Goal: Task Accomplishment & Management: Manage account settings

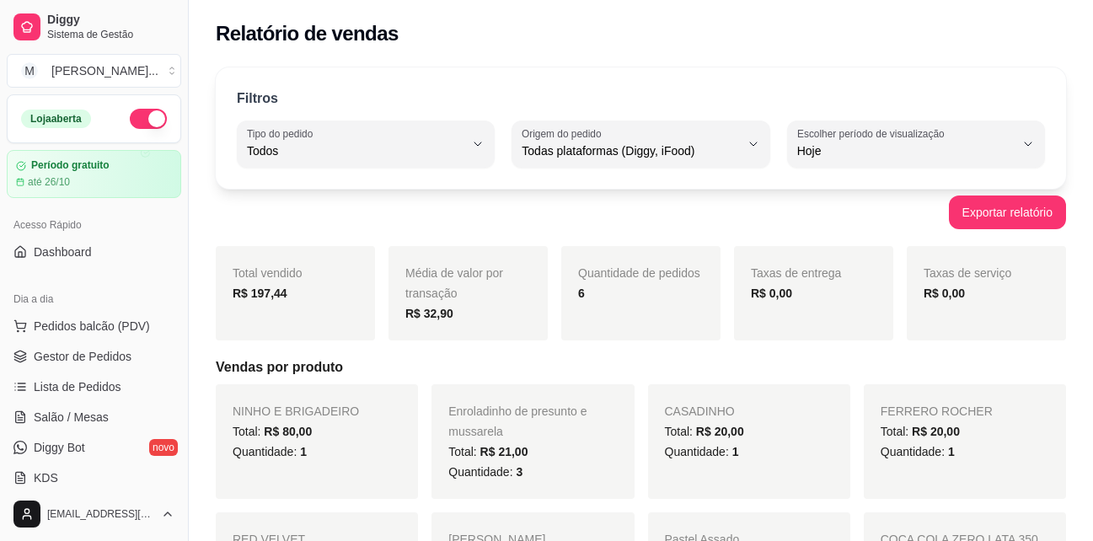
select select "ALL"
select select "0"
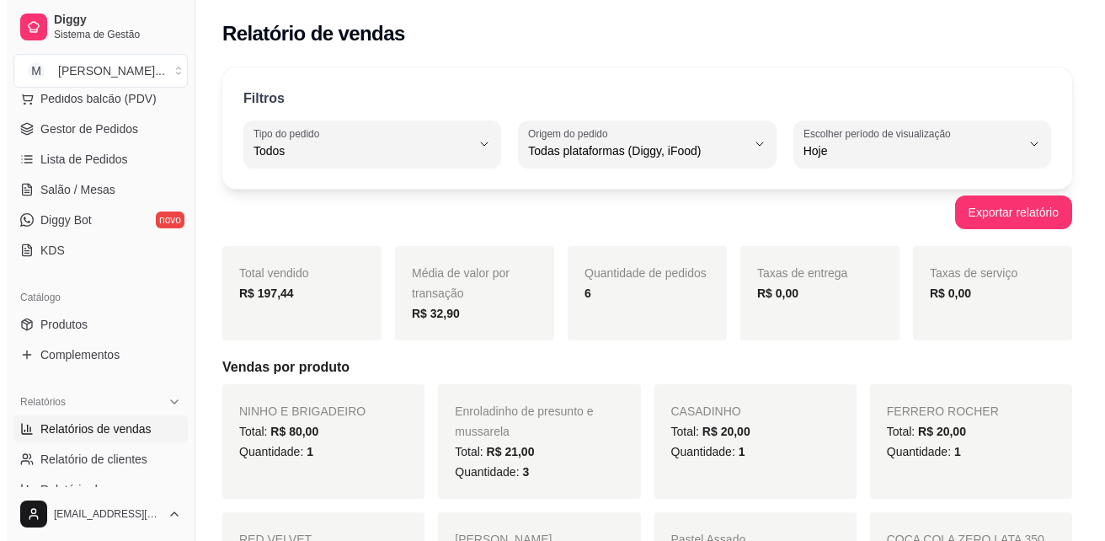
scroll to position [253, 0]
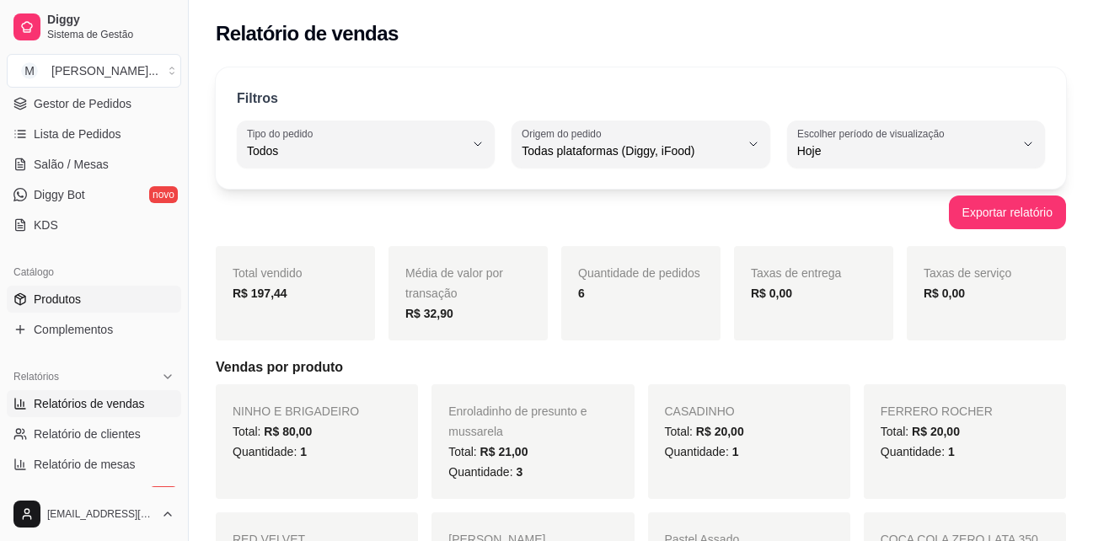
click at [51, 297] on span "Produtos" at bounding box center [57, 299] width 47 height 17
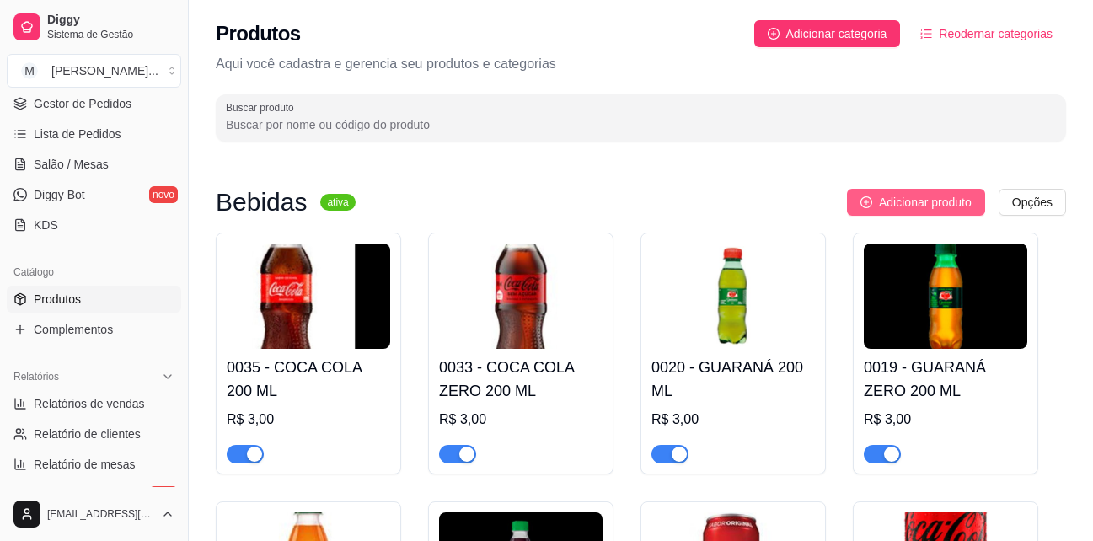
click at [960, 198] on span "Adicionar produto" at bounding box center [925, 202] width 93 height 19
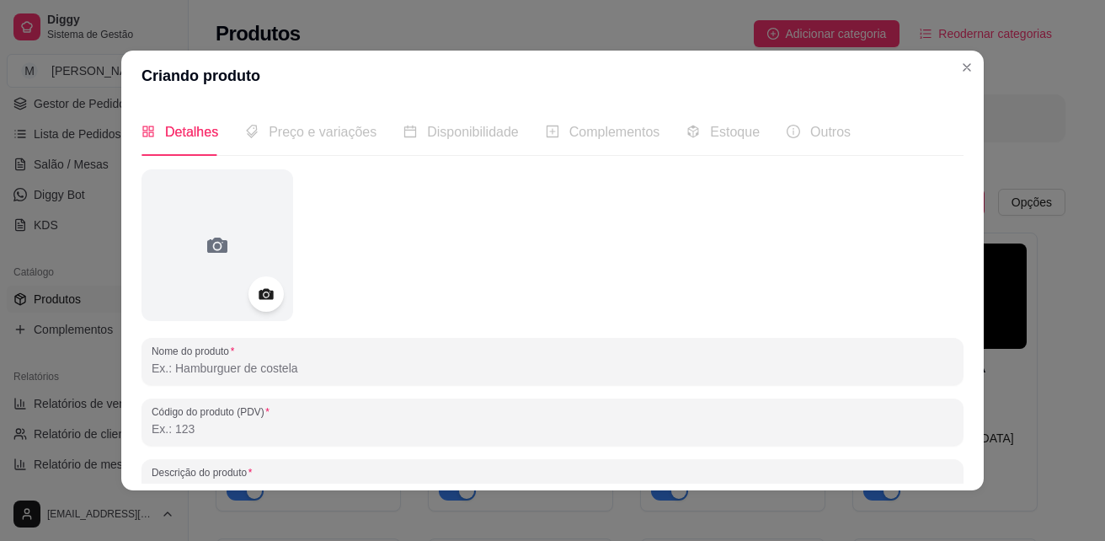
click at [264, 290] on icon at bounding box center [265, 294] width 19 height 19
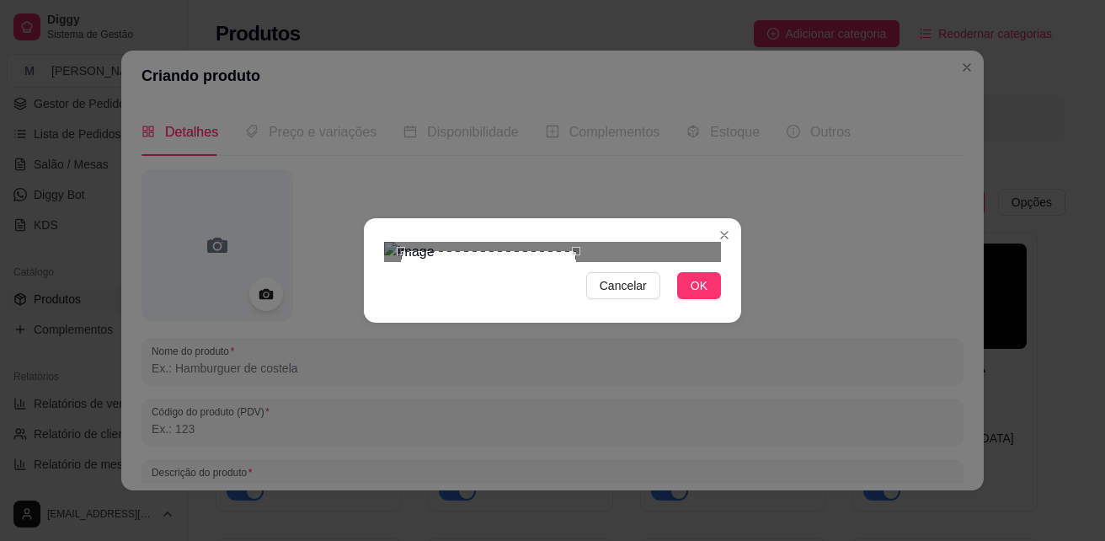
click at [575, 416] on div "Cancelar OK" at bounding box center [552, 270] width 1105 height 541
click at [487, 252] on div "Use the arrow keys to move the crop selection area" at bounding box center [477, 336] width 175 height 175
click at [703, 295] on span "OK" at bounding box center [699, 285] width 17 height 19
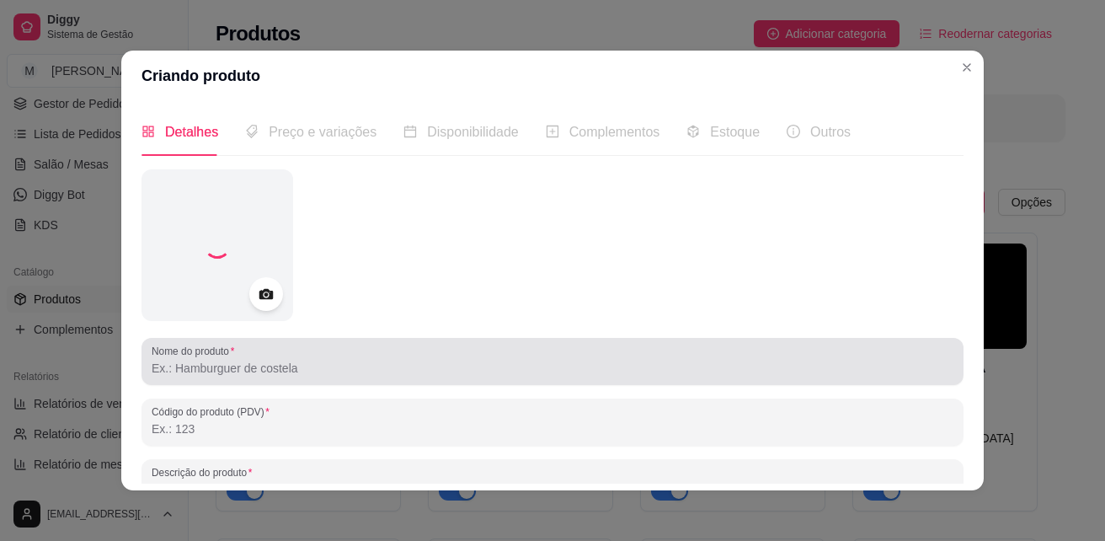
click at [244, 377] on div at bounding box center [553, 362] width 802 height 34
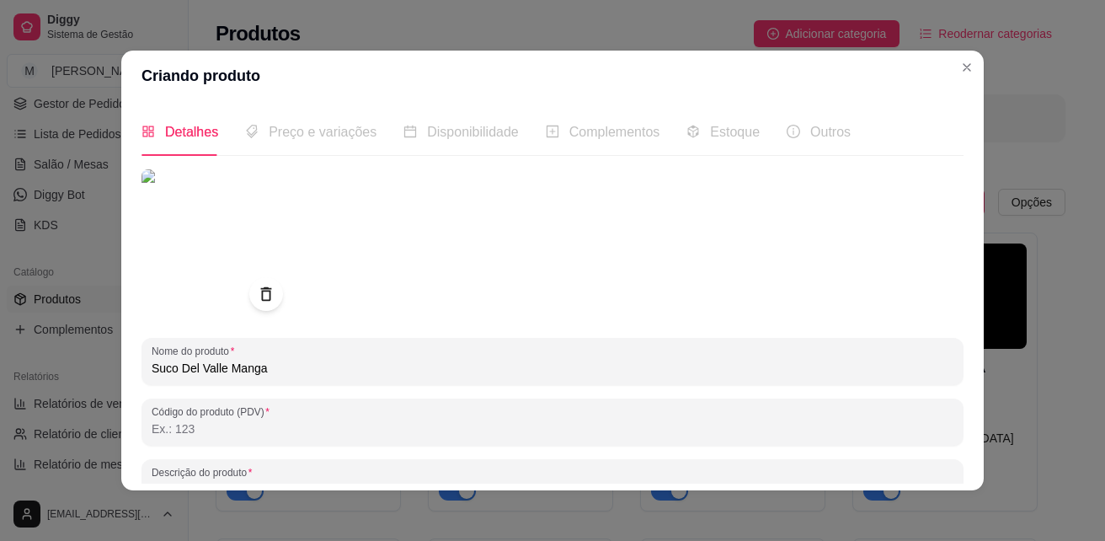
scroll to position [239, 0]
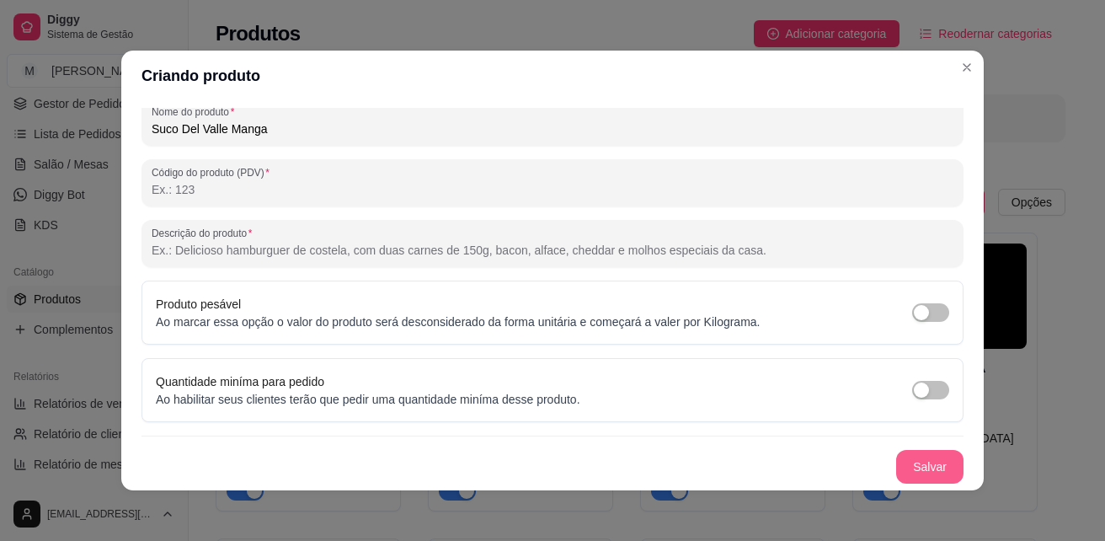
type input "Suco Del Valle Manga"
click at [921, 462] on button "Salvar" at bounding box center [930, 467] width 66 height 33
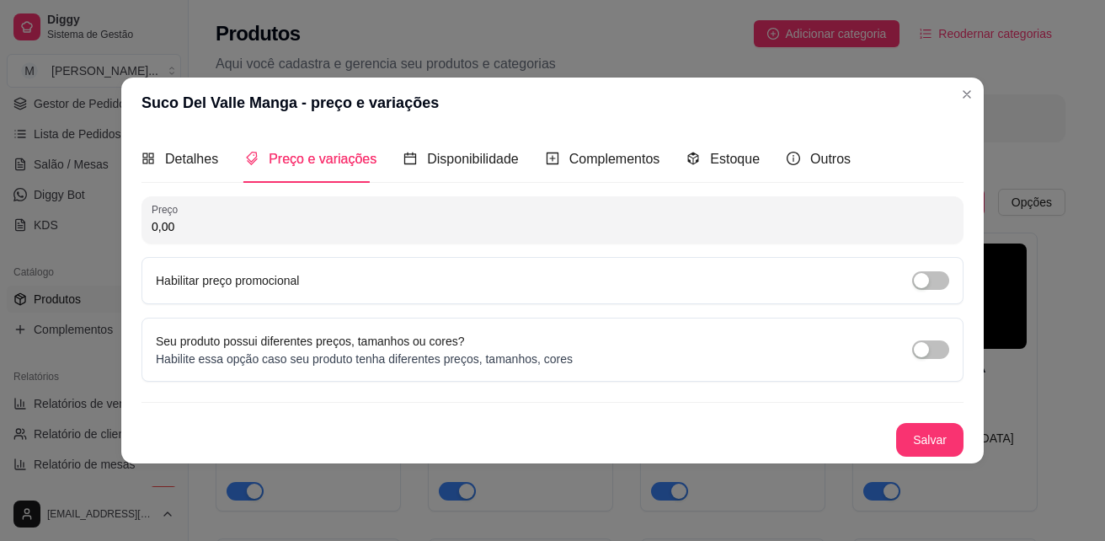
scroll to position [0, 0]
click at [735, 153] on span "Estoque" at bounding box center [735, 159] width 50 height 14
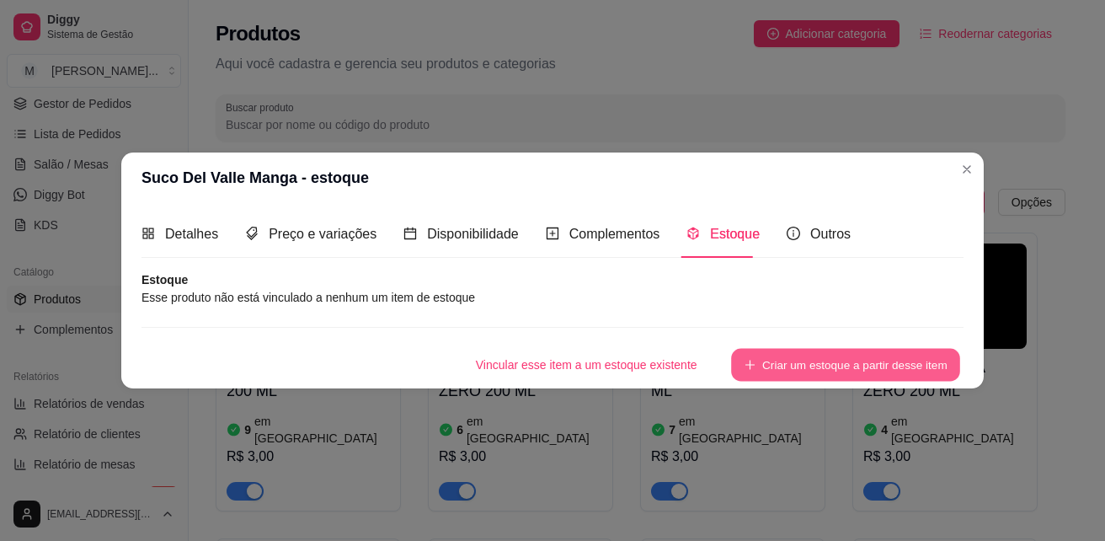
click at [823, 362] on button "Criar um estoque a partir desse item" at bounding box center [845, 365] width 229 height 33
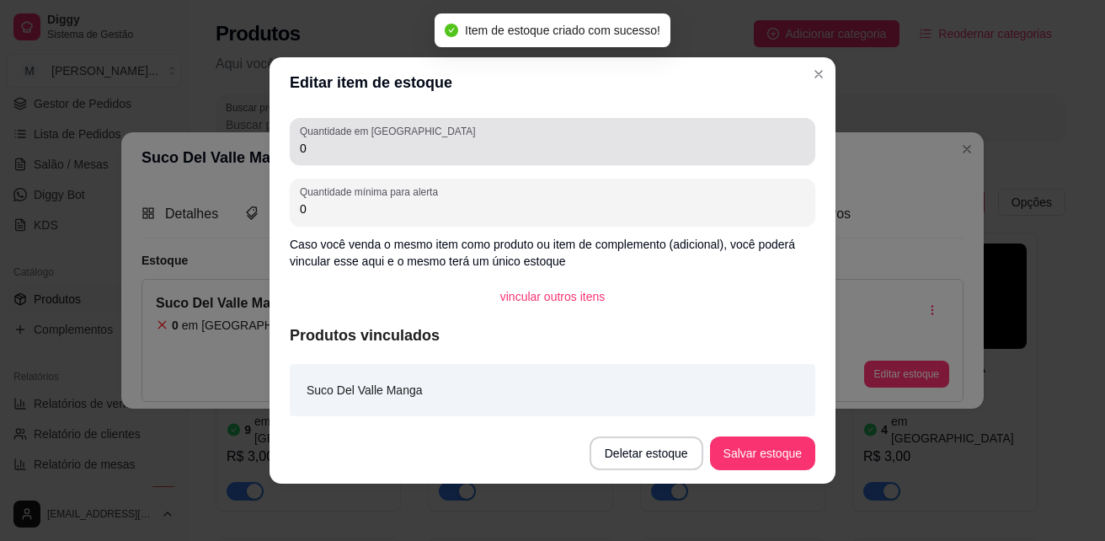
click at [362, 154] on input "0" at bounding box center [552, 148] width 505 height 17
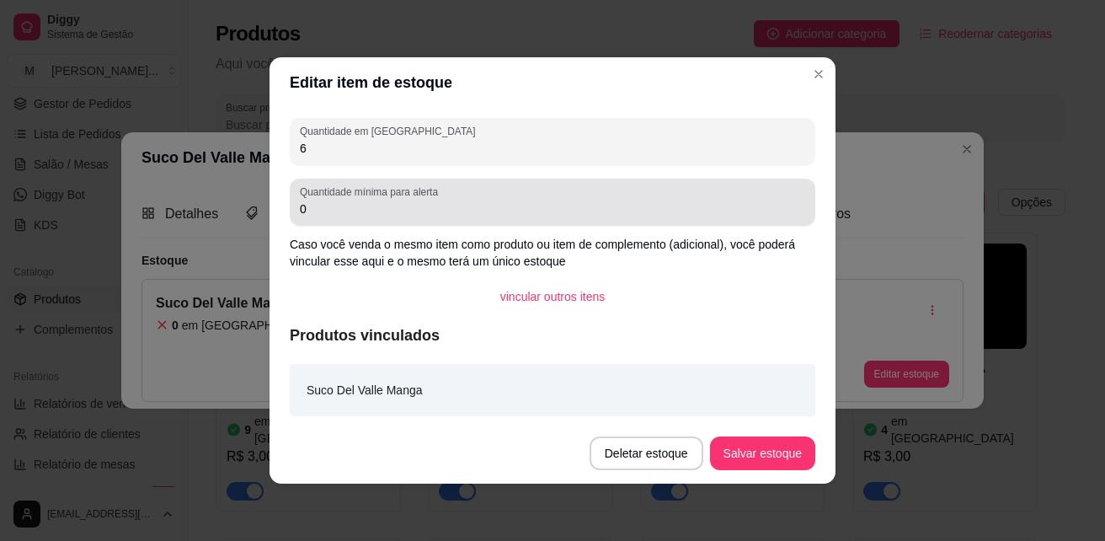
type input "6"
click at [326, 214] on input "0" at bounding box center [552, 208] width 505 height 17
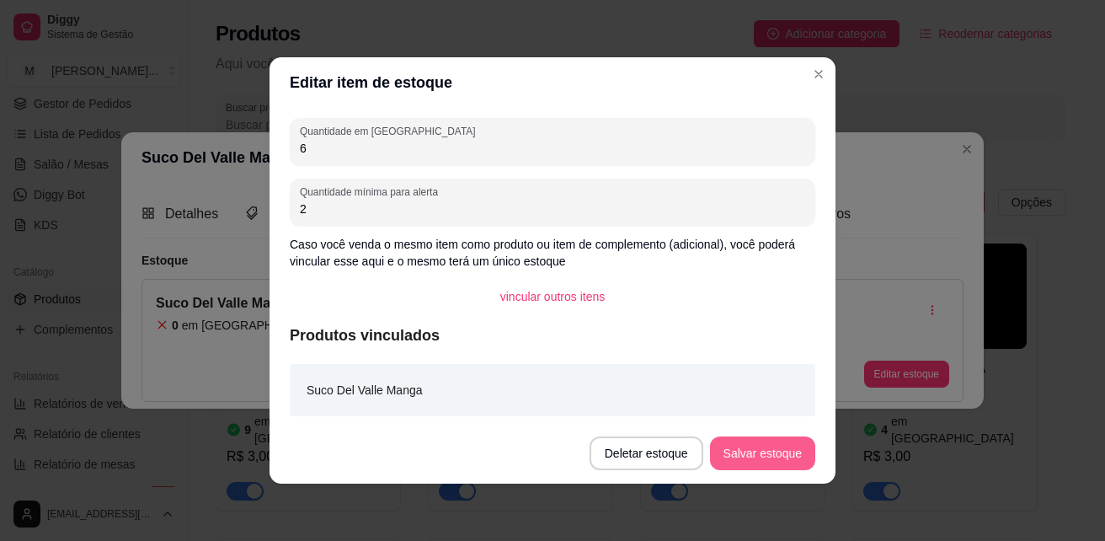
type input "2"
click at [766, 457] on button "Salvar estoque" at bounding box center [762, 453] width 103 height 33
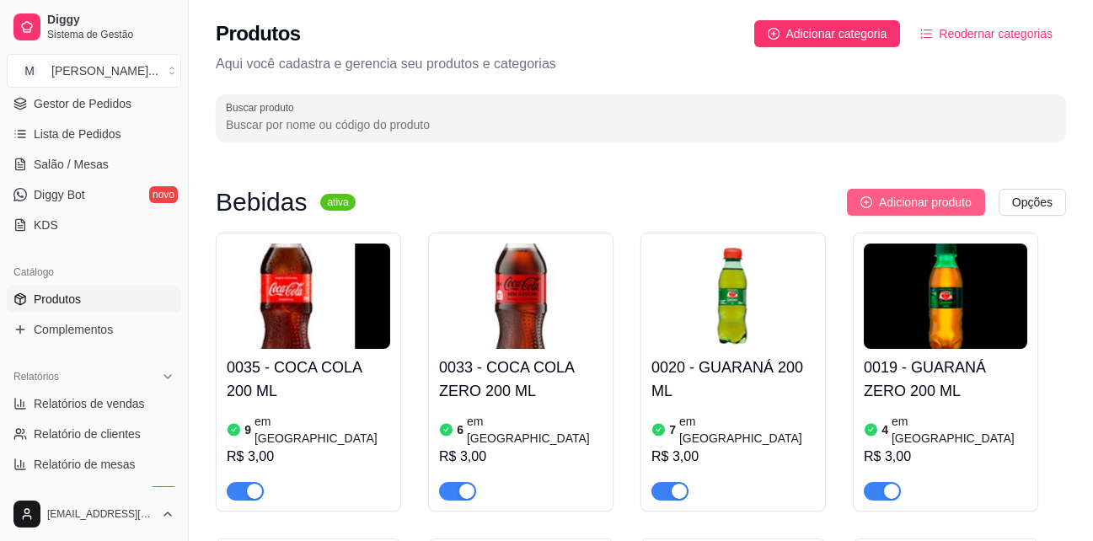
click at [931, 202] on span "Adicionar produto" at bounding box center [925, 202] width 93 height 19
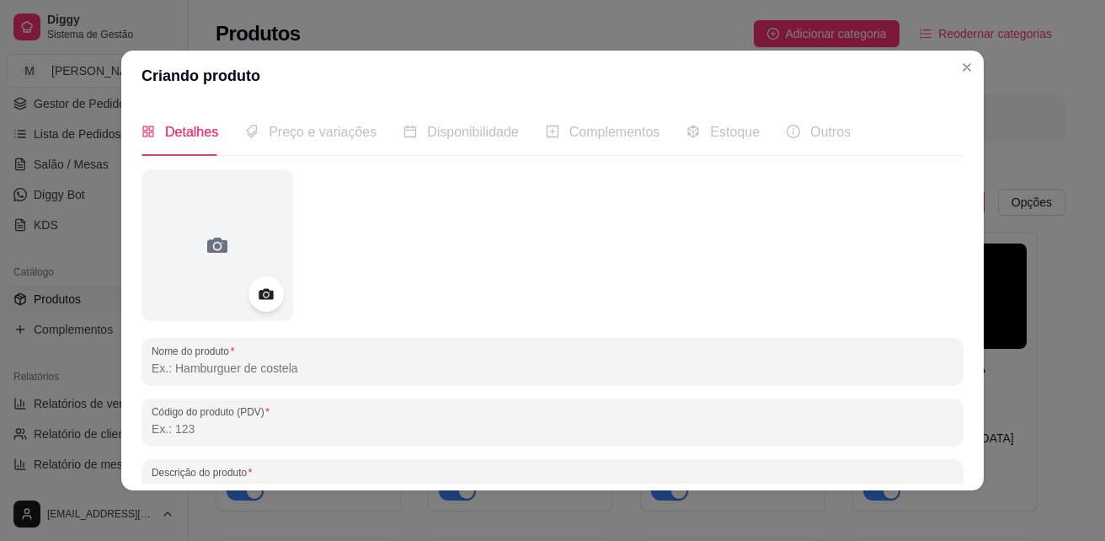
click at [264, 302] on icon at bounding box center [265, 294] width 19 height 19
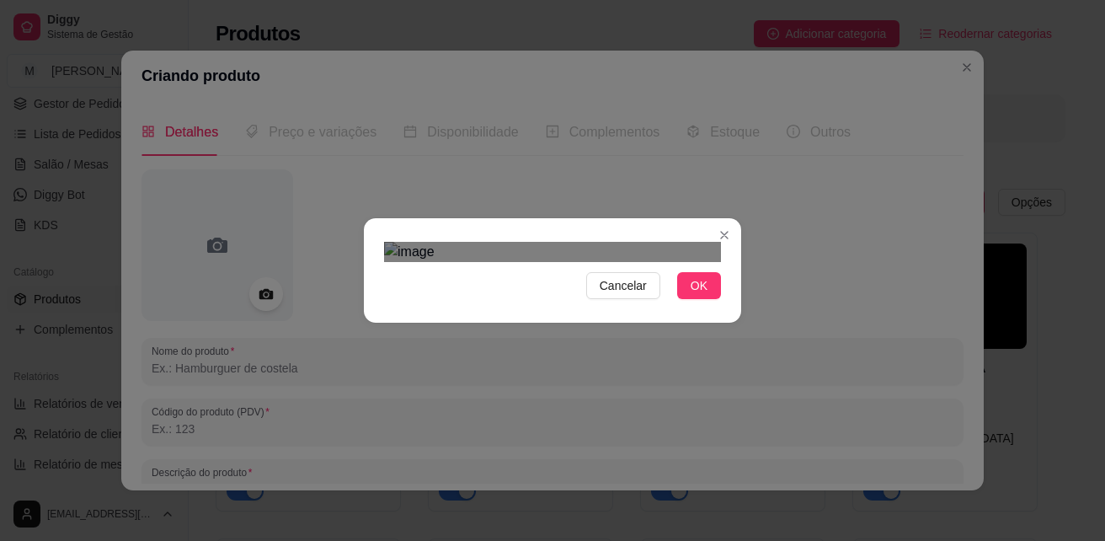
click at [709, 306] on div "Cancelar OK" at bounding box center [552, 270] width 377 height 71
click at [378, 218] on section "Cancelar OK" at bounding box center [552, 270] width 377 height 104
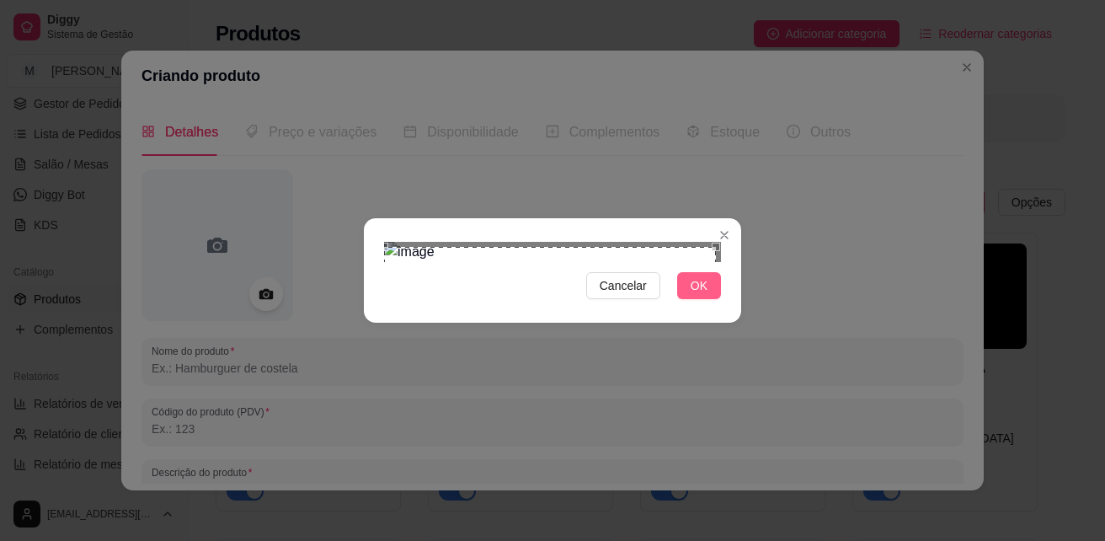
click at [702, 295] on span "OK" at bounding box center [699, 285] width 17 height 19
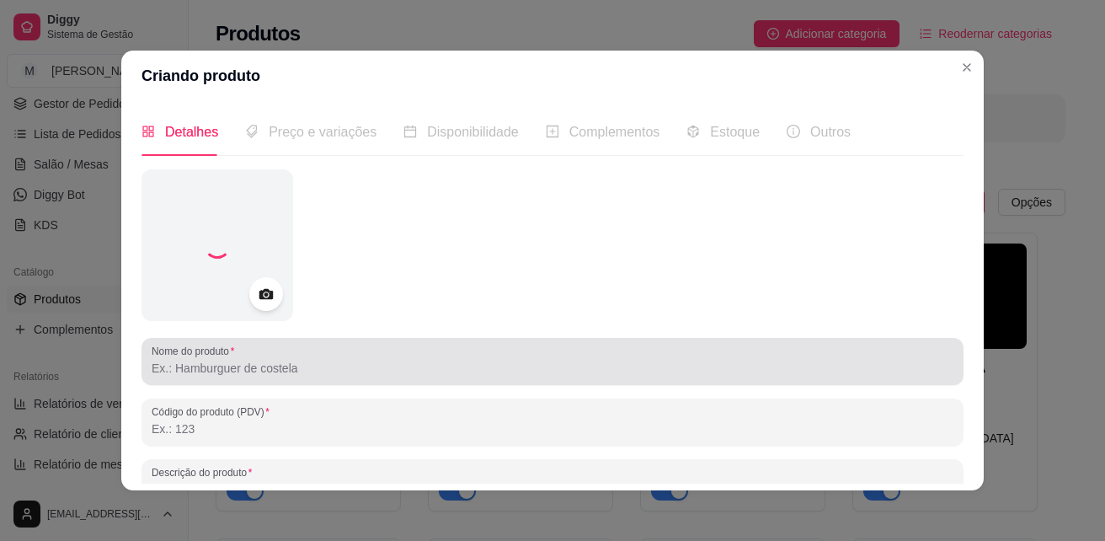
click at [261, 374] on input "Nome do produto" at bounding box center [553, 368] width 802 height 17
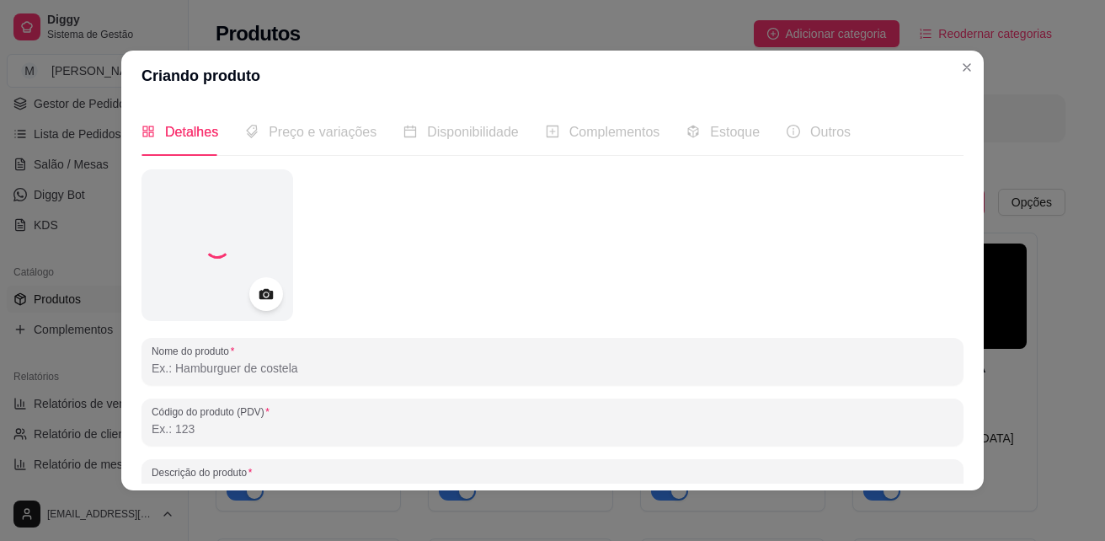
type input "D"
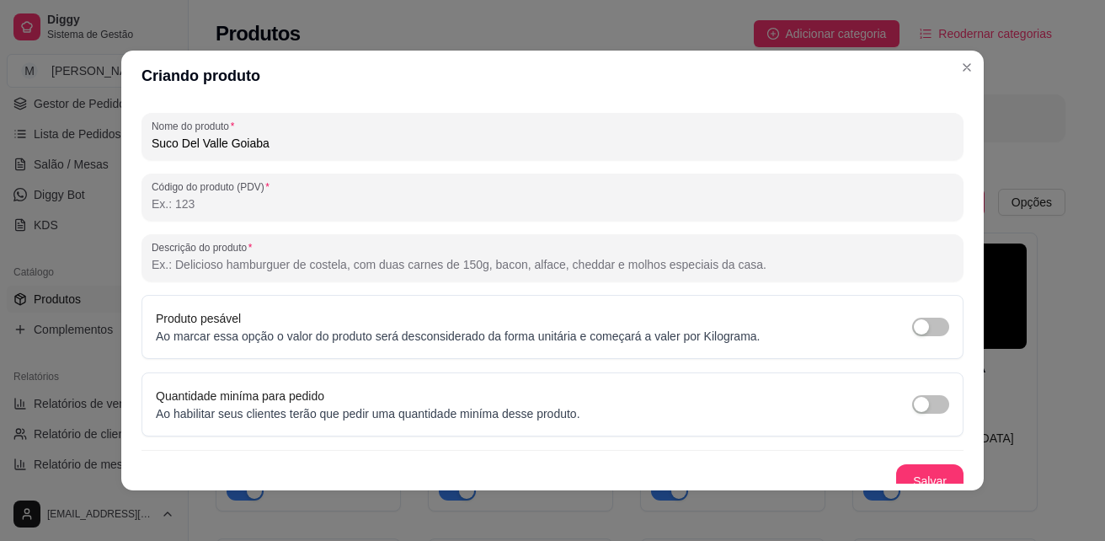
scroll to position [239, 0]
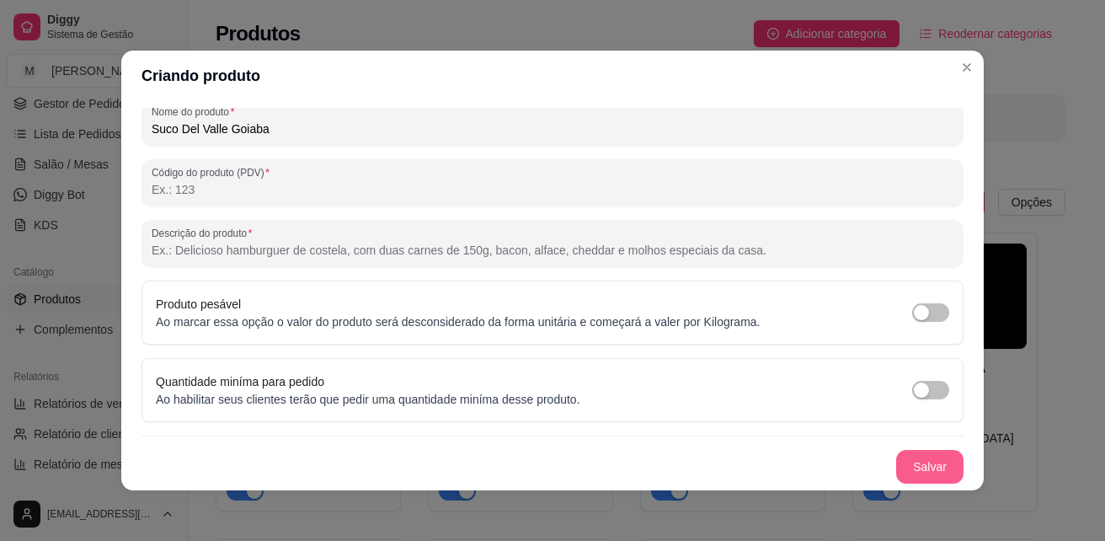
type input "Suco Del Valle Goiaba"
click at [903, 466] on button "Salvar" at bounding box center [930, 467] width 66 height 33
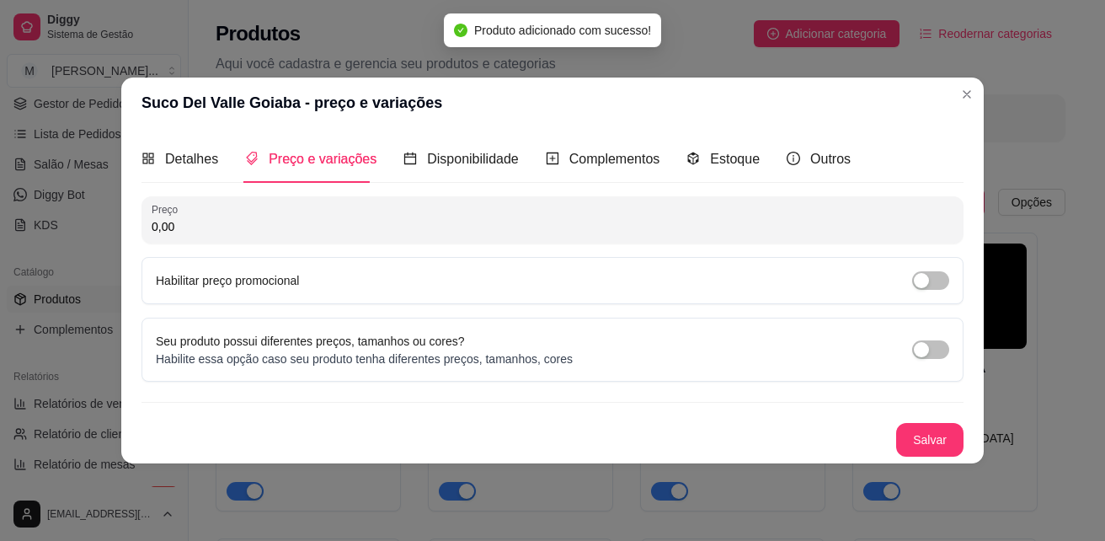
scroll to position [0, 0]
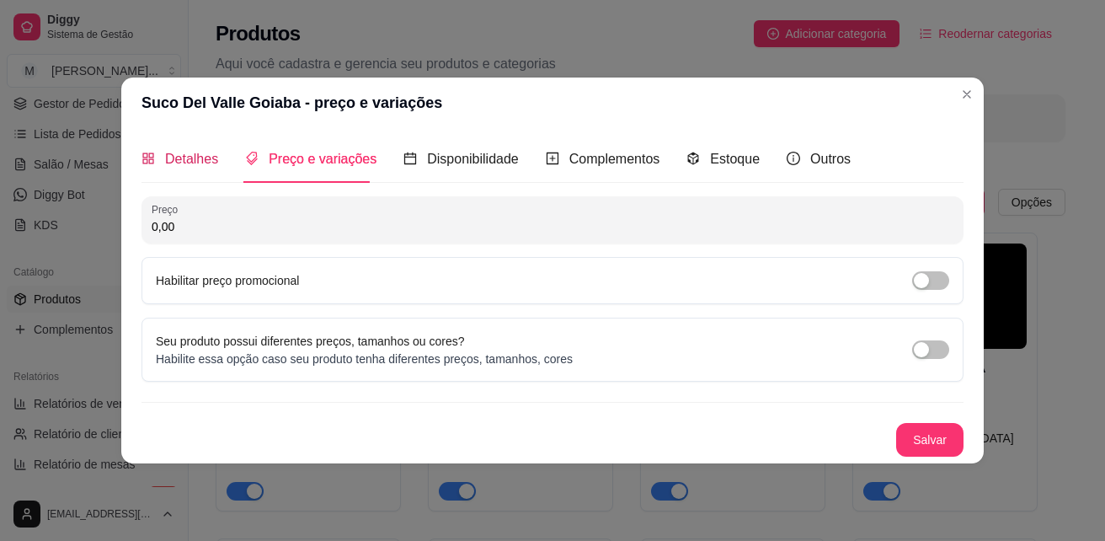
click at [173, 163] on span "Detalhes" at bounding box center [191, 159] width 53 height 14
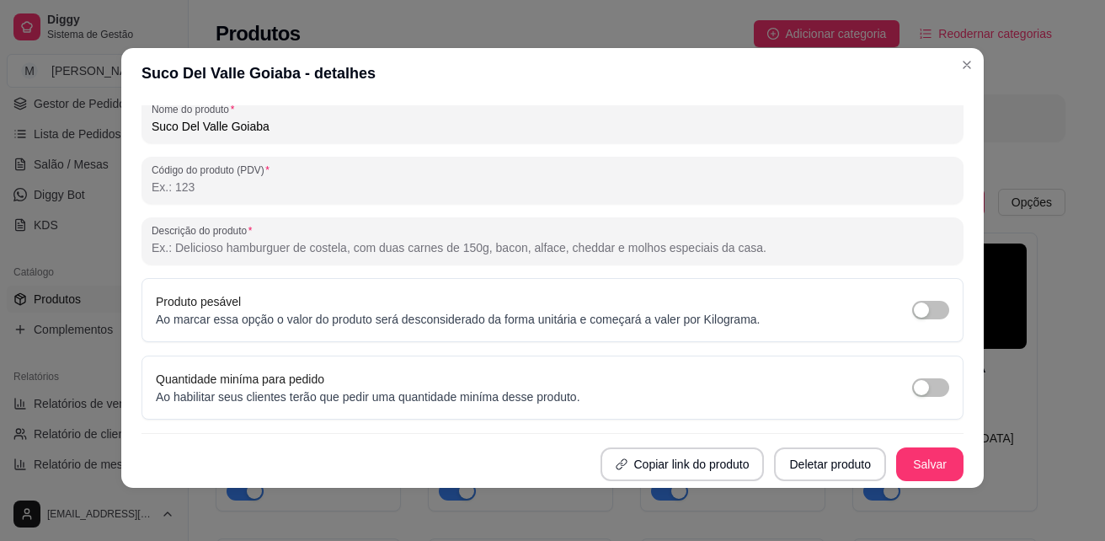
scroll to position [3, 0]
click at [899, 456] on button "Salvar" at bounding box center [929, 463] width 67 height 34
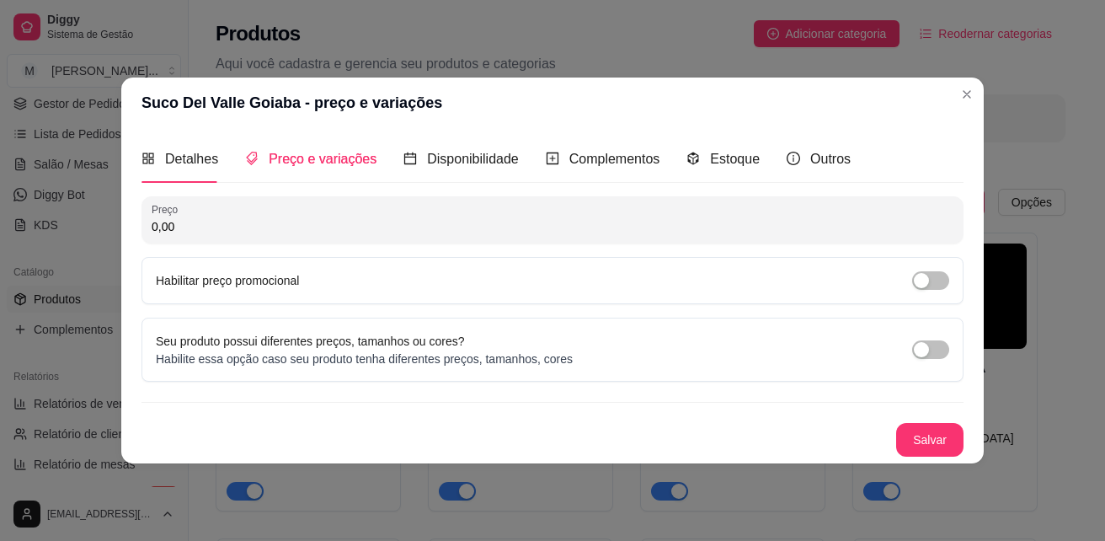
scroll to position [0, 0]
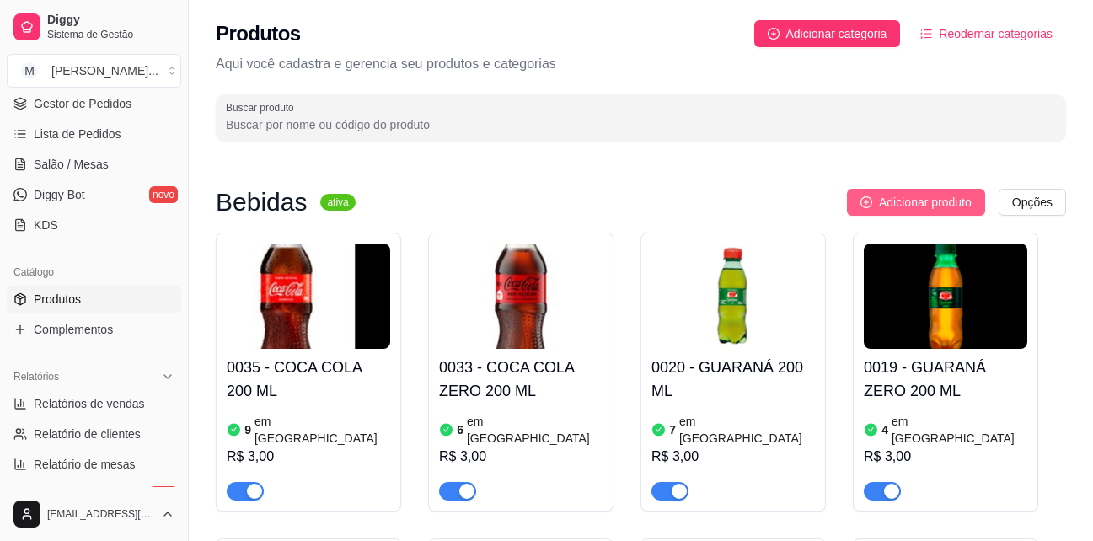
click at [928, 203] on span "Adicionar produto" at bounding box center [925, 202] width 93 height 19
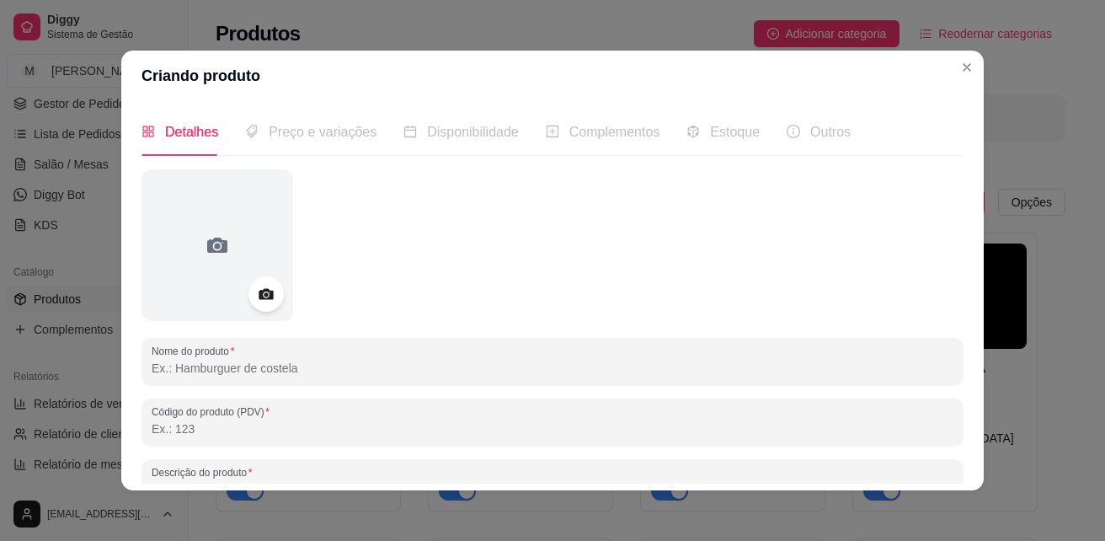
click at [249, 297] on div at bounding box center [266, 293] width 35 height 35
click at [267, 294] on icon at bounding box center [266, 294] width 14 height 11
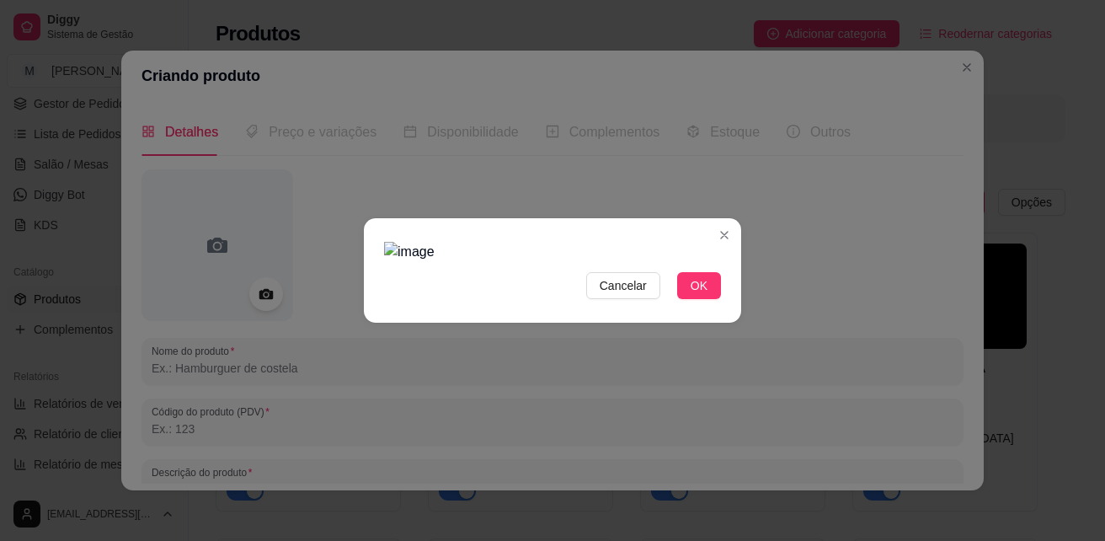
click at [708, 242] on img at bounding box center [552, 252] width 337 height 20
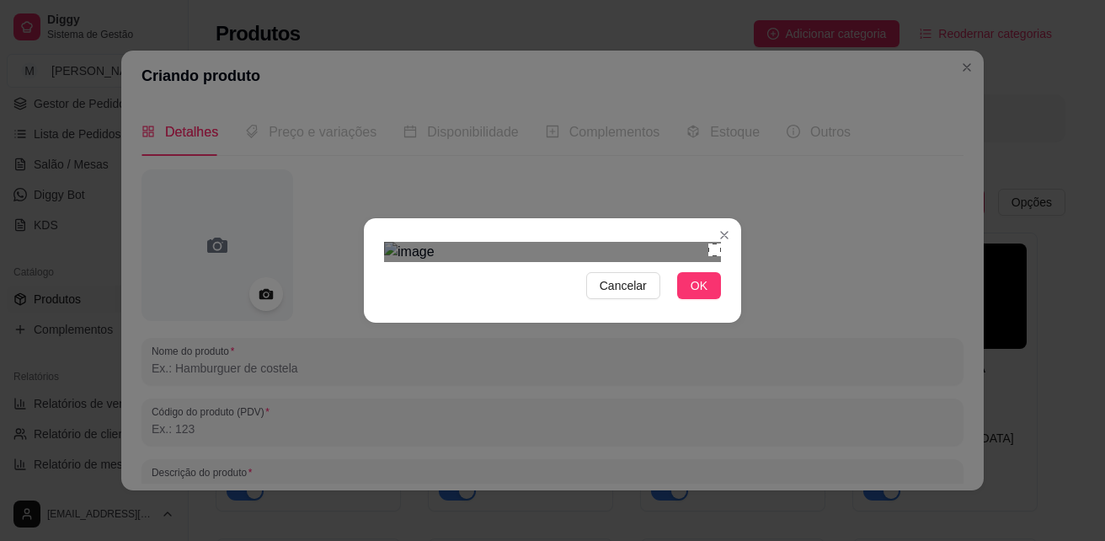
click at [724, 218] on section "Cancelar OK" at bounding box center [552, 270] width 377 height 104
click at [357, 322] on div "Cancelar OK" at bounding box center [552, 270] width 1105 height 541
click at [735, 53] on div "Cancelar OK" at bounding box center [552, 270] width 1105 height 541
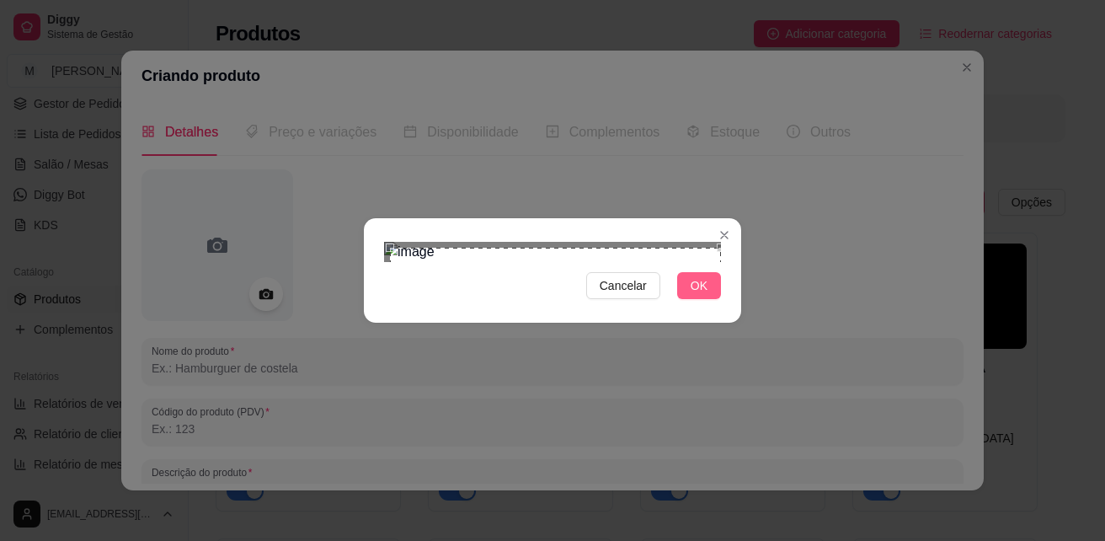
click at [703, 295] on span "OK" at bounding box center [699, 285] width 17 height 19
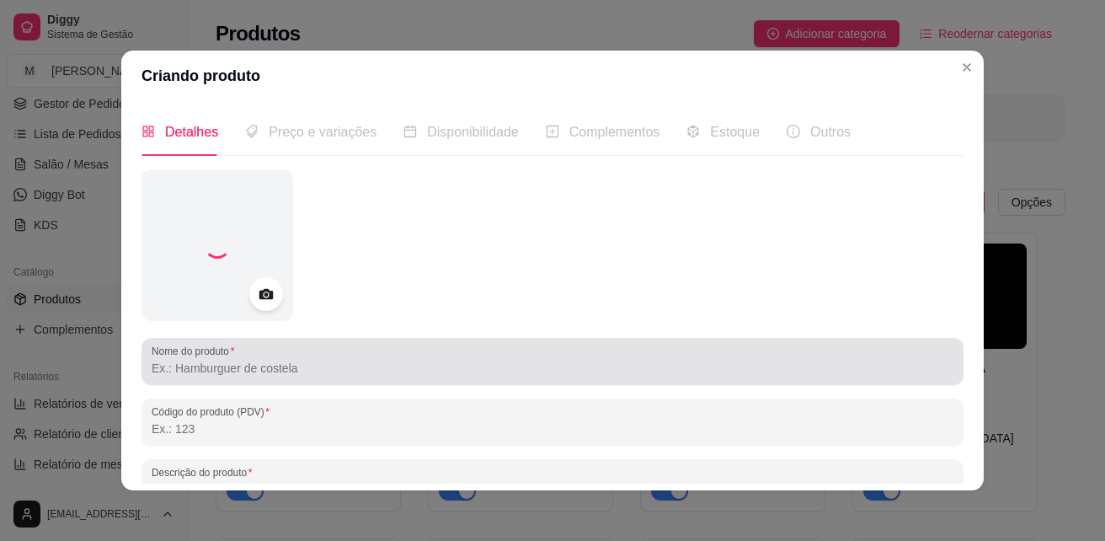
click at [248, 366] on input "Nome do produto" at bounding box center [553, 368] width 802 height 17
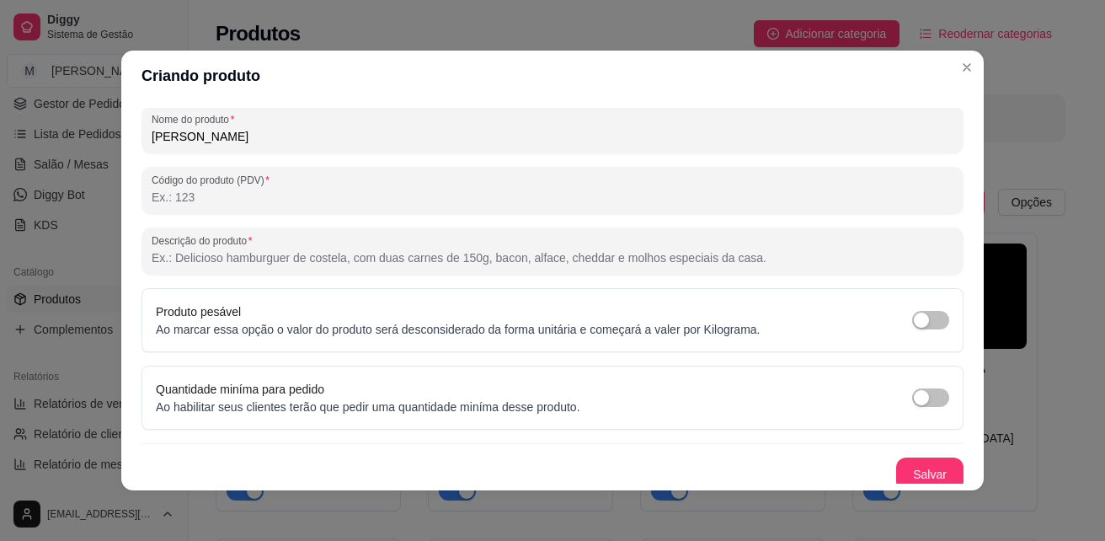
scroll to position [239, 0]
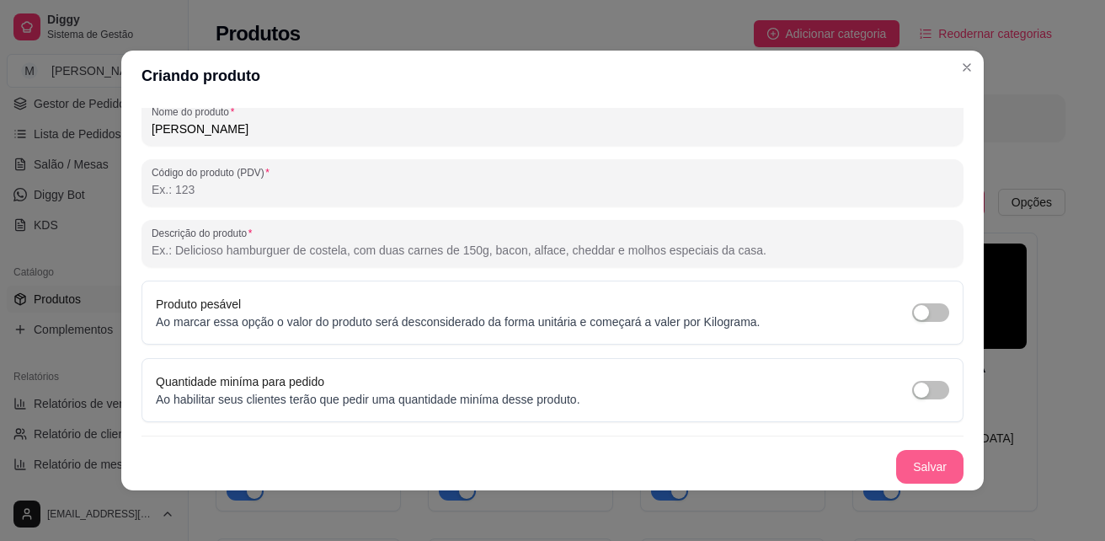
type input "[PERSON_NAME]"
click at [924, 463] on button "Salvar" at bounding box center [929, 467] width 67 height 34
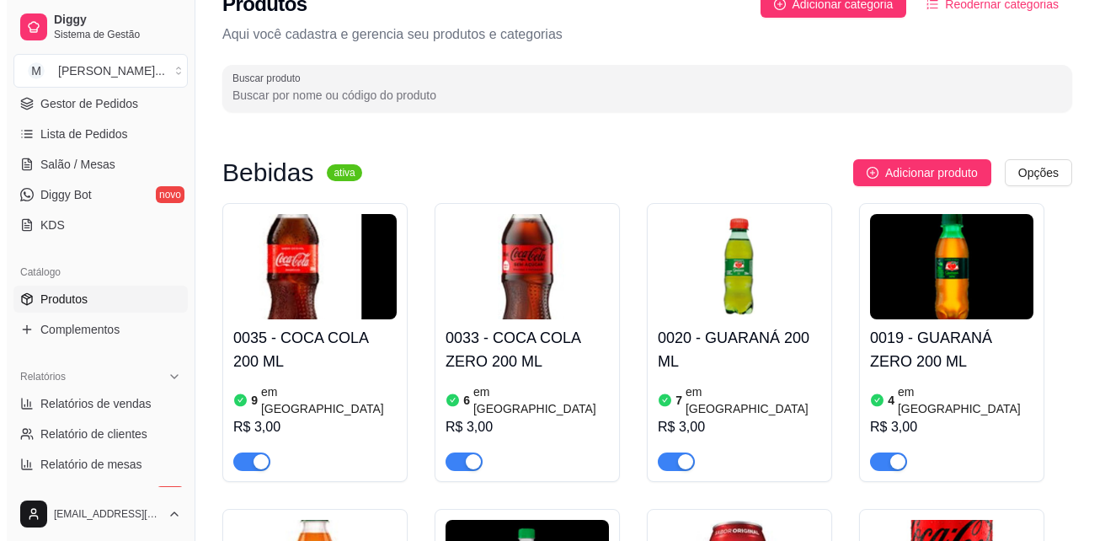
scroll to position [0, 0]
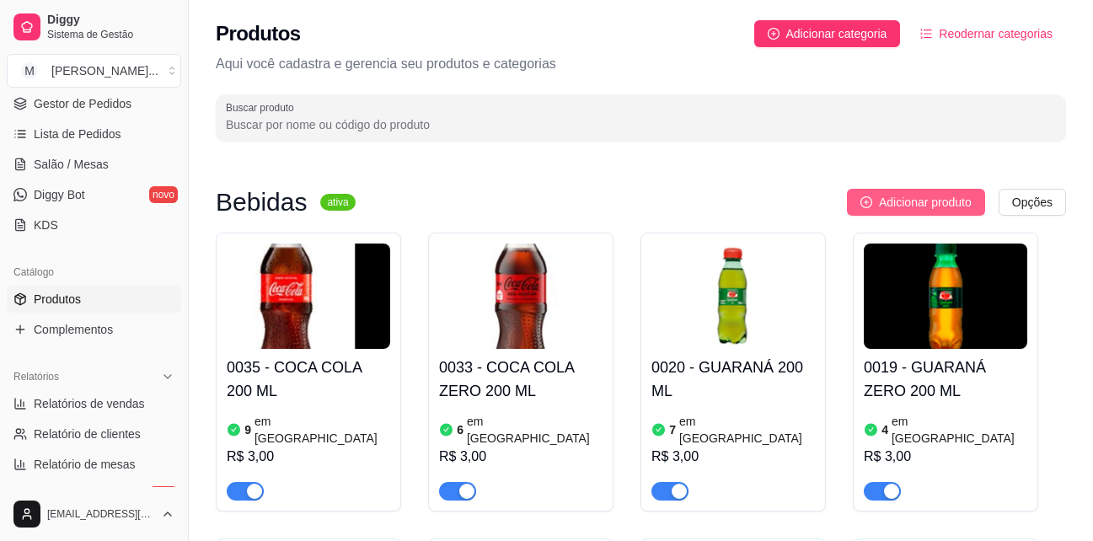
click at [950, 195] on span "Adicionar produto" at bounding box center [925, 202] width 93 height 19
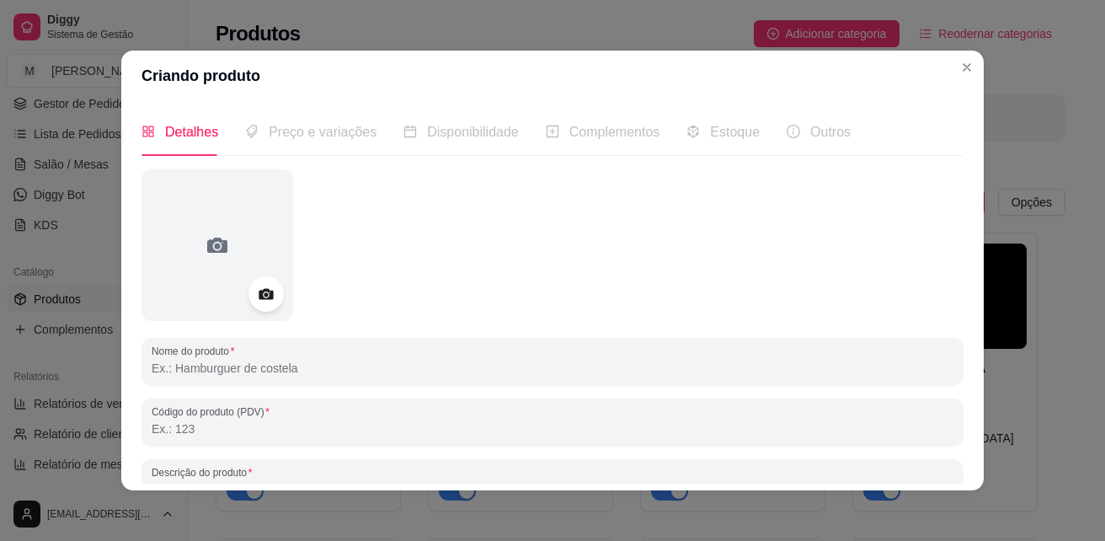
click at [271, 292] on div at bounding box center [266, 293] width 35 height 35
click at [258, 297] on icon at bounding box center [265, 294] width 19 height 19
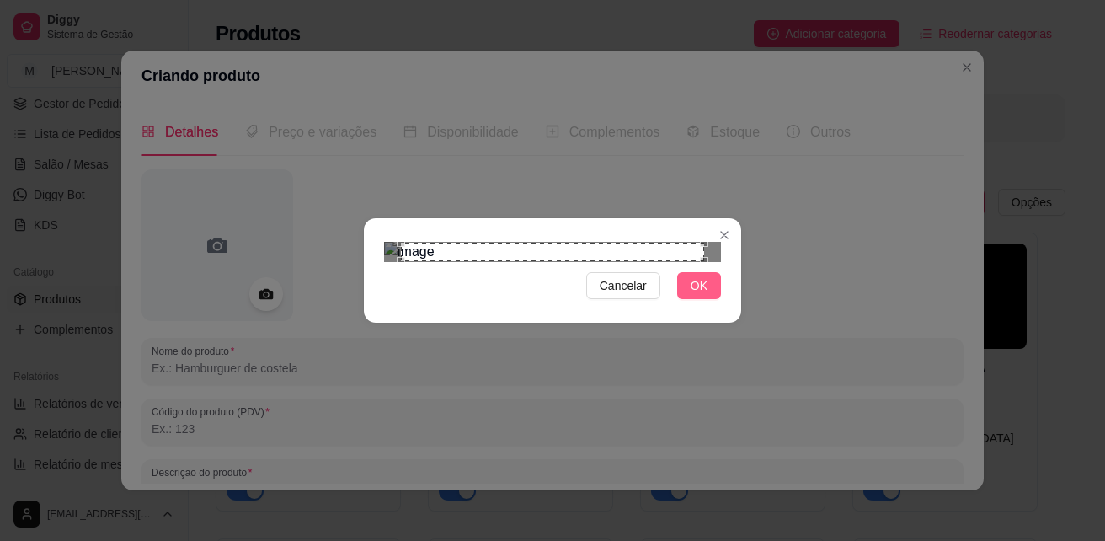
click at [697, 295] on span "OK" at bounding box center [699, 285] width 17 height 19
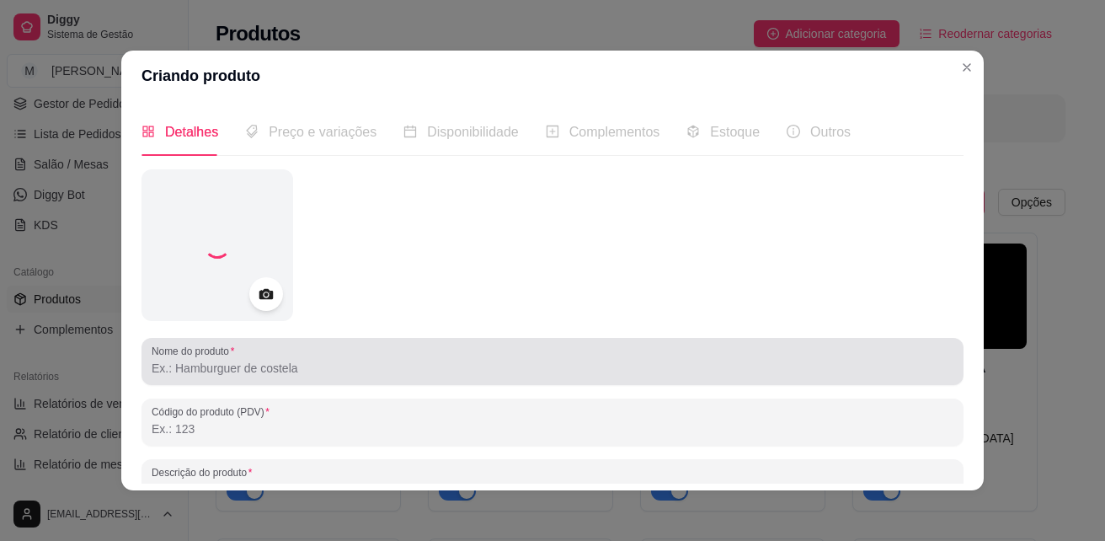
click at [188, 375] on input "Nome do produto" at bounding box center [553, 368] width 802 height 17
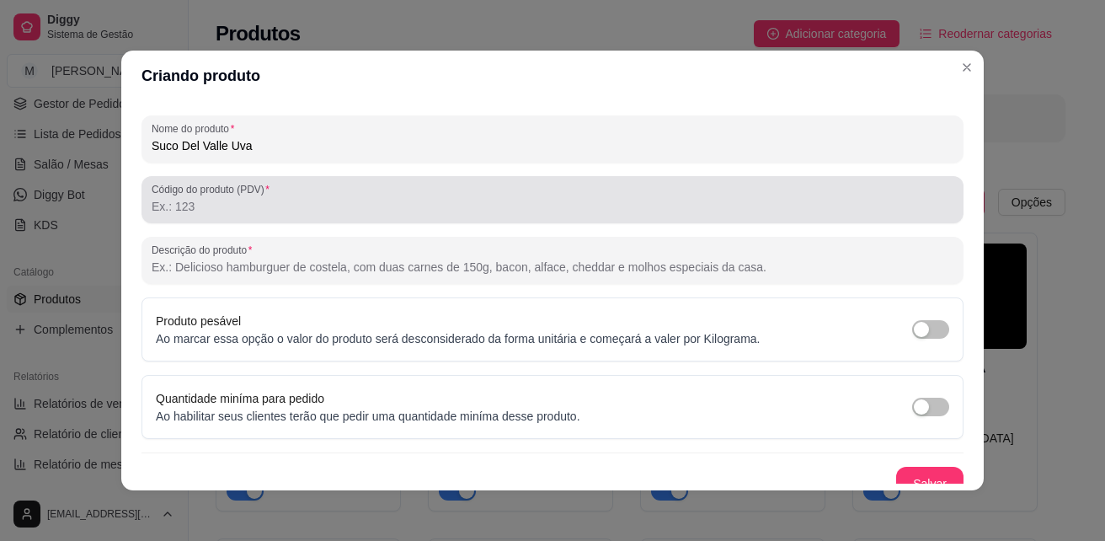
scroll to position [239, 0]
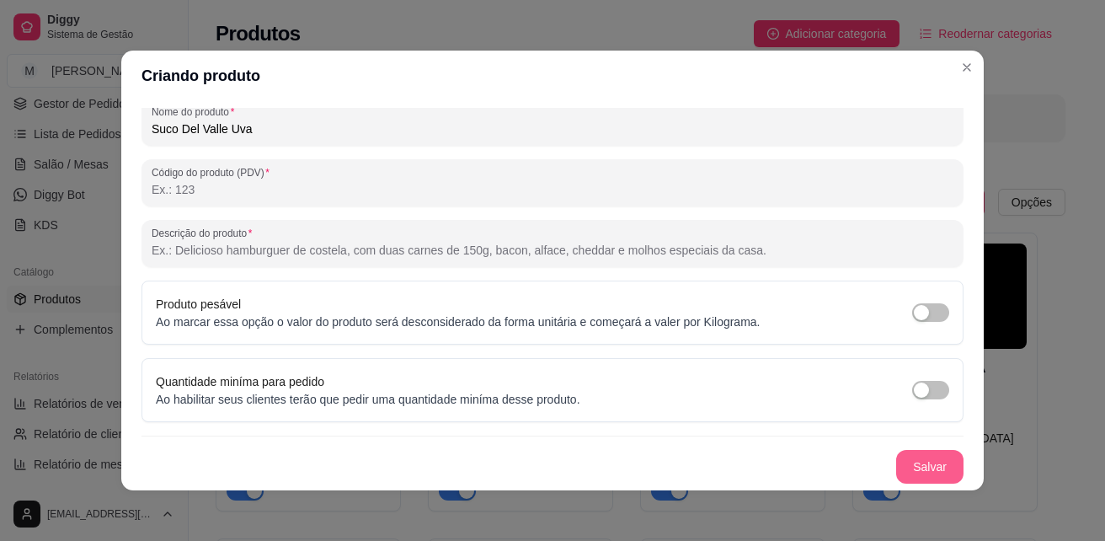
type input "Suco Del Valle Uva"
click at [906, 468] on button "Salvar" at bounding box center [929, 467] width 67 height 34
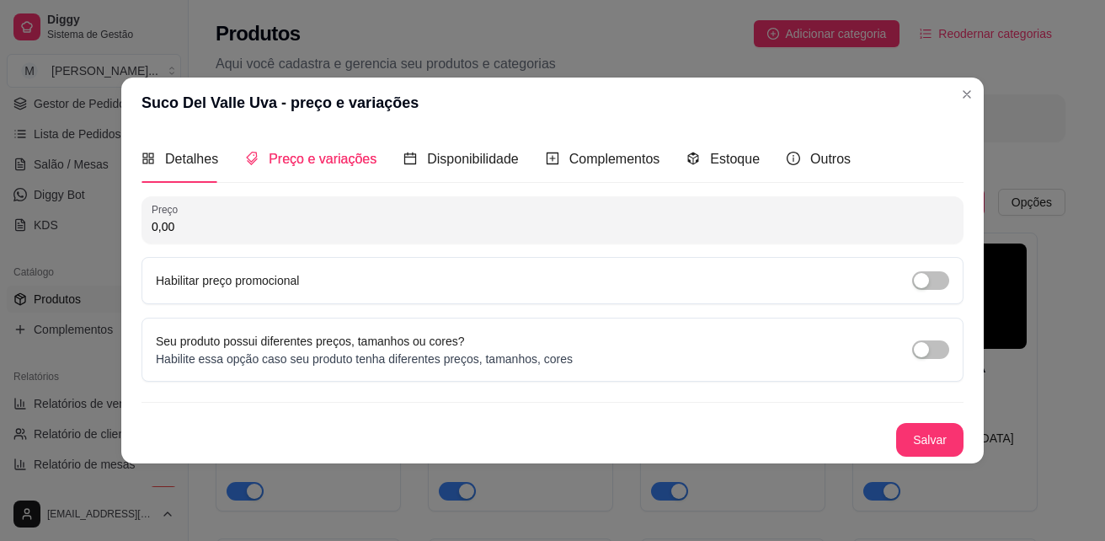
scroll to position [0, 0]
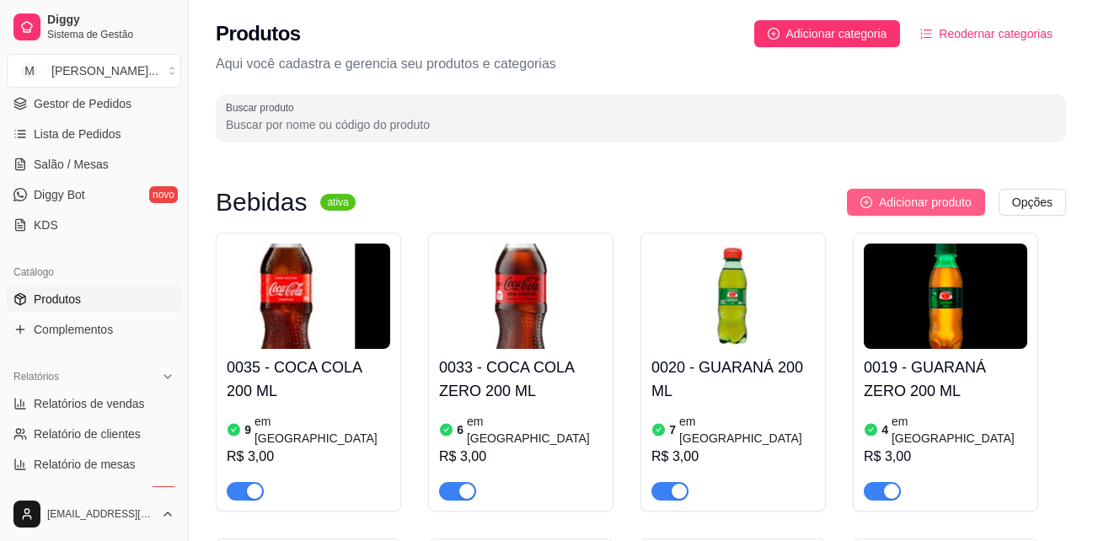
click at [892, 194] on span "Adicionar produto" at bounding box center [925, 202] width 93 height 19
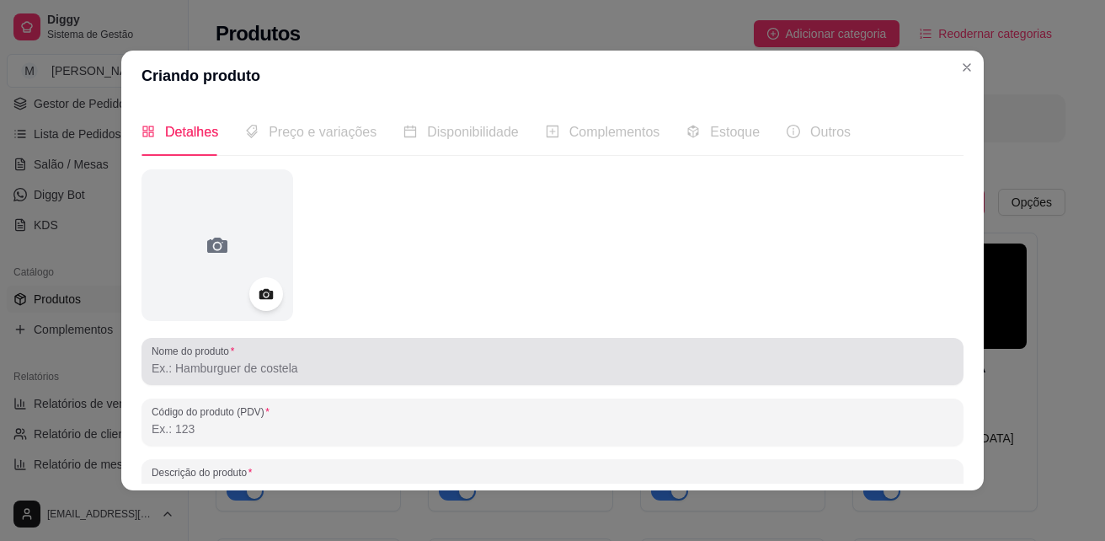
click at [173, 382] on div "Nome do produto" at bounding box center [553, 361] width 822 height 47
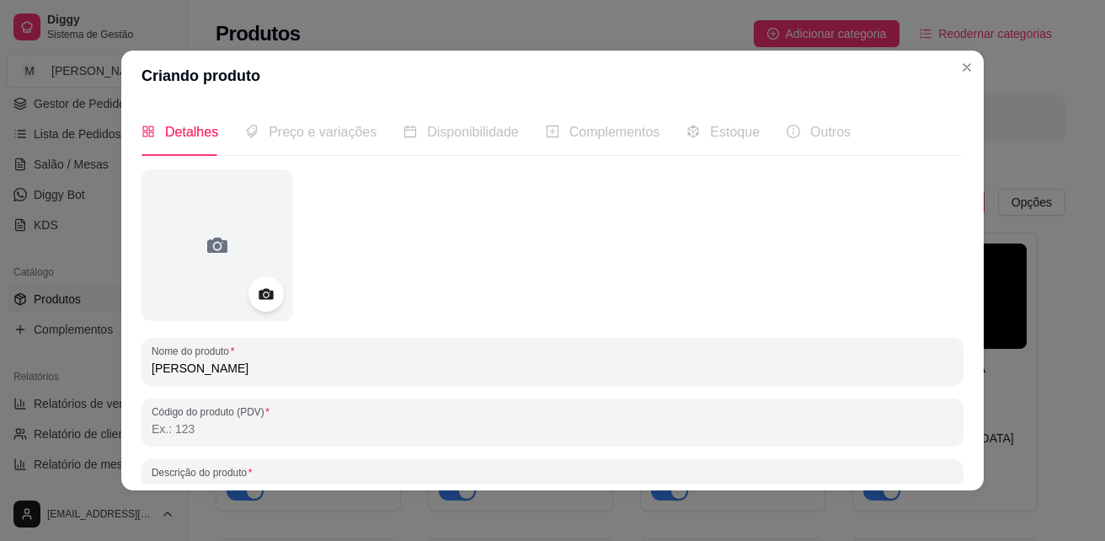
click at [270, 297] on icon at bounding box center [265, 294] width 19 height 19
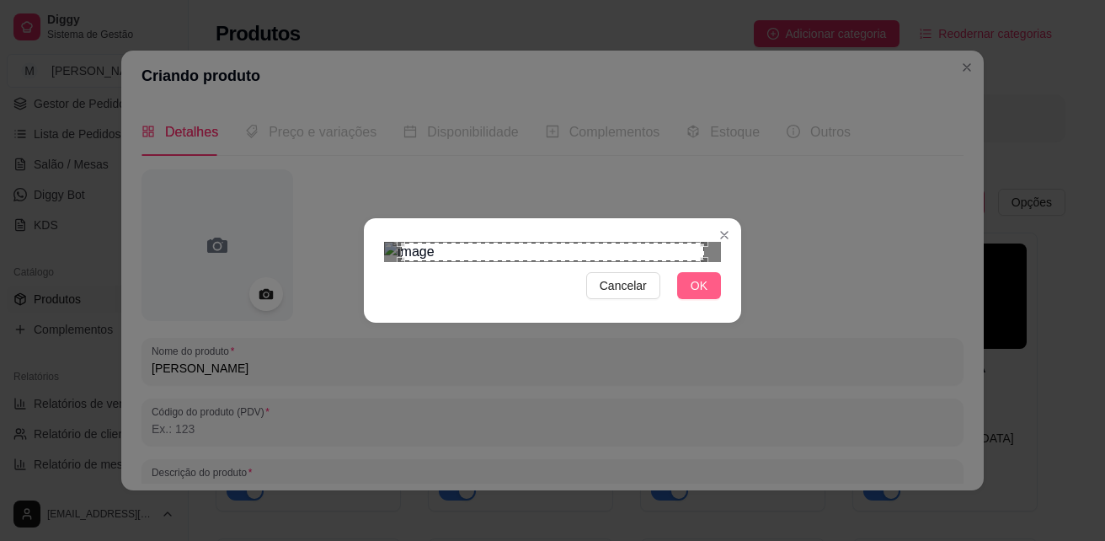
click at [693, 295] on span "OK" at bounding box center [699, 285] width 17 height 19
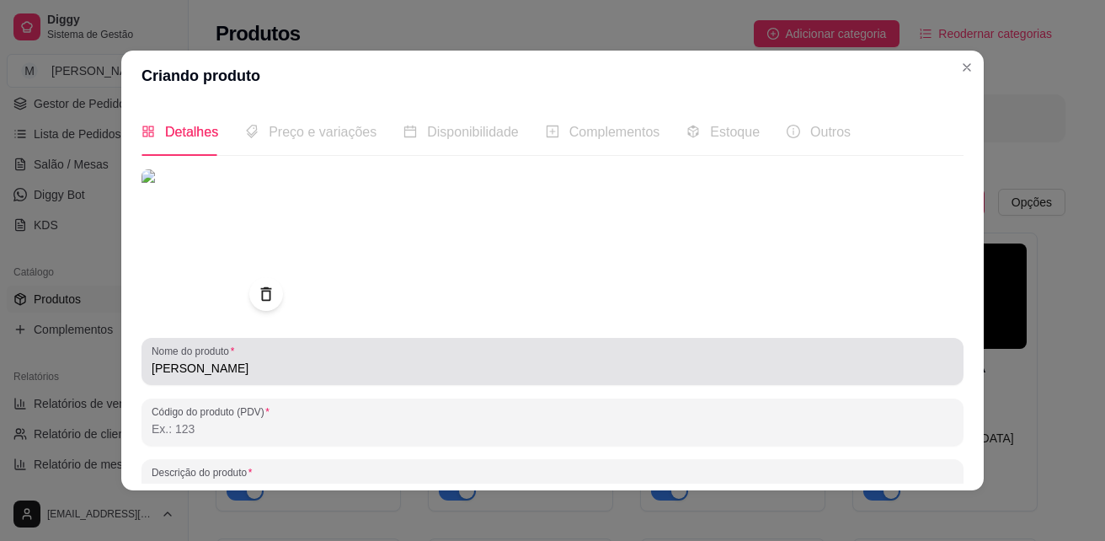
click at [409, 374] on input "Suco Del Valle" at bounding box center [553, 368] width 802 height 17
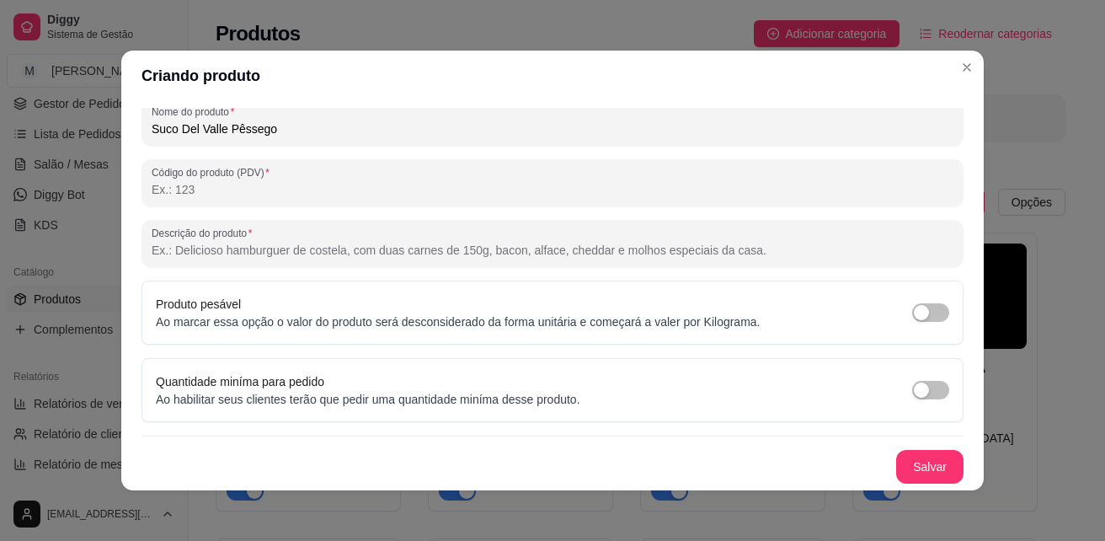
scroll to position [3, 0]
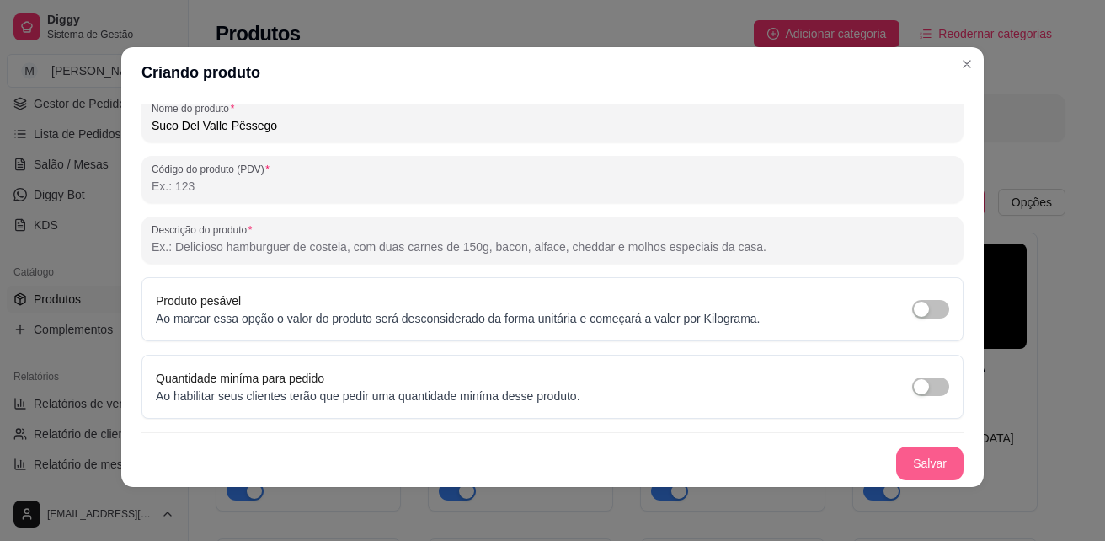
type input "Suco Del Valle Pêssego"
click at [911, 462] on button "Salvar" at bounding box center [929, 463] width 67 height 34
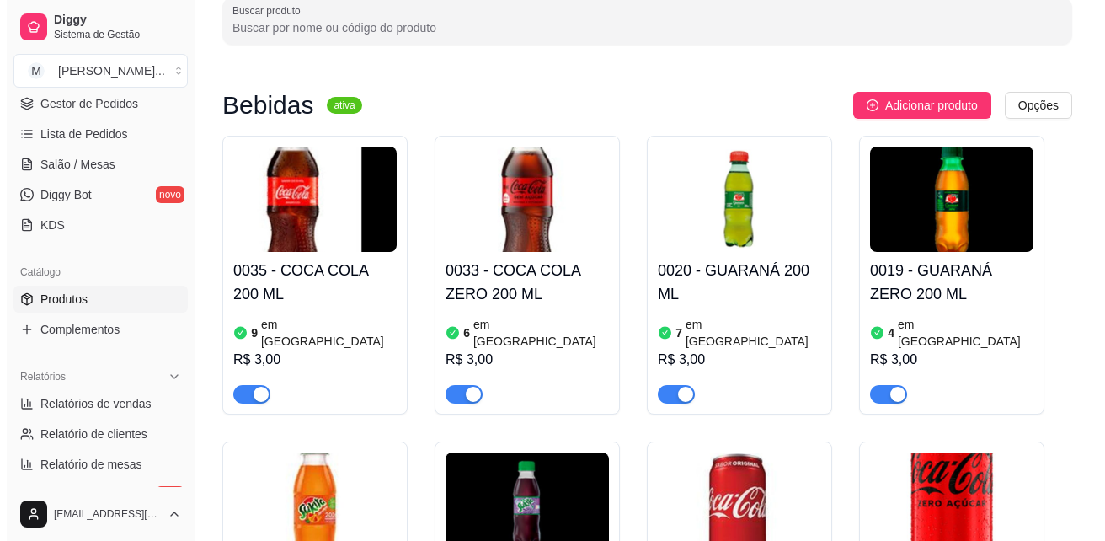
scroll to position [0, 0]
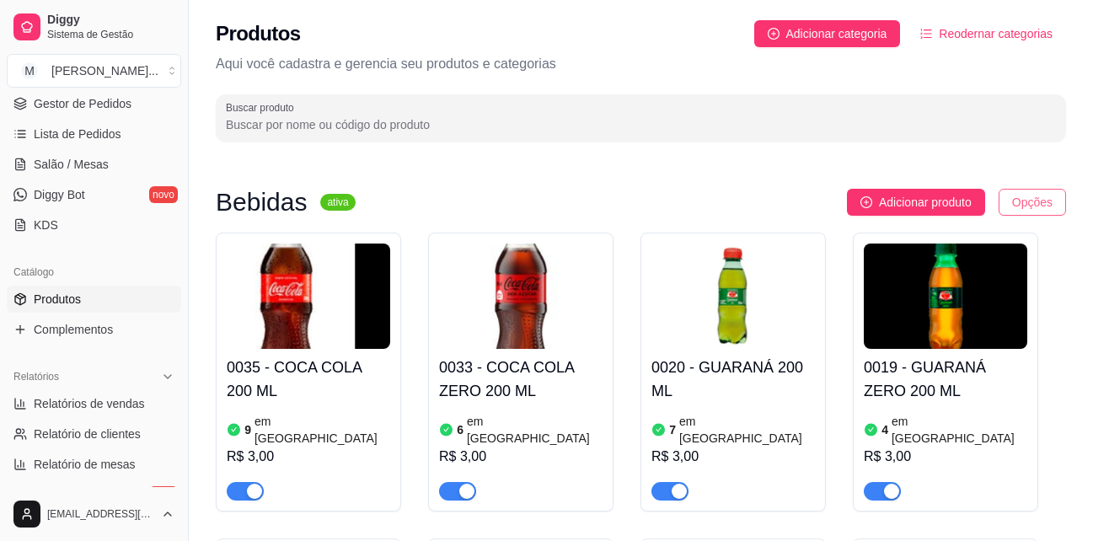
click at [1024, 201] on html "Diggy Sistema de Gestão M Mariana Melo ... Loja aberta Período gratuito até 26/…" at bounding box center [546, 270] width 1093 height 541
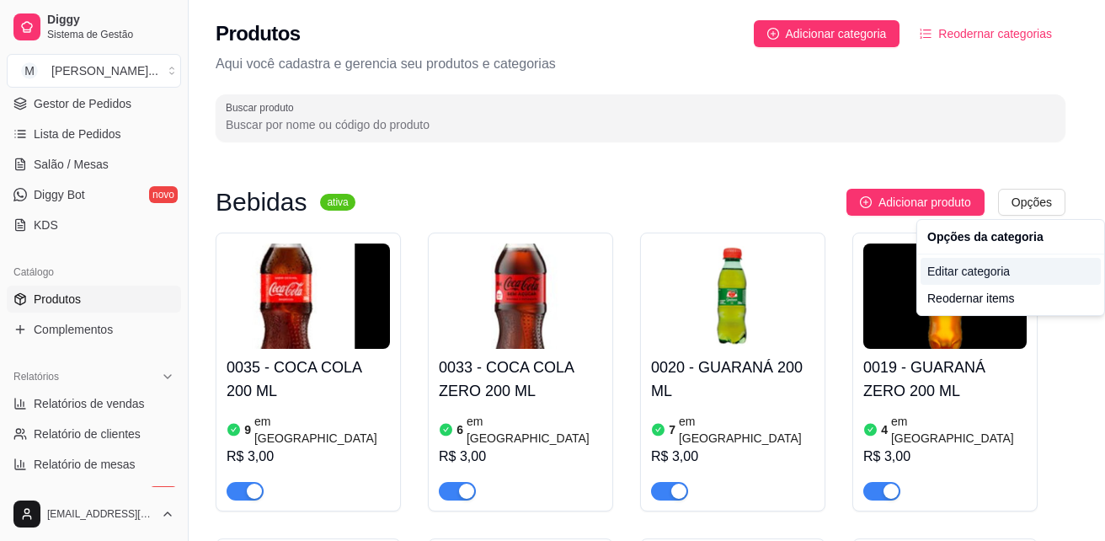
click at [1002, 275] on div "Editar categoria" at bounding box center [1011, 271] width 180 height 27
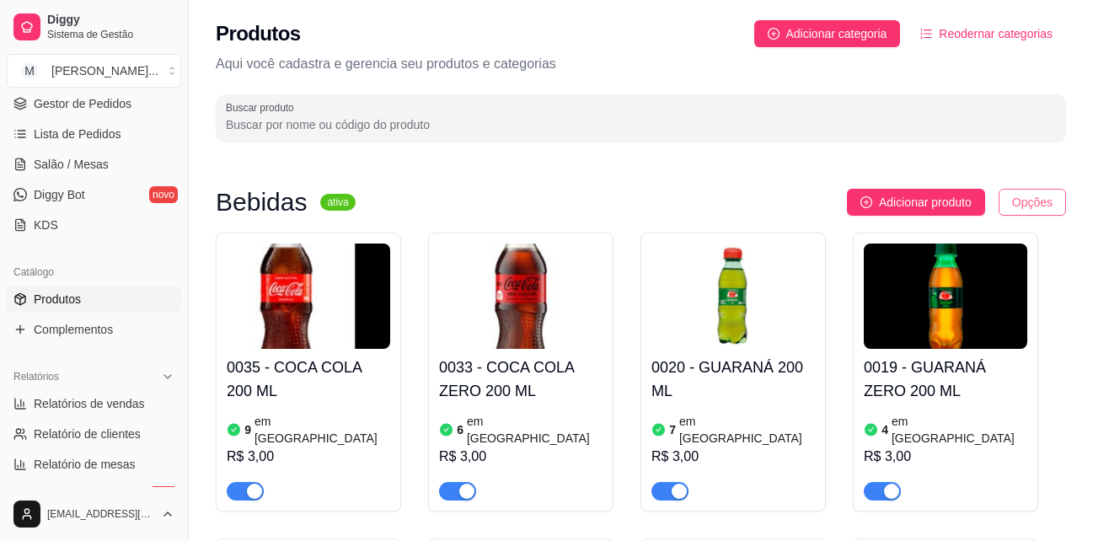
click at [1016, 193] on html "Diggy Sistema de Gestão M Mariana Melo ... Loja aberta Período gratuito até 26/…" at bounding box center [546, 270] width 1093 height 541
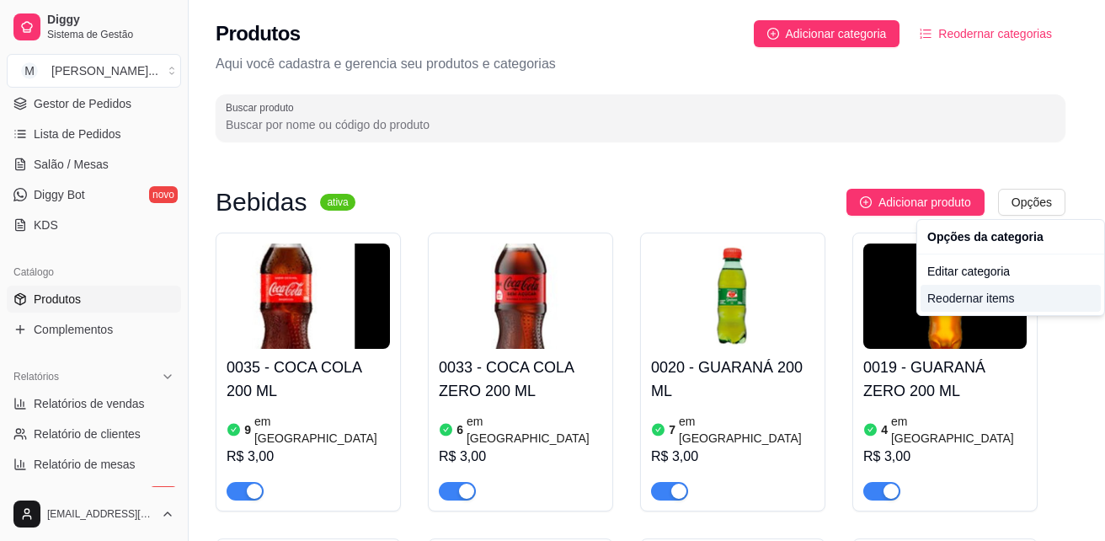
click at [980, 303] on div "Reodernar items" at bounding box center [1011, 298] width 180 height 27
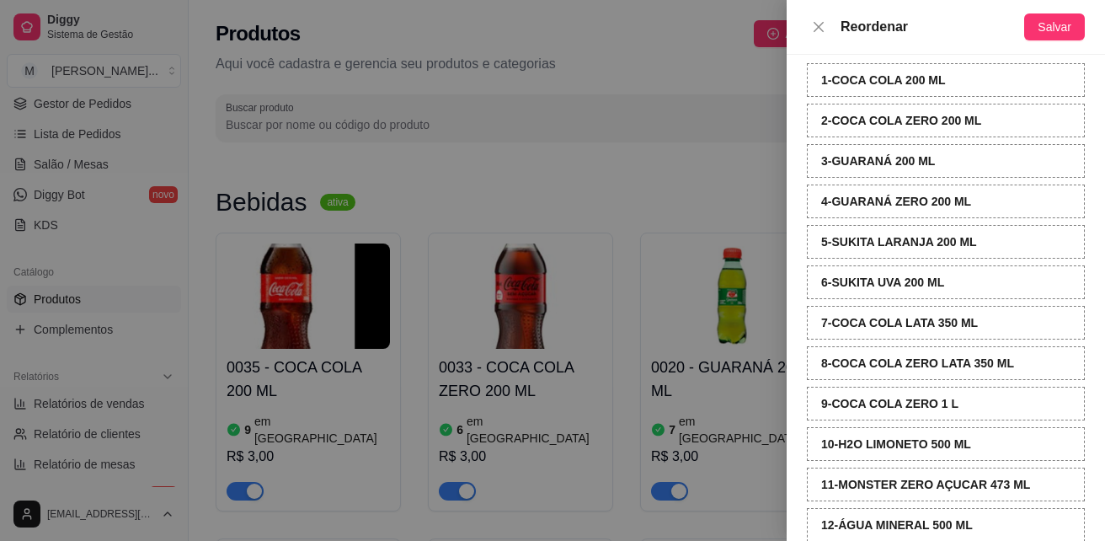
scroll to position [168, 0]
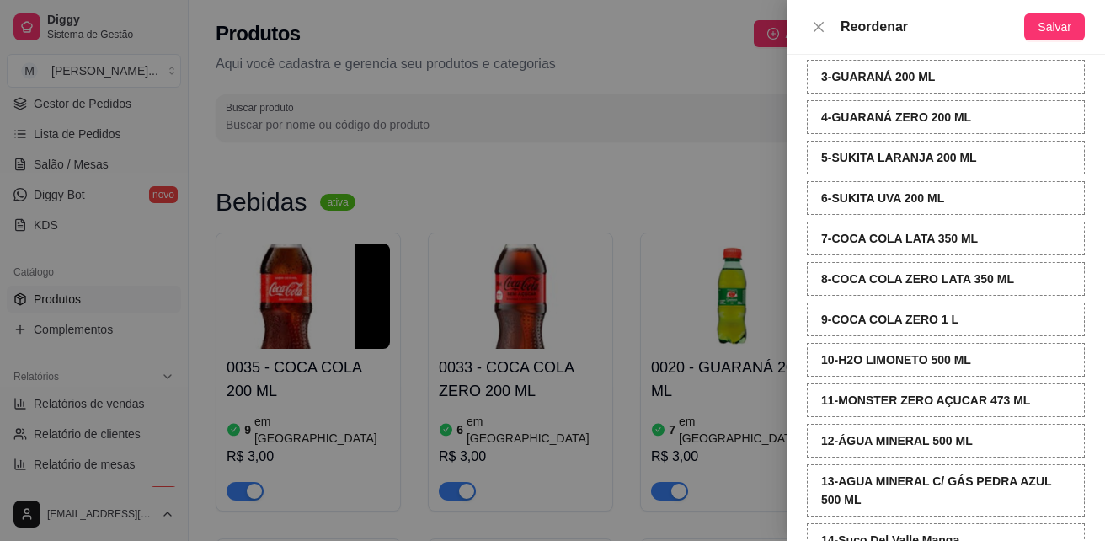
click at [1021, 323] on div "9 - COCA COLA ZERO 1 L" at bounding box center [946, 319] width 278 height 34
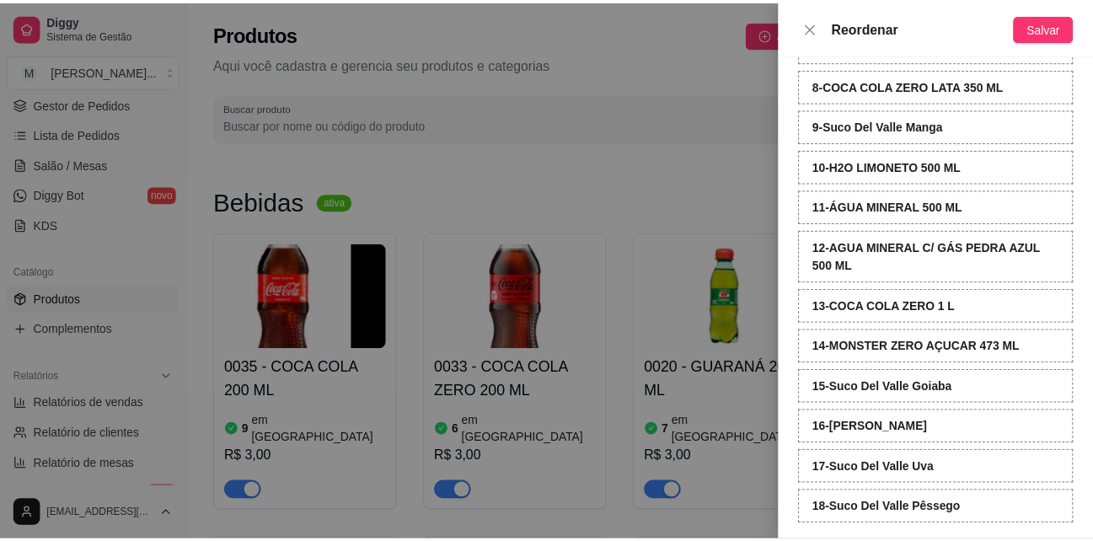
scroll to position [373, 0]
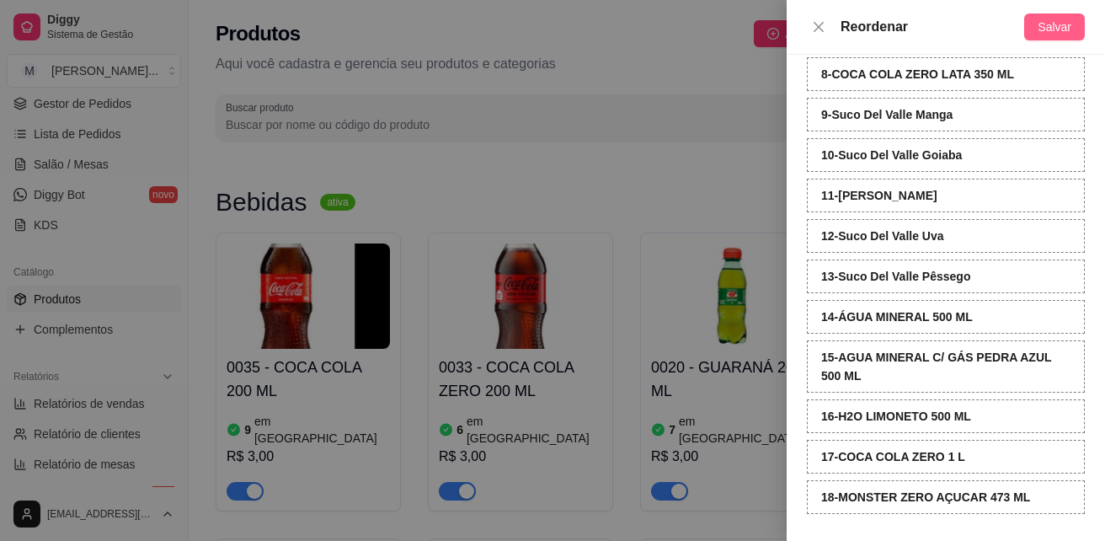
click at [1066, 35] on span "Salvar" at bounding box center [1055, 27] width 34 height 19
click at [817, 29] on icon "close" at bounding box center [818, 26] width 13 height 13
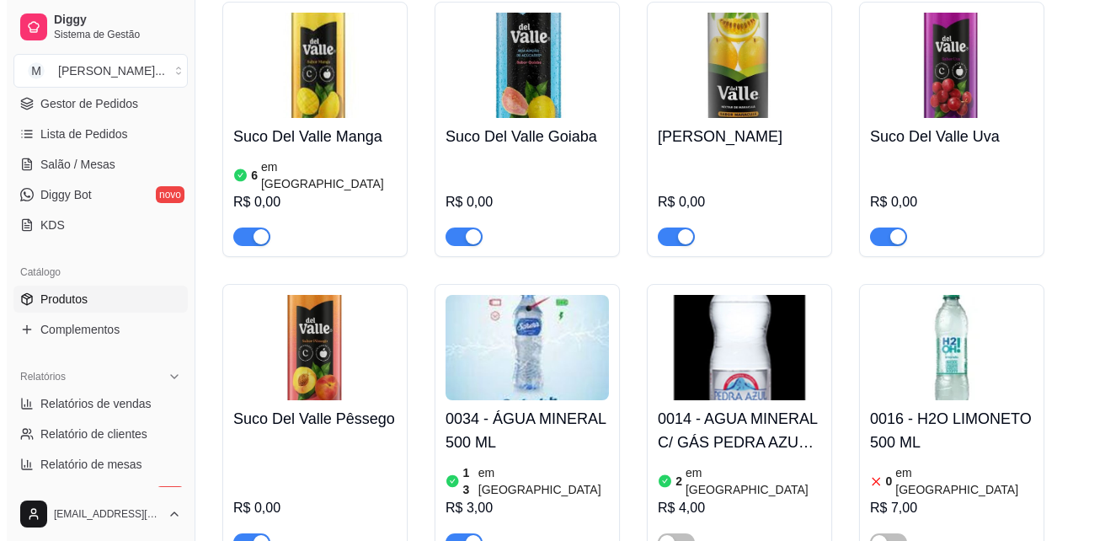
scroll to position [927, 0]
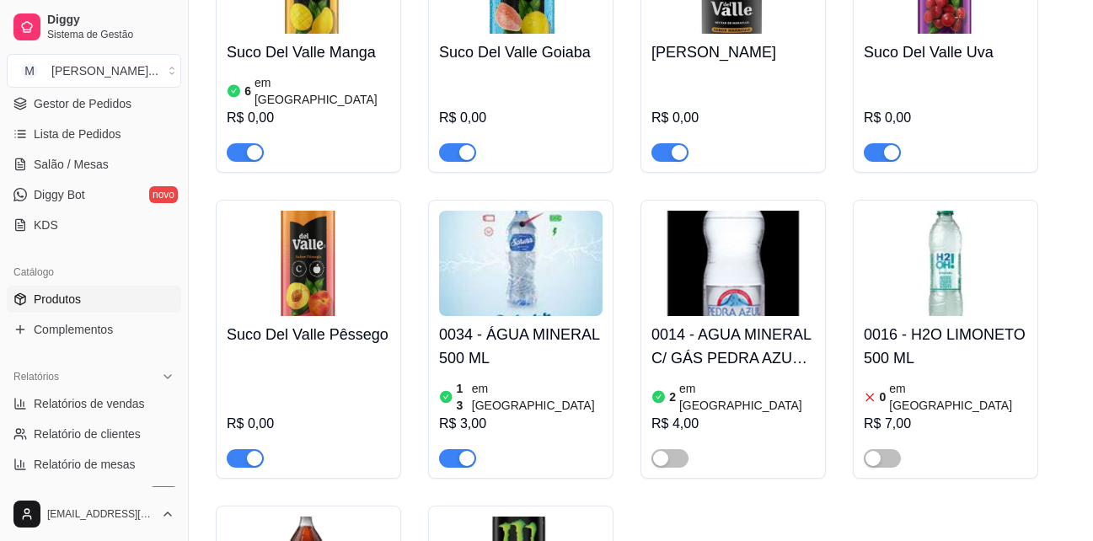
click at [988, 230] on img at bounding box center [944, 263] width 163 height 105
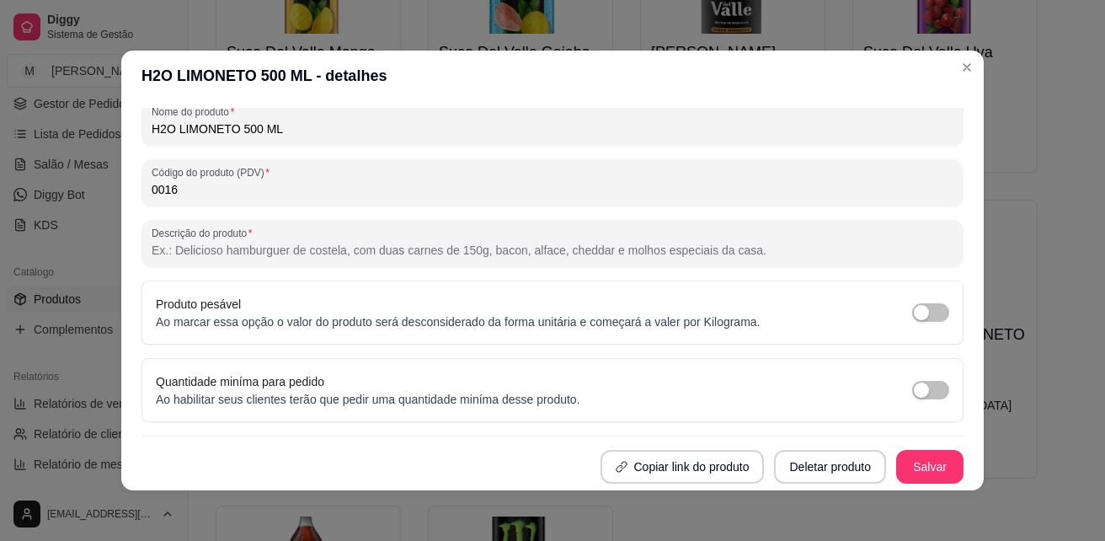
scroll to position [3, 0]
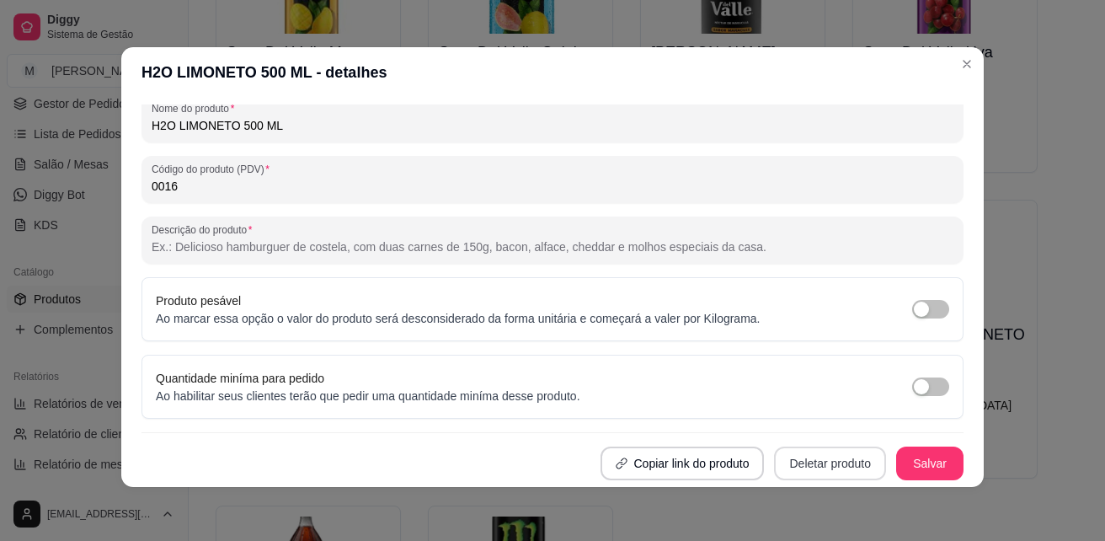
click at [820, 448] on button "Deletar produto" at bounding box center [830, 463] width 112 height 34
click at [811, 413] on button "Confirmar" at bounding box center [818, 415] width 60 height 25
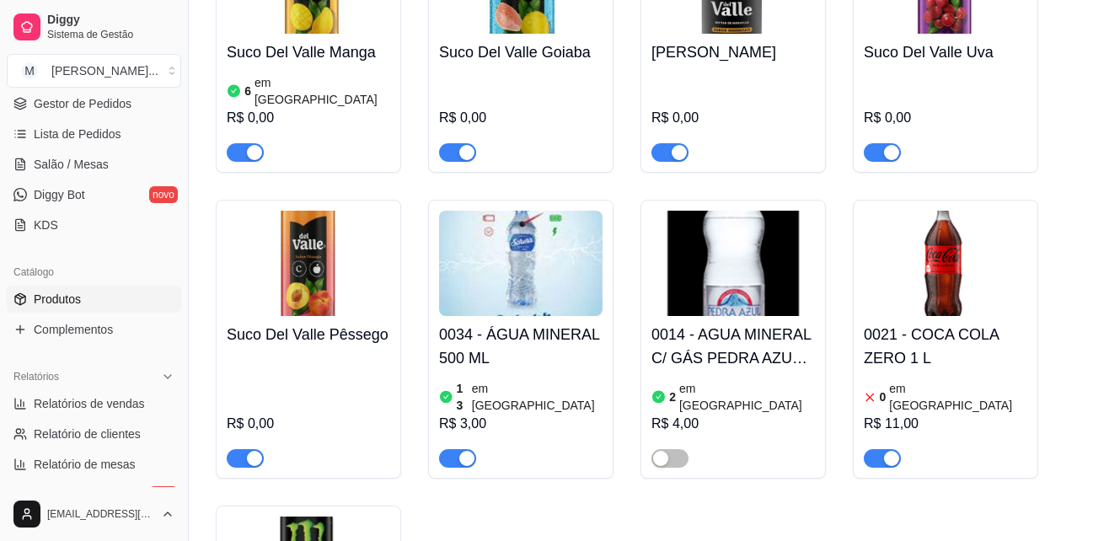
click at [931, 323] on h4 "0021 - COCA COLA ZERO 1 L" at bounding box center [944, 346] width 163 height 47
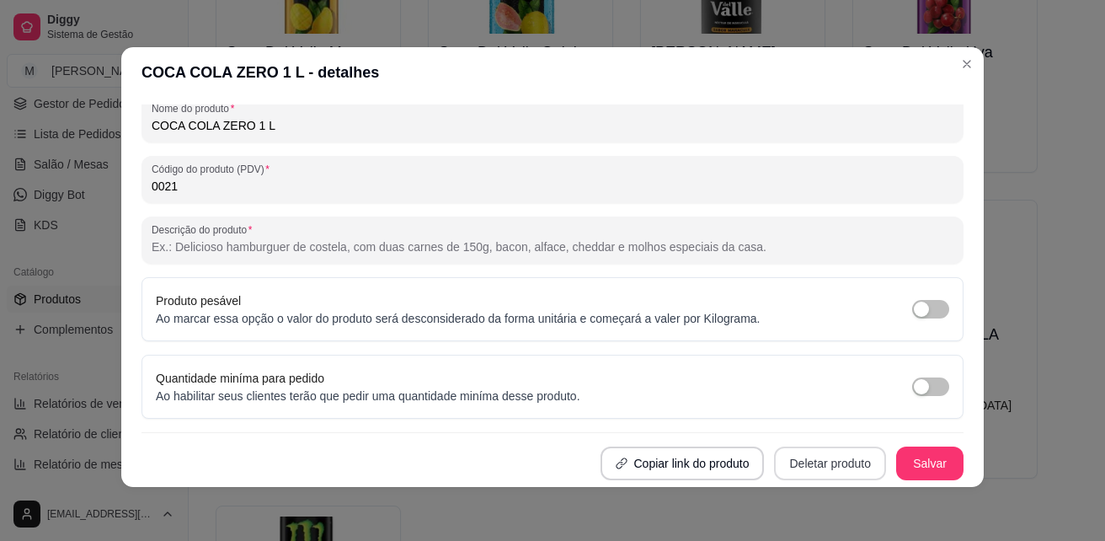
click at [794, 458] on button "Deletar produto" at bounding box center [830, 463] width 112 height 34
click at [817, 407] on button "Confirmar" at bounding box center [817, 416] width 62 height 26
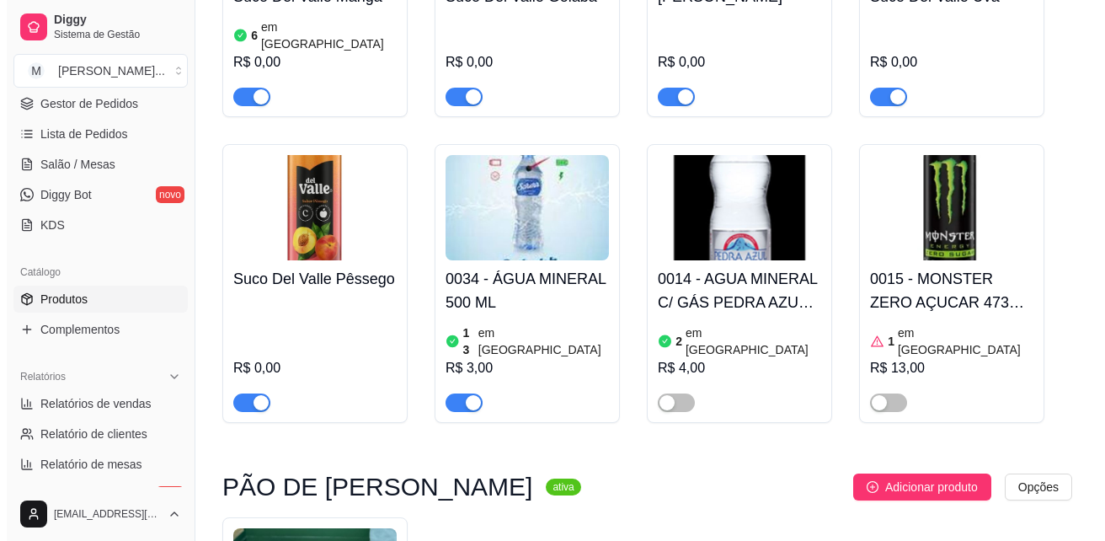
scroll to position [1011, 0]
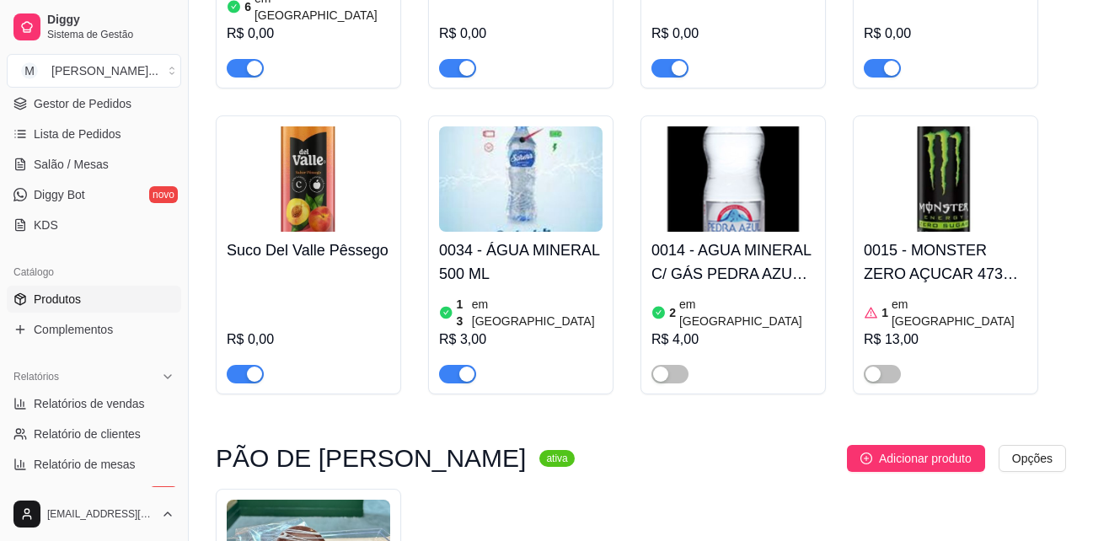
click at [951, 238] on h4 "0015 - MONSTER ZERO AÇUCAR 473 ML" at bounding box center [944, 261] width 163 height 47
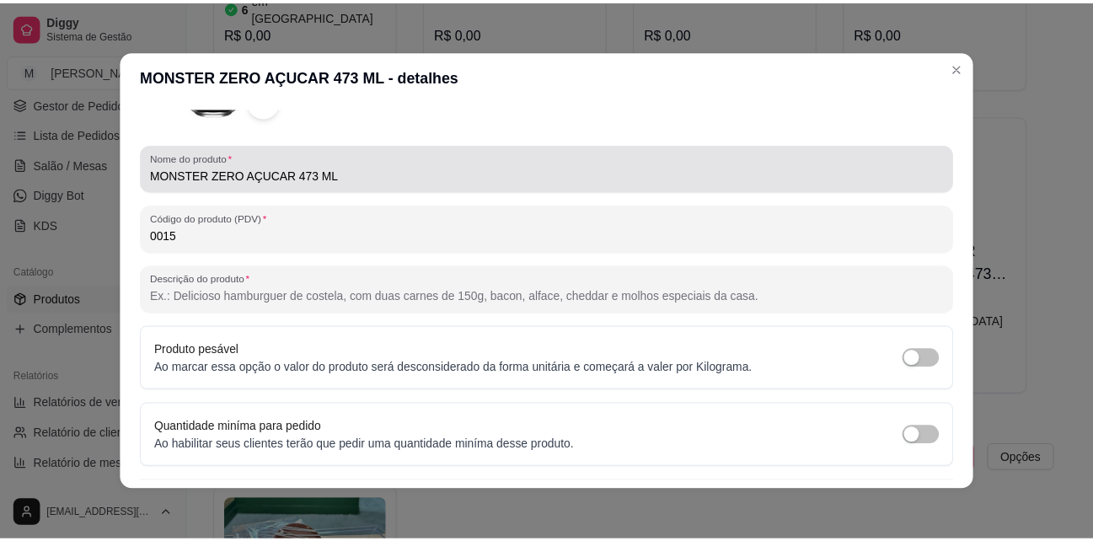
scroll to position [239, 0]
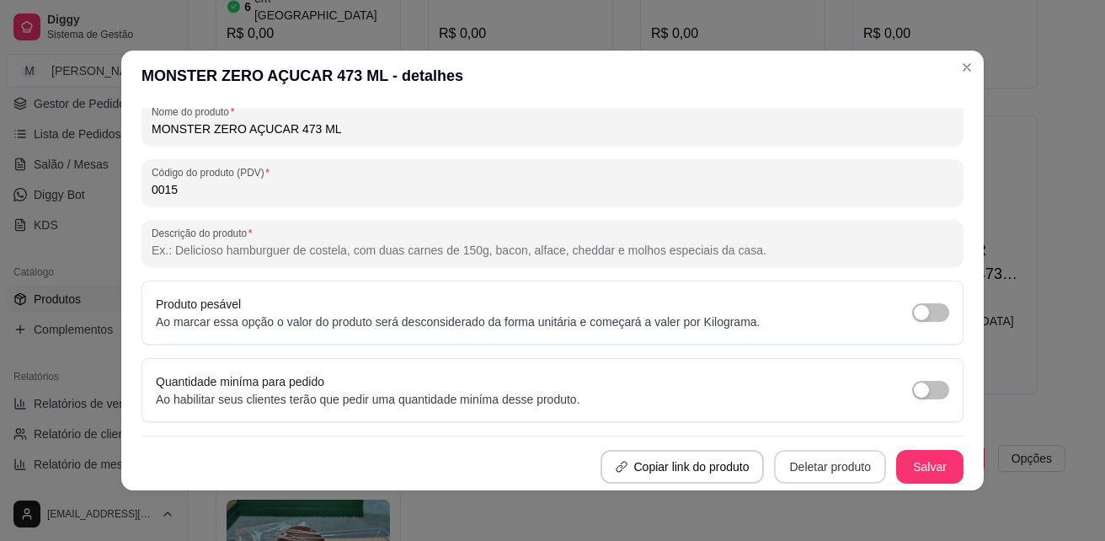
click at [804, 466] on button "Deletar produto" at bounding box center [830, 467] width 112 height 34
click at [806, 414] on button "Confirmar" at bounding box center [817, 419] width 62 height 26
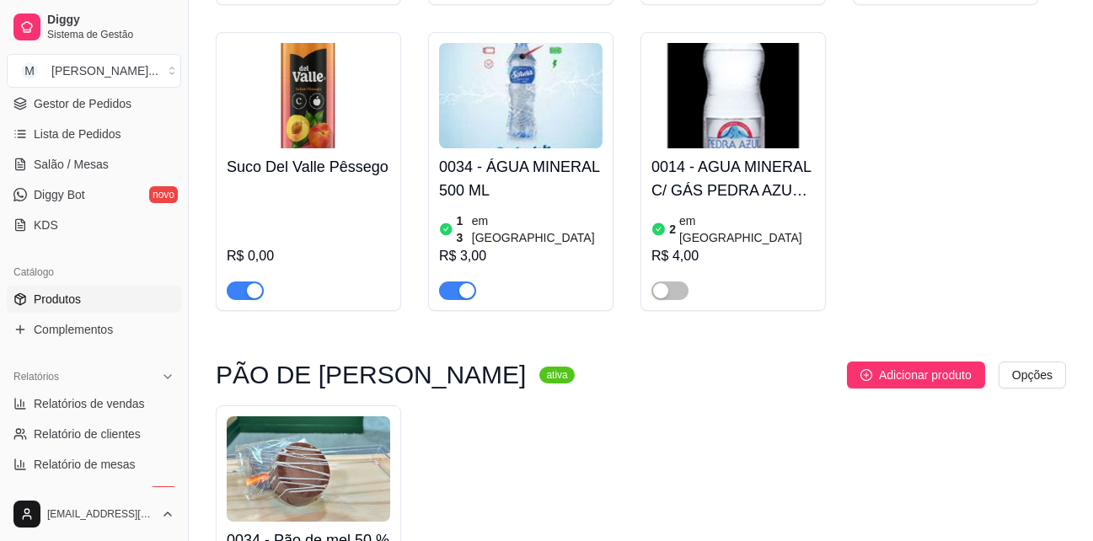
scroll to position [1095, 0]
click at [689, 154] on h4 "0014 - AGUA MINERAL C/ GÁS PEDRA AZUL 500 ML" at bounding box center [732, 177] width 163 height 47
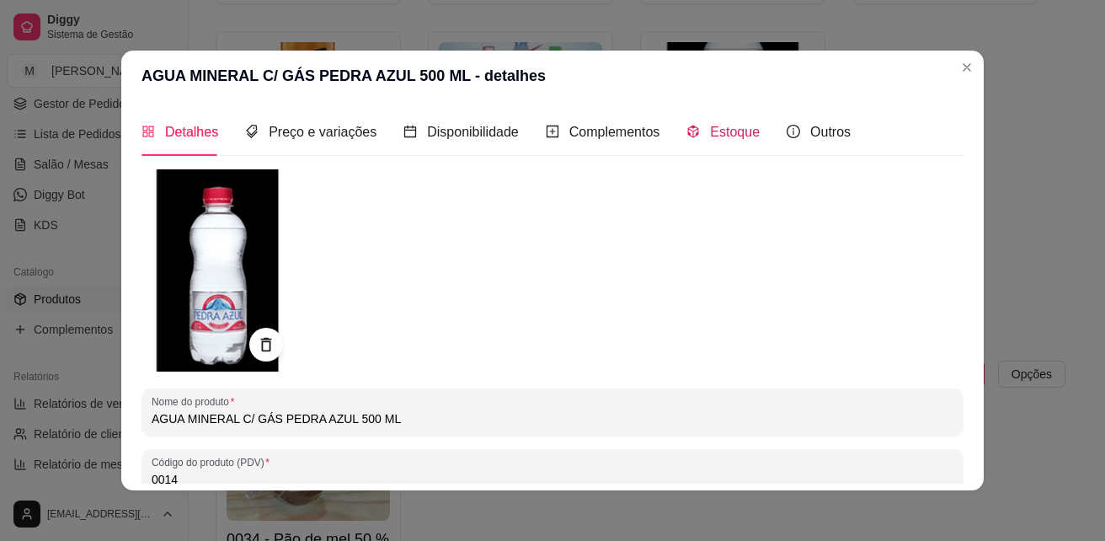
click at [715, 128] on span "Estoque" at bounding box center [735, 132] width 50 height 14
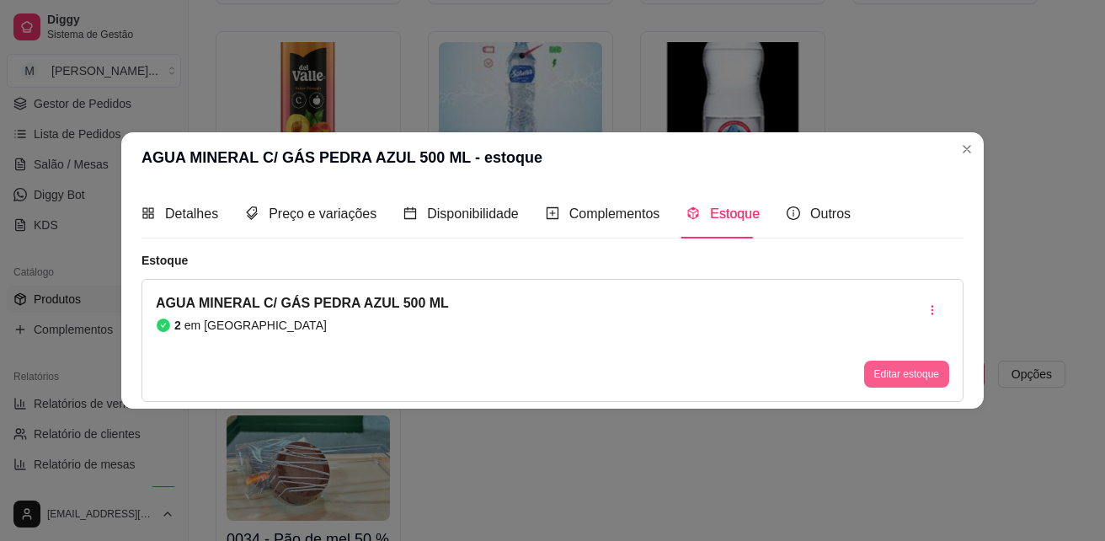
click at [901, 366] on button "Editar estoque" at bounding box center [906, 374] width 85 height 27
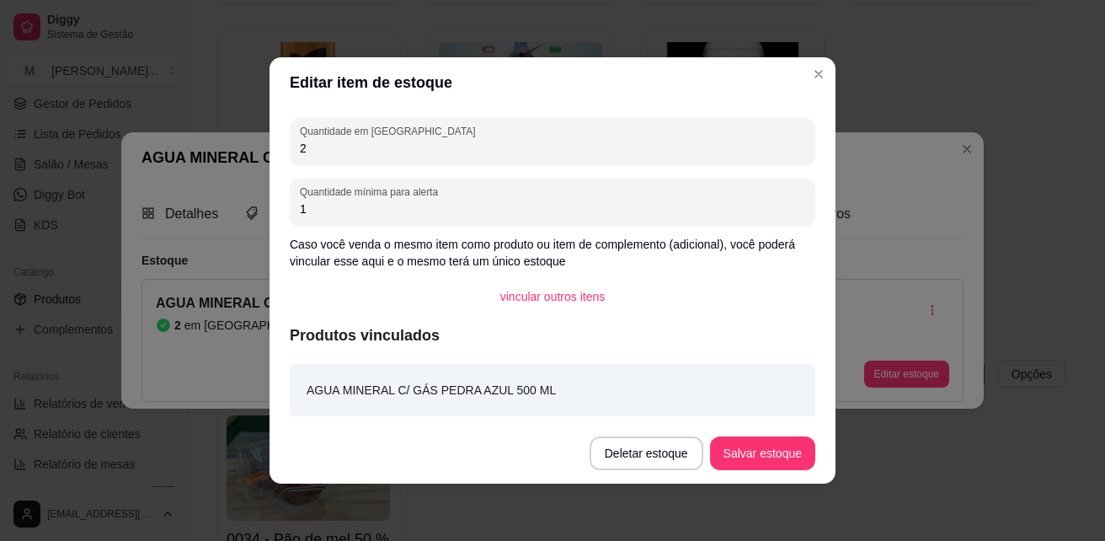
drag, startPoint x: 329, startPoint y: 154, endPoint x: 260, endPoint y: 152, distance: 69.1
click at [260, 152] on div "Editar item de estoque Quantidade em estoque 2 Quantidade mínima para alerta 1 …" at bounding box center [552, 270] width 1105 height 541
type input "12"
click at [772, 452] on button "Salvar estoque" at bounding box center [762, 453] width 103 height 33
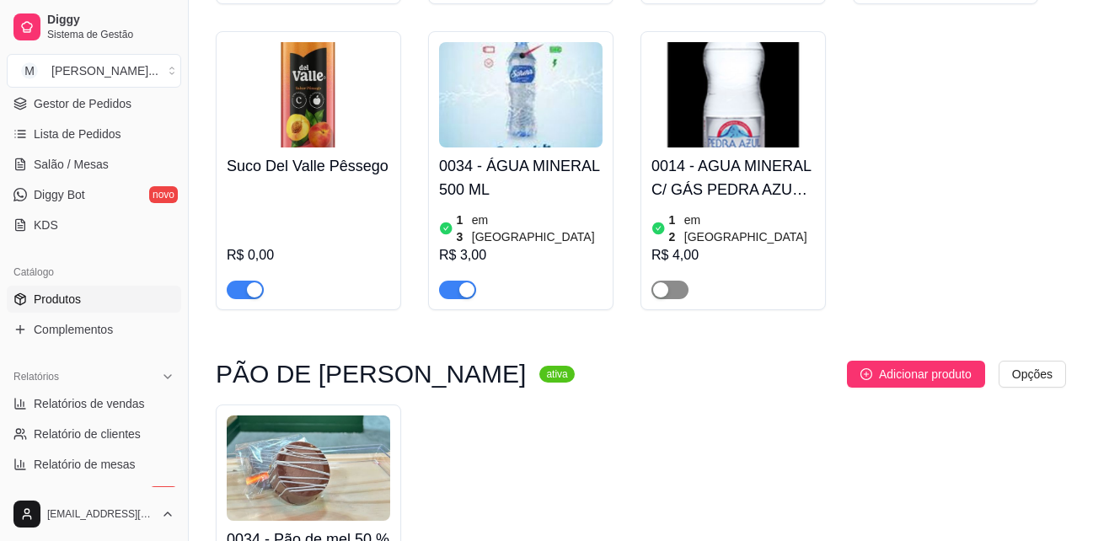
click at [673, 281] on span "button" at bounding box center [669, 290] width 37 height 19
click at [303, 154] on h4 "Suco Del Valle Pêssego" at bounding box center [308, 166] width 163 height 24
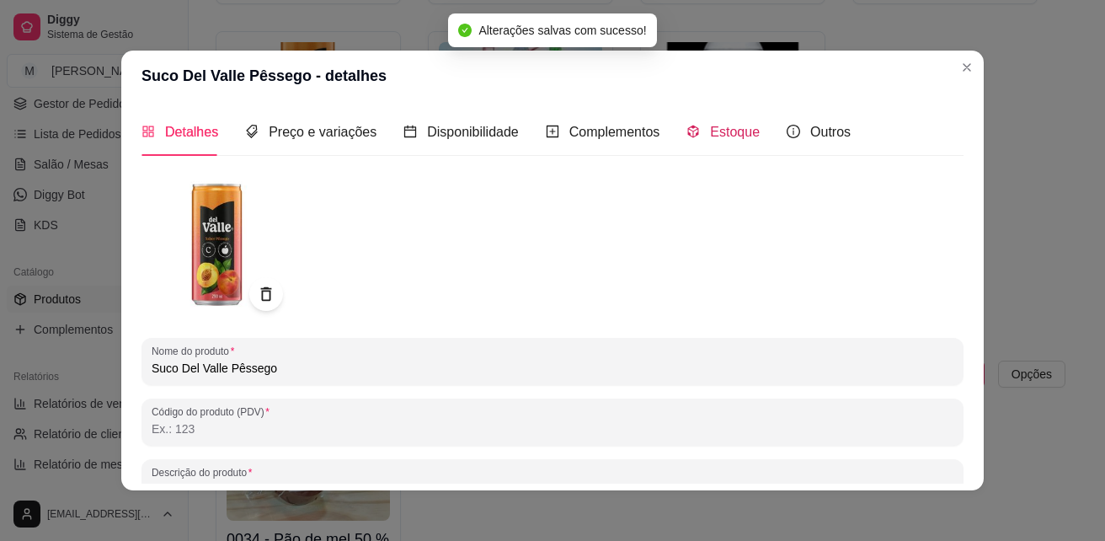
click at [723, 131] on span "Estoque" at bounding box center [735, 132] width 50 height 14
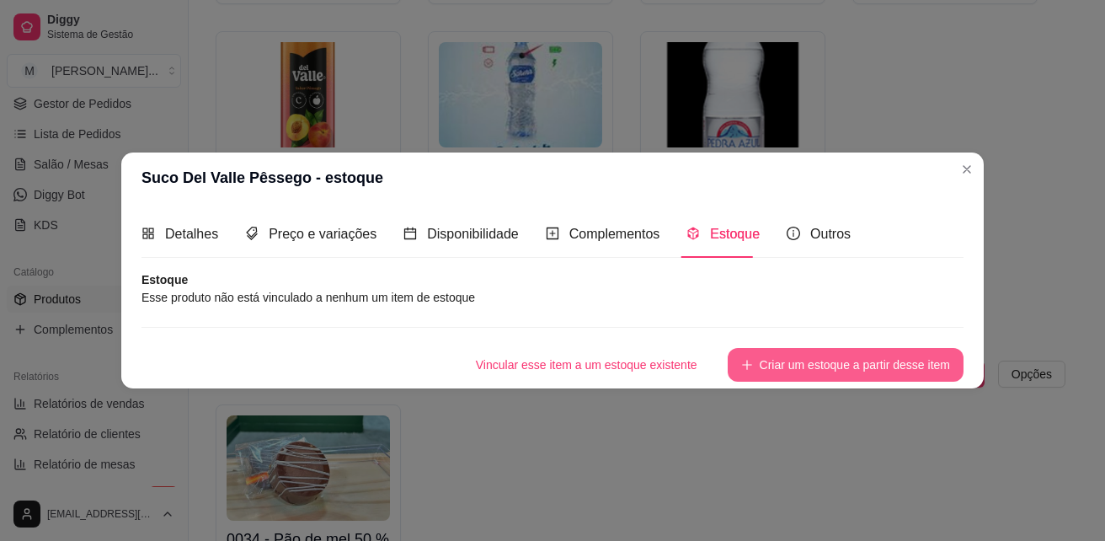
click at [769, 364] on button "Criar um estoque a partir desse item" at bounding box center [846, 365] width 236 height 34
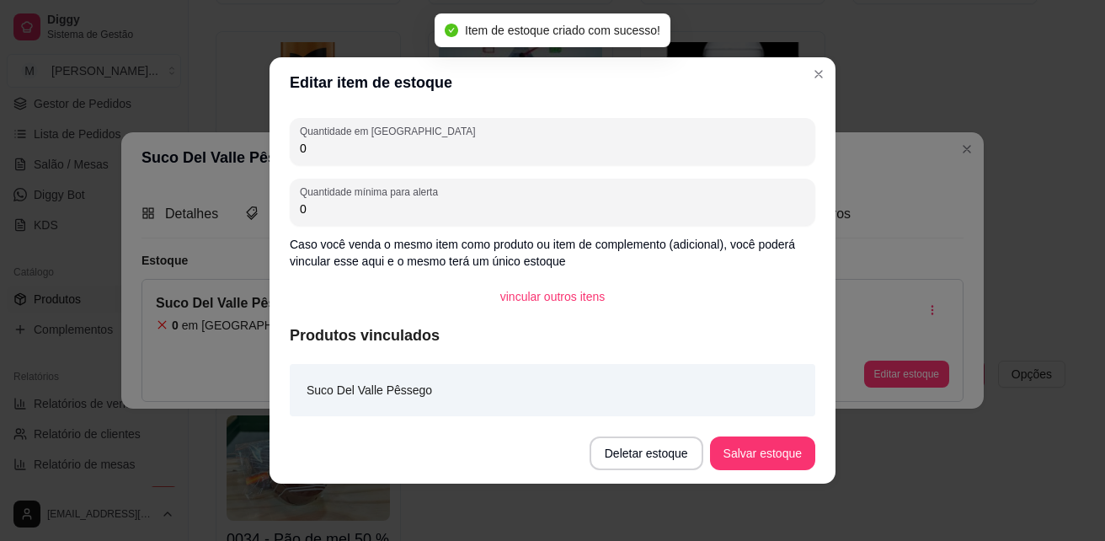
drag, startPoint x: 371, startPoint y: 141, endPoint x: 259, endPoint y: 141, distance: 112.0
click at [259, 141] on div "Editar item de estoque Quantidade em estoque 0 Quantidade mínima para alerta 0 …" at bounding box center [552, 270] width 1105 height 541
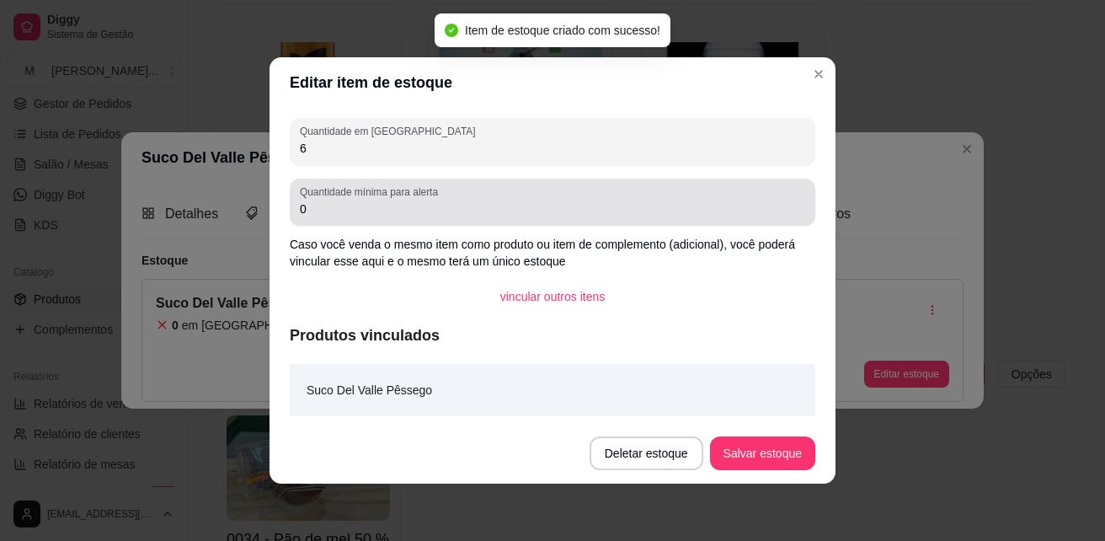
type input "6"
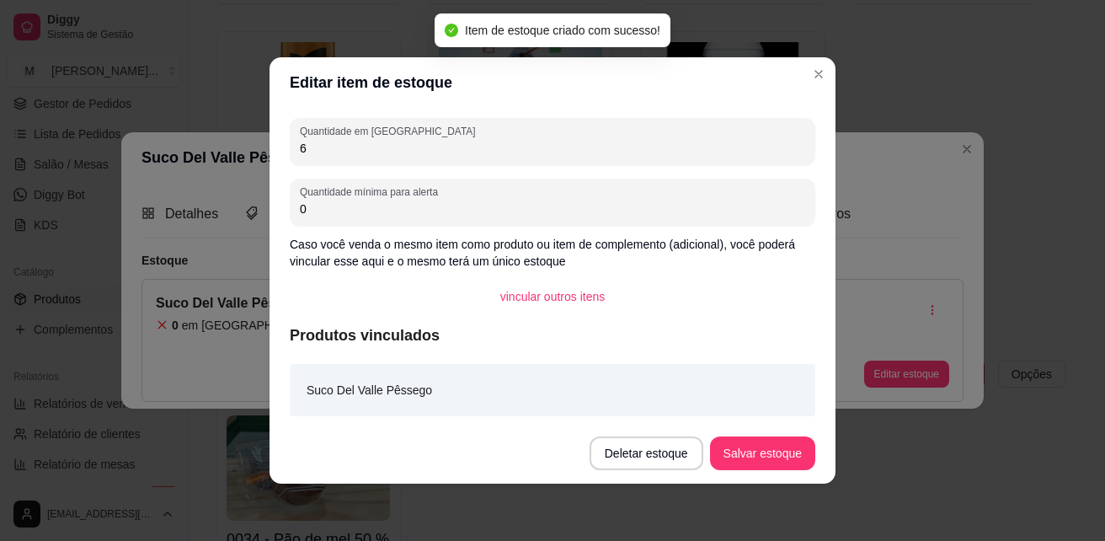
drag, startPoint x: 324, startPoint y: 212, endPoint x: 269, endPoint y: 212, distance: 55.6
click at [269, 212] on div "Editar item de estoque Quantidade em estoque 6 Quantidade mínima para alerta 0 …" at bounding box center [552, 270] width 1105 height 541
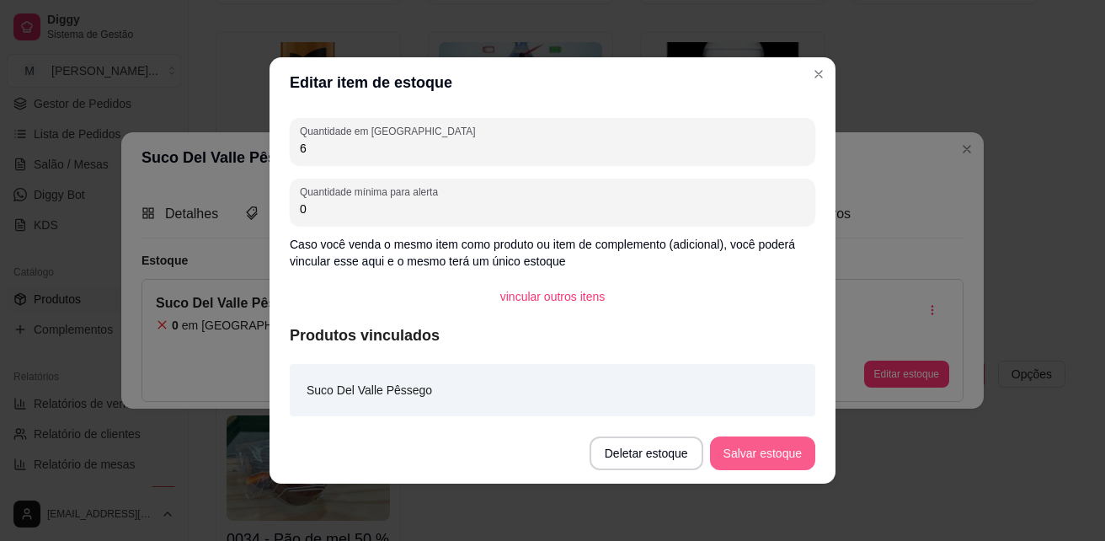
click at [746, 447] on button "Salvar estoque" at bounding box center [762, 453] width 105 height 34
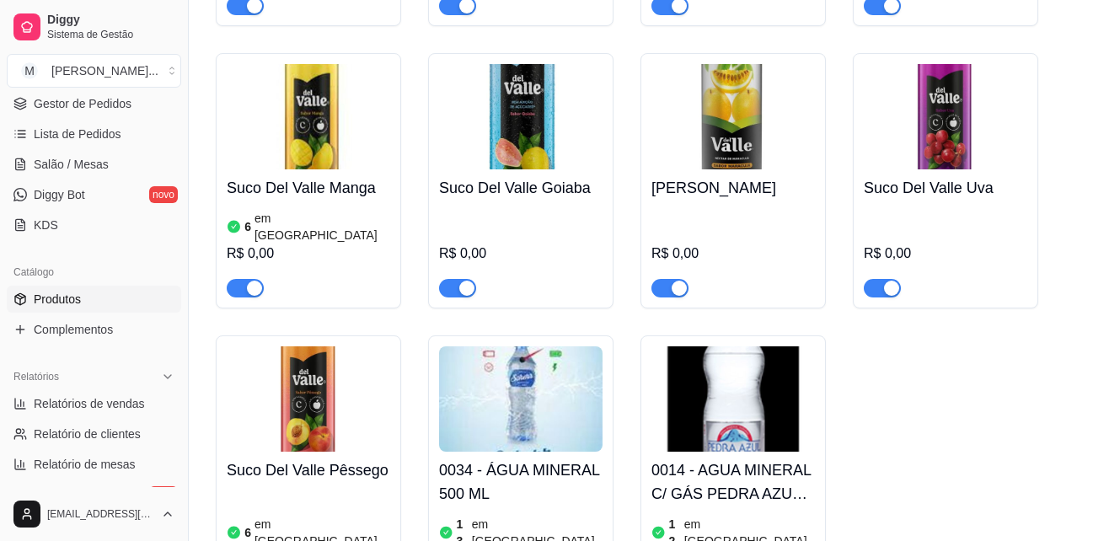
scroll to position [674, 0]
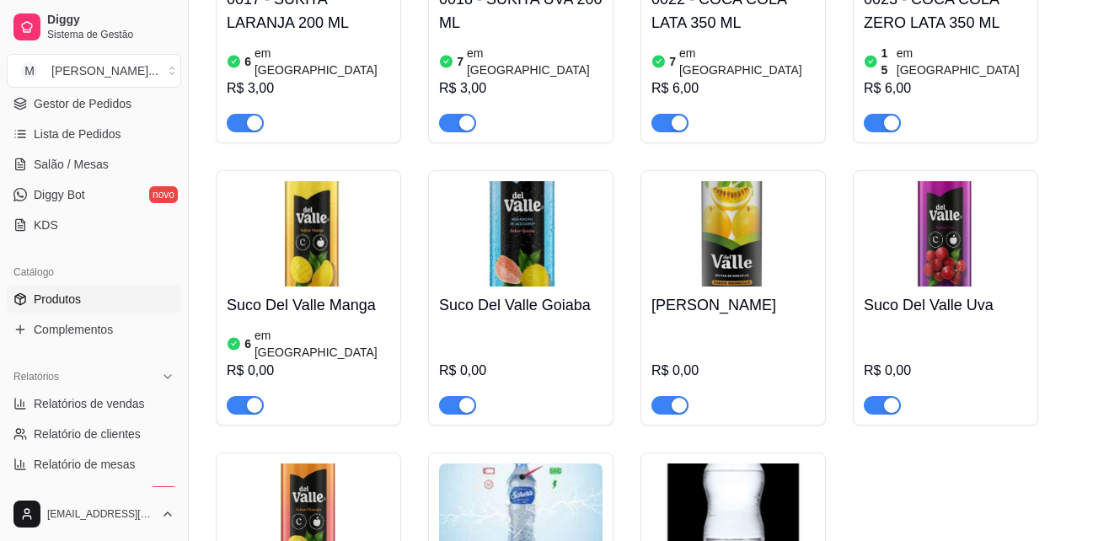
click at [948, 293] on h4 "Suco Del Valle Uva" at bounding box center [944, 305] width 163 height 24
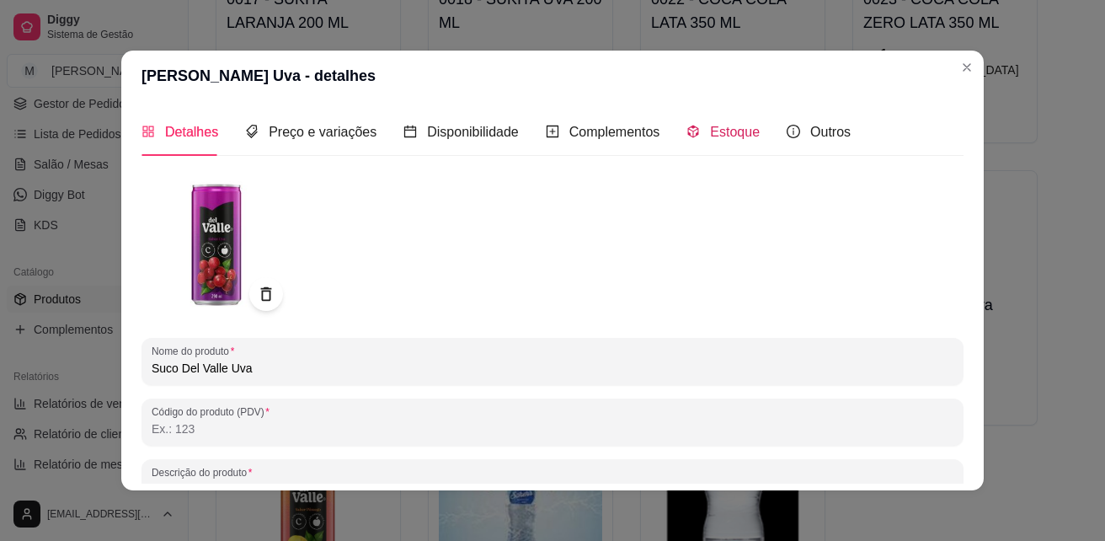
click at [730, 131] on span "Estoque" at bounding box center [735, 132] width 50 height 14
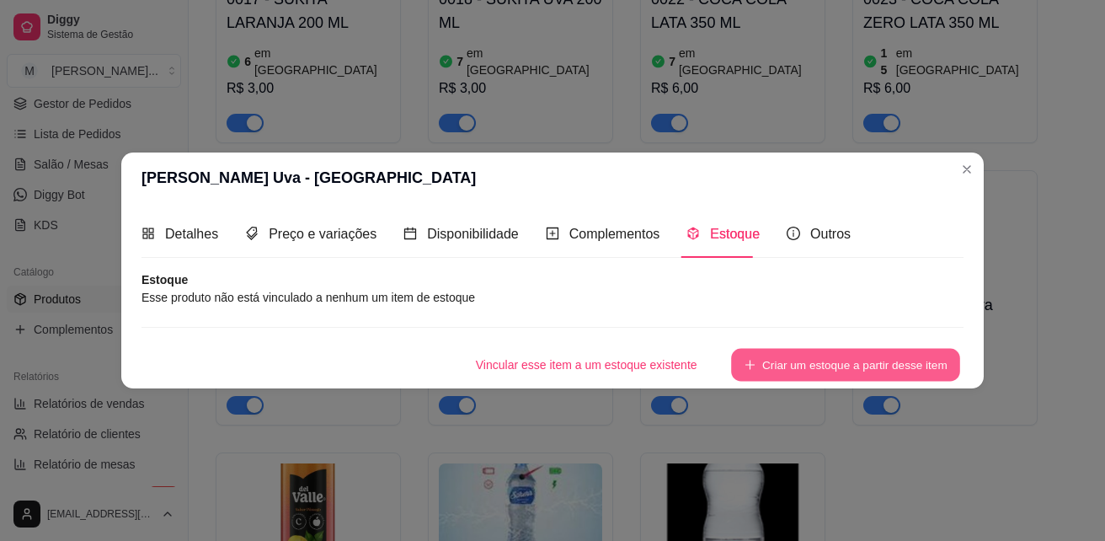
click at [797, 366] on button "Criar um estoque a partir desse item" at bounding box center [845, 365] width 229 height 33
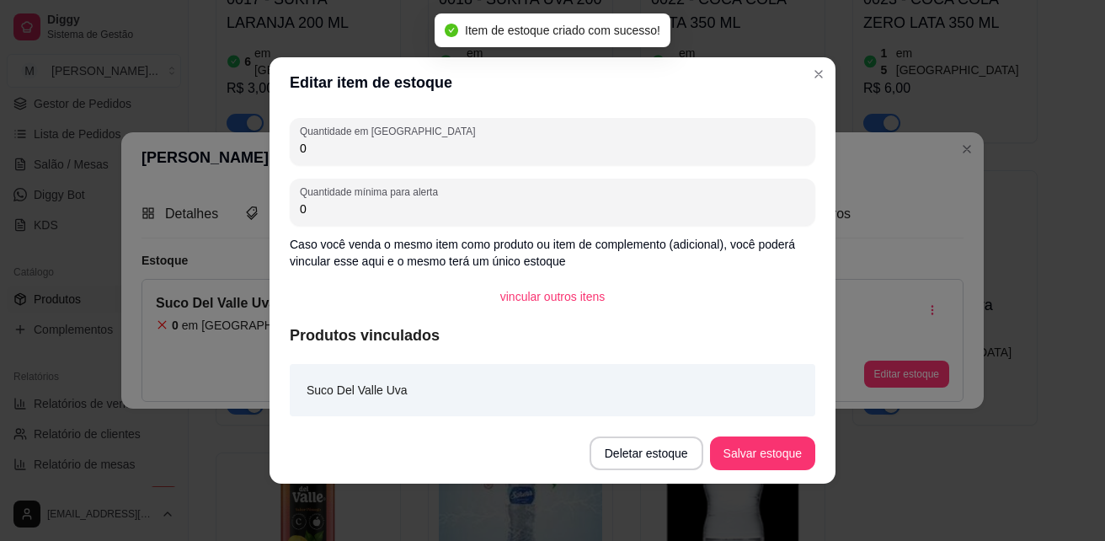
drag, startPoint x: 318, startPoint y: 143, endPoint x: 277, endPoint y: 144, distance: 40.4
click at [277, 144] on div "Quantidade em estoque 0 Quantidade mínima para alerta 0 Caso você venda o mesmo…" at bounding box center [553, 265] width 566 height 315
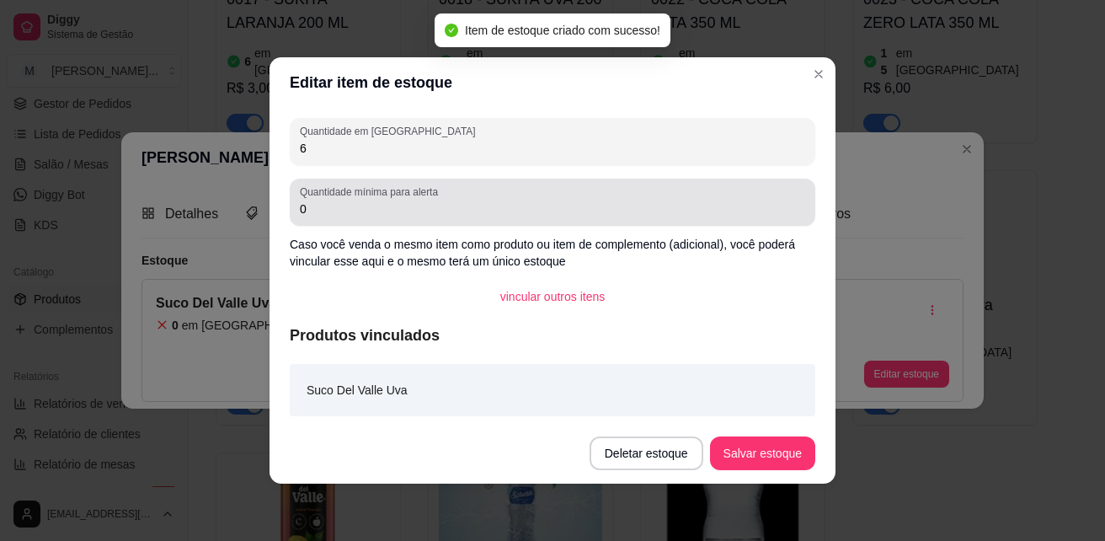
type input "6"
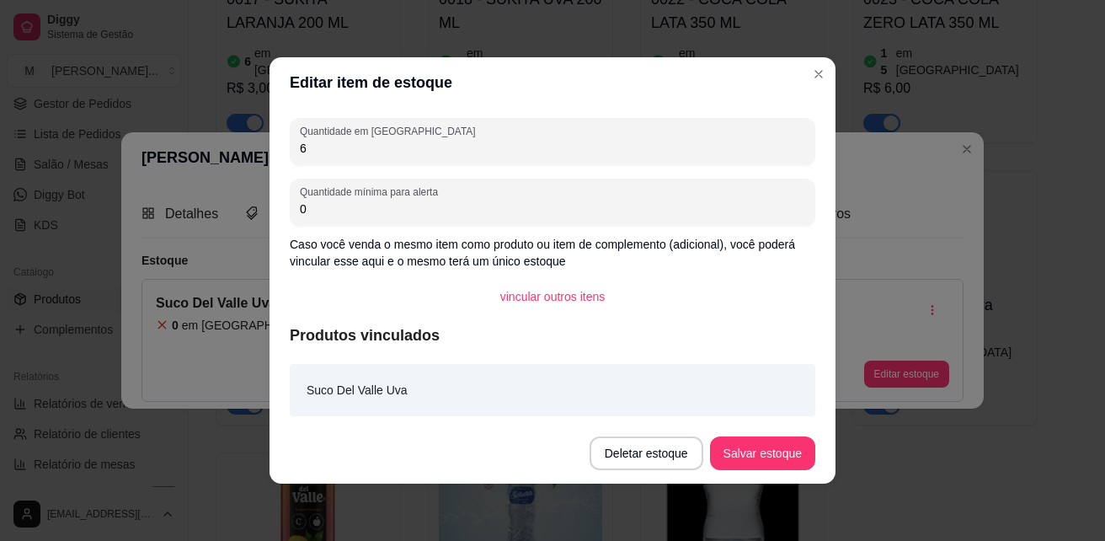
drag, startPoint x: 324, startPoint y: 210, endPoint x: 259, endPoint y: 211, distance: 64.9
click at [259, 211] on div "Editar item de estoque Quantidade em estoque 6 Quantidade mínima para alerta 0 …" at bounding box center [552, 270] width 1105 height 541
click at [742, 445] on button "Salvar estoque" at bounding box center [762, 453] width 105 height 34
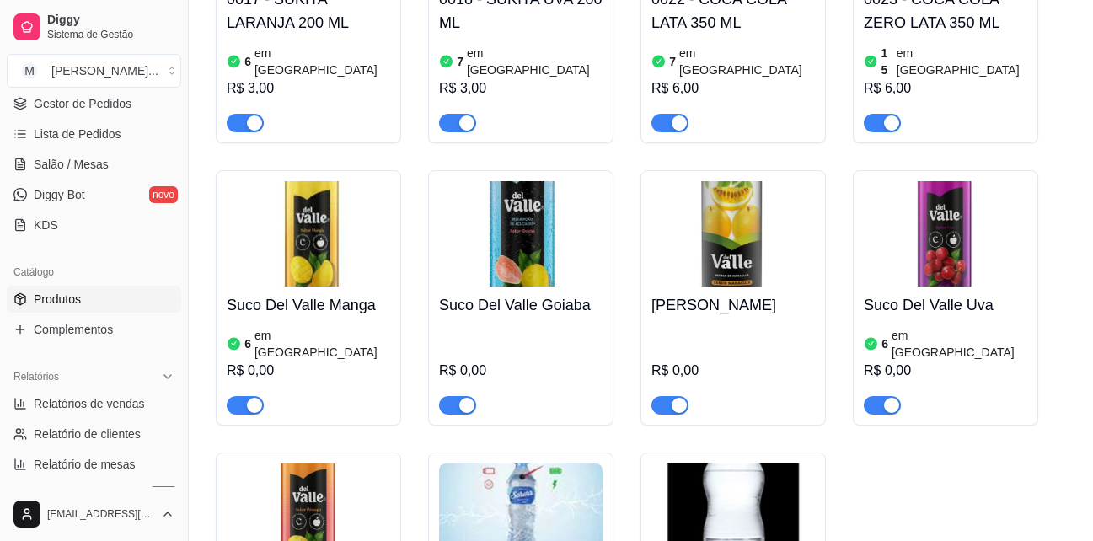
click at [706, 293] on h4 "[PERSON_NAME]" at bounding box center [732, 305] width 163 height 24
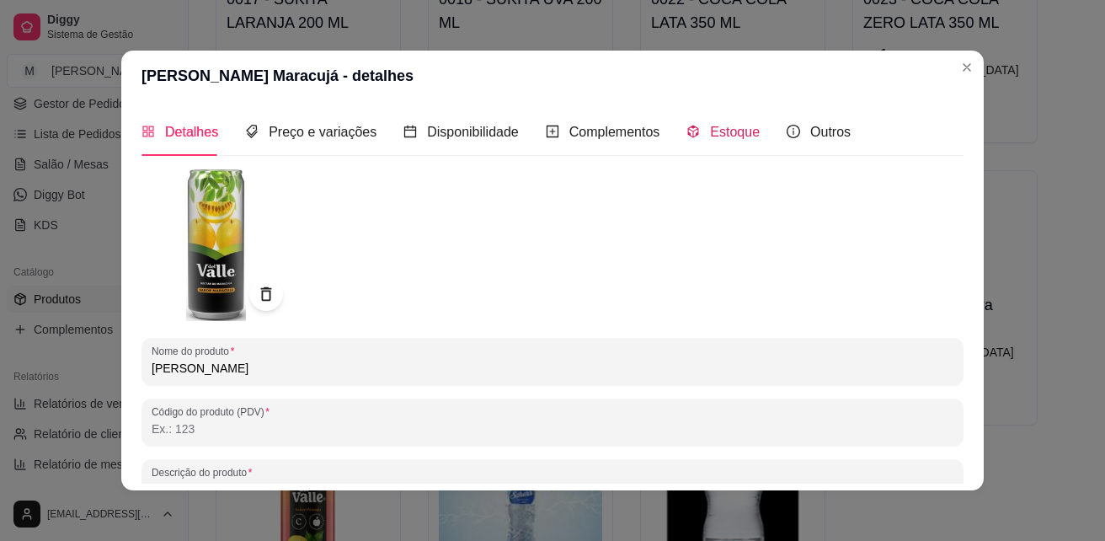
click at [734, 137] on span "Estoque" at bounding box center [735, 132] width 50 height 14
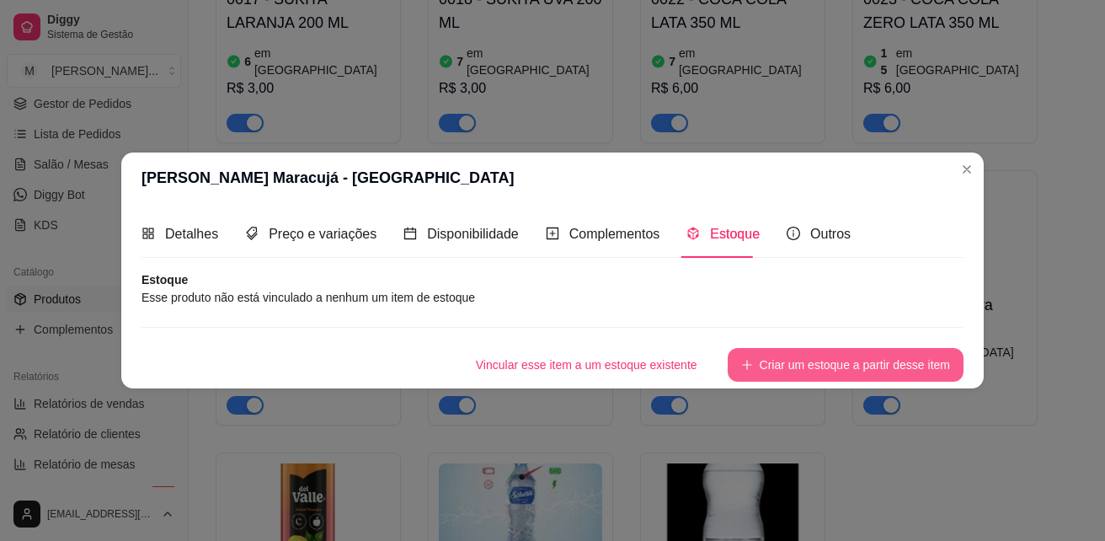
click at [922, 367] on button "Criar um estoque a partir desse item" at bounding box center [846, 365] width 236 height 34
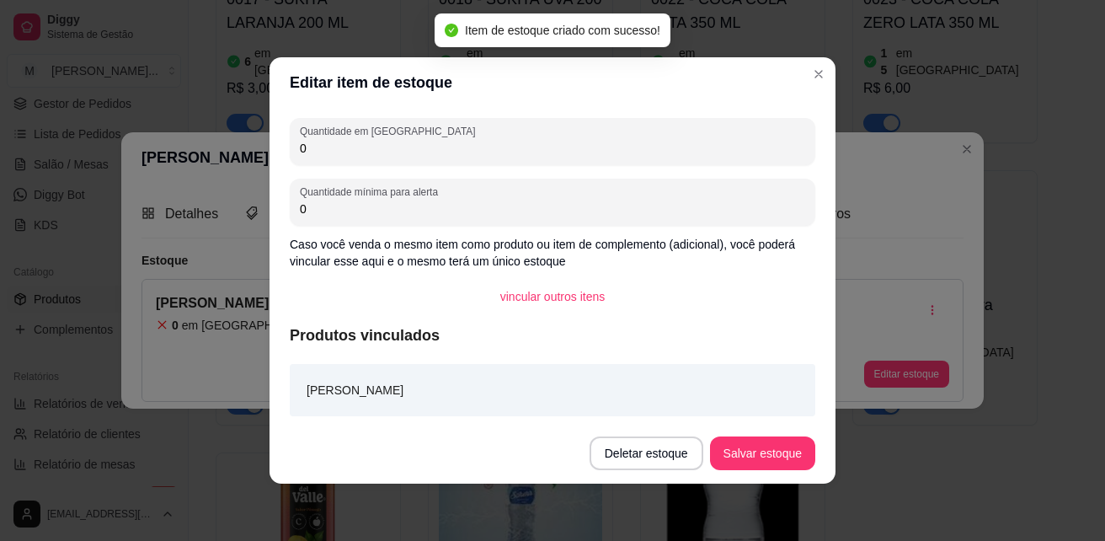
drag, startPoint x: 319, startPoint y: 150, endPoint x: 256, endPoint y: 129, distance: 66.6
click at [256, 129] on div "Editar item de estoque Quantidade em estoque 0 Quantidade mínima para alerta 0 …" at bounding box center [552, 270] width 1105 height 541
type input "6"
click at [768, 446] on button "Salvar estoque" at bounding box center [762, 453] width 105 height 34
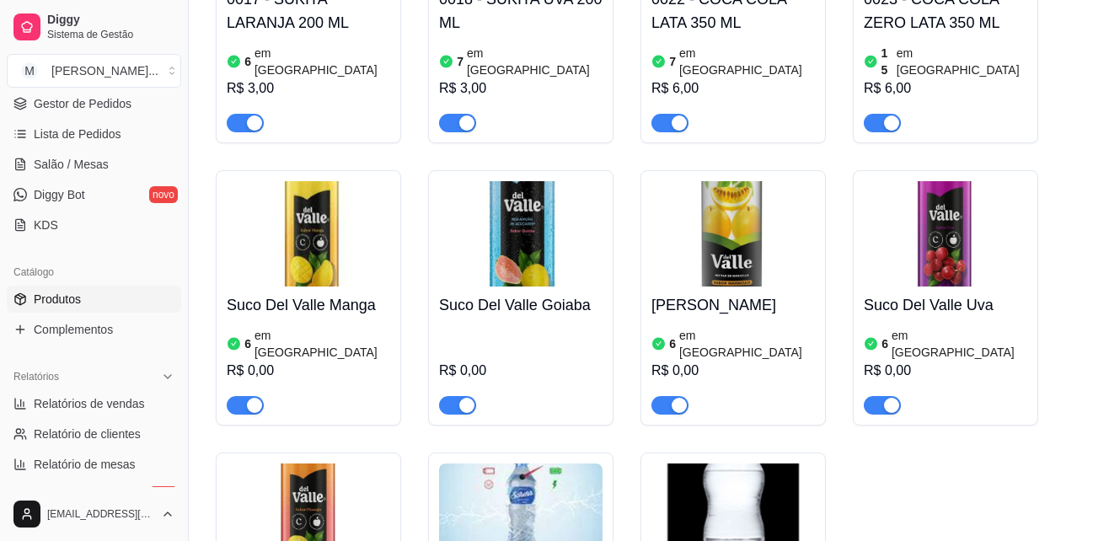
click at [493, 293] on h4 "Suco Del Valle Goiaba" at bounding box center [520, 305] width 163 height 24
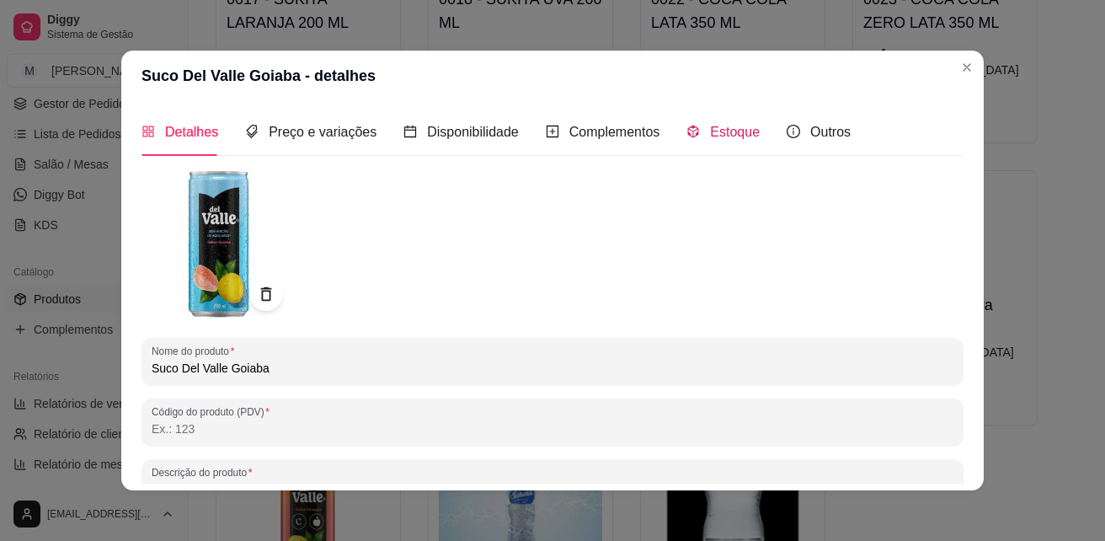
click at [710, 132] on span "Estoque" at bounding box center [735, 132] width 50 height 14
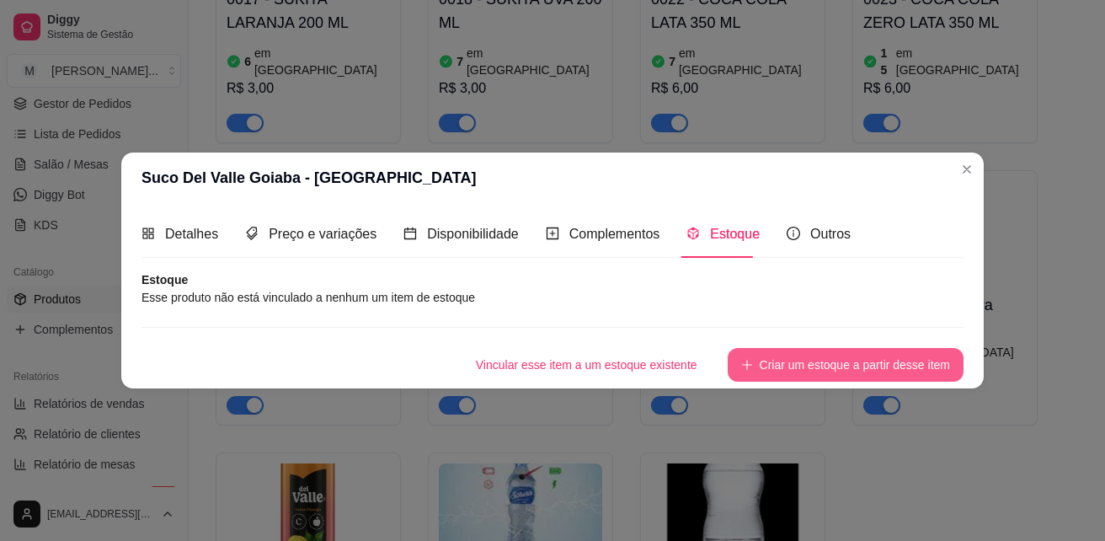
click at [830, 364] on button "Criar um estoque a partir desse item" at bounding box center [846, 365] width 236 height 34
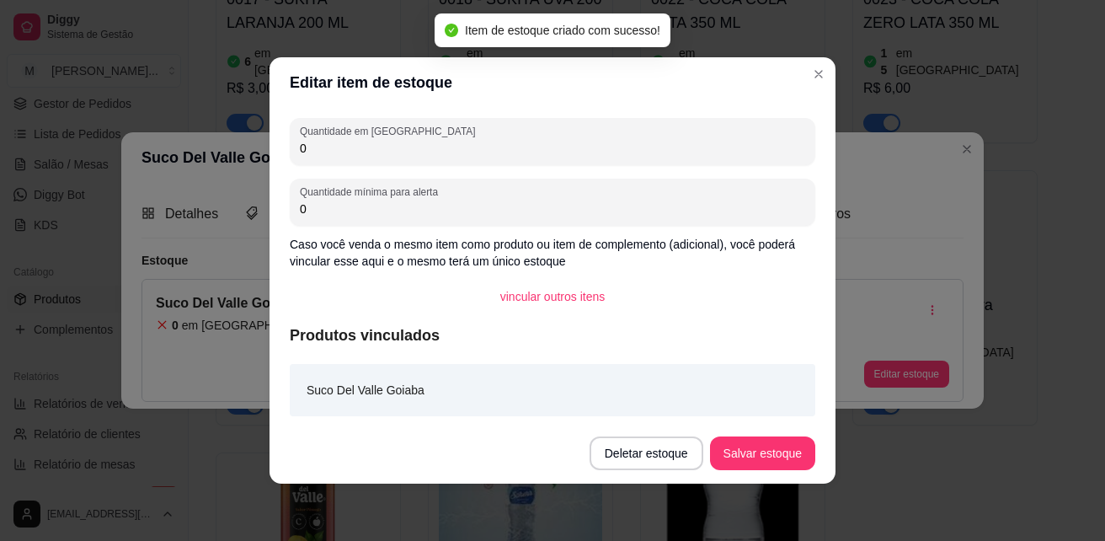
drag, startPoint x: 336, startPoint y: 152, endPoint x: 230, endPoint y: 147, distance: 106.2
click at [230, 147] on div "Editar item de estoque Quantidade em estoque 0 Quantidade mínima para alerta 0 …" at bounding box center [552, 270] width 1105 height 541
type input "6"
click at [776, 460] on button "Salvar estoque" at bounding box center [762, 453] width 105 height 34
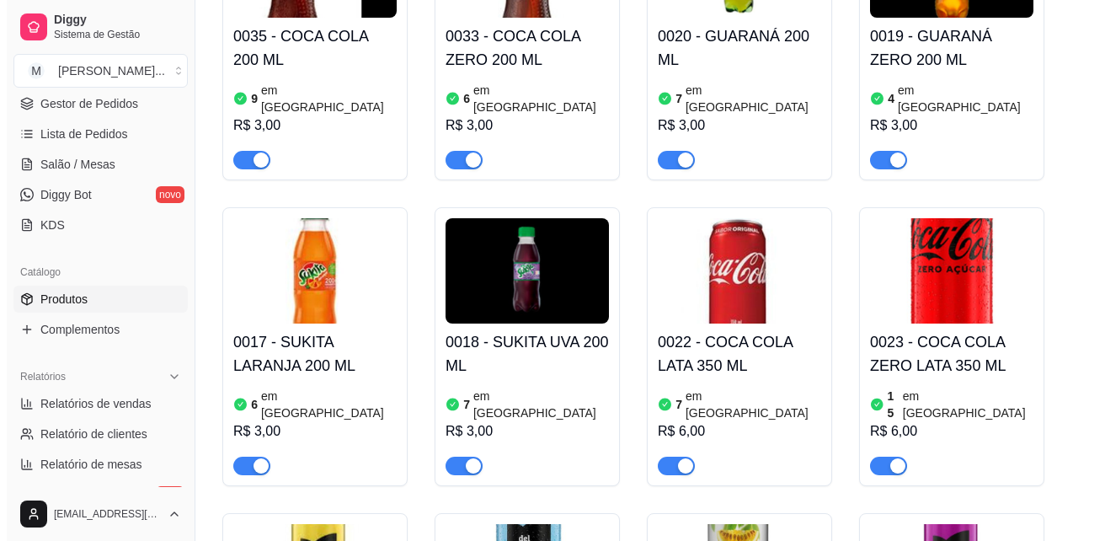
scroll to position [168, 0]
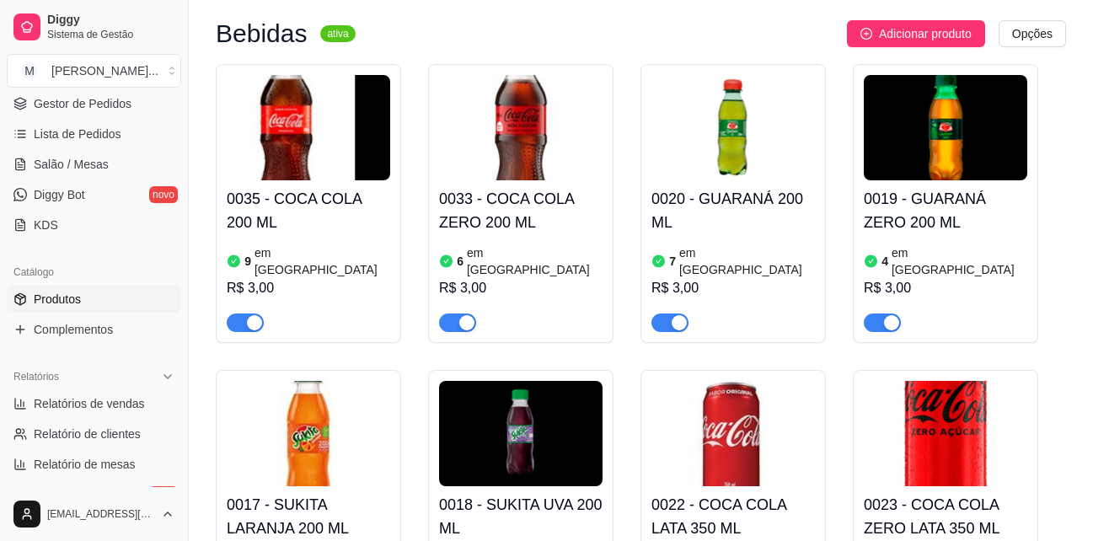
click at [959, 196] on h4 "0019 - GUARANÁ ZERO 200 ML" at bounding box center [944, 210] width 163 height 47
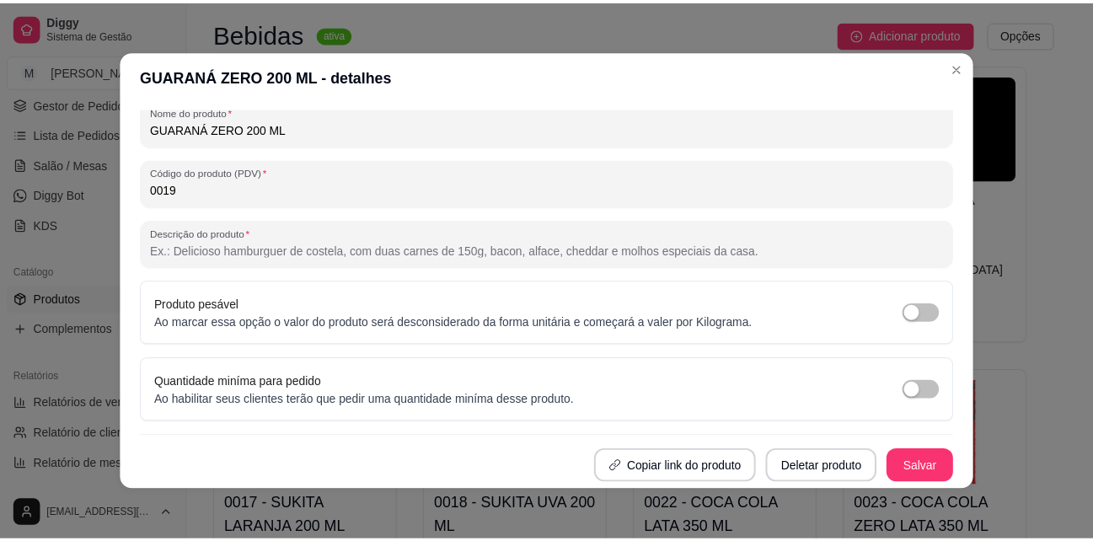
scroll to position [3, 0]
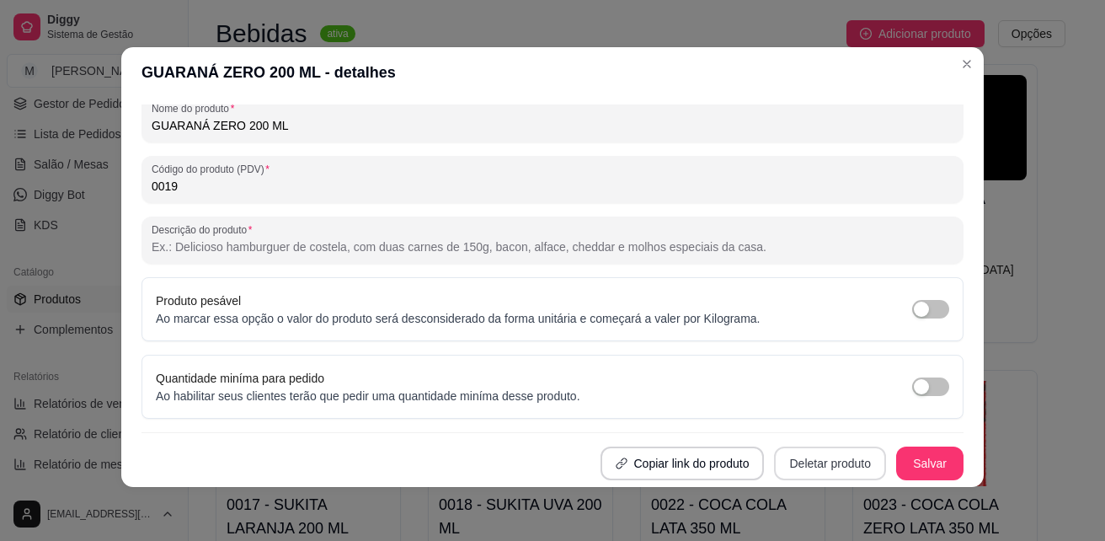
click at [794, 457] on button "Deletar produto" at bounding box center [830, 463] width 112 height 34
click at [818, 418] on button "Confirmar" at bounding box center [817, 416] width 62 height 26
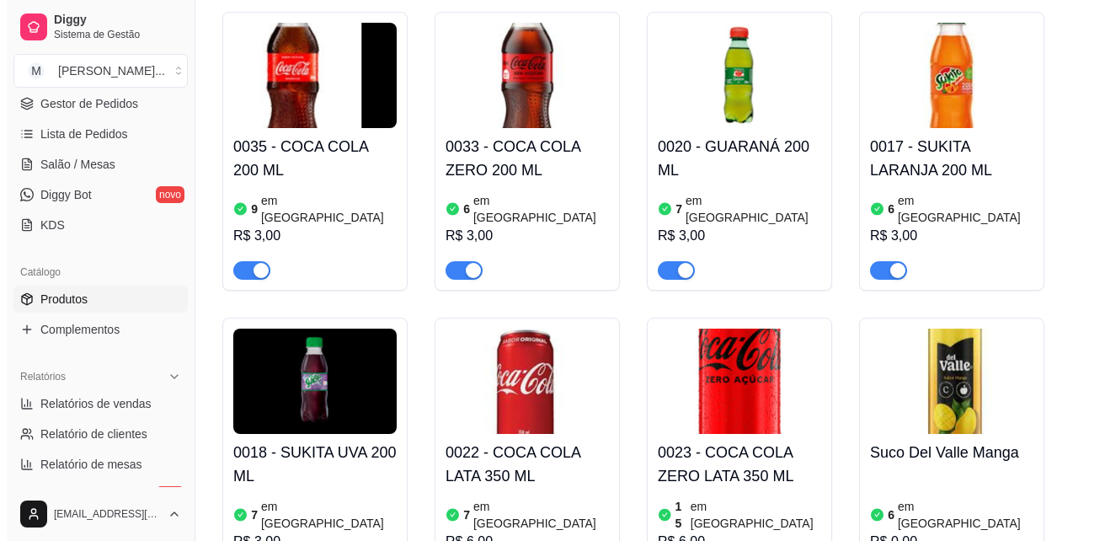
scroll to position [253, 0]
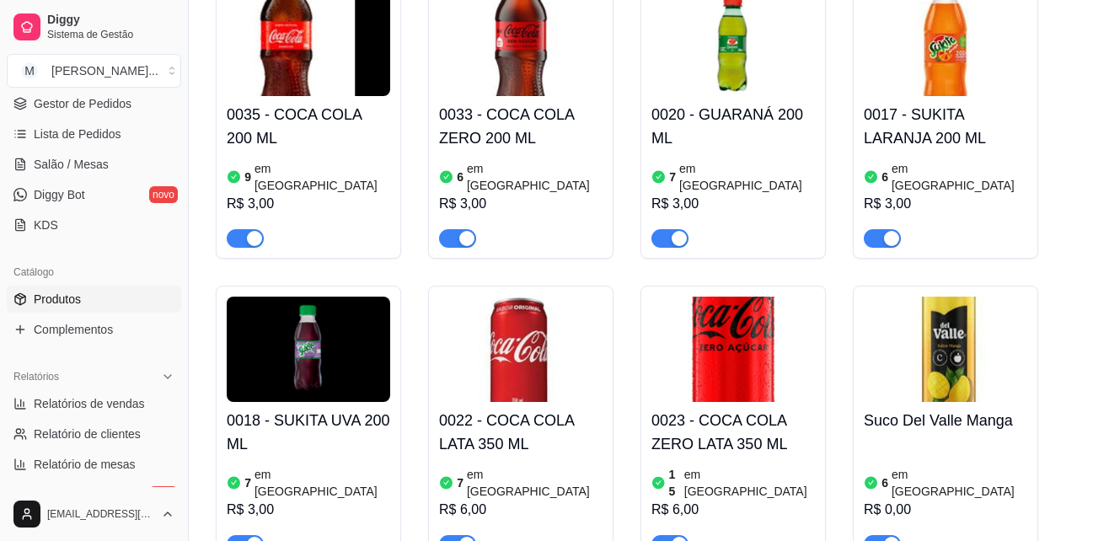
click at [302, 322] on img at bounding box center [308, 349] width 163 height 105
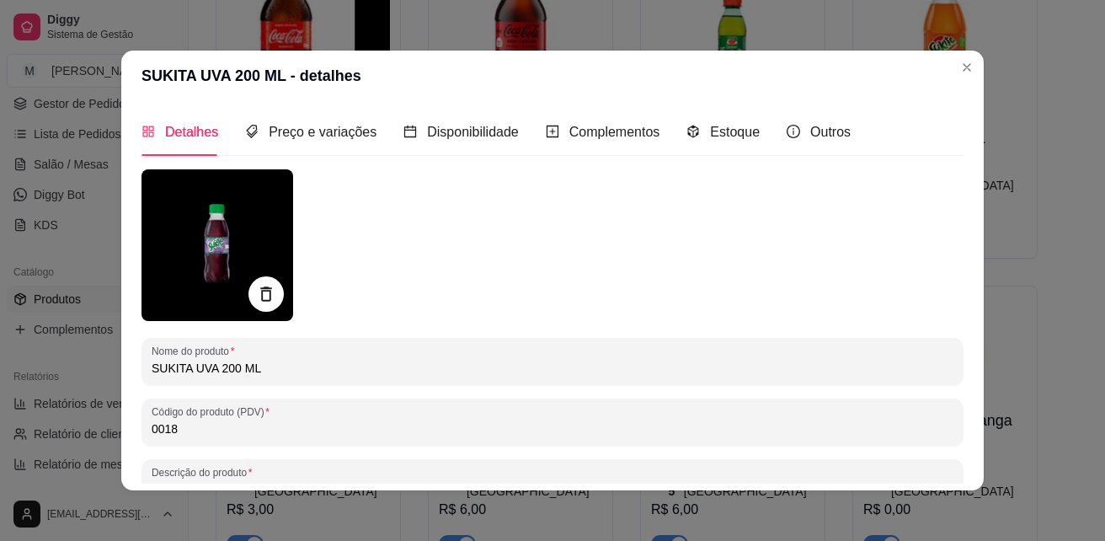
click at [261, 291] on icon at bounding box center [265, 293] width 11 height 14
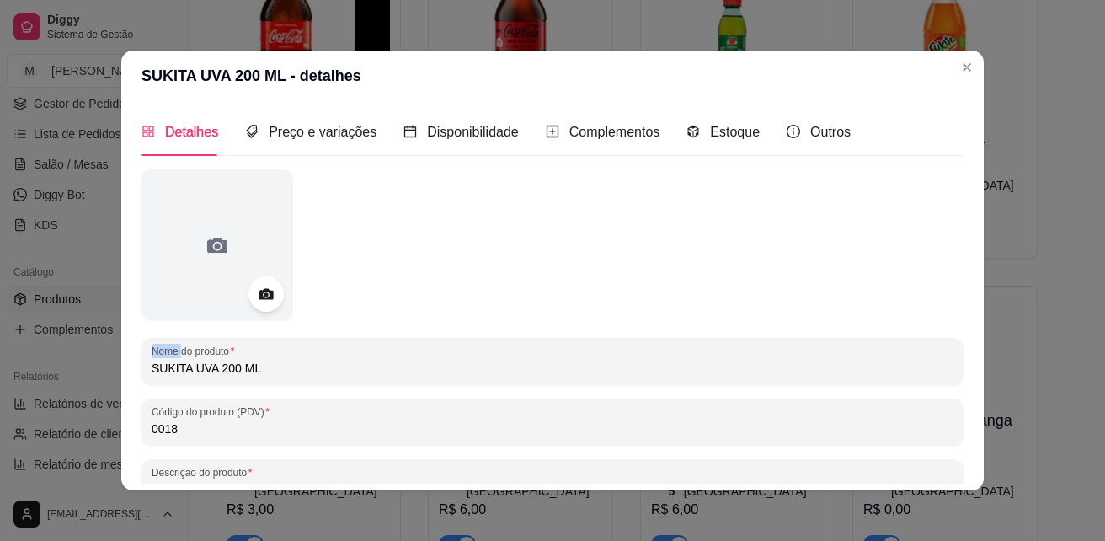
click at [261, 291] on icon at bounding box center [266, 294] width 14 height 11
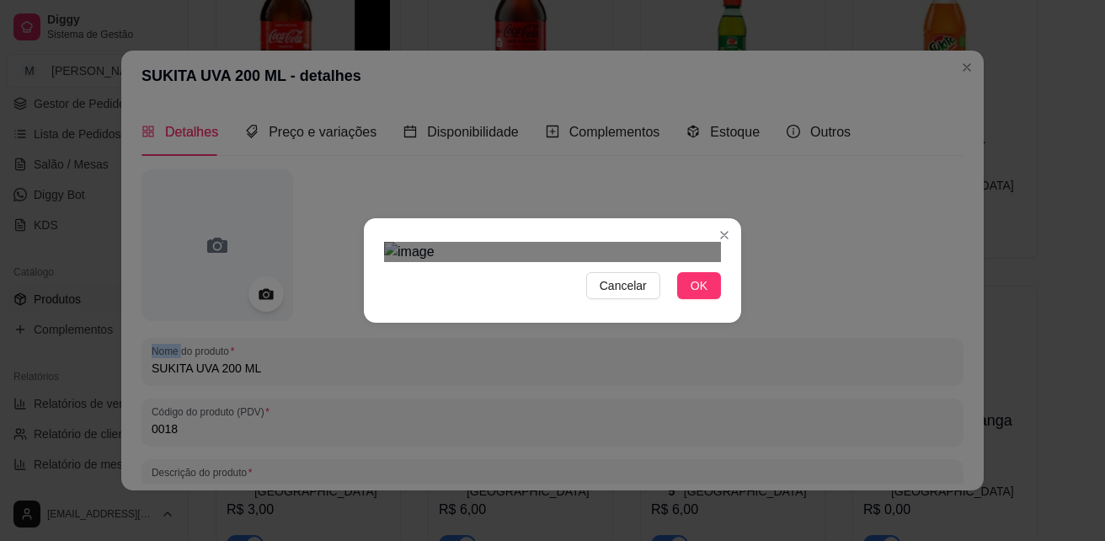
click at [583, 262] on div at bounding box center [552, 252] width 337 height 20
click at [553, 325] on div "Use the arrow keys to move the crop selection area" at bounding box center [550, 396] width 142 height 142
click at [592, 262] on div at bounding box center [552, 252] width 337 height 20
click at [564, 355] on div "Use the arrow keys to move the crop selection area" at bounding box center [555, 411] width 112 height 112
click at [707, 295] on span "OK" at bounding box center [699, 285] width 17 height 19
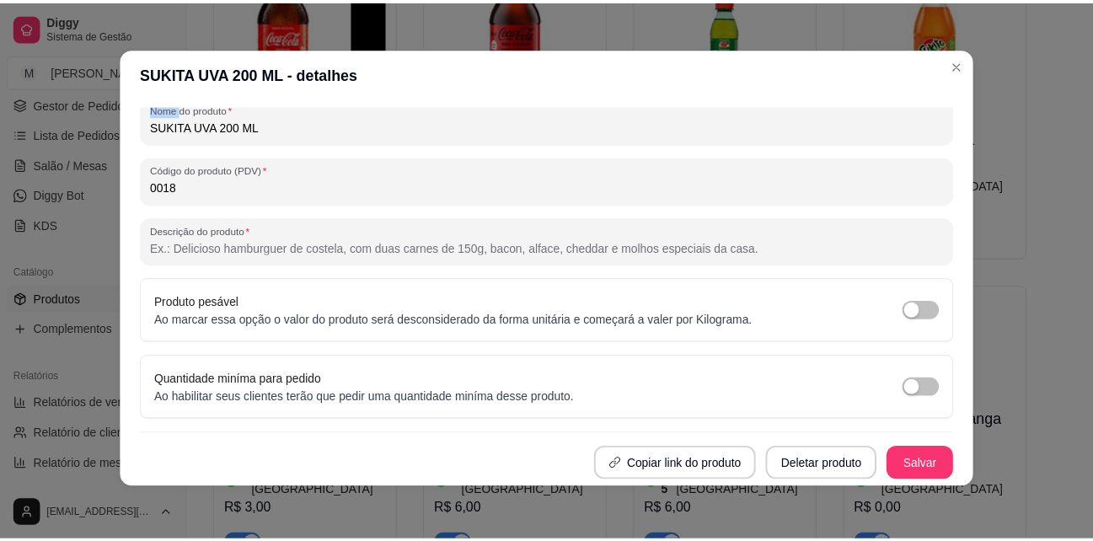
scroll to position [3, 0]
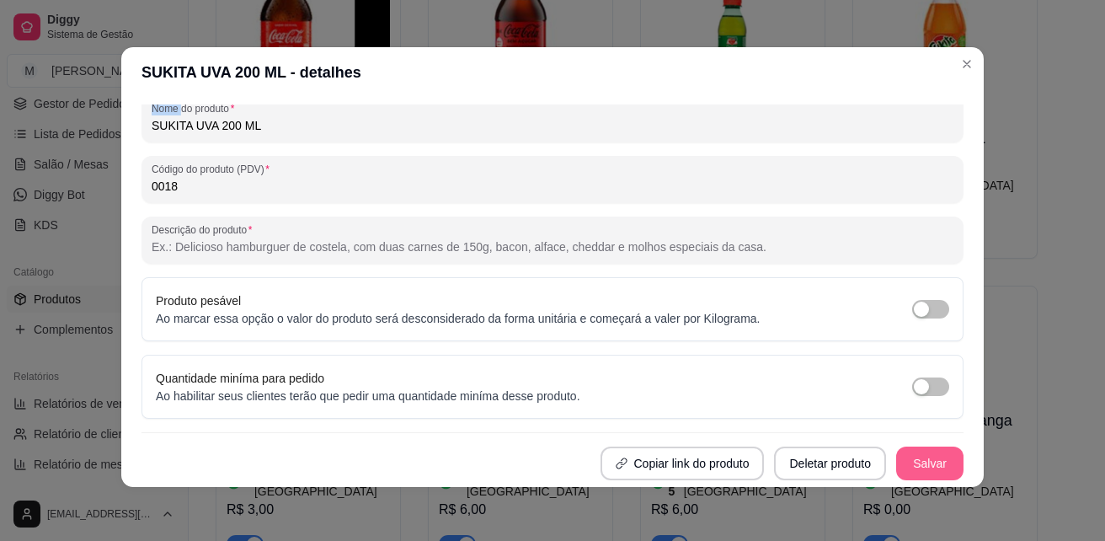
click at [920, 464] on button "Salvar" at bounding box center [929, 463] width 67 height 34
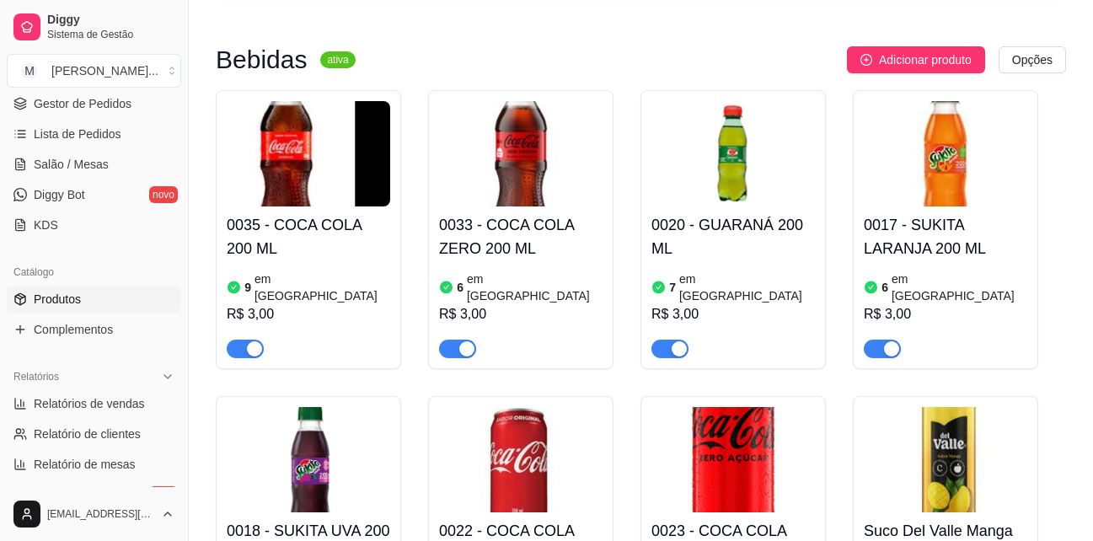
scroll to position [84, 0]
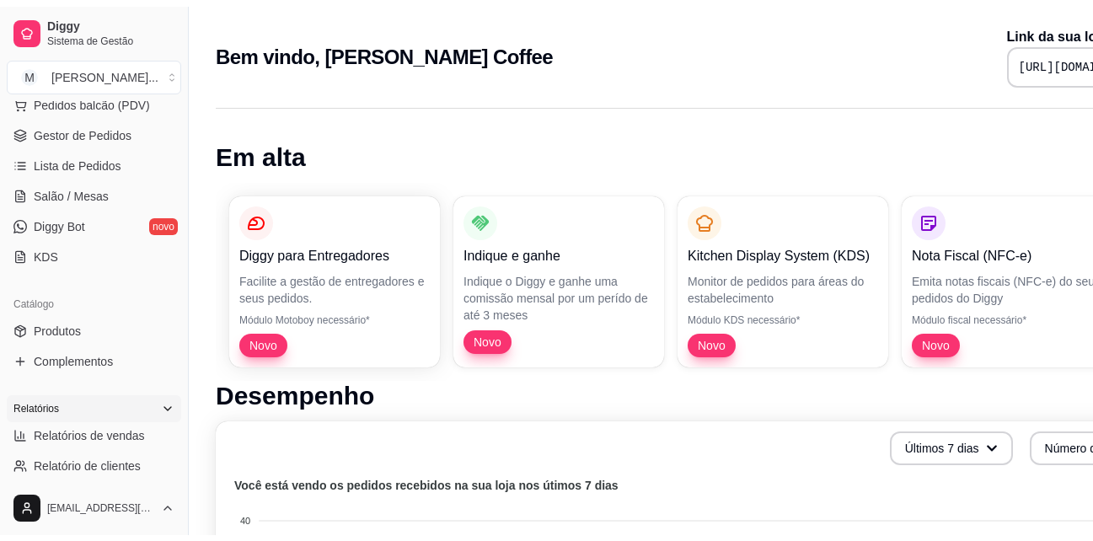
scroll to position [337, 0]
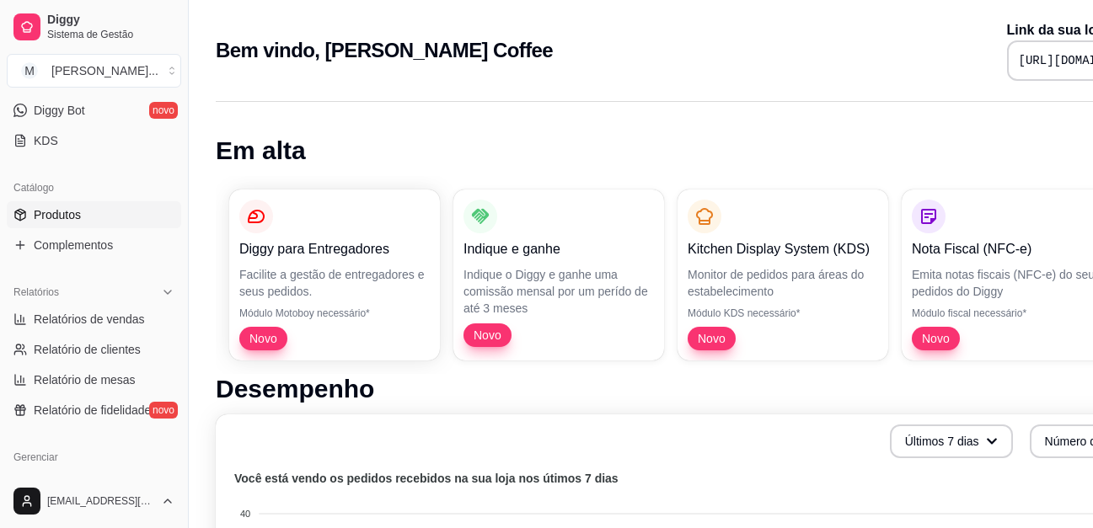
click at [43, 213] on span "Produtos" at bounding box center [57, 214] width 47 height 17
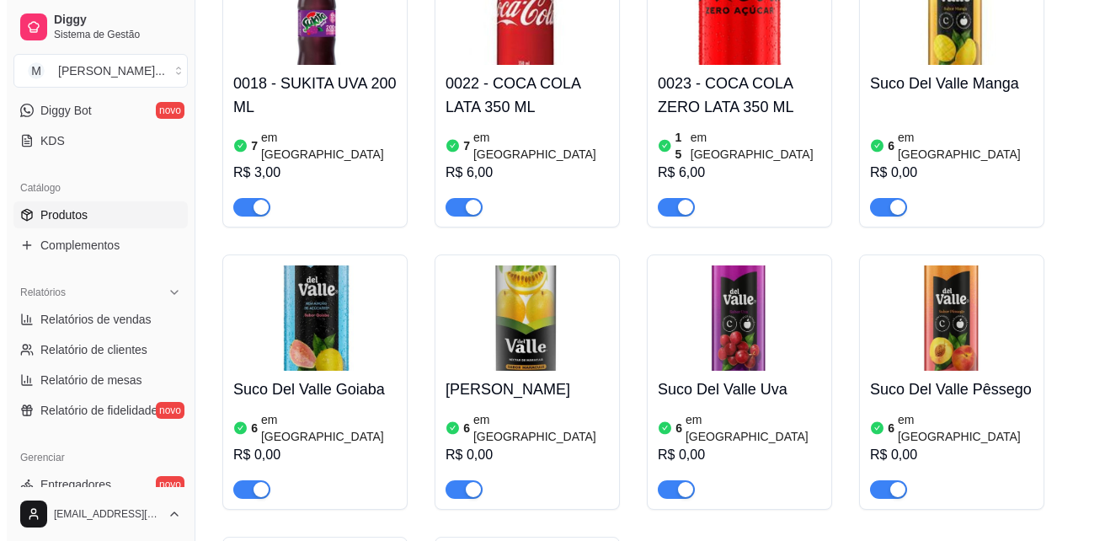
scroll to position [505, 0]
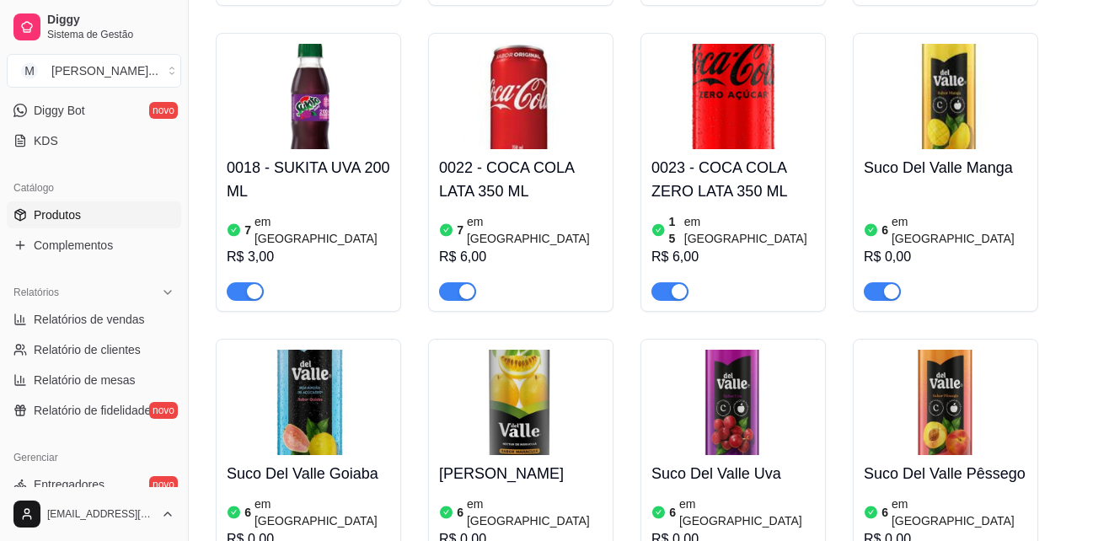
click at [919, 156] on h4 "Suco Del Valle Manga" at bounding box center [944, 168] width 163 height 24
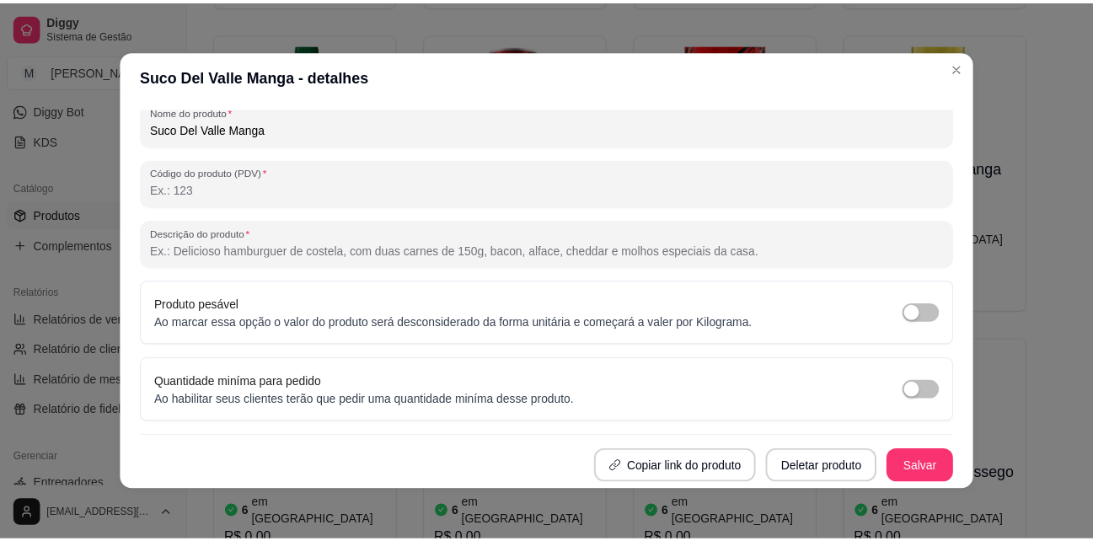
scroll to position [0, 0]
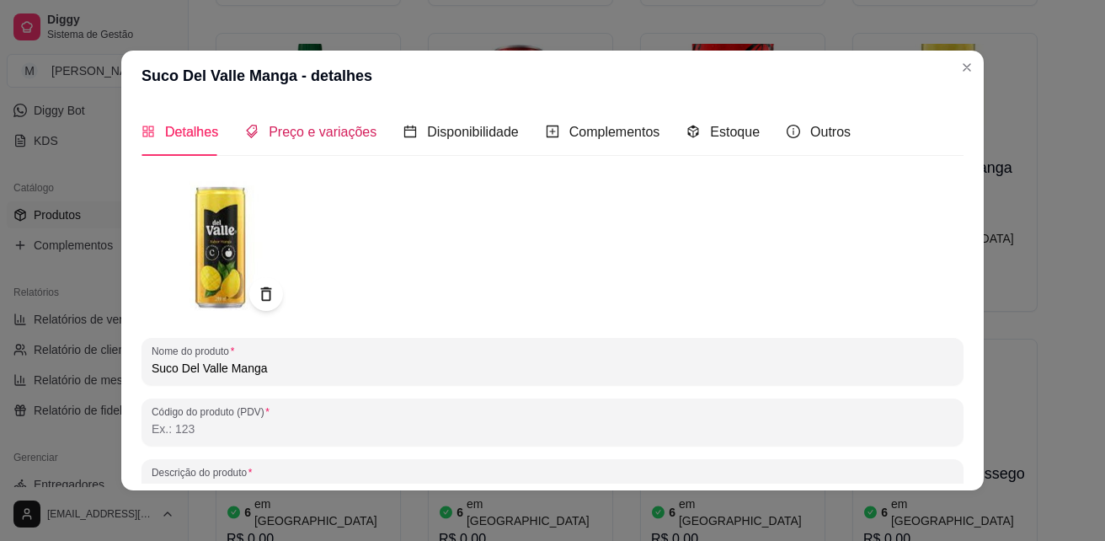
click at [299, 128] on span "Preço e variações" at bounding box center [323, 132] width 108 height 14
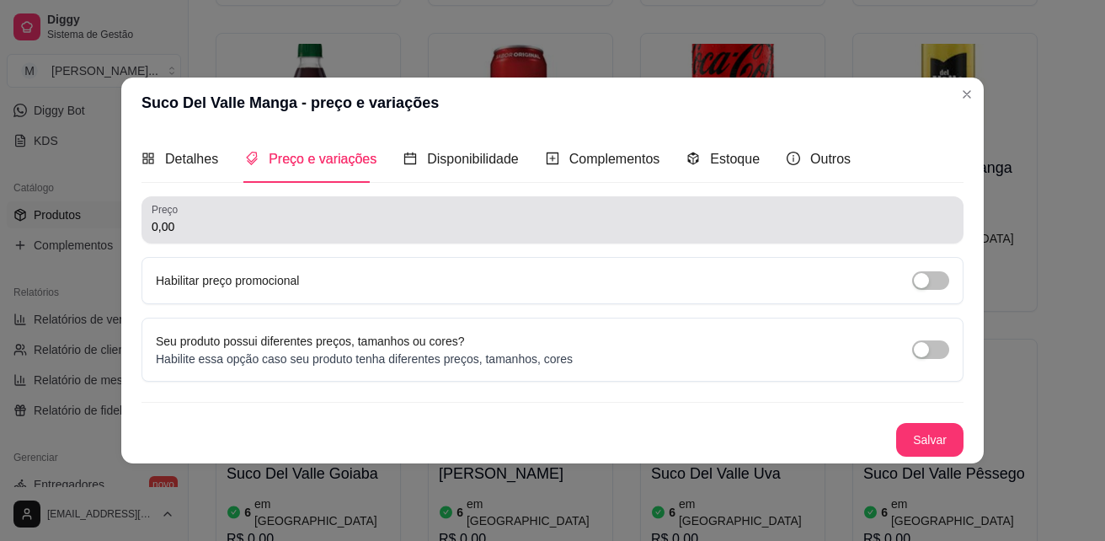
click at [283, 218] on input "0,00" at bounding box center [553, 226] width 802 height 17
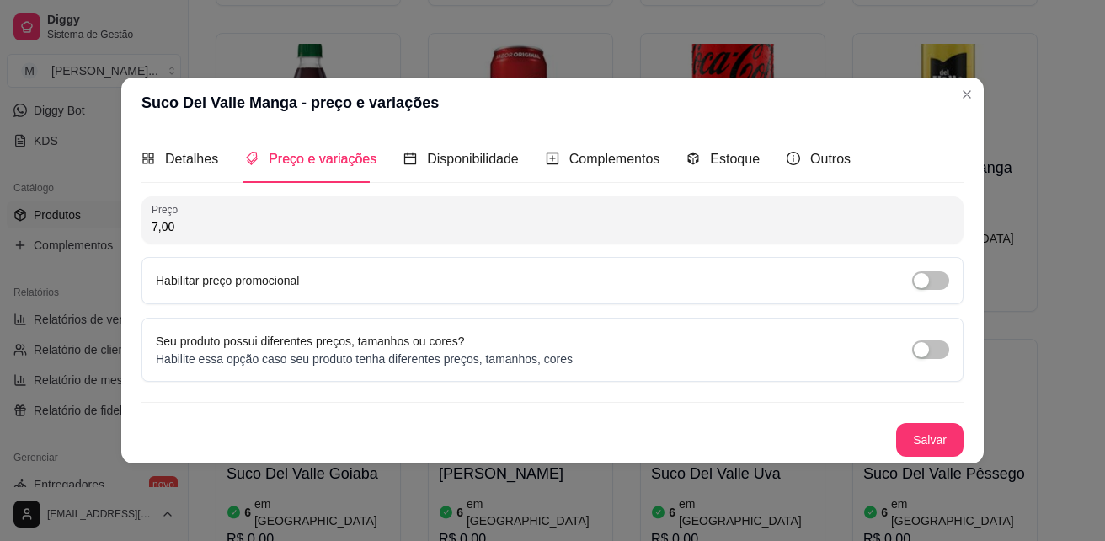
type input "7,00"
click at [943, 442] on button "Salvar" at bounding box center [929, 440] width 67 height 34
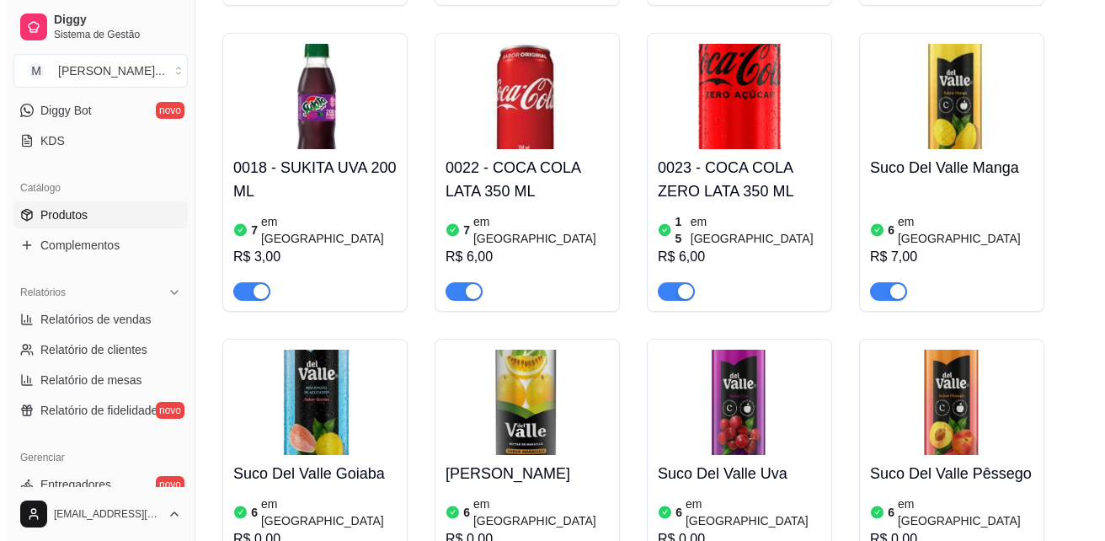
scroll to position [590, 0]
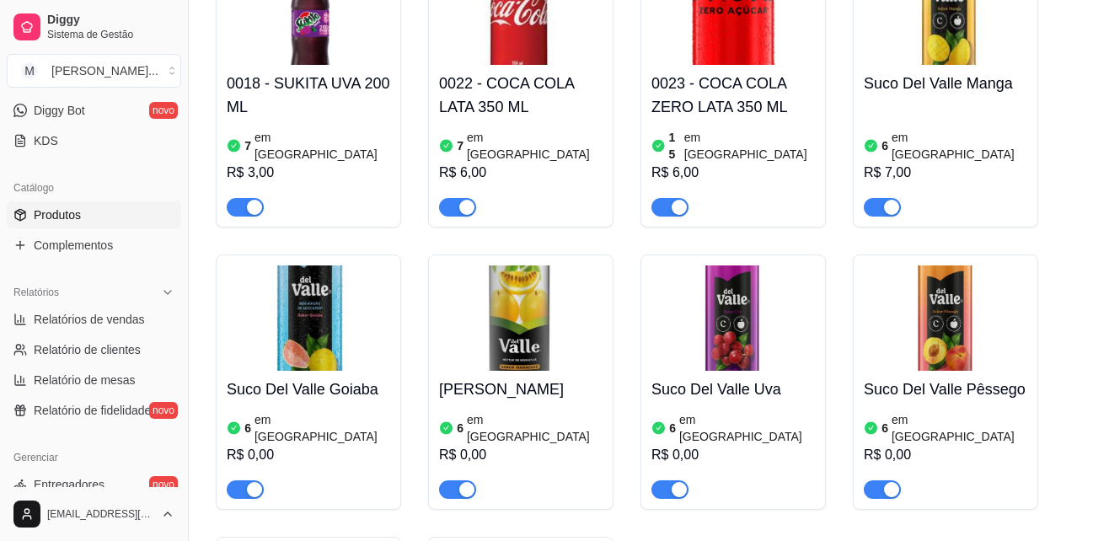
click at [285, 377] on h4 "Suco Del Valle Goiaba" at bounding box center [308, 389] width 163 height 24
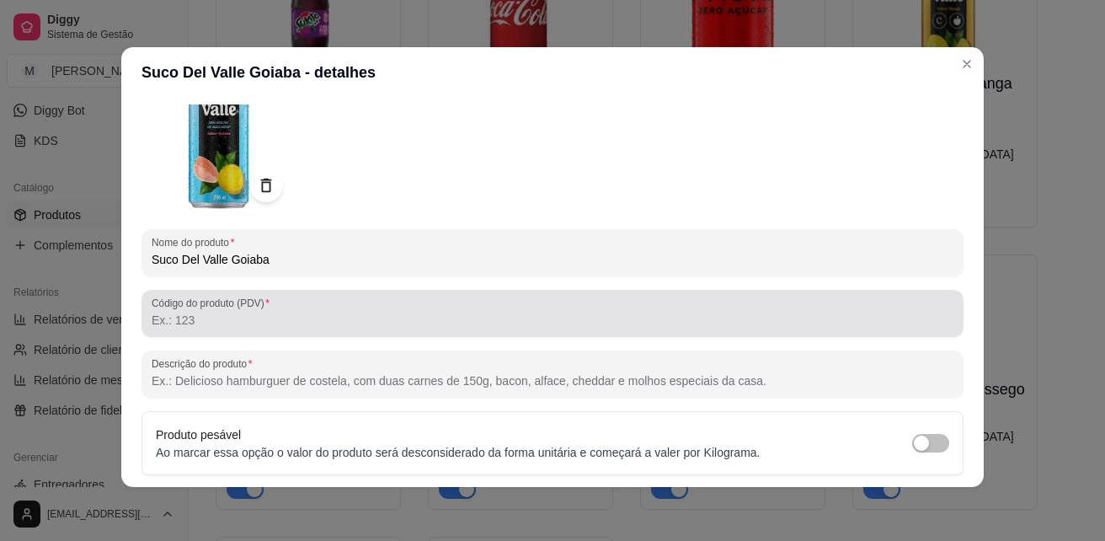
scroll to position [0, 0]
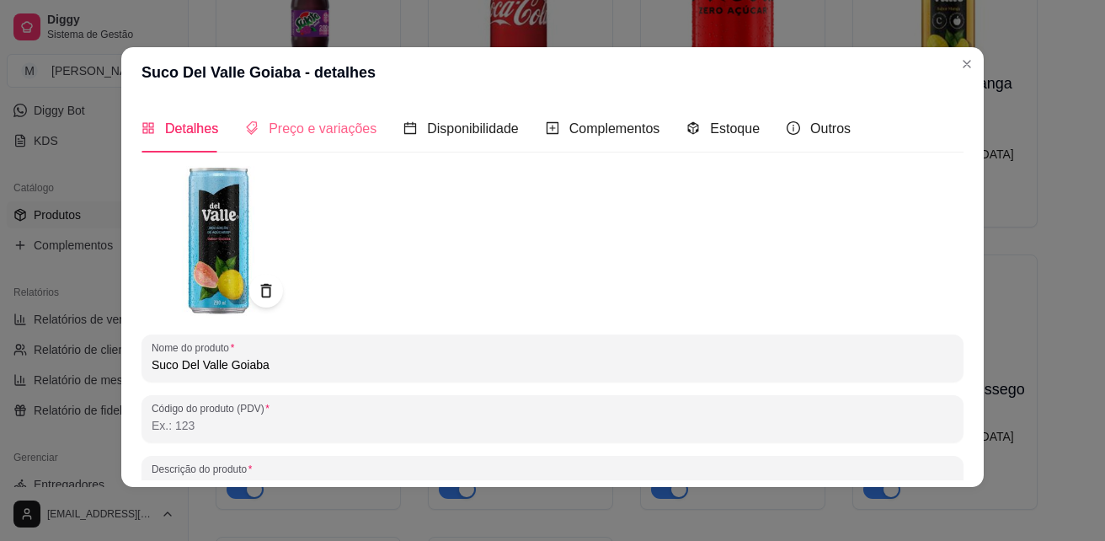
click at [289, 140] on div "Preço e variações" at bounding box center [310, 128] width 131 height 48
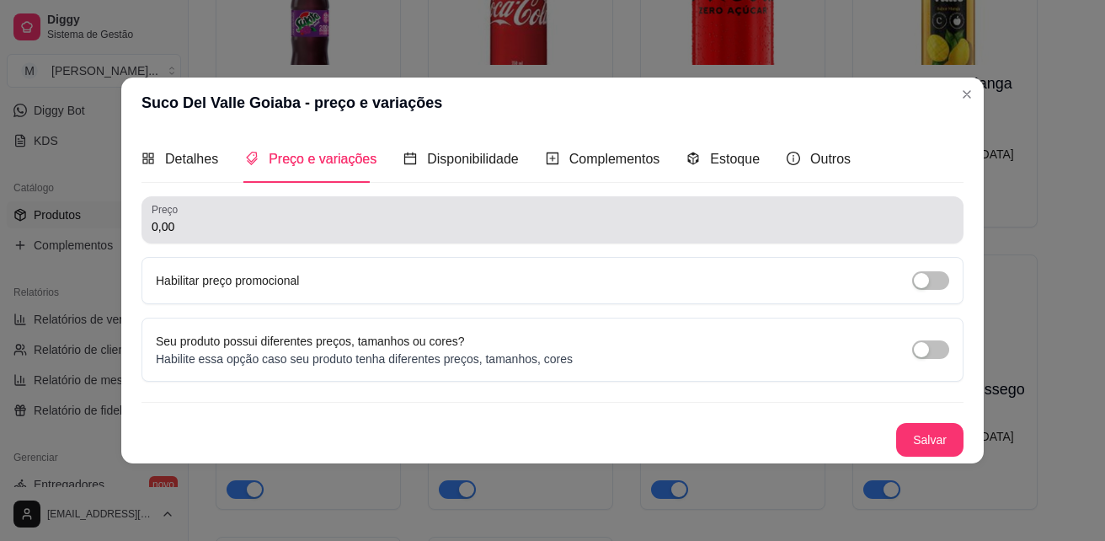
click at [265, 212] on div "0,00" at bounding box center [553, 220] width 802 height 34
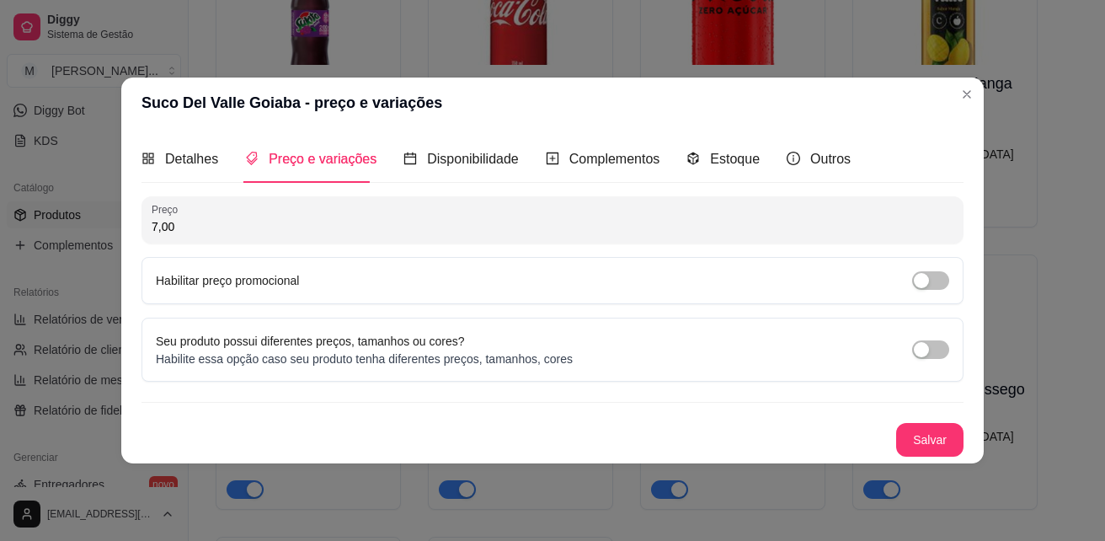
type input "7,00"
click at [926, 439] on button "Salvar" at bounding box center [929, 440] width 67 height 34
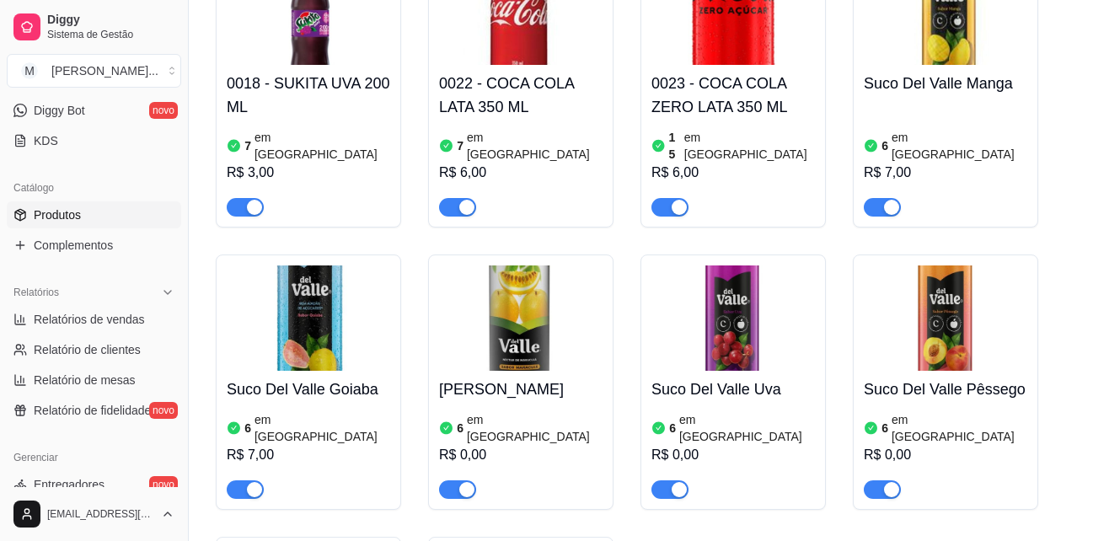
click at [478, 377] on h4 "[PERSON_NAME]" at bounding box center [520, 389] width 163 height 24
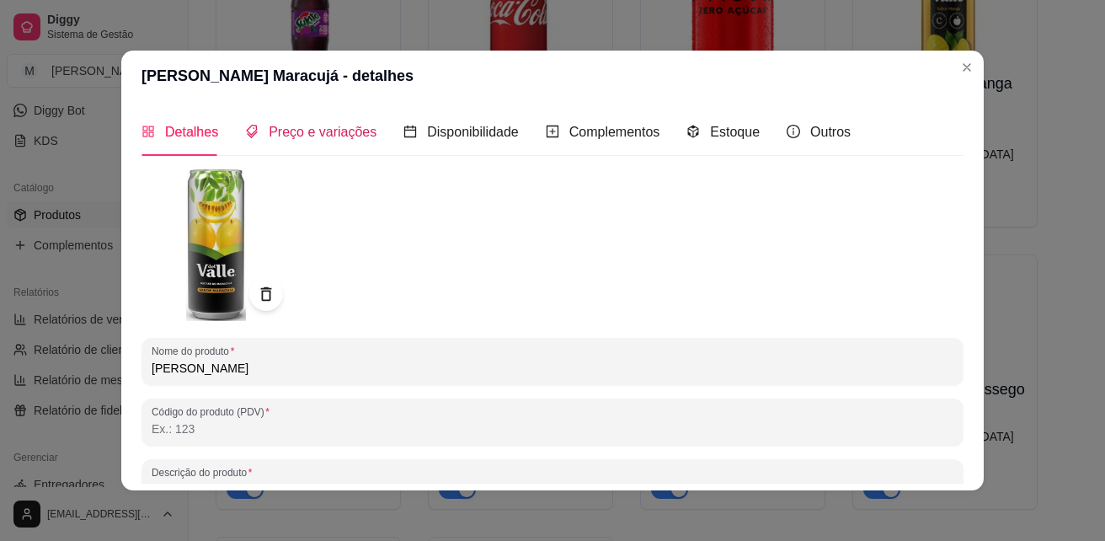
click at [291, 137] on span "Preço e variações" at bounding box center [323, 132] width 108 height 14
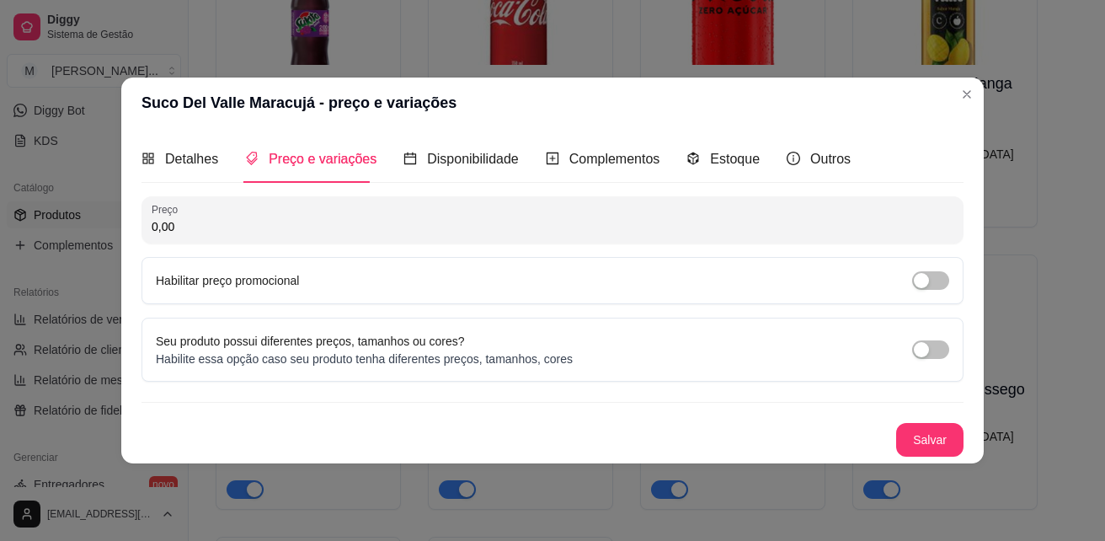
click at [302, 231] on input "0,00" at bounding box center [553, 226] width 802 height 17
type input "7,00"
click at [939, 445] on button "Salvar" at bounding box center [929, 440] width 67 height 34
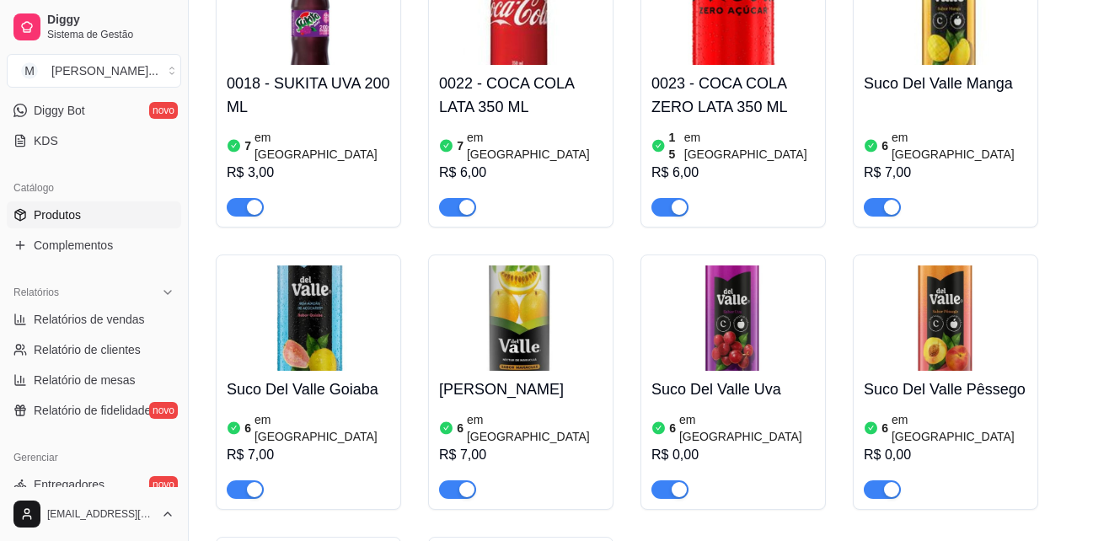
click at [727, 377] on h4 "Suco Del Valle Uva" at bounding box center [732, 389] width 163 height 24
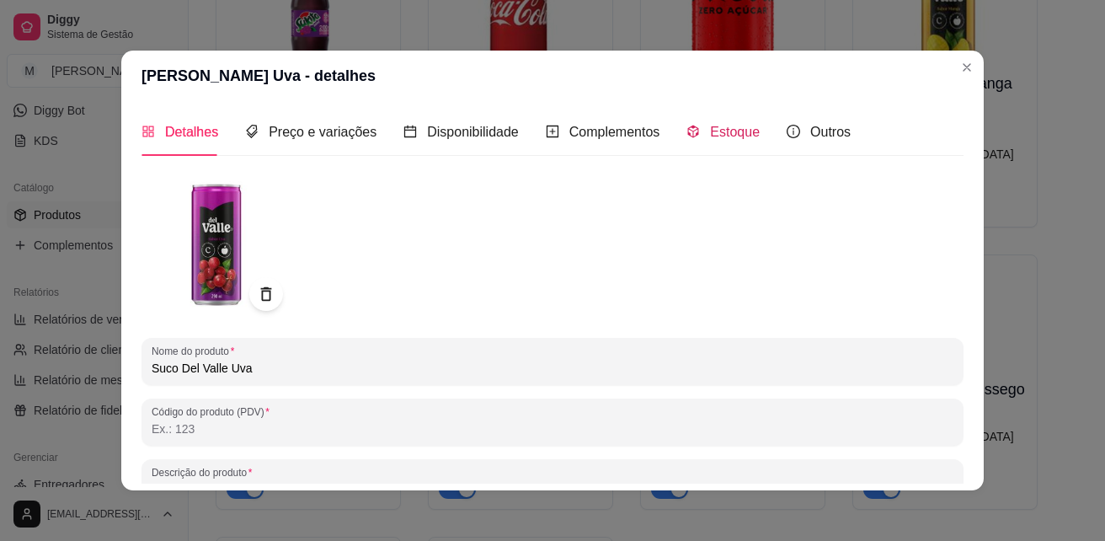
click at [720, 136] on span "Estoque" at bounding box center [735, 132] width 50 height 14
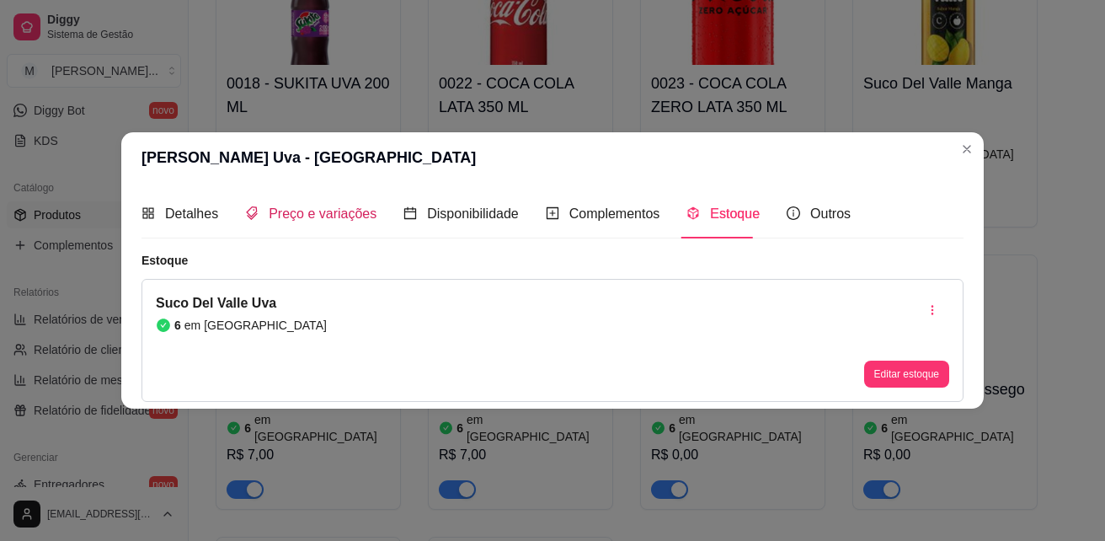
click at [326, 211] on span "Preço e variações" at bounding box center [323, 213] width 108 height 14
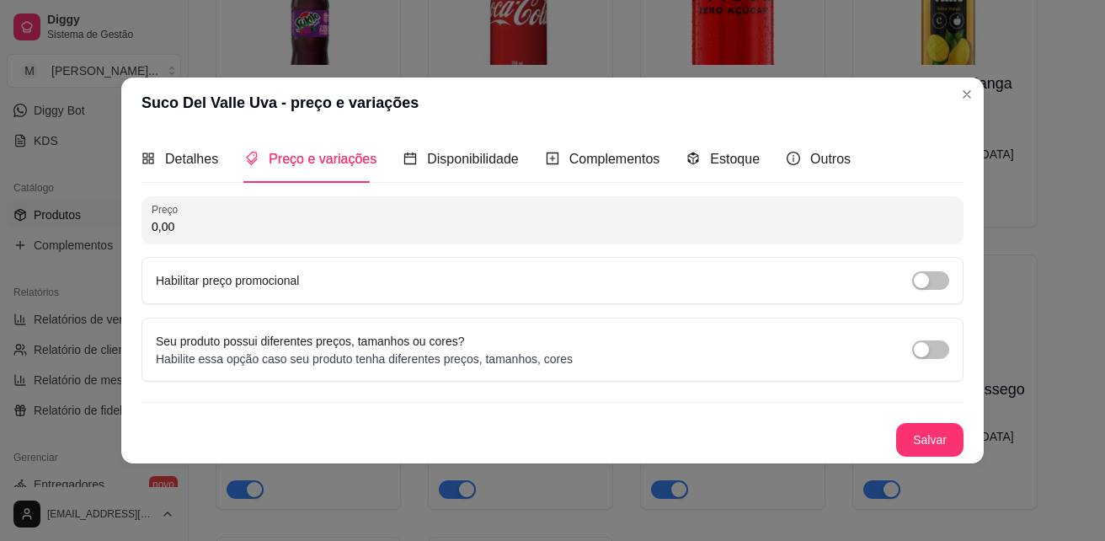
click at [280, 234] on input "0,00" at bounding box center [553, 226] width 802 height 17
type input "7,00"
click at [954, 437] on button "Salvar" at bounding box center [930, 440] width 66 height 33
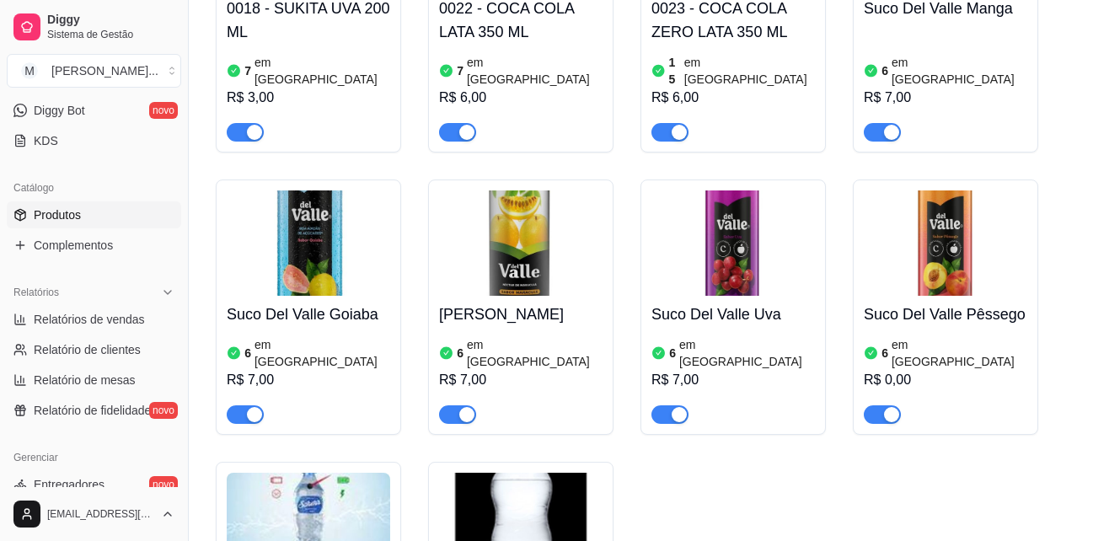
scroll to position [674, 0]
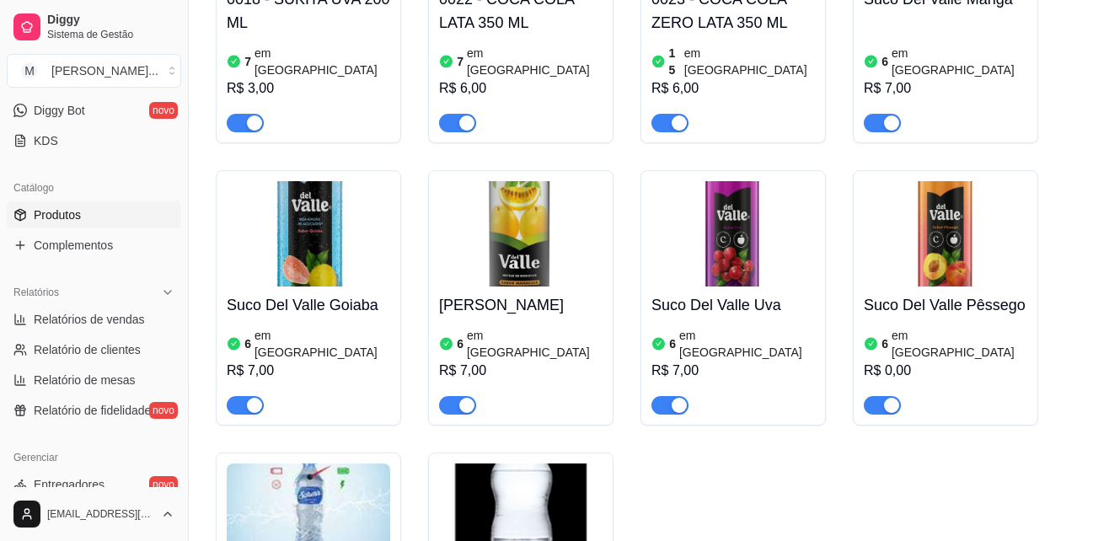
click at [936, 293] on h4 "Suco Del Valle Pêssego" at bounding box center [944, 305] width 163 height 24
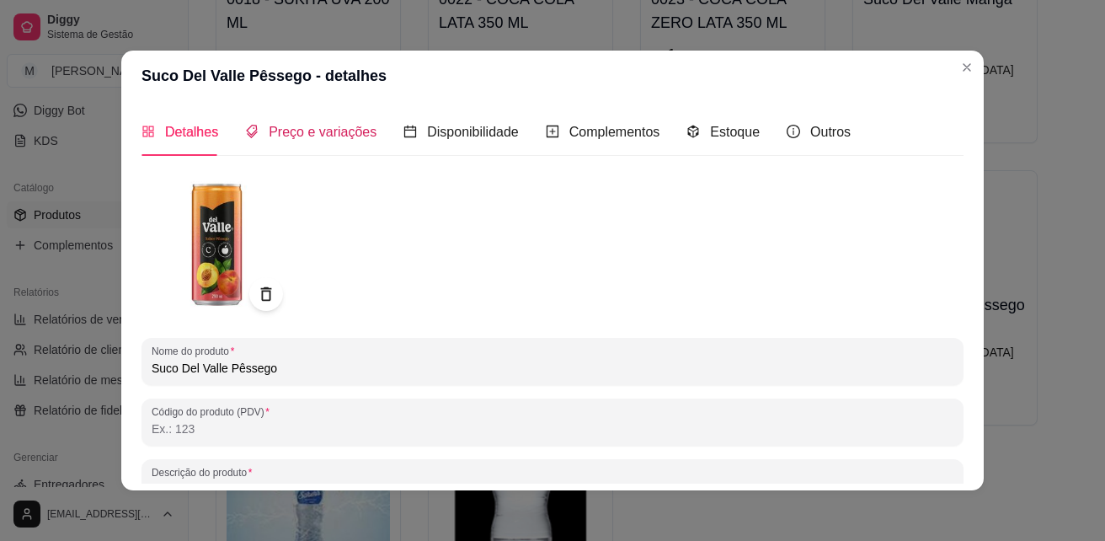
click at [307, 128] on span "Preço e variações" at bounding box center [323, 132] width 108 height 14
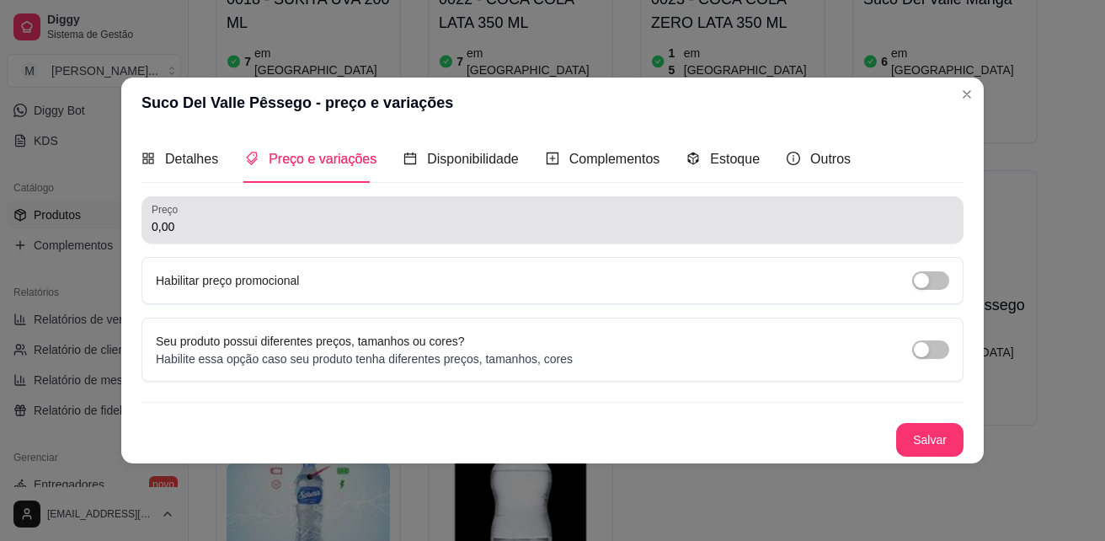
click at [268, 224] on input "0,00" at bounding box center [553, 226] width 802 height 17
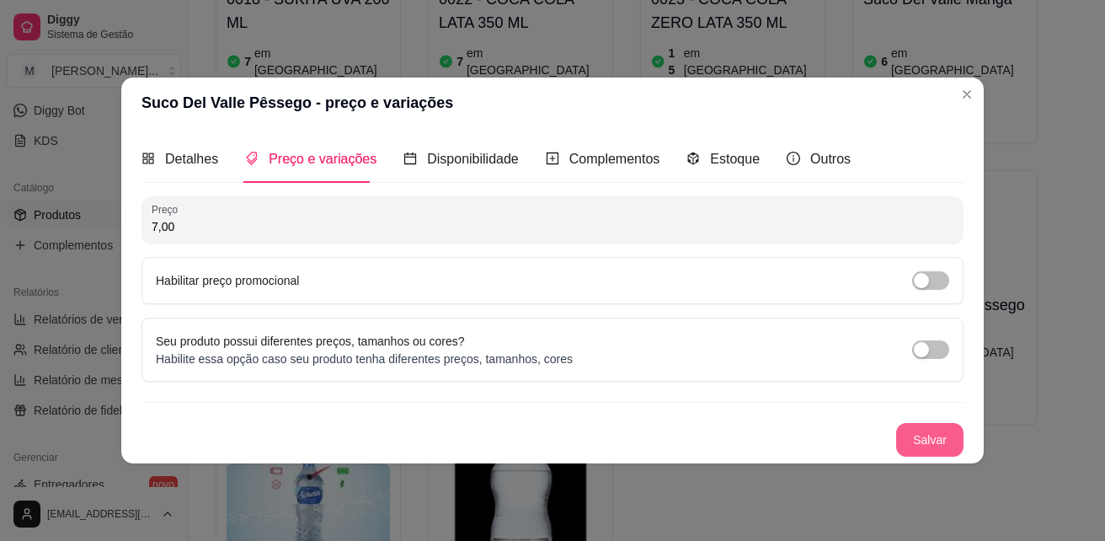
type input "7,00"
click at [929, 430] on button "Salvar" at bounding box center [930, 440] width 66 height 33
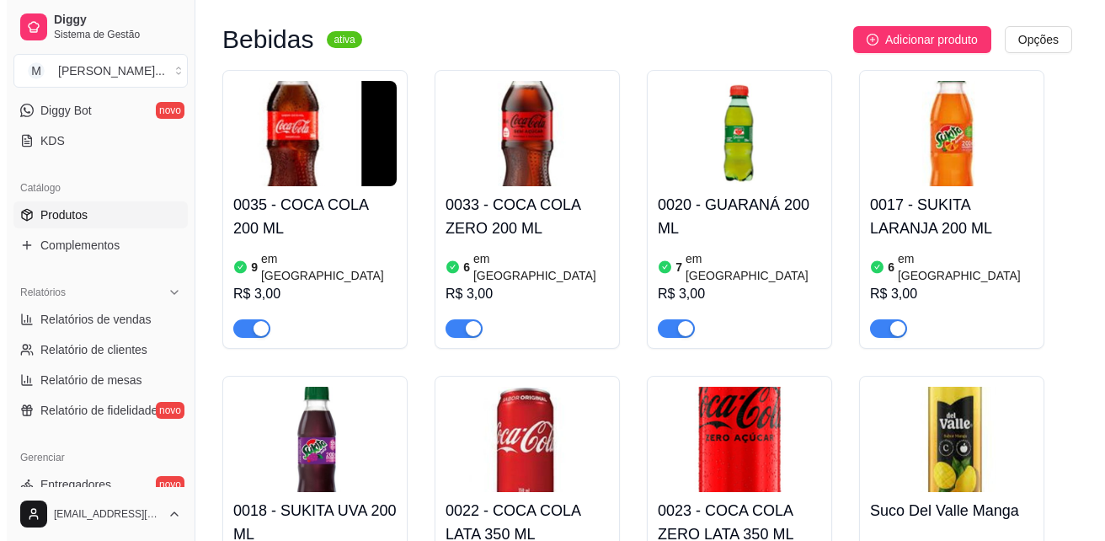
scroll to position [0, 0]
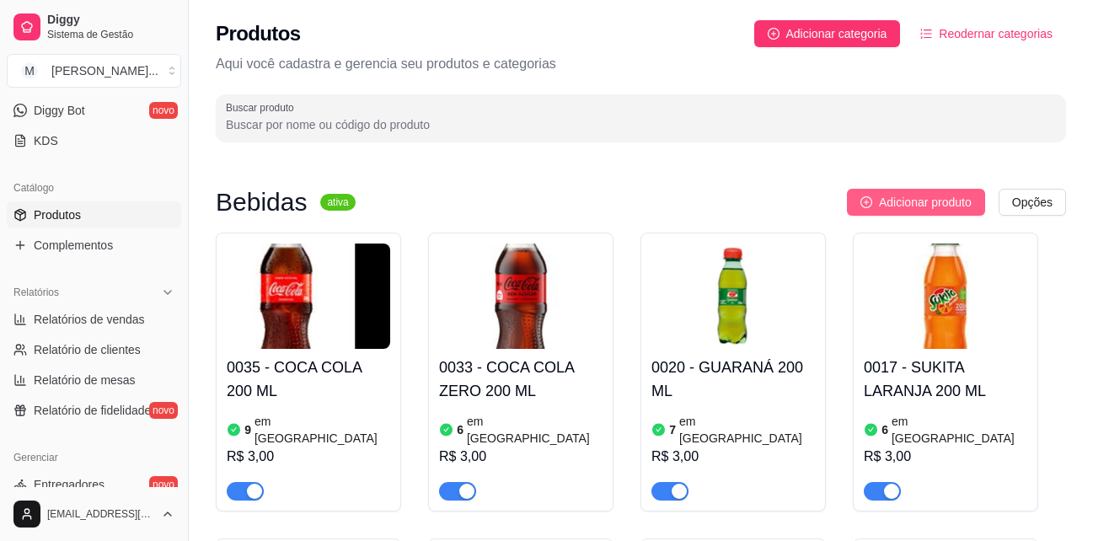
click at [906, 203] on span "Adicionar produto" at bounding box center [925, 202] width 93 height 19
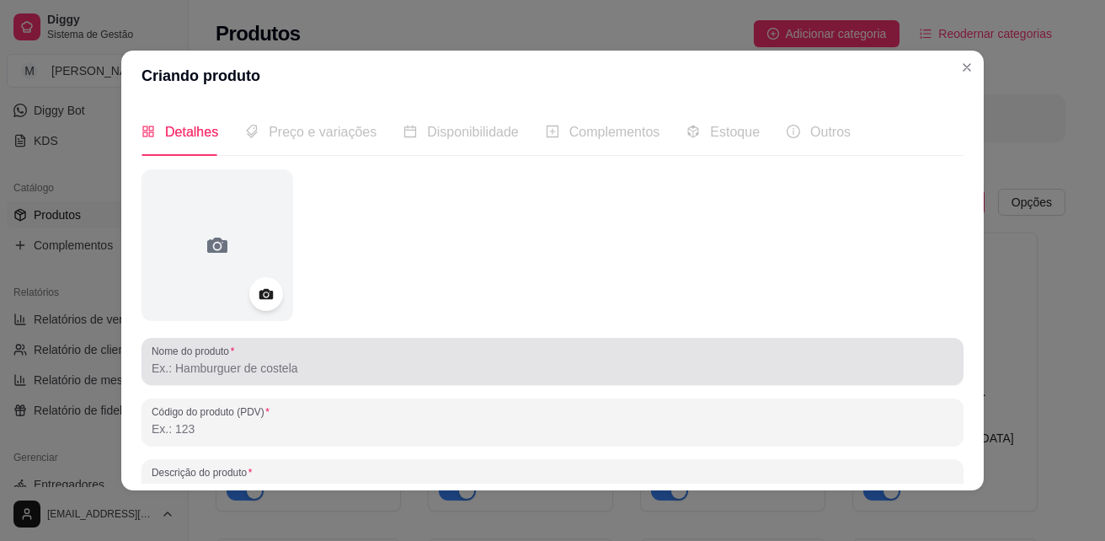
click at [259, 365] on input "Nome do produto" at bounding box center [553, 368] width 802 height 17
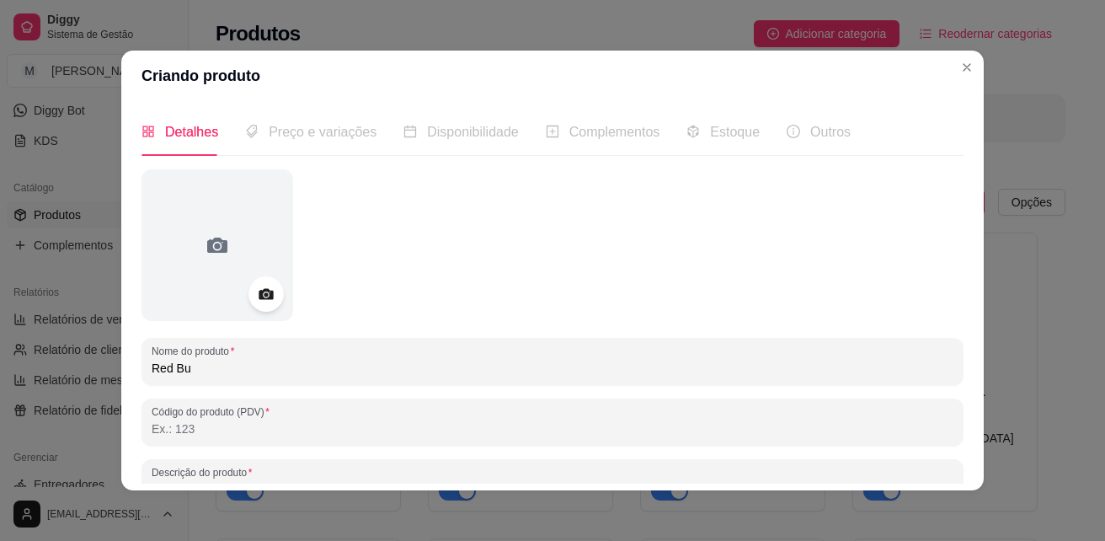
click at [266, 286] on icon at bounding box center [265, 294] width 19 height 19
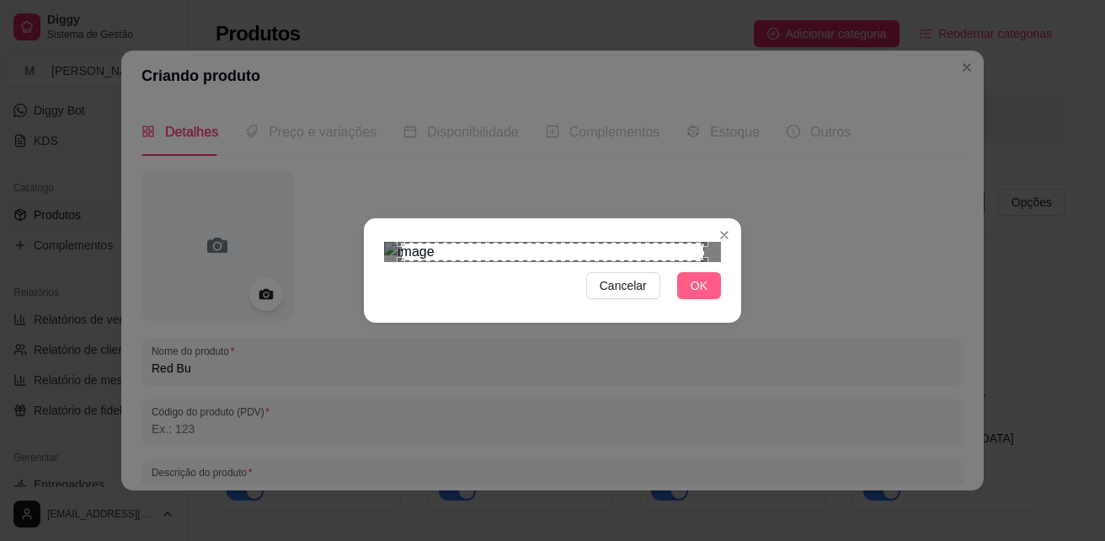
click at [697, 295] on span "OK" at bounding box center [699, 285] width 17 height 19
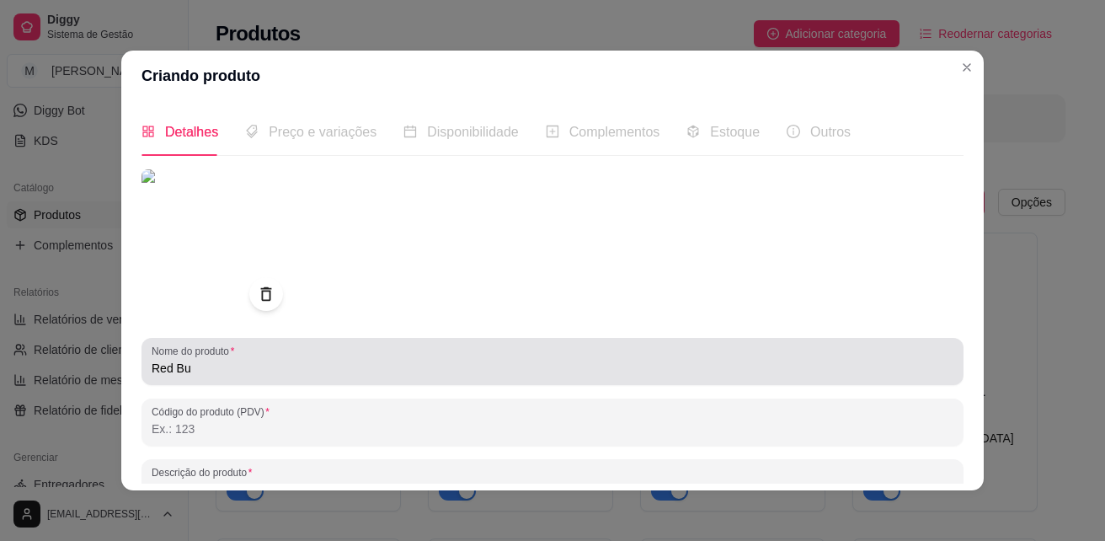
click at [332, 373] on input "Red Bu" at bounding box center [553, 368] width 802 height 17
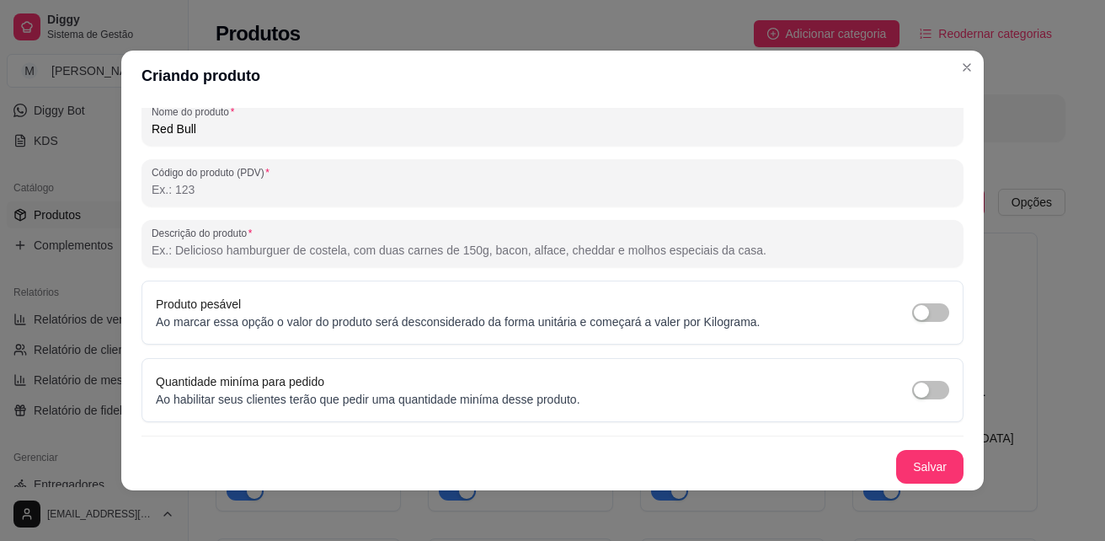
scroll to position [3, 0]
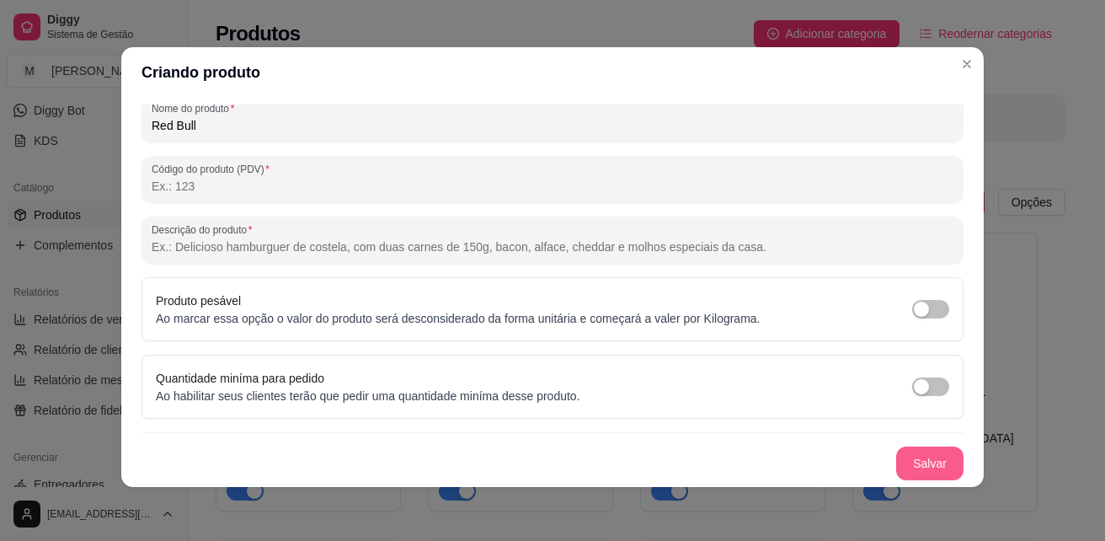
type input "Red Bull"
click at [906, 461] on button "Salvar" at bounding box center [929, 463] width 67 height 34
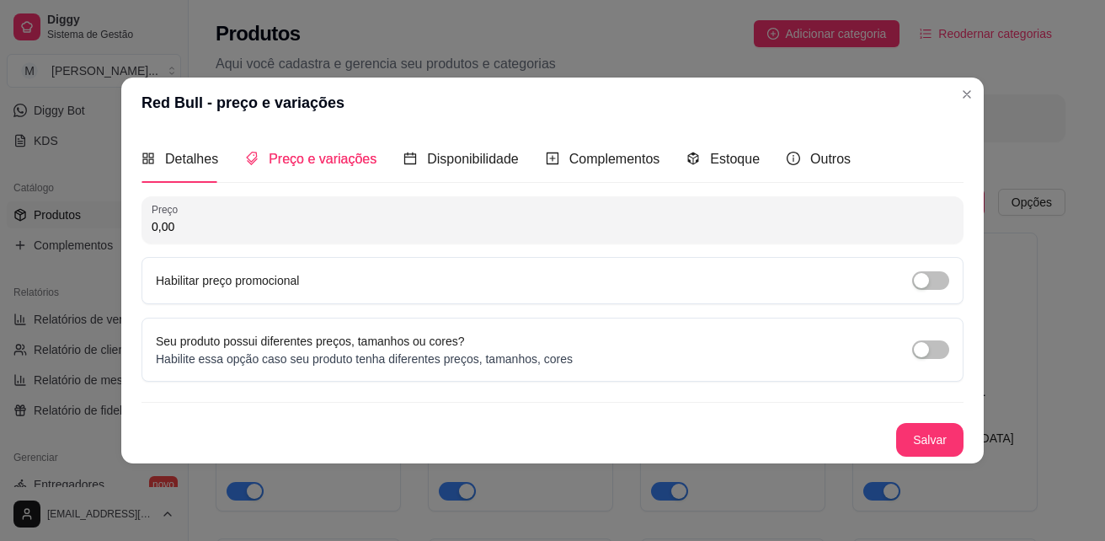
scroll to position [0, 0]
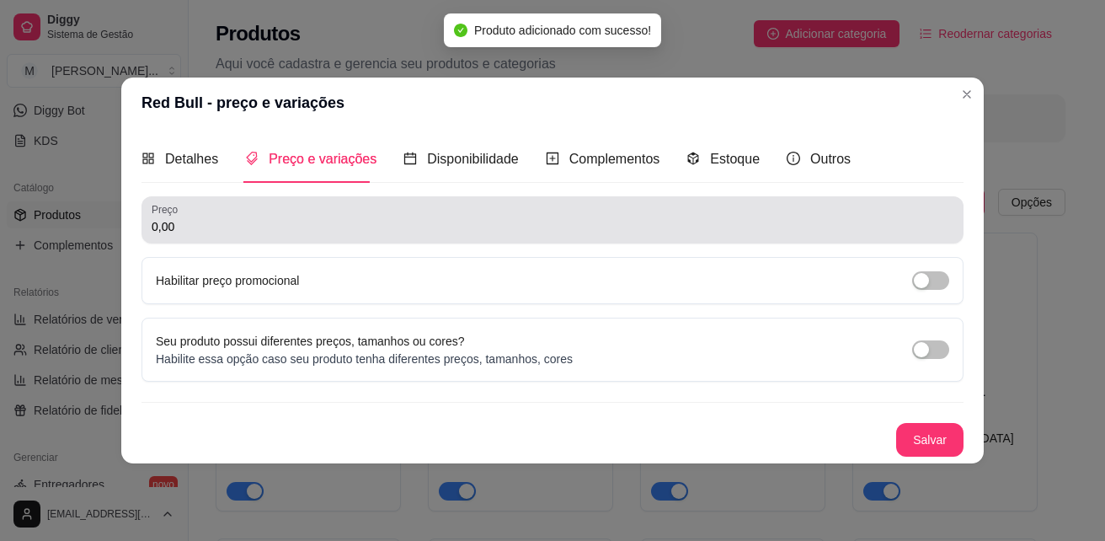
click at [289, 228] on input "0,00" at bounding box center [553, 226] width 802 height 17
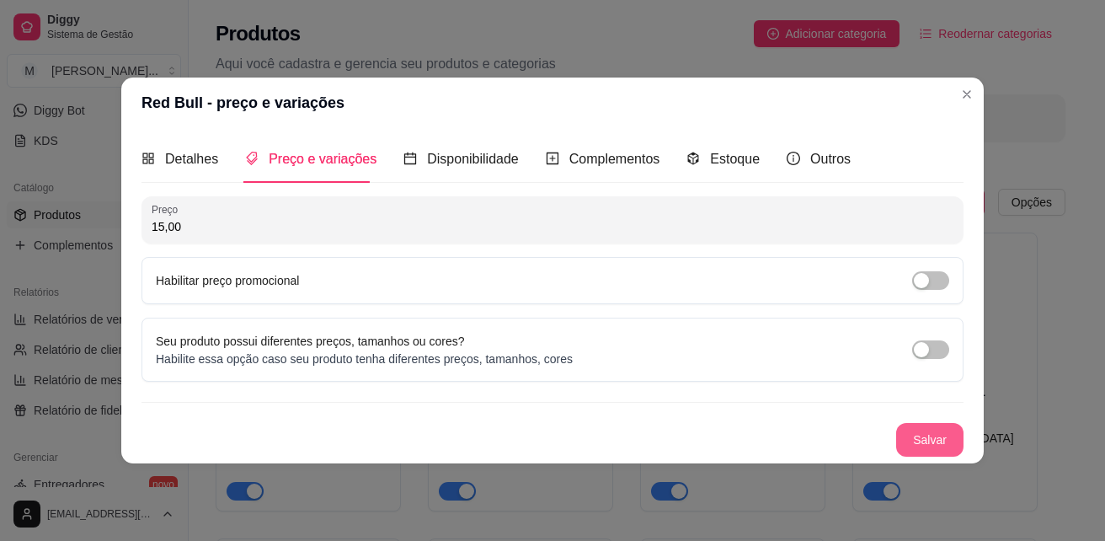
type input "15,00"
click at [941, 430] on button "Salvar" at bounding box center [929, 440] width 67 height 34
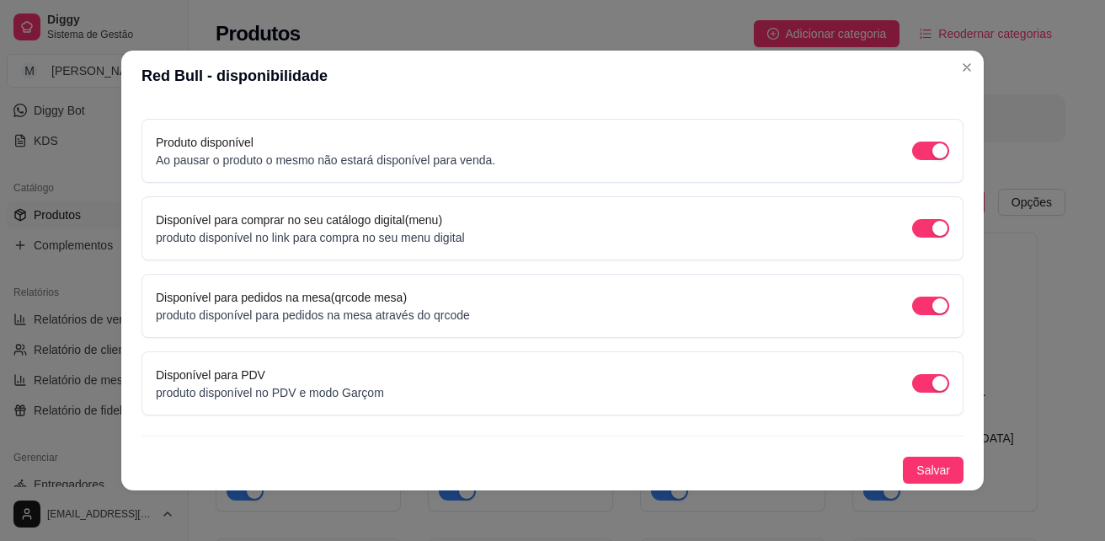
scroll to position [3, 0]
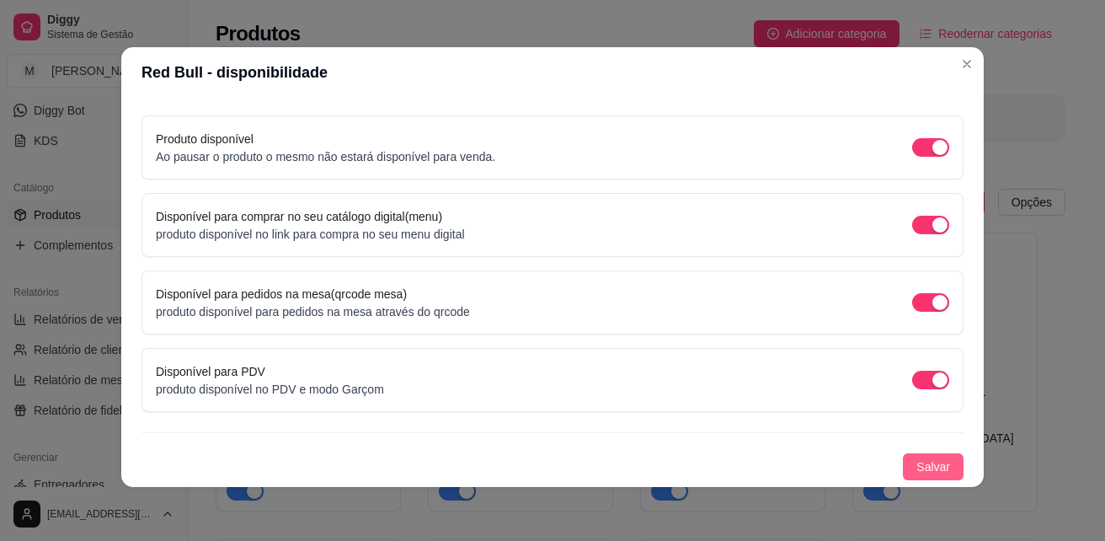
click at [917, 474] on span "Salvar" at bounding box center [934, 466] width 34 height 19
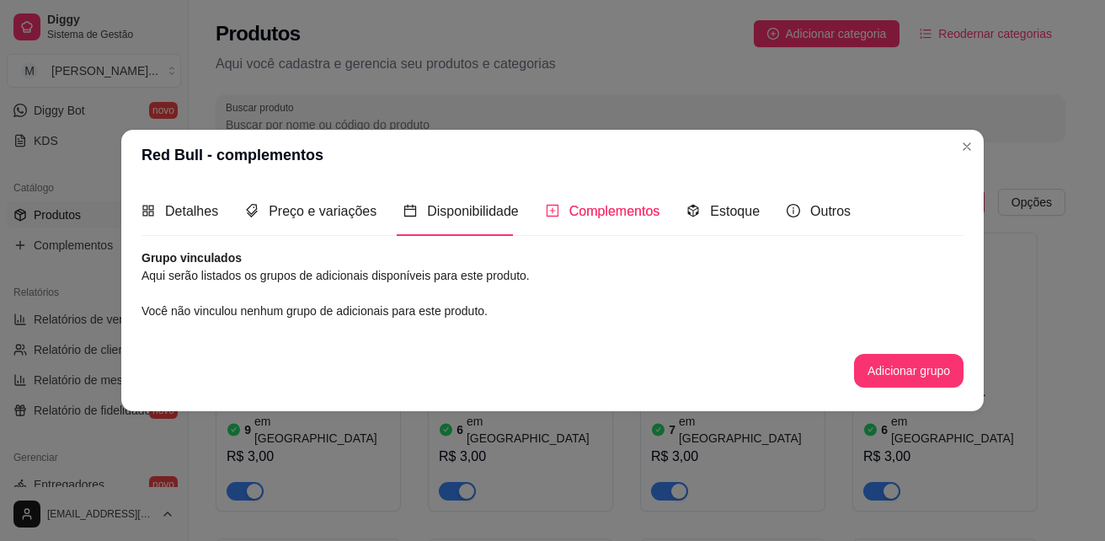
scroll to position [0, 0]
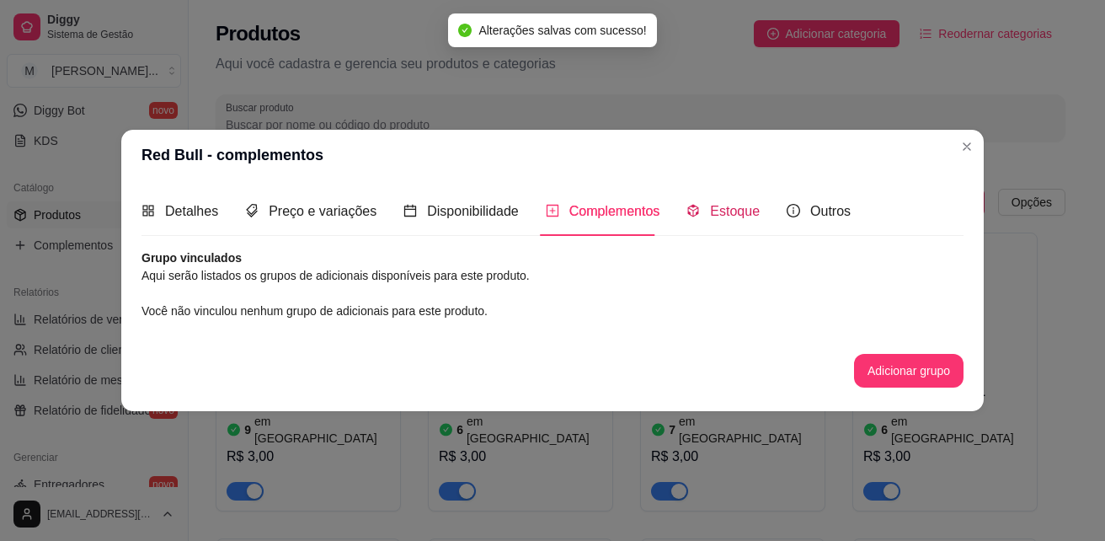
click at [714, 211] on span "Estoque" at bounding box center [735, 211] width 50 height 14
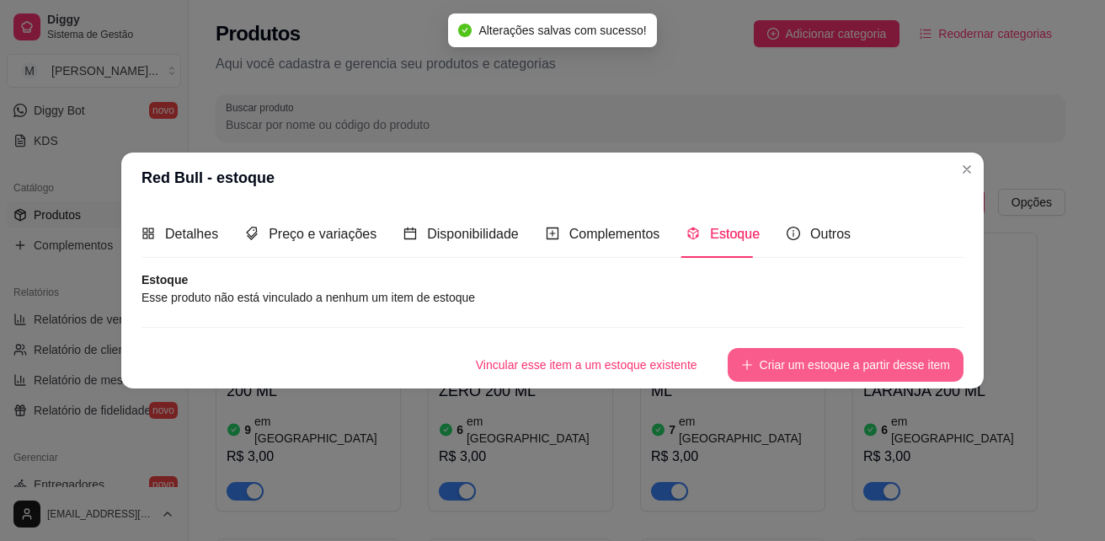
click at [802, 362] on button "Criar um estoque a partir desse item" at bounding box center [846, 365] width 236 height 34
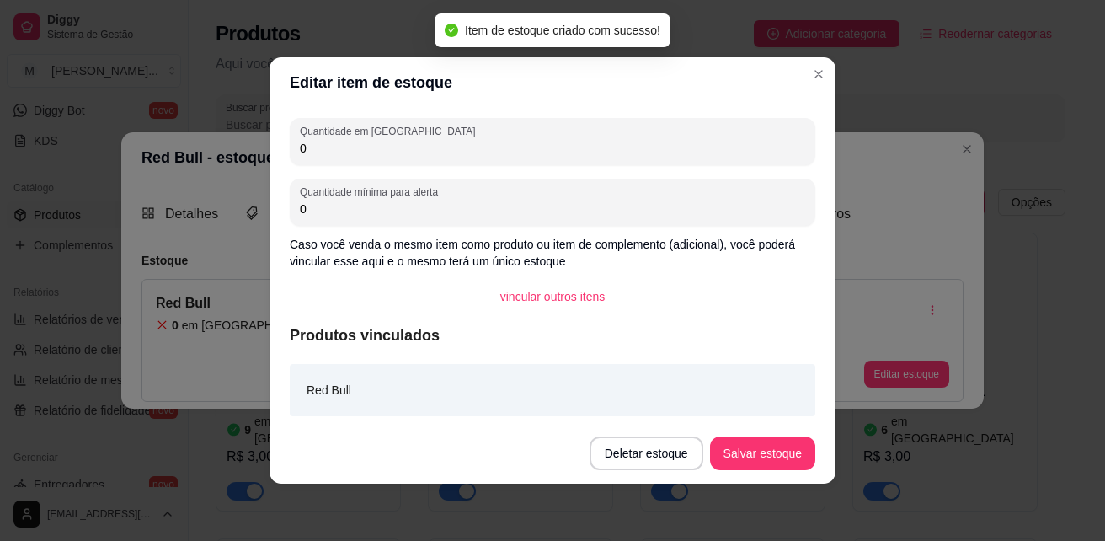
click at [273, 150] on div "Quantidade em estoque 0 Quantidade mínima para alerta 0 Caso você venda o mesmo…" at bounding box center [553, 265] width 566 height 315
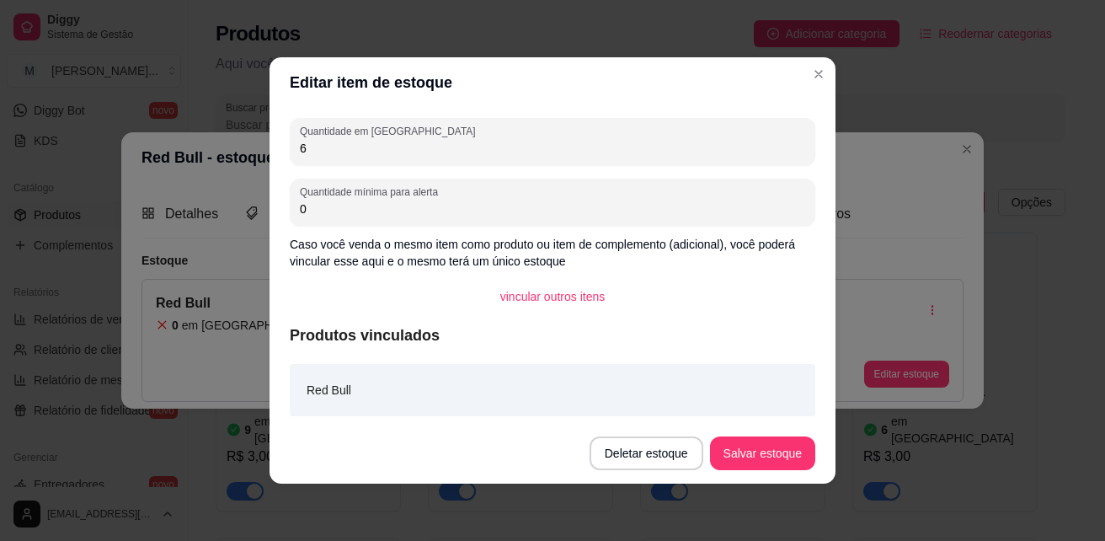
type input "6"
click at [760, 452] on button "Salvar estoque" at bounding box center [762, 453] width 103 height 33
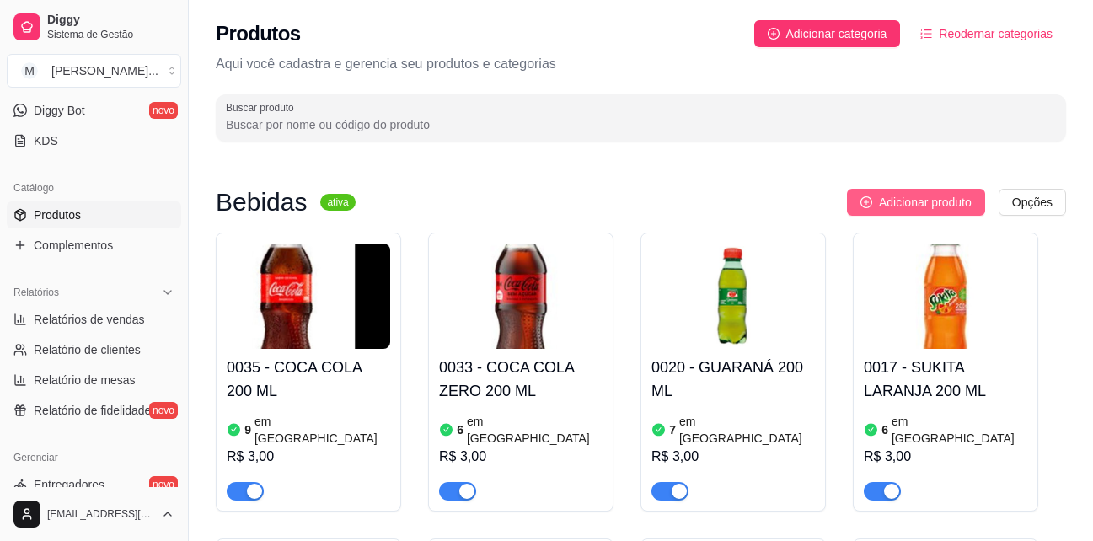
click at [959, 206] on span "Adicionar produto" at bounding box center [925, 202] width 93 height 19
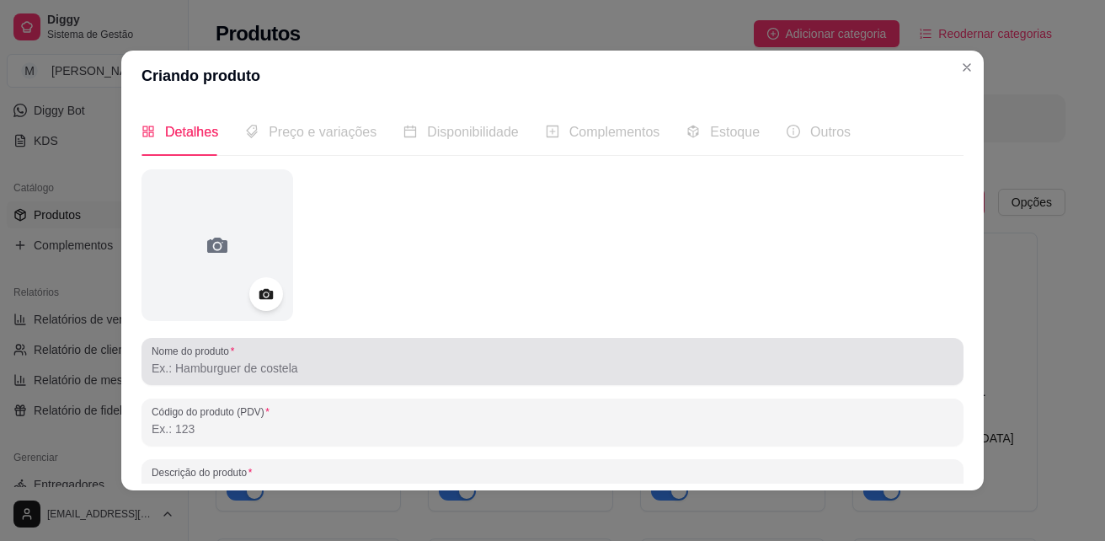
click at [249, 361] on input "Nome do produto" at bounding box center [553, 368] width 802 height 17
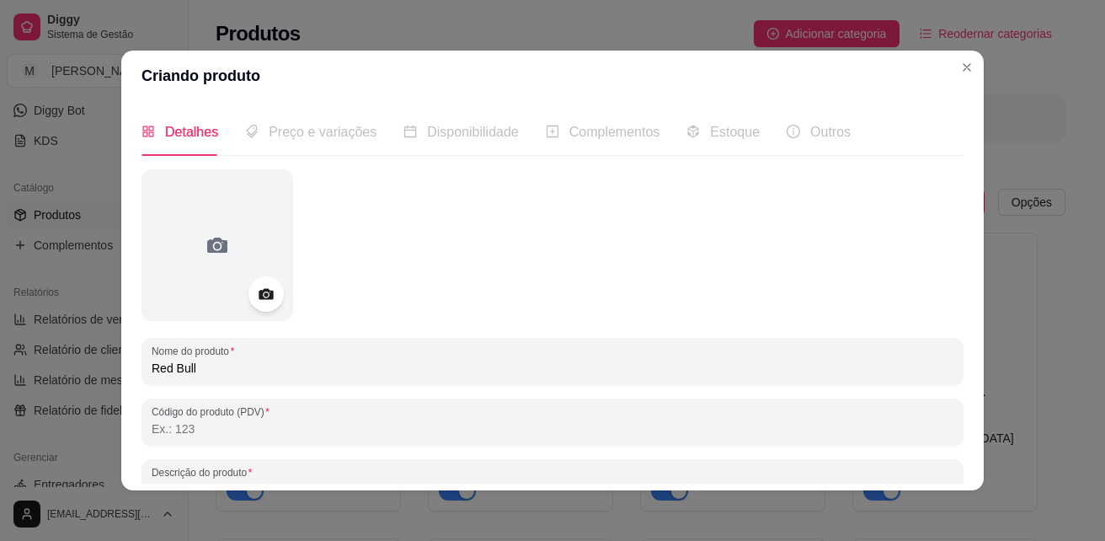
click at [266, 286] on icon at bounding box center [265, 294] width 19 height 19
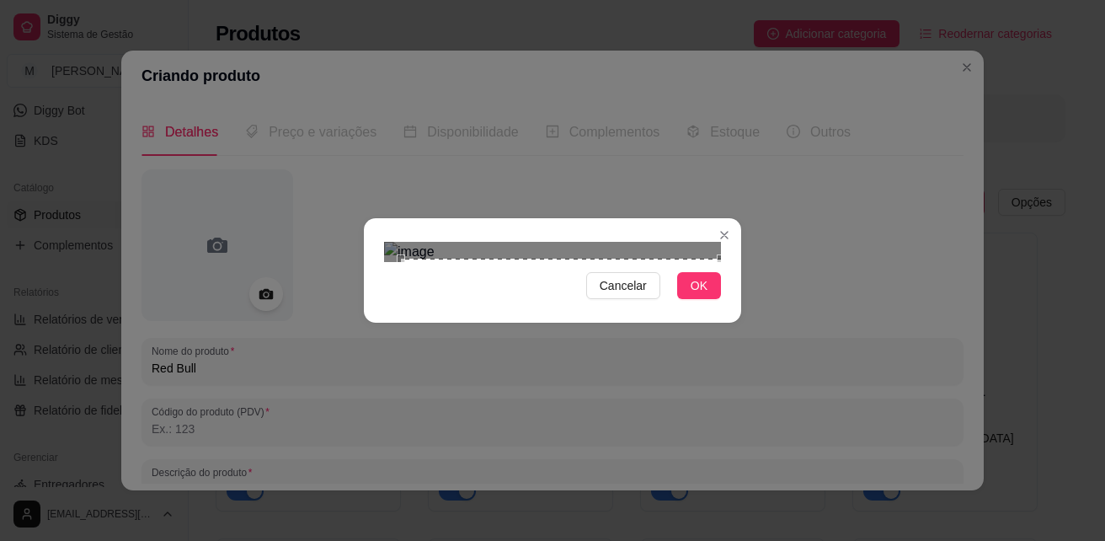
click at [724, 306] on div "Cancelar OK" at bounding box center [552, 270] width 377 height 71
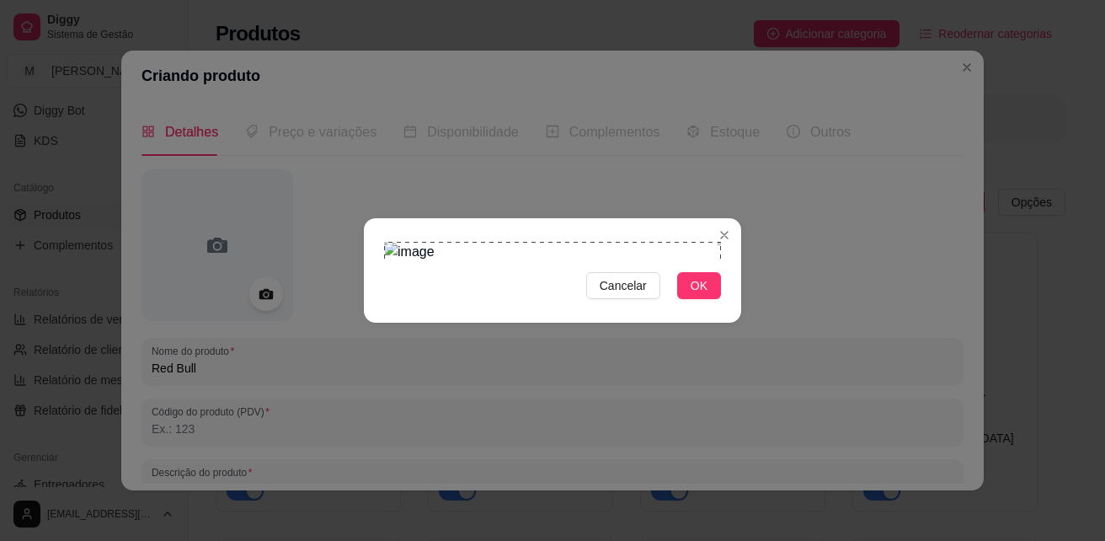
click at [367, 235] on div "Cancelar OK" at bounding box center [552, 270] width 377 height 71
click at [710, 299] on button "OK" at bounding box center [699, 285] width 44 height 27
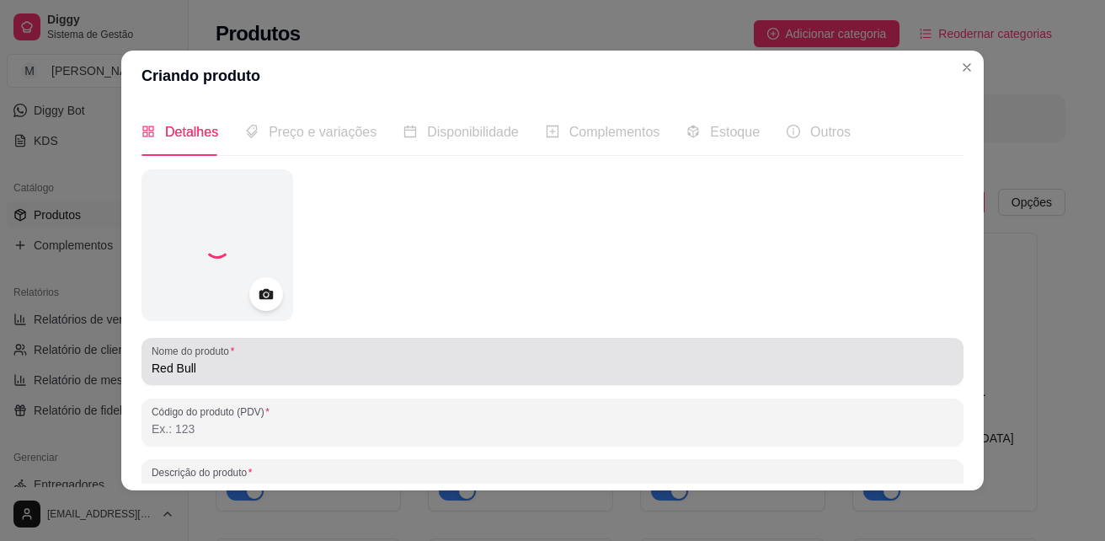
click at [344, 373] on input "Red Bull" at bounding box center [553, 368] width 802 height 17
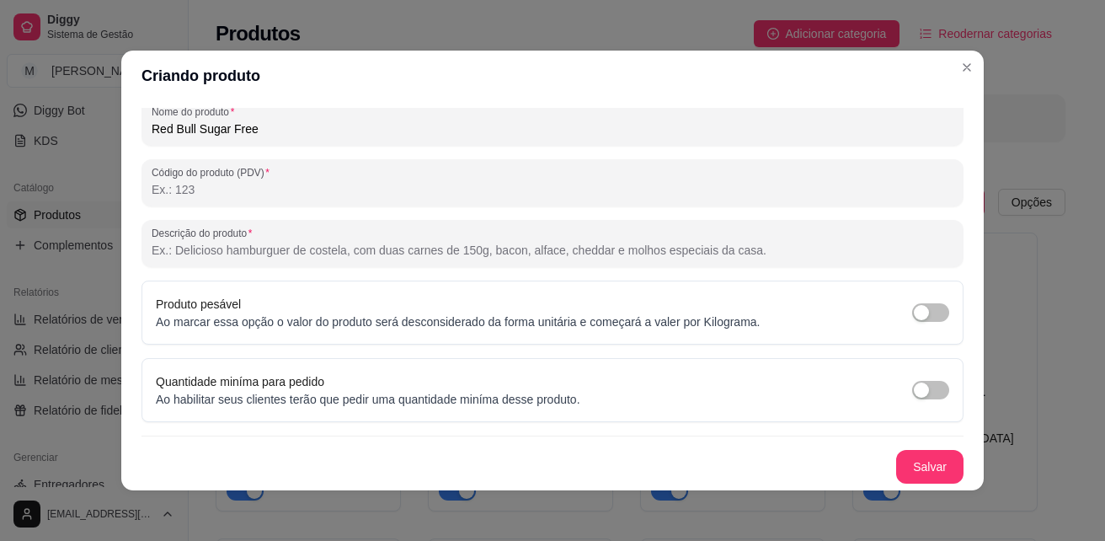
scroll to position [3, 0]
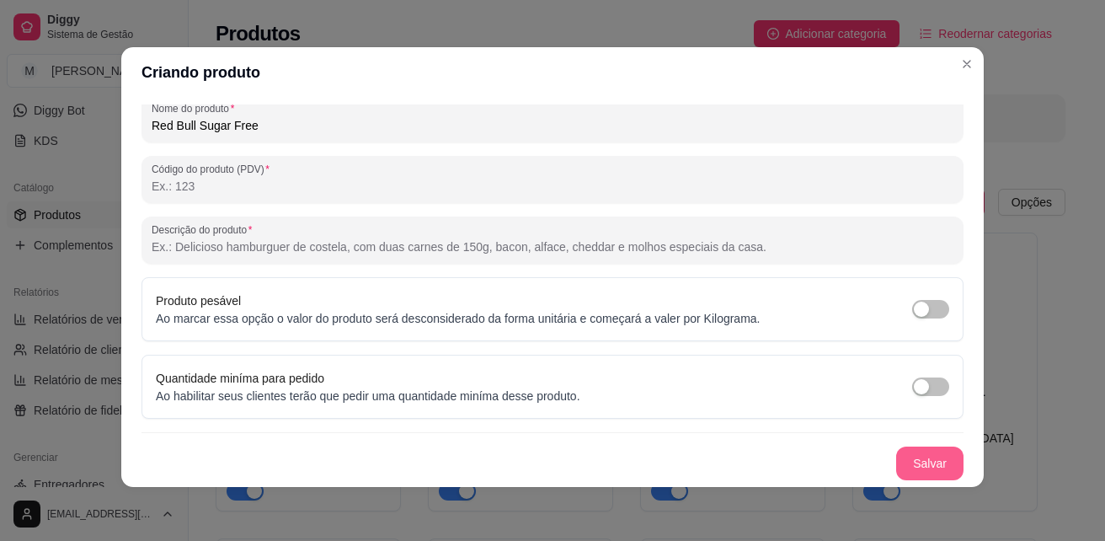
type input "Red Bull Sugar Free"
click at [917, 475] on button "Salvar" at bounding box center [929, 463] width 67 height 34
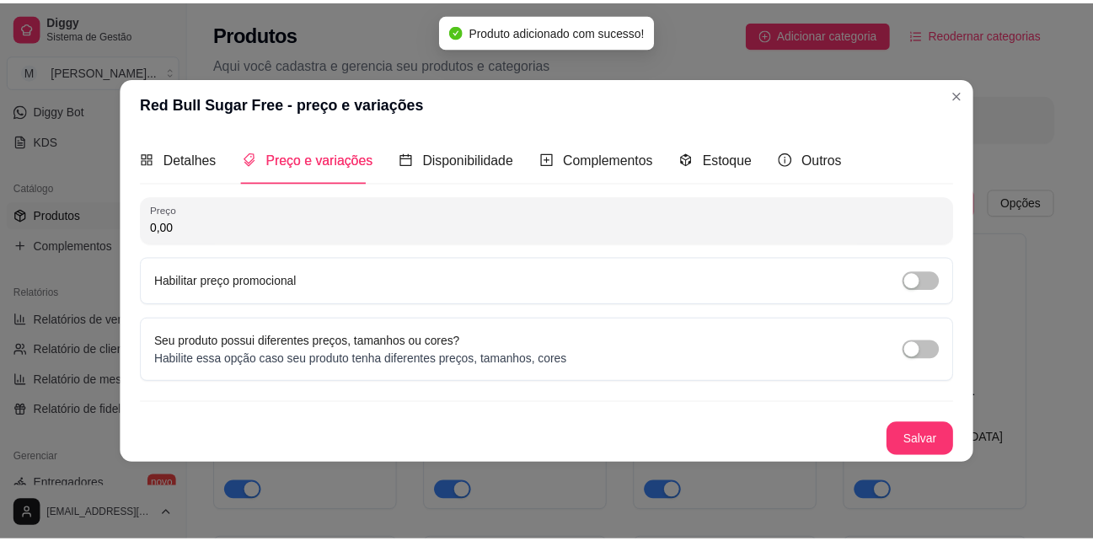
scroll to position [0, 0]
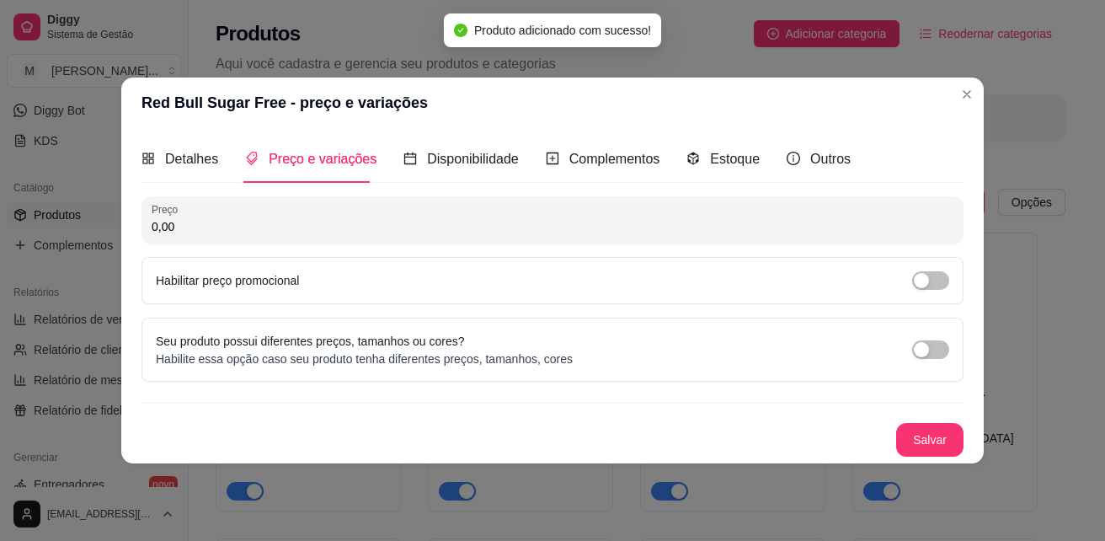
click at [373, 235] on input "0,00" at bounding box center [553, 226] width 802 height 17
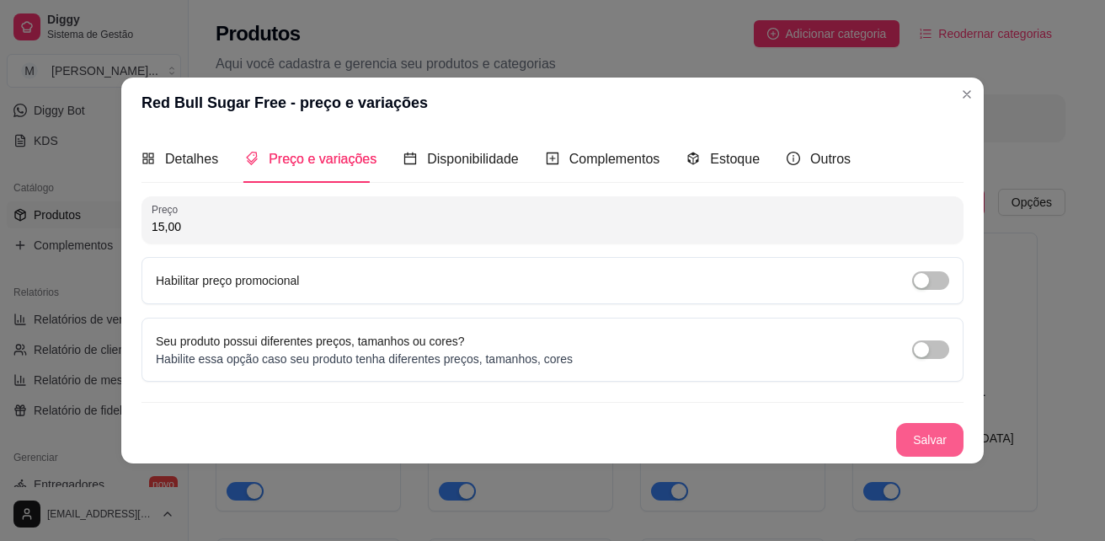
type input "15,00"
click at [941, 437] on button "Salvar" at bounding box center [930, 440] width 66 height 33
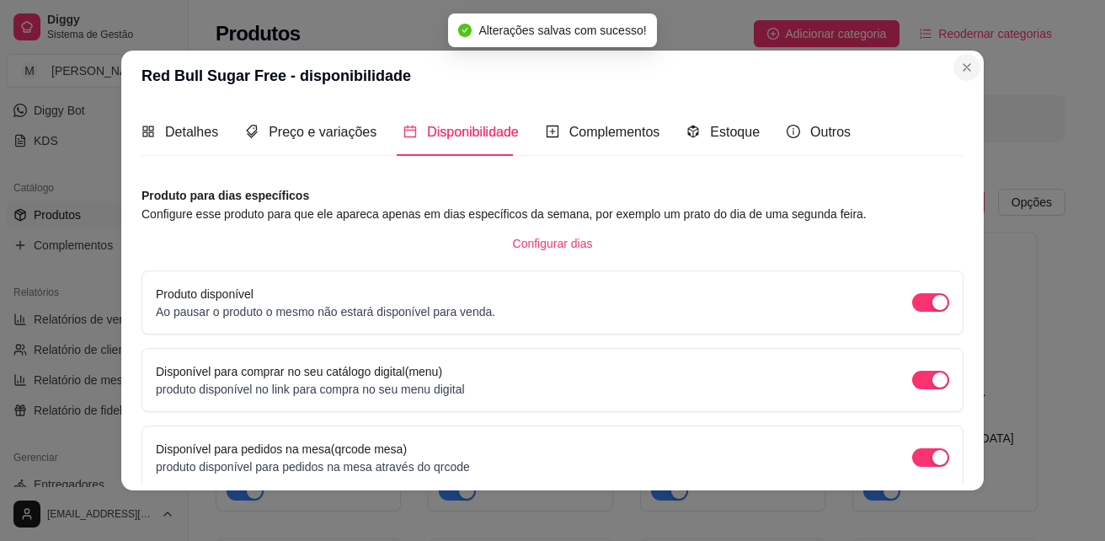
click at [965, 88] on header "Red Bull Sugar Free - disponibilidade" at bounding box center [552, 76] width 863 height 51
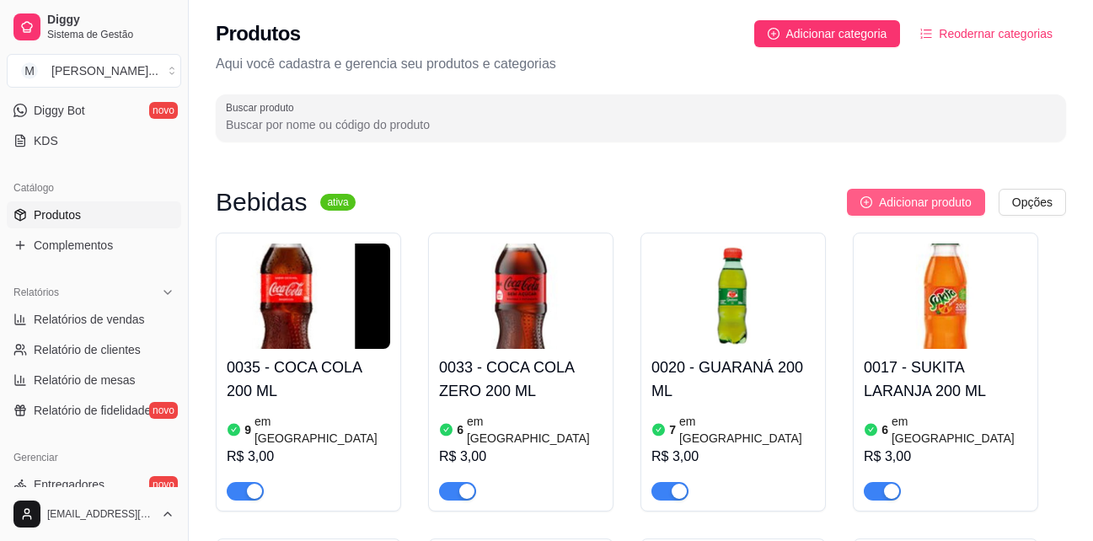
click at [951, 200] on span "Adicionar produto" at bounding box center [925, 202] width 93 height 19
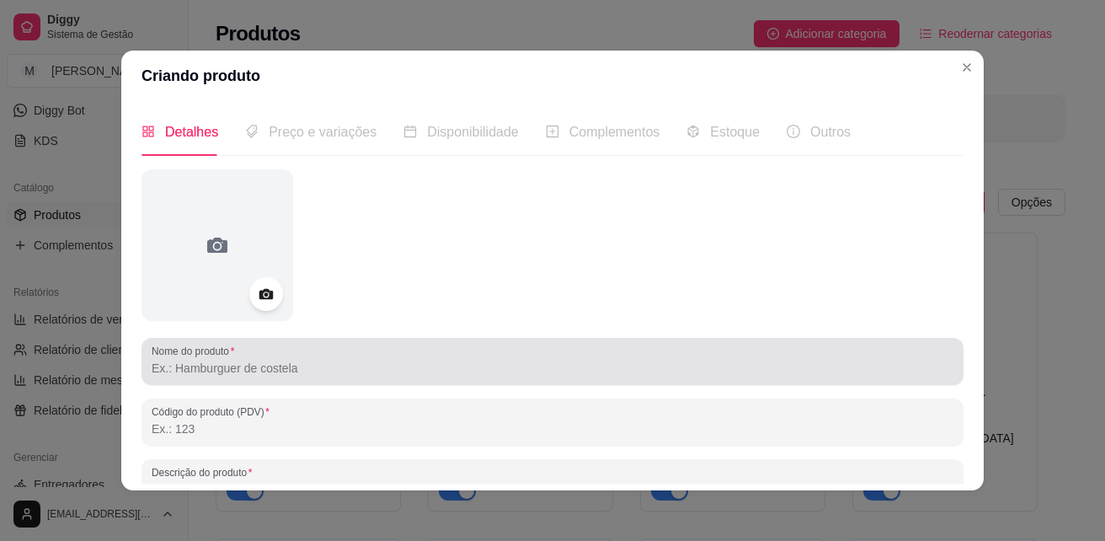
click at [232, 369] on input "Nome do produto" at bounding box center [553, 368] width 802 height 17
drag, startPoint x: 227, startPoint y: 377, endPoint x: 543, endPoint y: 259, distance: 337.5
click at [543, 259] on div at bounding box center [553, 245] width 822 height 152
click at [250, 371] on input "Guaraná Antartica" at bounding box center [553, 368] width 802 height 17
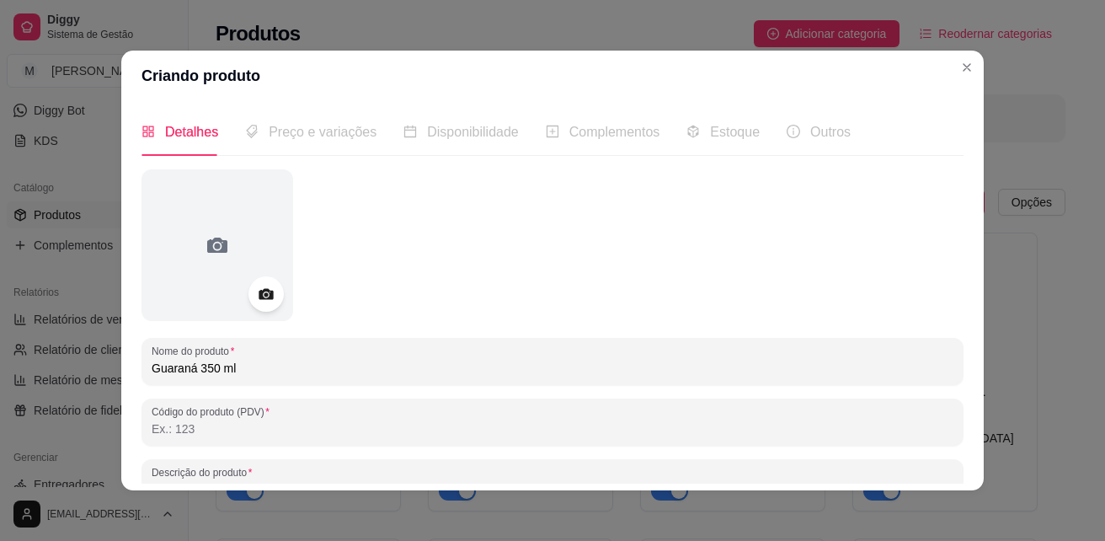
type input "Guaraná 350 ml"
click at [264, 296] on icon at bounding box center [266, 294] width 14 height 11
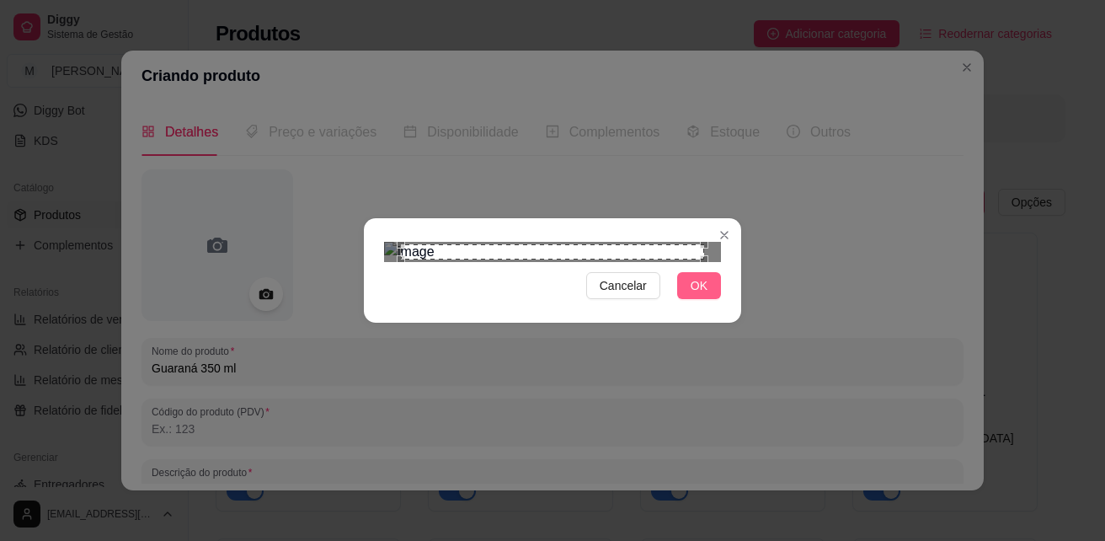
click at [692, 295] on span "OK" at bounding box center [699, 285] width 17 height 19
click at [705, 299] on button "OK" at bounding box center [699, 285] width 44 height 27
click at [691, 295] on span "OK" at bounding box center [699, 285] width 17 height 19
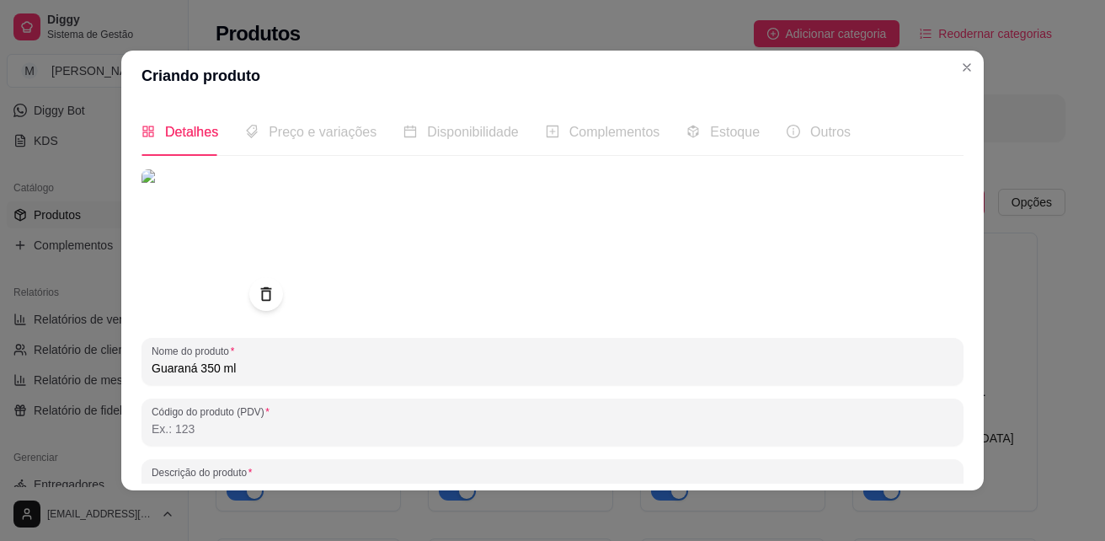
scroll to position [239, 0]
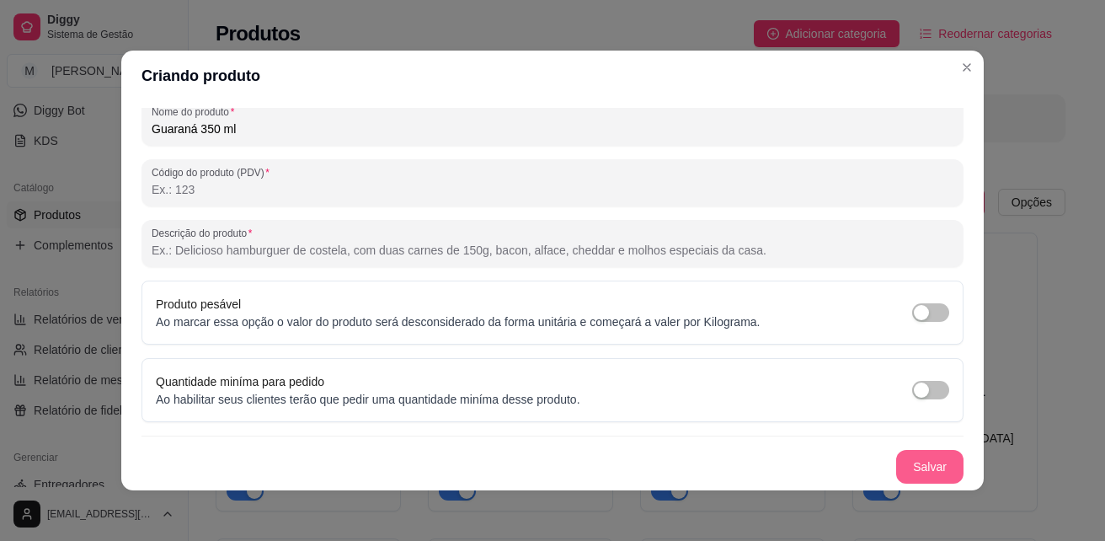
click at [896, 474] on button "Salvar" at bounding box center [929, 467] width 67 height 34
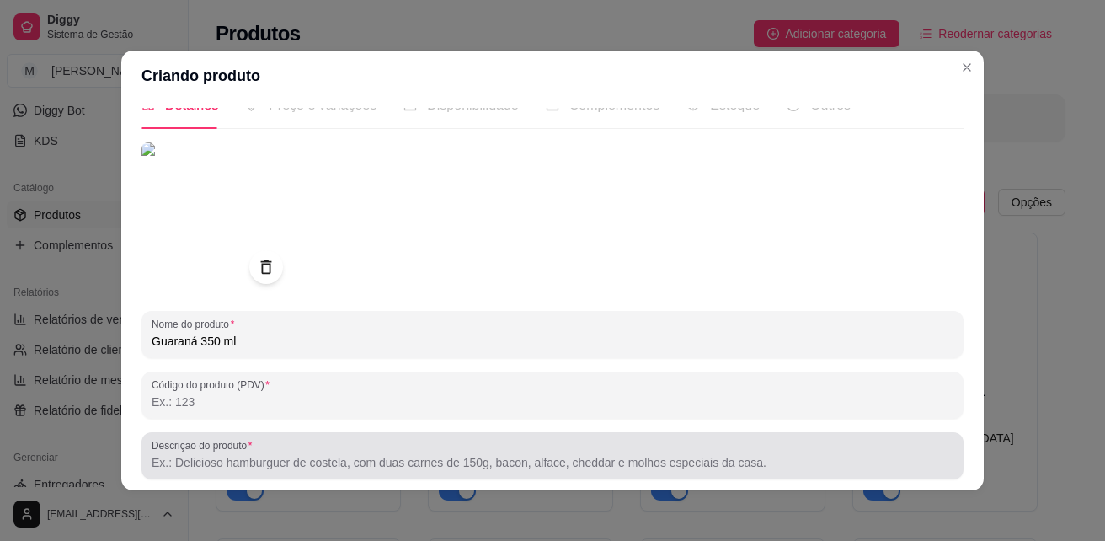
scroll to position [0, 0]
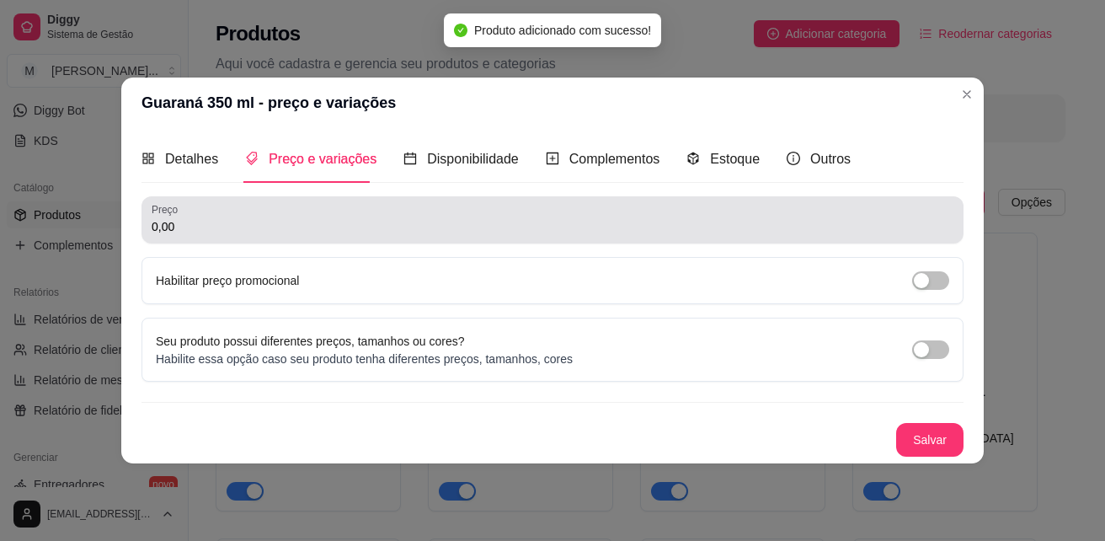
click at [300, 211] on div "0,00" at bounding box center [553, 220] width 802 height 34
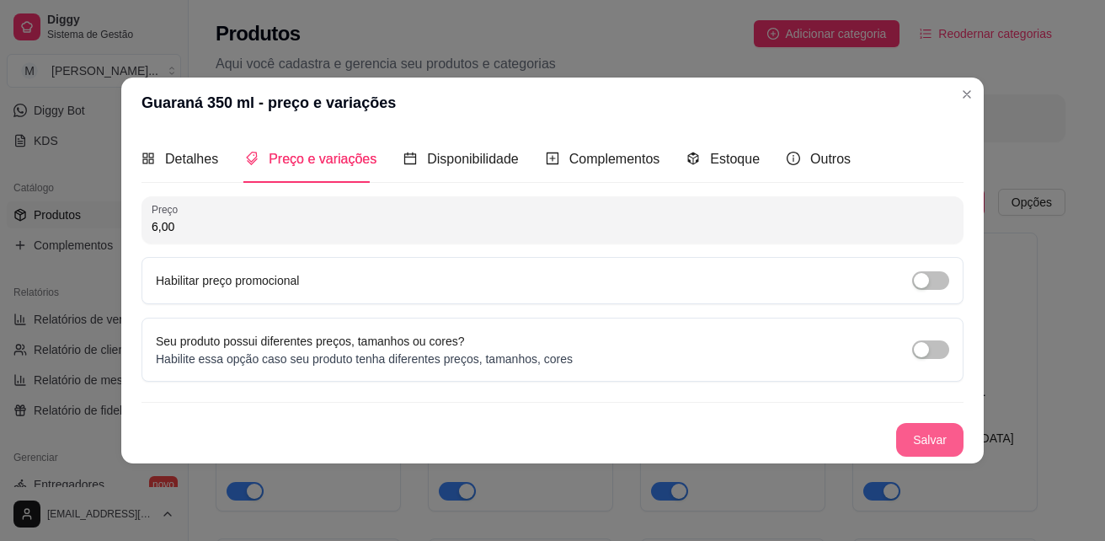
type input "6,00"
click at [938, 441] on button "Salvar" at bounding box center [930, 440] width 66 height 33
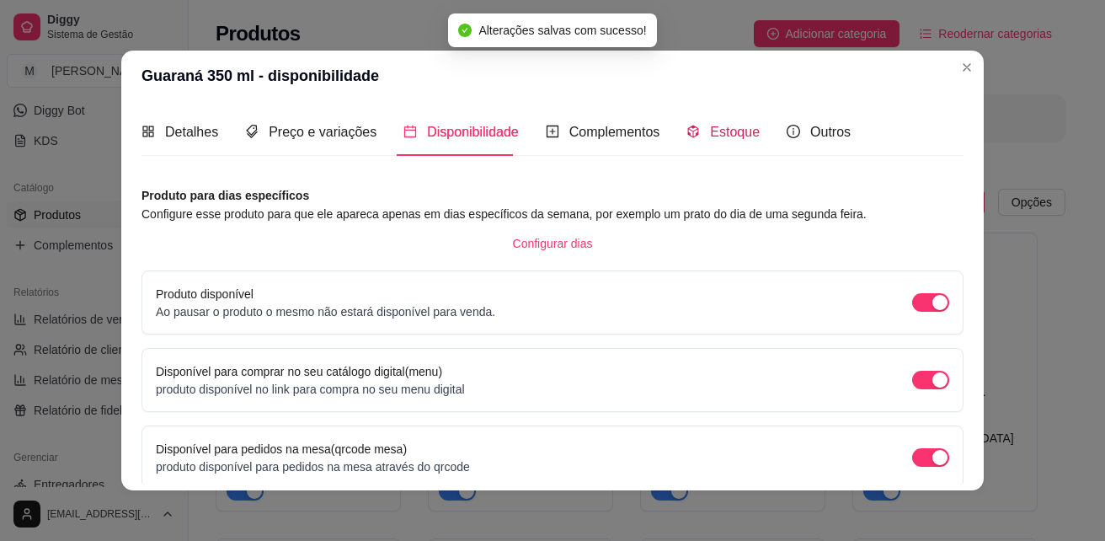
click at [710, 131] on span "Estoque" at bounding box center [735, 132] width 50 height 14
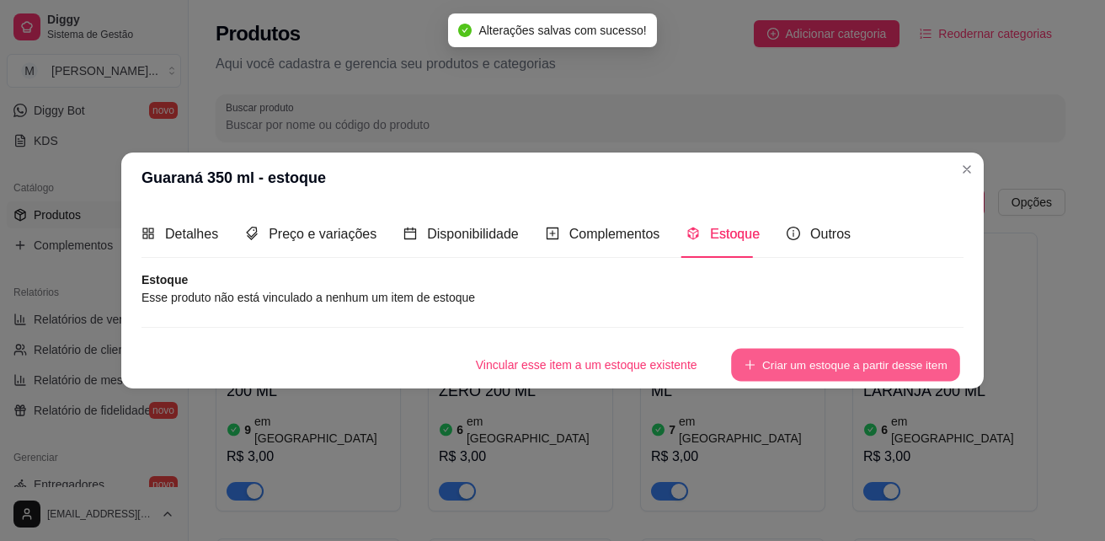
click at [805, 359] on button "Criar um estoque a partir desse item" at bounding box center [845, 365] width 229 height 33
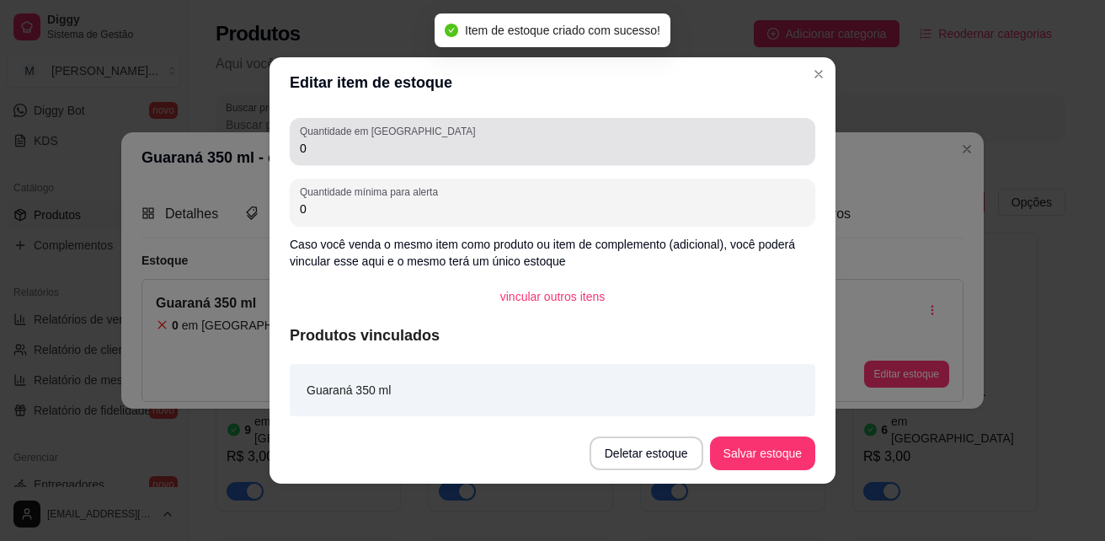
click at [335, 149] on input "0" at bounding box center [552, 148] width 505 height 17
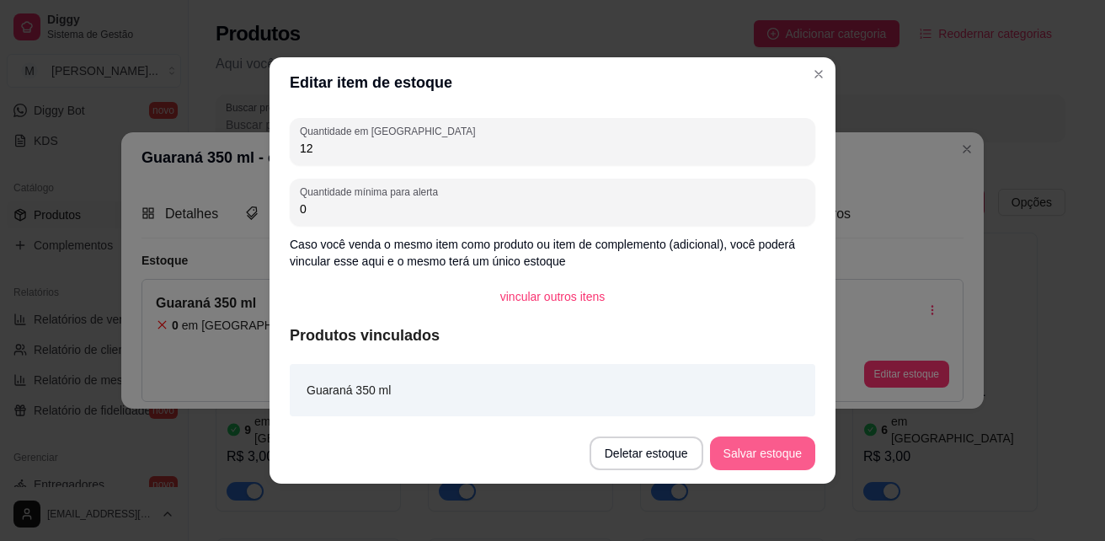
type input "12"
click at [763, 457] on button "Salvar estoque" at bounding box center [762, 453] width 105 height 34
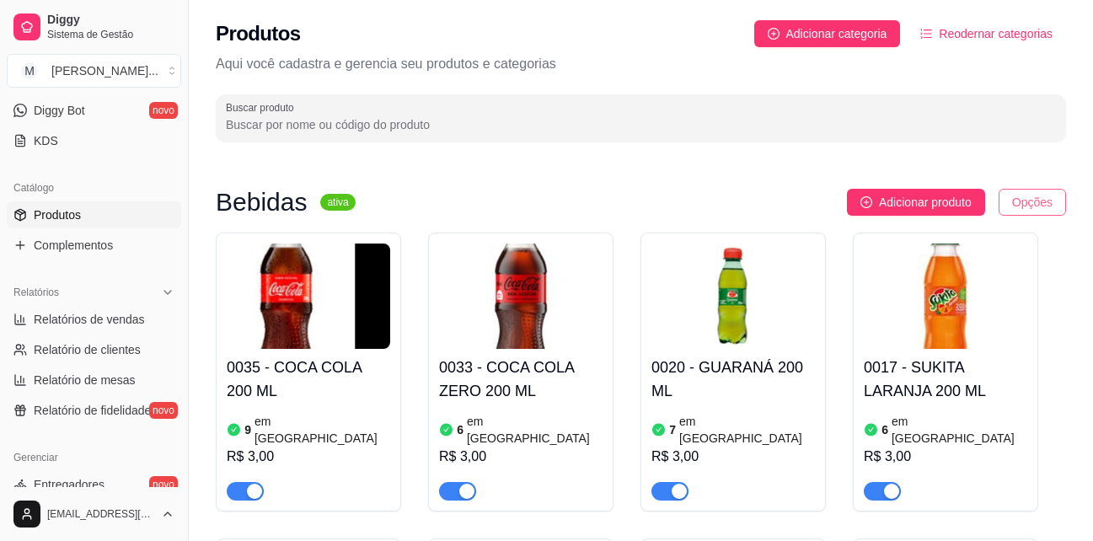
click at [1027, 206] on html "Diggy Sistema de Gestão M Mariana Melo ... Loja aberta Período gratuito até 26/…" at bounding box center [546, 270] width 1093 height 541
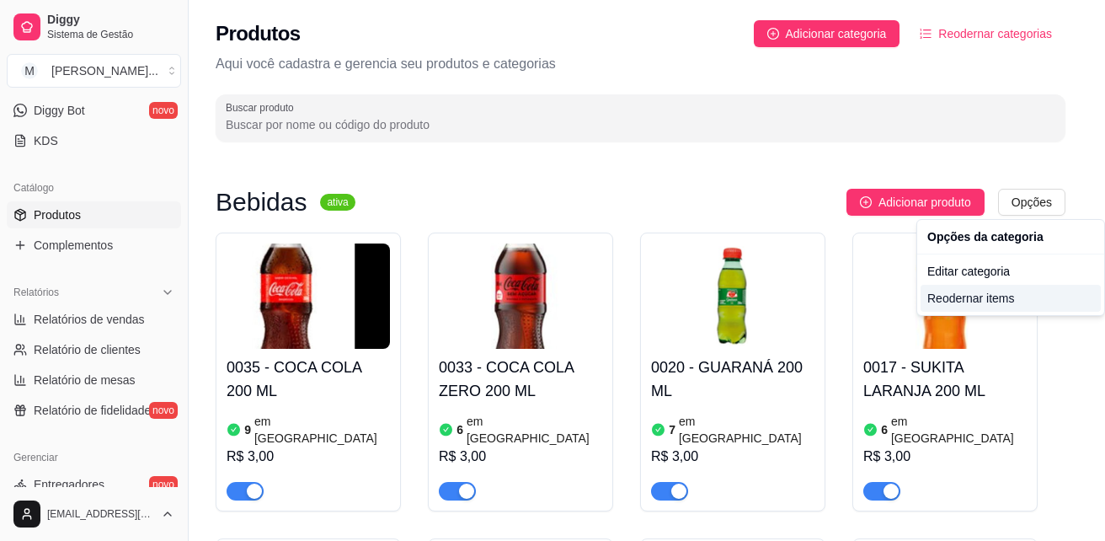
click at [983, 297] on div "Reodernar items" at bounding box center [1011, 298] width 180 height 27
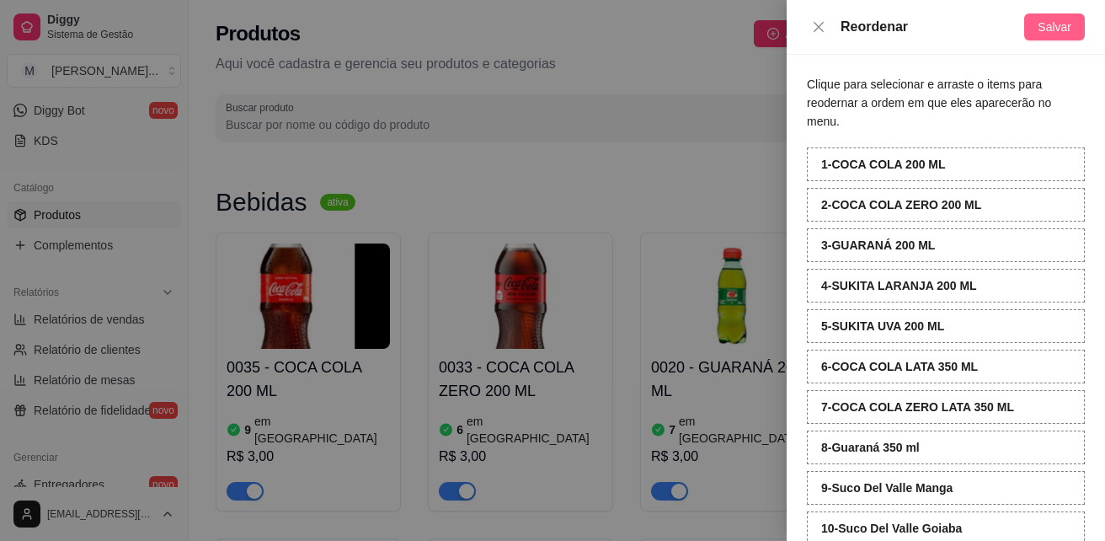
click at [1046, 20] on span "Salvar" at bounding box center [1055, 27] width 34 height 19
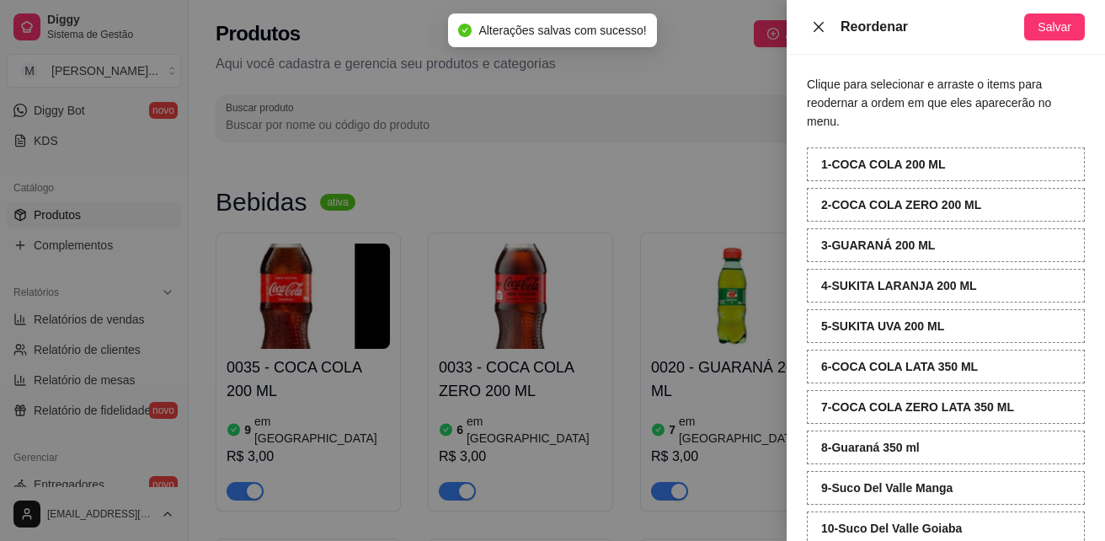
click at [818, 29] on icon "close" at bounding box center [818, 26] width 13 height 13
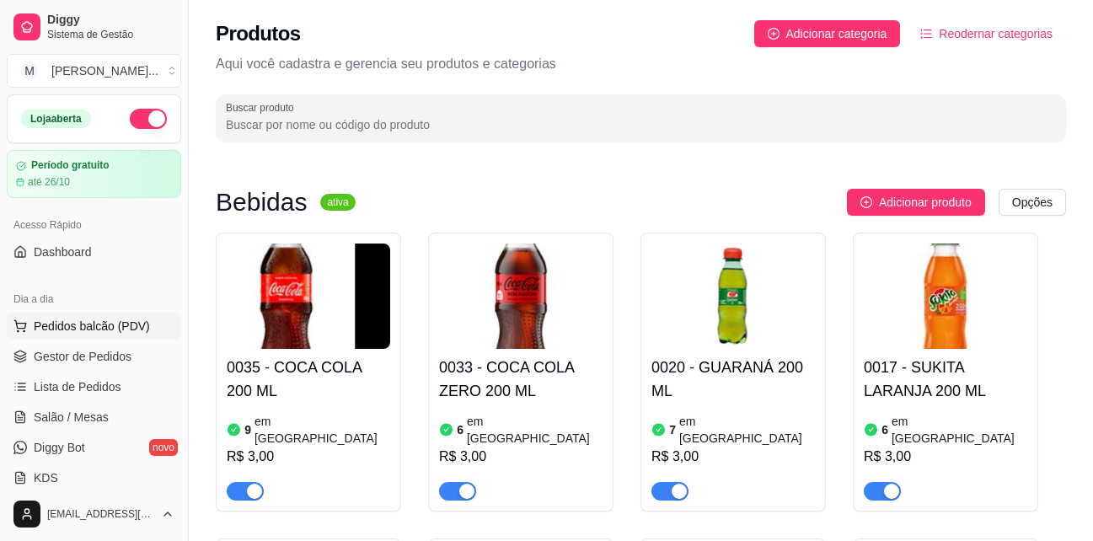
click at [78, 329] on span "Pedidos balcão (PDV)" at bounding box center [92, 326] width 116 height 17
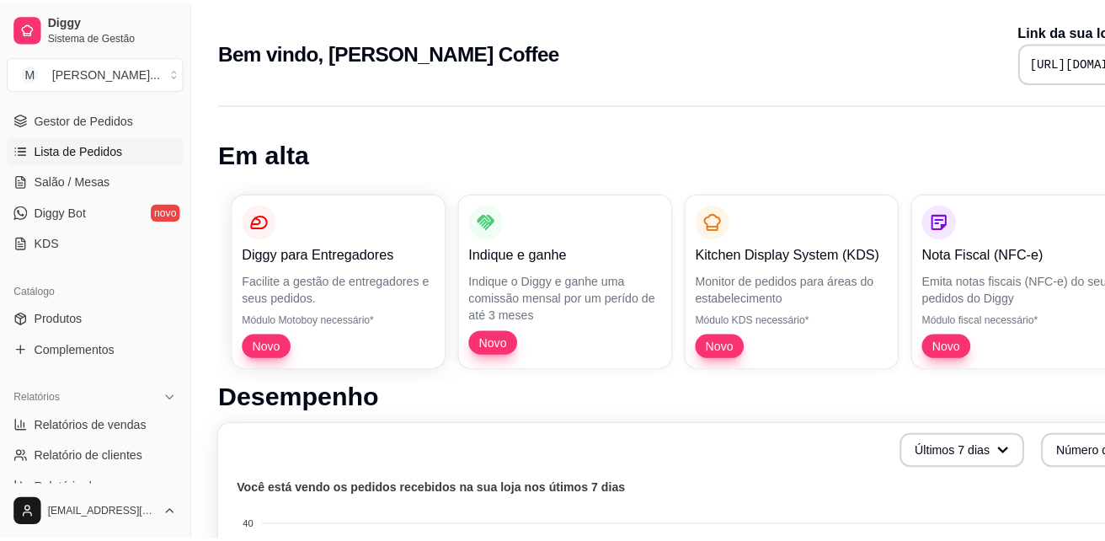
scroll to position [253, 0]
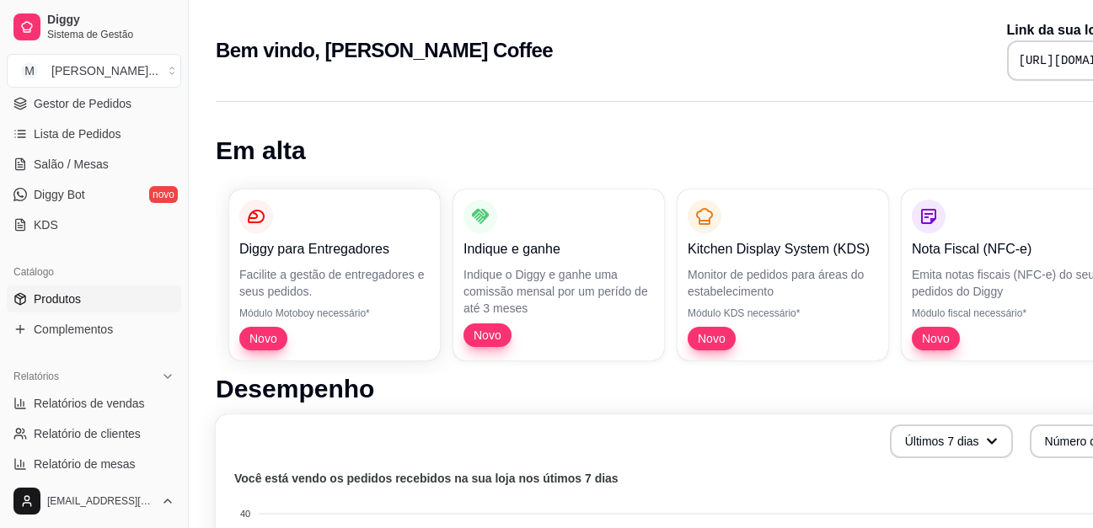
click at [97, 297] on link "Produtos" at bounding box center [94, 299] width 174 height 27
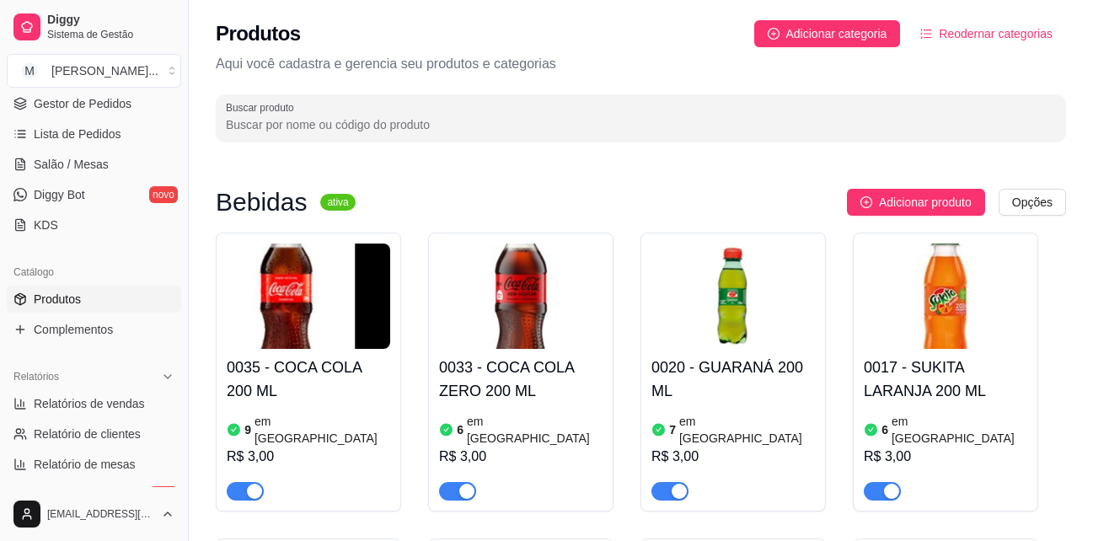
click at [308, 314] on img at bounding box center [308, 295] width 163 height 105
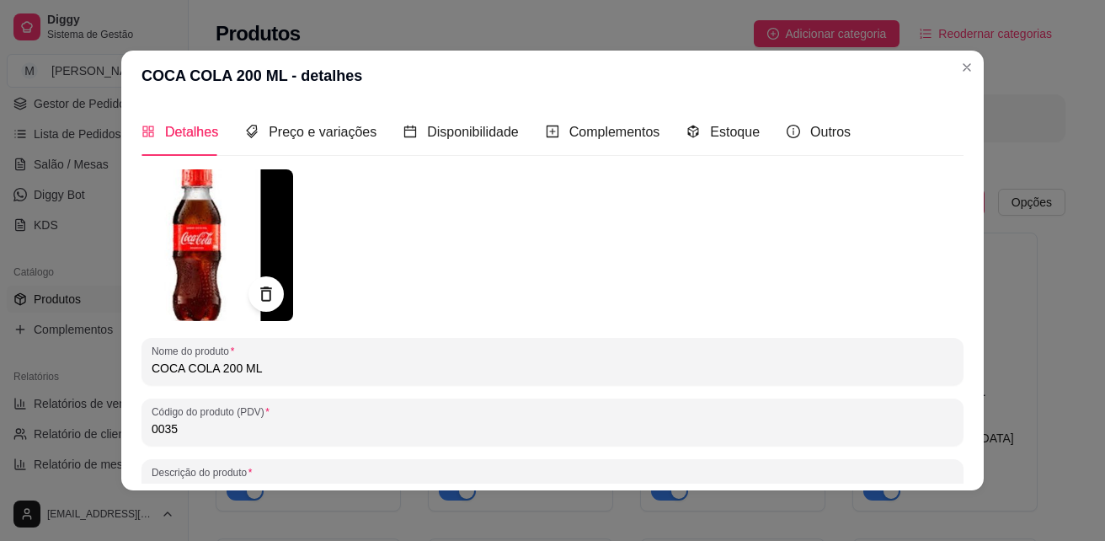
click at [268, 295] on icon at bounding box center [265, 294] width 19 height 19
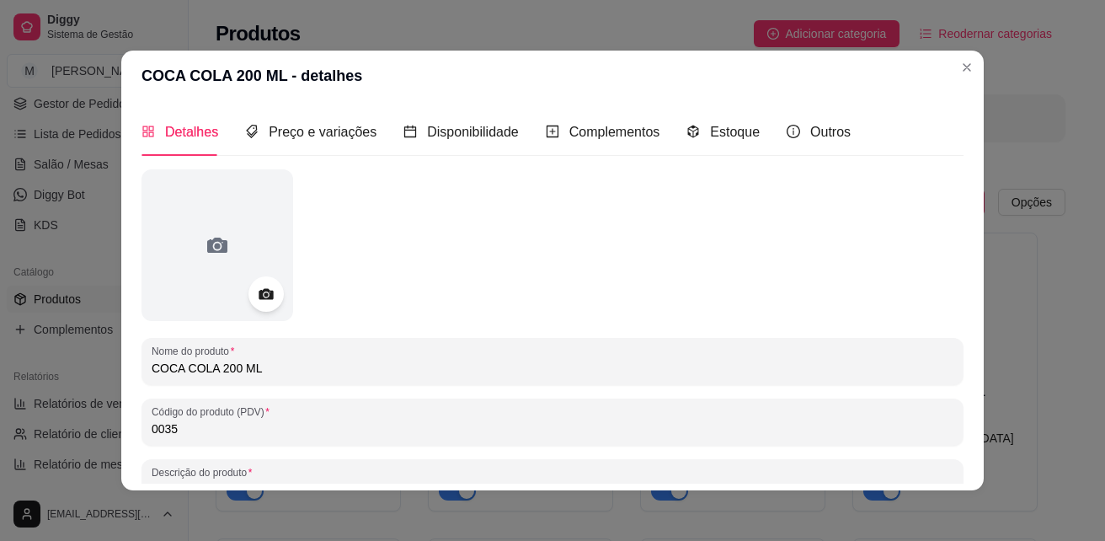
click at [271, 286] on div at bounding box center [266, 293] width 35 height 35
click at [256, 293] on icon at bounding box center [265, 294] width 19 height 19
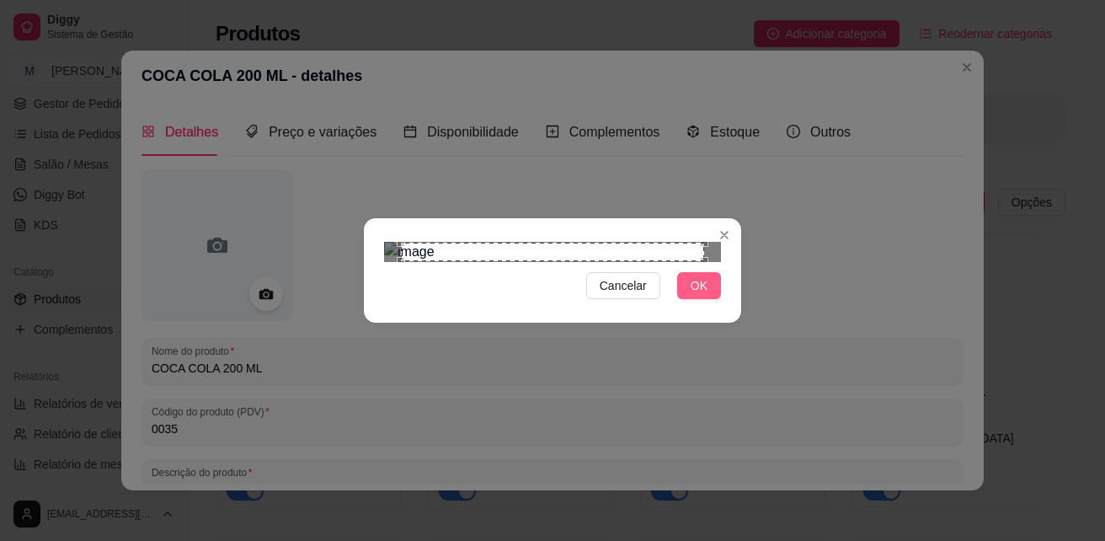
click at [689, 299] on button "OK" at bounding box center [699, 285] width 44 height 27
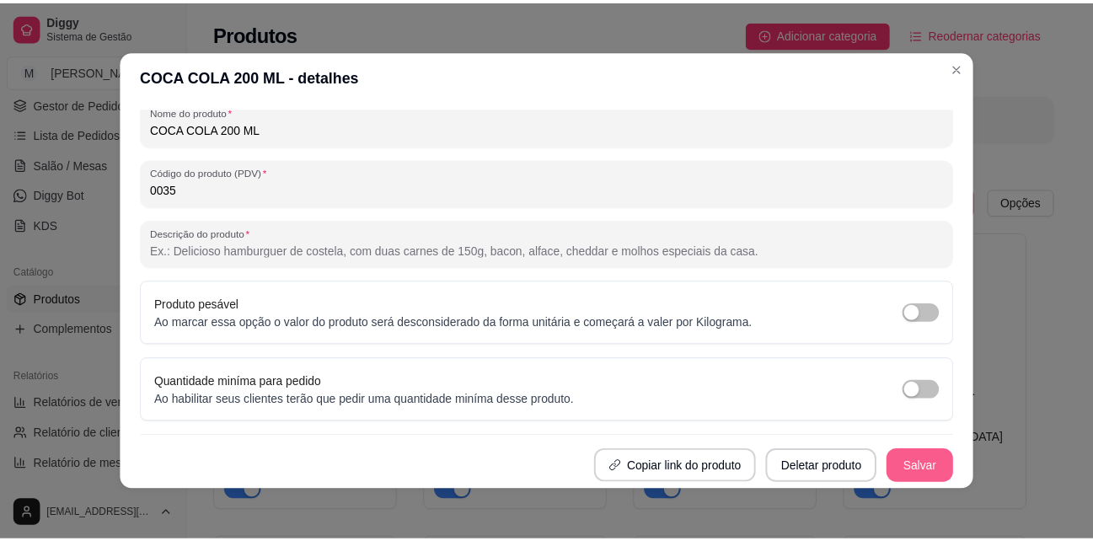
scroll to position [3, 0]
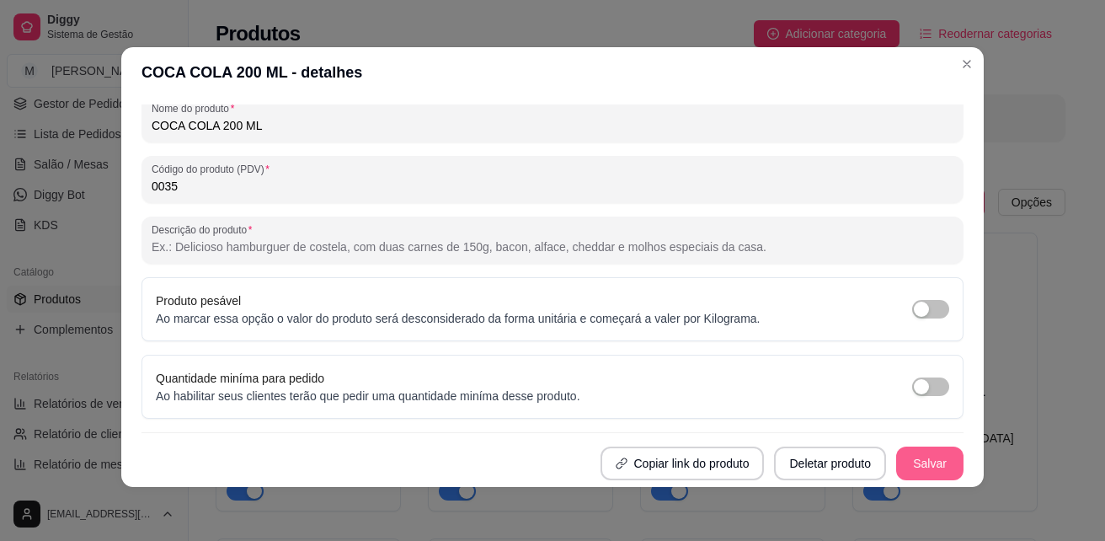
click at [920, 466] on button "Salvar" at bounding box center [929, 463] width 67 height 34
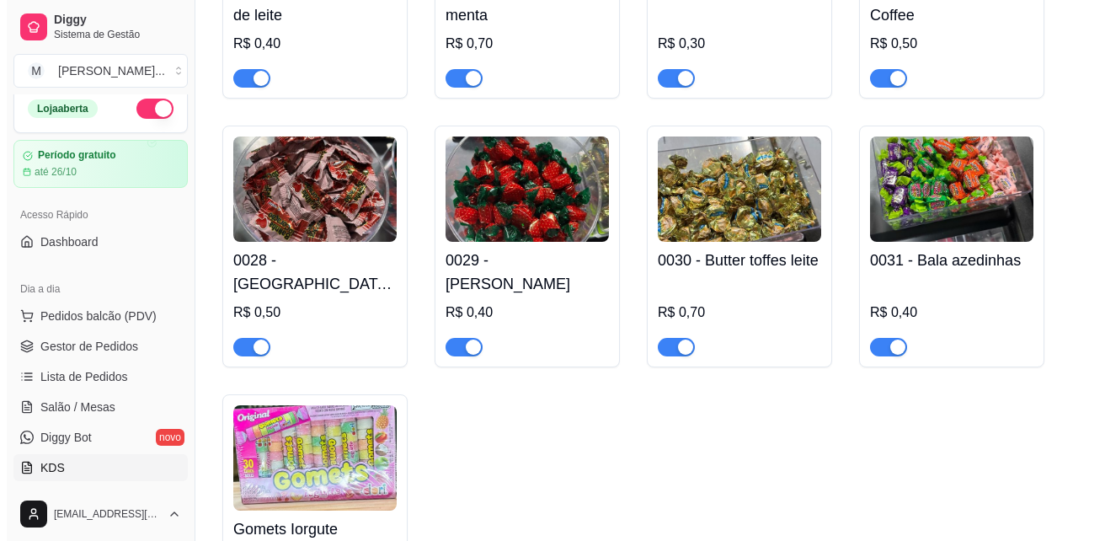
scroll to position [0, 0]
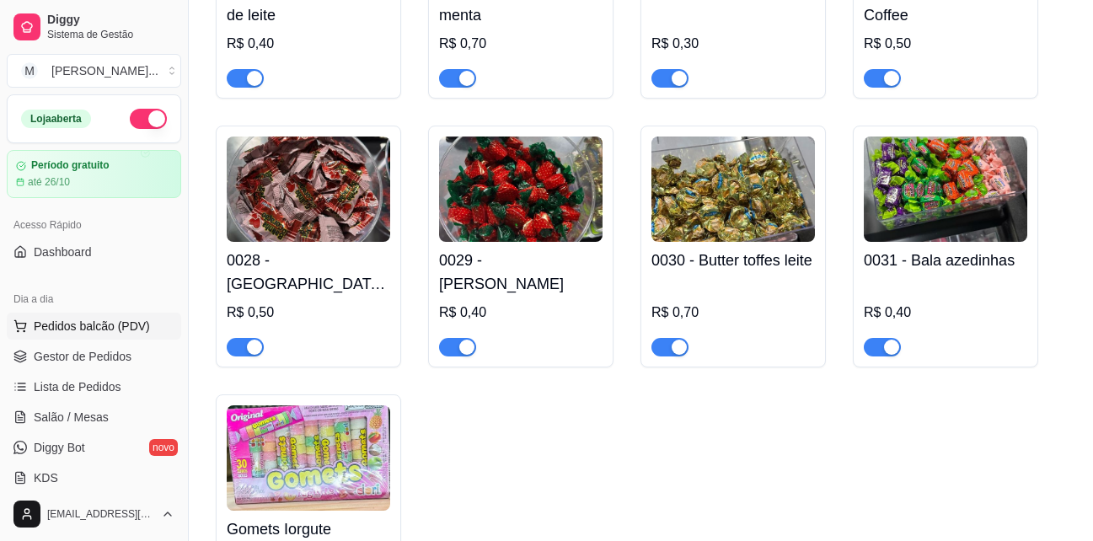
click at [82, 320] on span "Pedidos balcão (PDV)" at bounding box center [92, 326] width 116 height 17
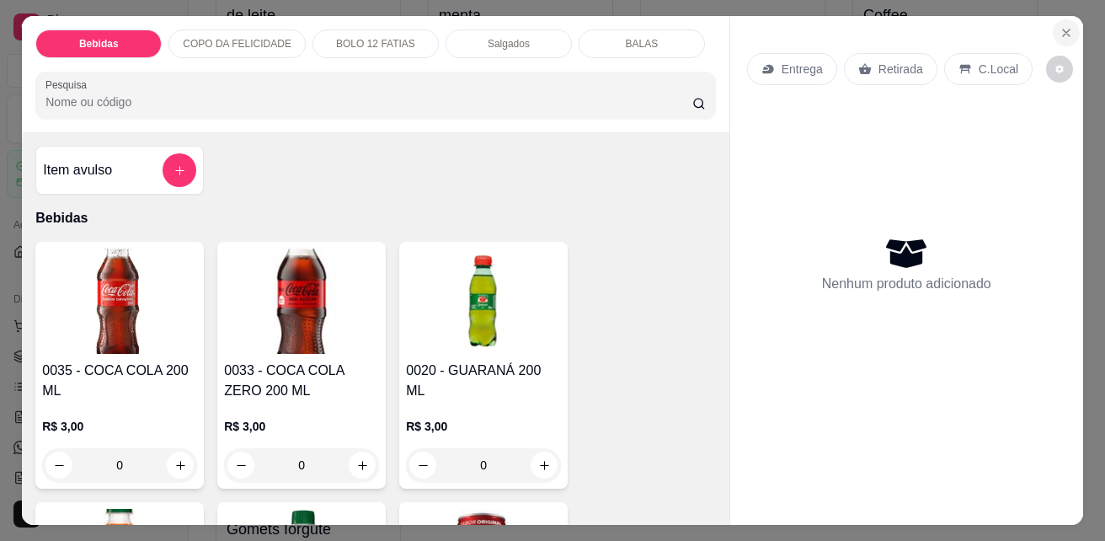
click at [1063, 29] on icon "Close" at bounding box center [1066, 32] width 7 height 7
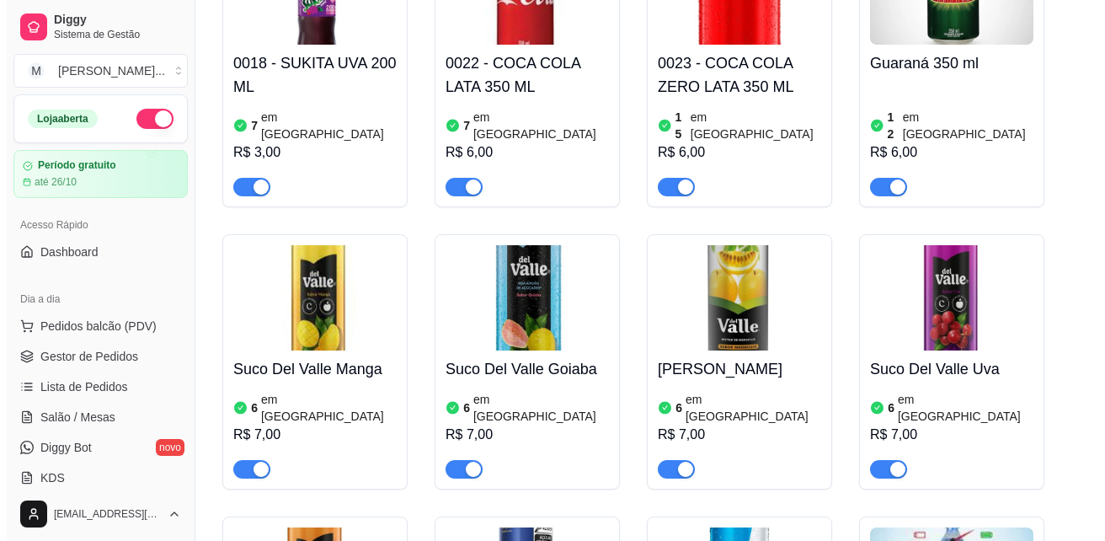
scroll to position [609, 0]
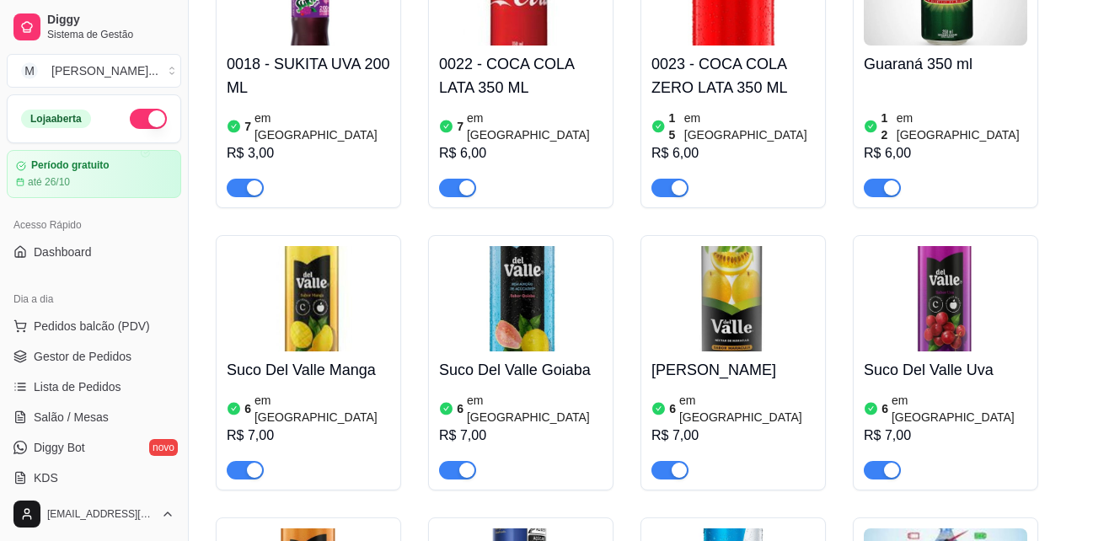
click at [354, 358] on h4 "Suco Del Valle Manga" at bounding box center [308, 370] width 163 height 24
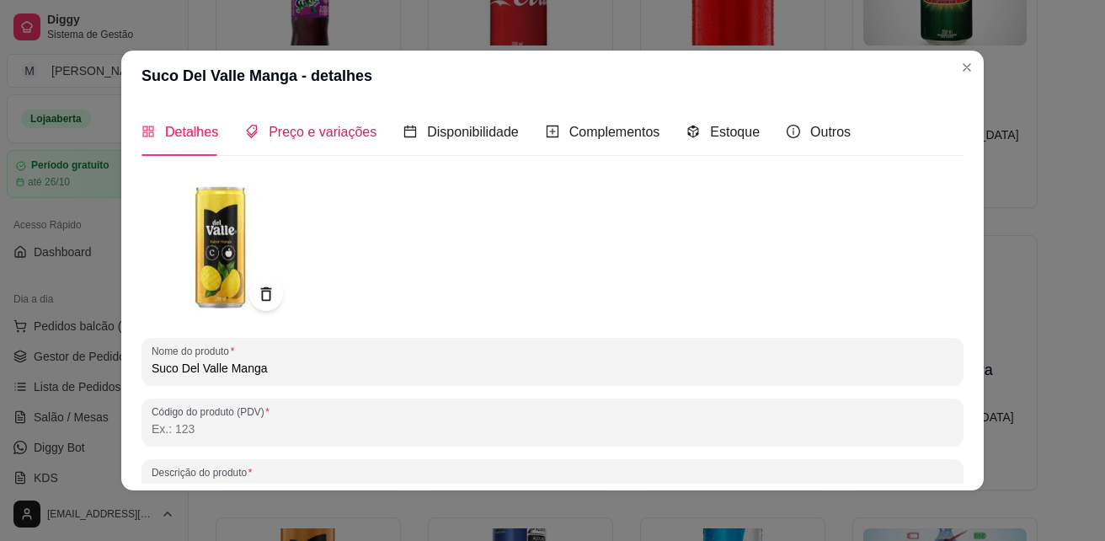
click at [325, 139] on span "Preço e variações" at bounding box center [323, 132] width 108 height 14
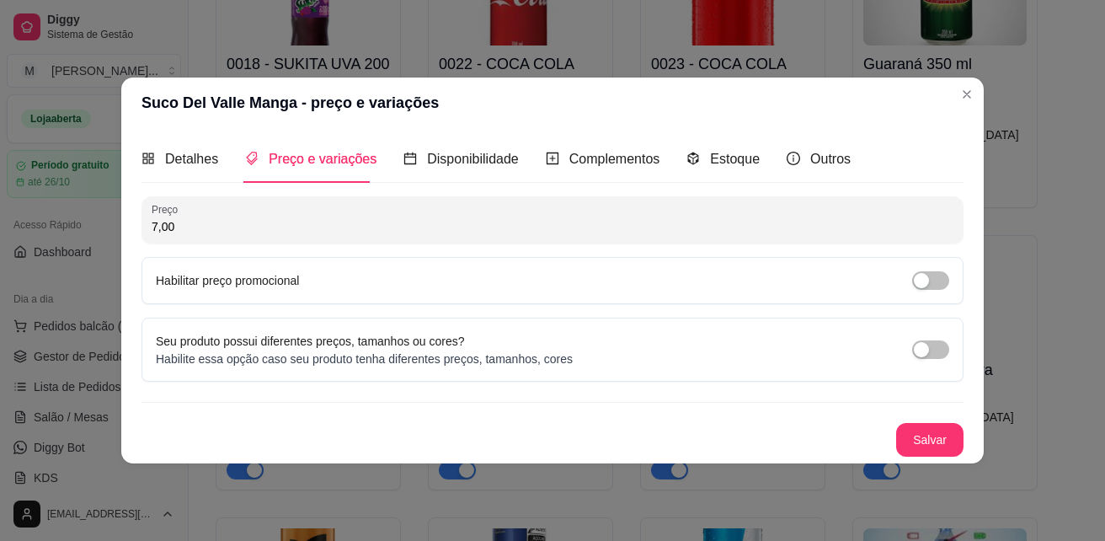
drag, startPoint x: 267, startPoint y: 231, endPoint x: 139, endPoint y: 231, distance: 128.0
click at [139, 231] on div "Detalhes Preço e variações Disponibilidade Complementos Estoque Outros Nome do …" at bounding box center [552, 295] width 863 height 335
type input "6,00"
click at [943, 441] on button "Salvar" at bounding box center [930, 440] width 66 height 33
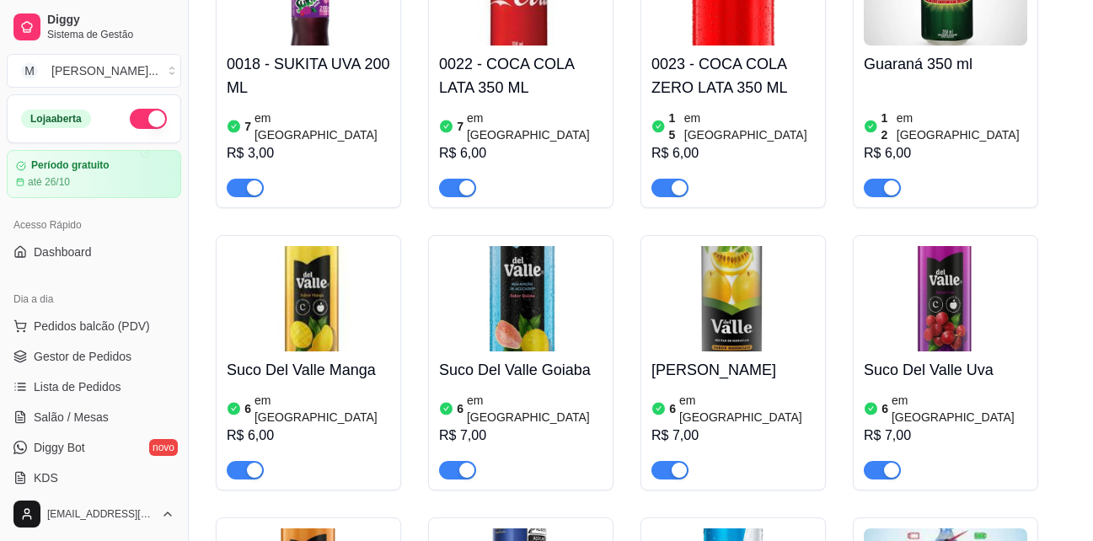
click at [535, 358] on h4 "Suco Del Valle Goiaba" at bounding box center [520, 370] width 163 height 24
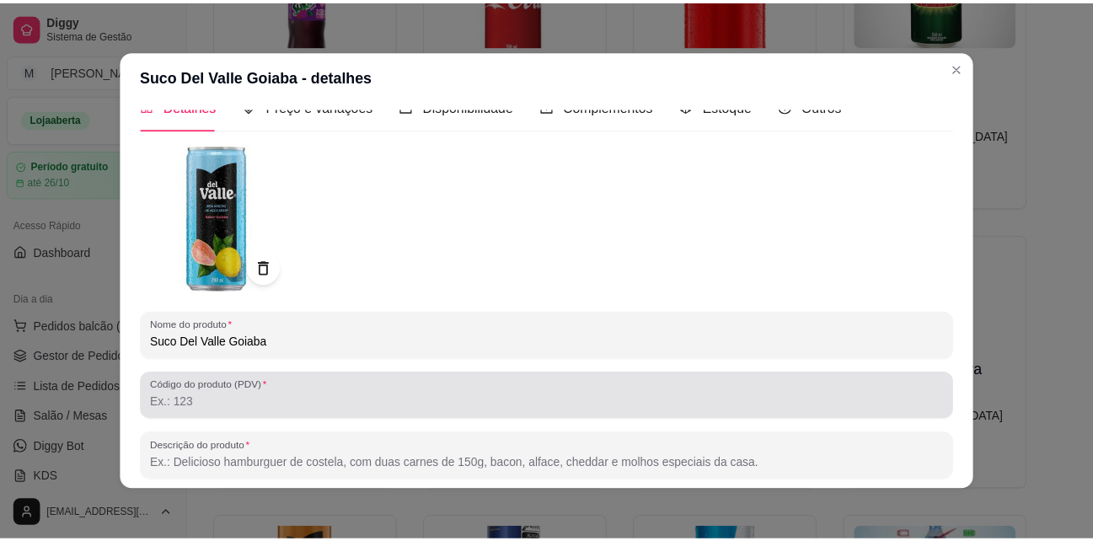
scroll to position [0, 0]
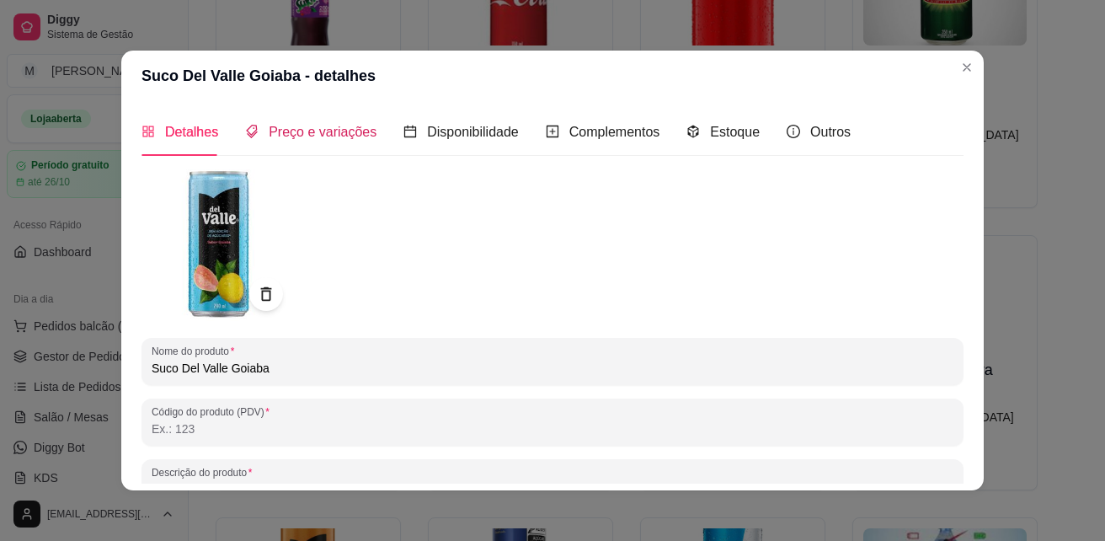
click at [301, 128] on span "Preço e variações" at bounding box center [323, 132] width 108 height 14
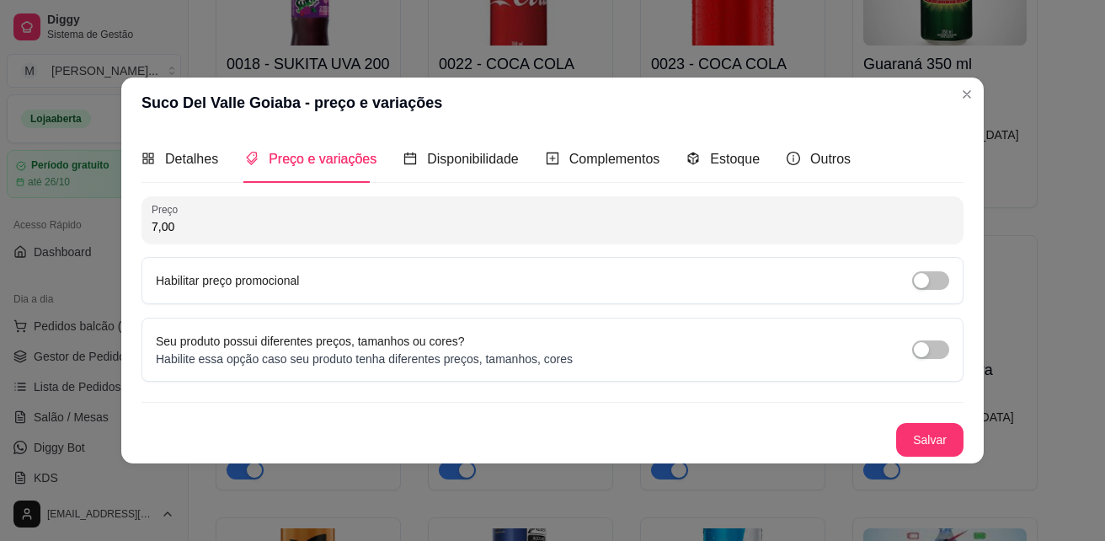
drag, startPoint x: 235, startPoint y: 219, endPoint x: 129, endPoint y: 216, distance: 106.2
click at [129, 216] on div "Detalhes Preço e variações Disponibilidade Complementos Estoque Outros Nome do …" at bounding box center [552, 295] width 863 height 335
type input "6,00"
click at [914, 420] on div "Preço 6,00 Habilitar preço promocional Seu produto possui diferentes preços, ta…" at bounding box center [553, 326] width 822 height 260
click at [914, 432] on button "Salvar" at bounding box center [930, 440] width 66 height 33
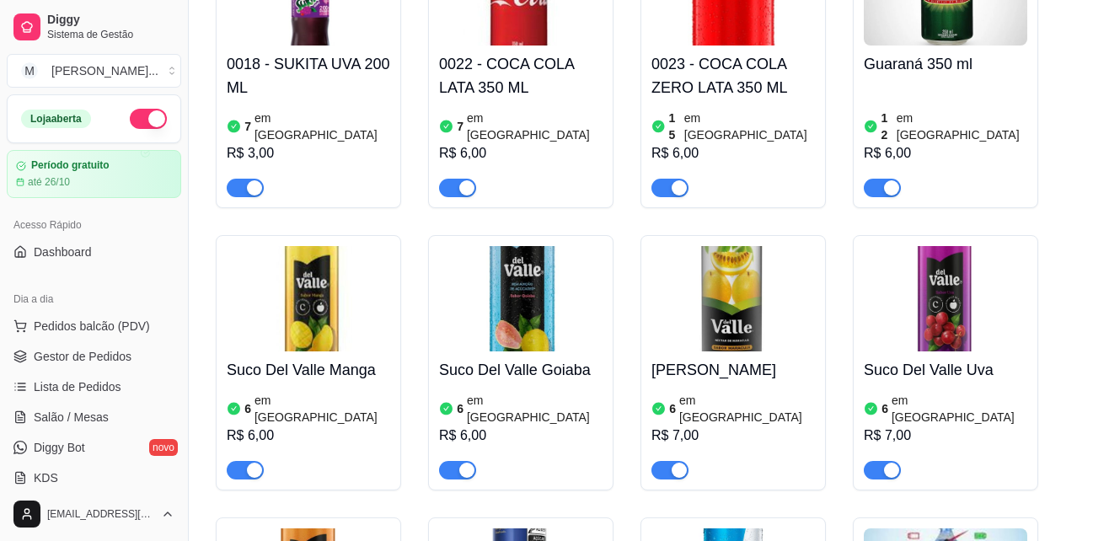
click at [708, 358] on h4 "[PERSON_NAME]" at bounding box center [732, 370] width 163 height 24
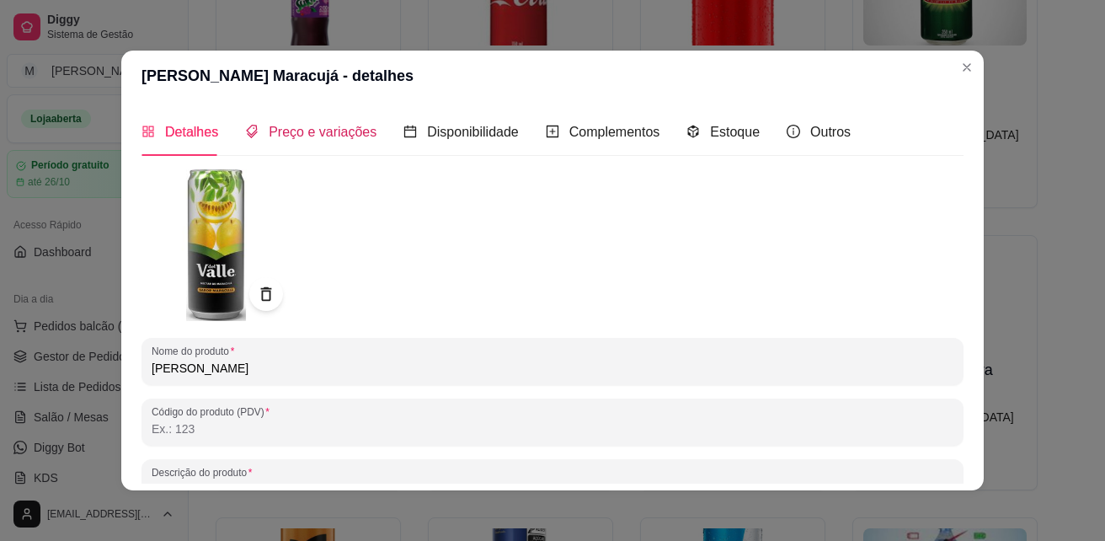
click at [332, 126] on span "Preço e variações" at bounding box center [323, 132] width 108 height 14
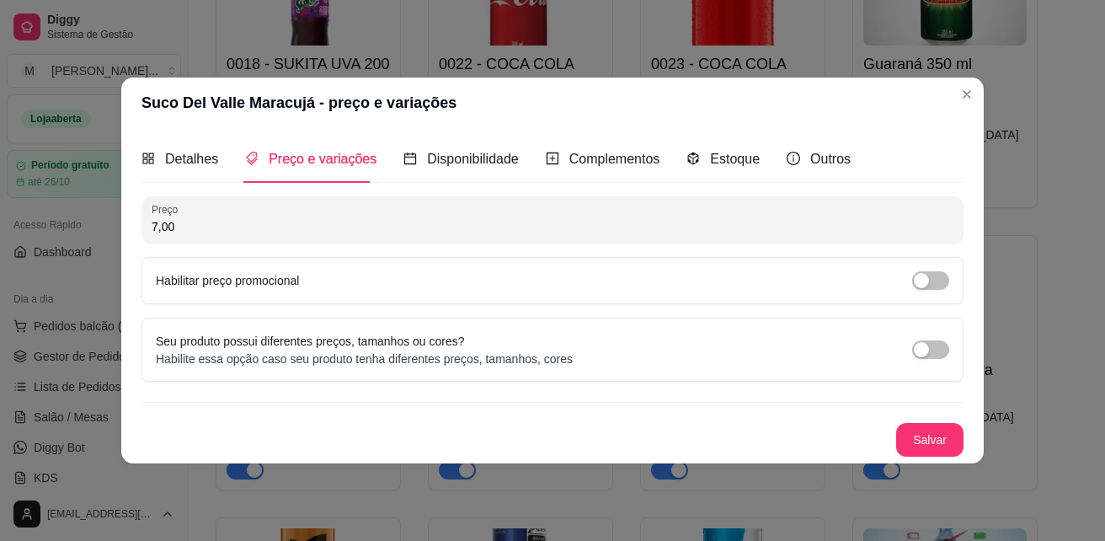
drag, startPoint x: 223, startPoint y: 232, endPoint x: 101, endPoint y: 227, distance: 122.3
click at [101, 227] on div "Suco Del Valle Maracujá - preço e variações Detalhes Preço e variações Disponib…" at bounding box center [552, 270] width 1105 height 541
type input "6,00"
click at [927, 446] on button "Salvar" at bounding box center [930, 440] width 66 height 33
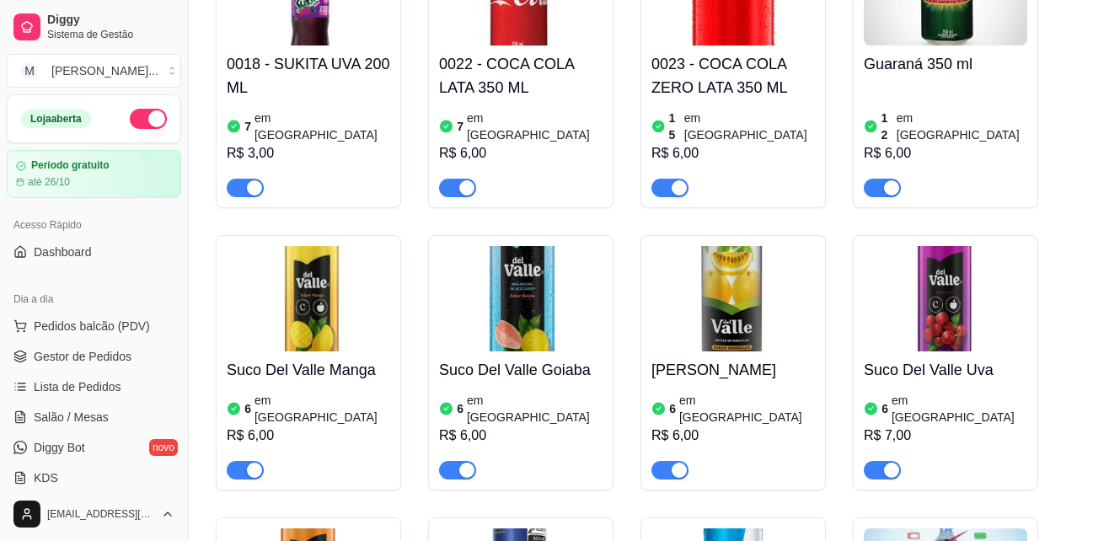
click at [899, 358] on h4 "Suco Del Valle Uva" at bounding box center [944, 370] width 163 height 24
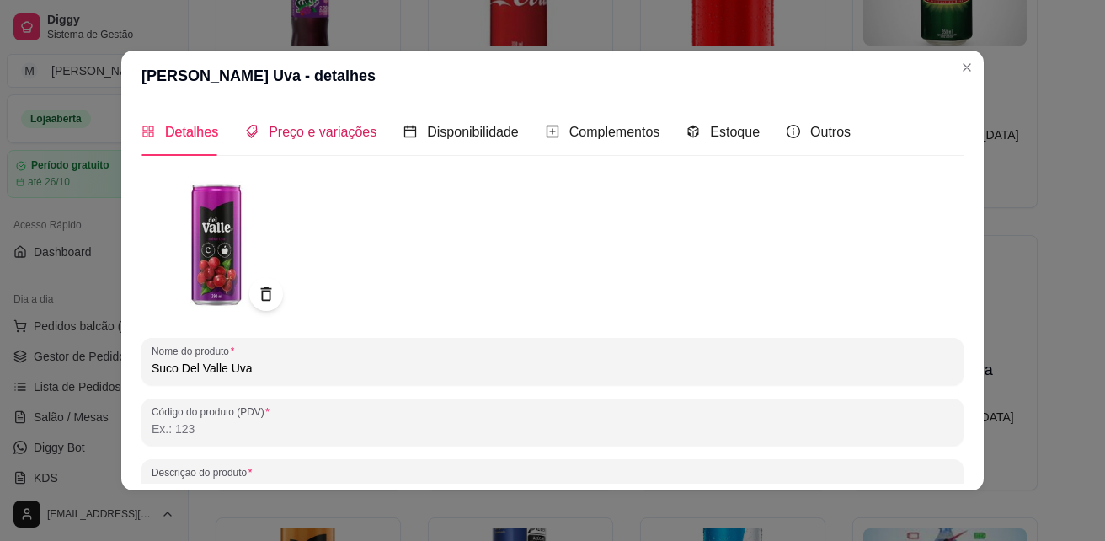
click at [349, 130] on span "Preço e variações" at bounding box center [323, 132] width 108 height 14
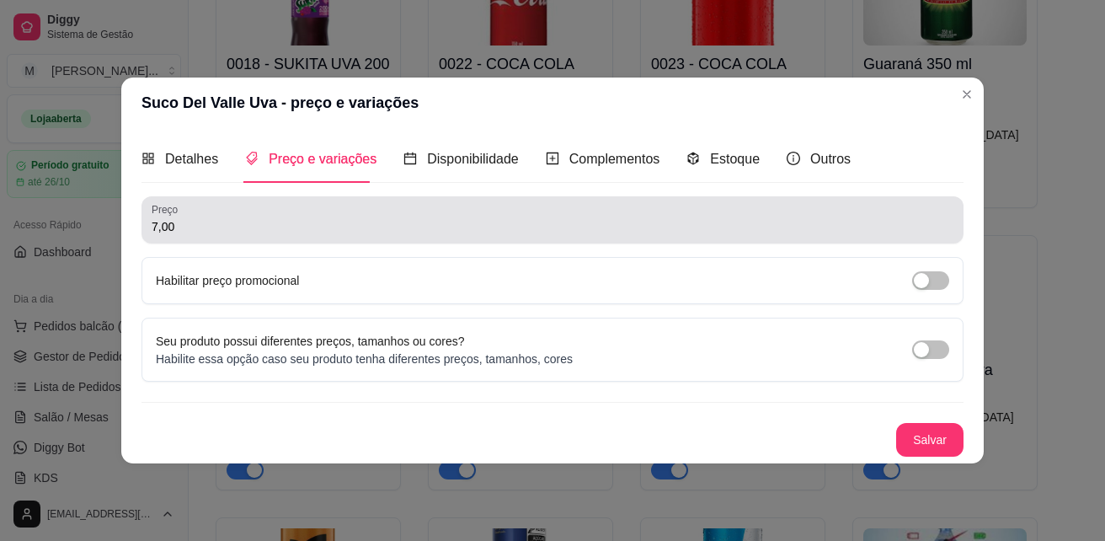
drag, startPoint x: 209, startPoint y: 220, endPoint x: 126, endPoint y: 222, distance: 82.6
click at [126, 222] on div "Detalhes Preço e variações Disponibilidade Complementos Estoque Outros Nome do …" at bounding box center [552, 295] width 863 height 335
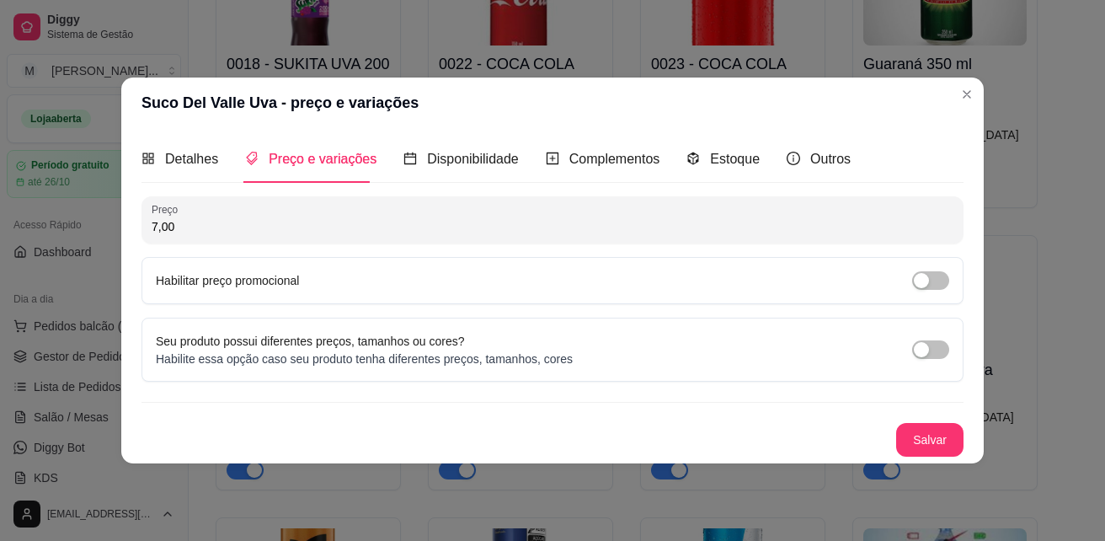
drag, startPoint x: 187, startPoint y: 222, endPoint x: 111, endPoint y: 225, distance: 75.9
click at [111, 225] on div "Suco Del Valle Uva - preço e variações Detalhes Preço e variações Disponibilida…" at bounding box center [552, 270] width 1105 height 541
type input "6,00"
click at [928, 440] on button "Salvar" at bounding box center [929, 440] width 67 height 34
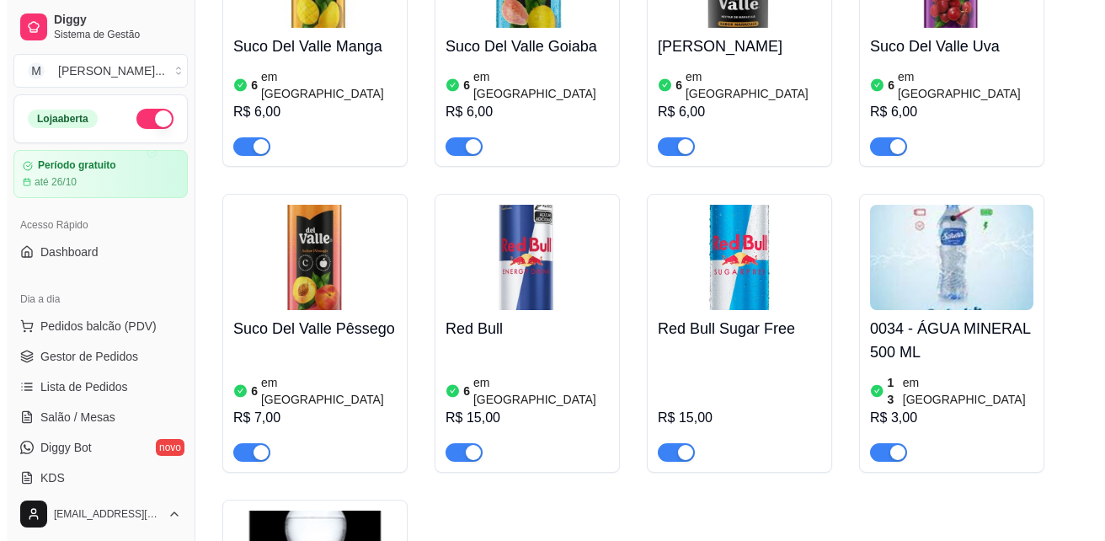
scroll to position [946, 0]
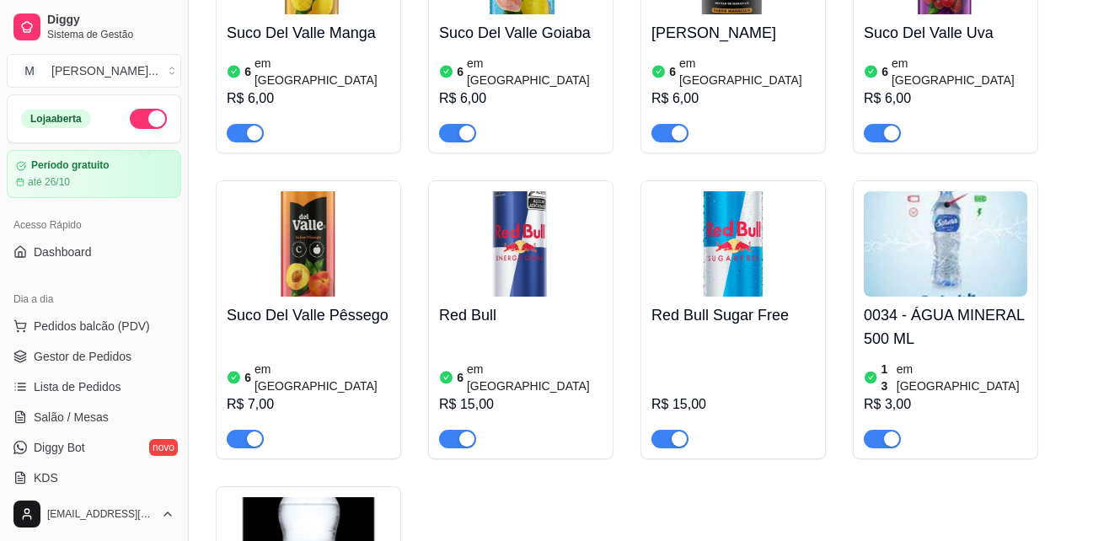
click at [360, 303] on h4 "Suco Del Valle Pêssego" at bounding box center [308, 315] width 163 height 24
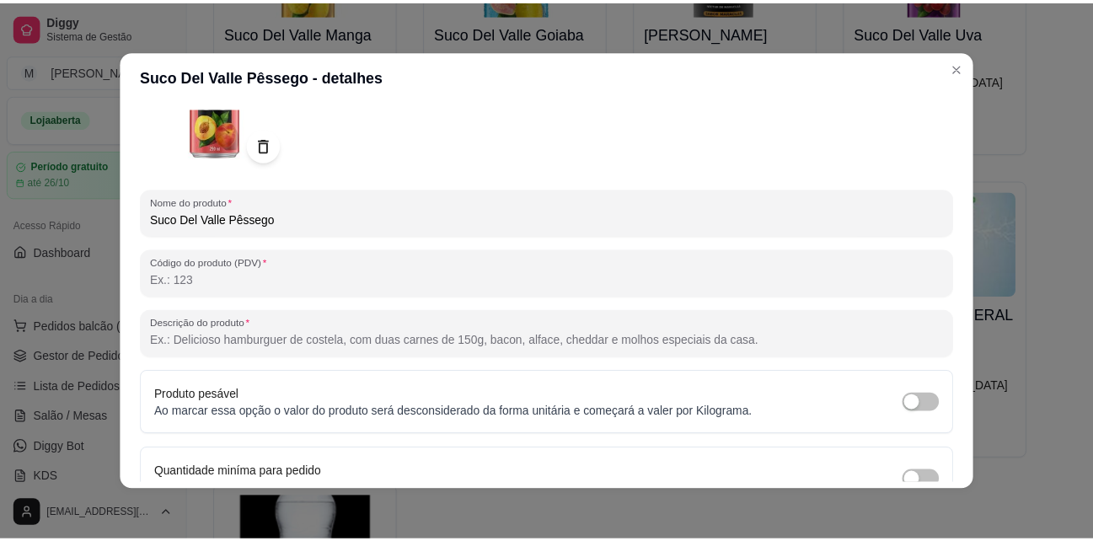
scroll to position [0, 0]
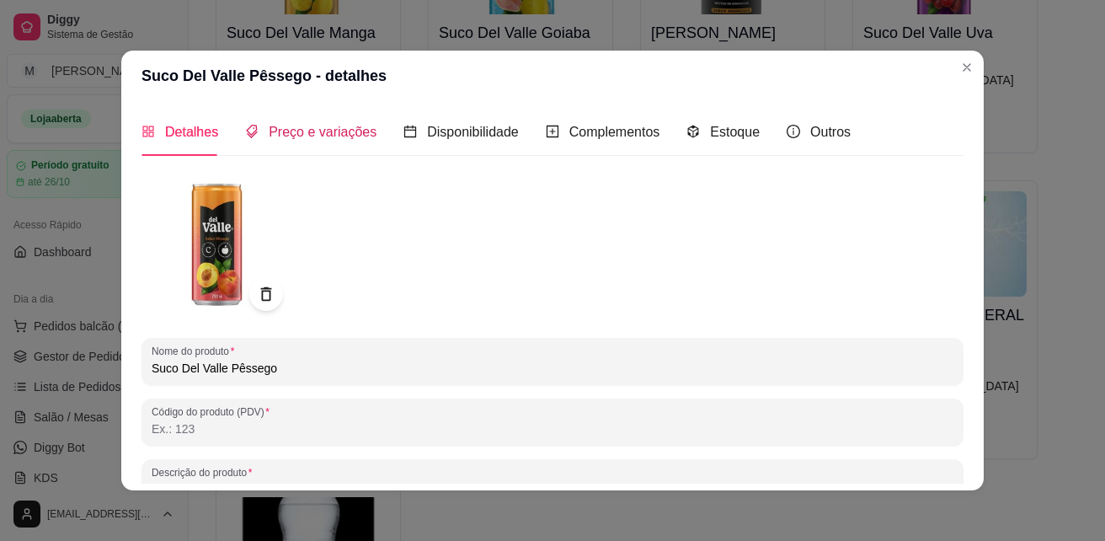
click at [360, 129] on span "Preço e variações" at bounding box center [323, 132] width 108 height 14
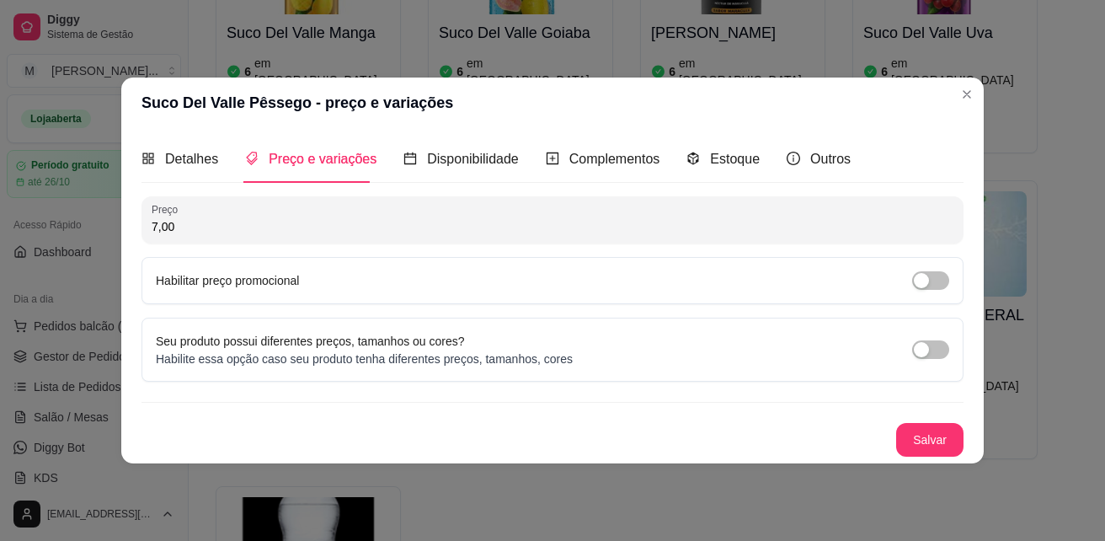
drag, startPoint x: 278, startPoint y: 219, endPoint x: 131, endPoint y: 225, distance: 146.7
click at [131, 225] on div "Detalhes Preço e variações Disponibilidade Complementos Estoque Outros Nome do …" at bounding box center [552, 295] width 863 height 335
type input "6,00"
click at [941, 439] on button "Salvar" at bounding box center [929, 440] width 67 height 34
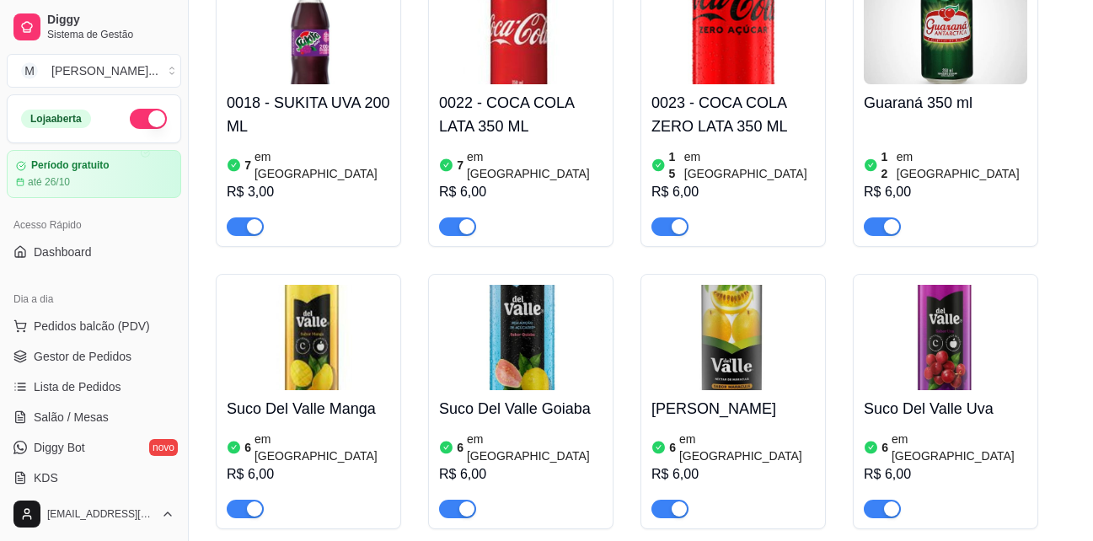
scroll to position [674, 0]
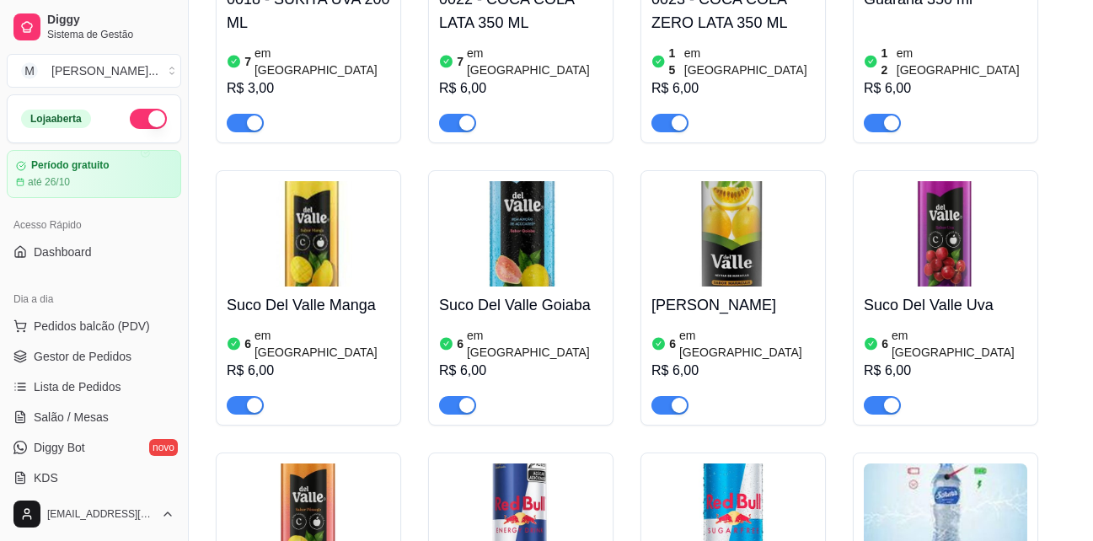
click at [275, 293] on h4 "Suco Del Valle Manga" at bounding box center [308, 305] width 163 height 24
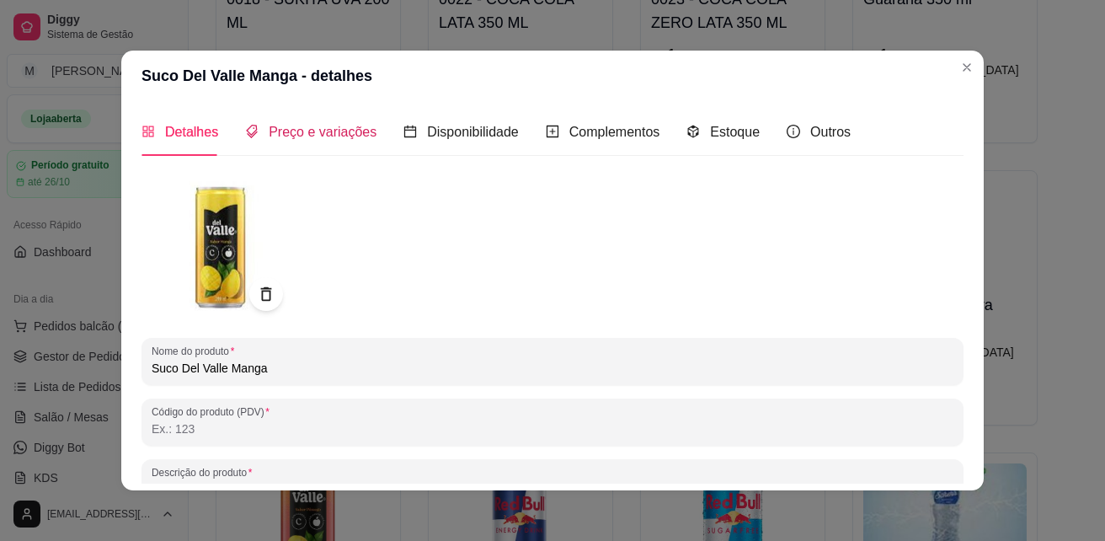
click at [321, 134] on span "Preço e variações" at bounding box center [323, 132] width 108 height 14
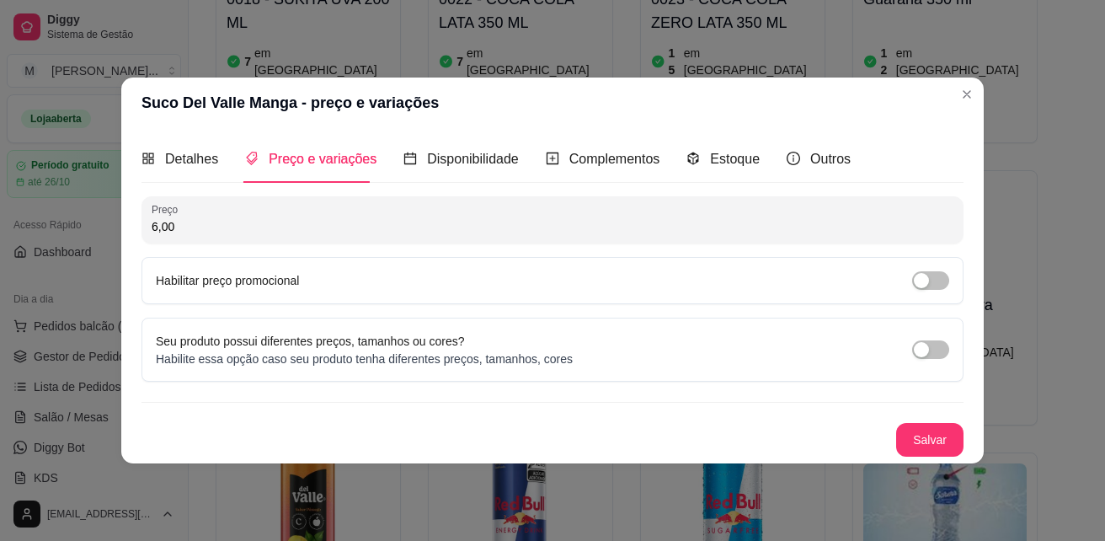
drag, startPoint x: 182, startPoint y: 232, endPoint x: 110, endPoint y: 232, distance: 71.6
click at [110, 232] on div "Suco Del Valle Manga - preço e variações Detalhes Preço e variações Disponibili…" at bounding box center [552, 270] width 1105 height 541
type input "7,00"
click at [927, 439] on button "Salvar" at bounding box center [930, 440] width 66 height 33
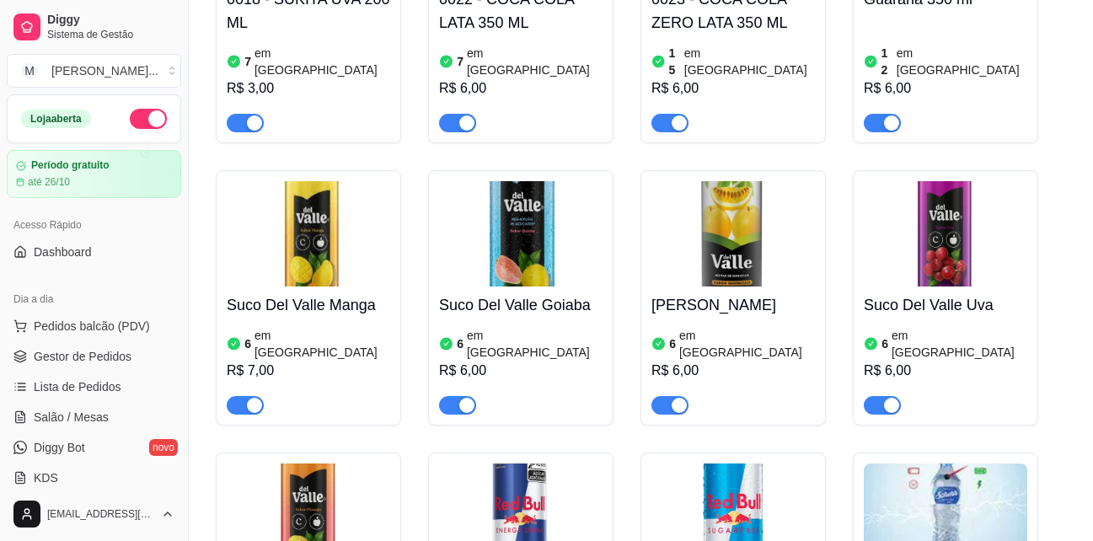
click at [518, 293] on h4 "Suco Del Valle Goiaba" at bounding box center [520, 305] width 163 height 24
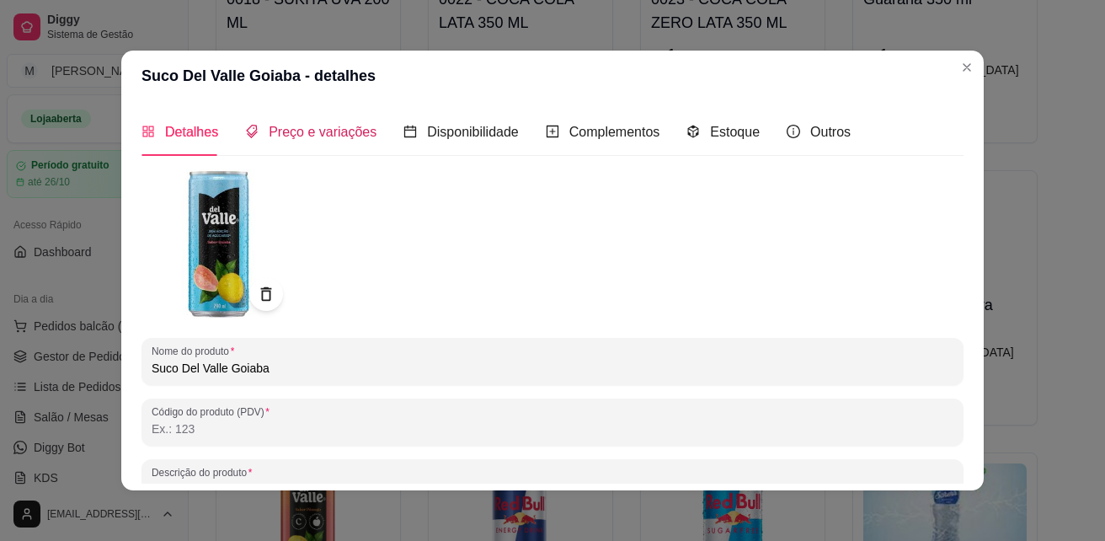
click at [314, 133] on span "Preço e variações" at bounding box center [323, 132] width 108 height 14
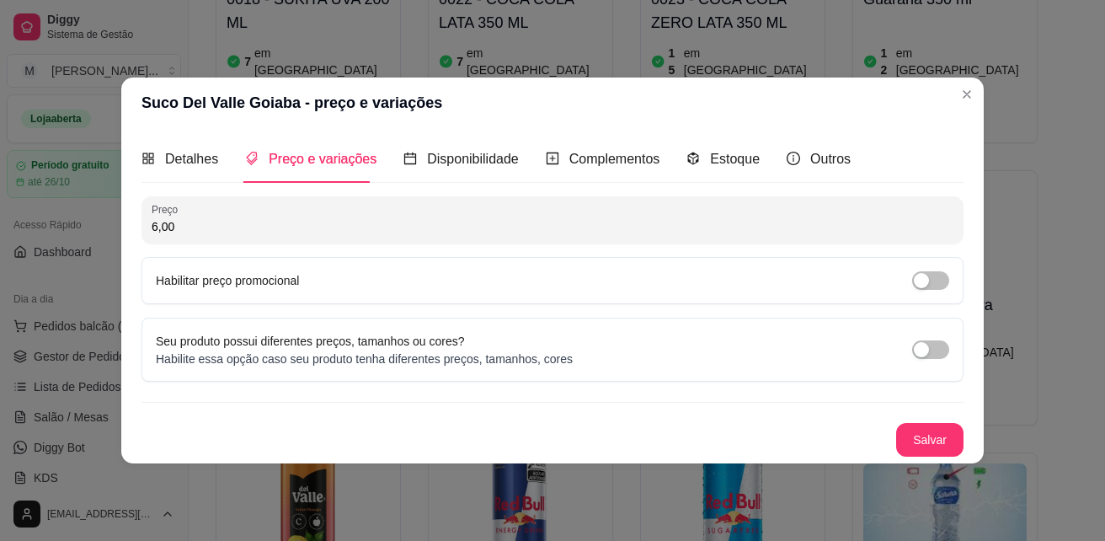
drag, startPoint x: 190, startPoint y: 226, endPoint x: 122, endPoint y: 232, distance: 67.6
click at [122, 232] on div "Detalhes Preço e variações Disponibilidade Complementos Estoque Outros Nome do …" at bounding box center [552, 295] width 863 height 335
type input "7,00"
click at [930, 441] on button "Salvar" at bounding box center [929, 440] width 67 height 34
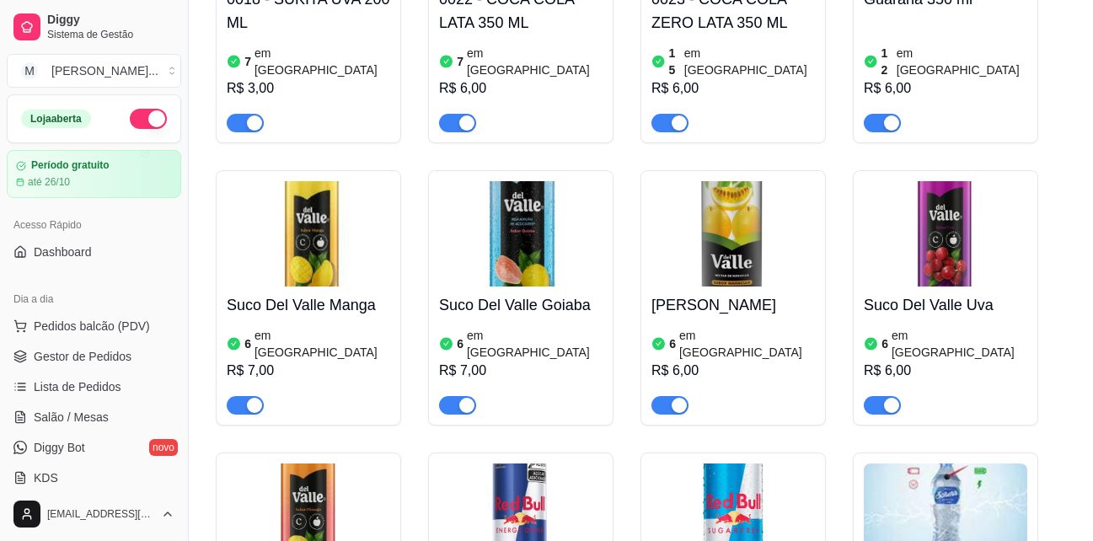
click at [703, 293] on h4 "[PERSON_NAME]" at bounding box center [732, 305] width 163 height 24
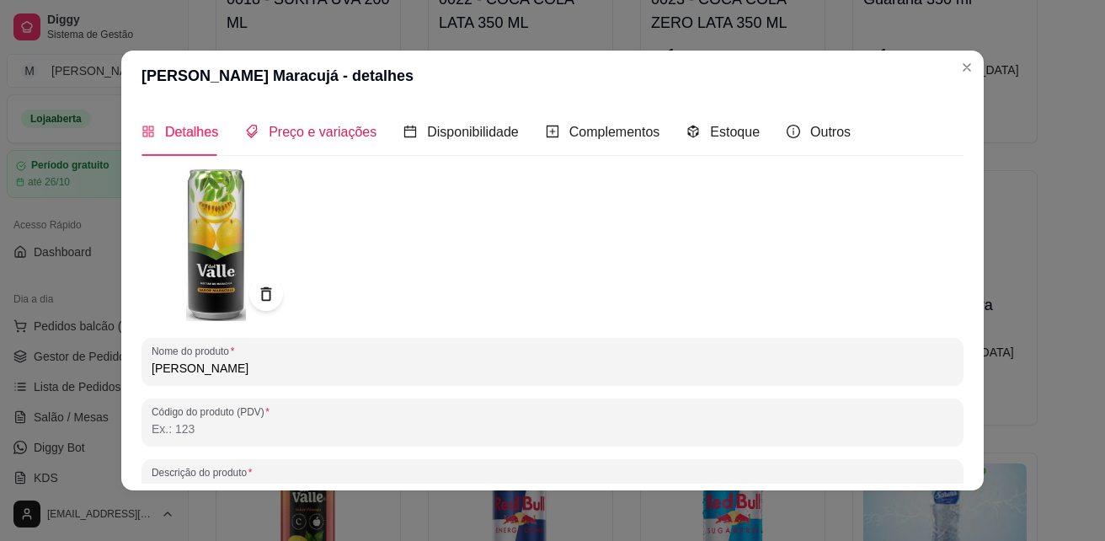
click at [322, 129] on span "Preço e variações" at bounding box center [323, 132] width 108 height 14
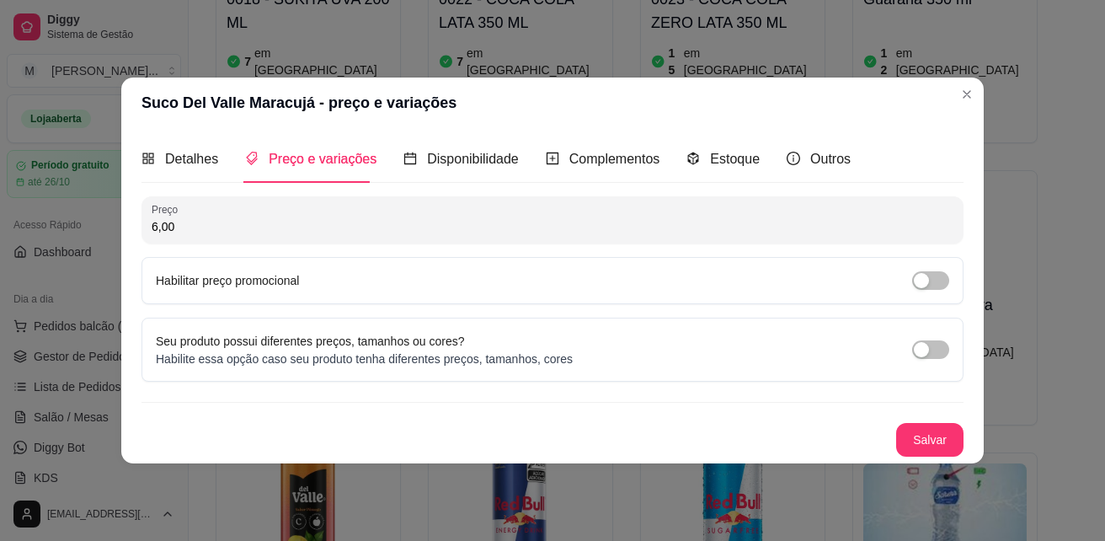
drag, startPoint x: 232, startPoint y: 220, endPoint x: 40, endPoint y: 219, distance: 192.9
click at [40, 220] on div "Suco Del Valle Maracujá - preço e variações Detalhes Preço e variações Disponib…" at bounding box center [552, 270] width 1105 height 541
type input "7,00"
click at [941, 438] on button "Salvar" at bounding box center [930, 440] width 66 height 33
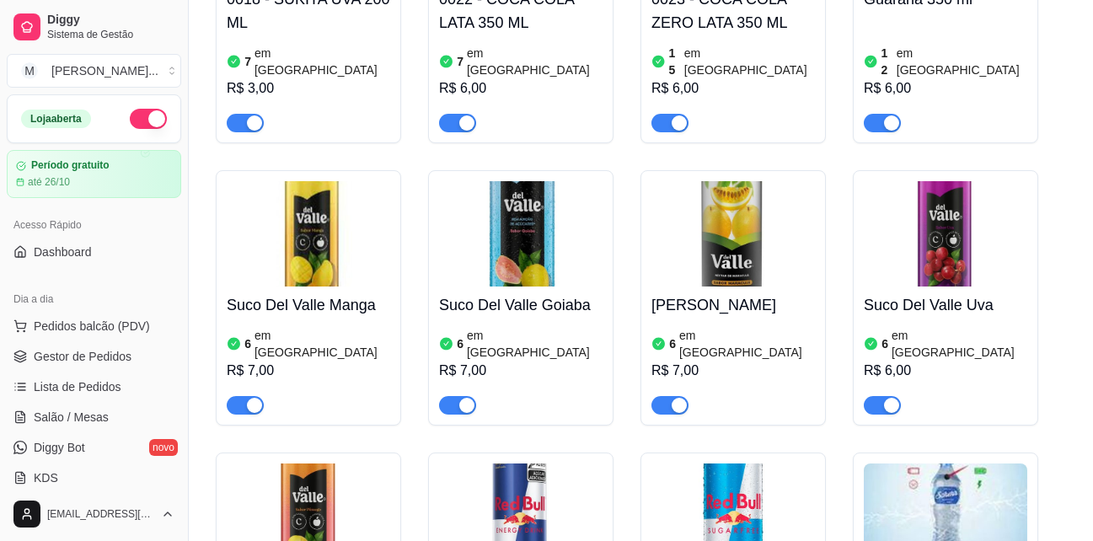
click at [886, 293] on h4 "Suco Del Valle Uva" at bounding box center [944, 305] width 163 height 24
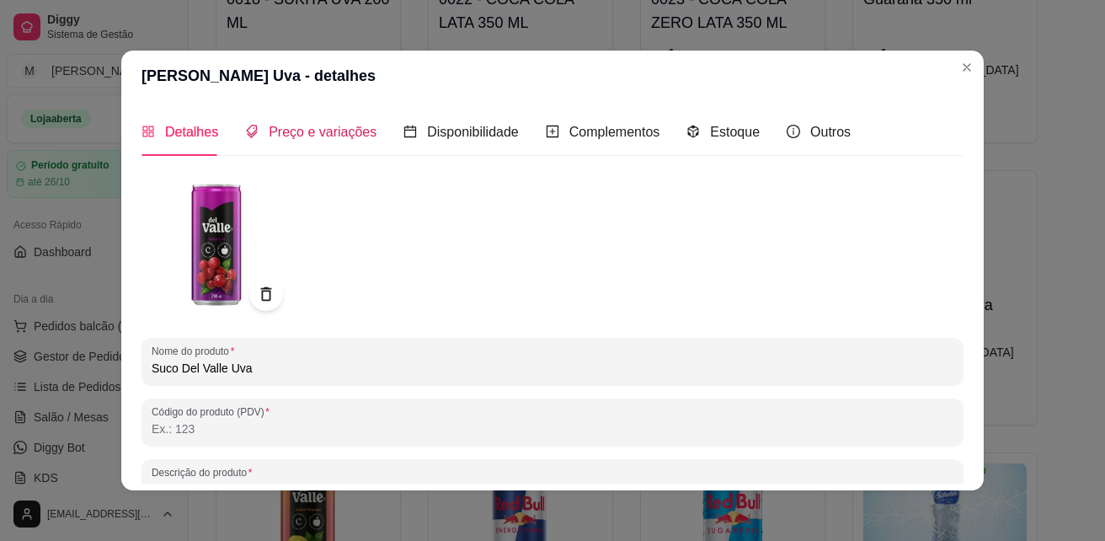
click at [336, 138] on span "Preço e variações" at bounding box center [323, 132] width 108 height 14
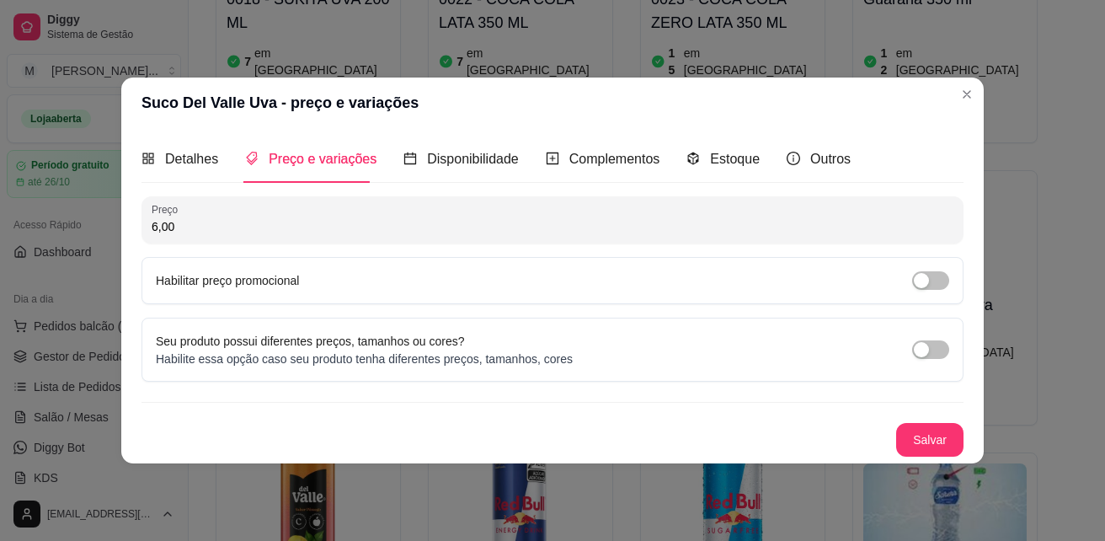
drag, startPoint x: 254, startPoint y: 220, endPoint x: 132, endPoint y: 217, distance: 121.3
click at [132, 217] on div "Detalhes Preço e variações Disponibilidade Complementos Estoque Outros Nome do …" at bounding box center [552, 295] width 863 height 335
type input "7,00"
click at [935, 430] on button "Salvar" at bounding box center [929, 440] width 67 height 34
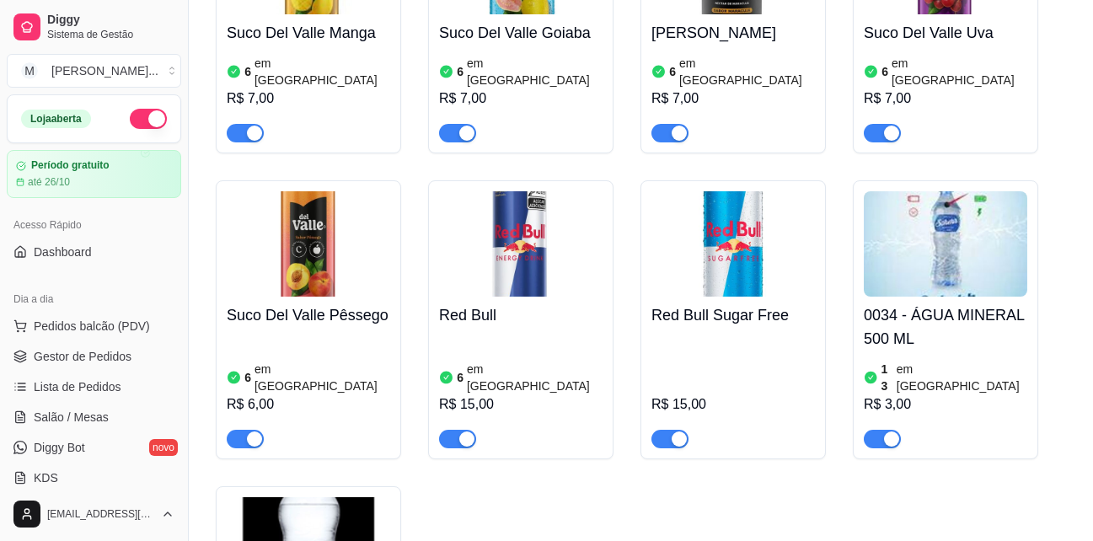
scroll to position [1011, 0]
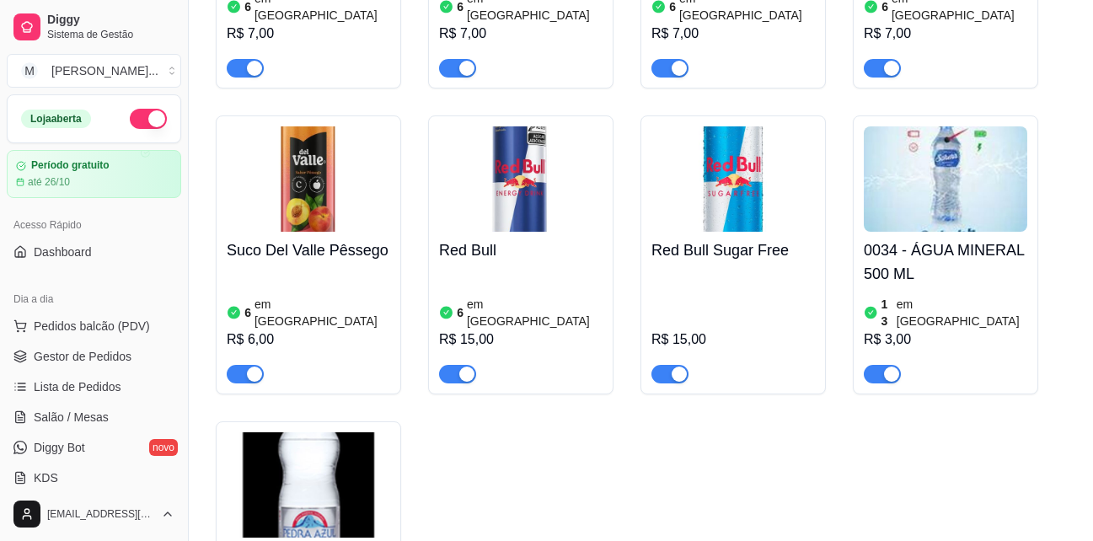
click at [349, 238] on h4 "Suco Del Valle Pêssego" at bounding box center [308, 250] width 163 height 24
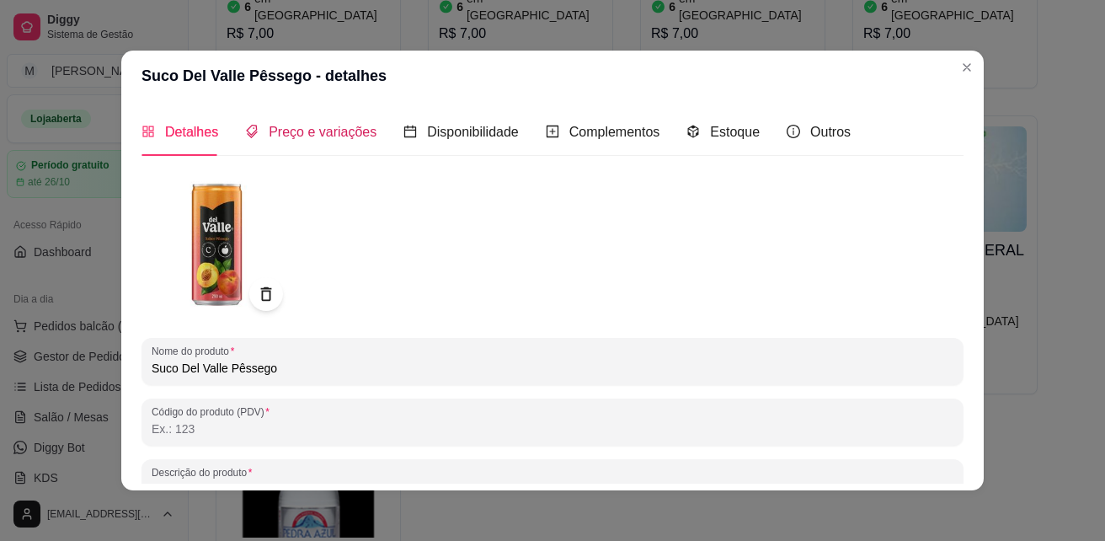
click at [325, 138] on span "Preço e variações" at bounding box center [323, 132] width 108 height 14
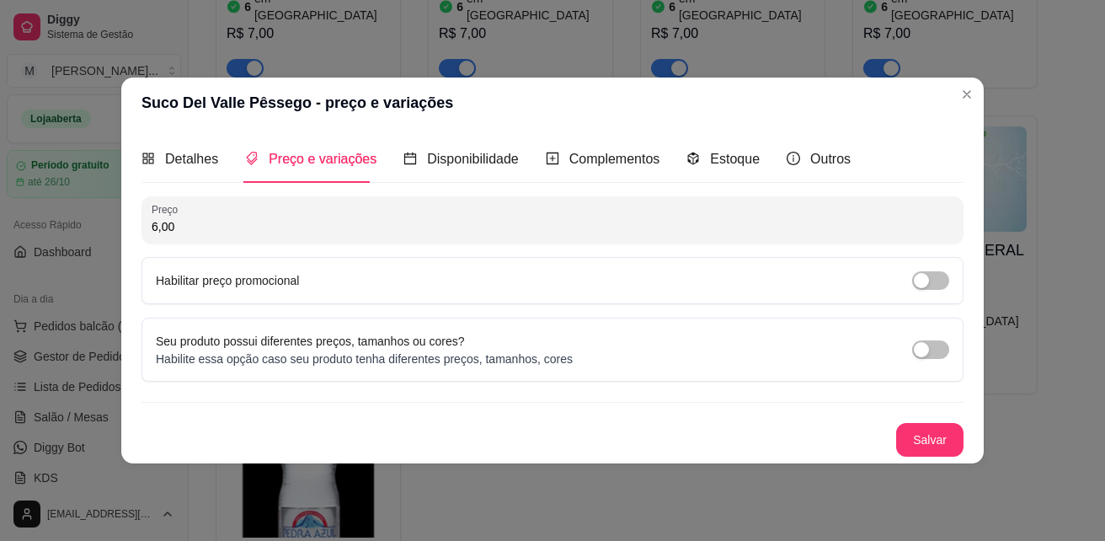
drag, startPoint x: 167, startPoint y: 231, endPoint x: 91, endPoint y: 232, distance: 75.8
click at [87, 238] on div "Suco Del Valle Pêssego - preço e variações Detalhes Preço e variações Disponibi…" at bounding box center [552, 270] width 1105 height 541
type input "7,00"
click at [942, 437] on button "Salvar" at bounding box center [929, 440] width 67 height 34
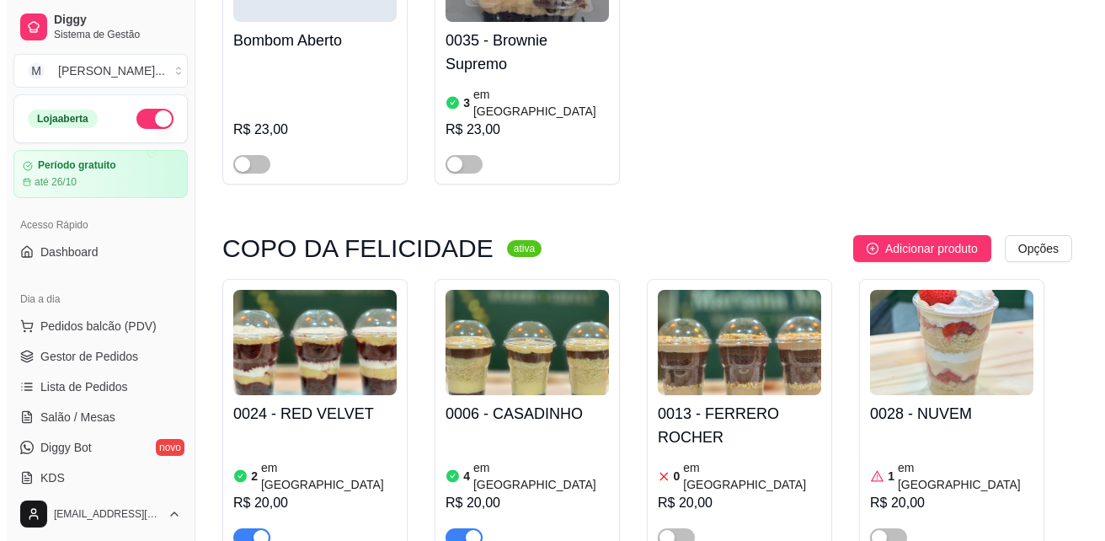
scroll to position [2190, 0]
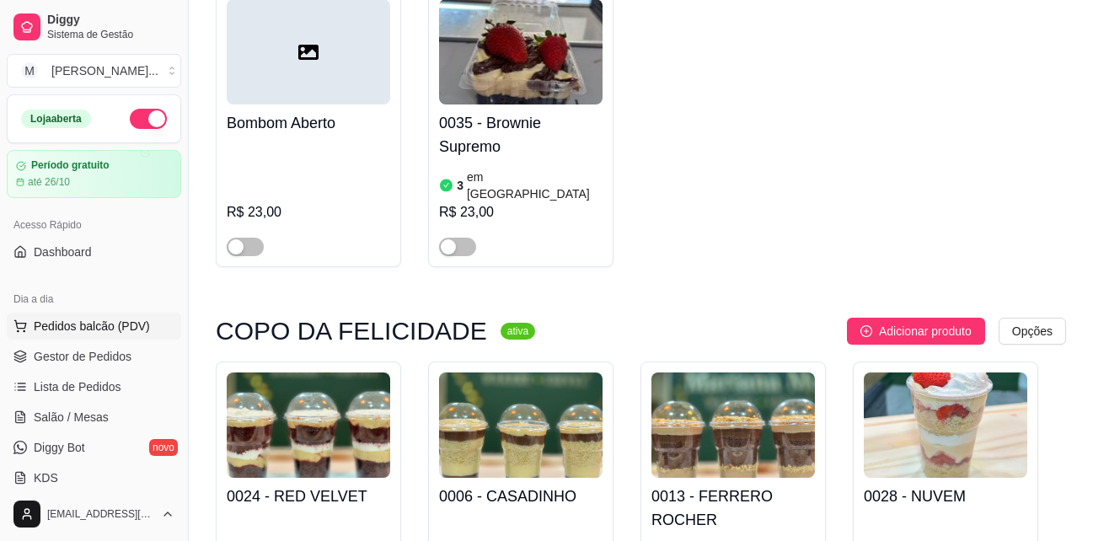
click at [105, 325] on span "Pedidos balcão (PDV)" at bounding box center [92, 326] width 116 height 17
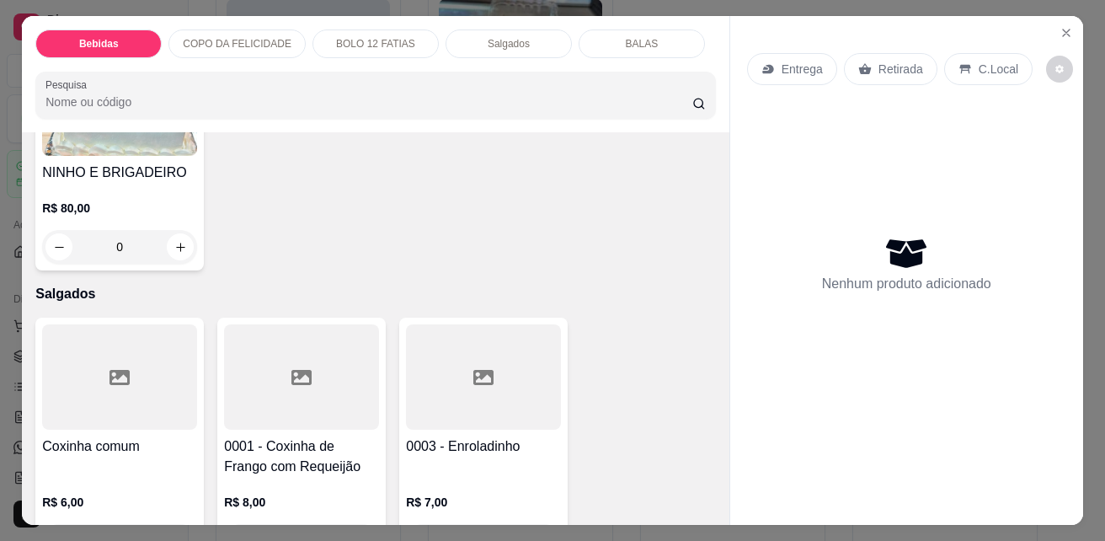
scroll to position [2696, 0]
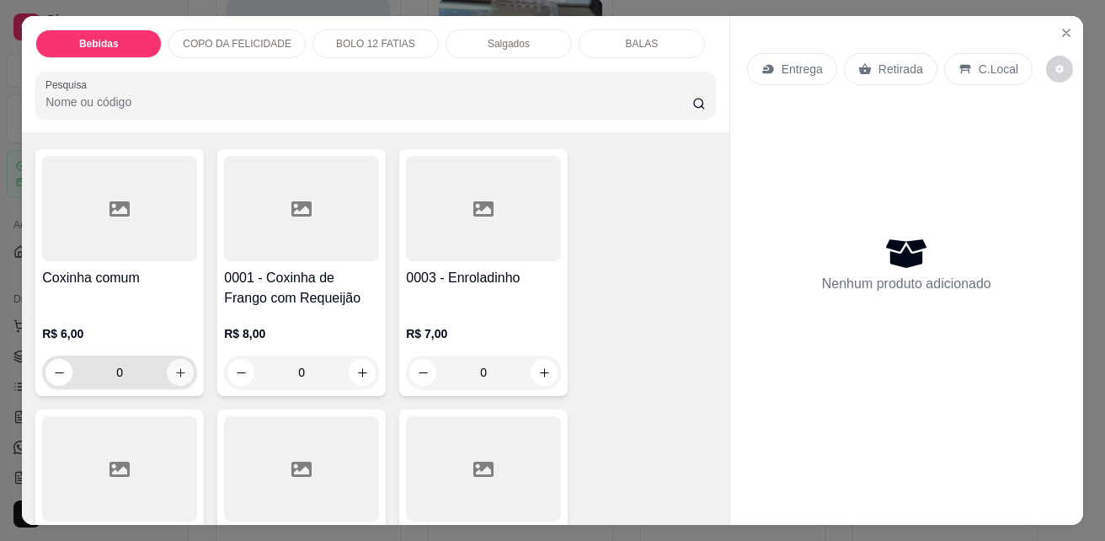
click at [175, 367] on icon "increase-product-quantity" at bounding box center [180, 372] width 13 height 13
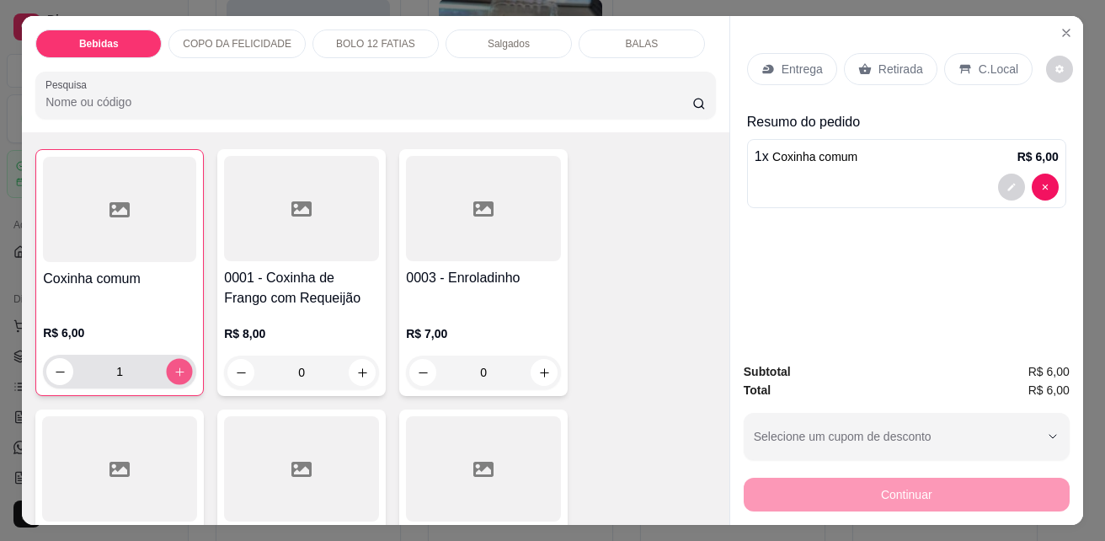
click at [175, 367] on icon "increase-product-quantity" at bounding box center [180, 372] width 13 height 13
type input "2"
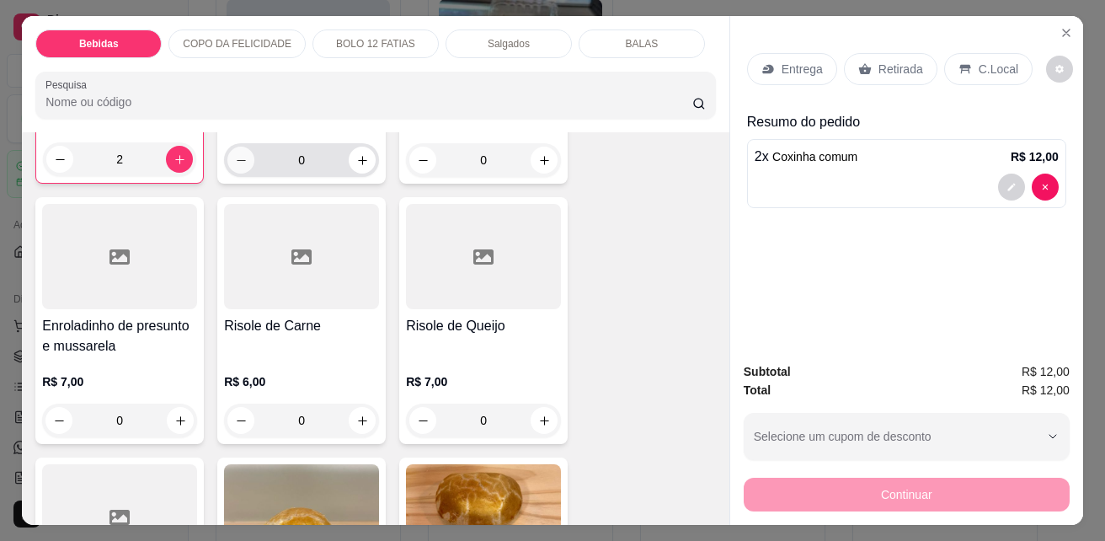
scroll to position [2948, 0]
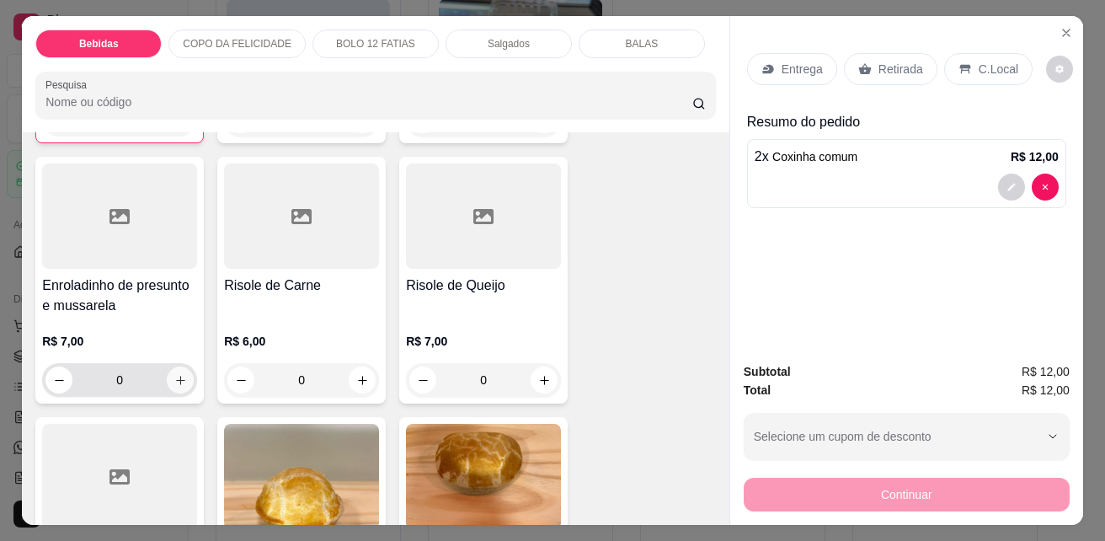
click at [178, 376] on icon "increase-product-quantity" at bounding box center [180, 380] width 9 height 9
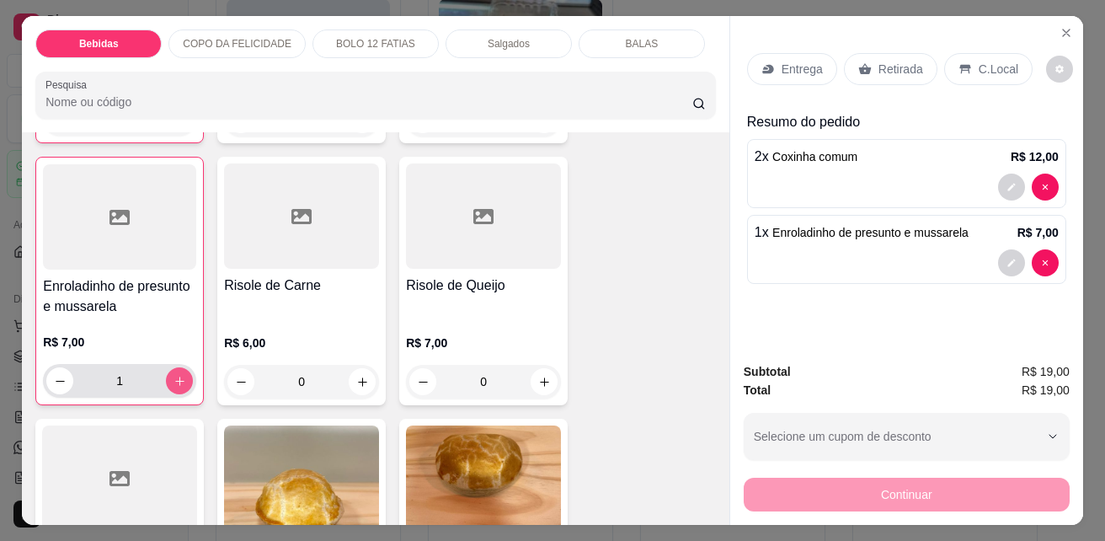
type input "1"
click at [539, 376] on icon "increase-product-quantity" at bounding box center [544, 382] width 13 height 13
type input "1"
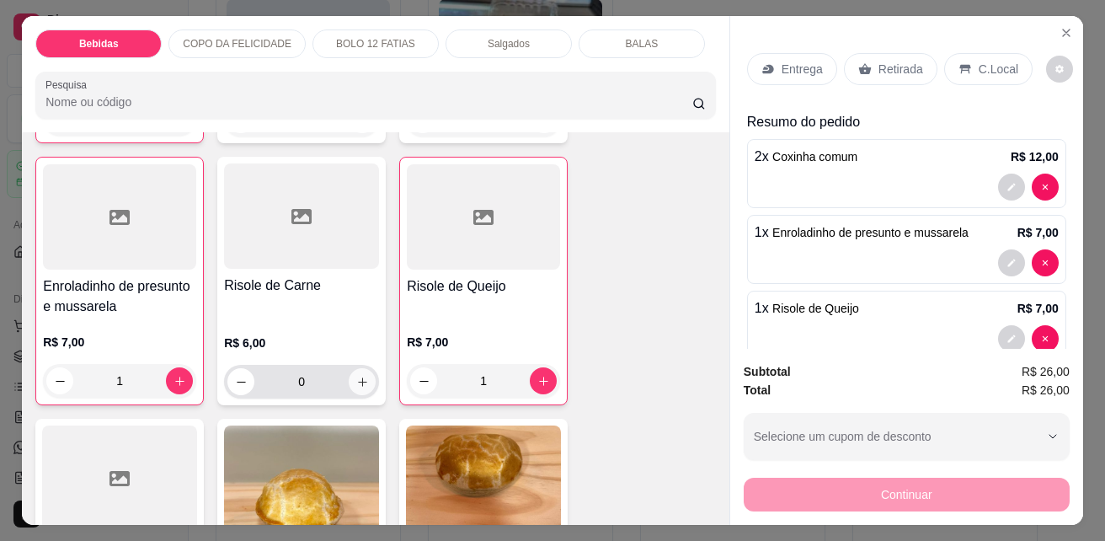
click at [364, 379] on button "increase-product-quantity" at bounding box center [362, 381] width 27 height 27
type input "1"
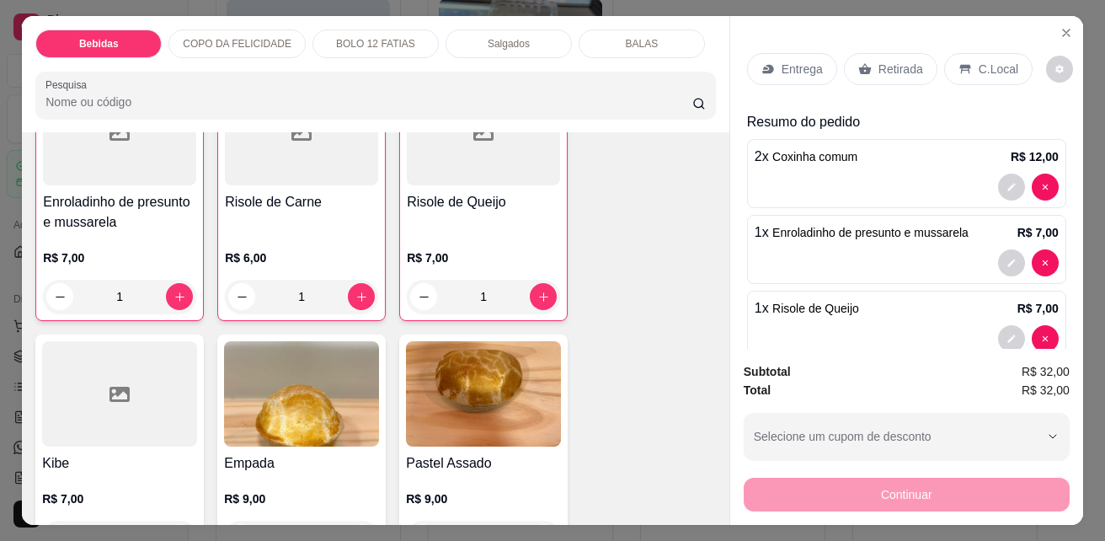
scroll to position [3117, 0]
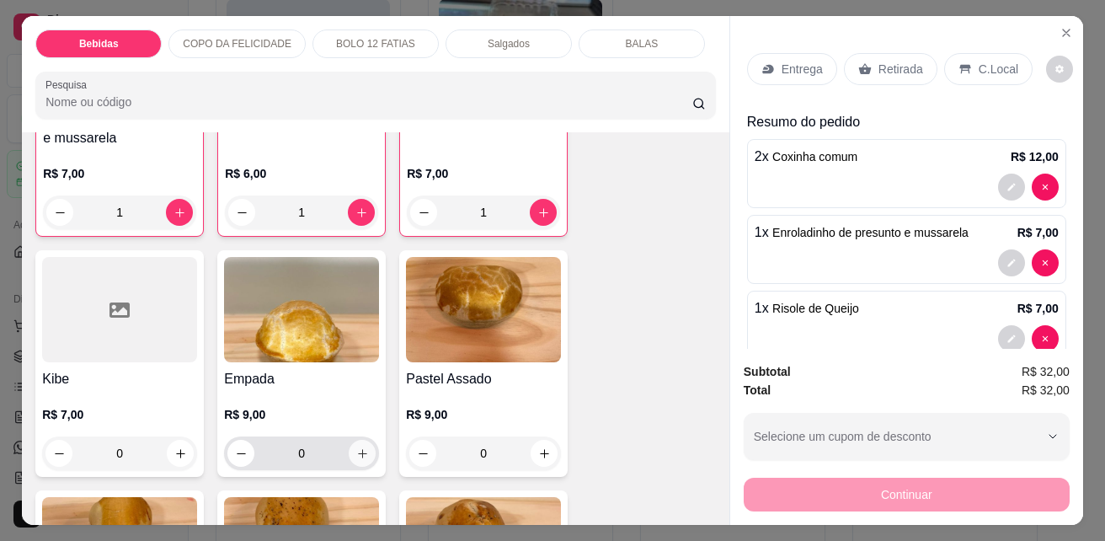
click at [361, 447] on icon "increase-product-quantity" at bounding box center [362, 453] width 13 height 13
type input "1"
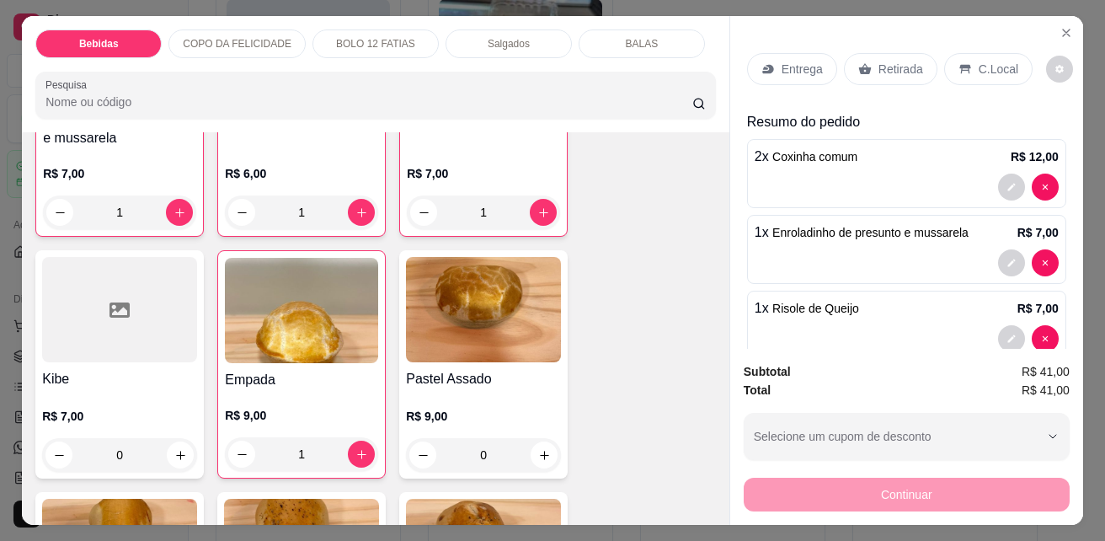
click at [814, 64] on p "Entrega" at bounding box center [802, 69] width 41 height 17
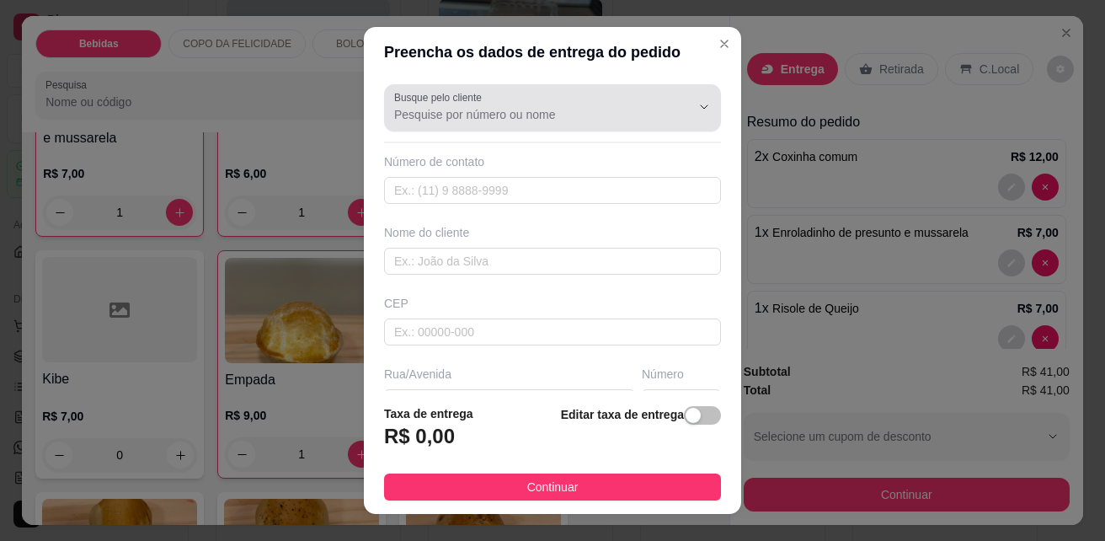
click at [667, 114] on button "Show suggestions" at bounding box center [680, 107] width 26 height 26
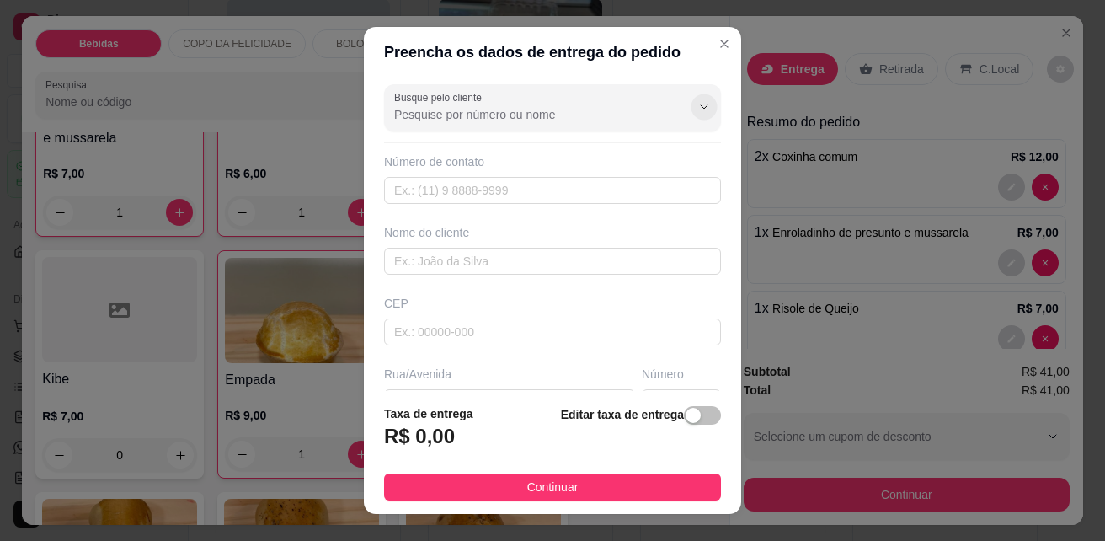
click at [697, 104] on icon "Show suggestions" at bounding box center [703, 106] width 13 height 13
click at [633, 195] on input "text" at bounding box center [552, 190] width 337 height 27
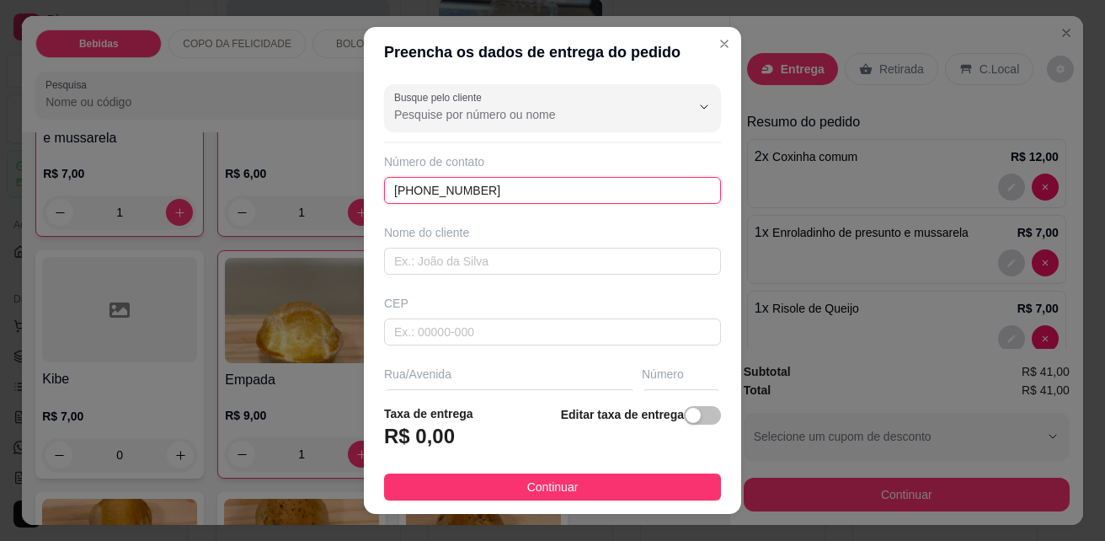
type input "(33) 99907-9321"
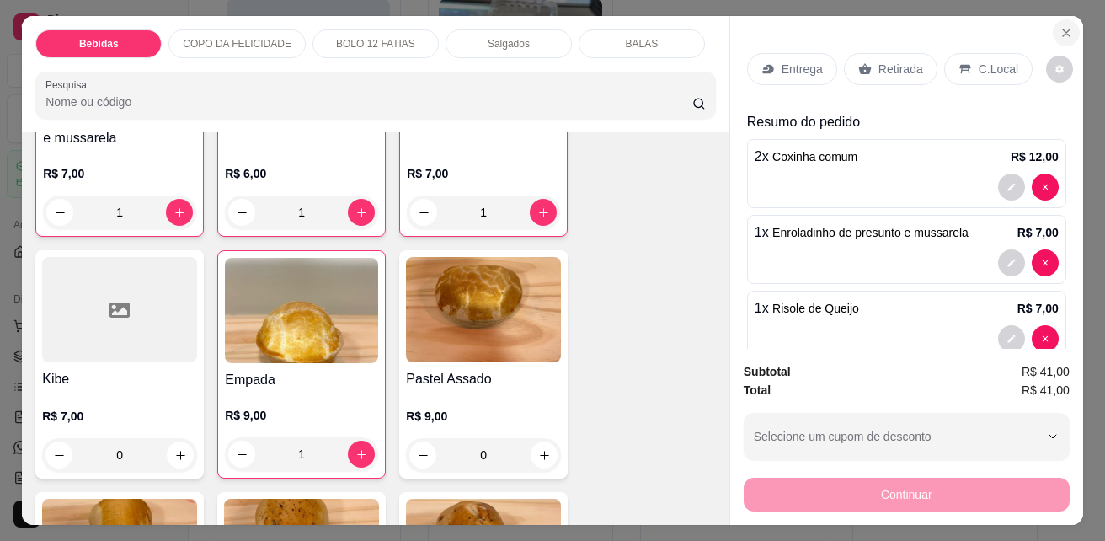
click at [1062, 26] on icon "Close" at bounding box center [1066, 32] width 13 height 13
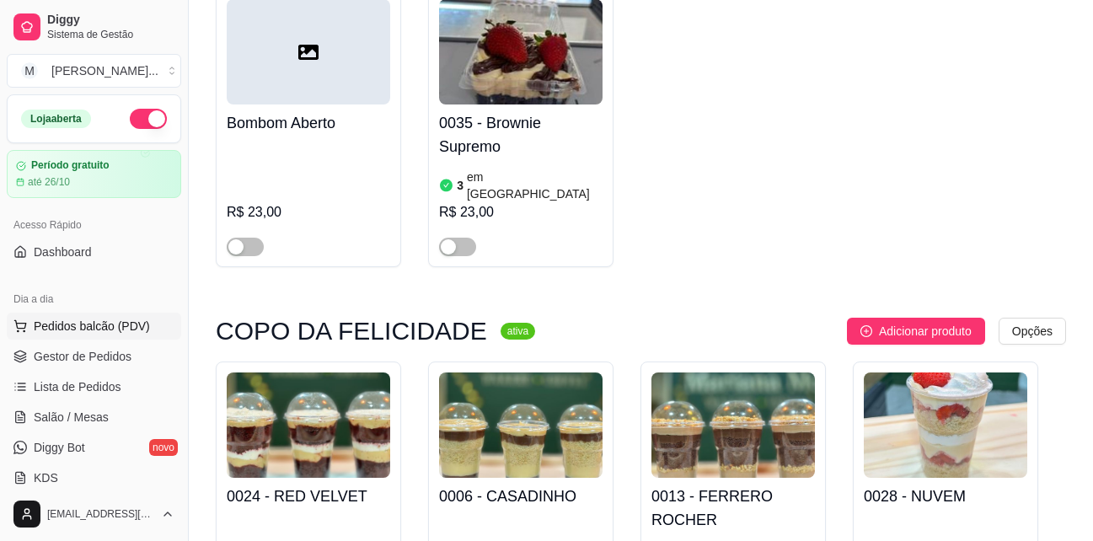
click at [58, 329] on span "Pedidos balcão (PDV)" at bounding box center [92, 326] width 116 height 17
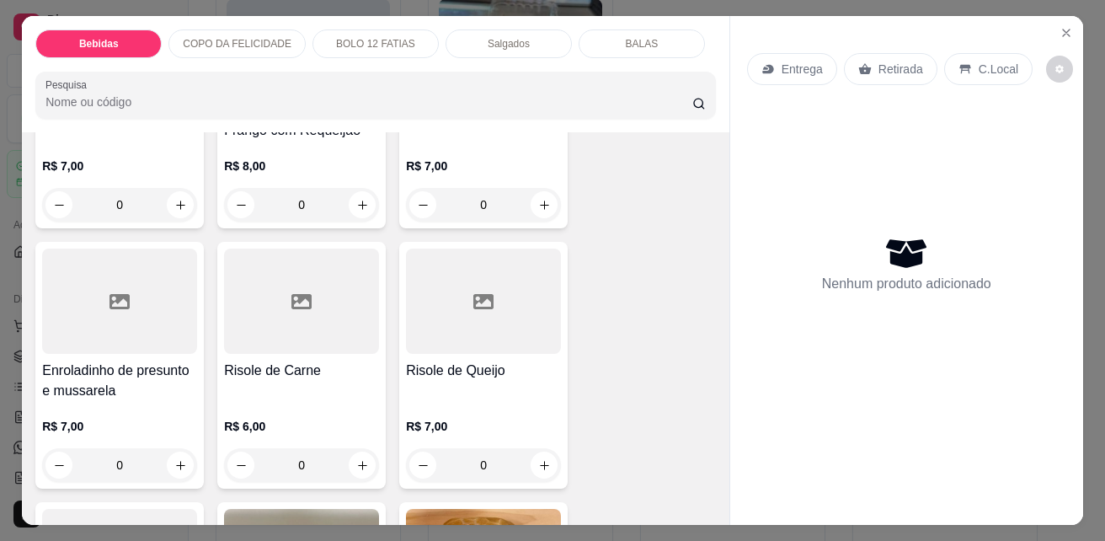
scroll to position [2780, 0]
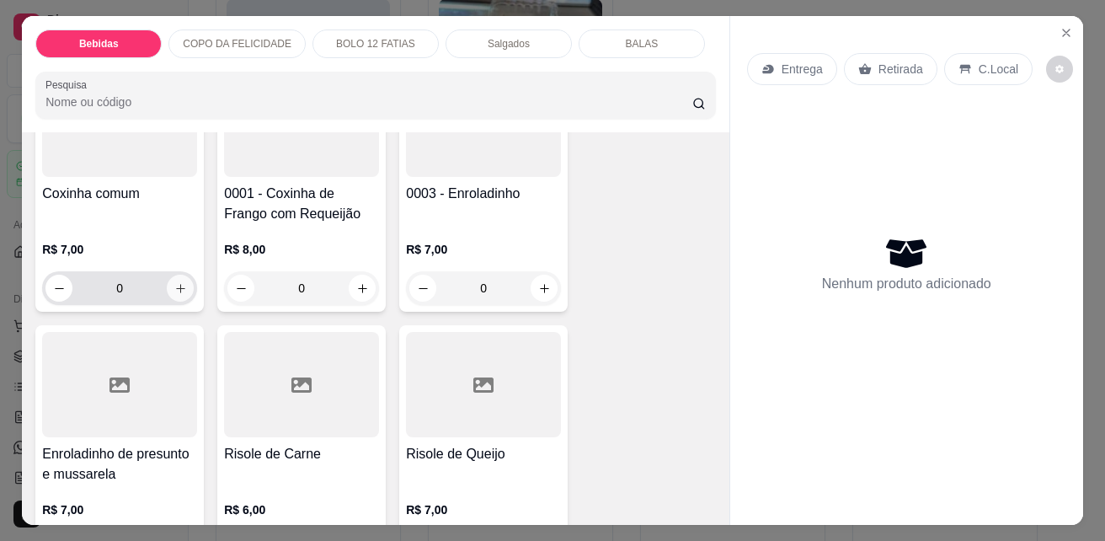
click at [167, 280] on button "increase-product-quantity" at bounding box center [180, 288] width 27 height 27
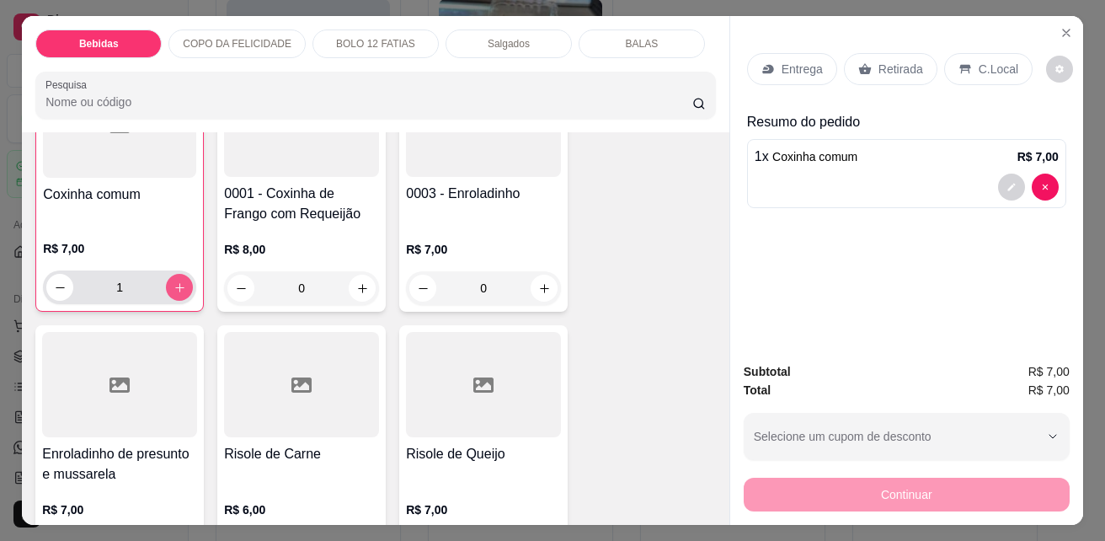
scroll to position [2781, 0]
click at [166, 281] on button "increase-product-quantity" at bounding box center [179, 286] width 27 height 27
type input "2"
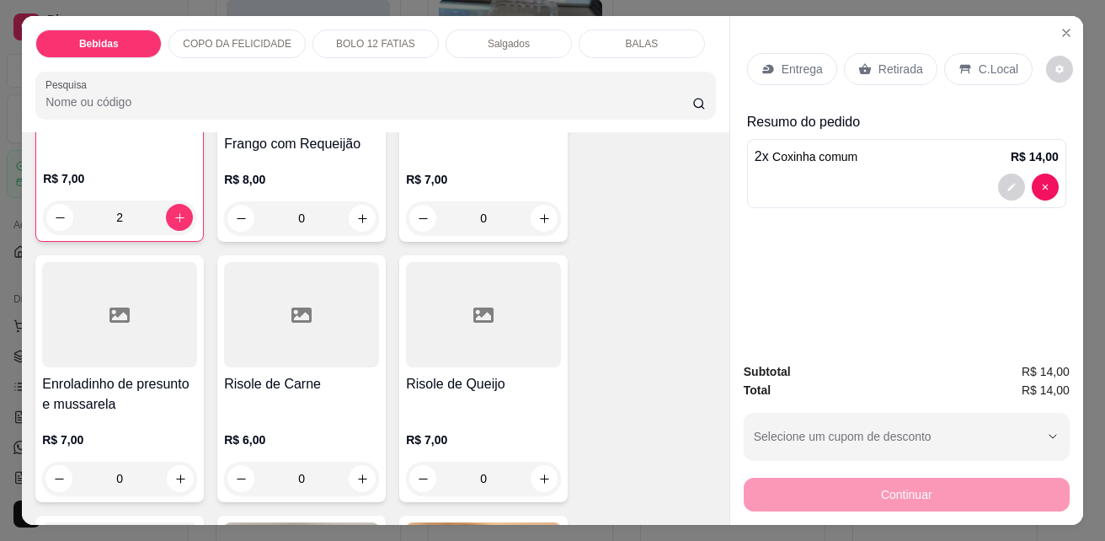
scroll to position [2865, 0]
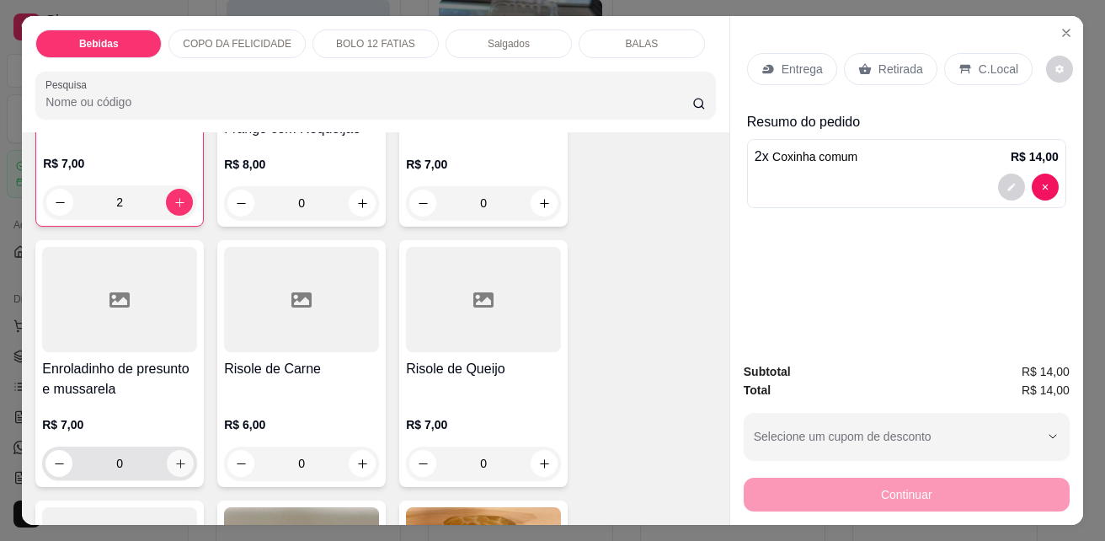
click at [176, 459] on icon "increase-product-quantity" at bounding box center [180, 463] width 9 height 9
type input "1"
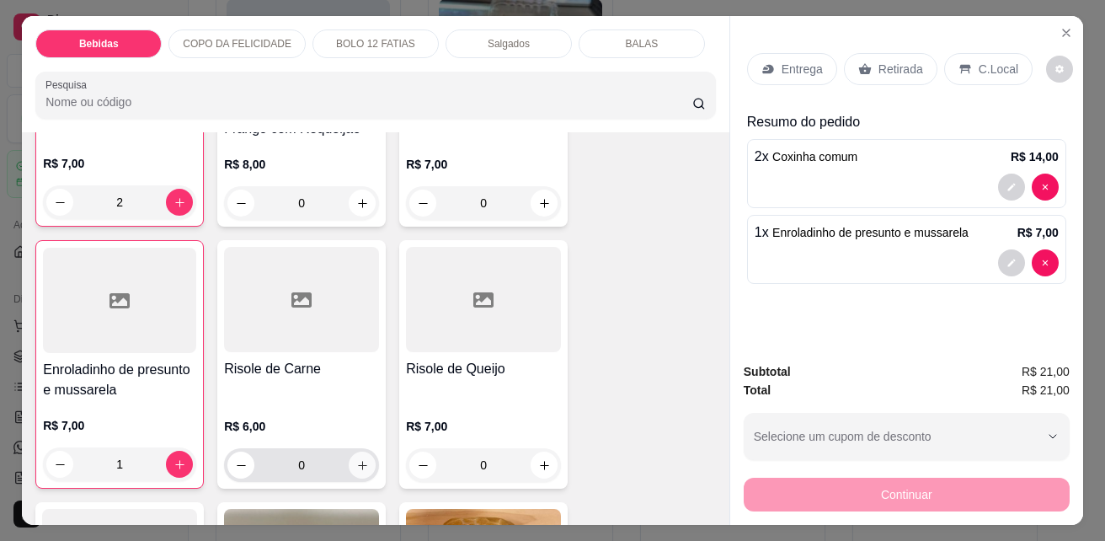
click at [356, 459] on icon "increase-product-quantity" at bounding box center [362, 465] width 13 height 13
type input "1"
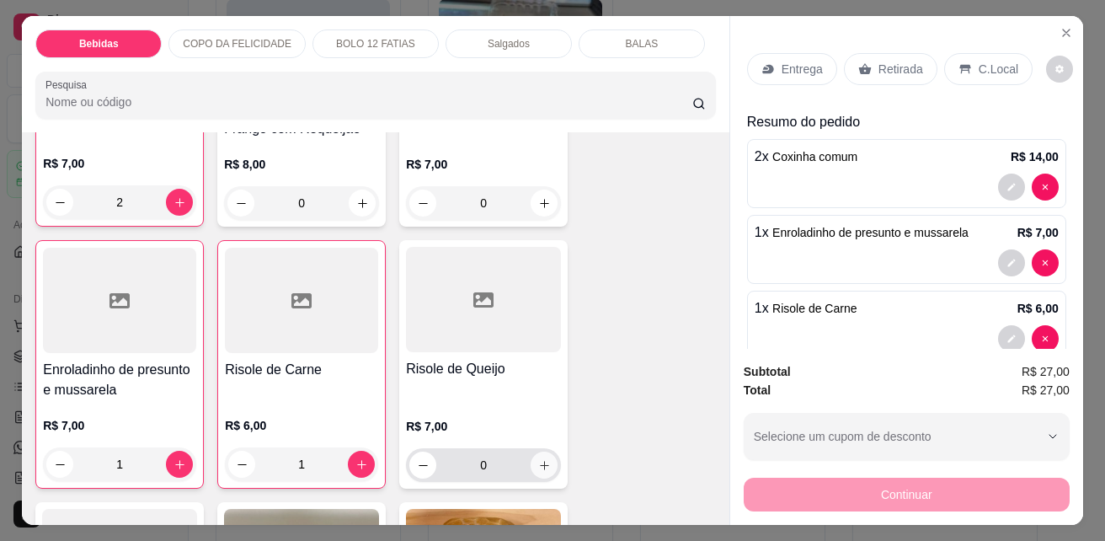
click at [538, 459] on icon "increase-product-quantity" at bounding box center [544, 465] width 13 height 13
type input "1"
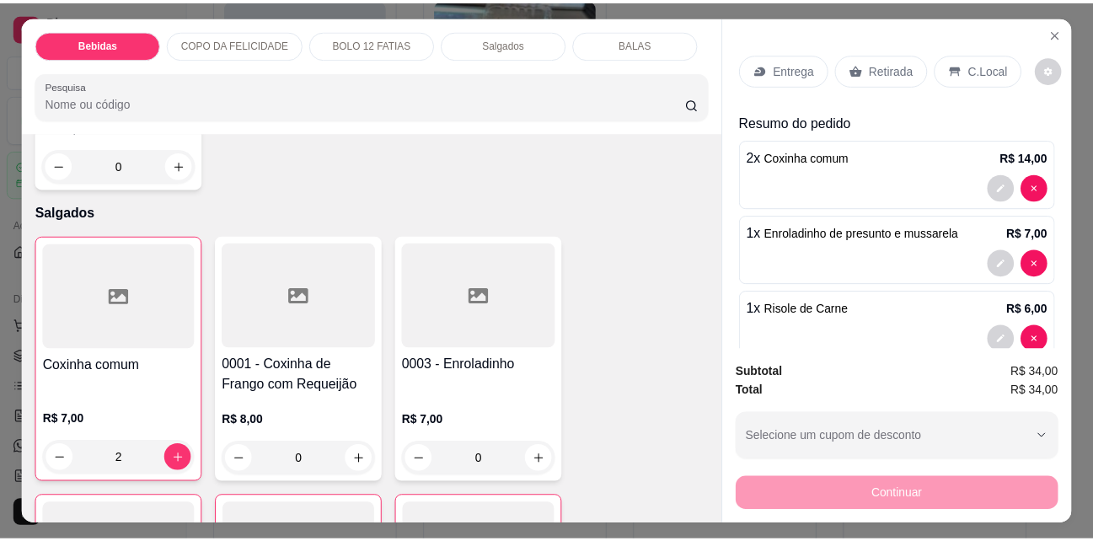
scroll to position [2612, 0]
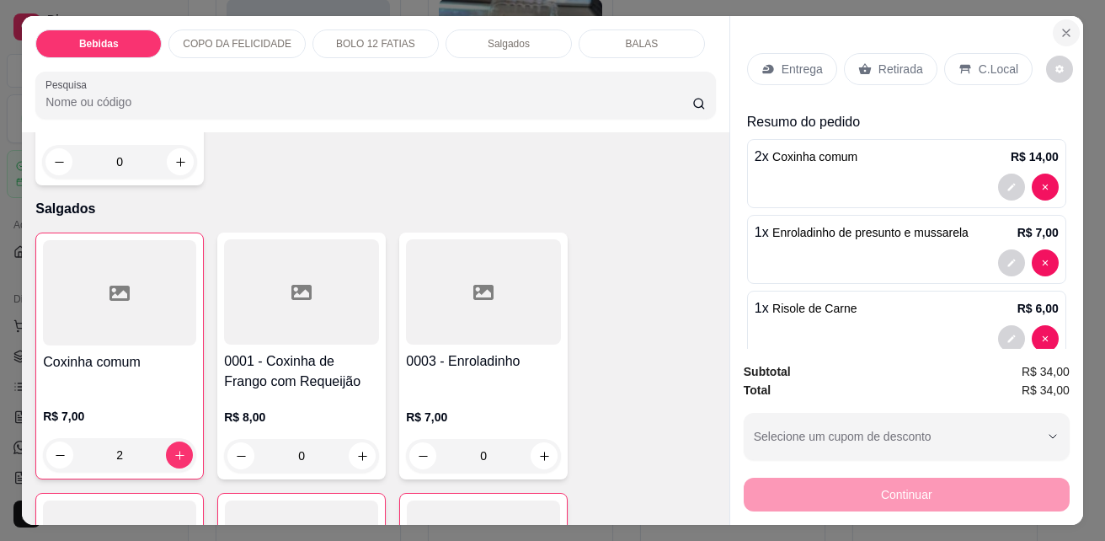
click at [1063, 27] on icon "Close" at bounding box center [1066, 32] width 13 height 13
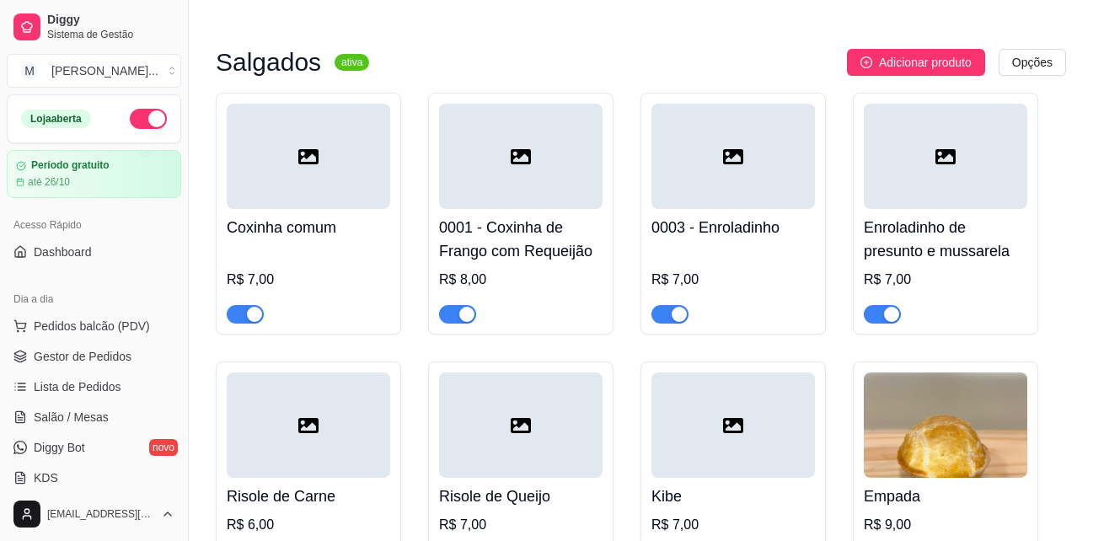
scroll to position [4802, 0]
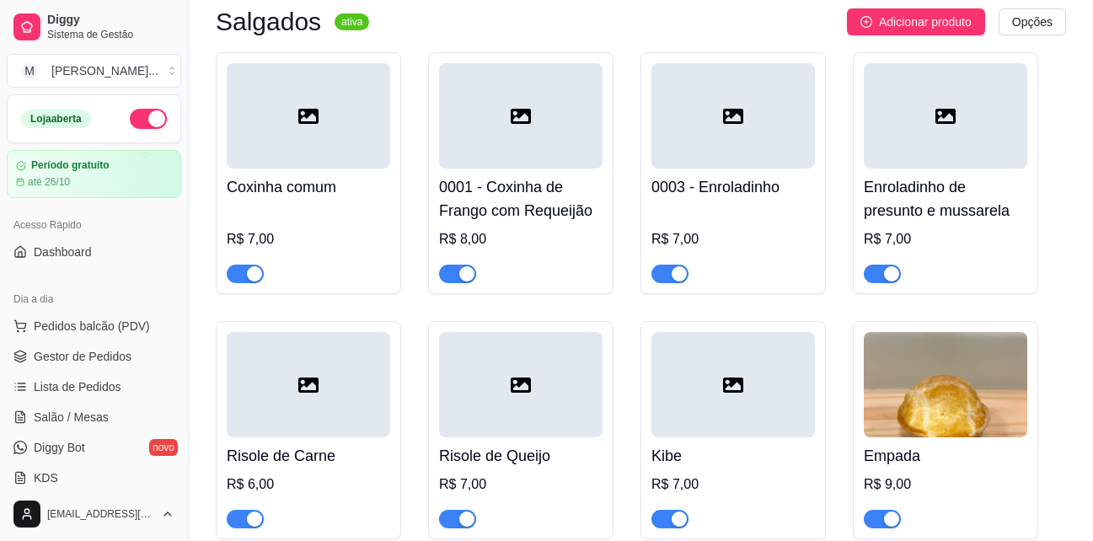
click at [296, 444] on h4 "Risole de Carne" at bounding box center [308, 456] width 163 height 24
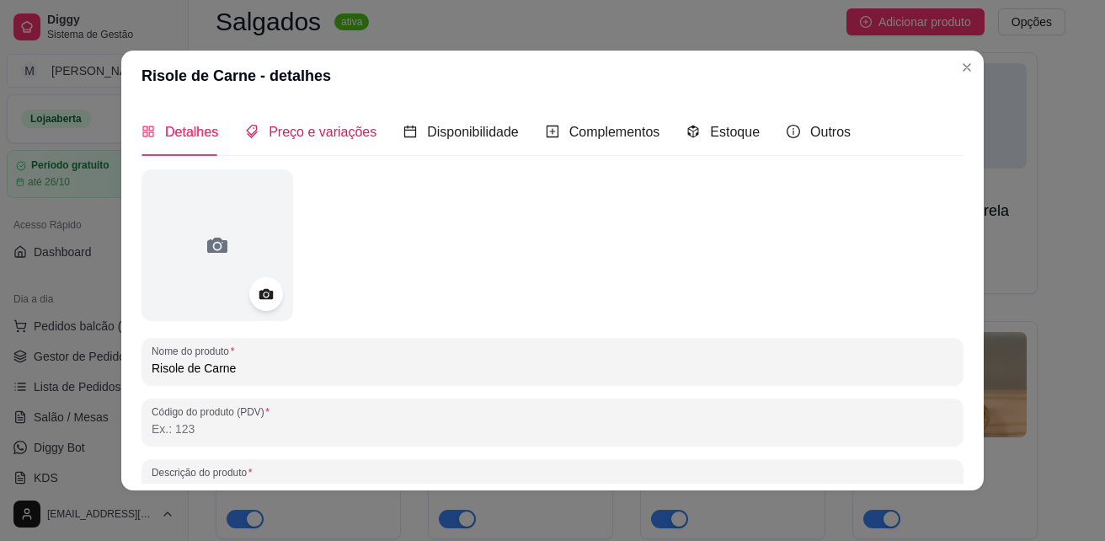
click at [294, 127] on span "Preço e variações" at bounding box center [323, 132] width 108 height 14
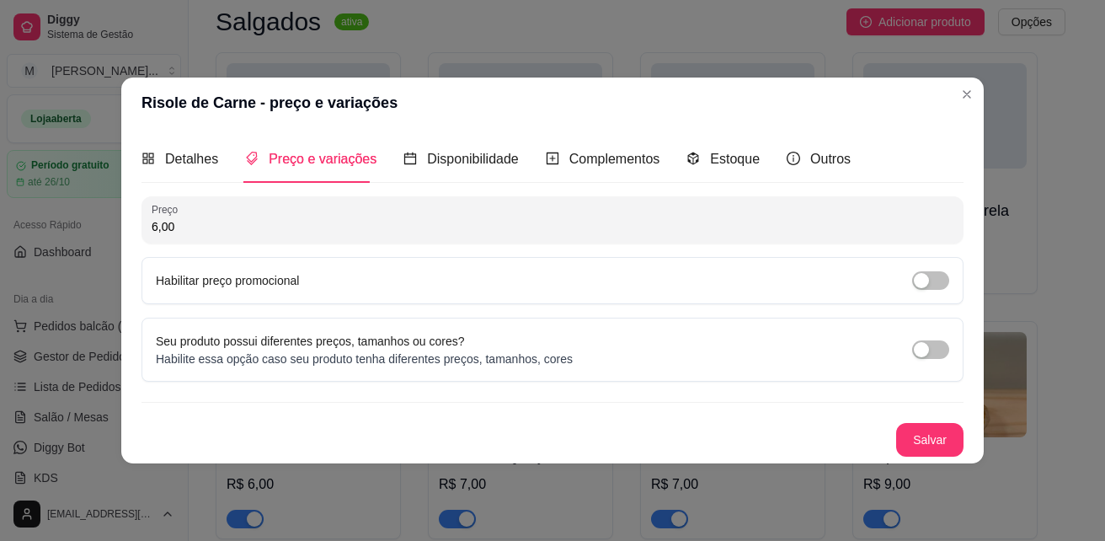
drag, startPoint x: 133, startPoint y: 229, endPoint x: 115, endPoint y: 229, distance: 18.5
click at [115, 229] on div "Risole de Carne - preço e variações Detalhes Preço e variações Disponibilidade …" at bounding box center [552, 270] width 1105 height 541
type input "7,00"
click at [922, 442] on button "Salvar" at bounding box center [930, 440] width 66 height 33
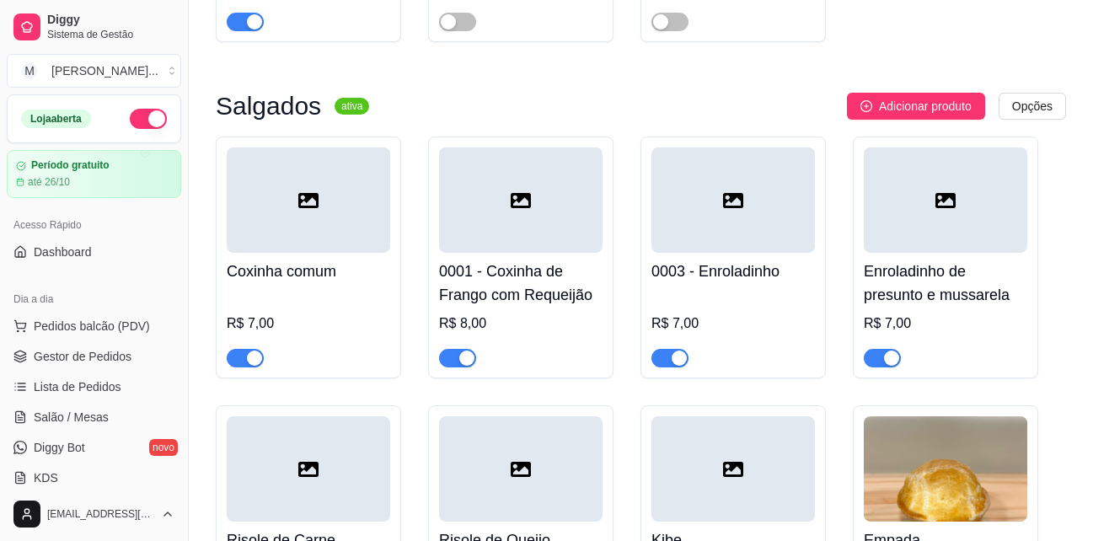
scroll to position [4633, 0]
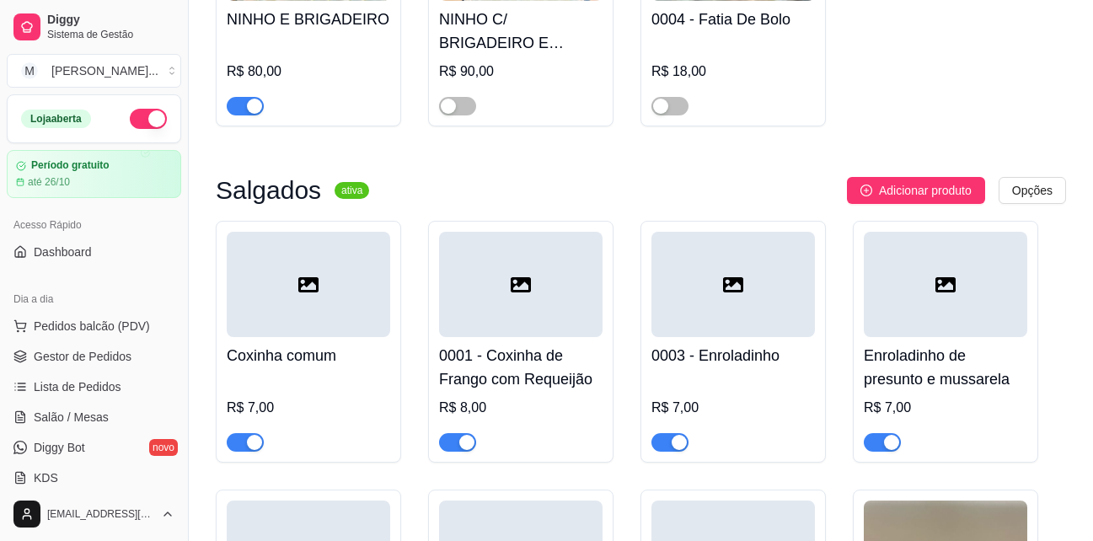
click at [892, 344] on h4 "Enroladinho de presunto e mussarela" at bounding box center [944, 367] width 163 height 47
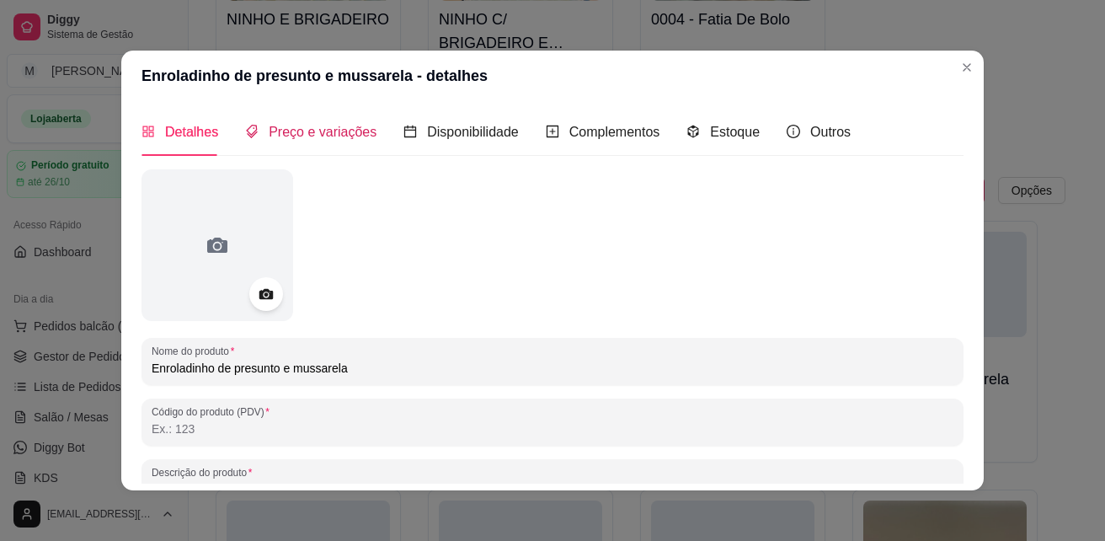
click at [299, 132] on span "Preço e variações" at bounding box center [323, 132] width 108 height 14
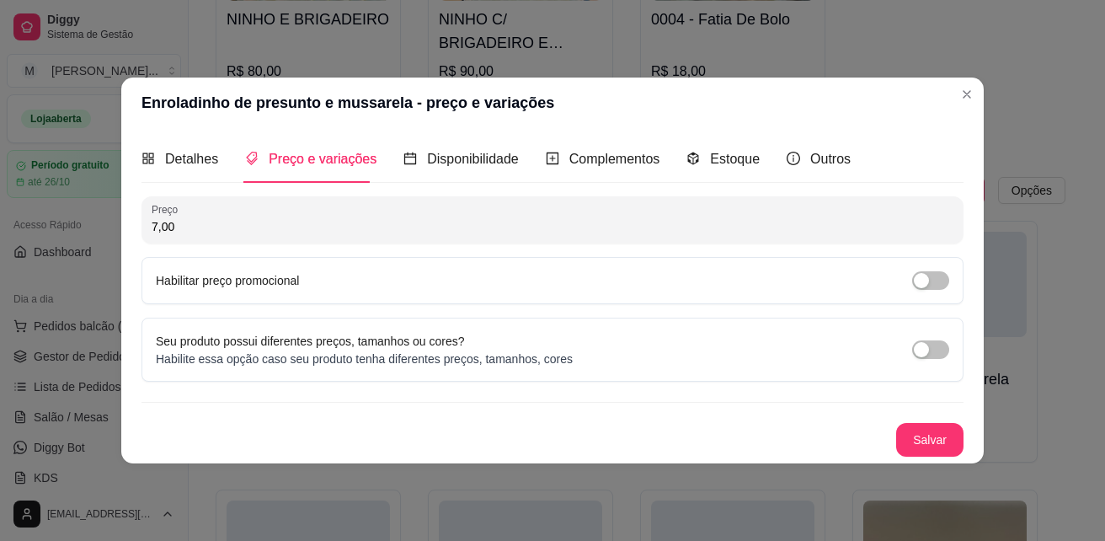
drag, startPoint x: 183, startPoint y: 223, endPoint x: 110, endPoint y: 226, distance: 73.3
click at [110, 226] on div "Enroladinho de presunto e mussarela - preço e variações Detalhes Preço e variaç…" at bounding box center [552, 270] width 1105 height 541
type input "8,00"
click at [947, 438] on button "Salvar" at bounding box center [930, 440] width 66 height 33
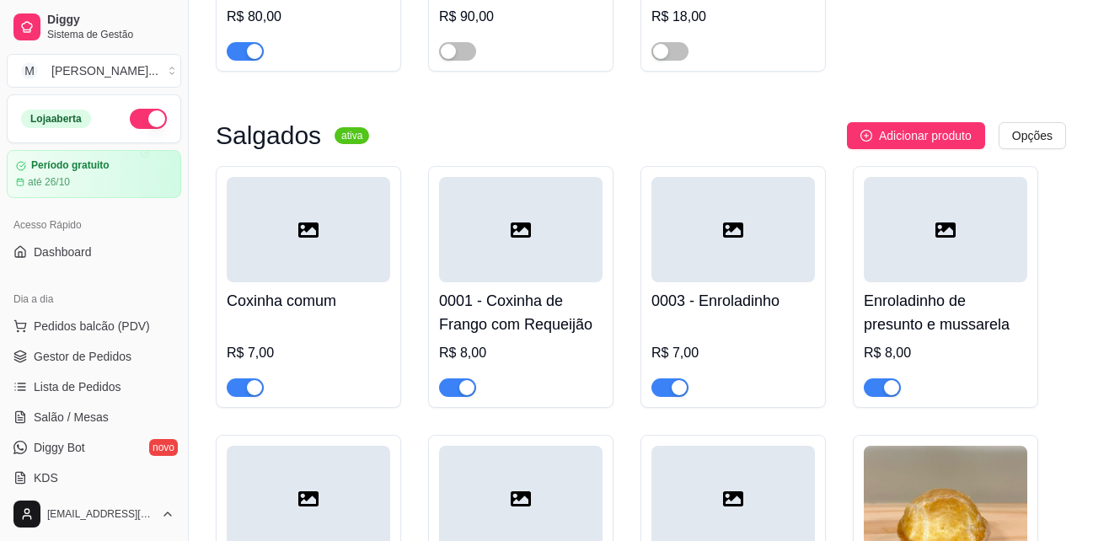
scroll to position [4717, 0]
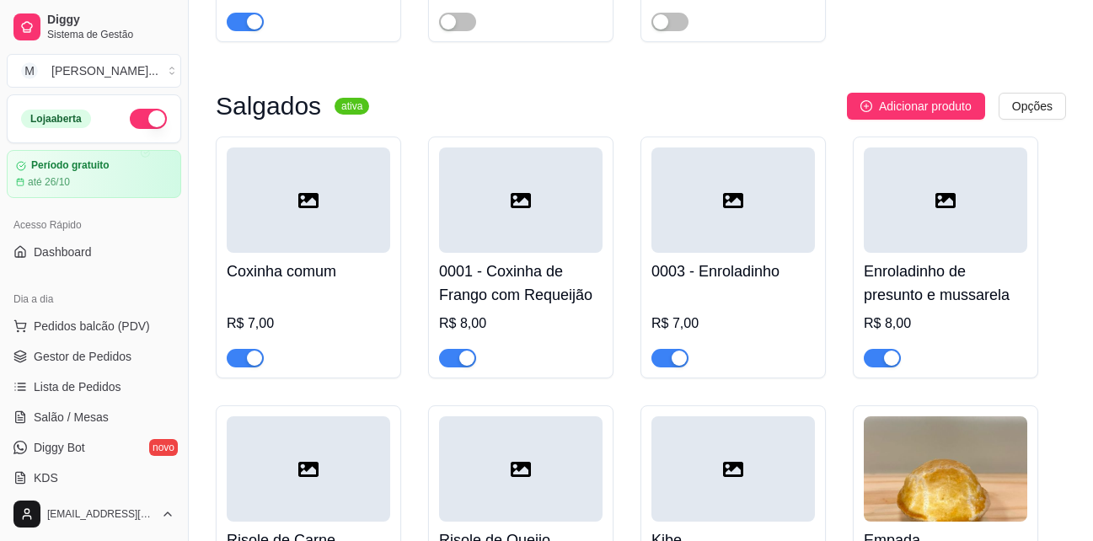
click at [500, 528] on h4 "Risole de Queijo" at bounding box center [520, 540] width 163 height 24
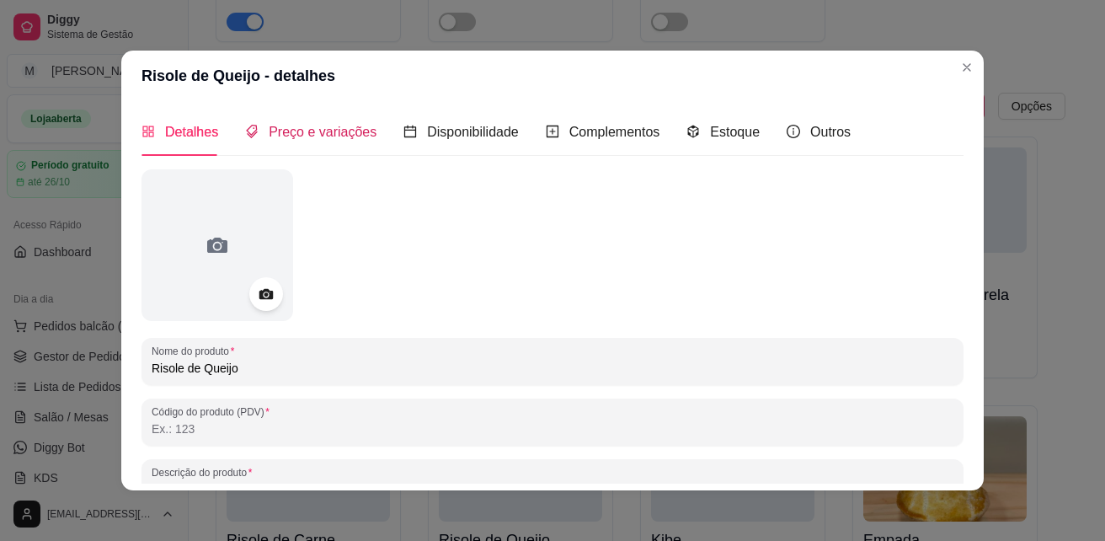
click at [276, 131] on span "Preço e variações" at bounding box center [323, 132] width 108 height 14
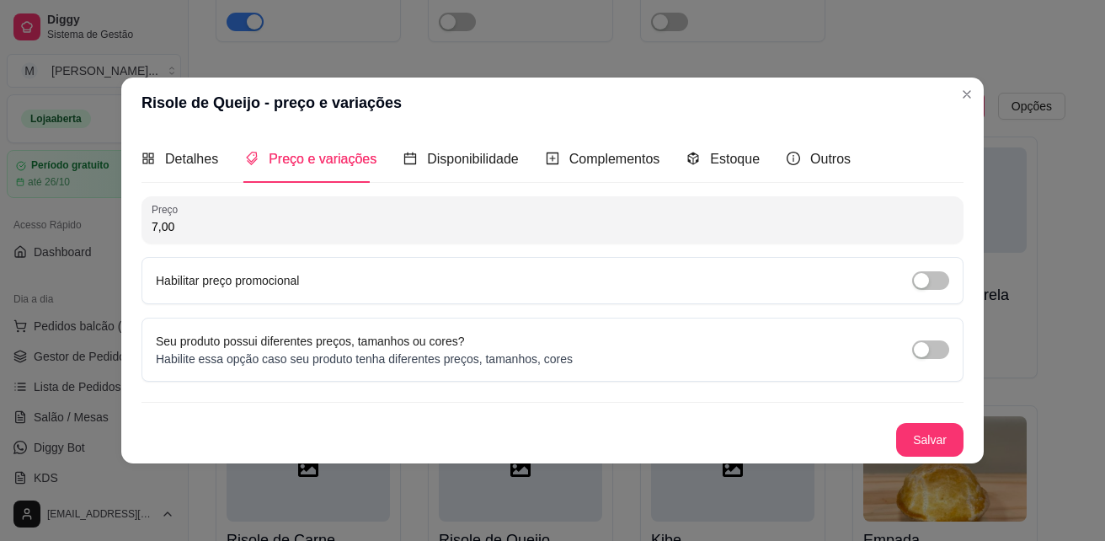
drag, startPoint x: 196, startPoint y: 226, endPoint x: 107, endPoint y: 228, distance: 89.3
click at [107, 228] on div "Risole de Queijo - preço e variações Detalhes Preço e variações Disponibilidade…" at bounding box center [552, 270] width 1105 height 541
type input "8,00"
click at [906, 437] on button "Salvar" at bounding box center [929, 440] width 67 height 34
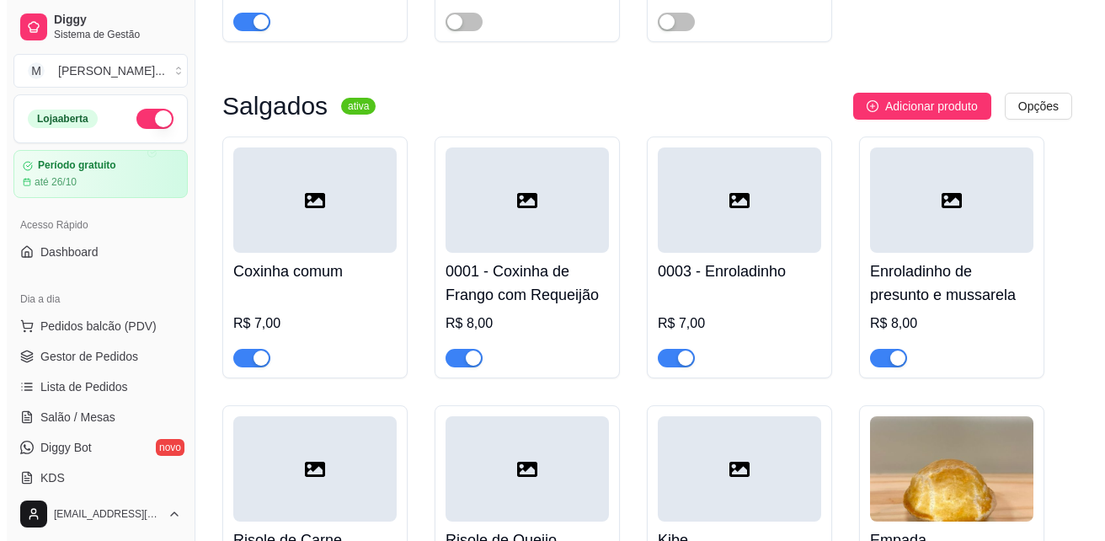
scroll to position [4633, 0]
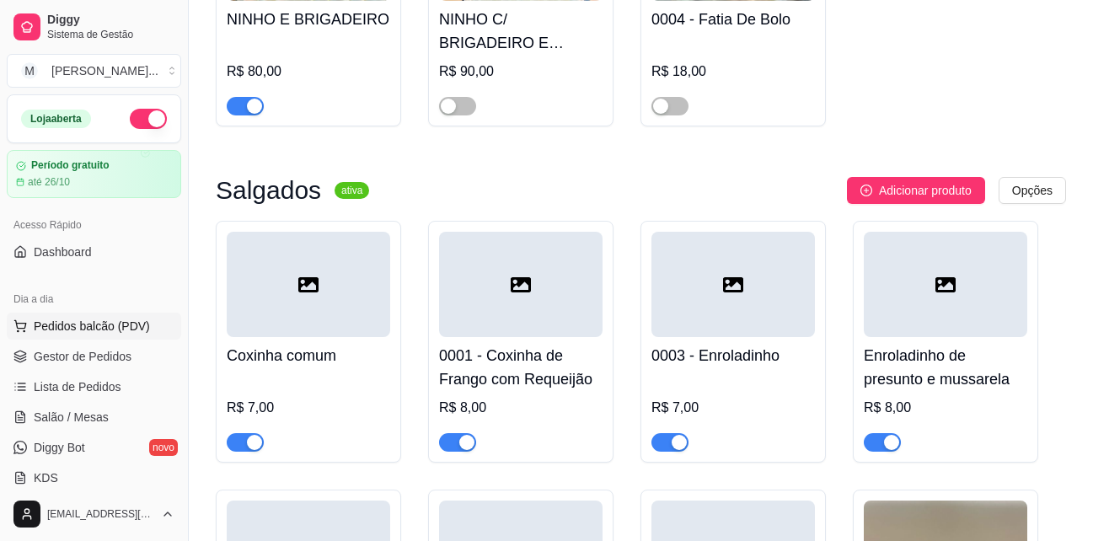
click at [72, 326] on span "Pedidos balcão (PDV)" at bounding box center [92, 326] width 116 height 17
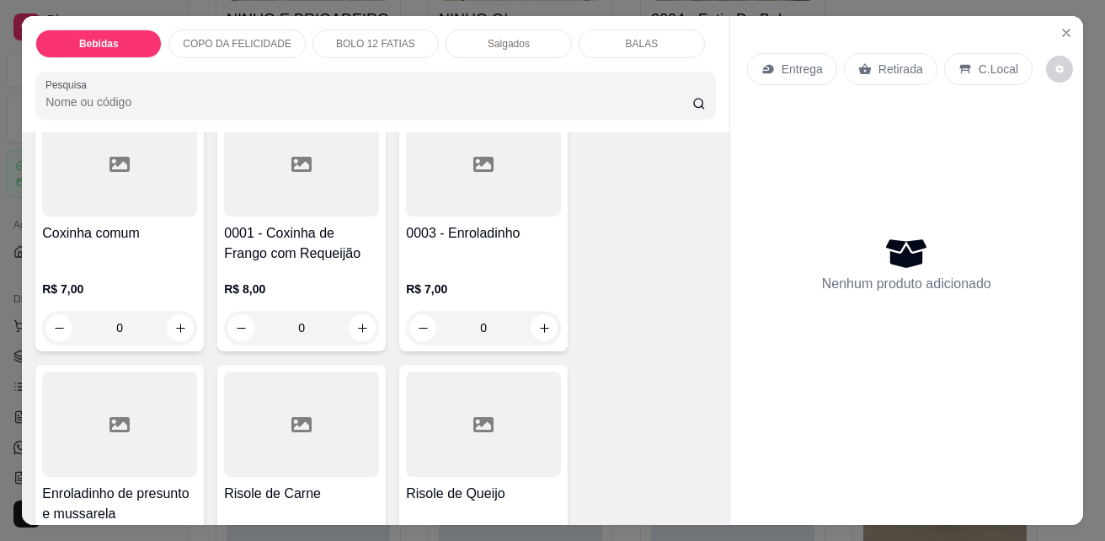
scroll to position [2780, 0]
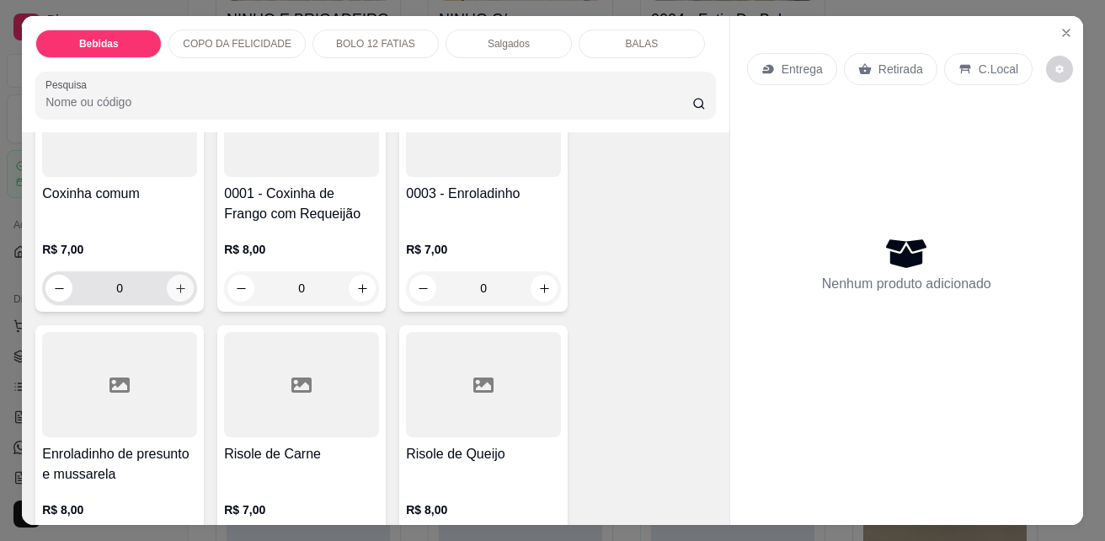
click at [179, 275] on button "increase-product-quantity" at bounding box center [180, 288] width 27 height 27
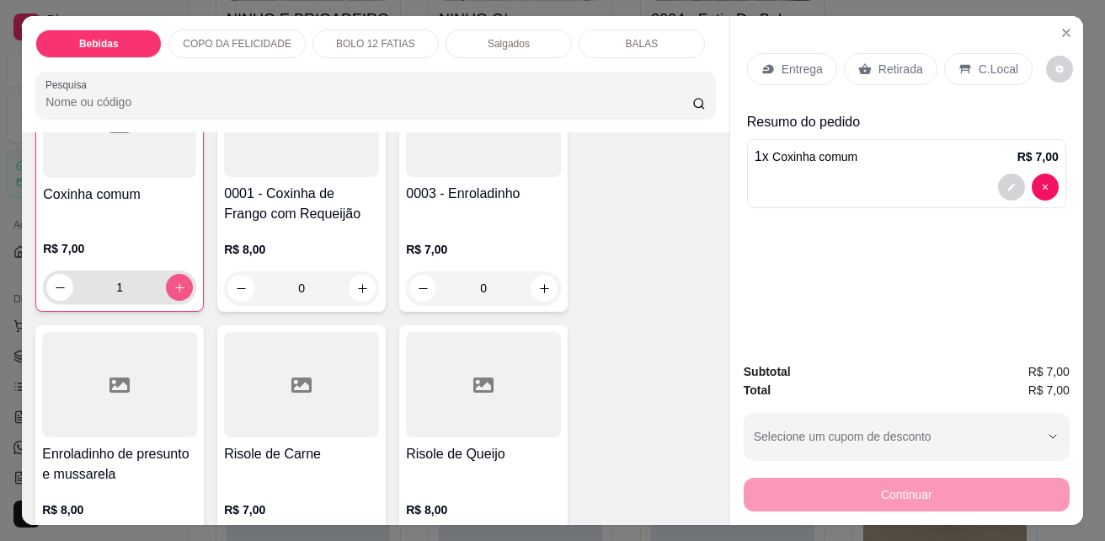
scroll to position [2781, 0]
click at [174, 281] on icon "increase-product-quantity" at bounding box center [180, 287] width 13 height 13
type input "2"
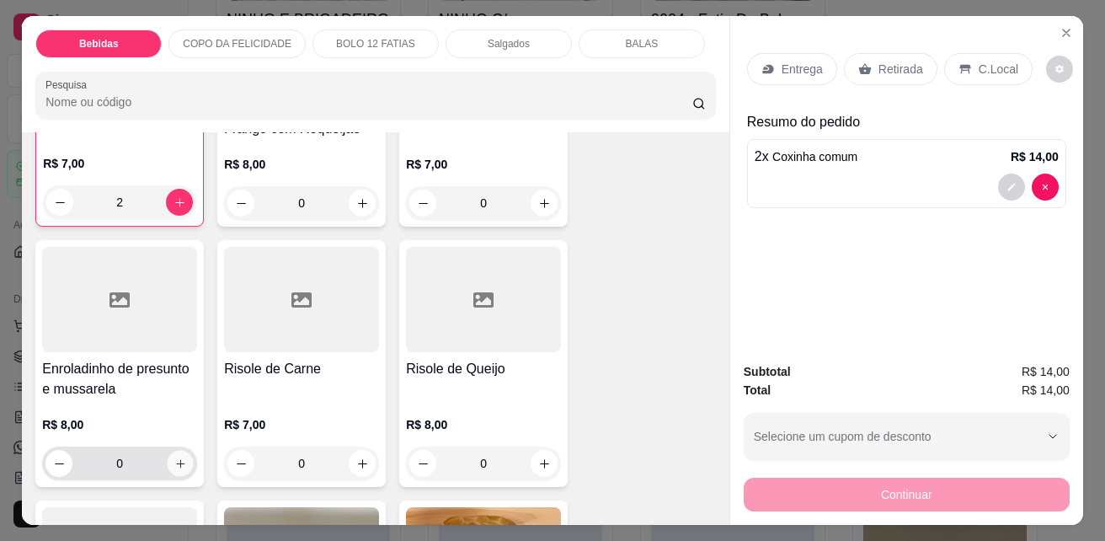
click at [181, 456] on button "increase-product-quantity" at bounding box center [181, 464] width 26 height 26
type input "1"
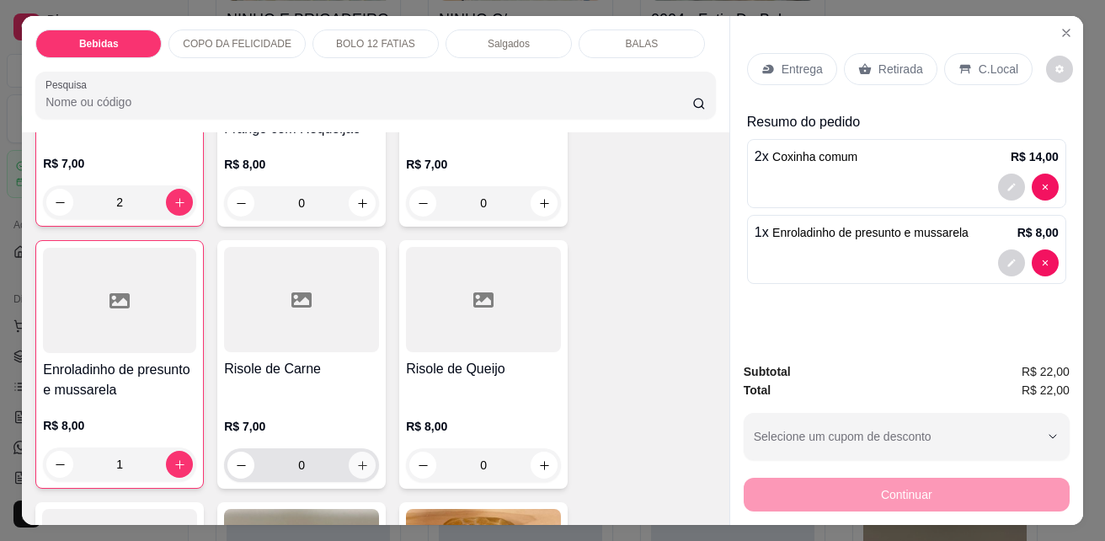
click at [358, 461] on icon "increase-product-quantity" at bounding box center [362, 465] width 9 height 9
type input "1"
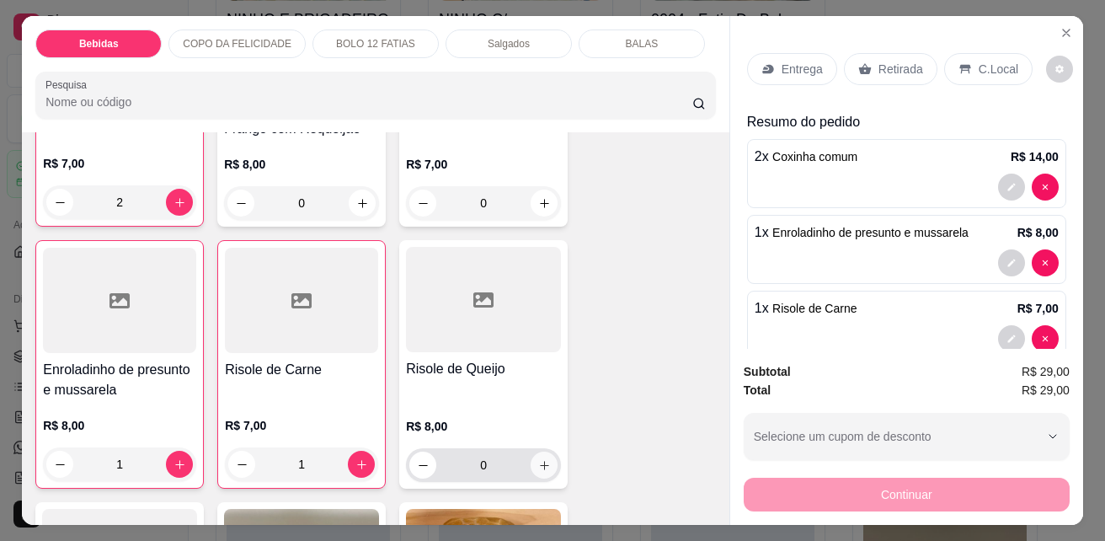
click at [531, 458] on button "increase-product-quantity" at bounding box center [544, 465] width 27 height 27
type input "1"
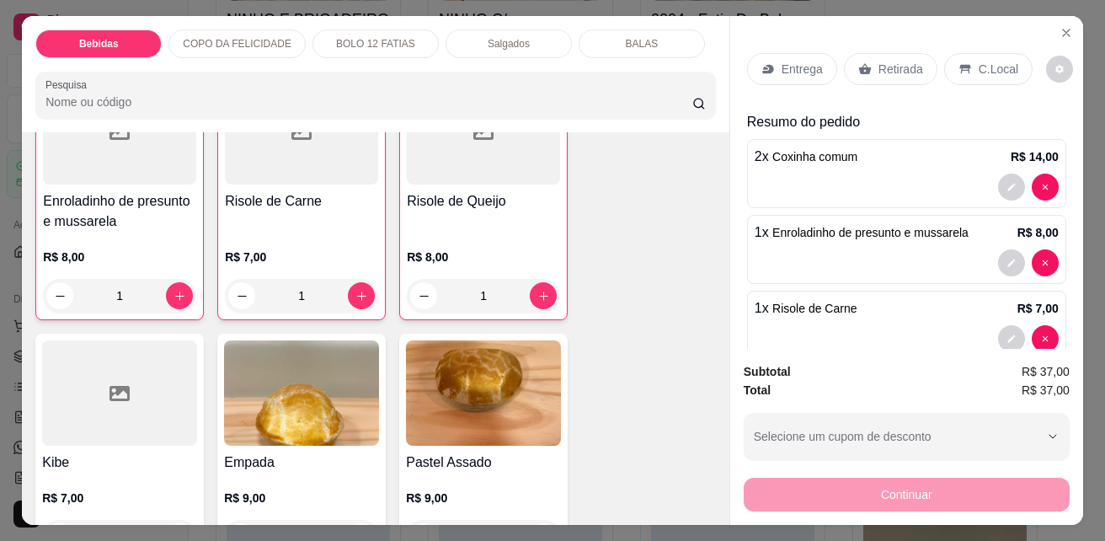
scroll to position [3118, 0]
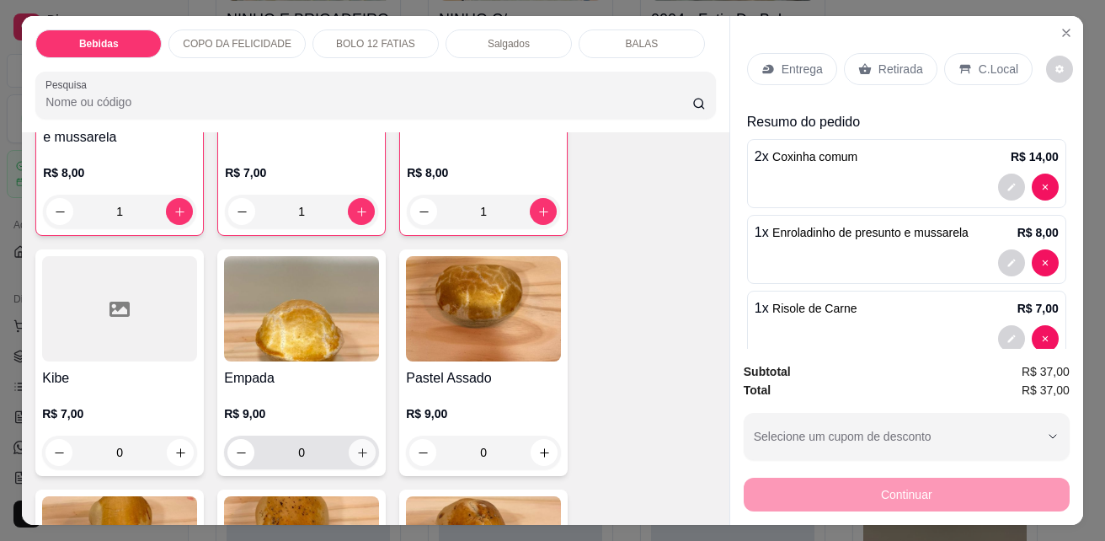
click at [358, 452] on icon "increase-product-quantity" at bounding box center [362, 452] width 13 height 13
type input "1"
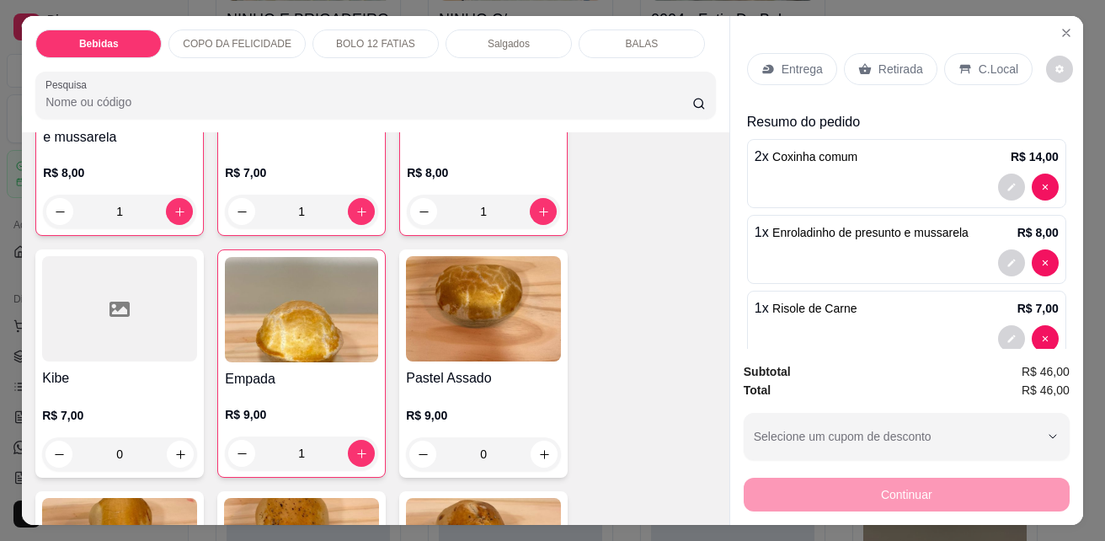
click at [782, 53] on div "Entrega" at bounding box center [792, 69] width 90 height 32
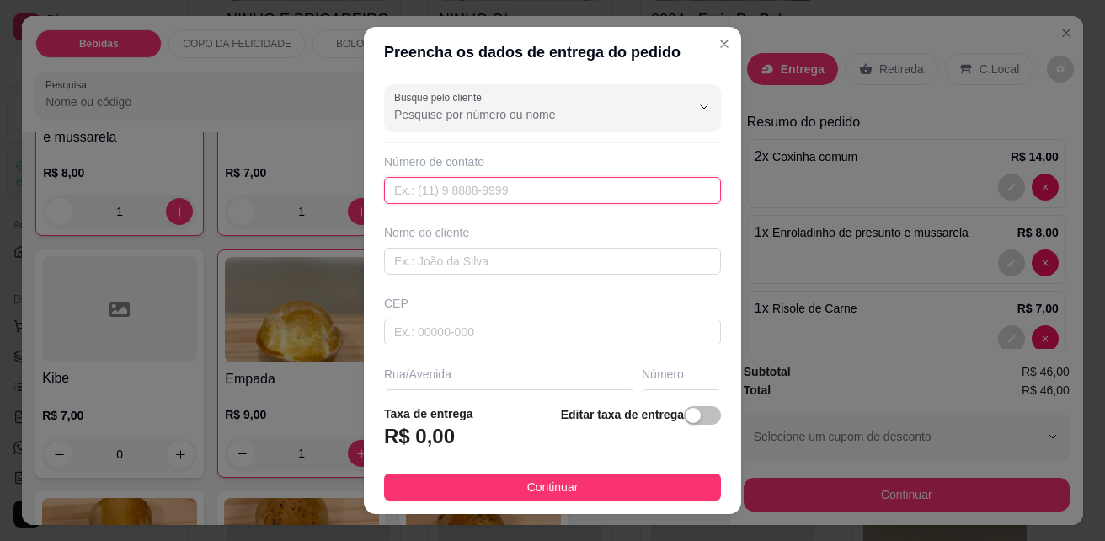
click at [425, 195] on input "text" at bounding box center [552, 190] width 337 height 27
type input "(33) 99907-9321"
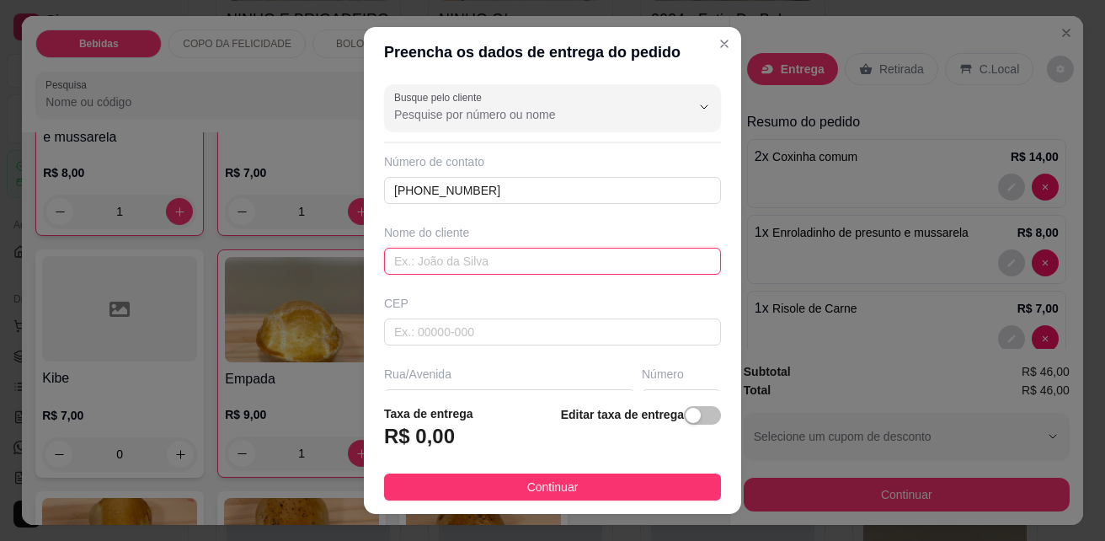
click at [518, 263] on input "text" at bounding box center [552, 261] width 337 height 27
type input "Lavinia"
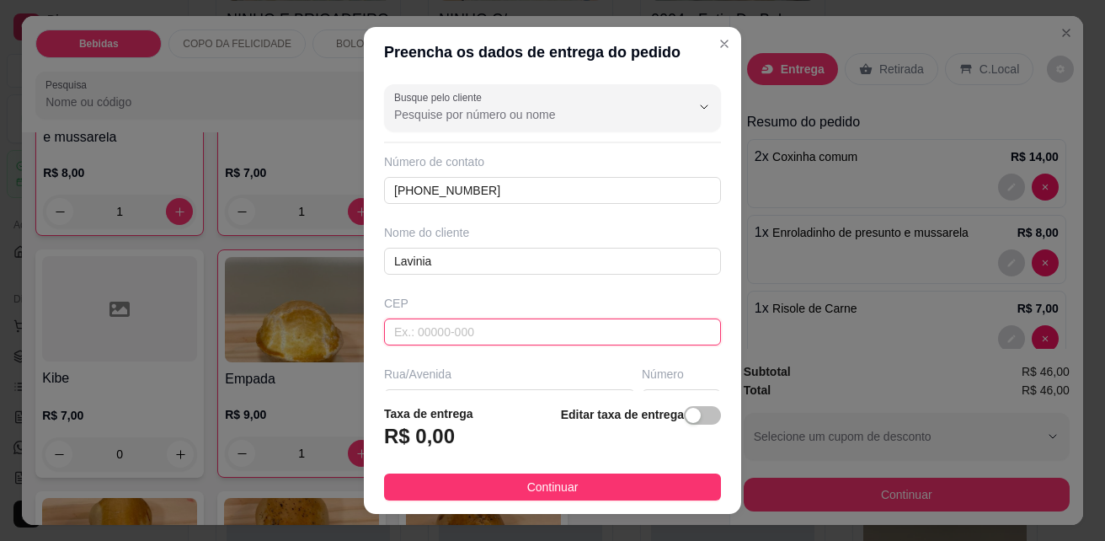
click at [504, 322] on input "text" at bounding box center [552, 331] width 337 height 27
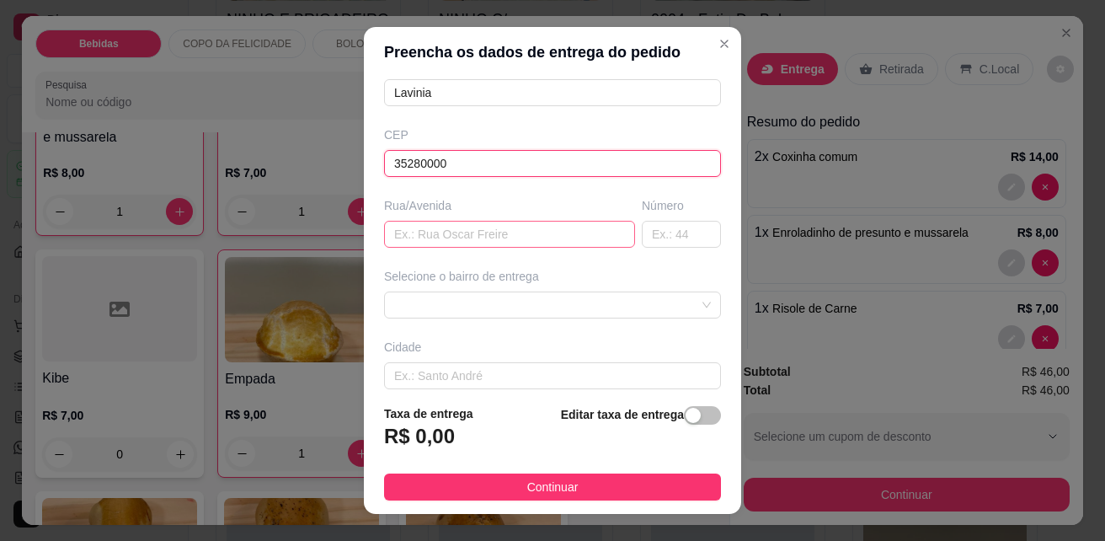
type input "35280000"
click at [588, 236] on input "text" at bounding box center [509, 234] width 251 height 27
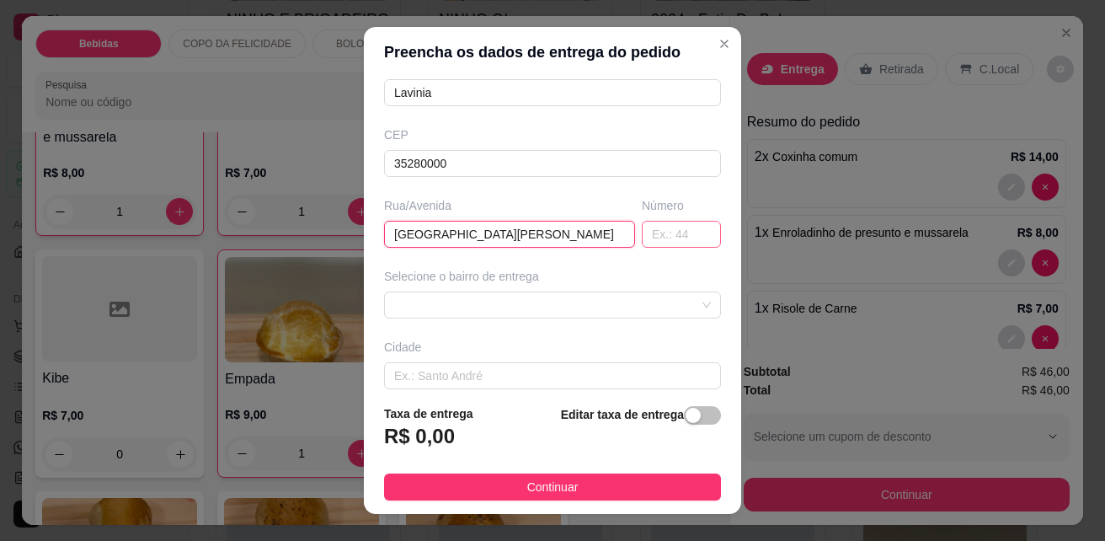
type input "Avenida Joel de Freitas Heringer"
click at [653, 236] on input "text" at bounding box center [681, 234] width 79 height 27
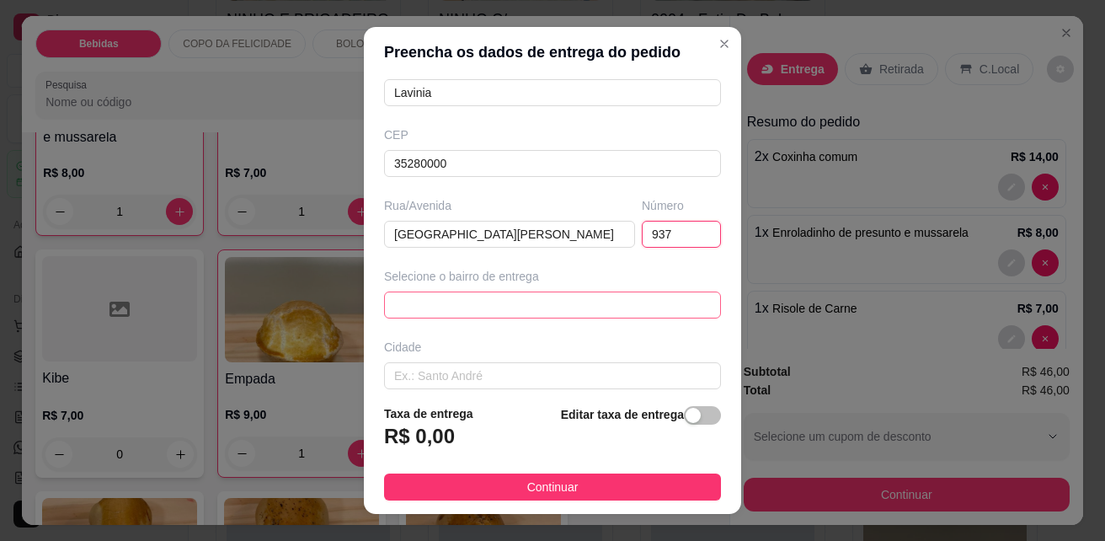
click at [649, 310] on span at bounding box center [552, 304] width 317 height 25
type input "937"
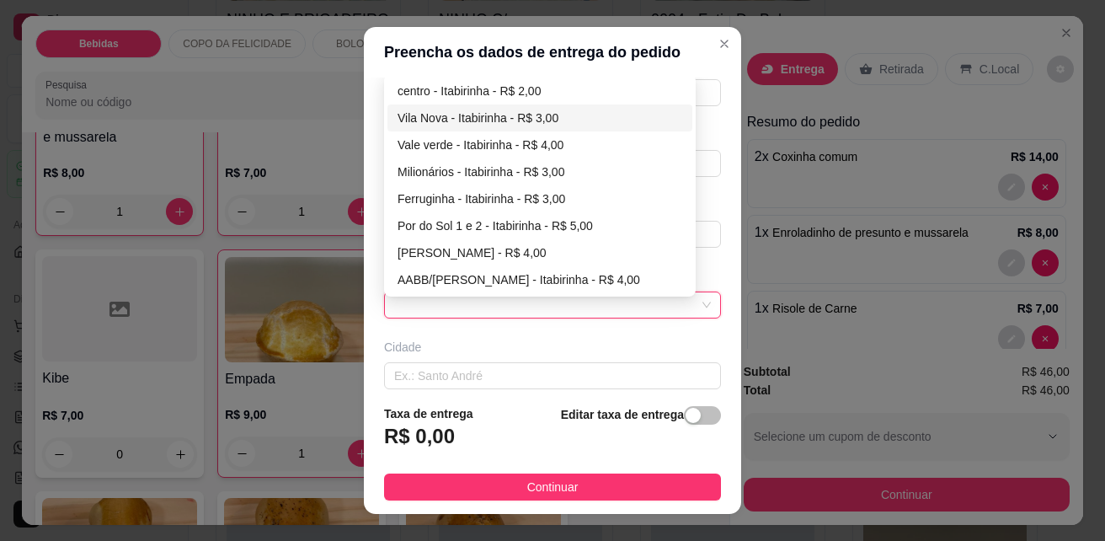
click at [516, 119] on div "Vila Nova - Itabirinha - R$ 3,00" at bounding box center [540, 118] width 285 height 19
type input "Itabirinha"
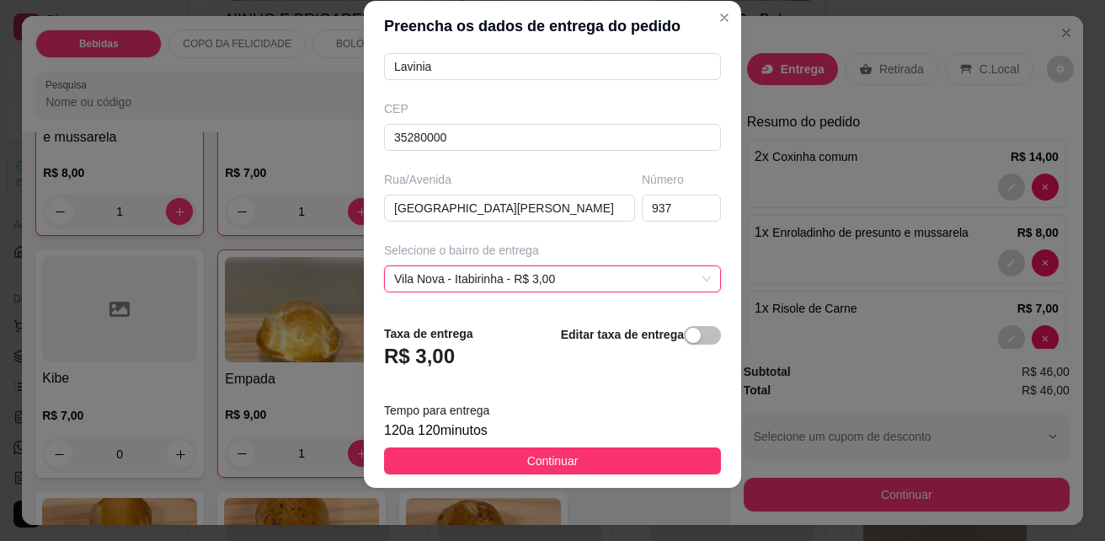
scroll to position [27, 0]
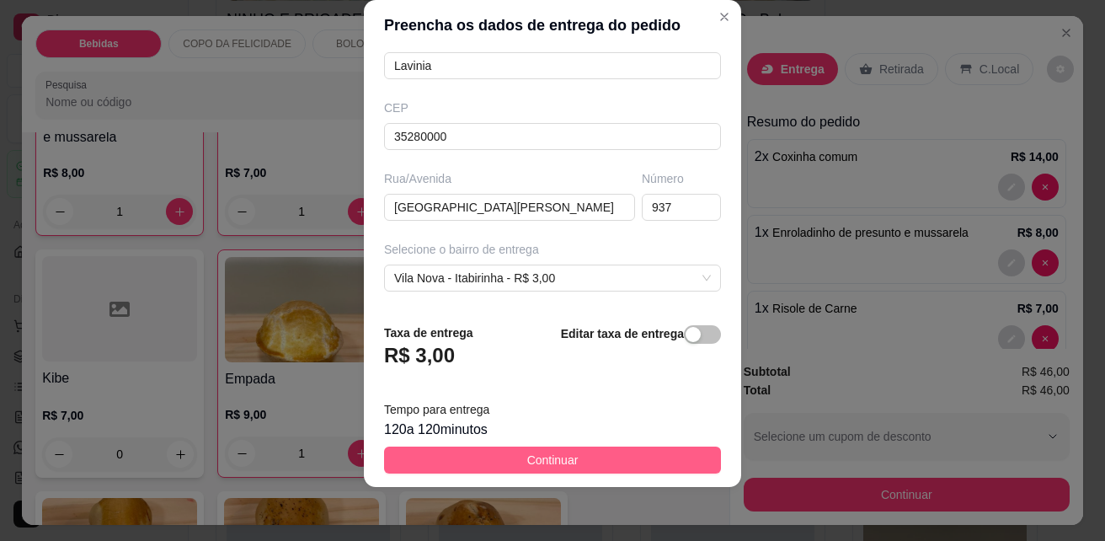
click at [602, 464] on button "Continuar" at bounding box center [552, 459] width 337 height 27
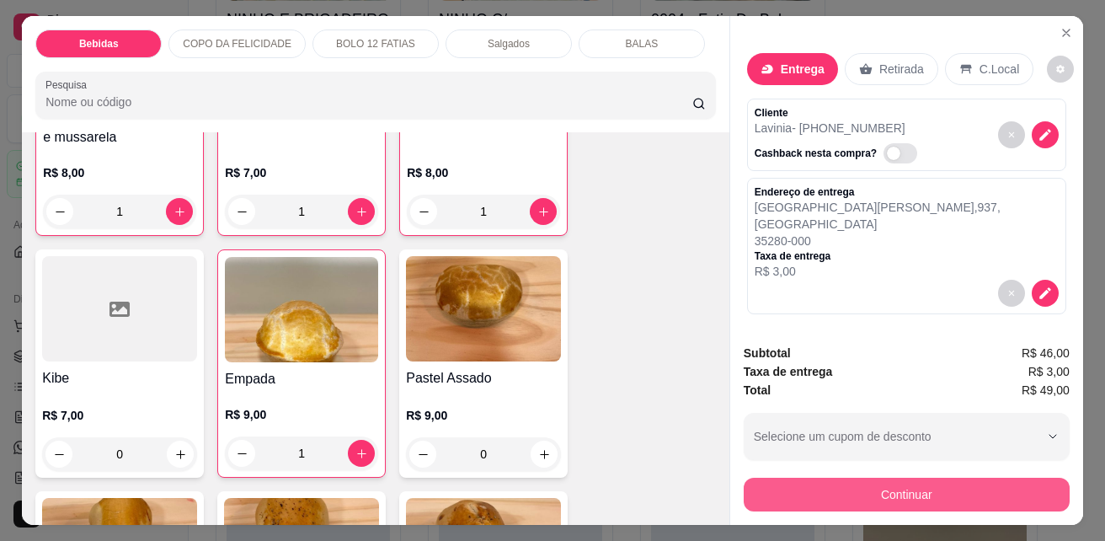
click at [866, 482] on button "Continuar" at bounding box center [907, 495] width 326 height 34
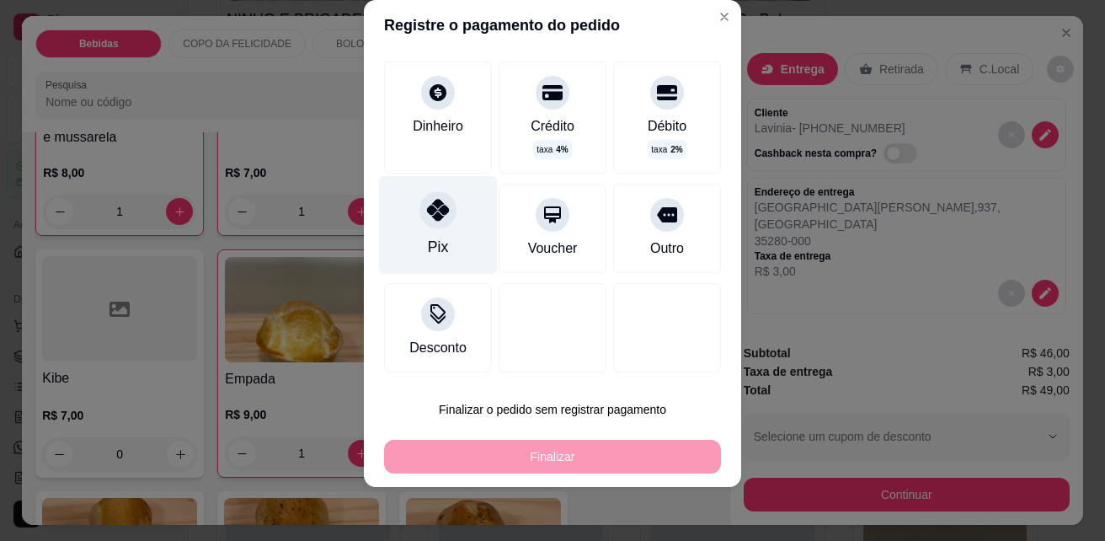
click at [459, 209] on div "Pix" at bounding box center [438, 225] width 119 height 99
type input "R$ 0,00"
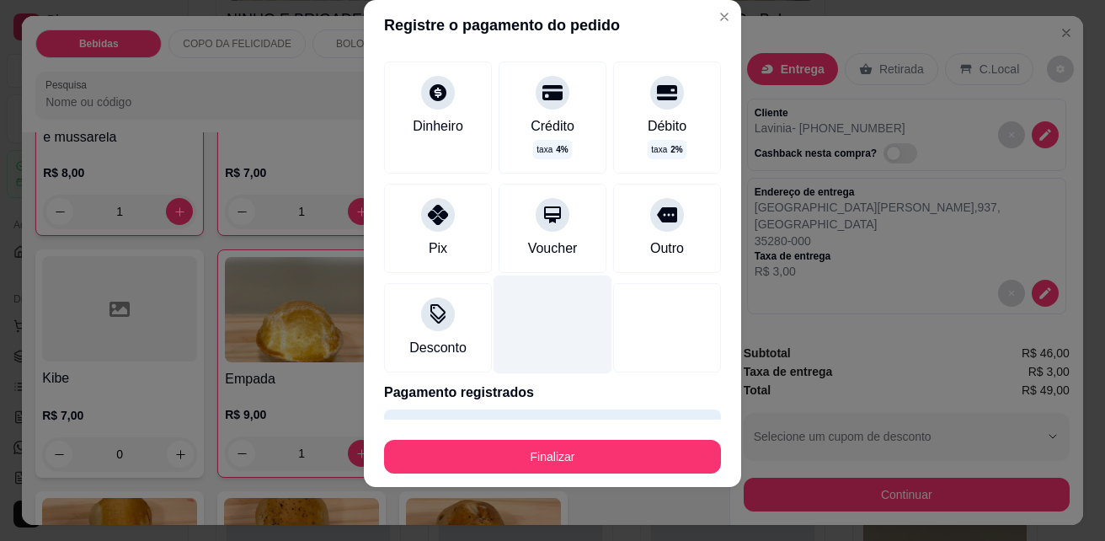
scroll to position [120, 0]
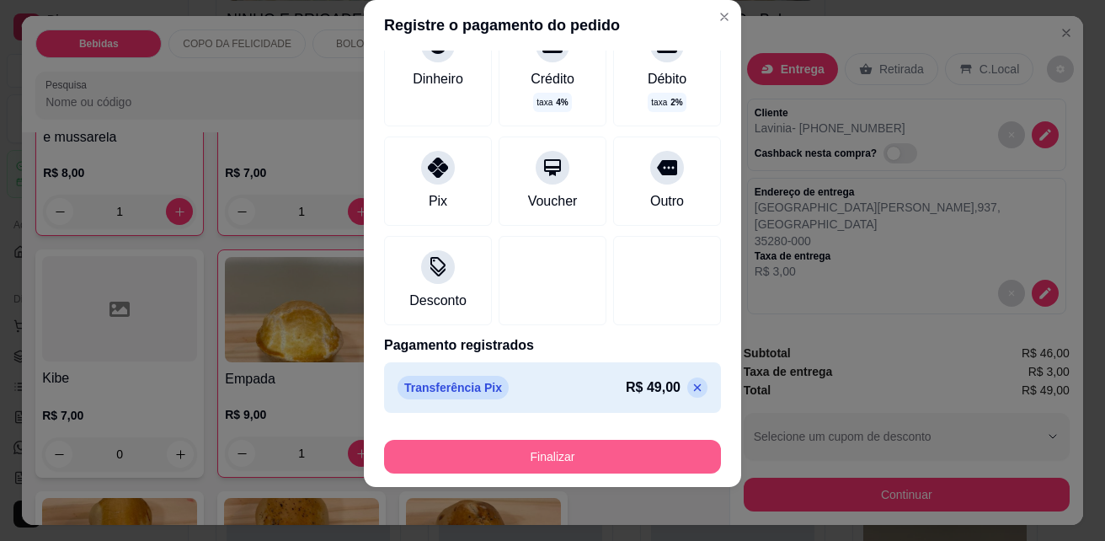
click at [563, 448] on button "Finalizar" at bounding box center [552, 457] width 337 height 34
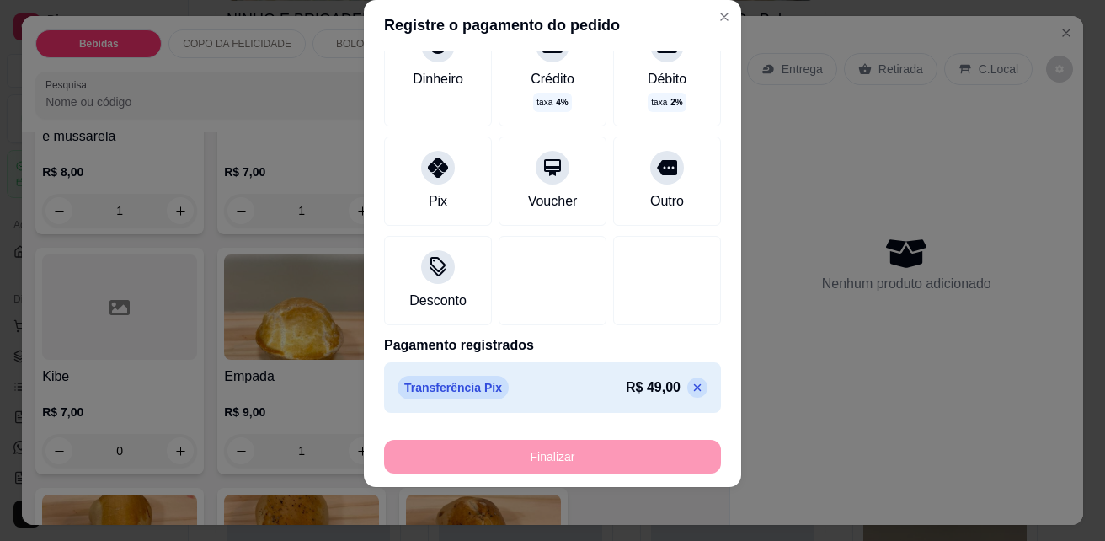
type input "0"
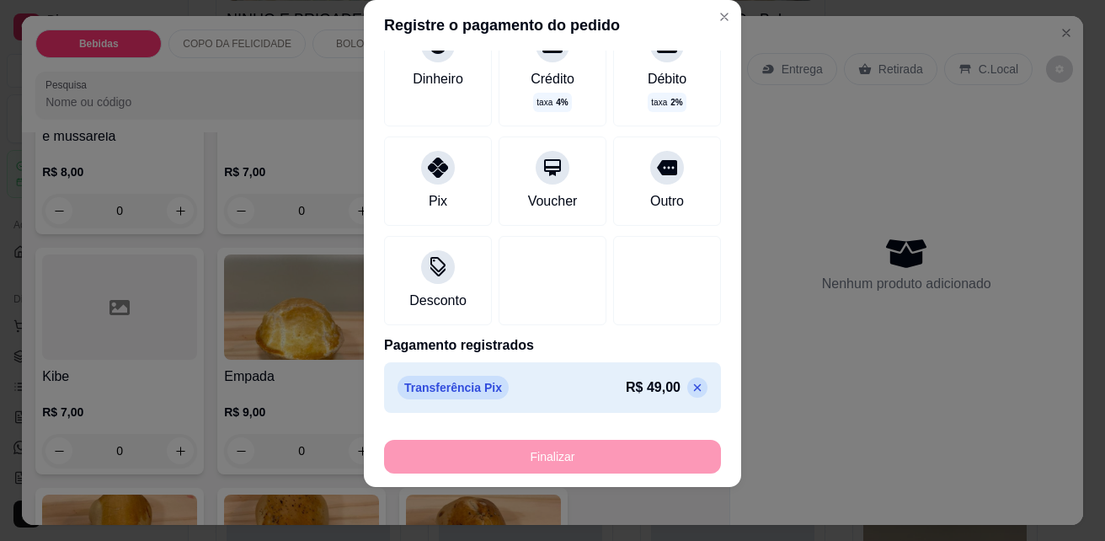
type input "-R$ 49,00"
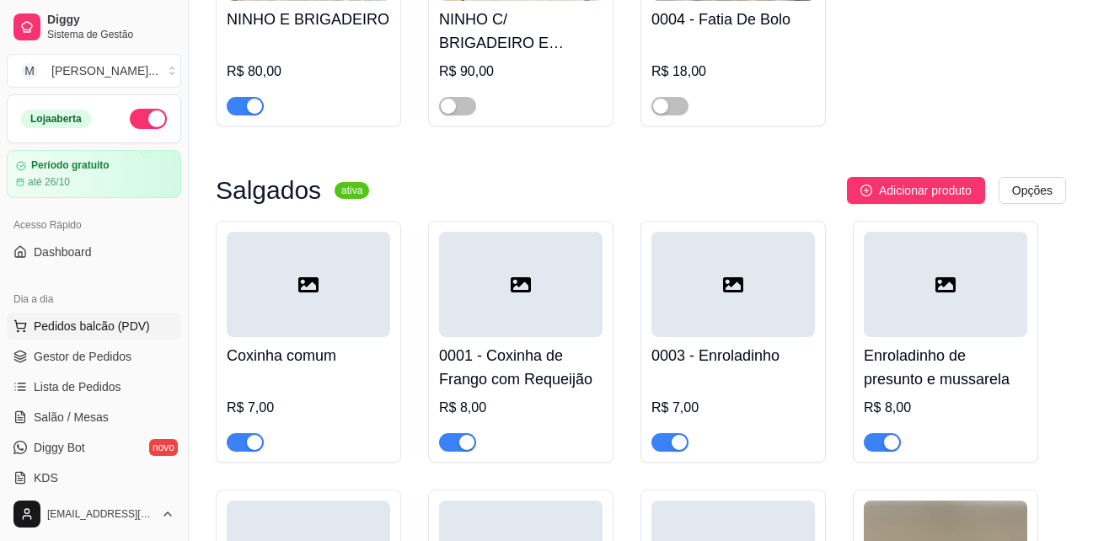
click at [88, 320] on span "Pedidos balcão (PDV)" at bounding box center [92, 326] width 116 height 17
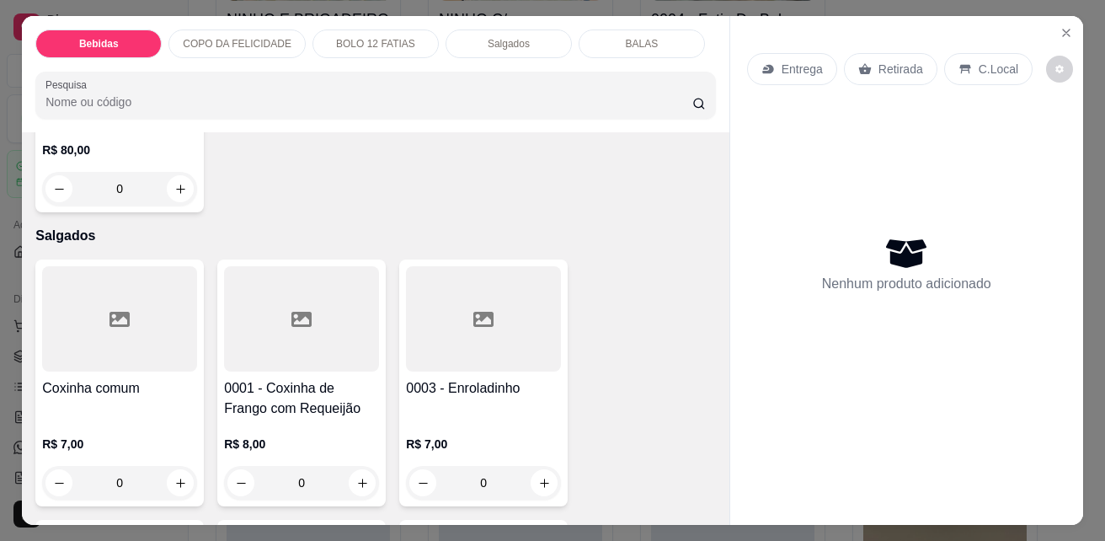
scroll to position [2611, 0]
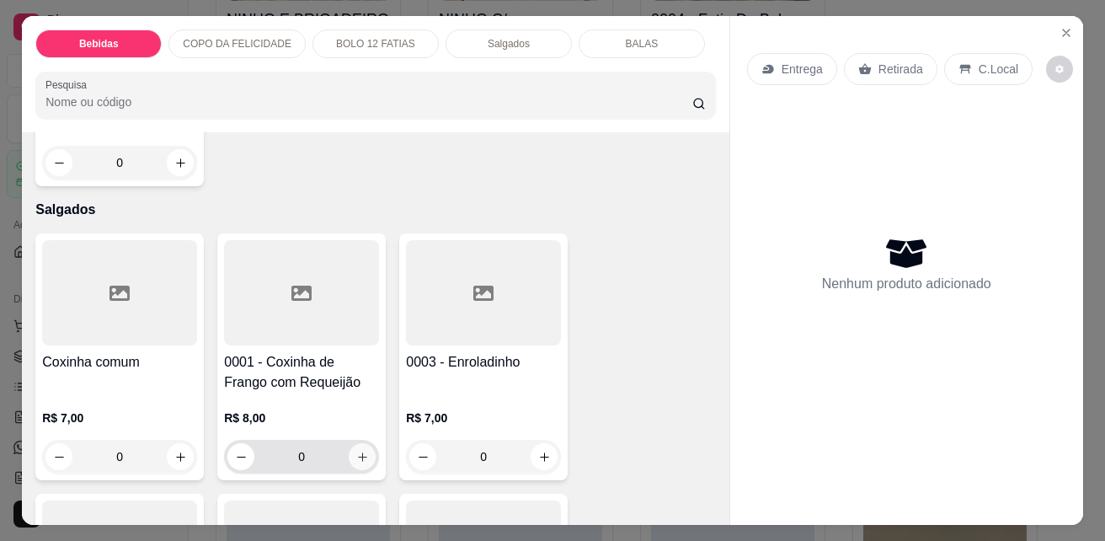
click at [358, 452] on icon "increase-product-quantity" at bounding box center [362, 456] width 9 height 9
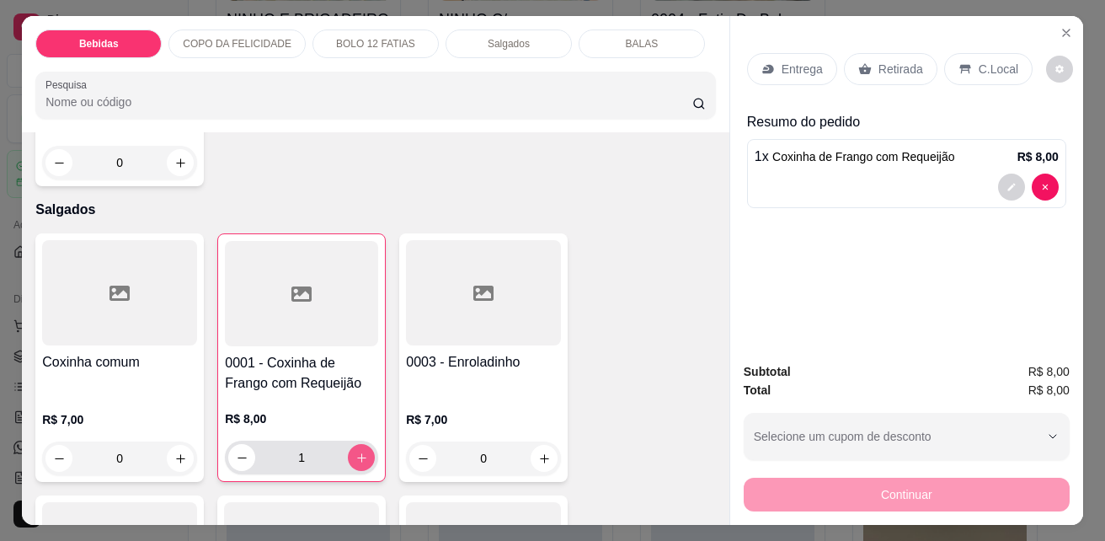
type input "1"
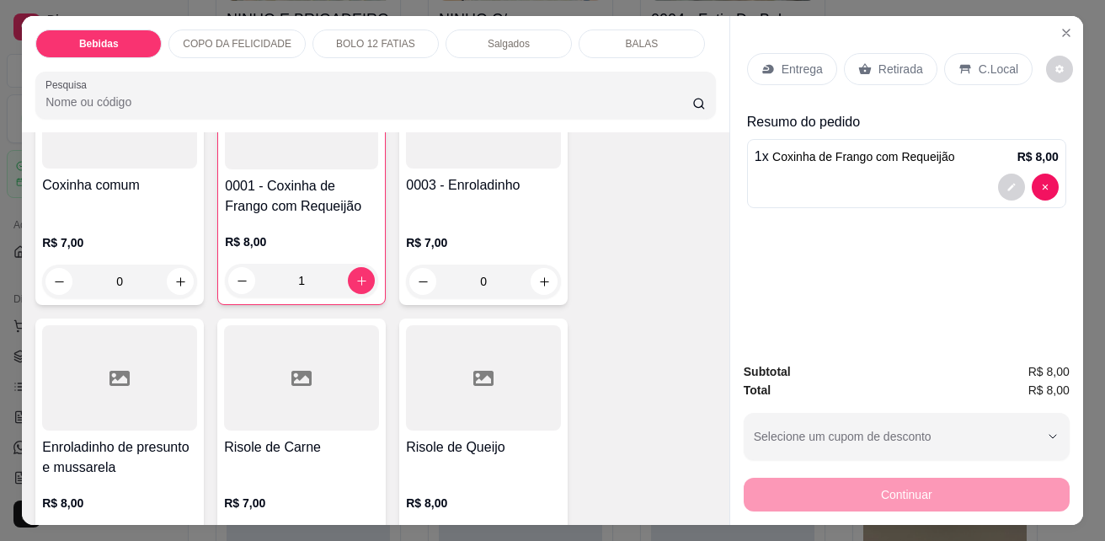
scroll to position [2948, 0]
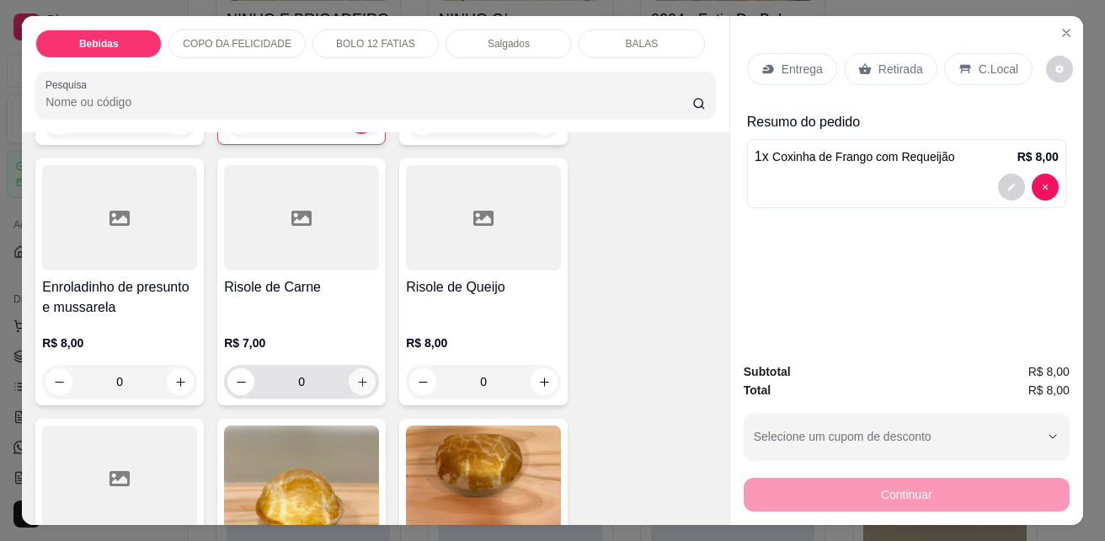
click at [349, 386] on button "increase-product-quantity" at bounding box center [362, 381] width 27 height 27
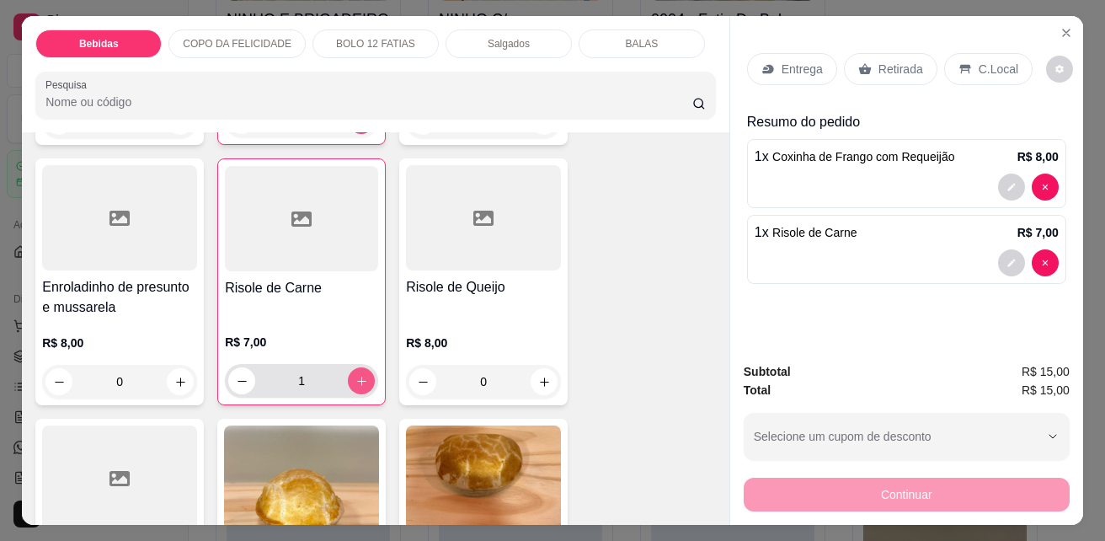
type input "1"
click at [981, 62] on p "C.Local" at bounding box center [999, 69] width 40 height 17
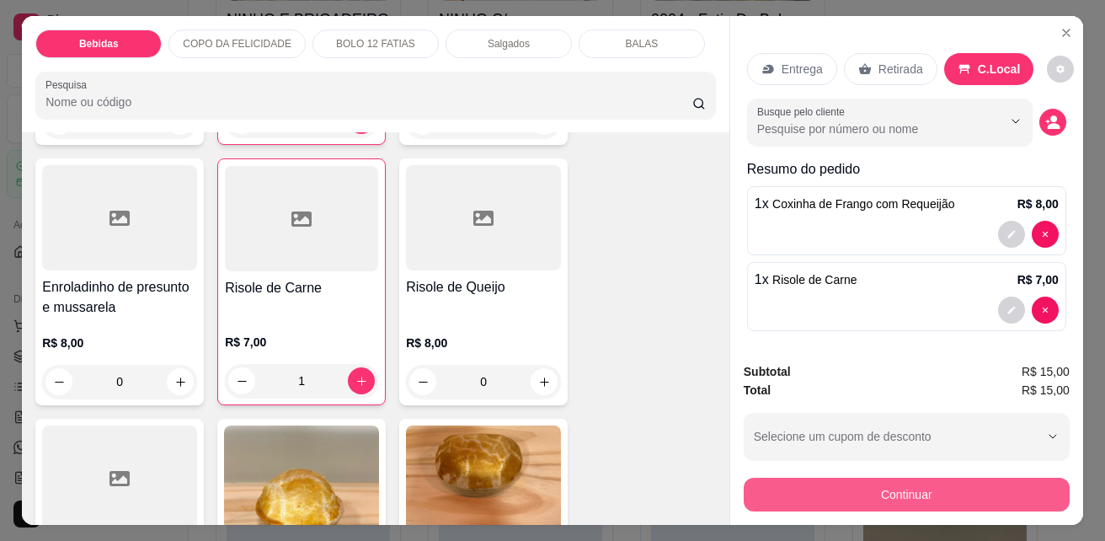
click at [974, 496] on button "Continuar" at bounding box center [907, 495] width 326 height 34
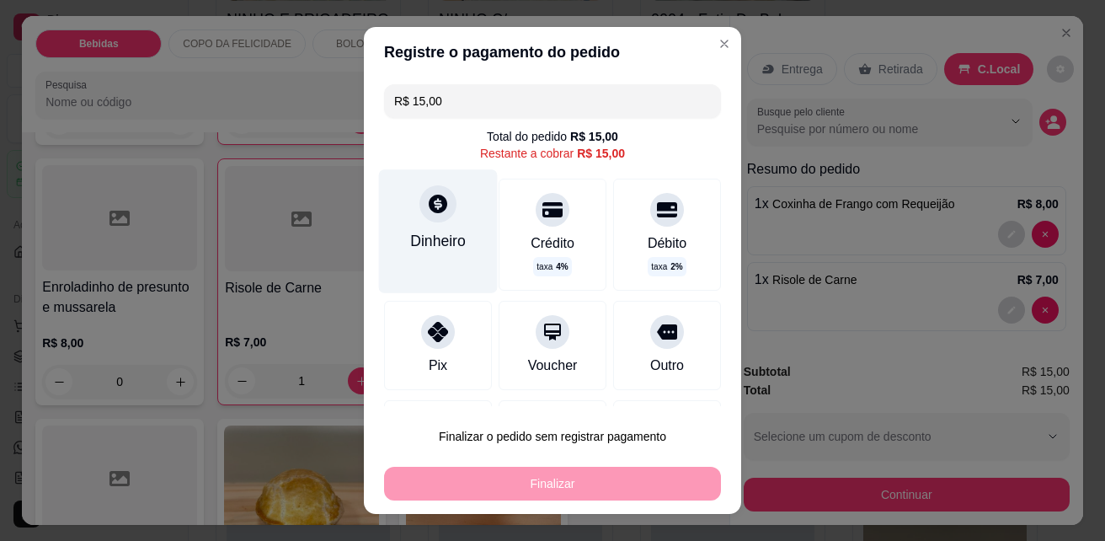
click at [449, 239] on div "Dinheiro" at bounding box center [438, 241] width 56 height 22
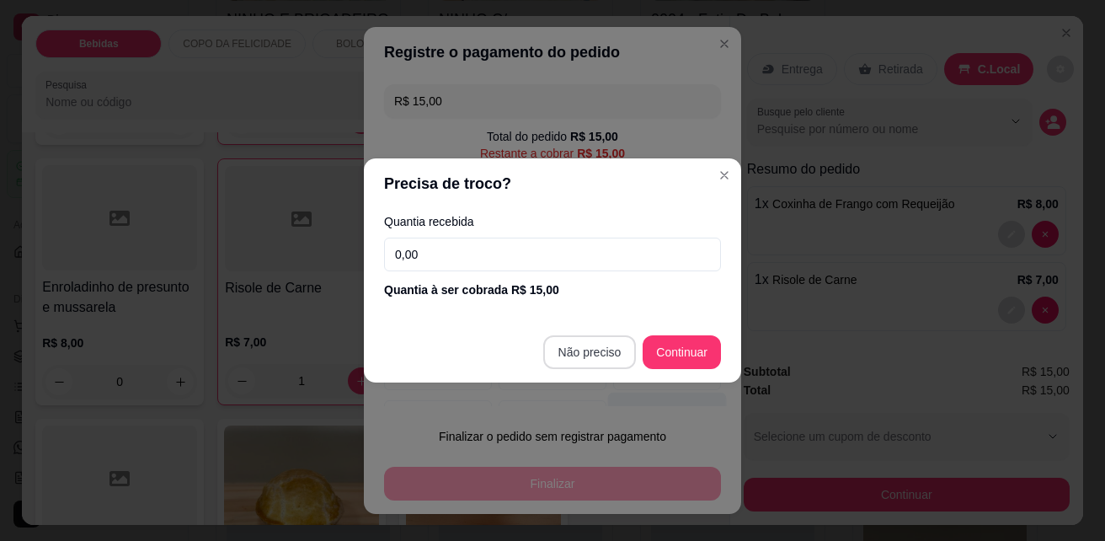
type input "R$ 0,00"
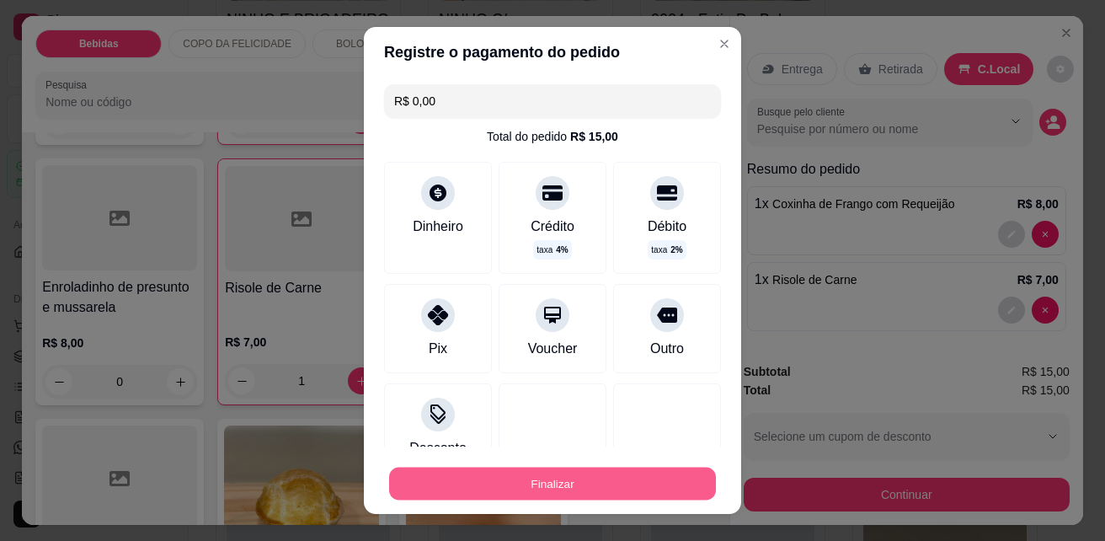
click at [586, 476] on button "Finalizar" at bounding box center [552, 484] width 327 height 33
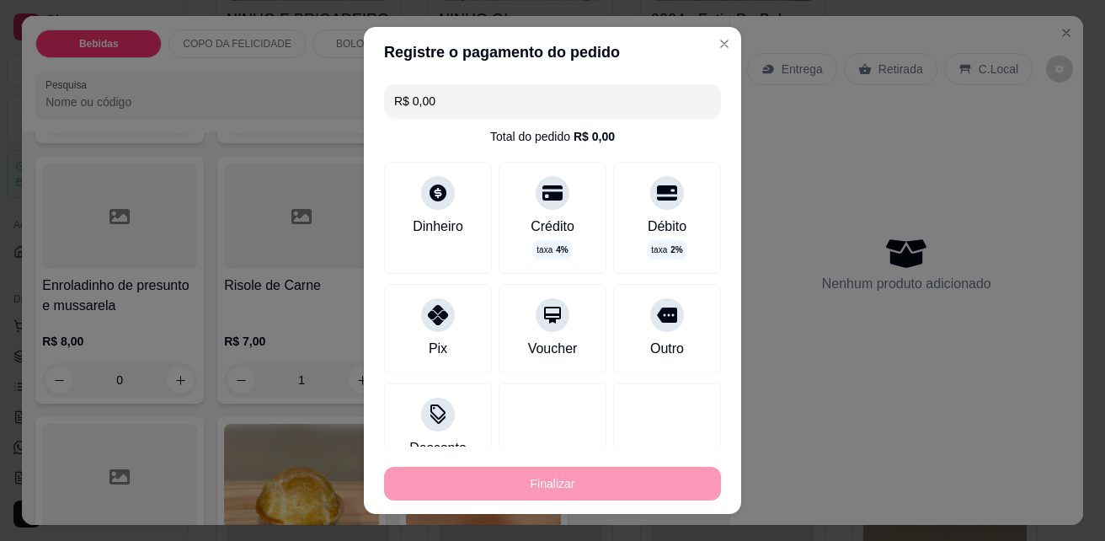
type input "0"
type input "-R$ 15,00"
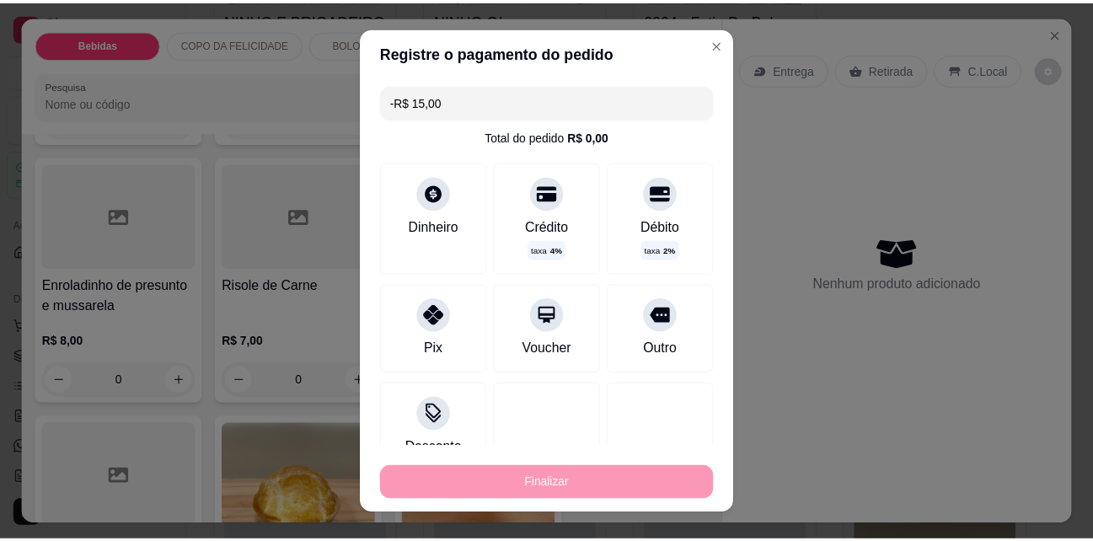
scroll to position [2947, 0]
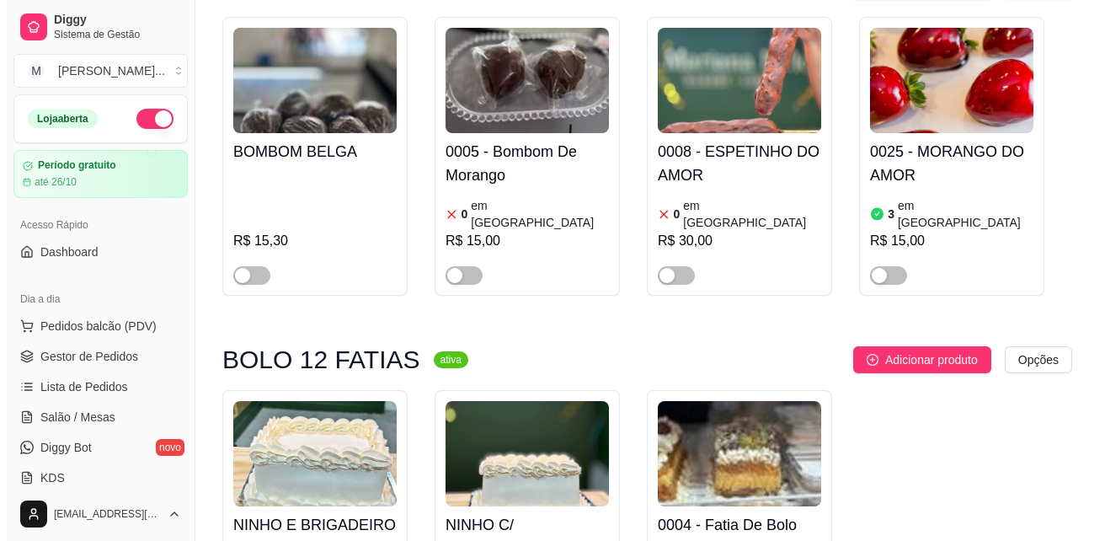
scroll to position [4465, 0]
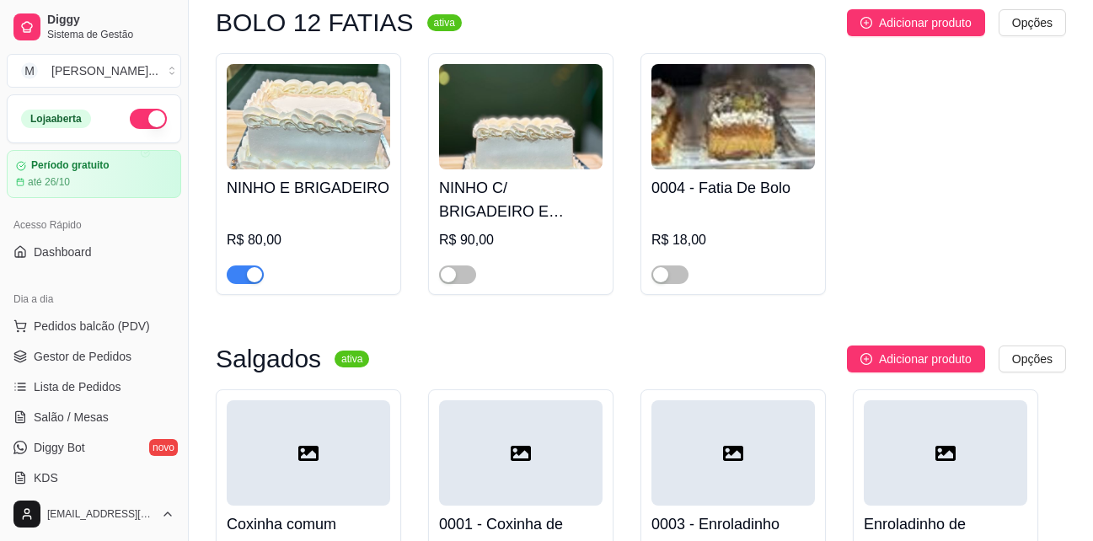
click at [324, 512] on h4 "Coxinha comum" at bounding box center [308, 524] width 163 height 24
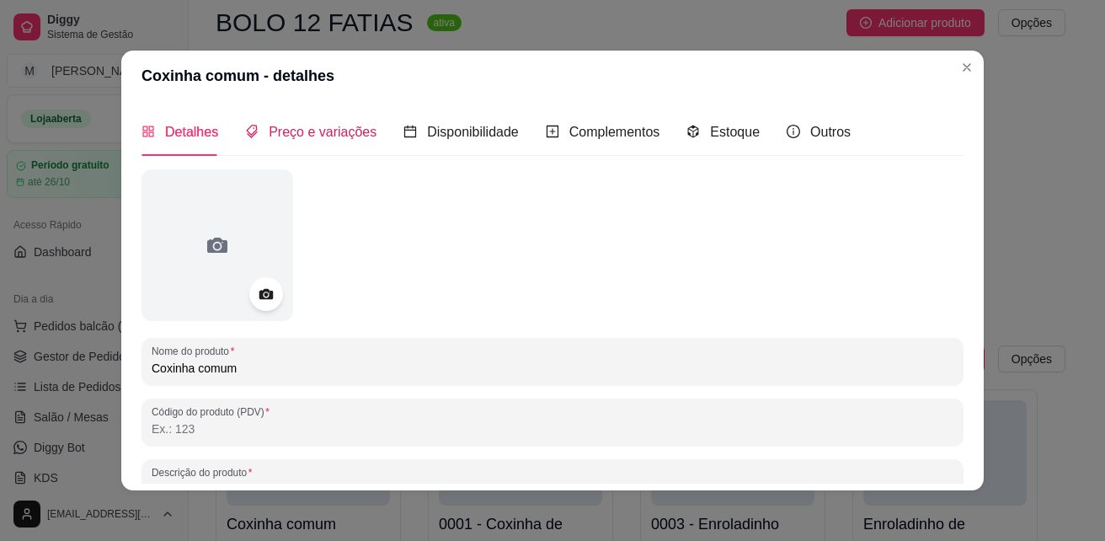
click at [307, 131] on span "Preço e variações" at bounding box center [323, 132] width 108 height 14
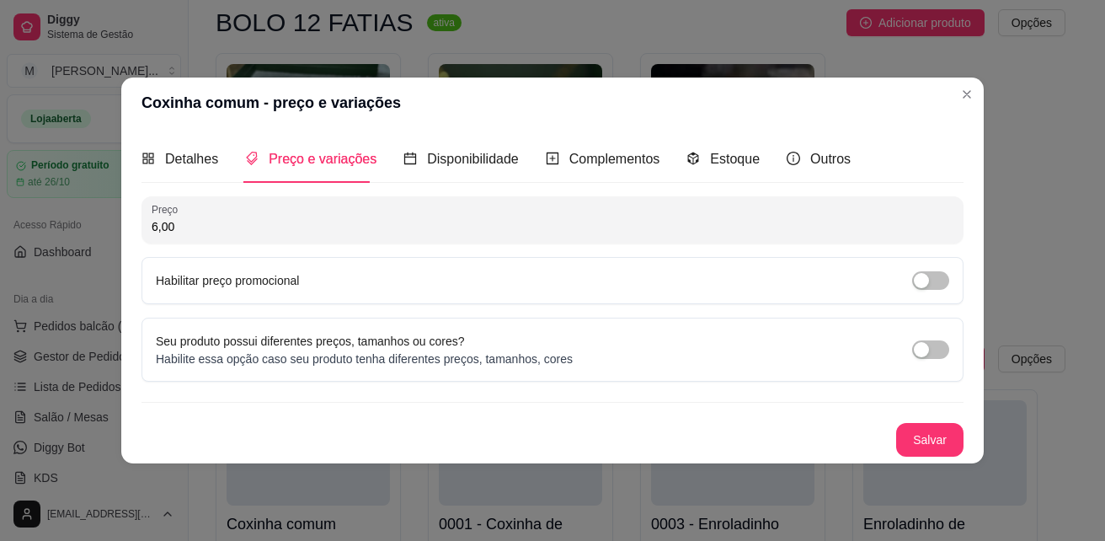
drag, startPoint x: 195, startPoint y: 228, endPoint x: 77, endPoint y: 231, distance: 118.0
click at [77, 231] on div "Coxinha comum - preço e variações Detalhes Preço e variações Disponibilidade Co…" at bounding box center [552, 270] width 1105 height 541
type input "7,00"
click at [937, 446] on button "Salvar" at bounding box center [930, 440] width 66 height 33
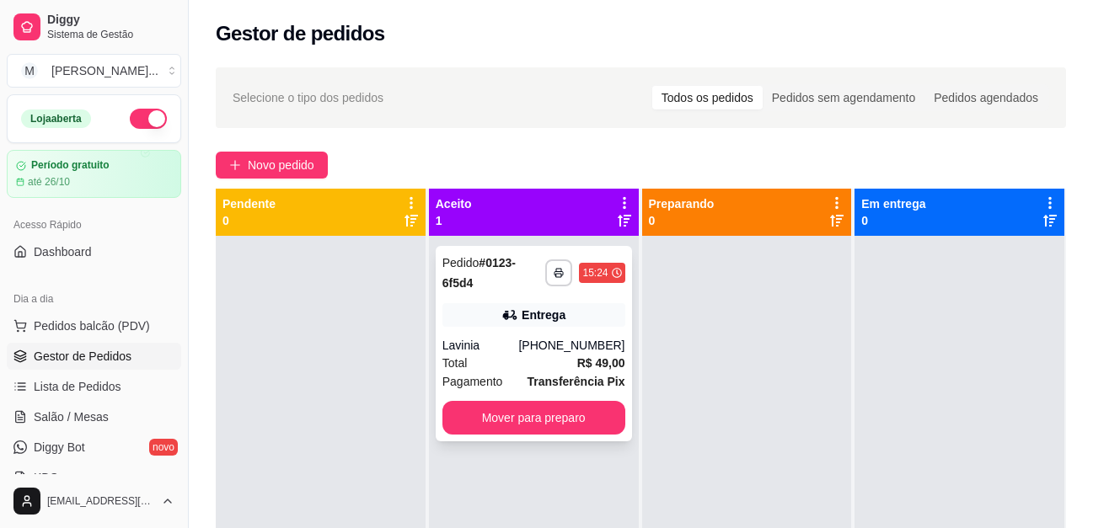
click at [556, 355] on div "Total R$ 49,00" at bounding box center [533, 363] width 183 height 19
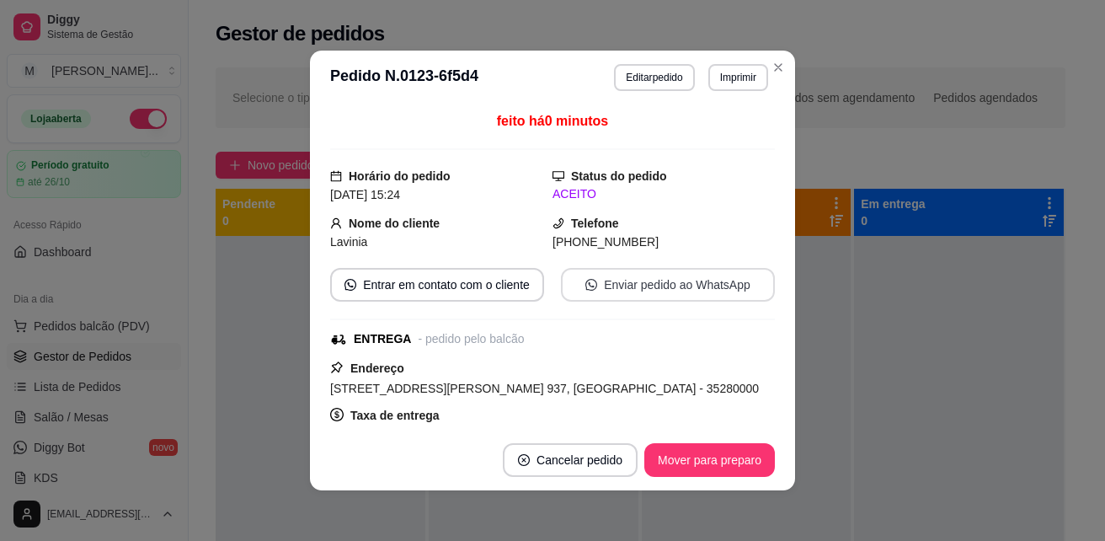
click at [657, 284] on button "Enviar pedido ao WhatsApp" at bounding box center [668, 285] width 214 height 34
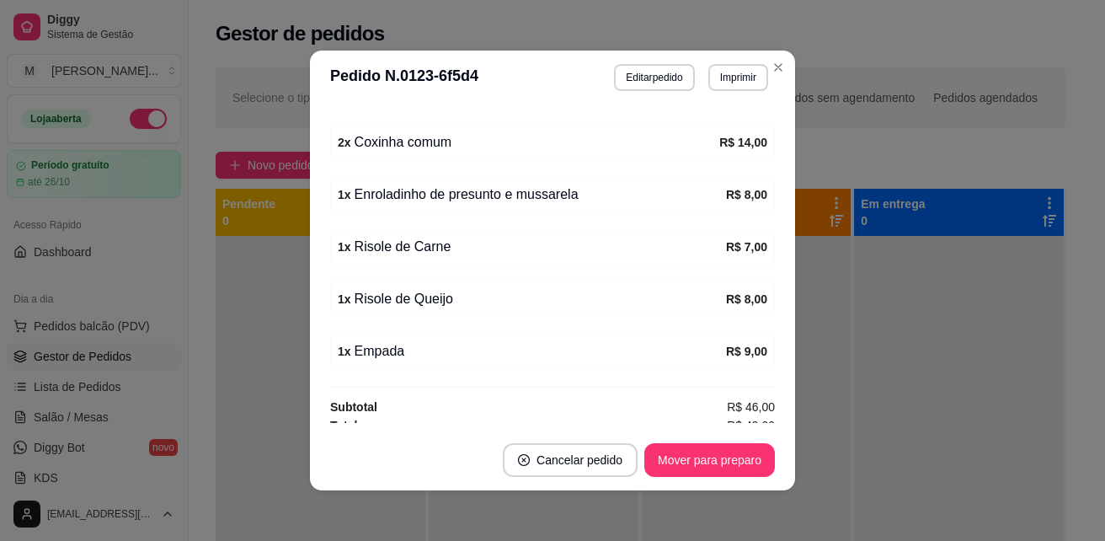
scroll to position [501, 0]
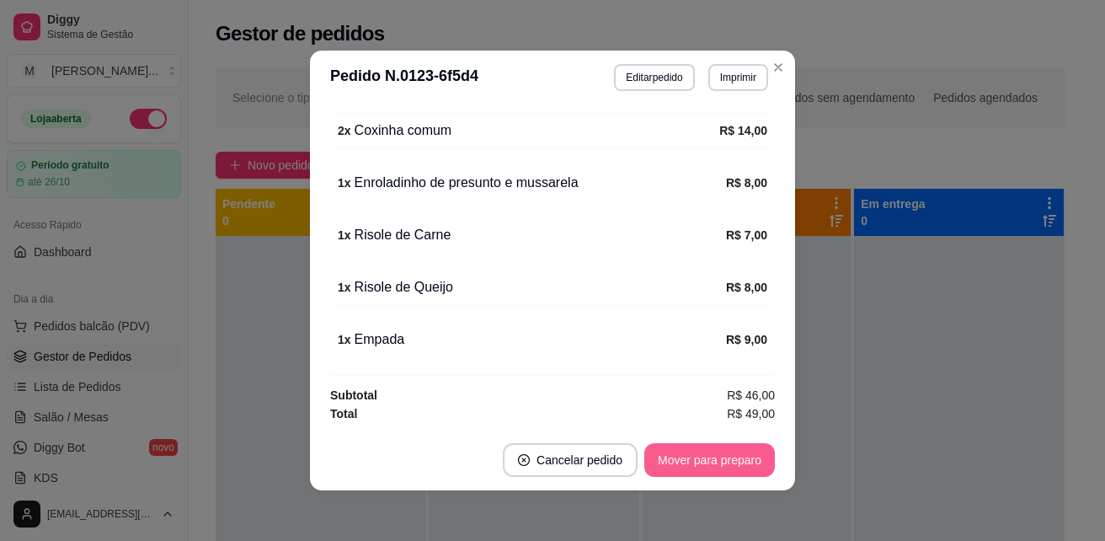
click at [691, 466] on button "Mover para preparo" at bounding box center [709, 460] width 131 height 34
click at [699, 459] on button "Mover para entrega" at bounding box center [710, 460] width 126 height 33
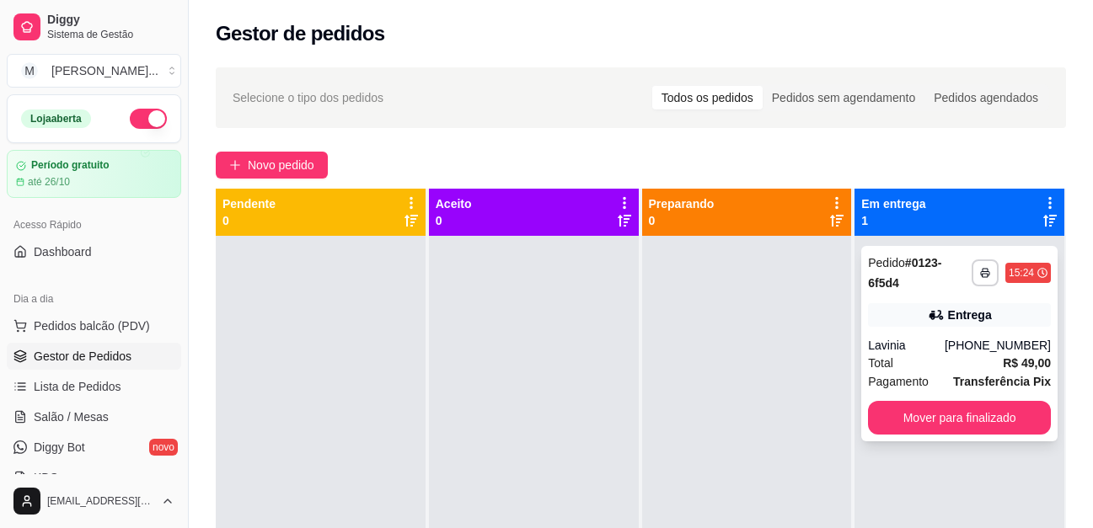
click at [925, 366] on div "Total R$ 49,00" at bounding box center [959, 363] width 183 height 19
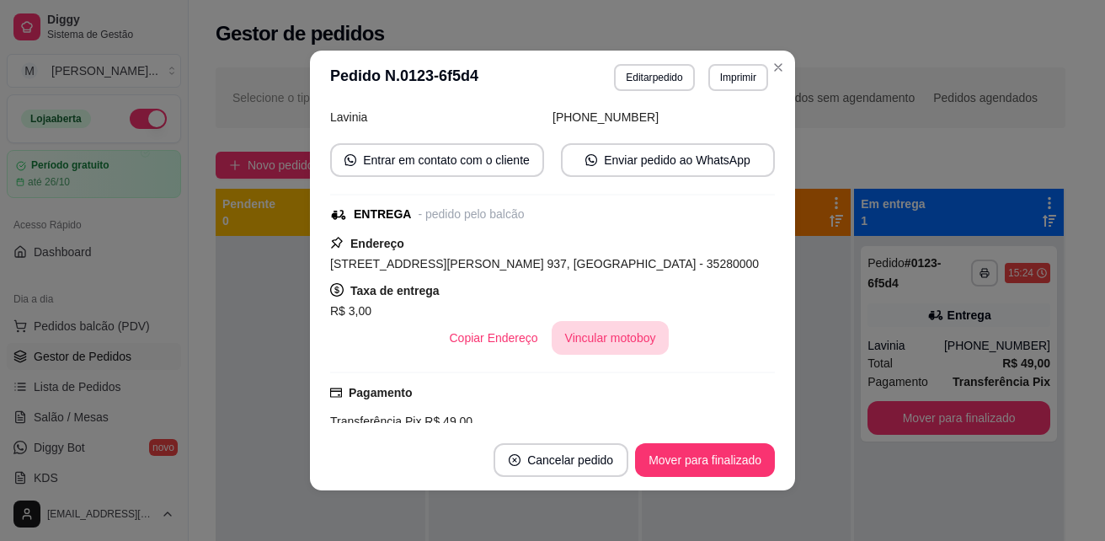
scroll to position [84, 0]
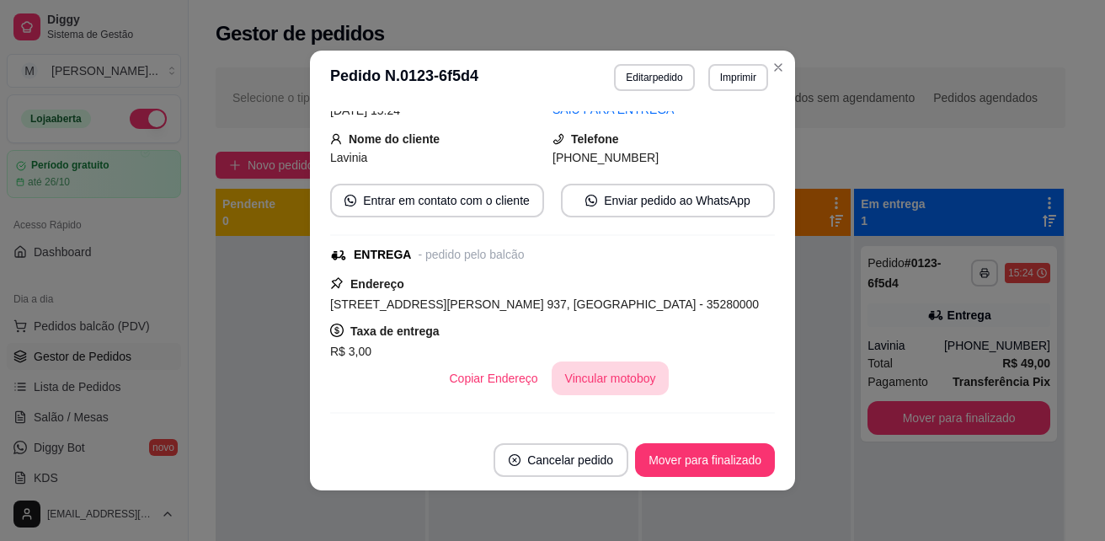
click at [619, 371] on button "Vincular motoboy" at bounding box center [611, 378] width 118 height 34
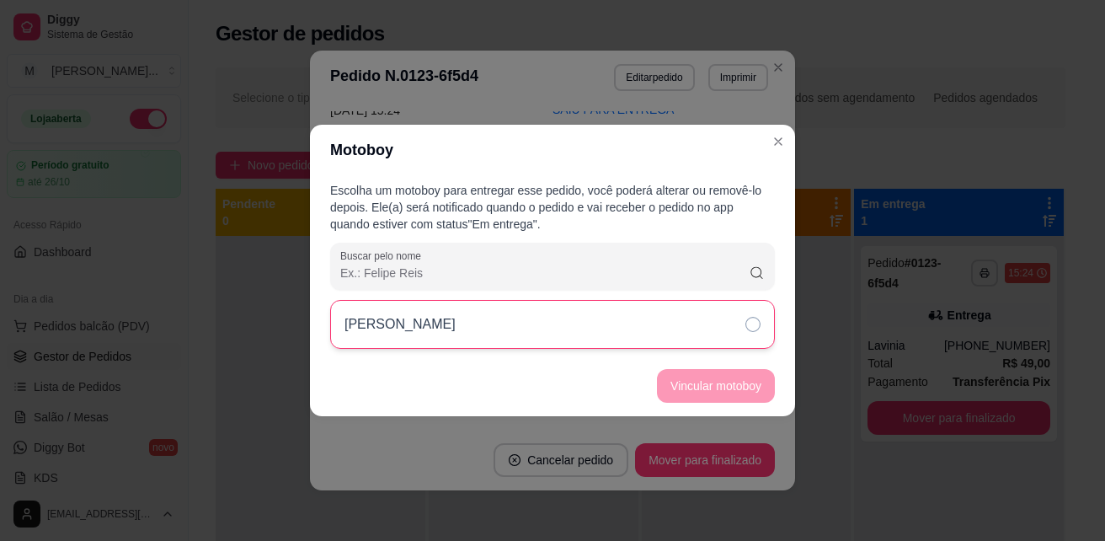
click at [736, 330] on div "OSMAR HENRIQUE DO NASCIMENTO" at bounding box center [552, 324] width 445 height 49
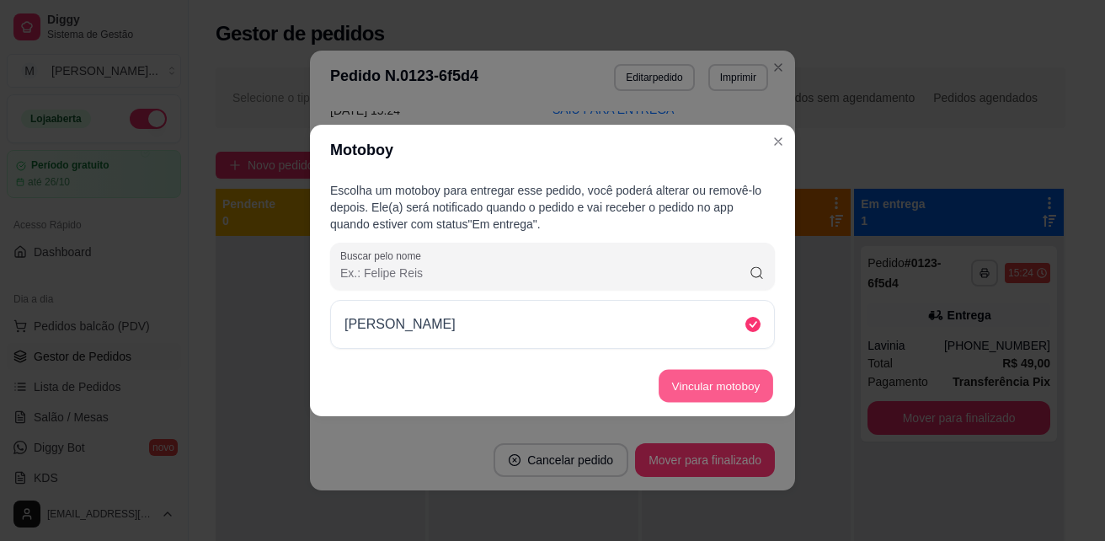
click at [734, 383] on button "Vincular motoboy" at bounding box center [716, 386] width 115 height 33
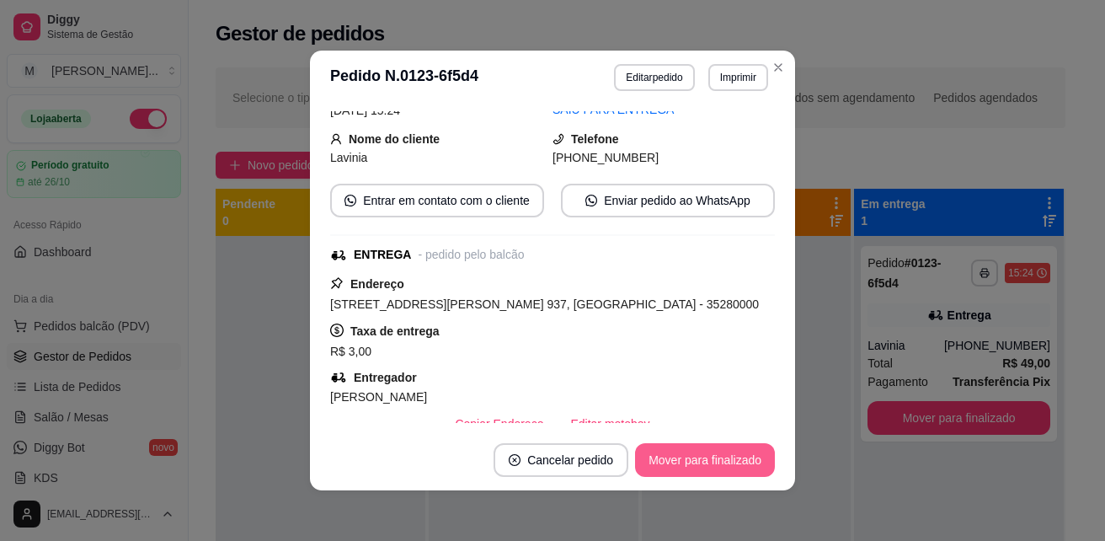
click at [686, 452] on button "Mover para finalizado" at bounding box center [705, 460] width 140 height 34
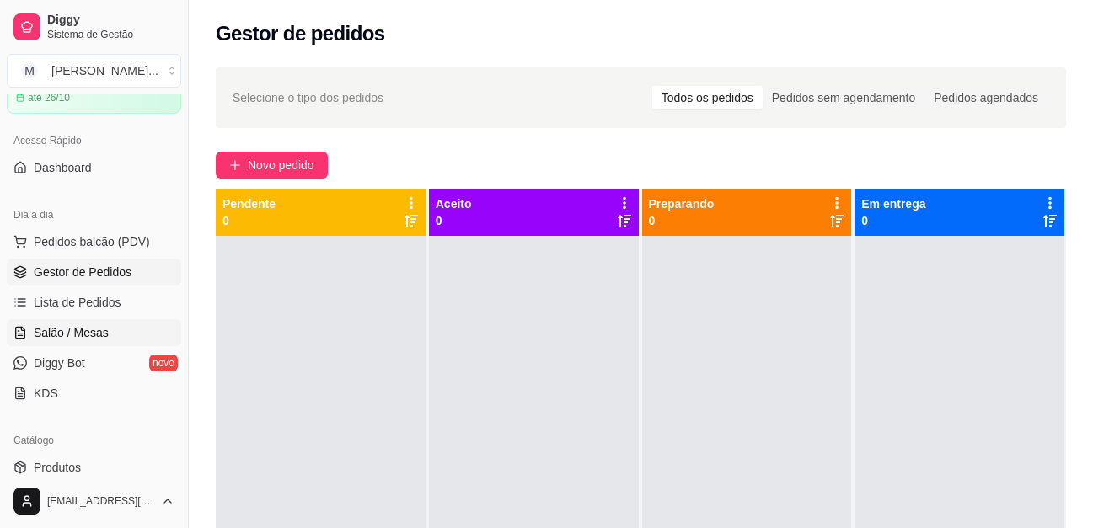
scroll to position [337, 0]
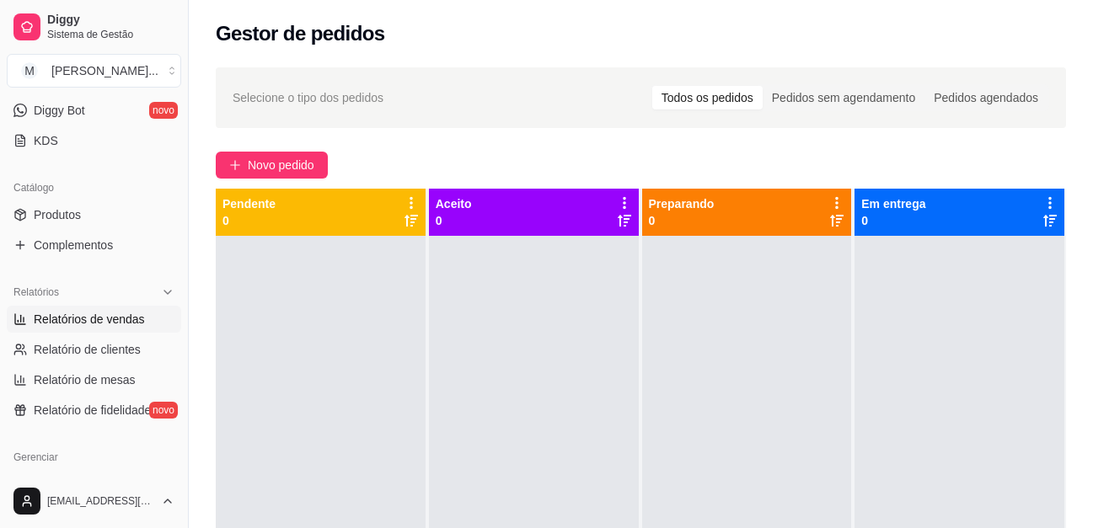
click at [99, 317] on span "Relatórios de vendas" at bounding box center [89, 319] width 111 height 17
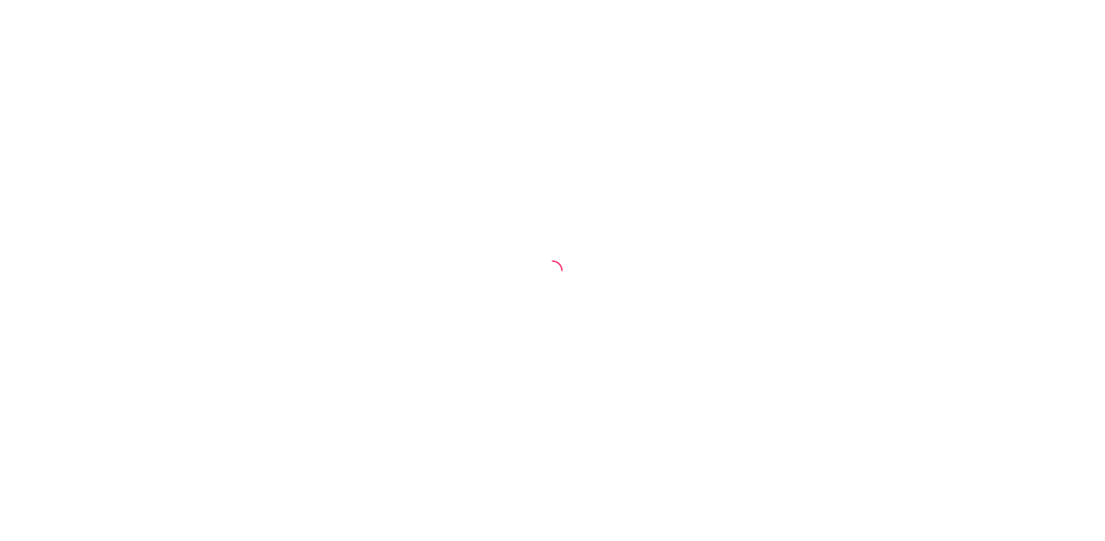
select select "ALL"
select select "0"
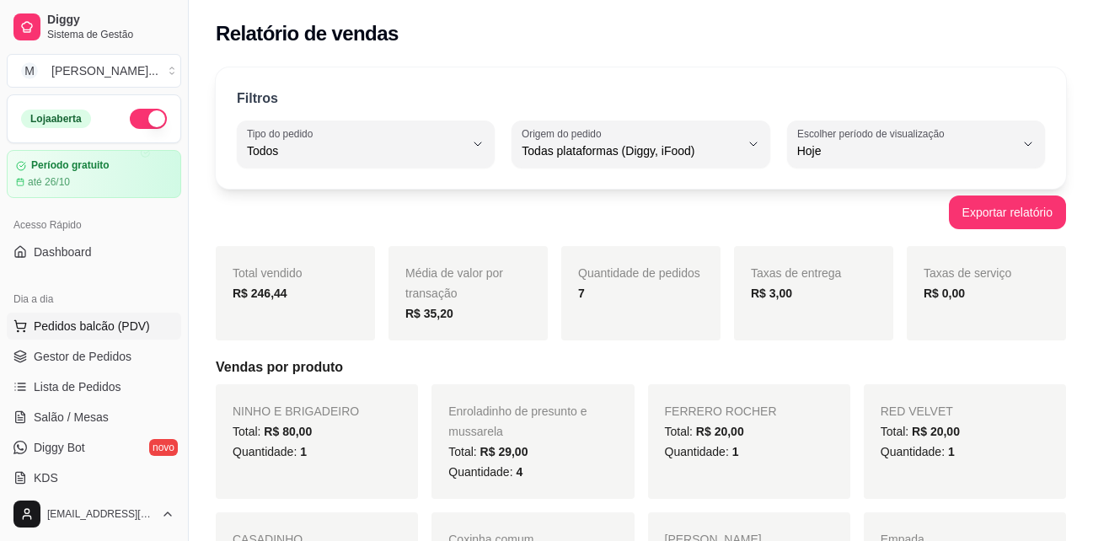
click at [83, 334] on span "Pedidos balcão (PDV)" at bounding box center [92, 326] width 116 height 17
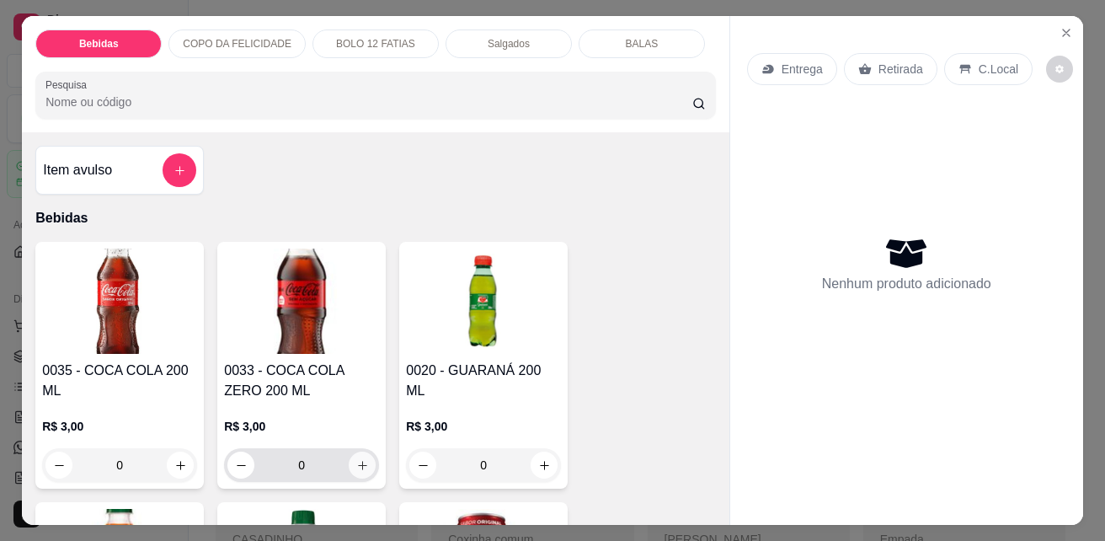
click at [367, 462] on button "increase-product-quantity" at bounding box center [362, 465] width 27 height 27
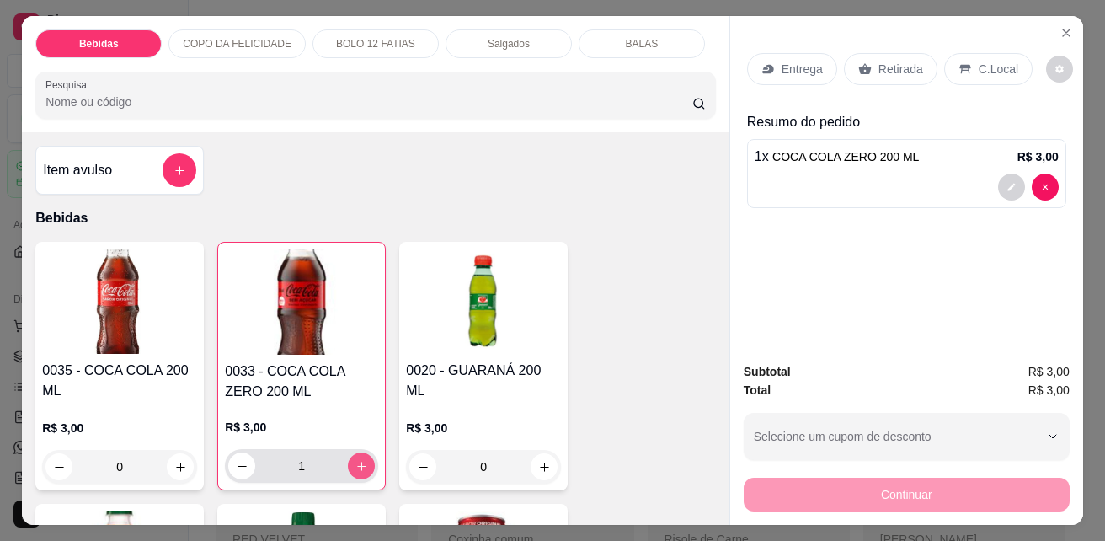
click at [358, 460] on icon "increase-product-quantity" at bounding box center [361, 466] width 13 height 13
type input "2"
click at [991, 67] on p "C.Local" at bounding box center [999, 69] width 40 height 17
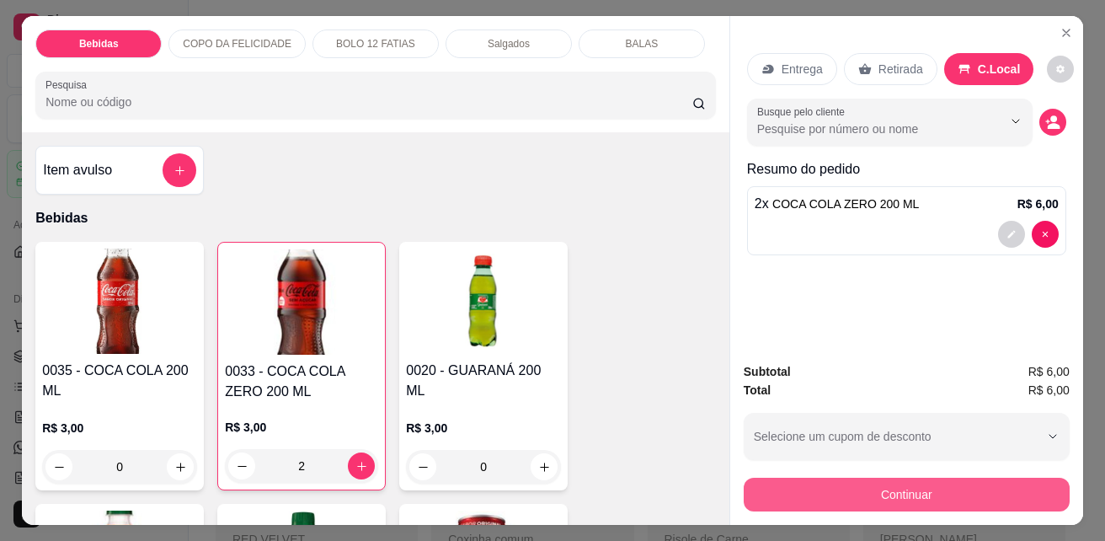
click at [935, 491] on button "Continuar" at bounding box center [907, 495] width 326 height 34
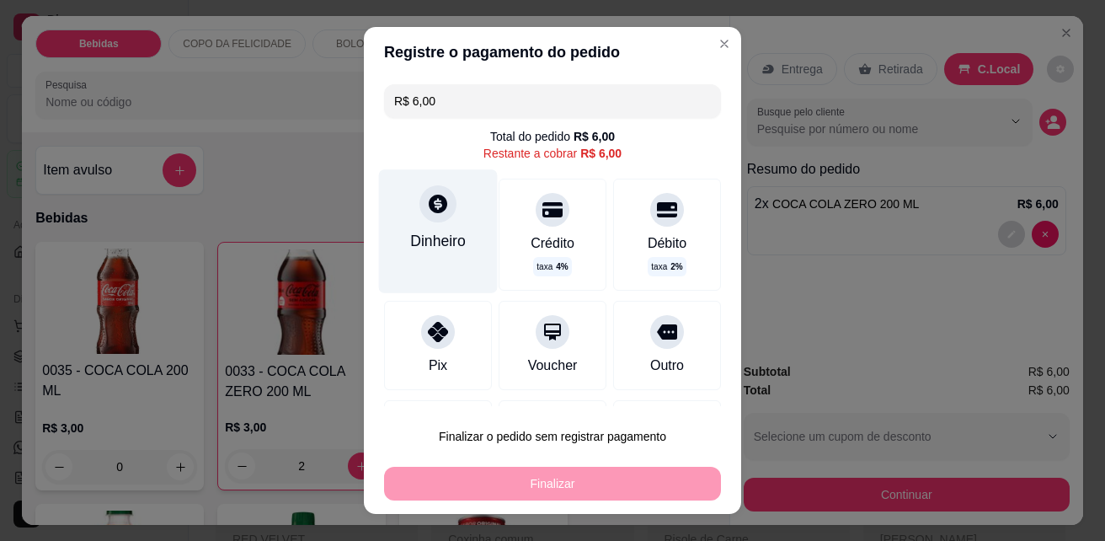
click at [448, 219] on div "Dinheiro" at bounding box center [438, 230] width 119 height 123
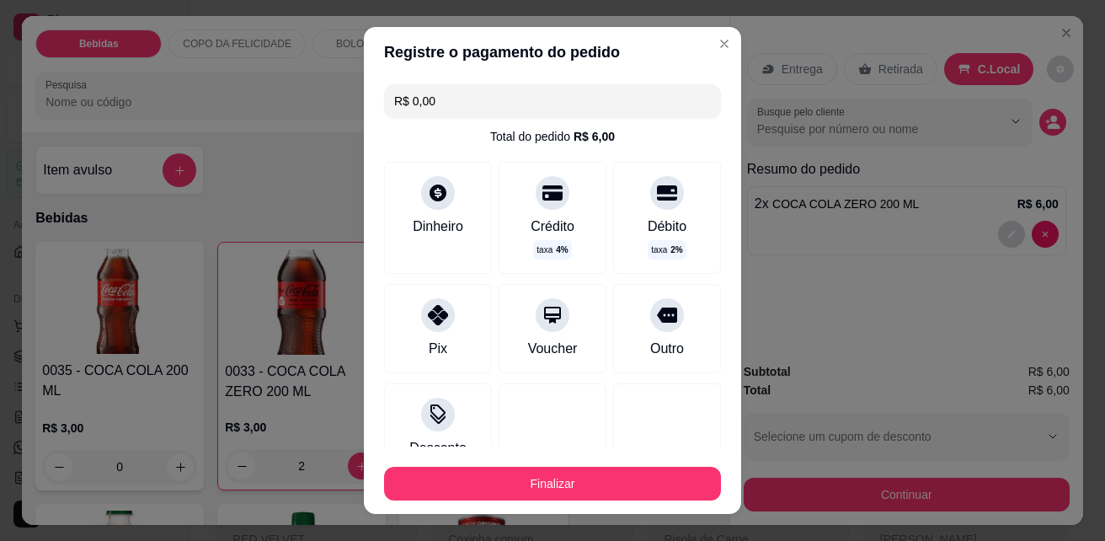
type input "R$ 0,00"
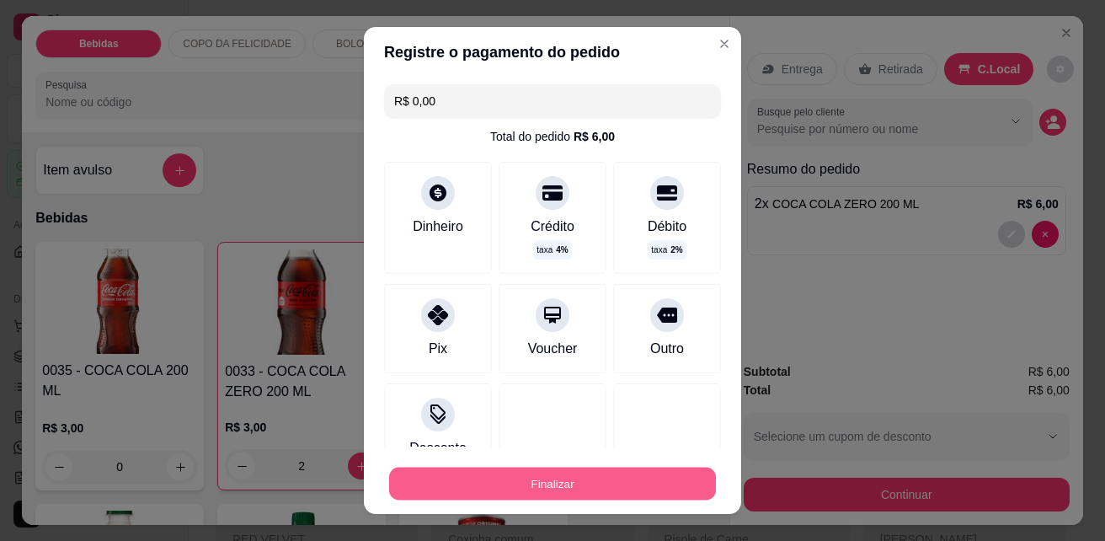
click at [589, 475] on button "Finalizar" at bounding box center [552, 484] width 327 height 33
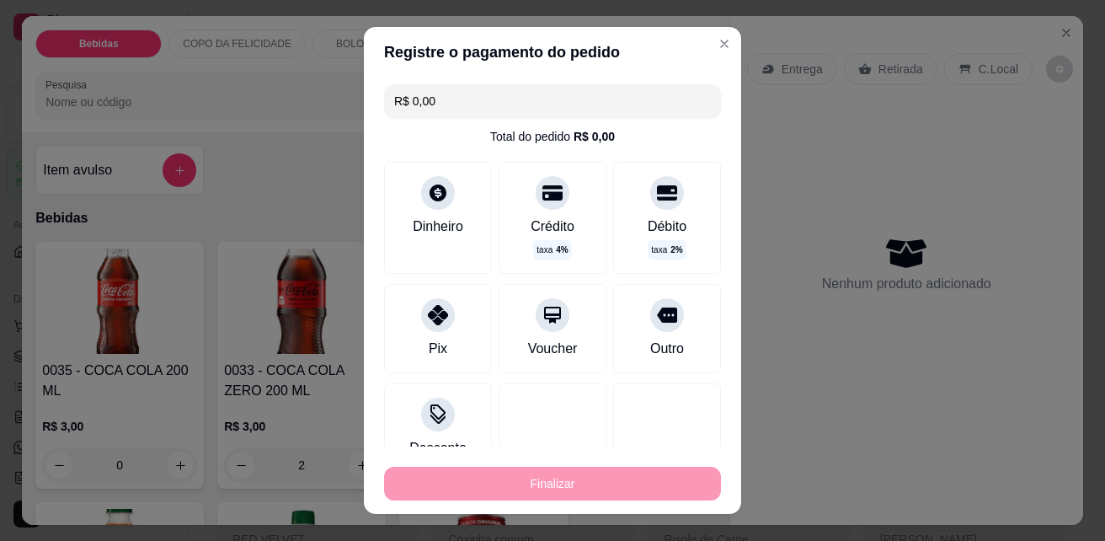
type input "0"
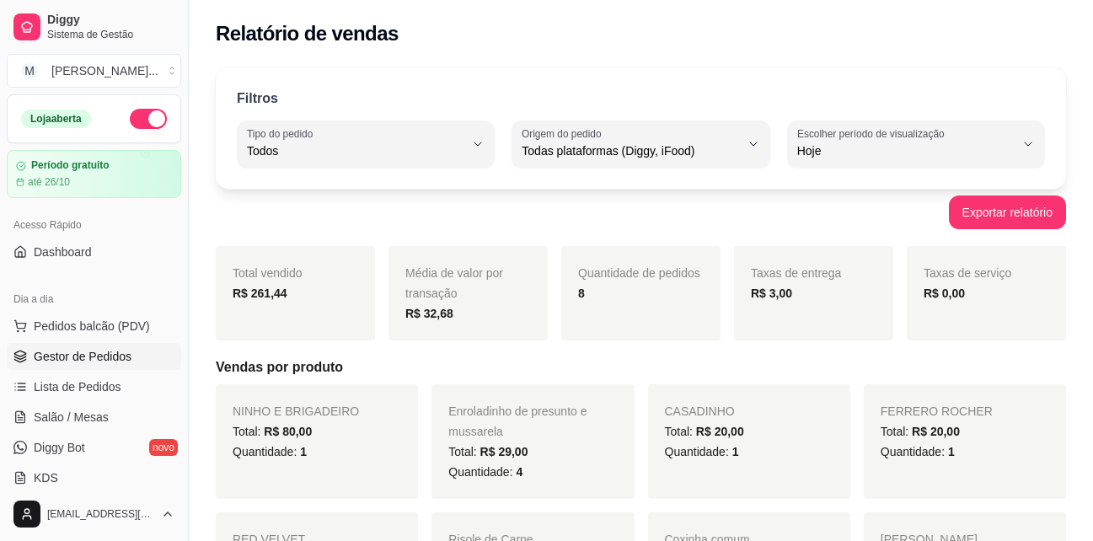
click at [94, 359] on span "Gestor de Pedidos" at bounding box center [83, 356] width 98 height 17
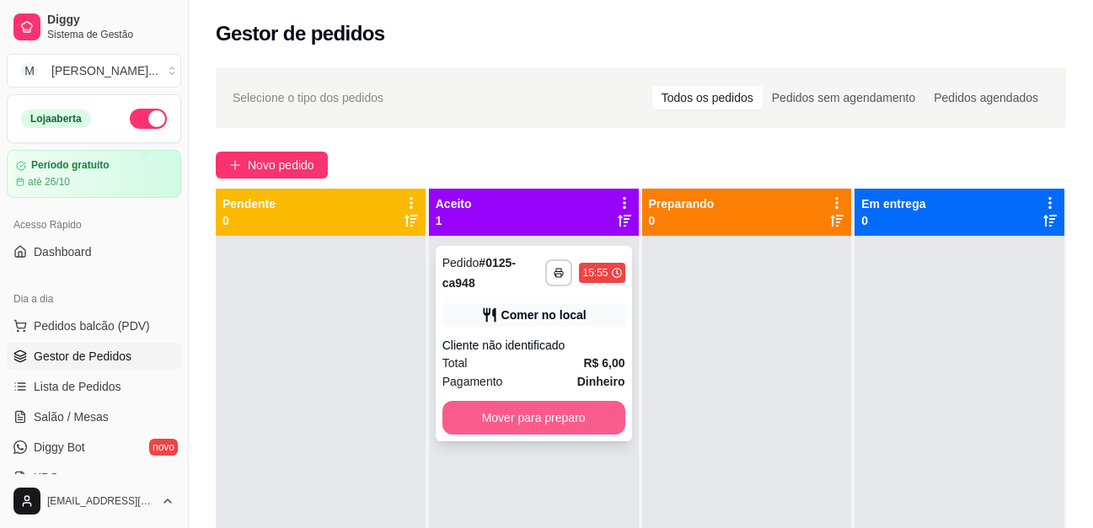
click at [519, 414] on button "Mover para preparo" at bounding box center [533, 418] width 183 height 34
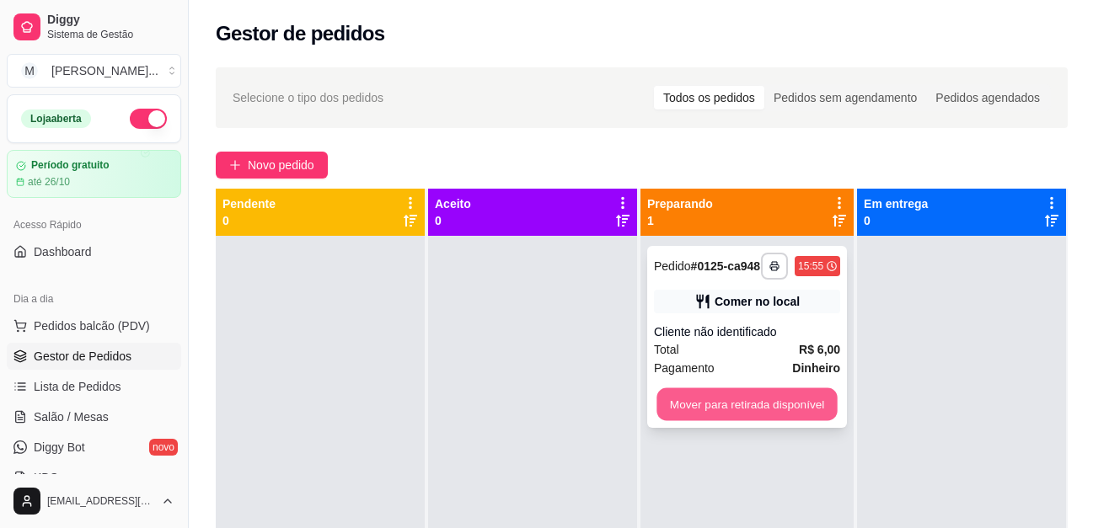
click at [778, 400] on button "Mover para retirada disponível" at bounding box center [746, 404] width 180 height 33
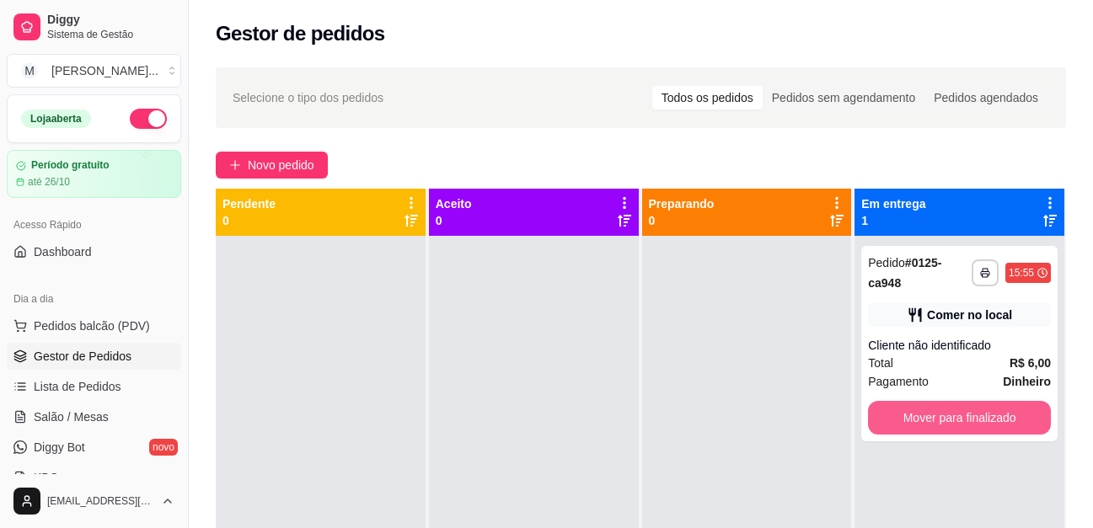
click at [993, 408] on button "Mover para finalizado" at bounding box center [959, 418] width 183 height 34
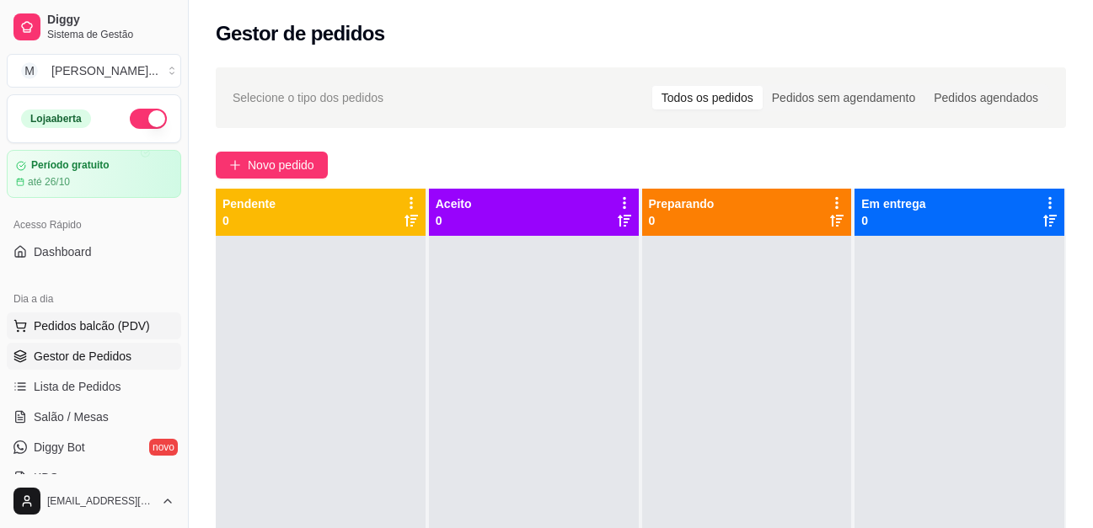
click at [111, 329] on span "Pedidos balcão (PDV)" at bounding box center [92, 326] width 116 height 17
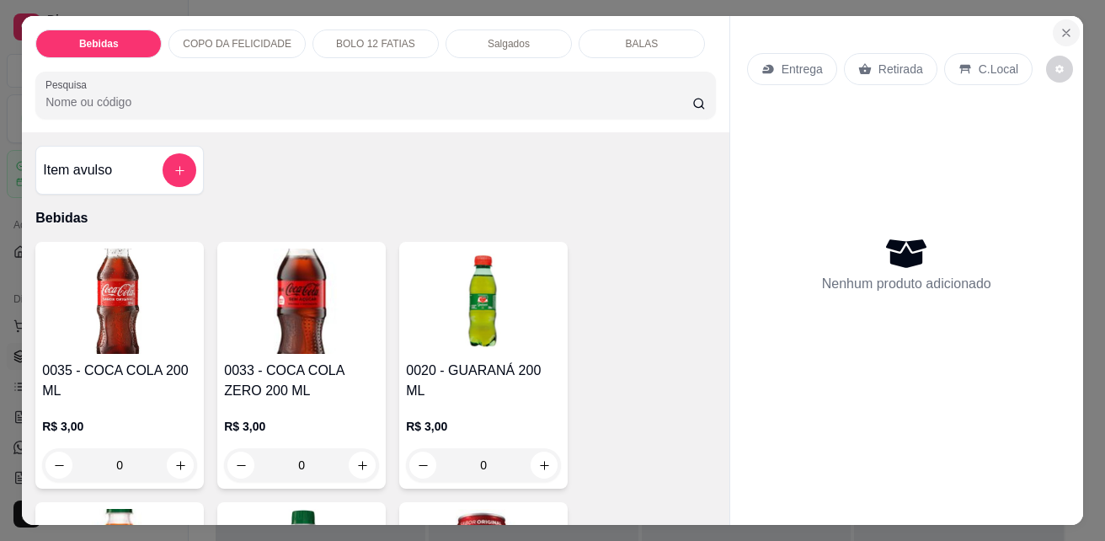
click at [1071, 24] on button "Close" at bounding box center [1066, 32] width 27 height 27
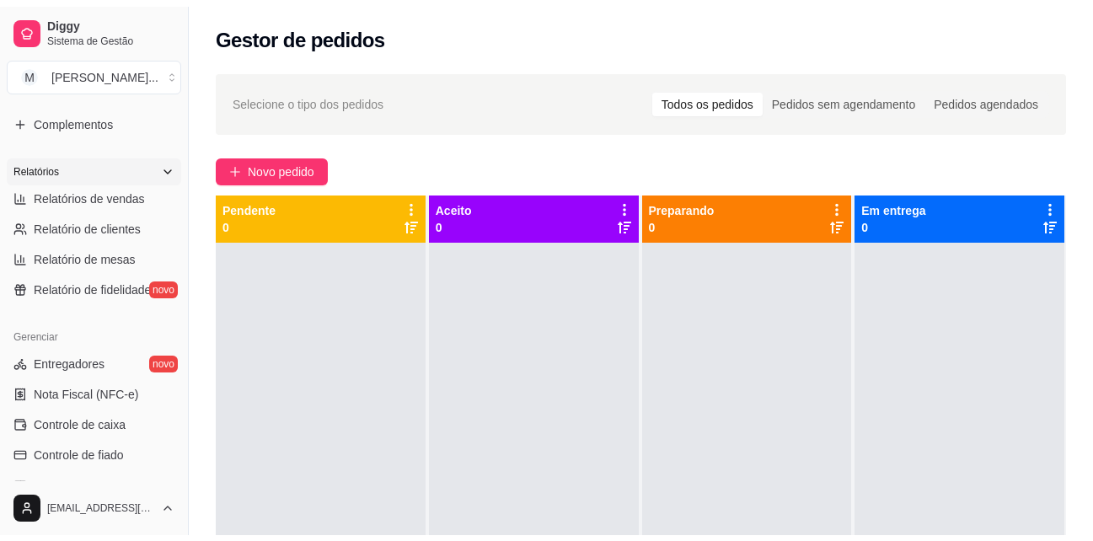
scroll to position [505, 0]
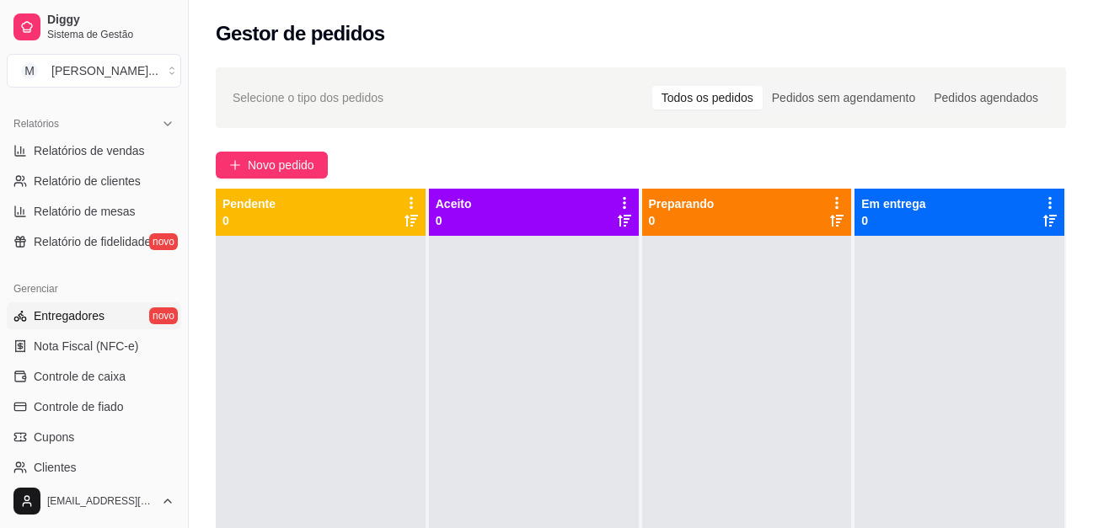
click at [84, 315] on span "Entregadores" at bounding box center [69, 315] width 71 height 17
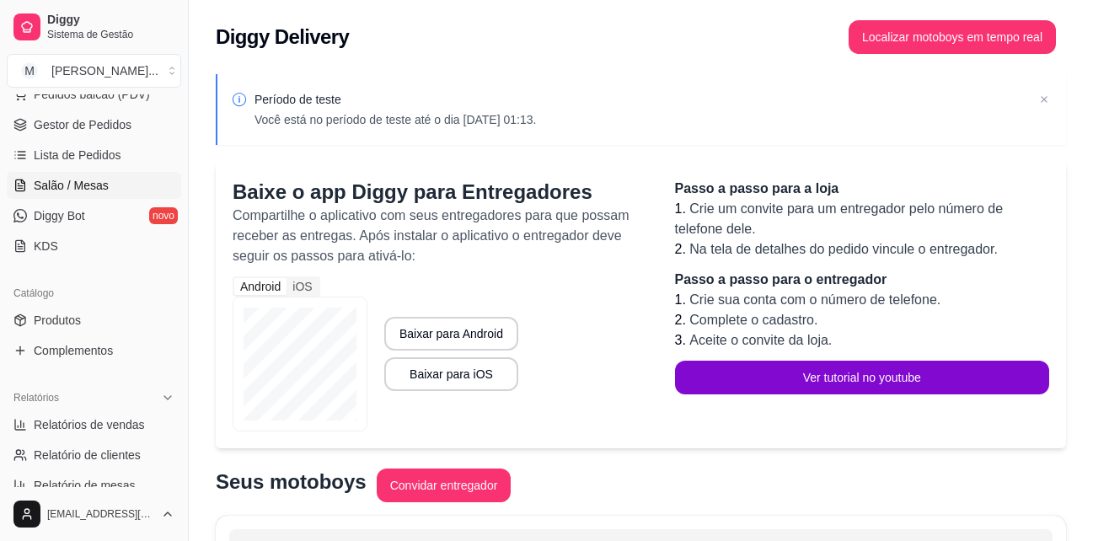
scroll to position [253, 0]
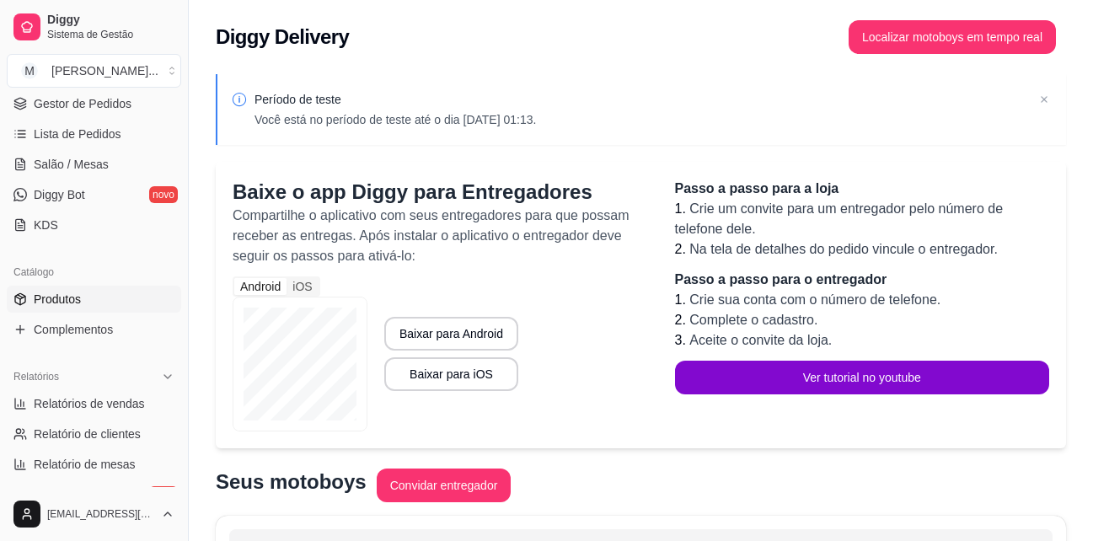
click at [93, 291] on link "Produtos" at bounding box center [94, 299] width 174 height 27
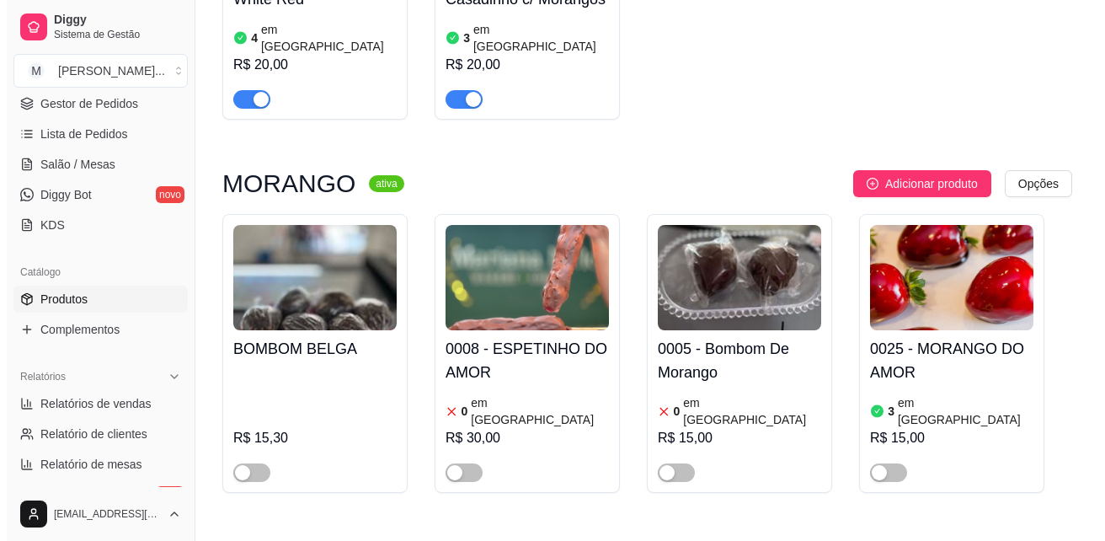
scroll to position [3959, 0]
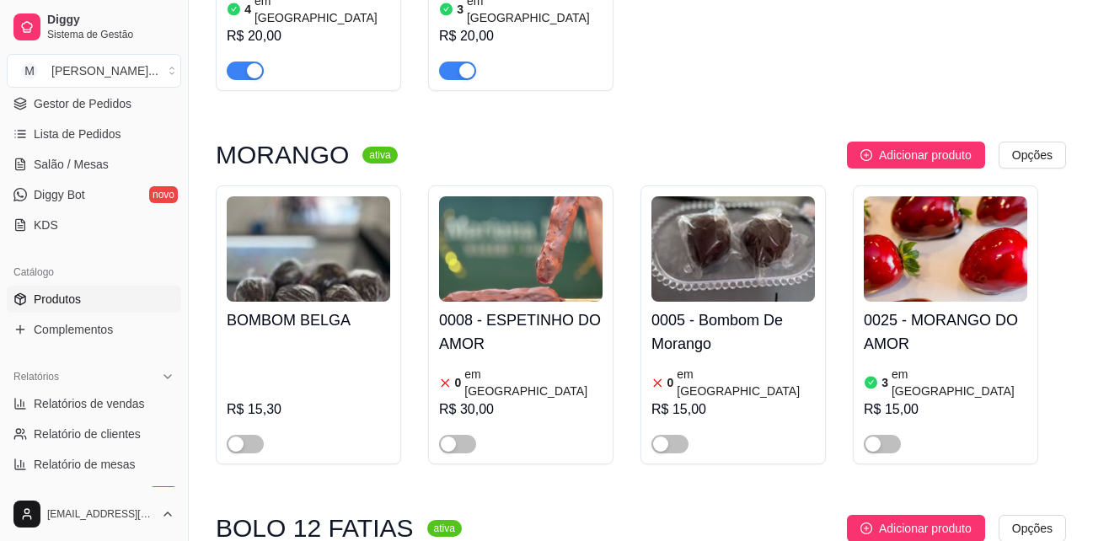
click at [857, 260] on div "0025 - MORANGO DO AMOR 3 em estoque R$ 15,00" at bounding box center [944, 324] width 185 height 279
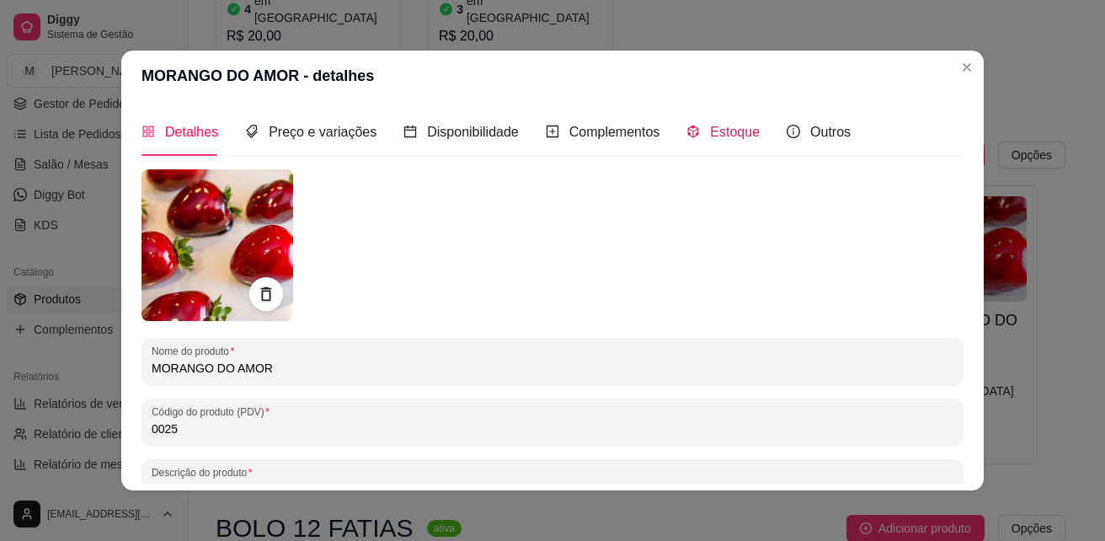
click at [714, 132] on span "Estoque" at bounding box center [735, 132] width 50 height 14
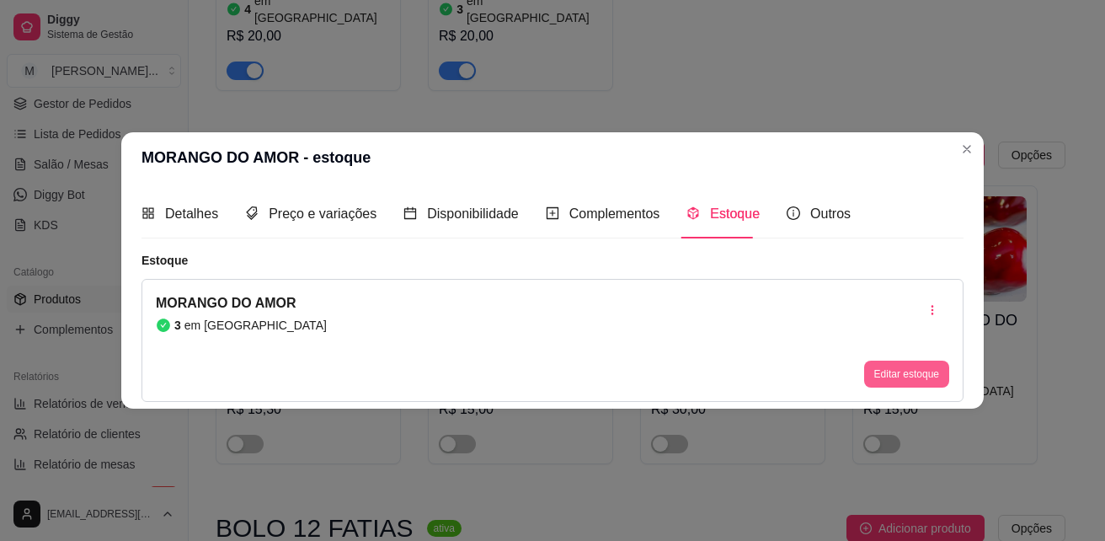
click at [885, 370] on button "Editar estoque" at bounding box center [906, 374] width 85 height 27
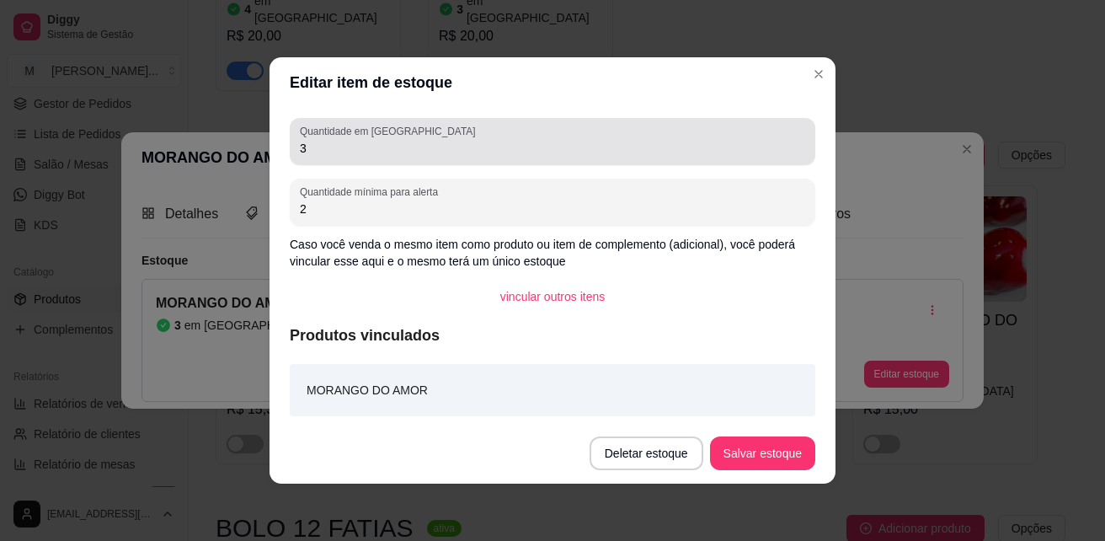
click at [307, 149] on input "3" at bounding box center [552, 148] width 505 height 17
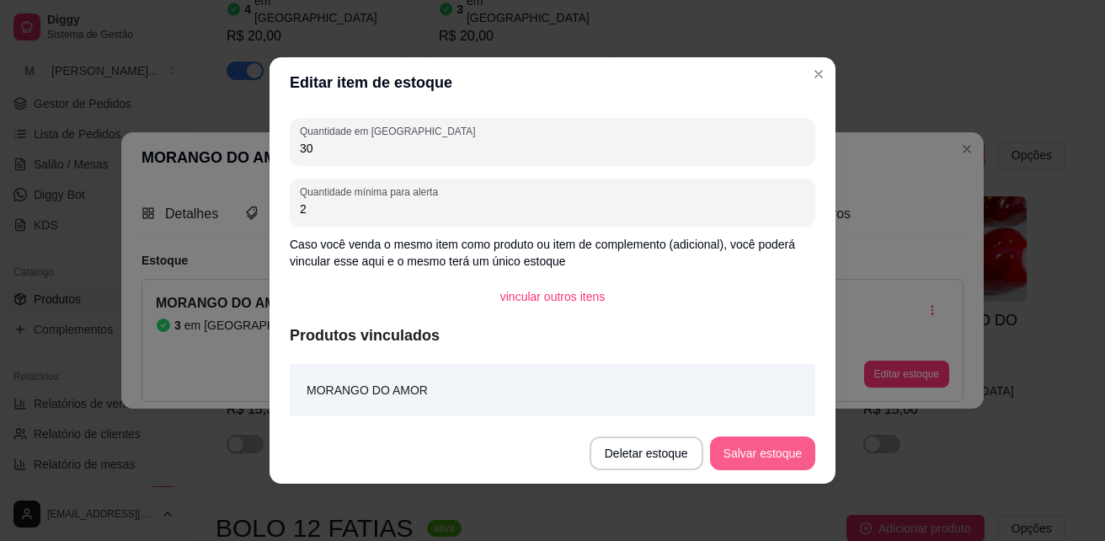
type input "30"
click at [754, 462] on button "Salvar estoque" at bounding box center [762, 453] width 105 height 34
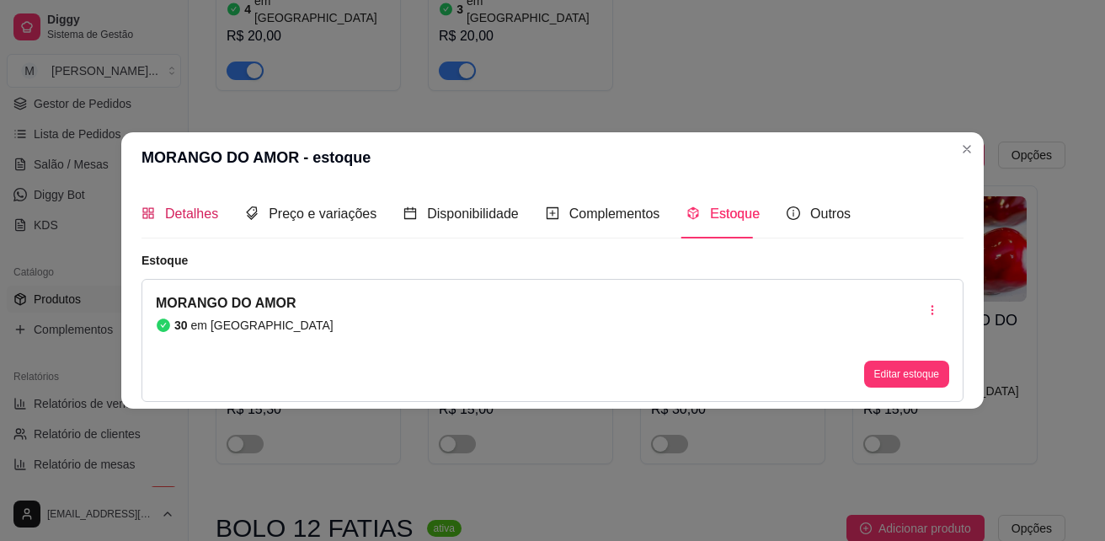
click at [182, 215] on span "Detalhes" at bounding box center [191, 213] width 53 height 14
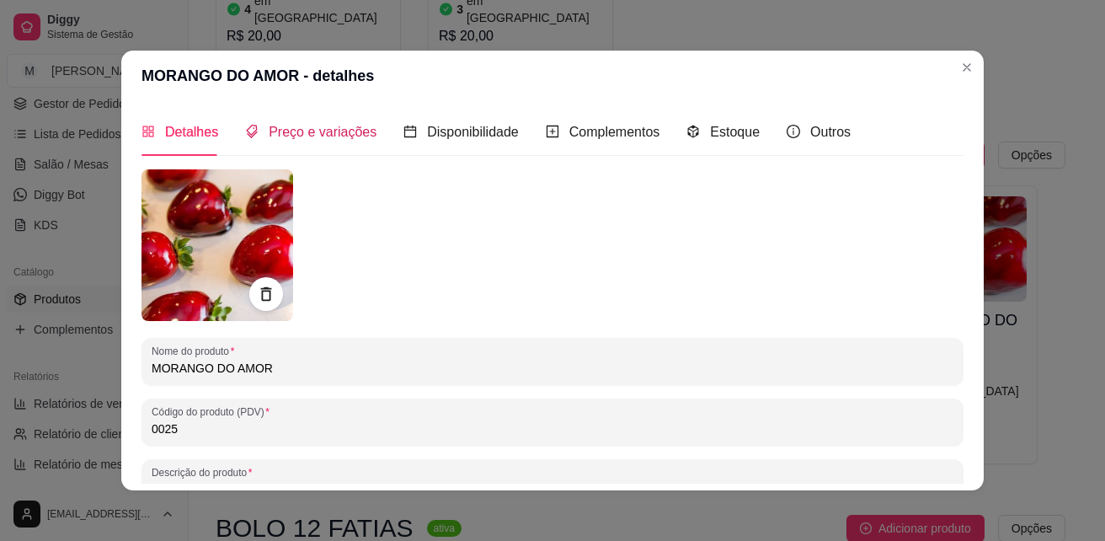
click at [329, 134] on span "Preço e variações" at bounding box center [323, 132] width 108 height 14
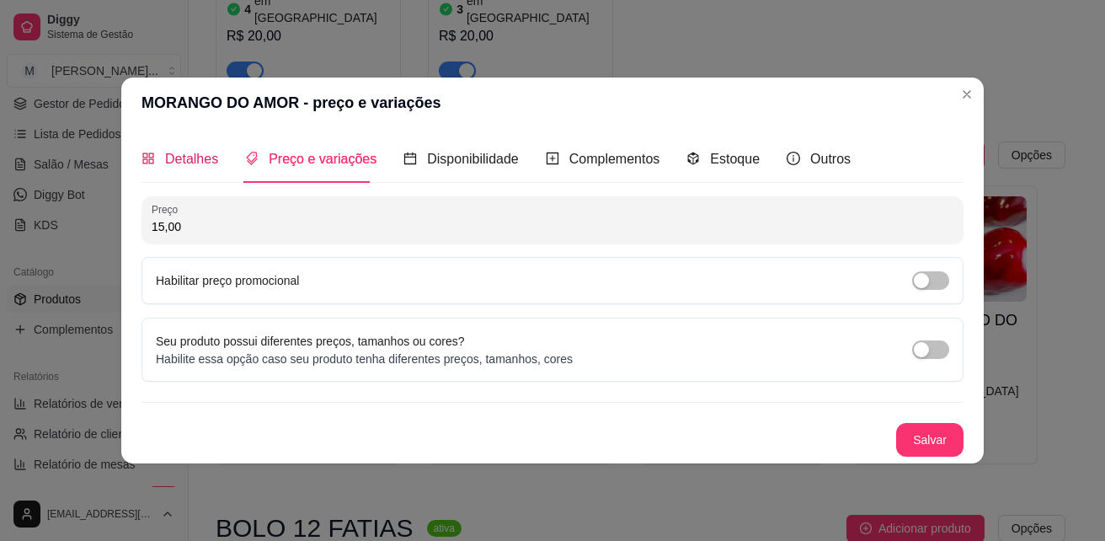
click at [164, 155] on div "Detalhes" at bounding box center [180, 158] width 77 height 21
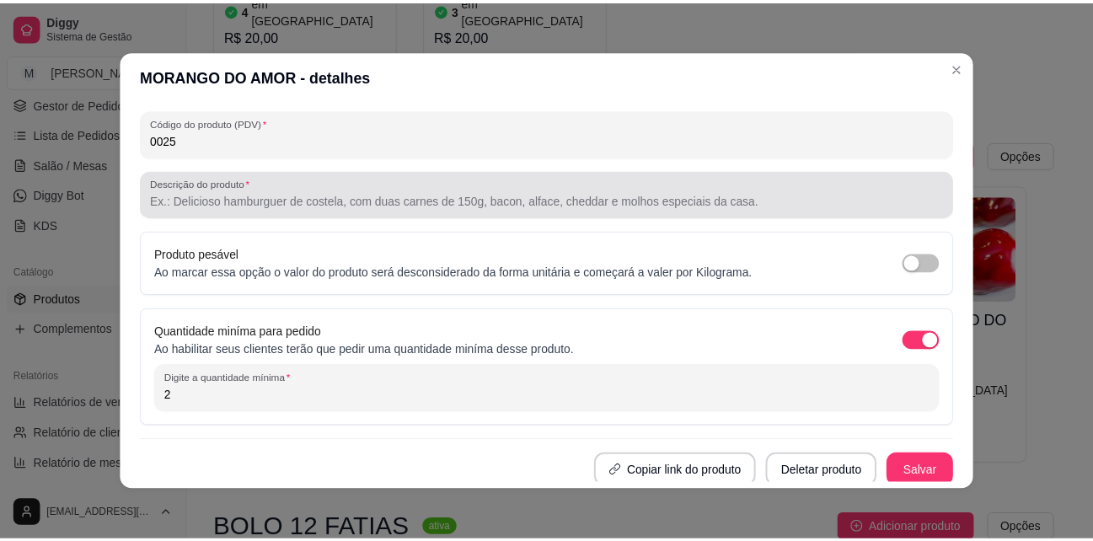
scroll to position [293, 0]
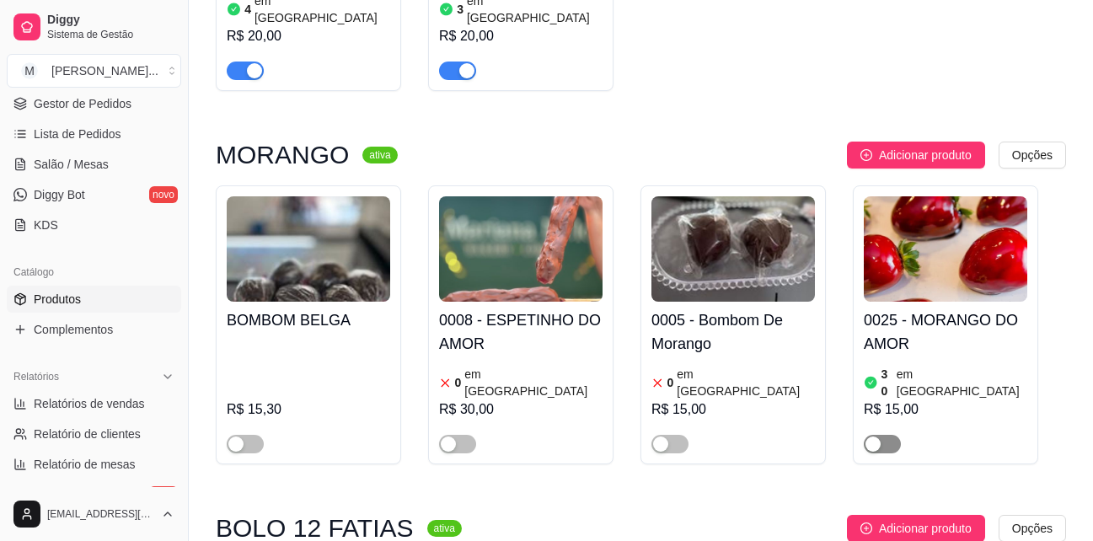
click at [877, 436] on div "button" at bounding box center [872, 443] width 15 height 15
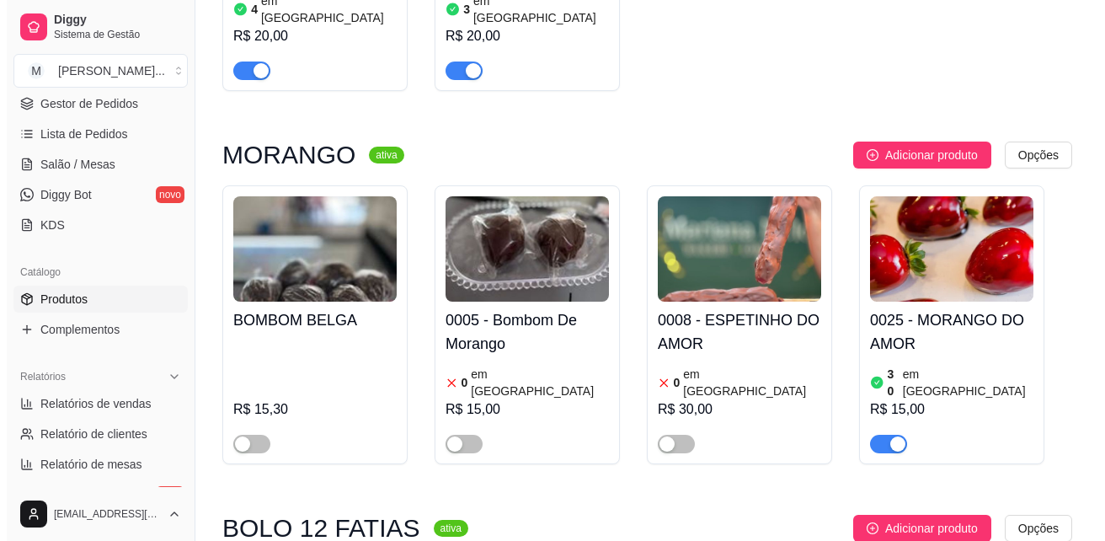
scroll to position [84, 0]
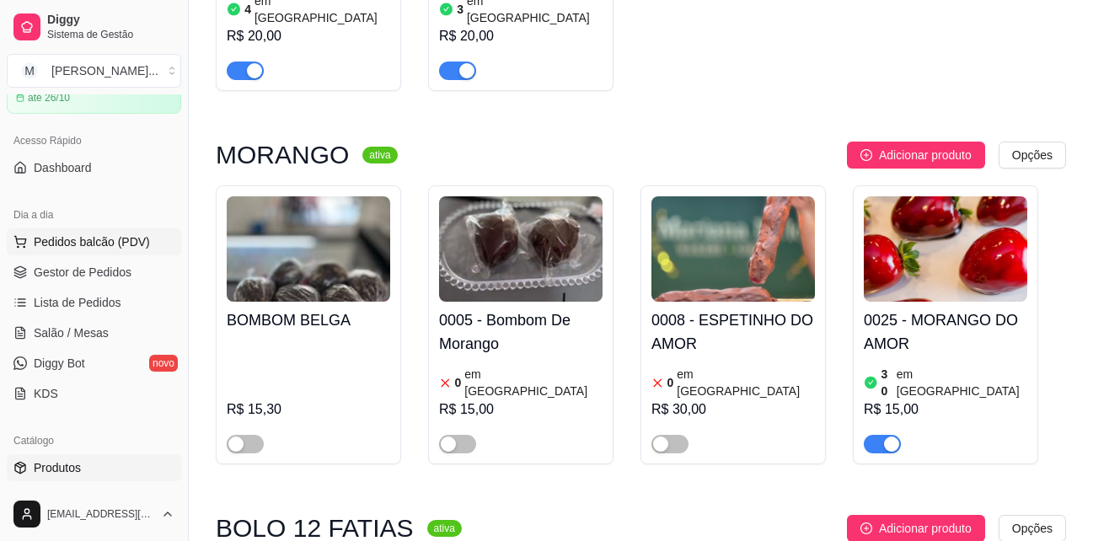
click at [90, 237] on span "Pedidos balcão (PDV)" at bounding box center [92, 241] width 116 height 17
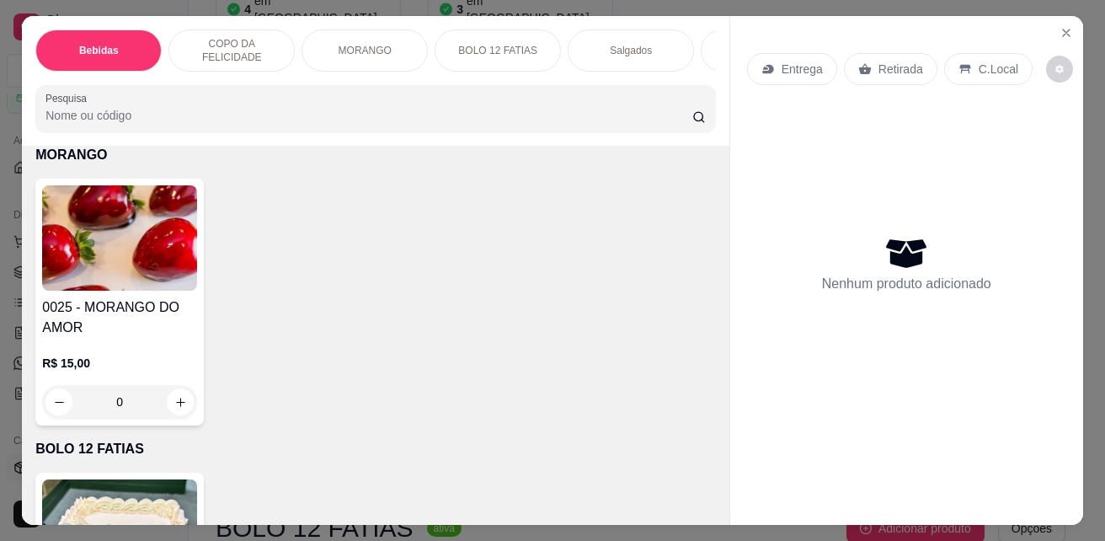
scroll to position [2443, 0]
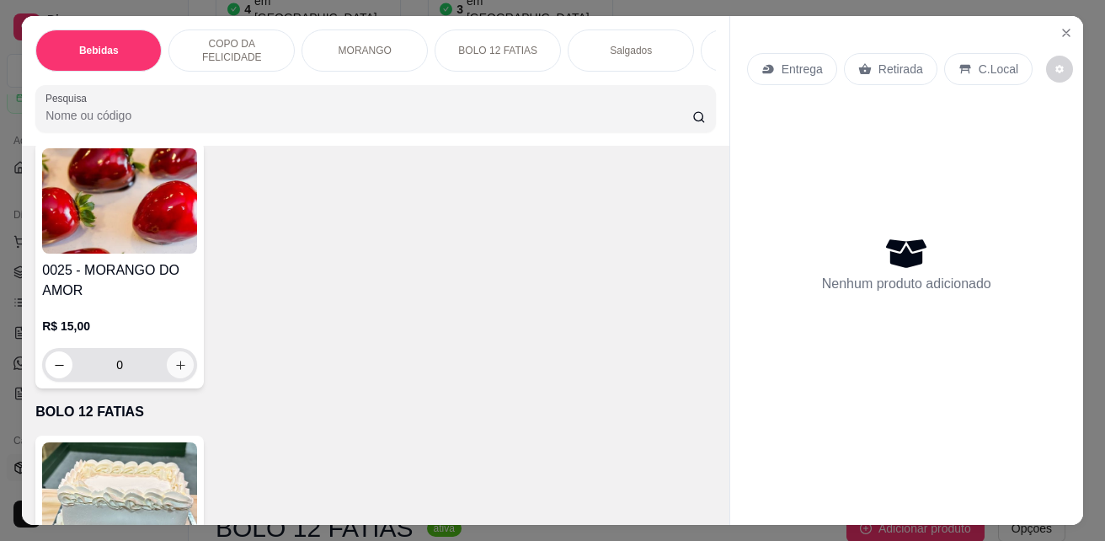
click at [179, 370] on icon "increase-product-quantity" at bounding box center [180, 365] width 13 height 13
type input "1"
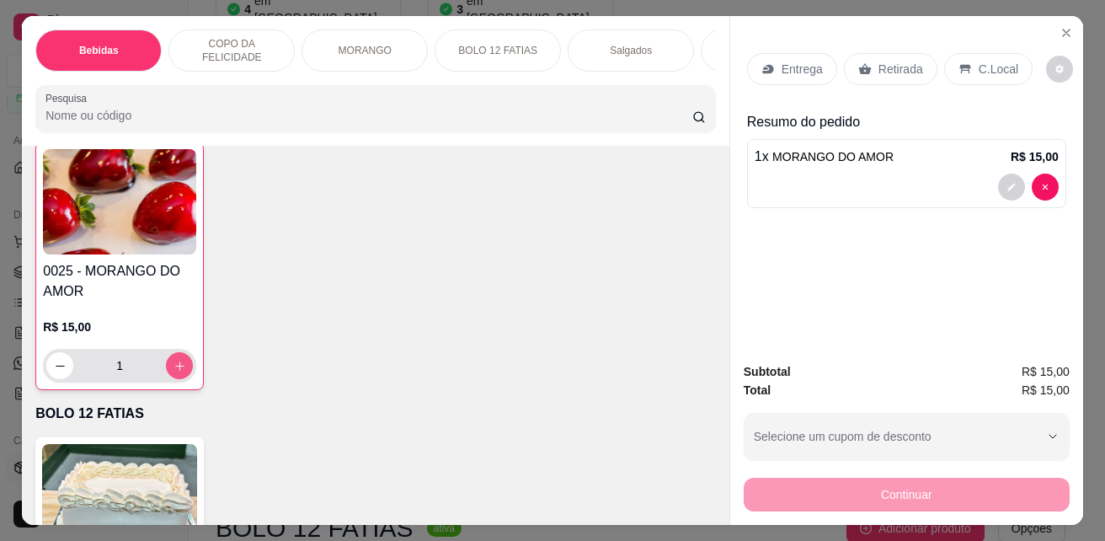
scroll to position [2444, 0]
click at [890, 66] on p "Retirada" at bounding box center [901, 69] width 45 height 17
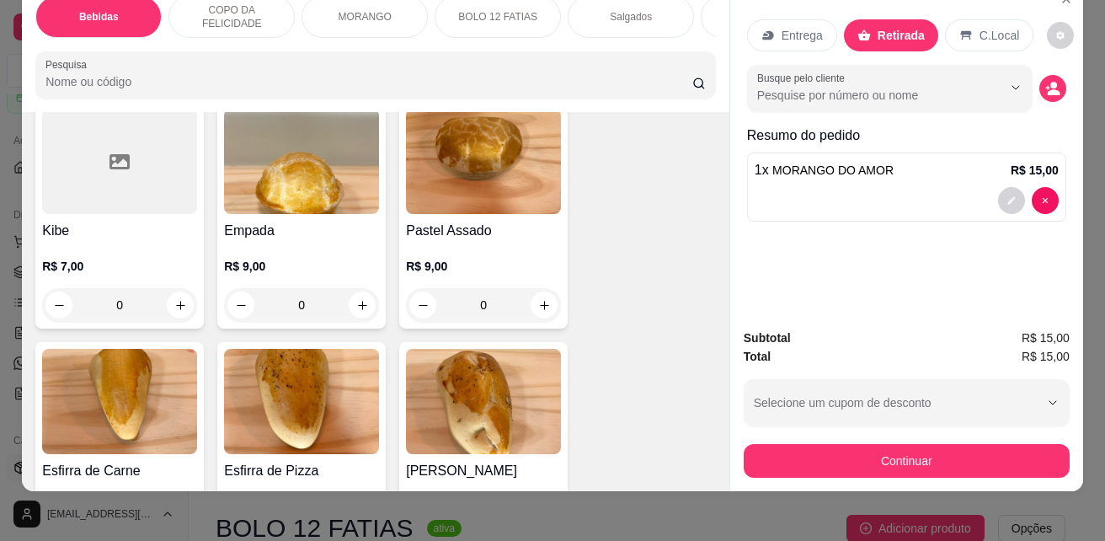
scroll to position [44, 0]
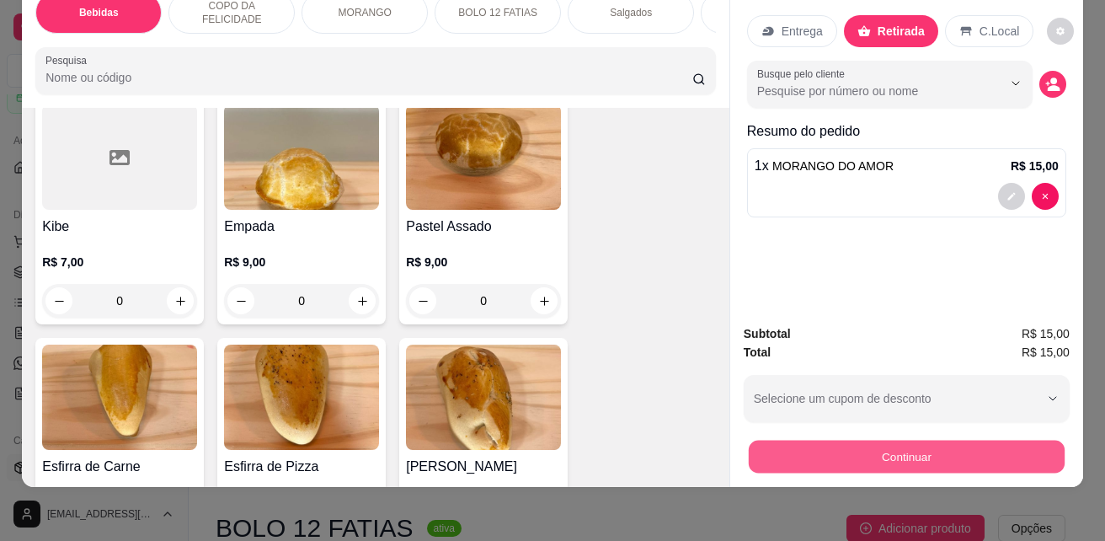
click at [918, 452] on button "Continuar" at bounding box center [907, 456] width 316 height 33
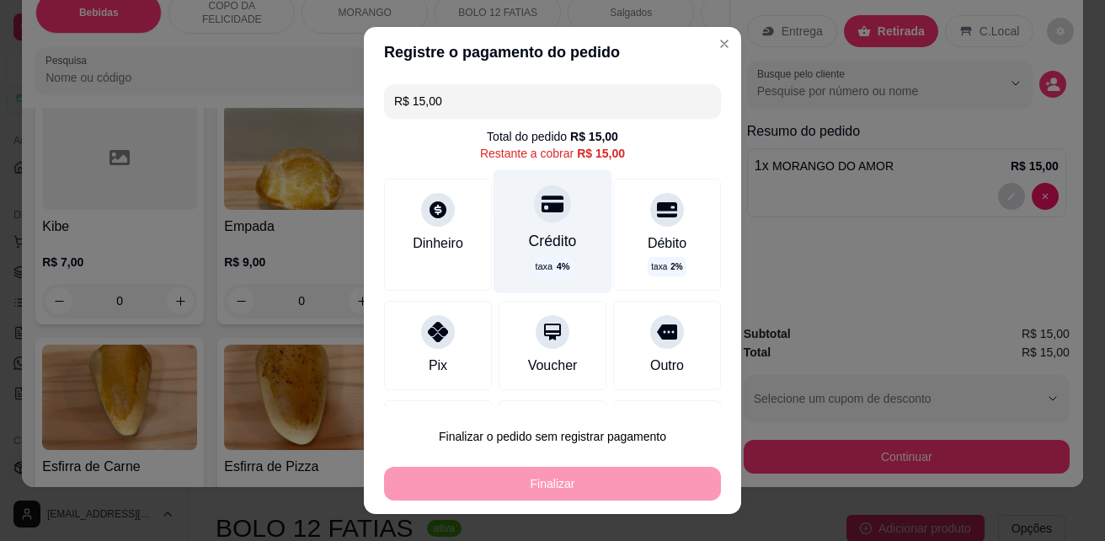
scroll to position [84, 0]
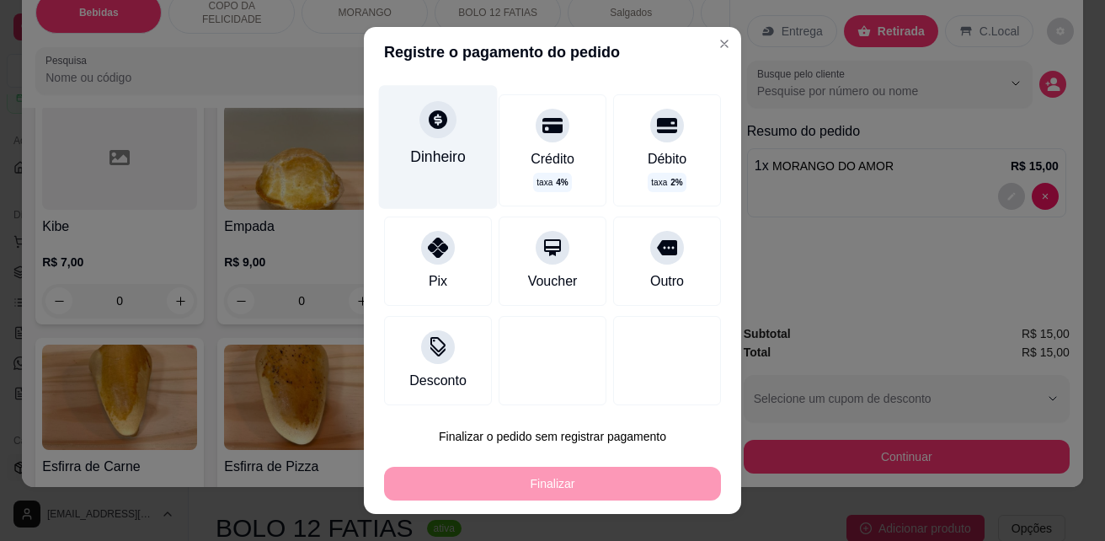
click at [438, 156] on div "Dinheiro" at bounding box center [438, 157] width 56 height 22
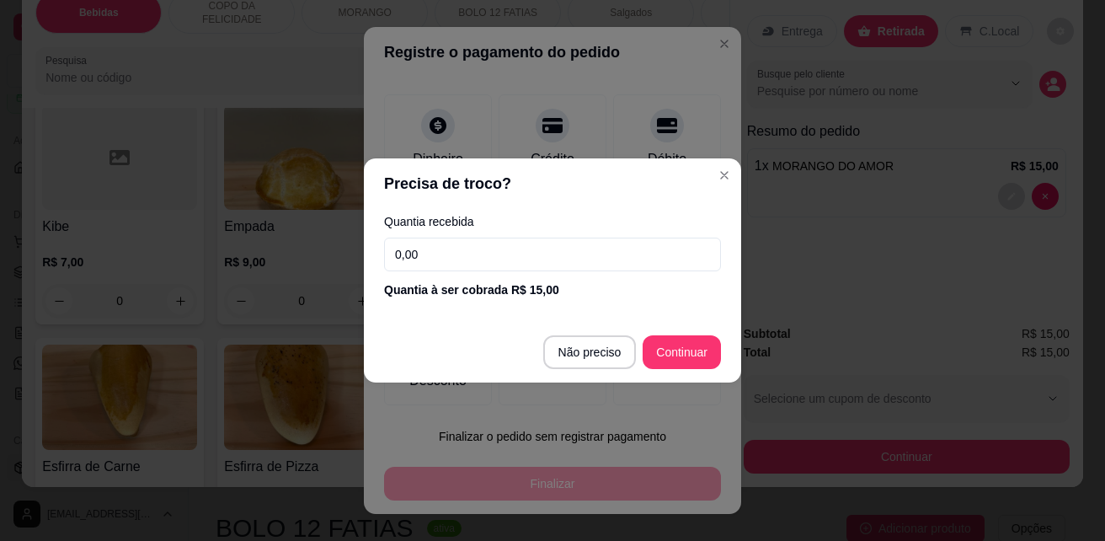
click at [520, 256] on input "0,00" at bounding box center [552, 255] width 337 height 34
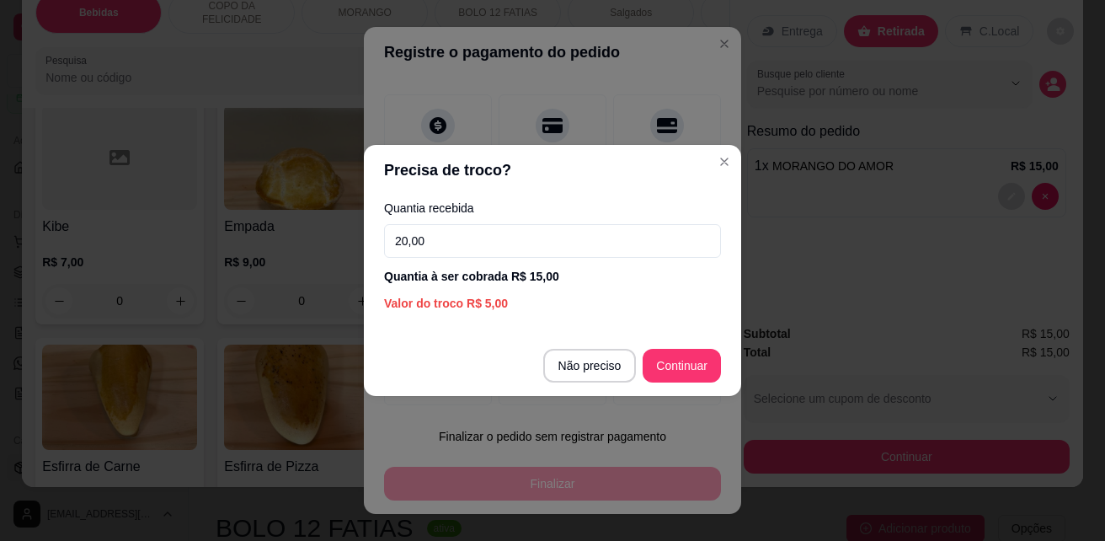
type input "20,00"
type input "R$ 0,00"
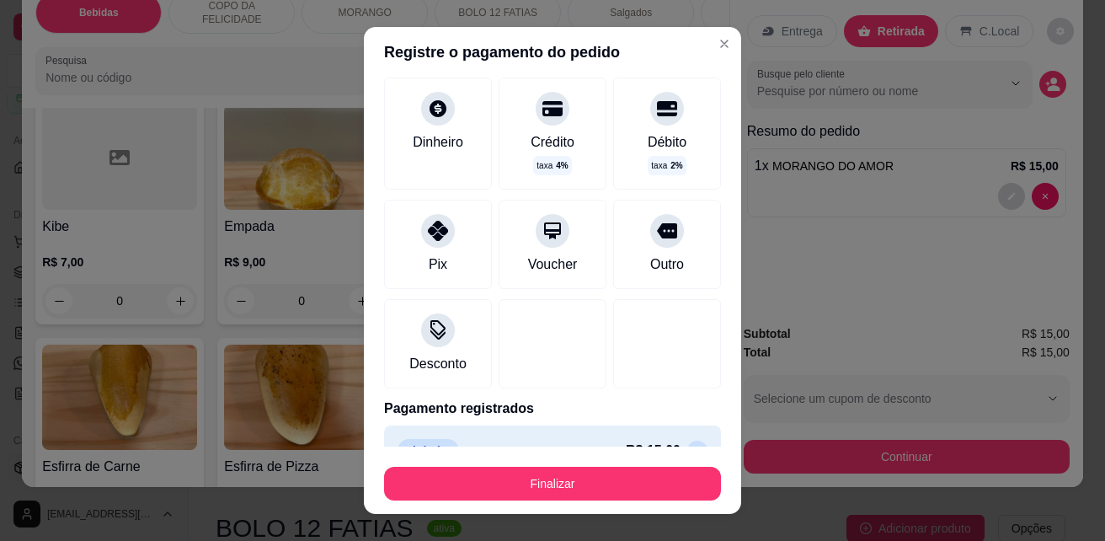
scroll to position [67, 0]
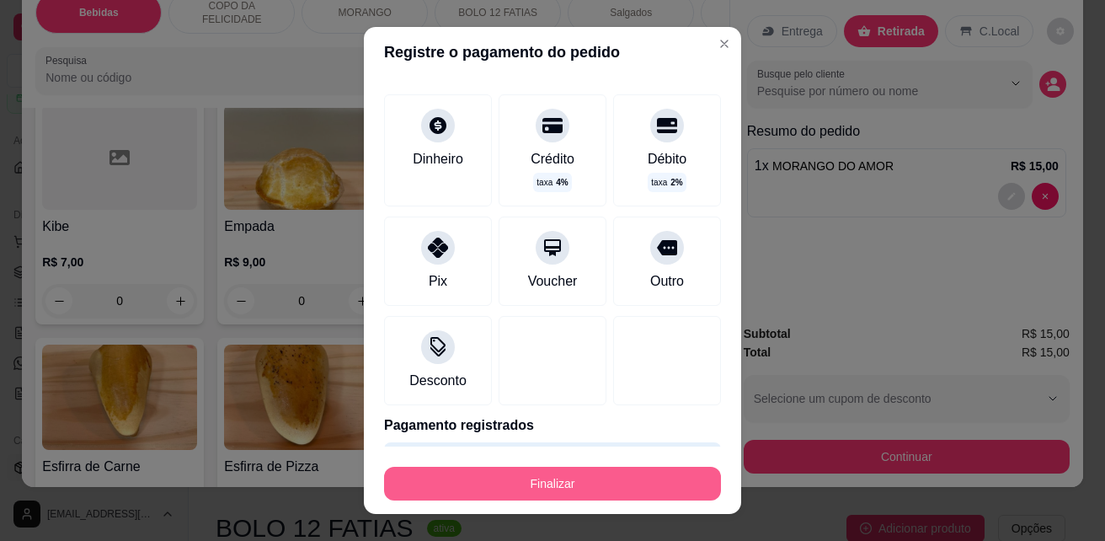
click at [493, 475] on button "Finalizar" at bounding box center [552, 484] width 337 height 34
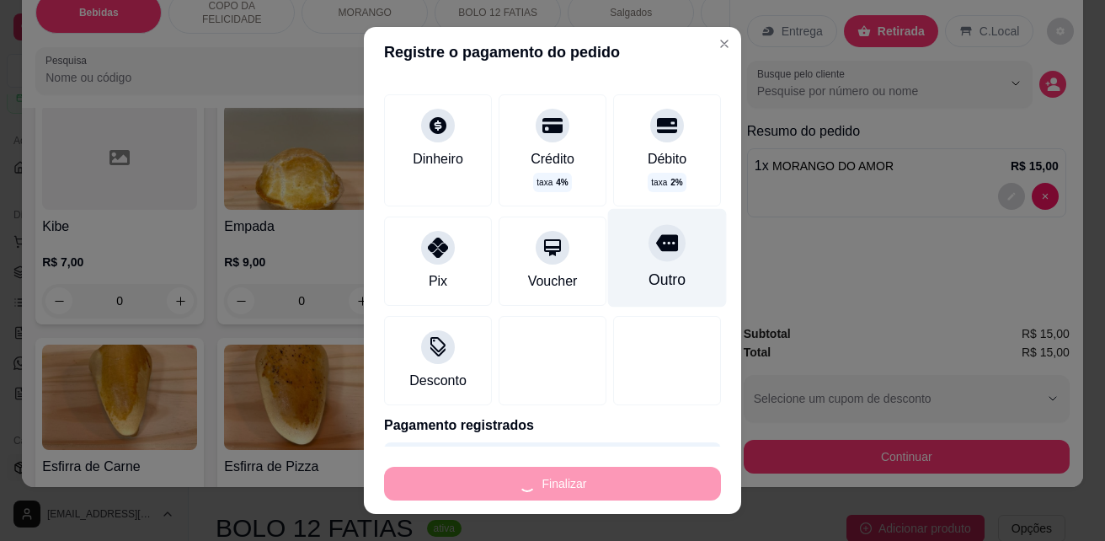
type input "0"
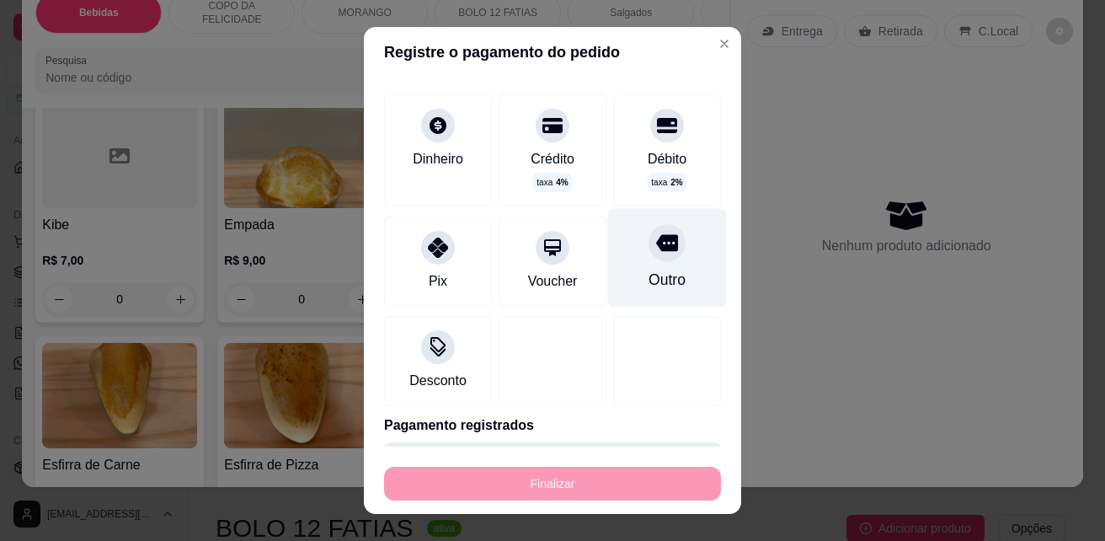
type input "-R$ 15,00"
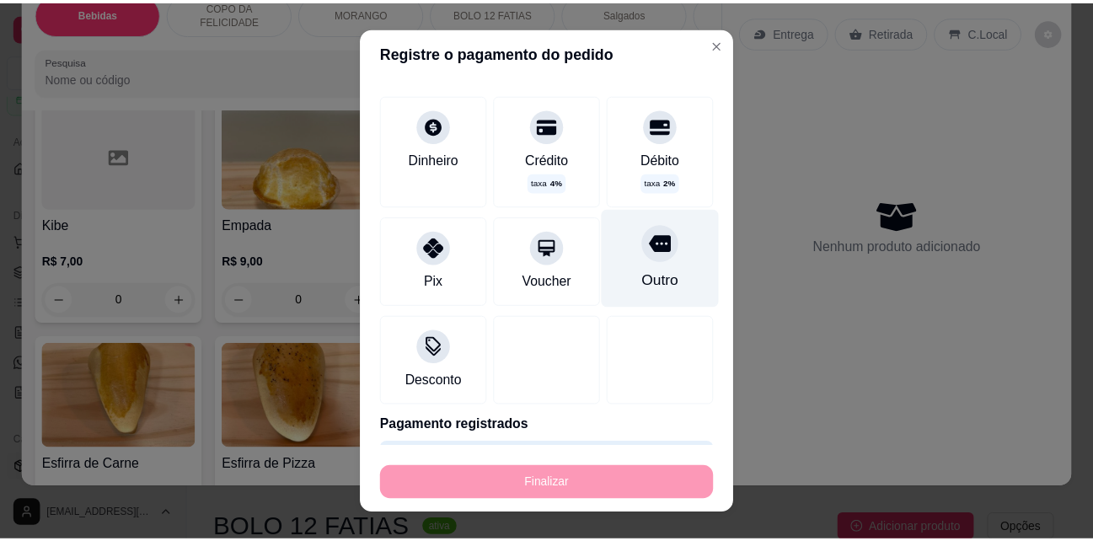
scroll to position [3537, 0]
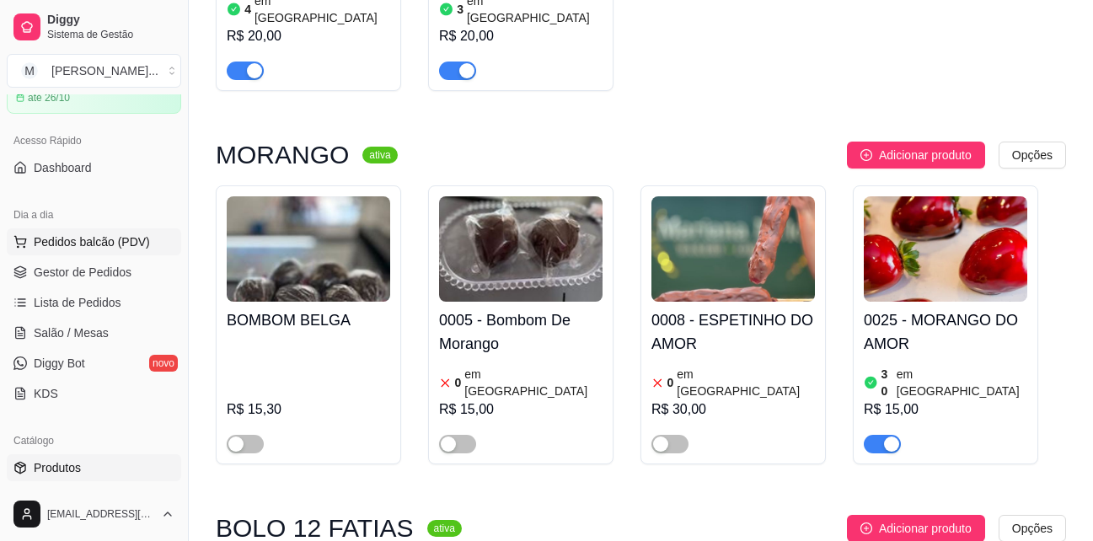
click at [114, 243] on span "Pedidos balcão (PDV)" at bounding box center [92, 241] width 116 height 17
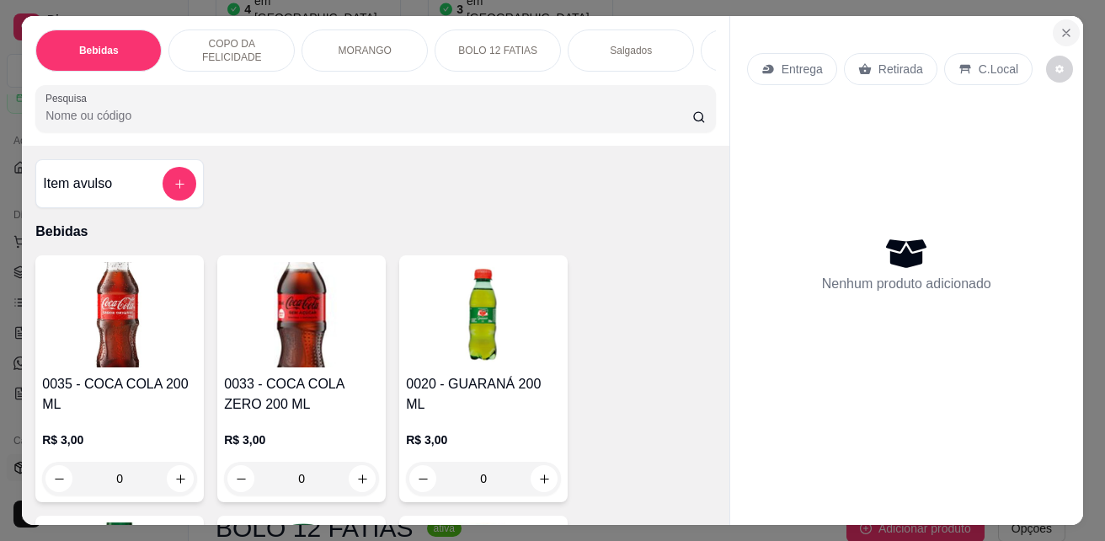
click at [1054, 34] on button "Close" at bounding box center [1066, 32] width 27 height 27
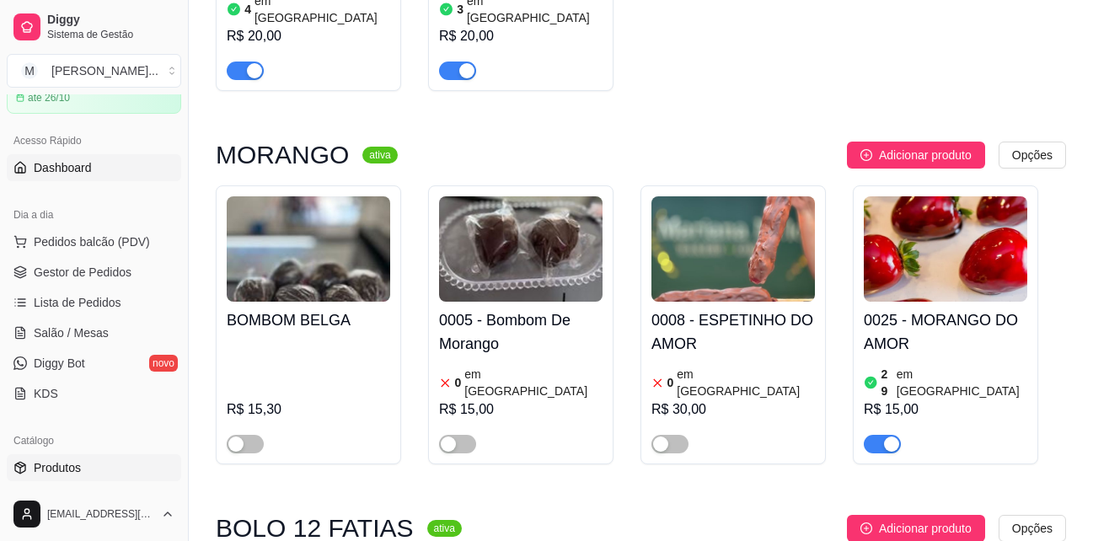
click at [63, 168] on span "Dashboard" at bounding box center [63, 167] width 58 height 17
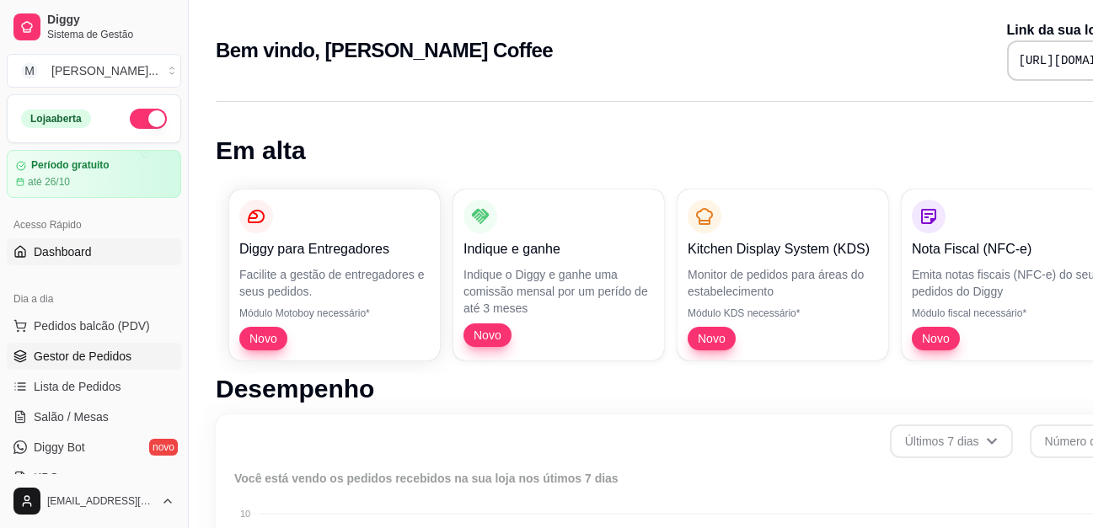
click at [77, 359] on span "Gestor de Pedidos" at bounding box center [83, 356] width 98 height 17
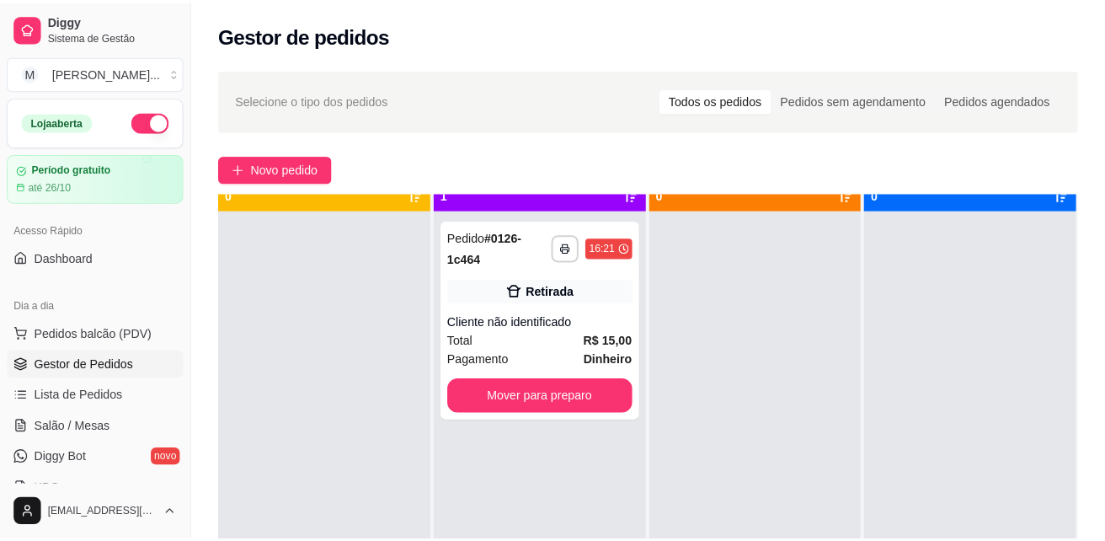
scroll to position [47, 0]
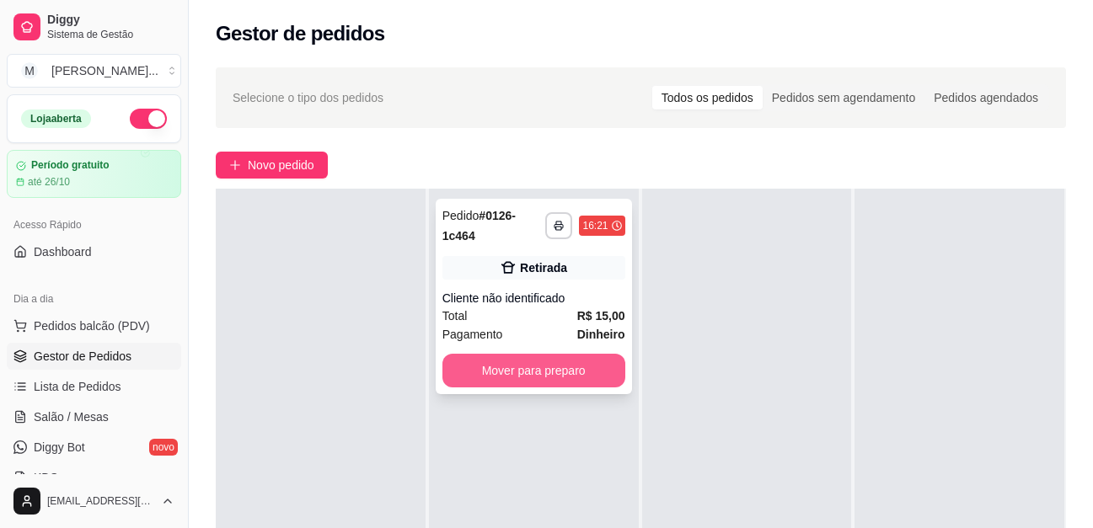
click at [521, 382] on button "Mover para preparo" at bounding box center [533, 371] width 183 height 34
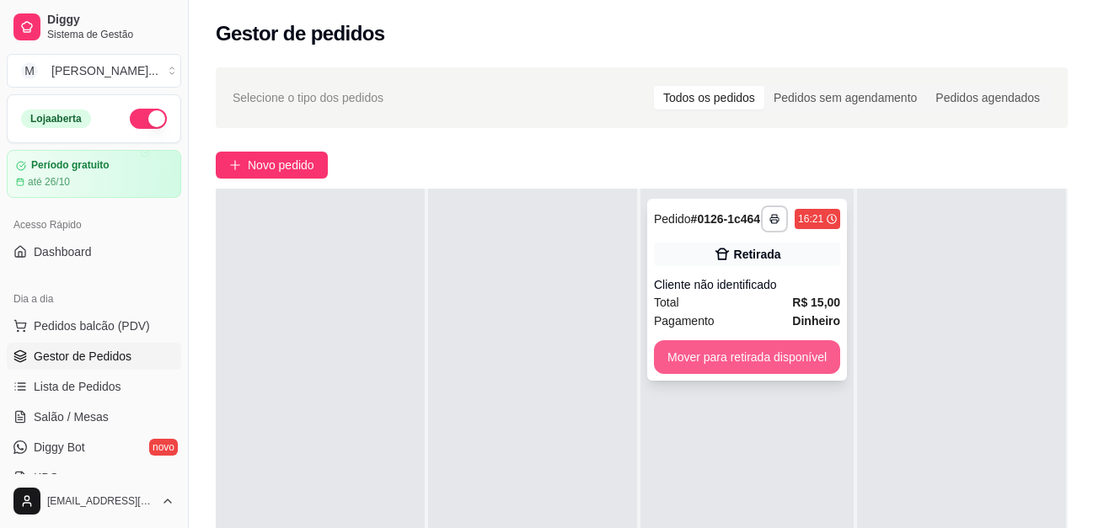
click at [768, 364] on button "Mover para retirada disponível" at bounding box center [747, 357] width 186 height 34
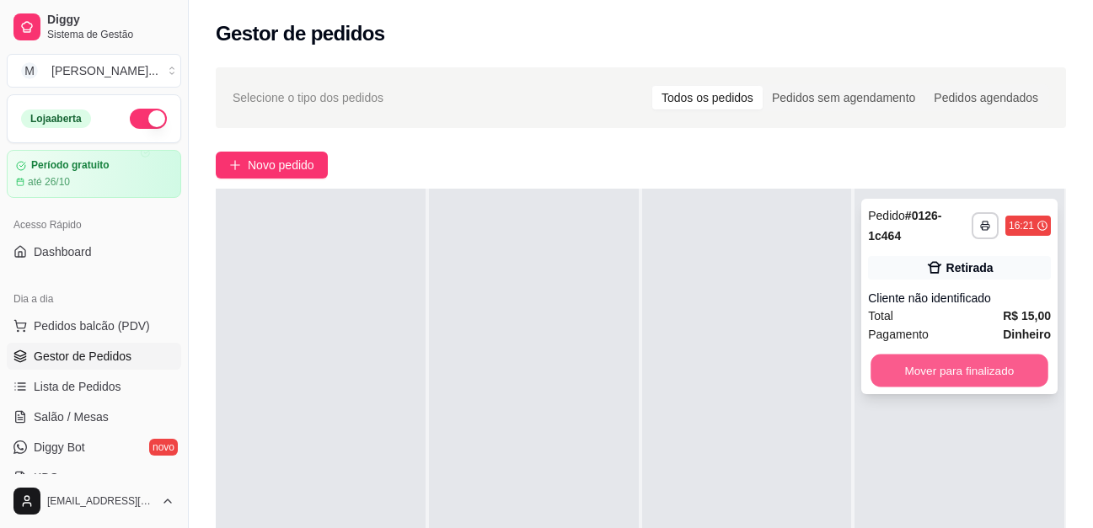
click at [931, 371] on button "Mover para finalizado" at bounding box center [959, 371] width 177 height 33
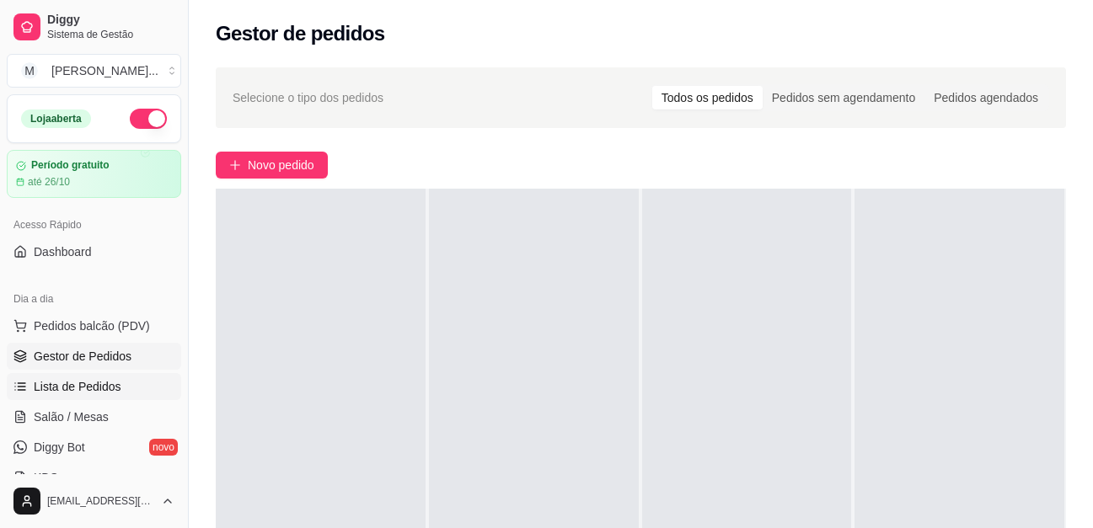
click at [87, 375] on link "Lista de Pedidos" at bounding box center [94, 386] width 174 height 27
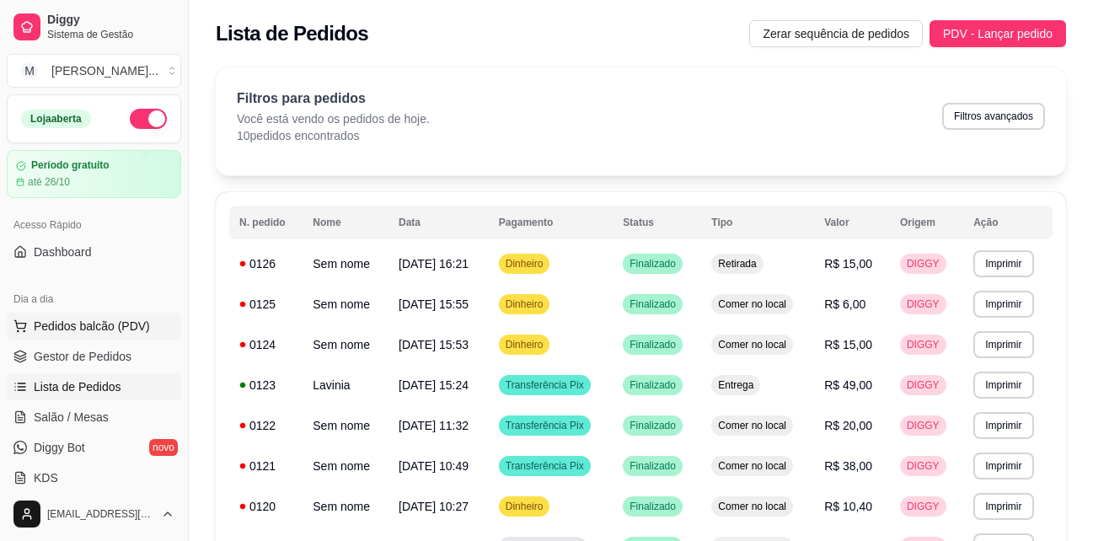
click at [88, 331] on span "Pedidos balcão (PDV)" at bounding box center [92, 326] width 116 height 17
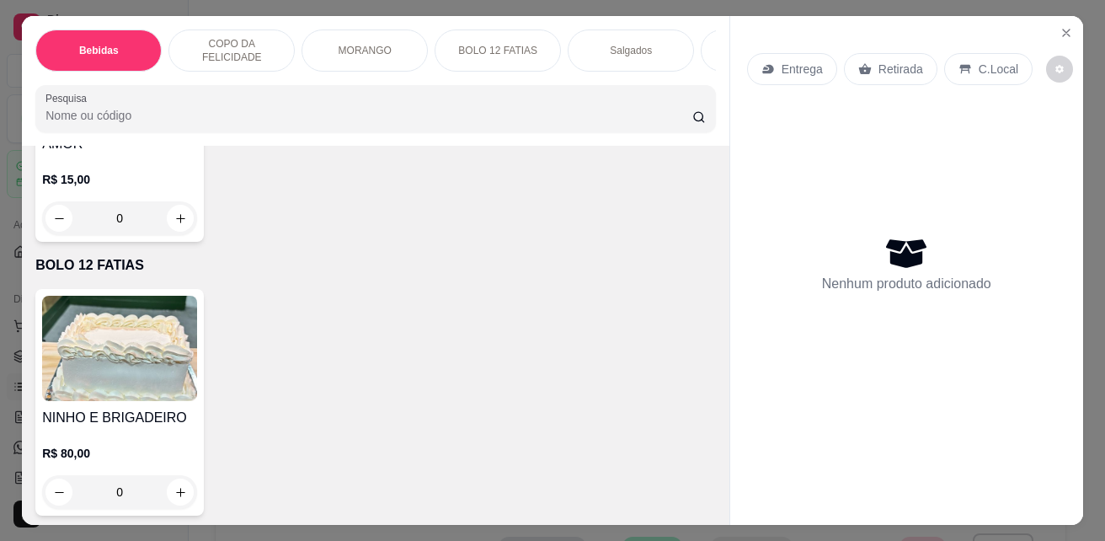
scroll to position [2443, 0]
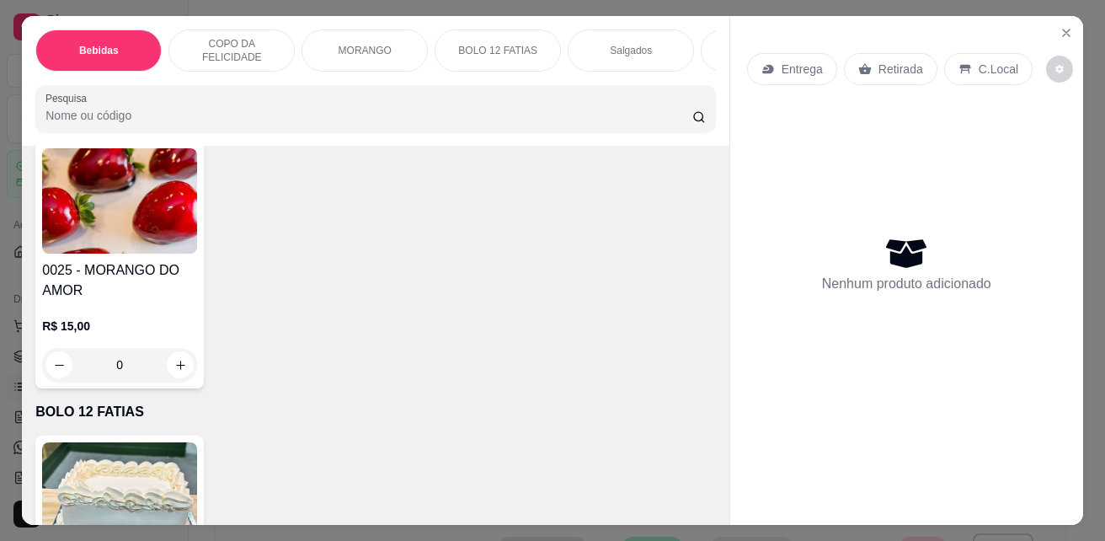
click at [790, 63] on p "Entrega" at bounding box center [802, 69] width 41 height 17
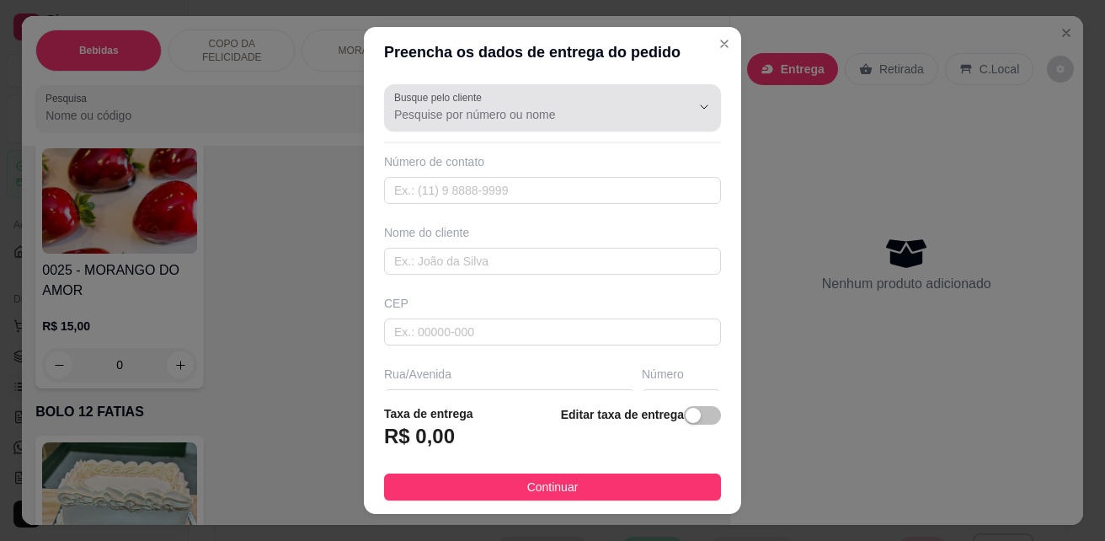
click at [529, 108] on input "Busque pelo cliente" at bounding box center [529, 114] width 270 height 17
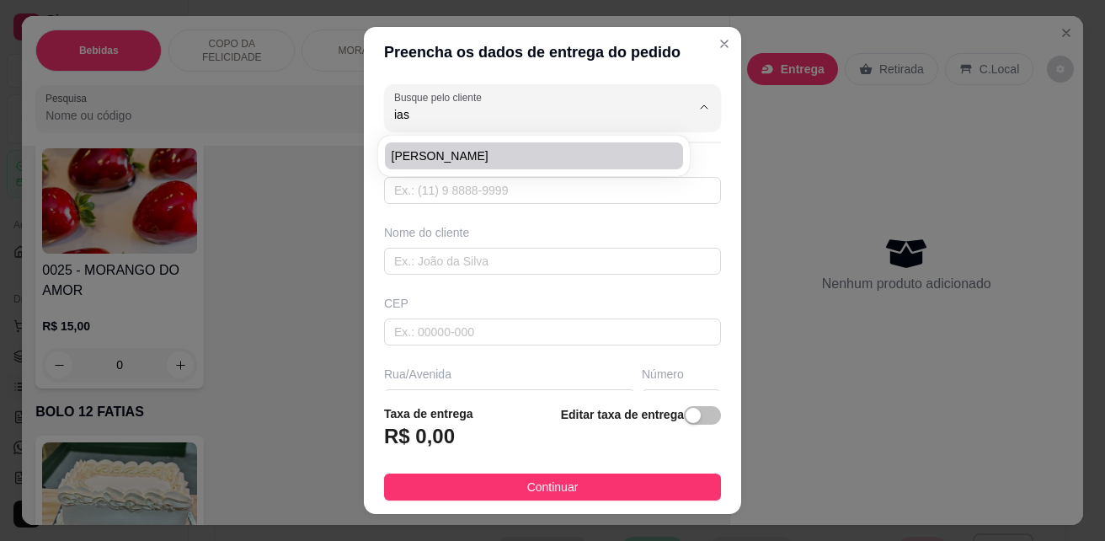
click at [465, 158] on span "[PERSON_NAME]" at bounding box center [526, 155] width 268 height 17
type input "[PERSON_NAME]"
type input "33998651897"
type input "[PERSON_NAME]"
type input "35280000"
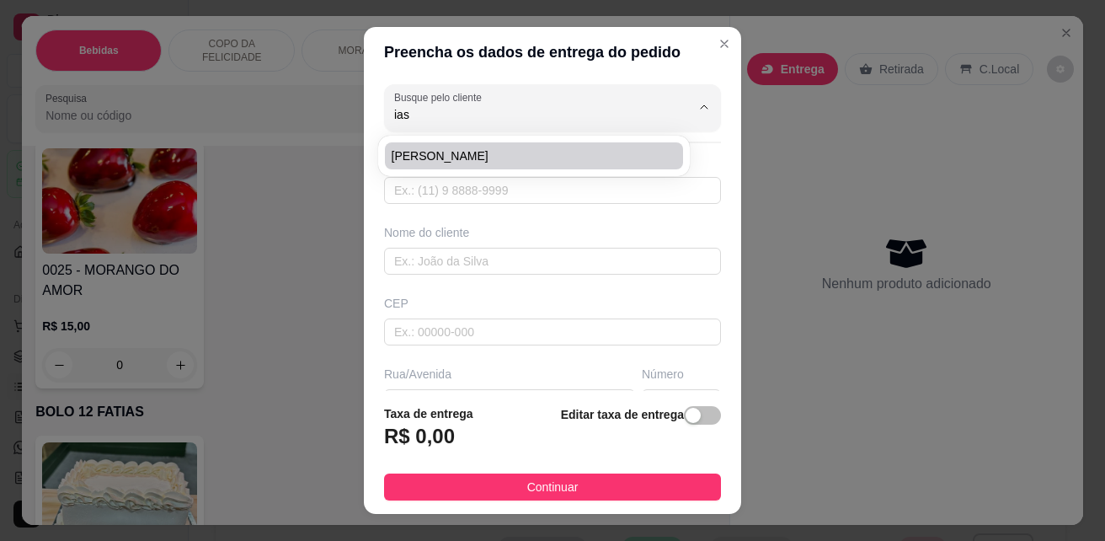
type input "R. Olímpio Rodrigues"
type input "3"
type input "Itabirinha"
type input "Em frente a Padaria Lá piedra"
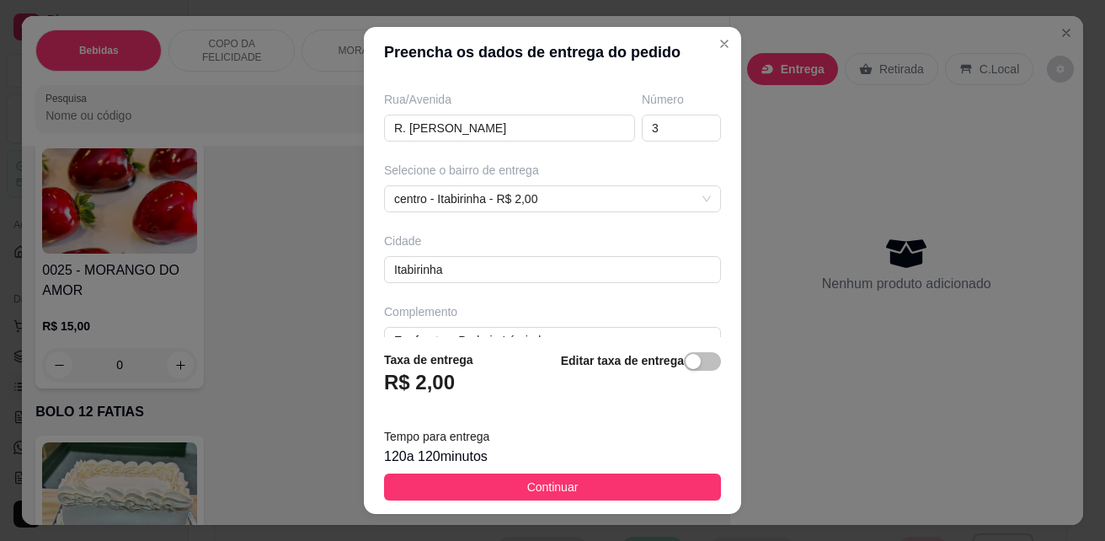
scroll to position [308, 0]
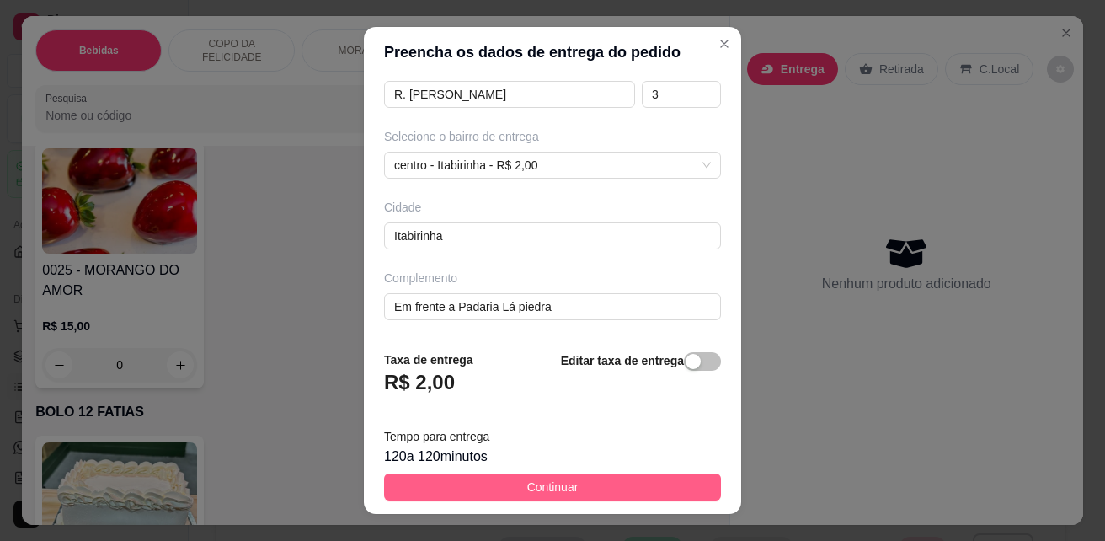
type input "[PERSON_NAME]"
click at [575, 478] on button "Continuar" at bounding box center [552, 486] width 337 height 27
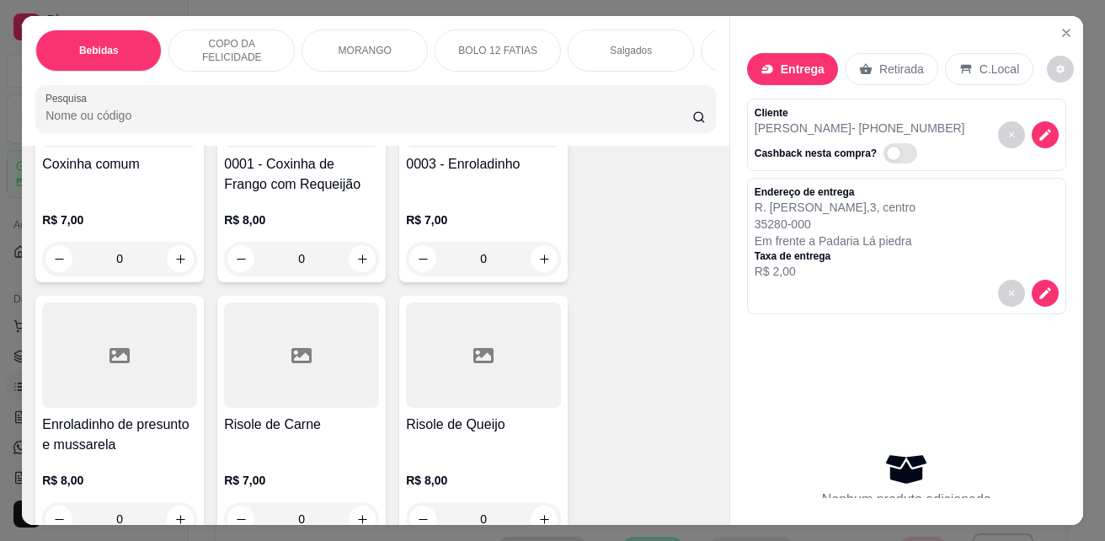
scroll to position [3033, 0]
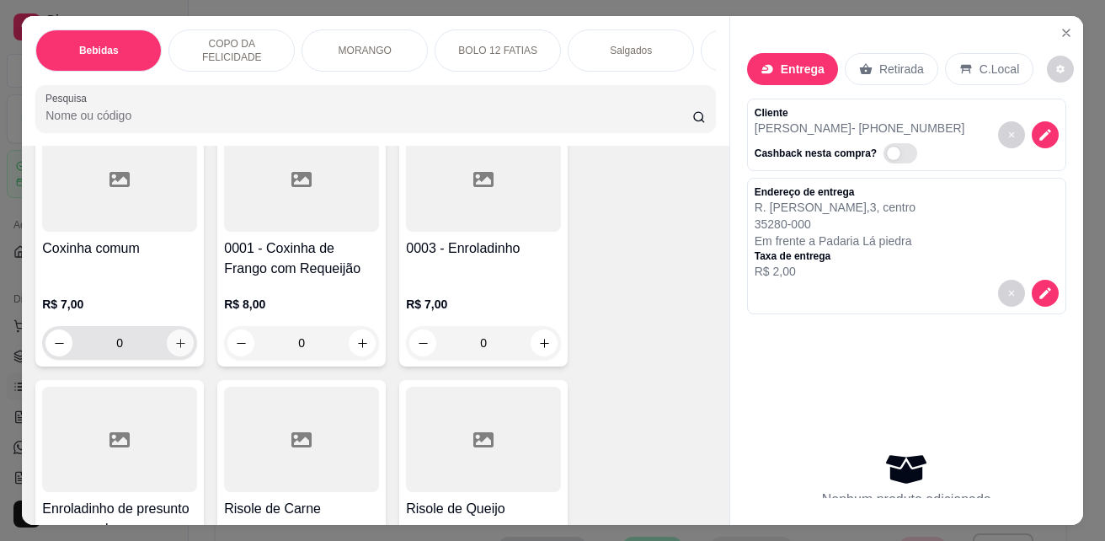
click at [174, 348] on icon "increase-product-quantity" at bounding box center [180, 343] width 13 height 13
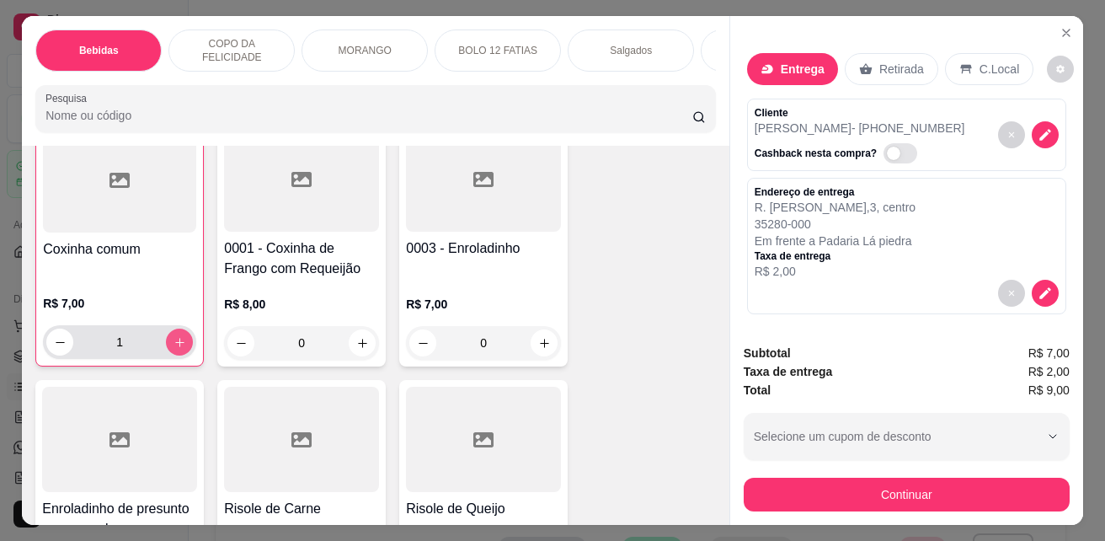
type input "1"
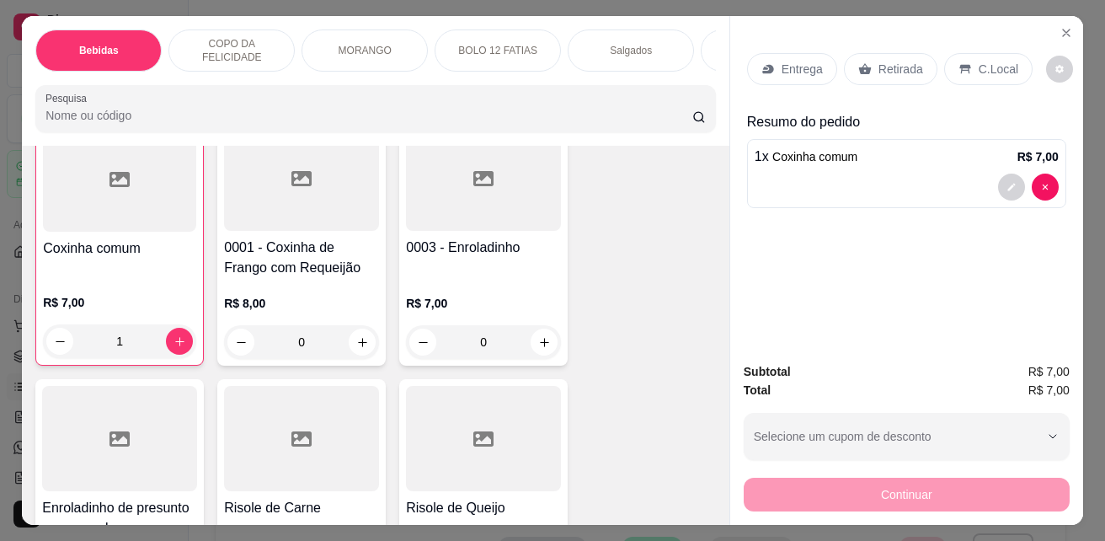
click at [890, 64] on p "Retirada" at bounding box center [901, 69] width 45 height 17
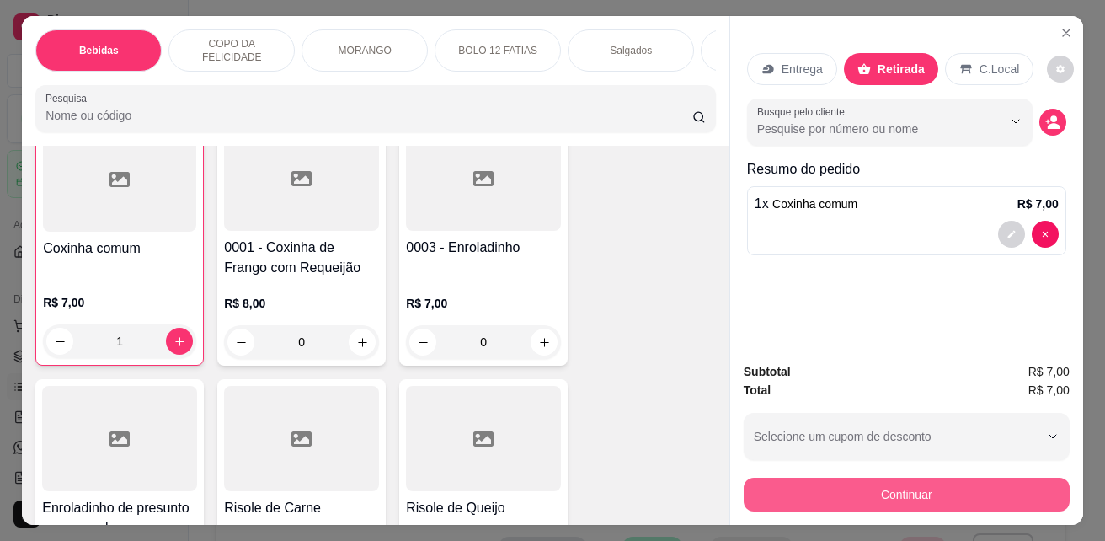
click at [922, 478] on button "Continuar" at bounding box center [907, 495] width 326 height 34
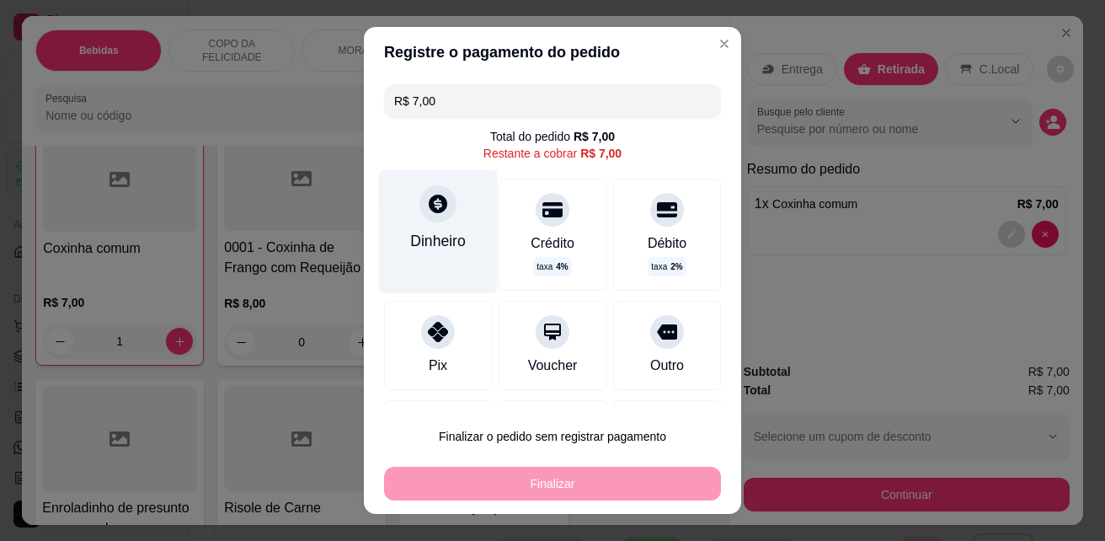
click at [446, 235] on div "Dinheiro" at bounding box center [438, 241] width 56 height 22
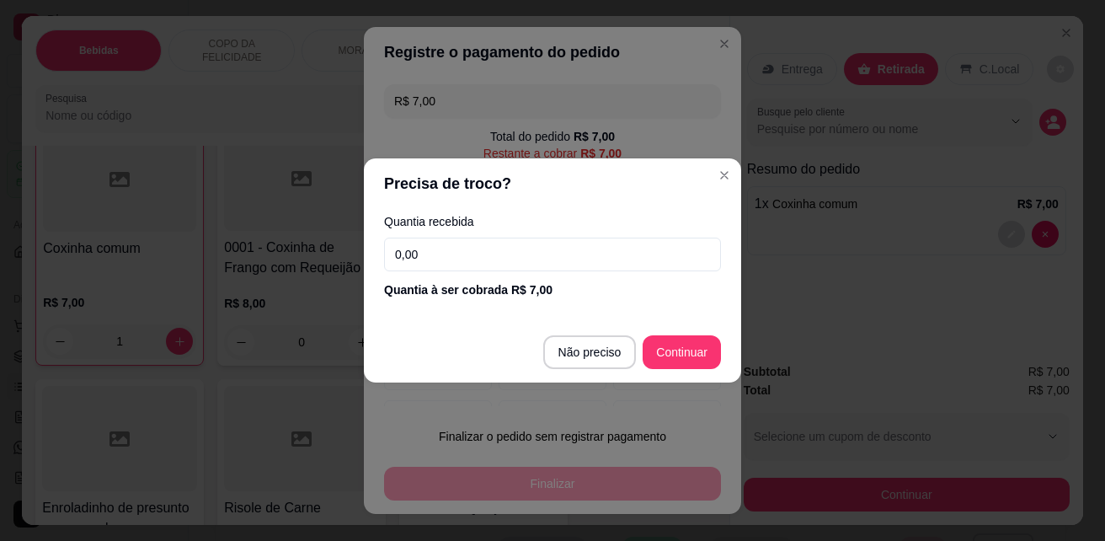
click at [598, 259] on input "0,00" at bounding box center [552, 255] width 337 height 34
type input "R$ 0,00"
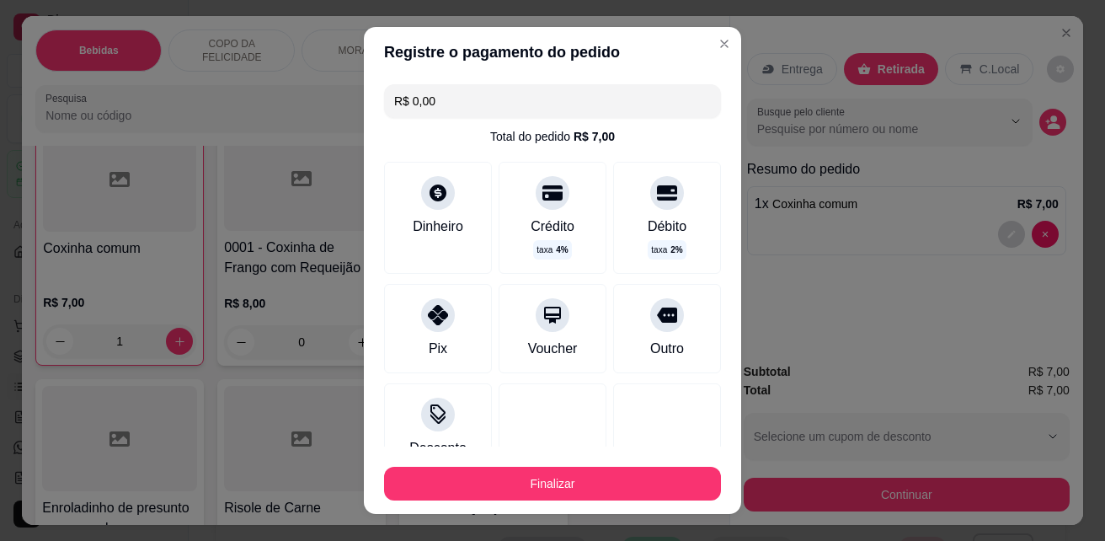
scroll to position [120, 0]
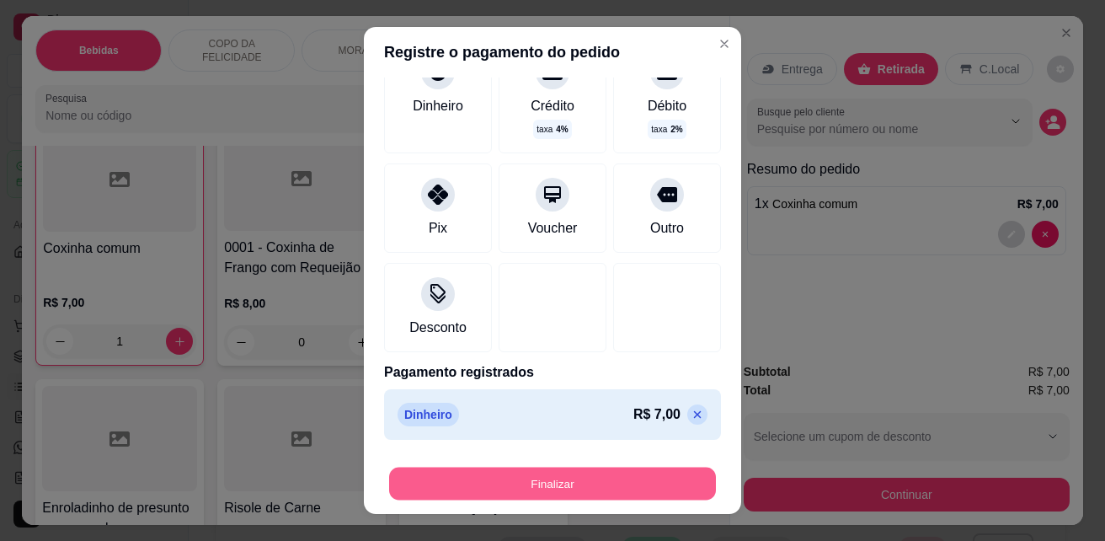
click at [600, 487] on button "Finalizar" at bounding box center [552, 484] width 327 height 33
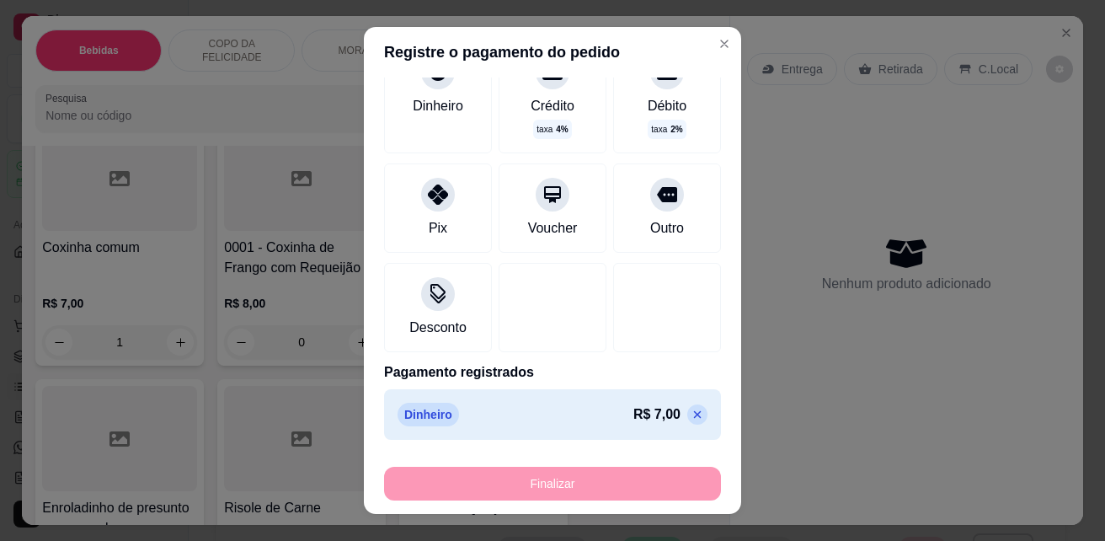
type input "0"
type input "-R$ 7,00"
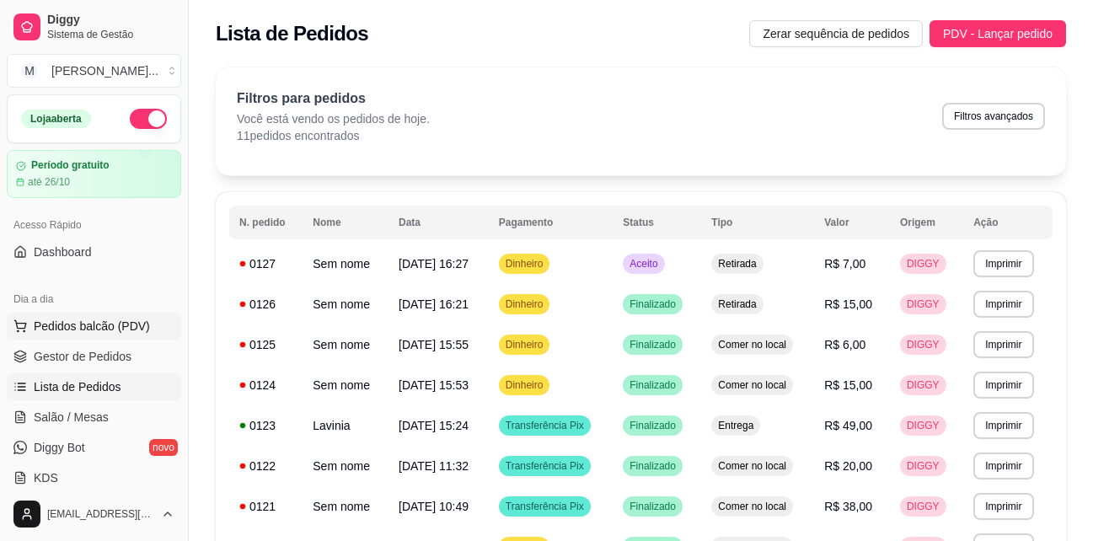
click at [60, 322] on span "Pedidos balcão (PDV)" at bounding box center [92, 326] width 116 height 17
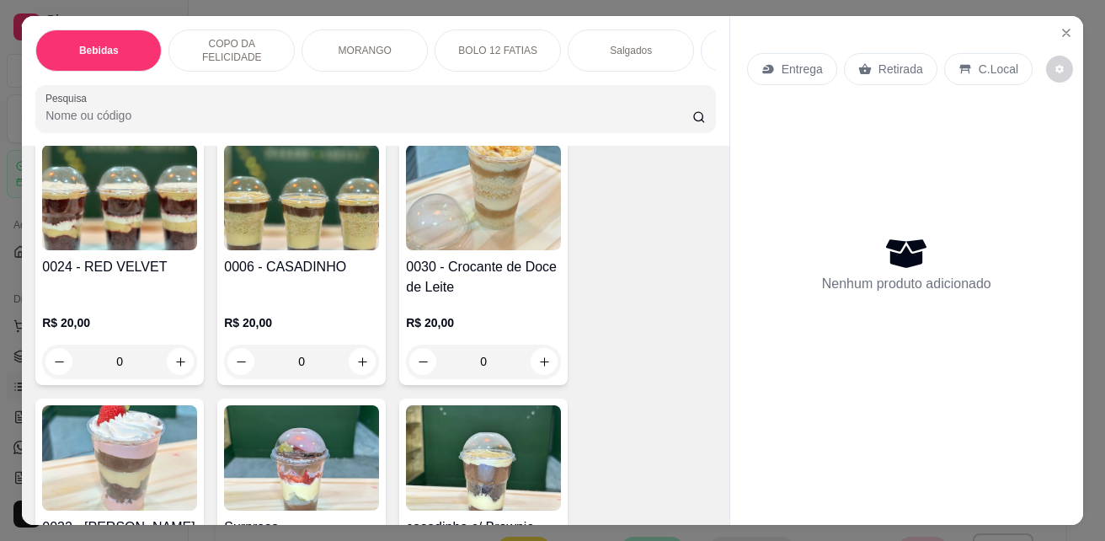
scroll to position [1601, 0]
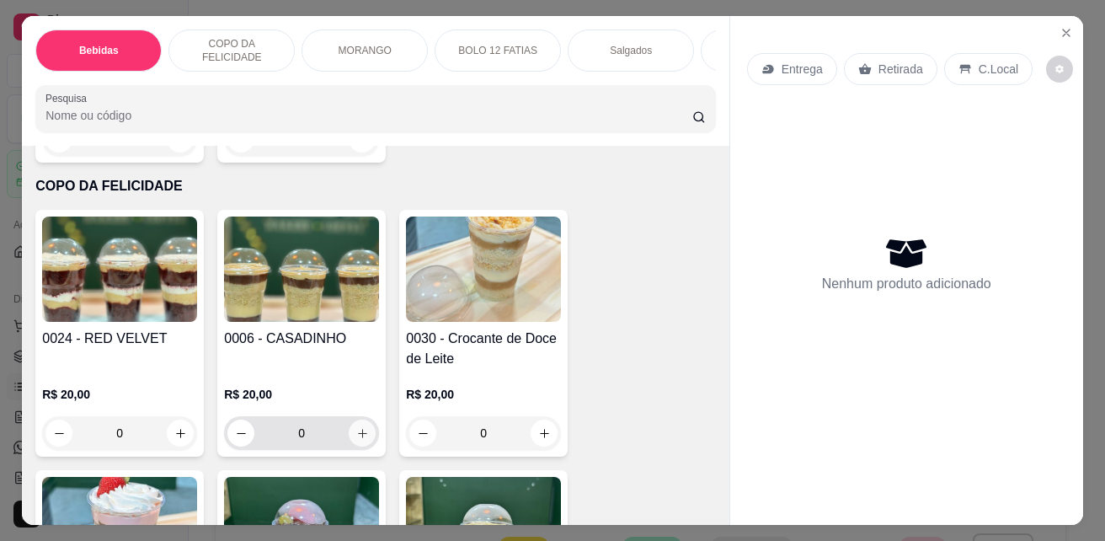
click at [349, 439] on button "increase-product-quantity" at bounding box center [362, 433] width 27 height 27
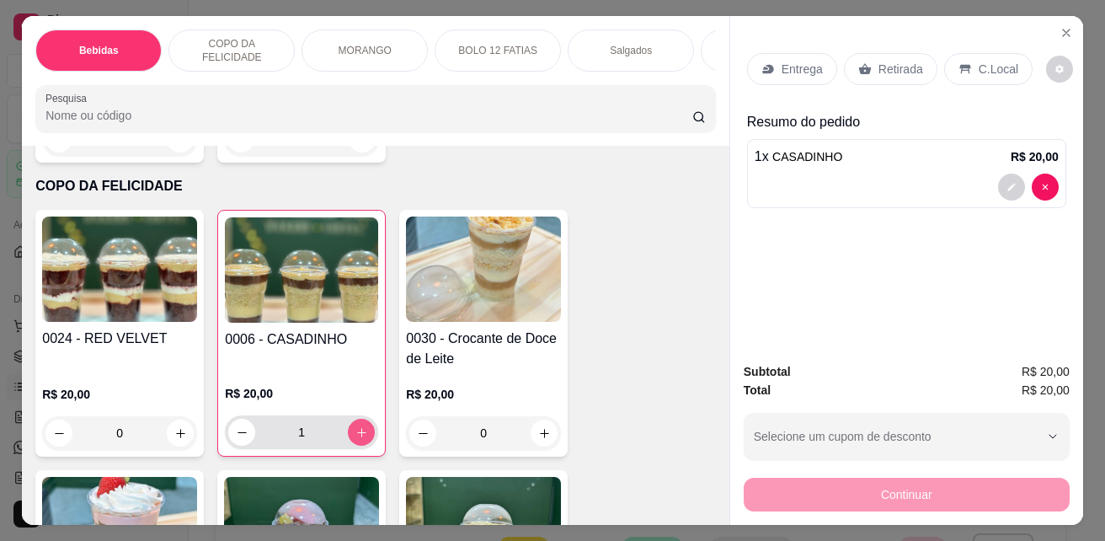
type input "1"
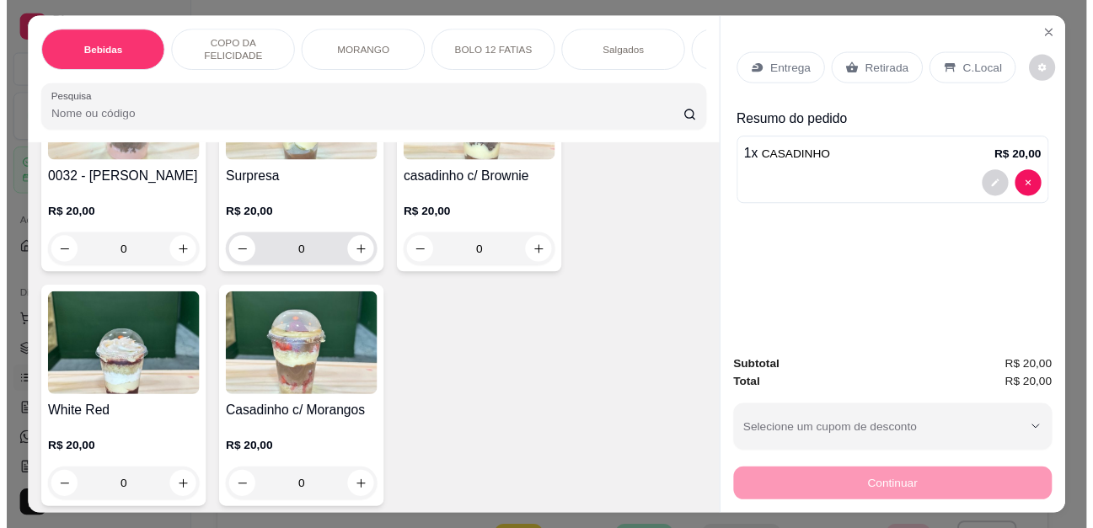
scroll to position [2022, 0]
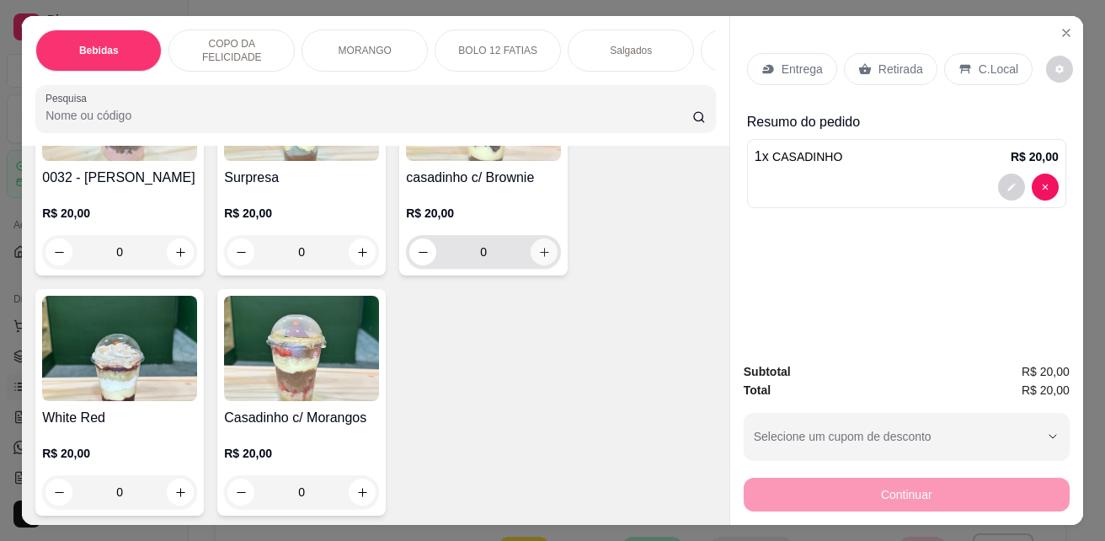
click at [538, 254] on icon "increase-product-quantity" at bounding box center [544, 252] width 13 height 13
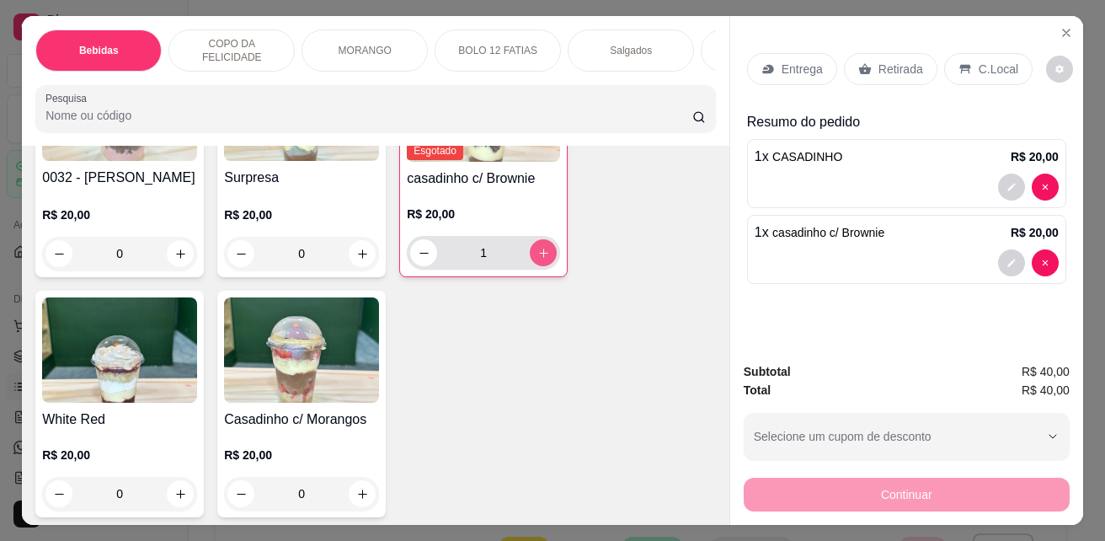
type input "1"
click at [879, 69] on p "Retirada" at bounding box center [901, 69] width 45 height 17
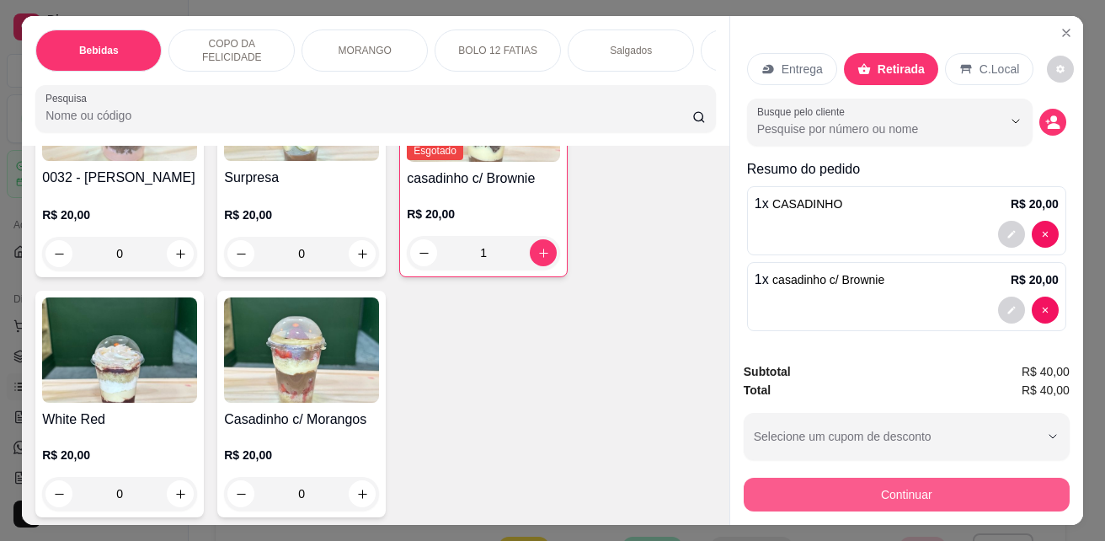
click at [898, 486] on button "Continuar" at bounding box center [907, 495] width 326 height 34
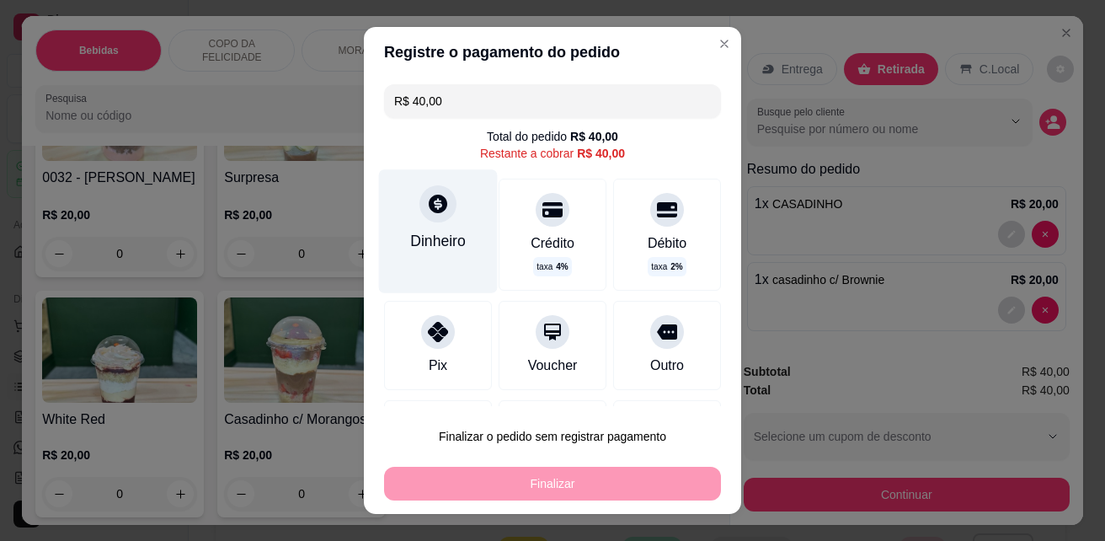
click at [452, 210] on div "Dinheiro" at bounding box center [438, 230] width 119 height 123
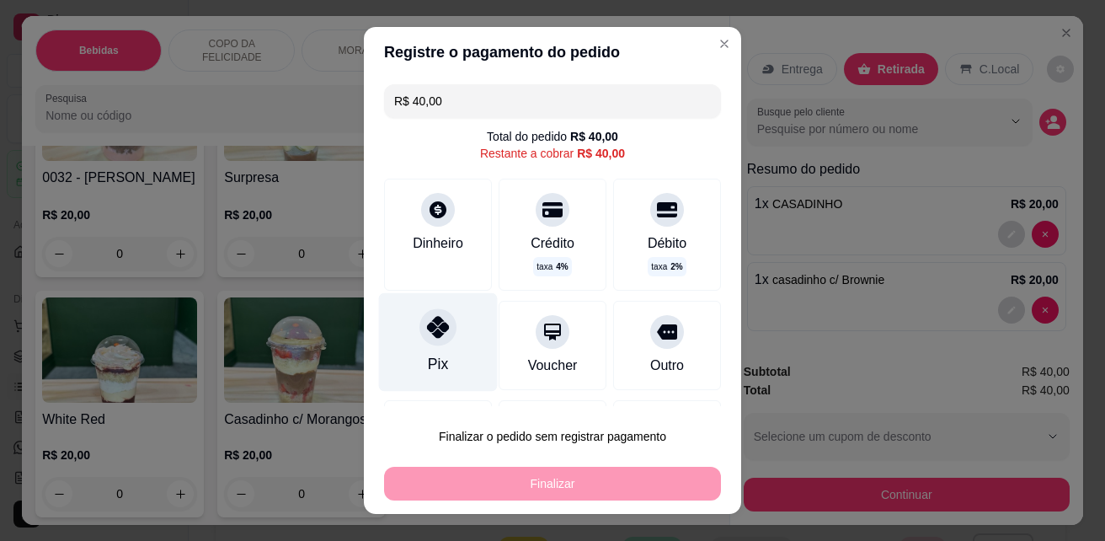
click at [440, 336] on div at bounding box center [438, 327] width 37 height 37
type input "R$ 0,00"
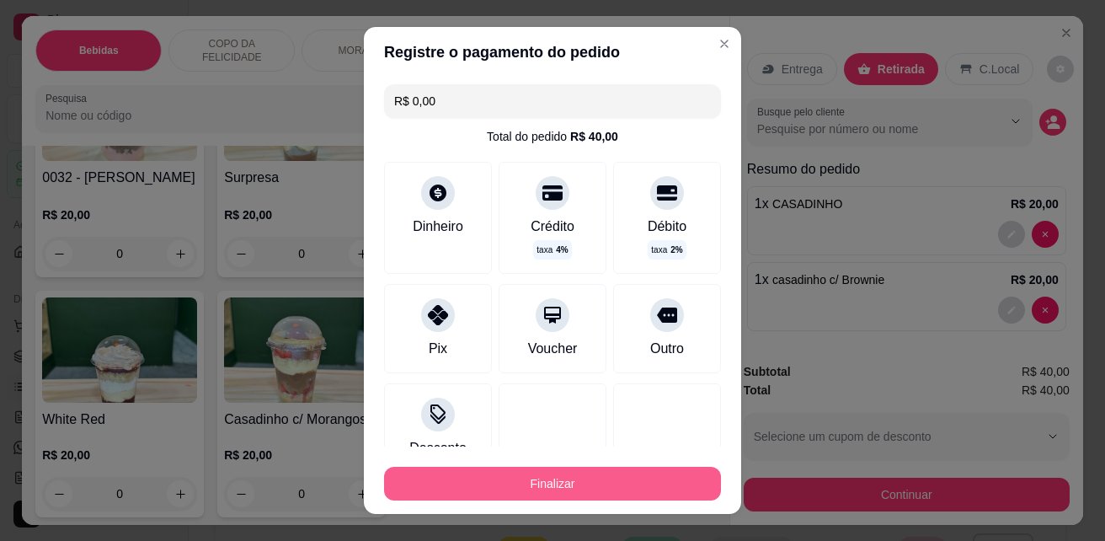
click at [519, 479] on button "Finalizar" at bounding box center [552, 484] width 337 height 34
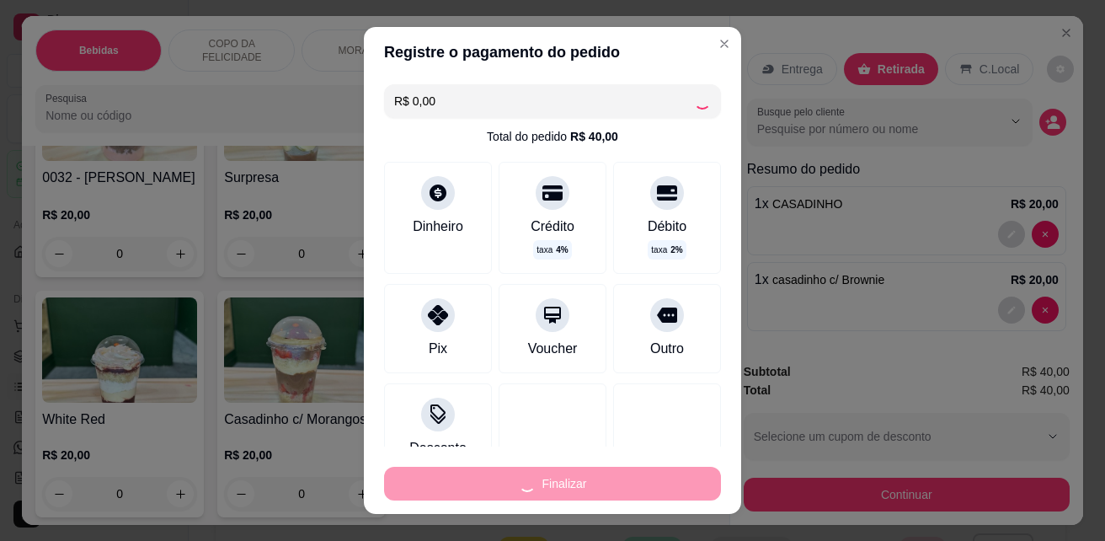
type input "0"
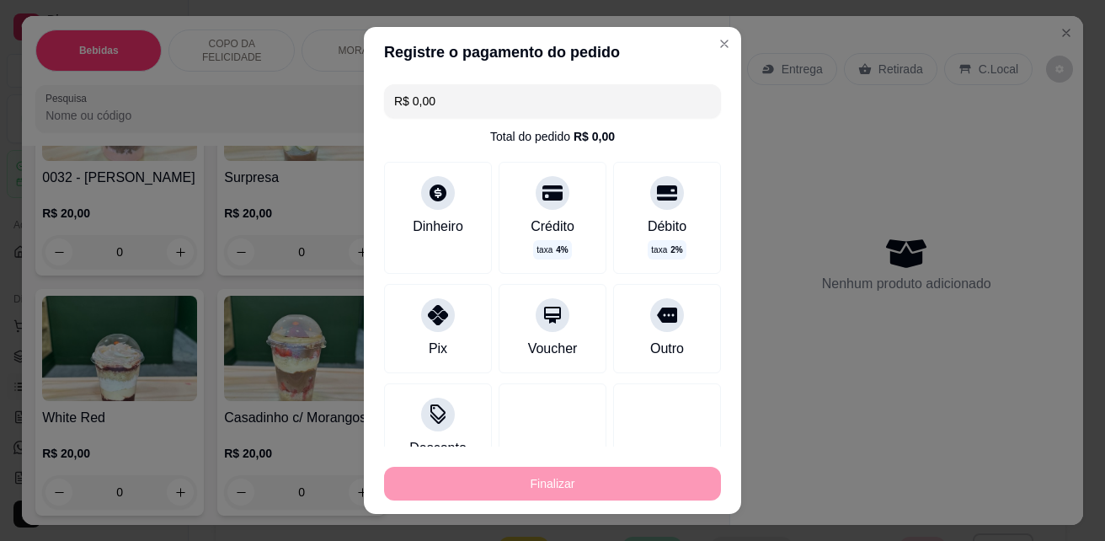
type input "-R$ 40,00"
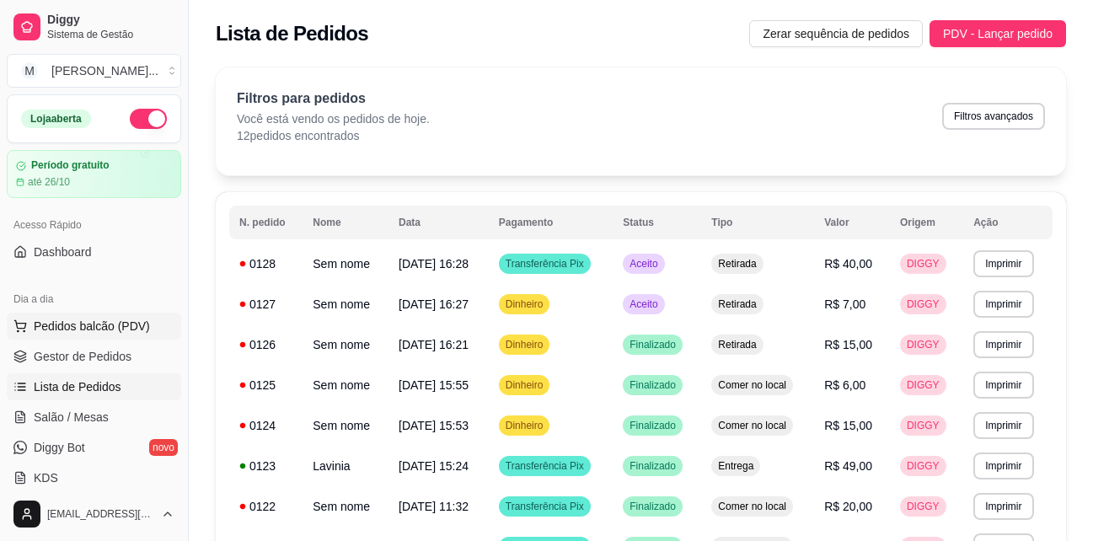
click at [78, 326] on span "Pedidos balcão (PDV)" at bounding box center [92, 326] width 116 height 17
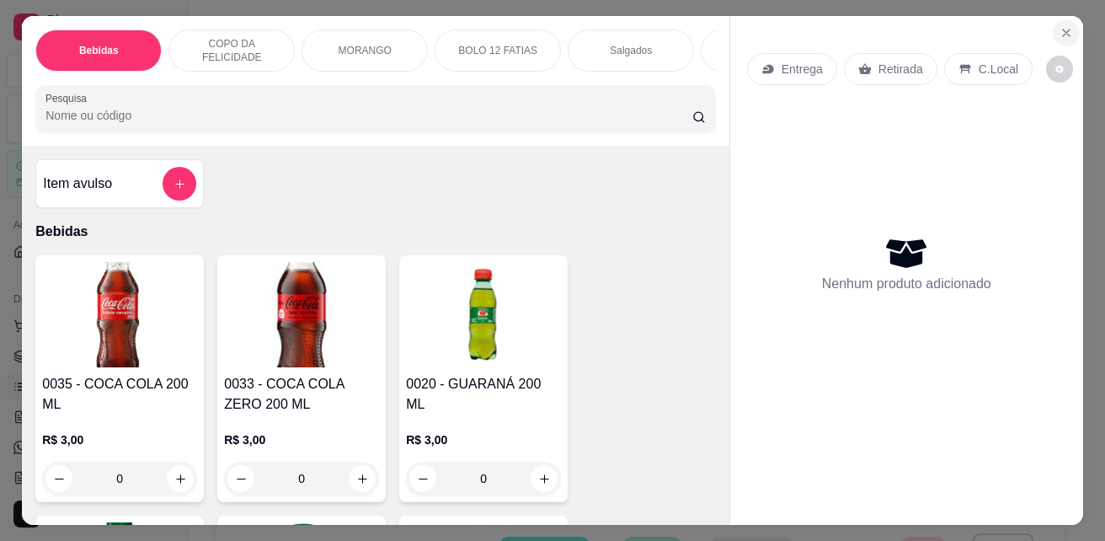
click at [1060, 26] on icon "Close" at bounding box center [1066, 32] width 13 height 13
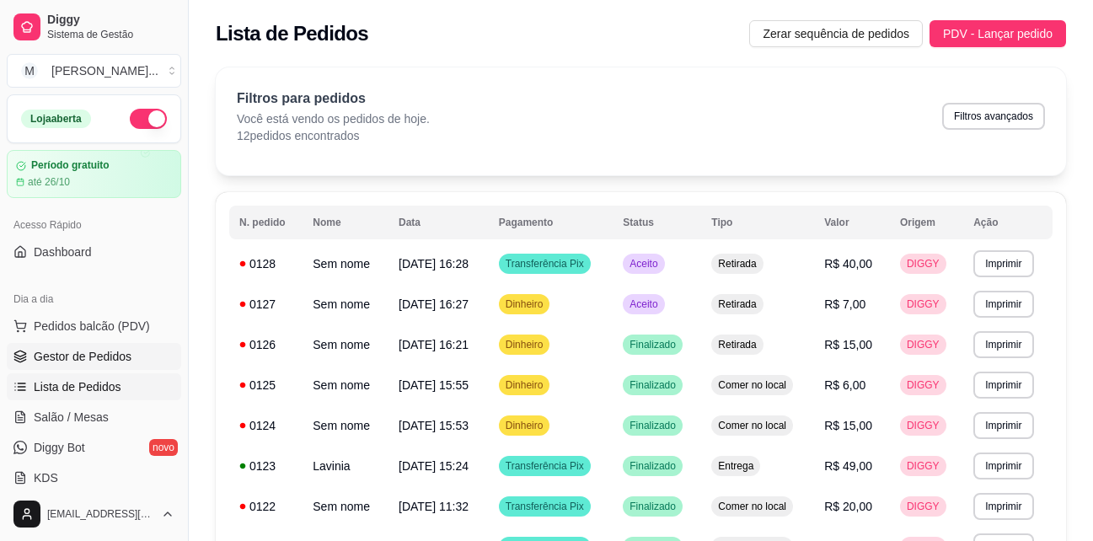
click at [61, 360] on span "Gestor de Pedidos" at bounding box center [83, 356] width 98 height 17
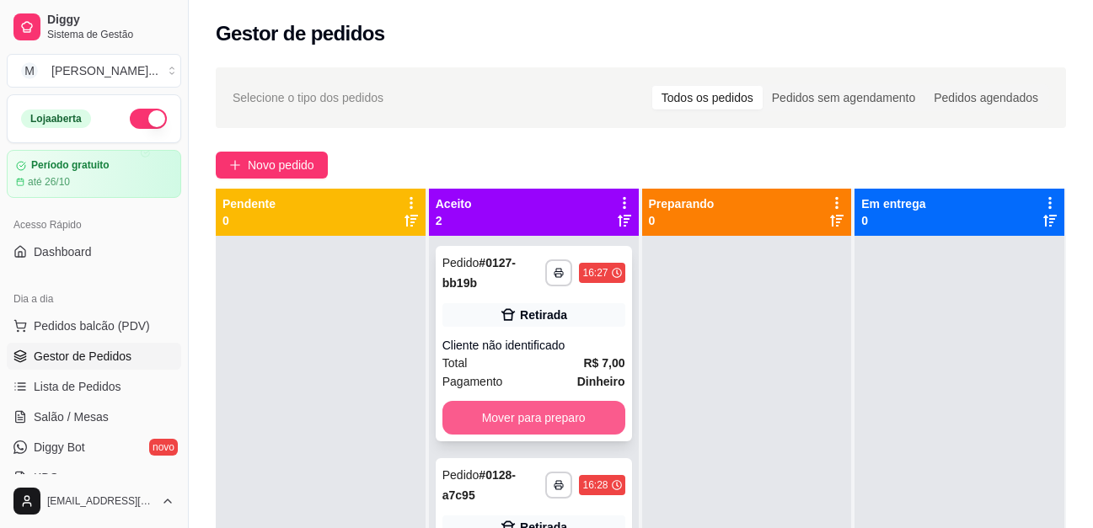
click at [559, 413] on button "Mover para preparo" at bounding box center [533, 418] width 183 height 34
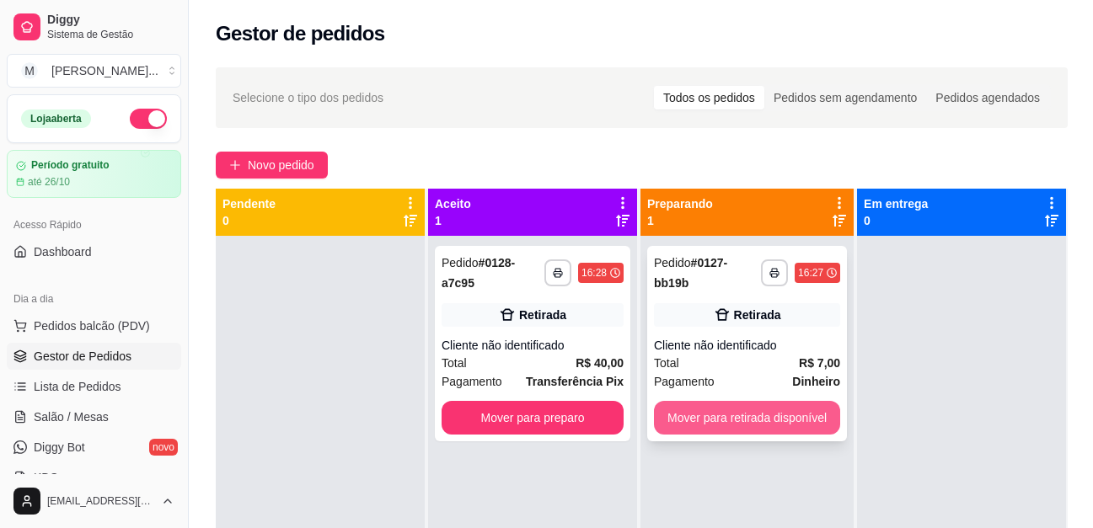
click at [682, 401] on button "Mover para retirada disponível" at bounding box center [747, 418] width 186 height 34
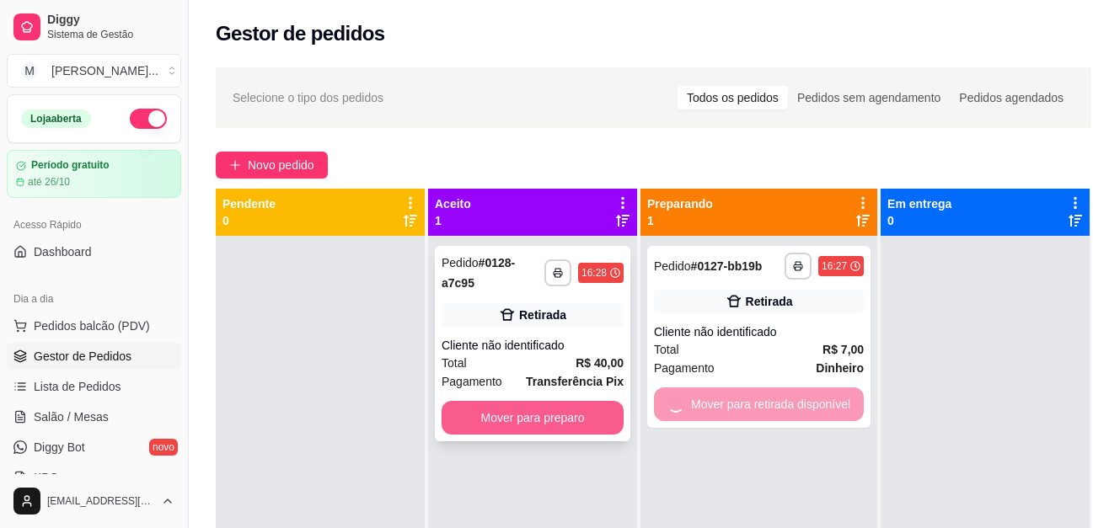
click at [580, 413] on button "Mover para preparo" at bounding box center [532, 418] width 182 height 34
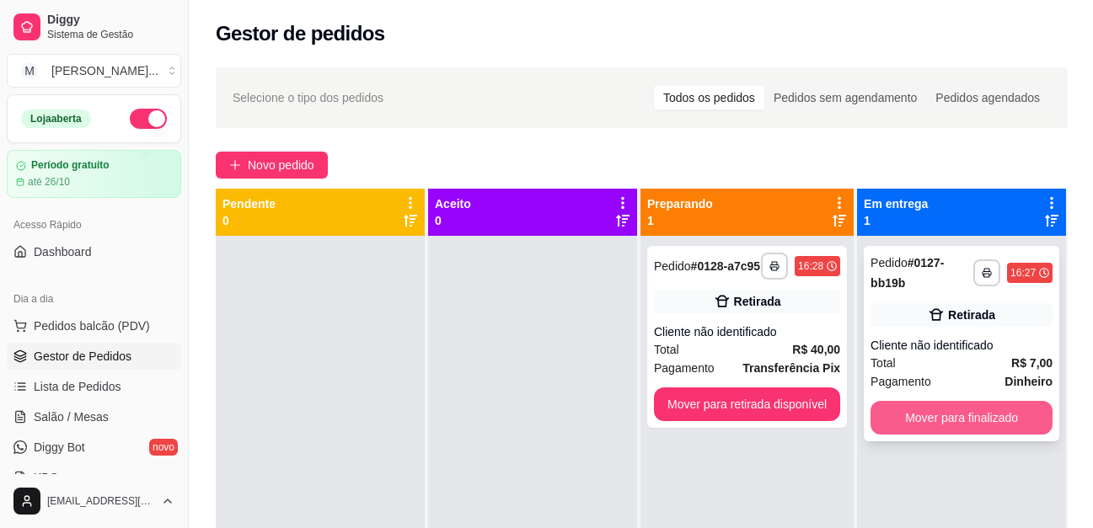
click at [936, 420] on button "Mover para finalizado" at bounding box center [961, 418] width 182 height 34
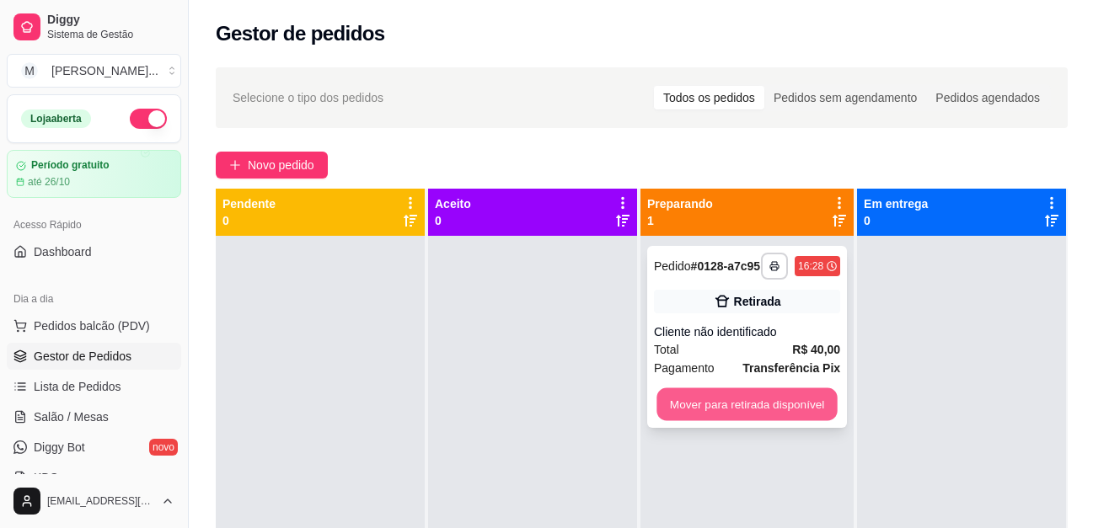
click at [779, 397] on button "Mover para retirada disponível" at bounding box center [746, 404] width 180 height 33
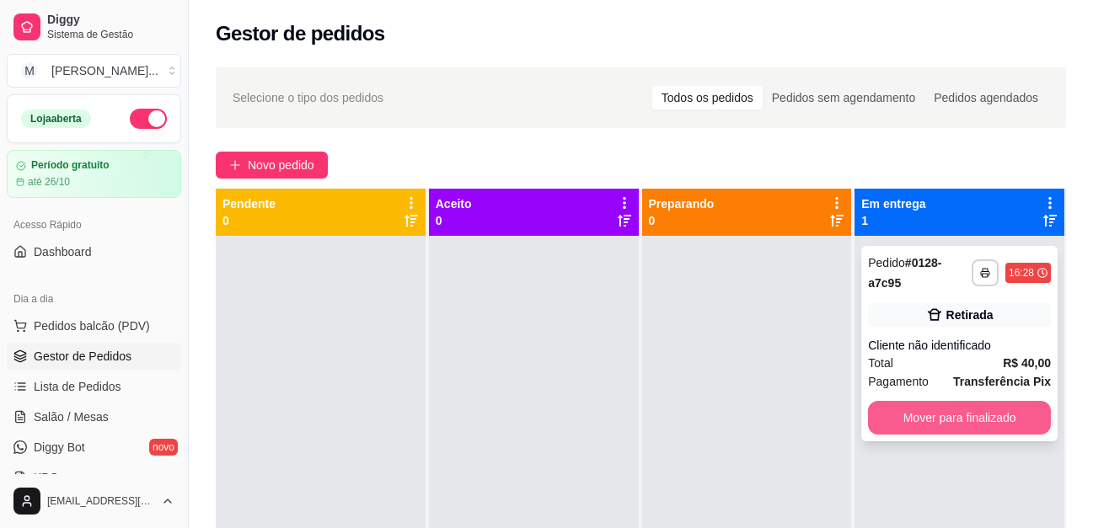
click at [936, 409] on button "Mover para finalizado" at bounding box center [959, 418] width 183 height 34
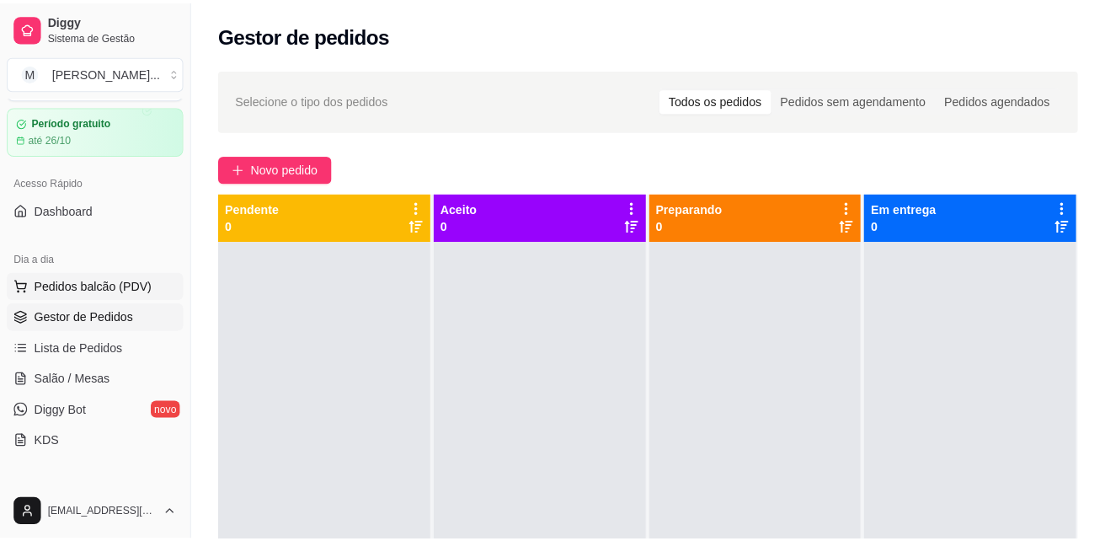
scroll to position [84, 0]
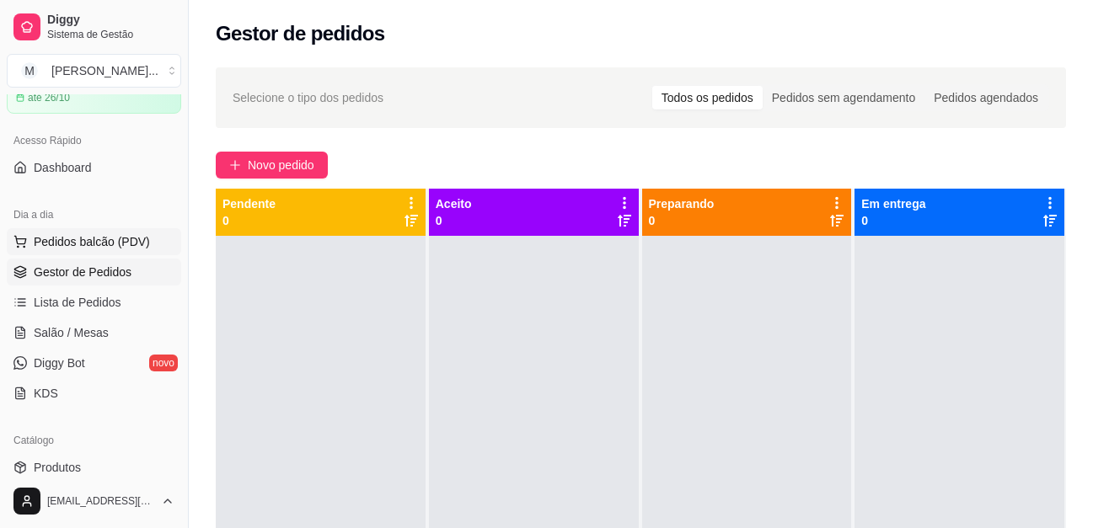
click at [83, 245] on span "Pedidos balcão (PDV)" at bounding box center [92, 241] width 116 height 17
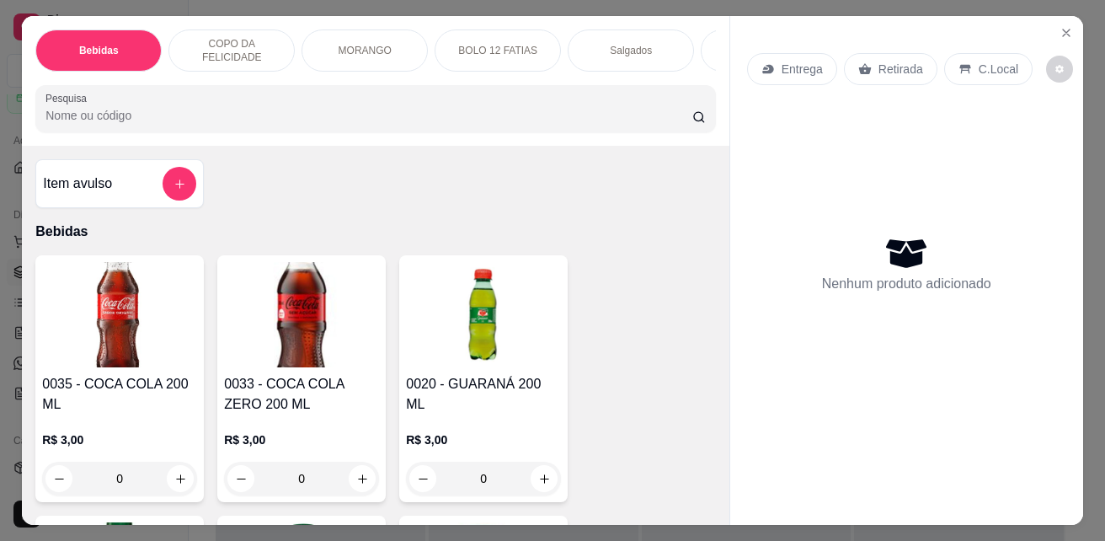
click at [782, 64] on p "Entrega" at bounding box center [802, 69] width 41 height 17
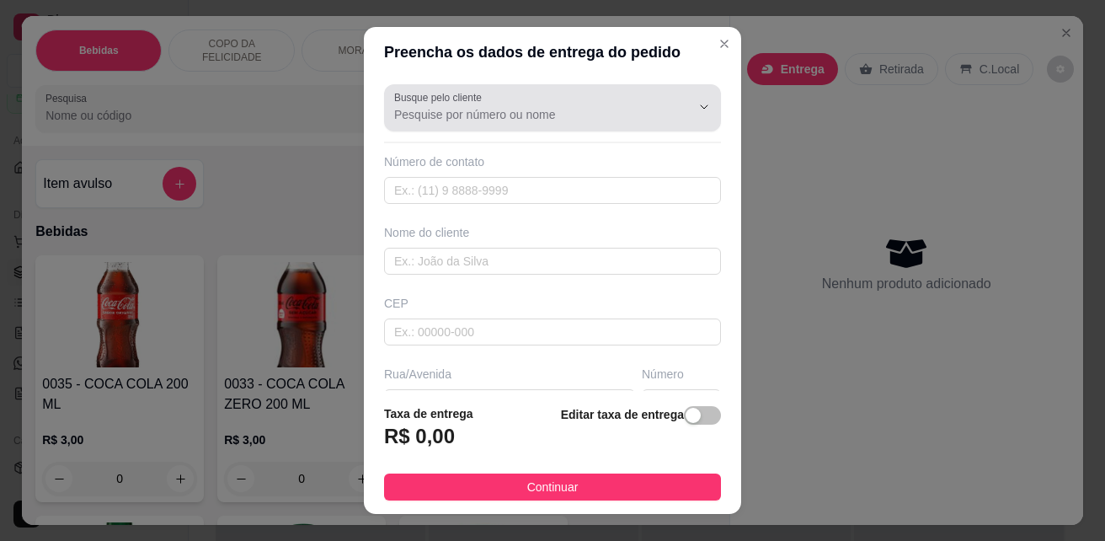
click at [510, 114] on input "Busque pelo cliente" at bounding box center [529, 114] width 270 height 17
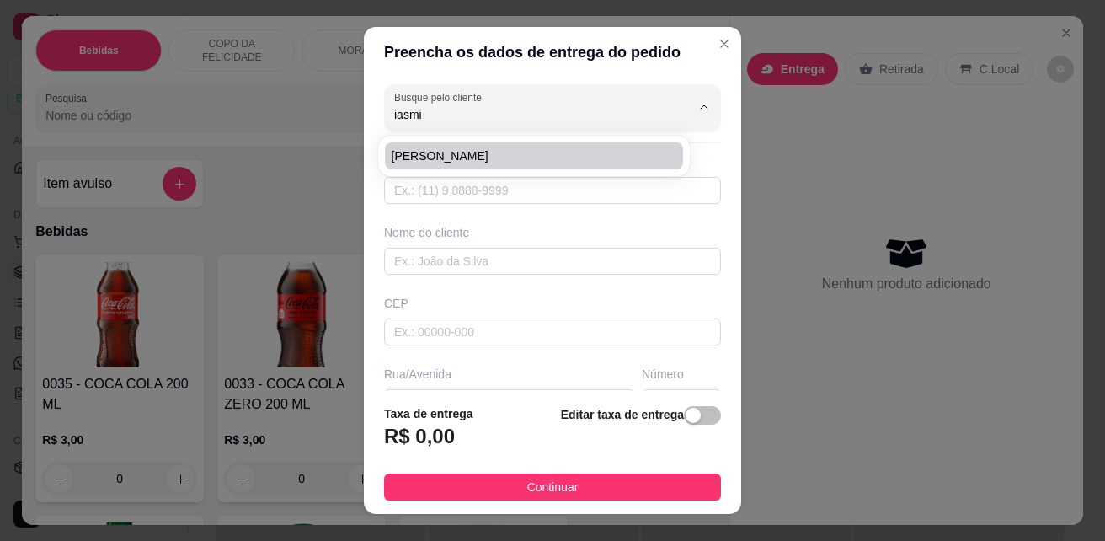
click at [481, 158] on span "[PERSON_NAME]" at bounding box center [526, 155] width 268 height 17
type input "[PERSON_NAME]"
type input "33998651897"
type input "[PERSON_NAME]"
type input "35280000"
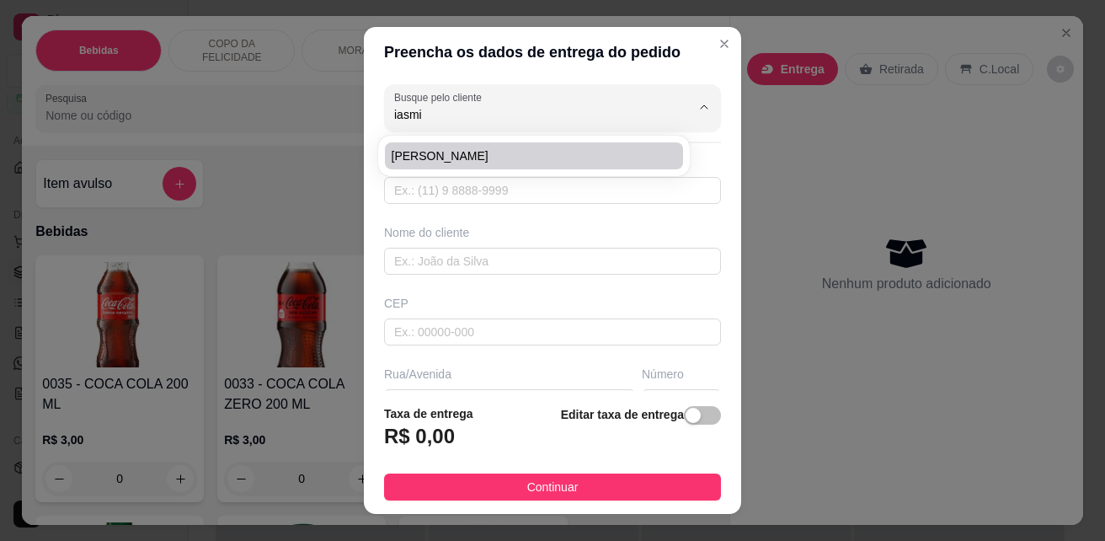
type input "R. Olímpio Rodrigues"
type input "3"
type input "Itabirinha"
type input "Em frente a Padaria Lá piedra"
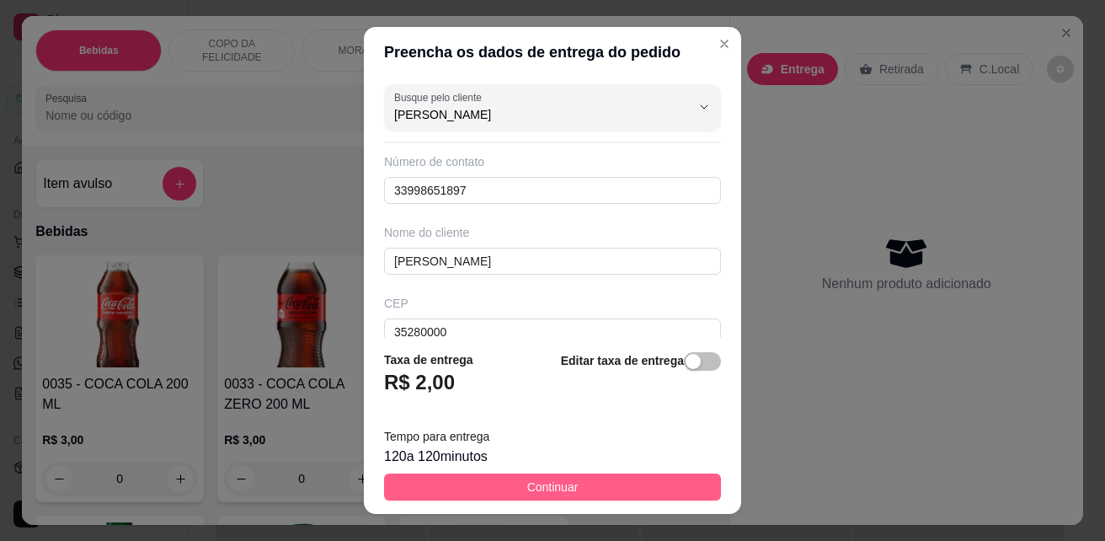
type input "[PERSON_NAME]"
click at [527, 486] on span "Continuar" at bounding box center [552, 487] width 51 height 19
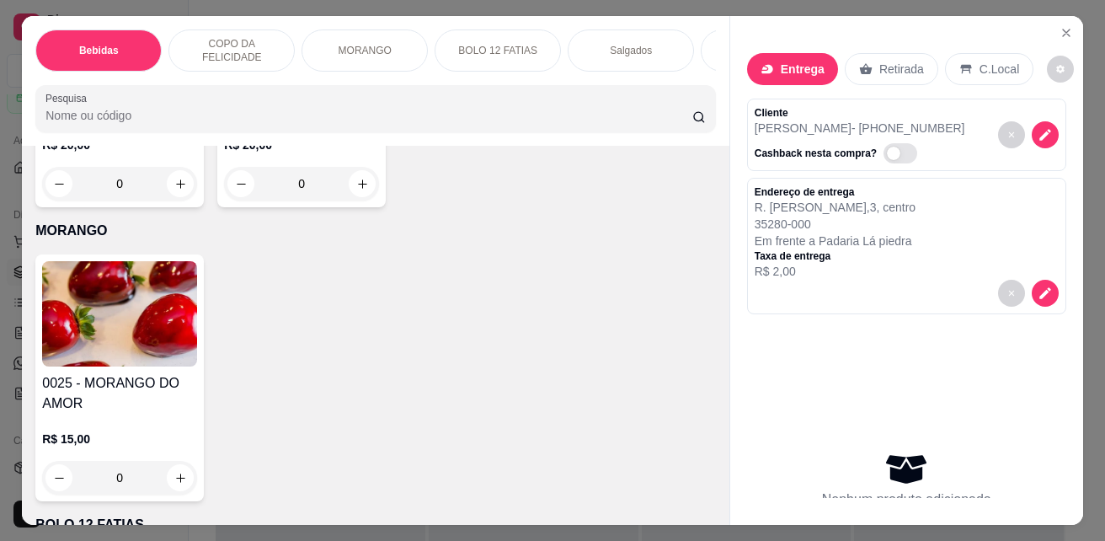
scroll to position [2443, 0]
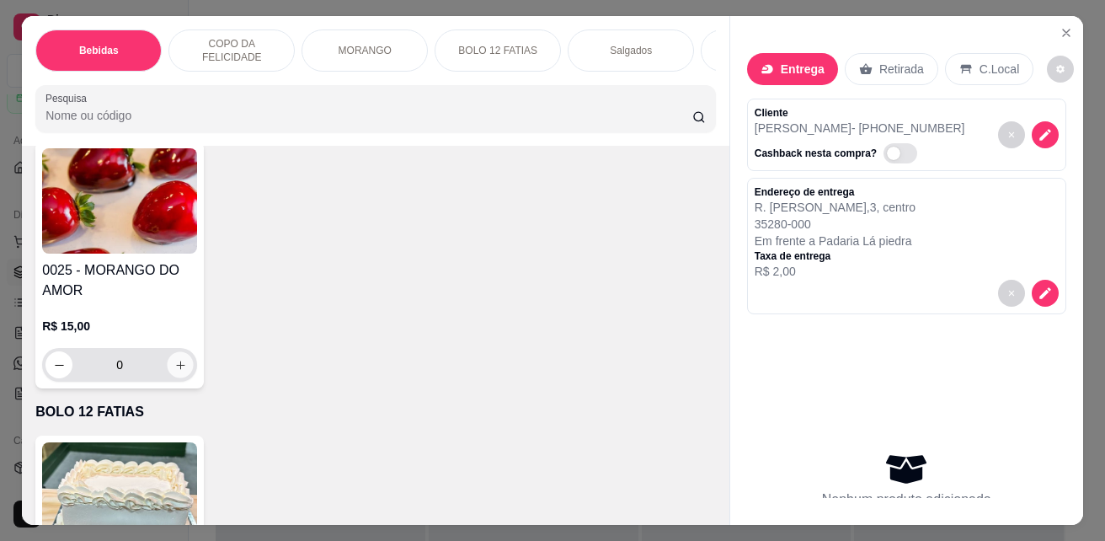
click at [175, 371] on icon "increase-product-quantity" at bounding box center [180, 365] width 13 height 13
type input "1"
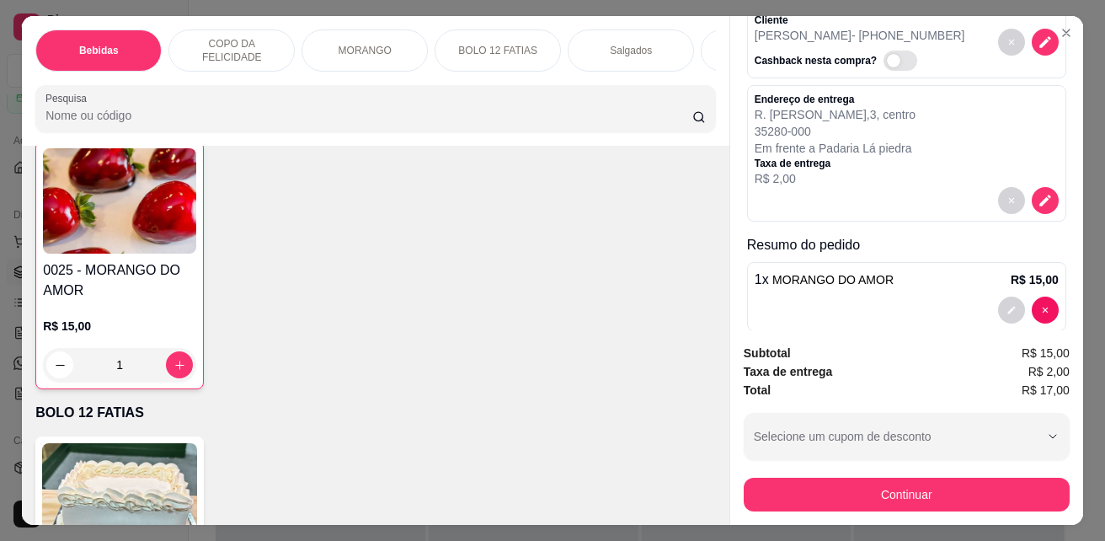
scroll to position [135, 0]
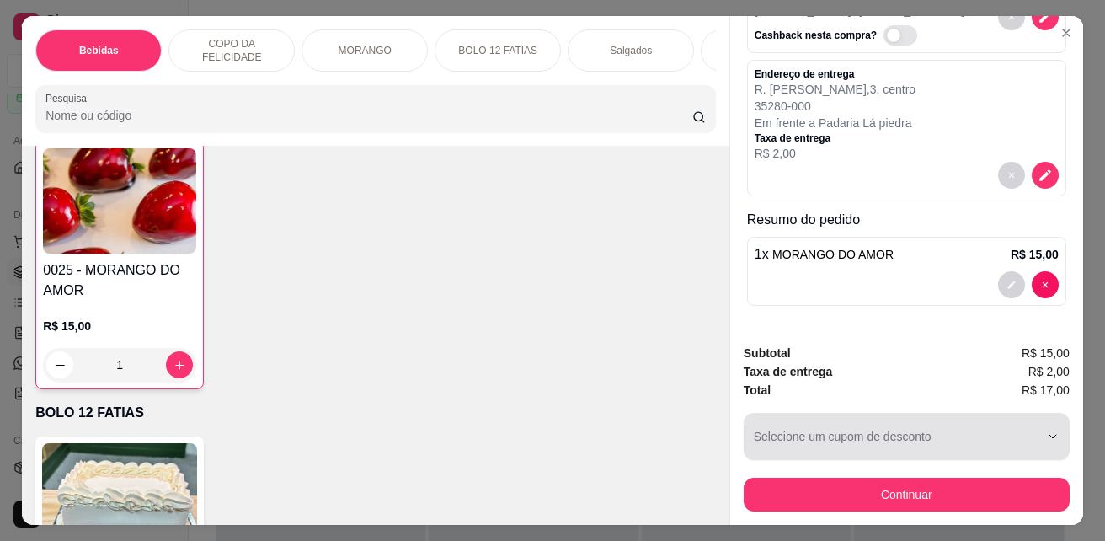
click at [880, 425] on div "button" at bounding box center [897, 437] width 286 height 34
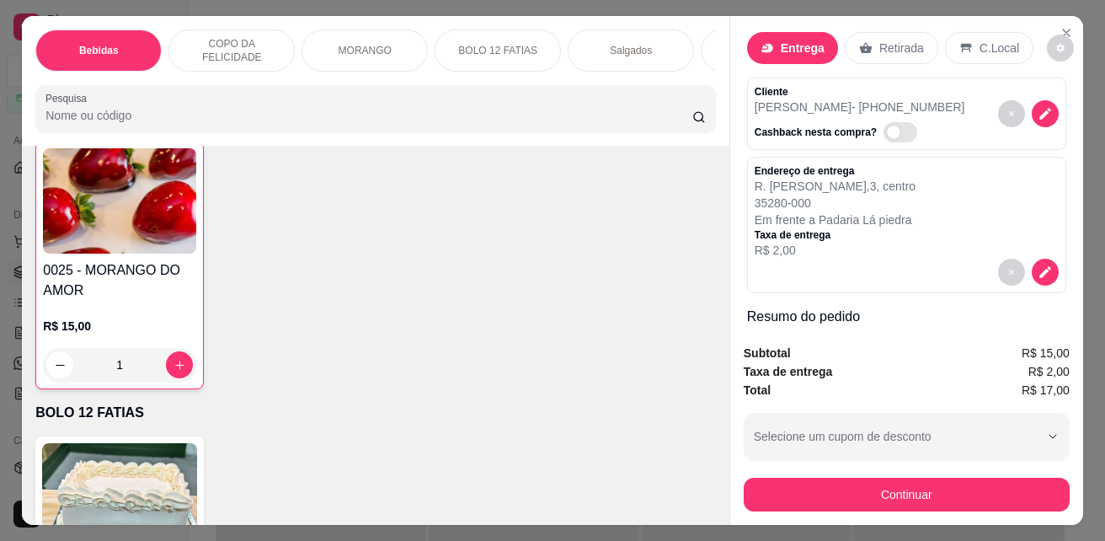
scroll to position [0, 0]
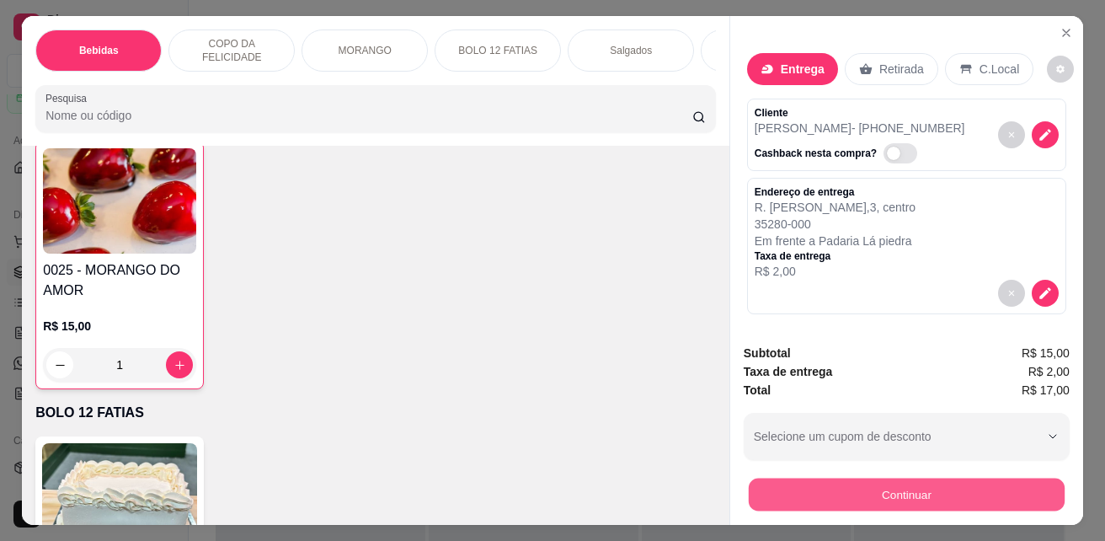
click at [911, 487] on button "Continuar" at bounding box center [907, 494] width 316 height 33
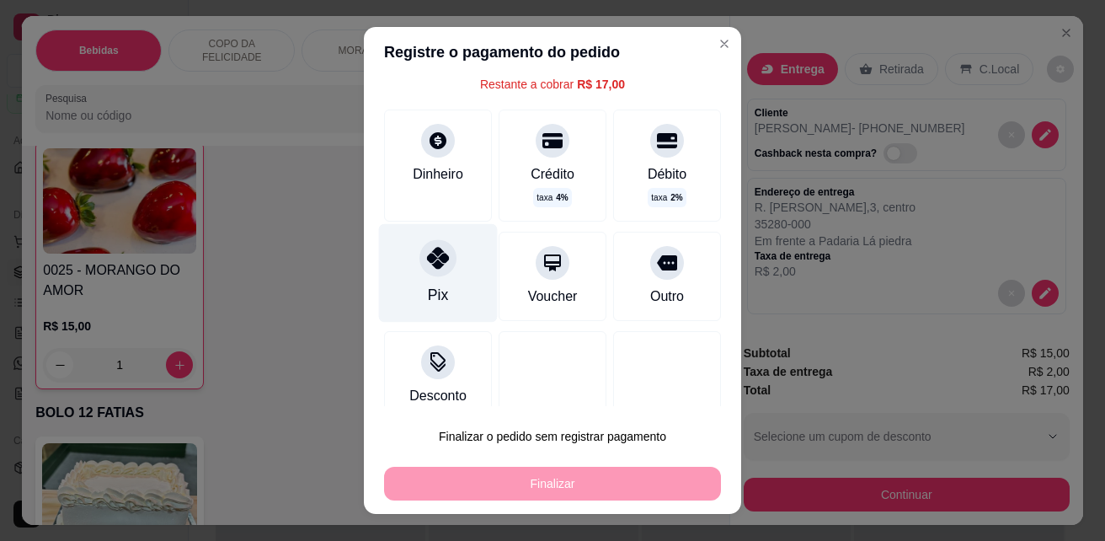
scroll to position [84, 0]
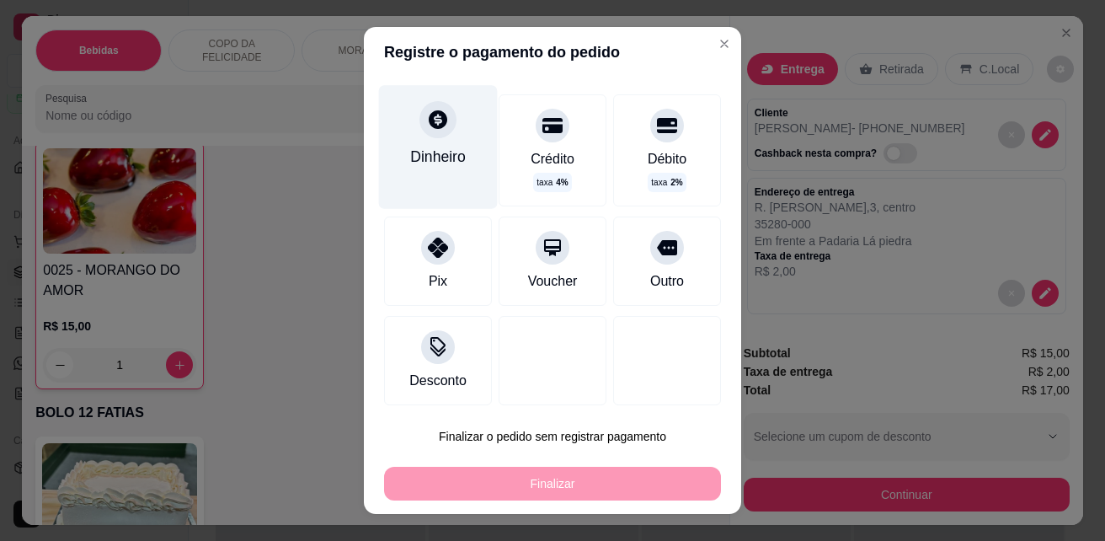
click at [438, 160] on div "Dinheiro" at bounding box center [438, 157] width 56 height 22
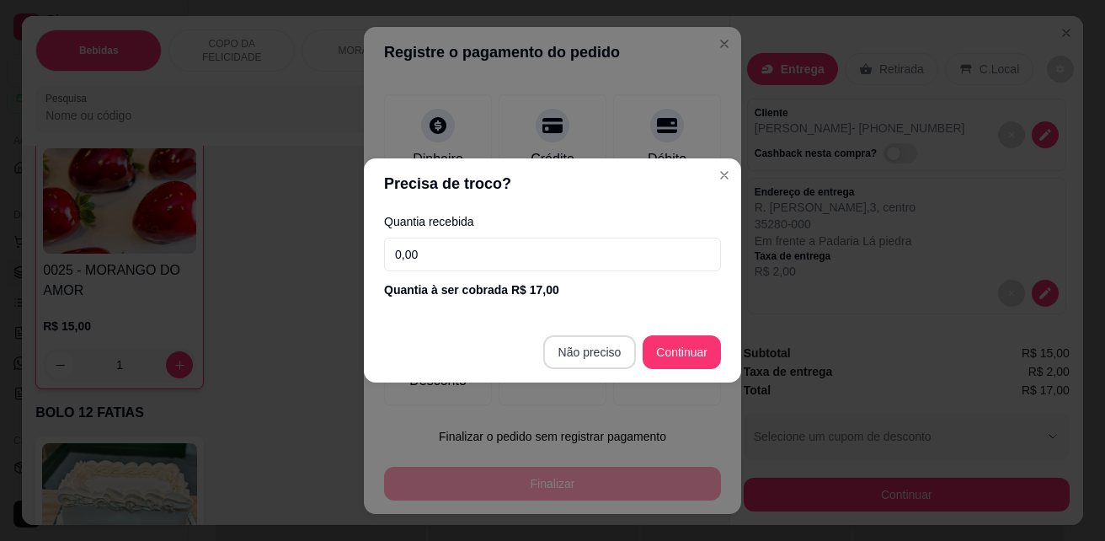
type input "R$ 0,00"
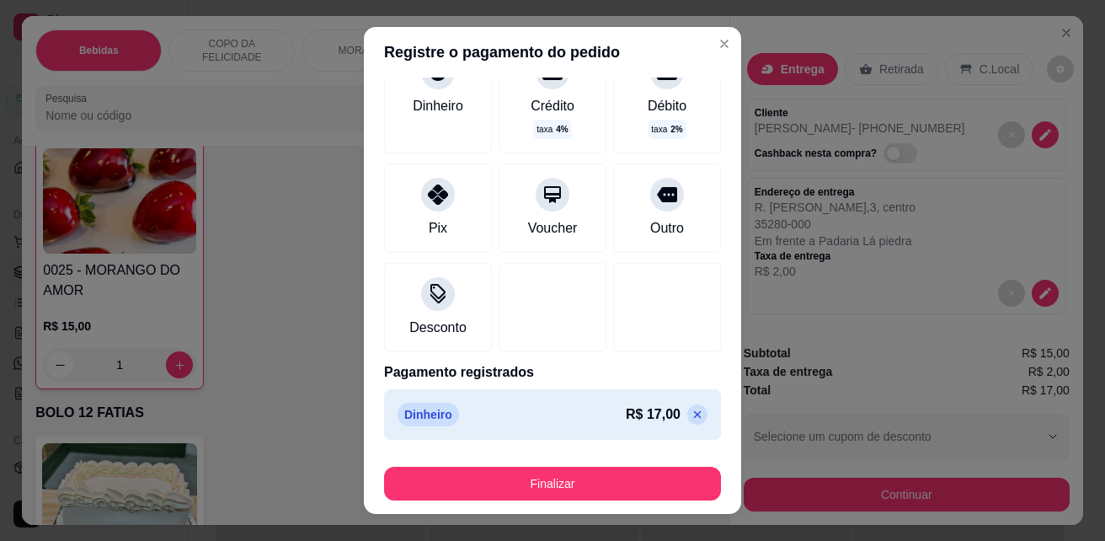
scroll to position [27, 0]
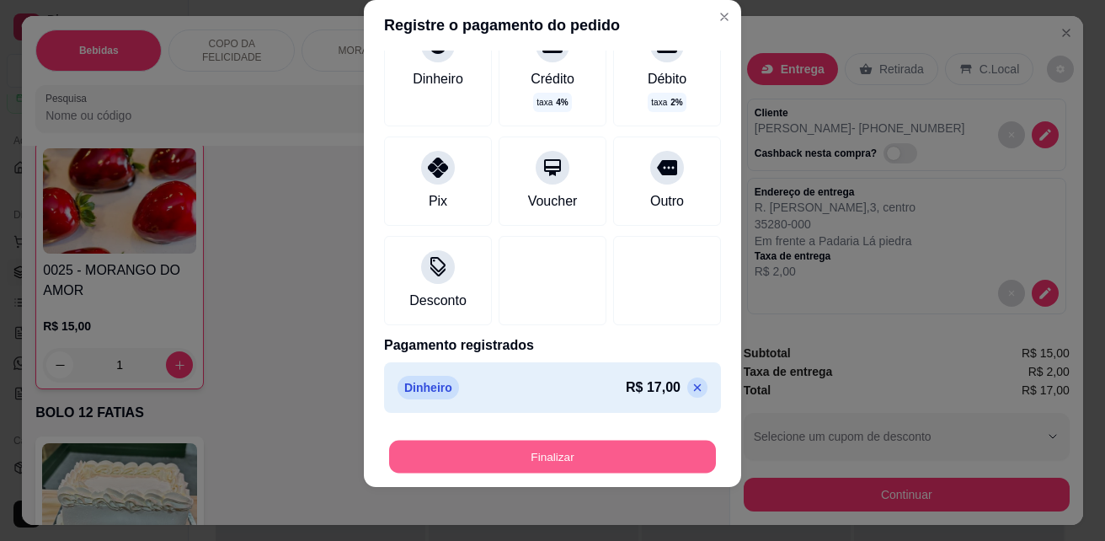
click at [541, 457] on button "Finalizar" at bounding box center [552, 457] width 327 height 33
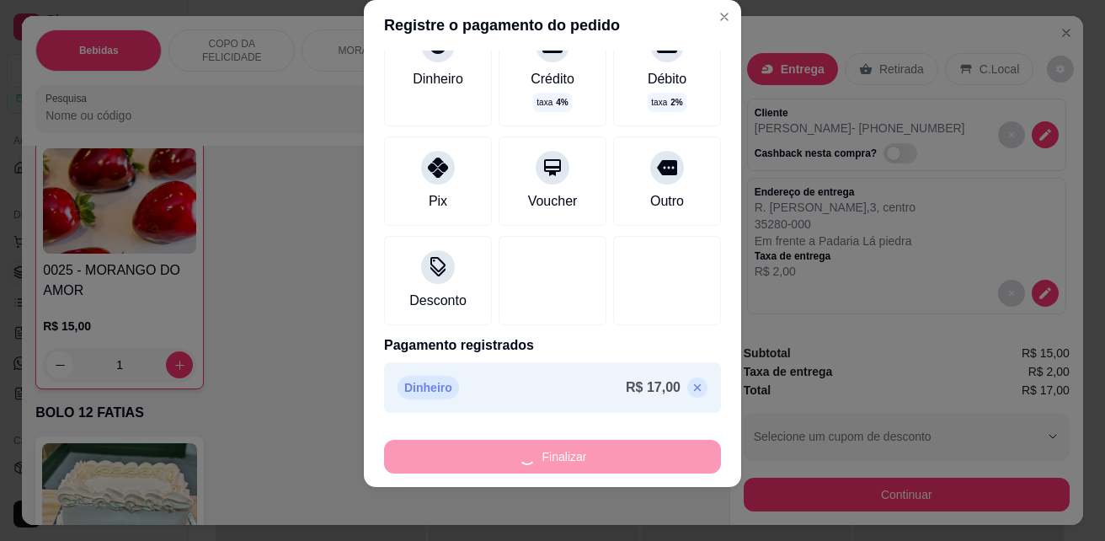
type input "0"
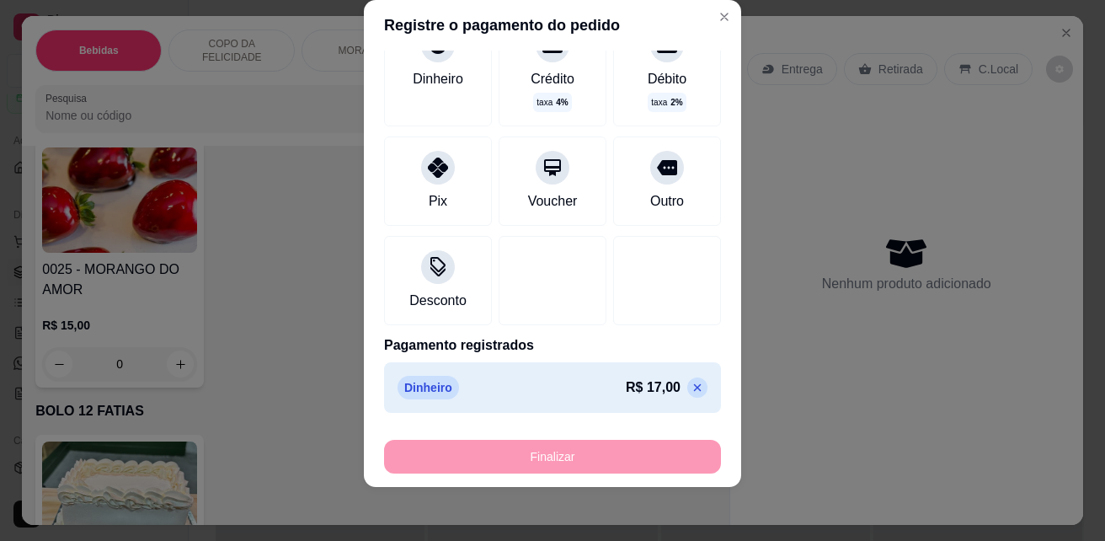
type input "-R$ 17,00"
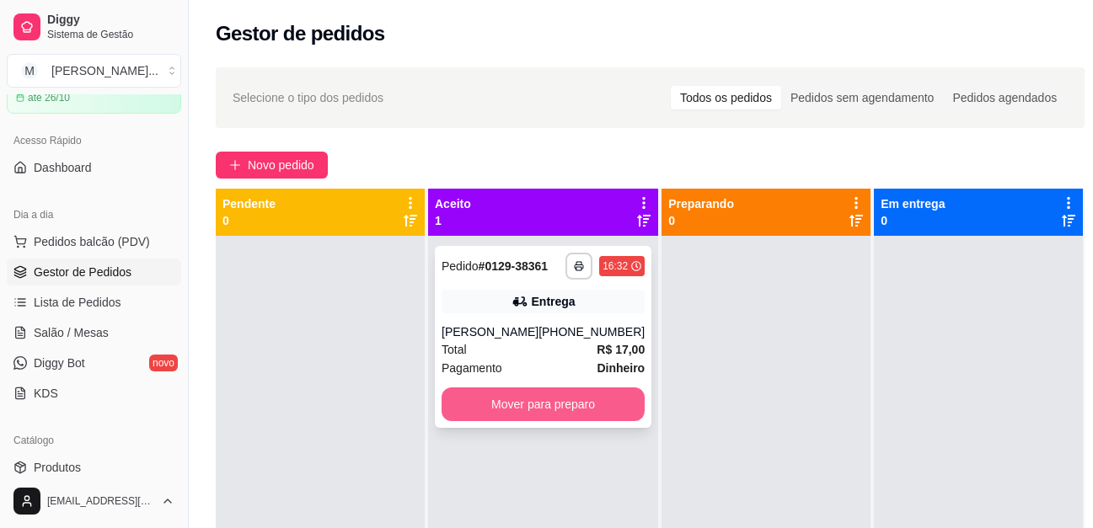
click at [555, 421] on button "Mover para preparo" at bounding box center [542, 404] width 203 height 34
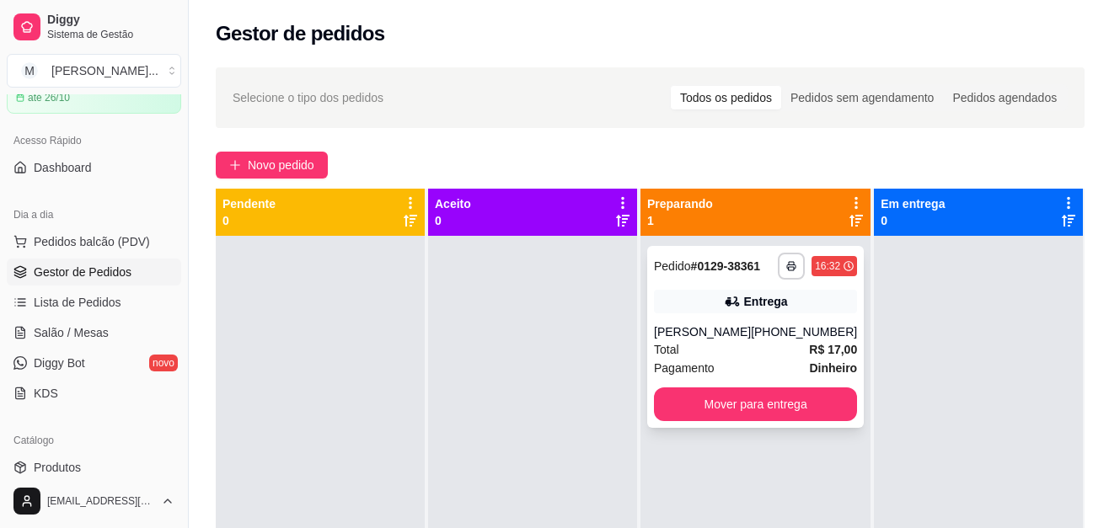
click at [694, 340] on div "[PERSON_NAME]" at bounding box center [702, 331] width 97 height 17
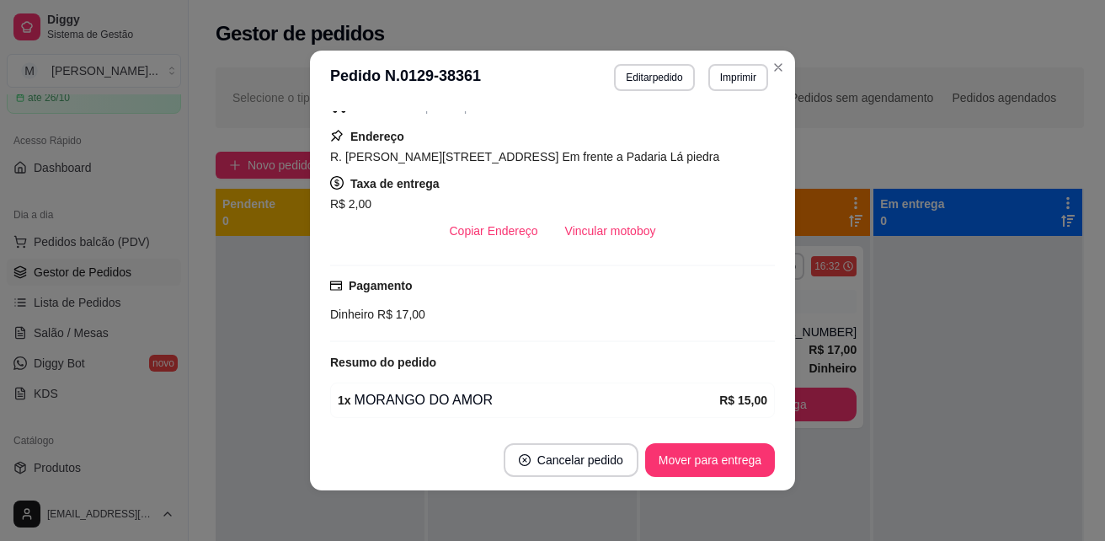
scroll to position [253, 0]
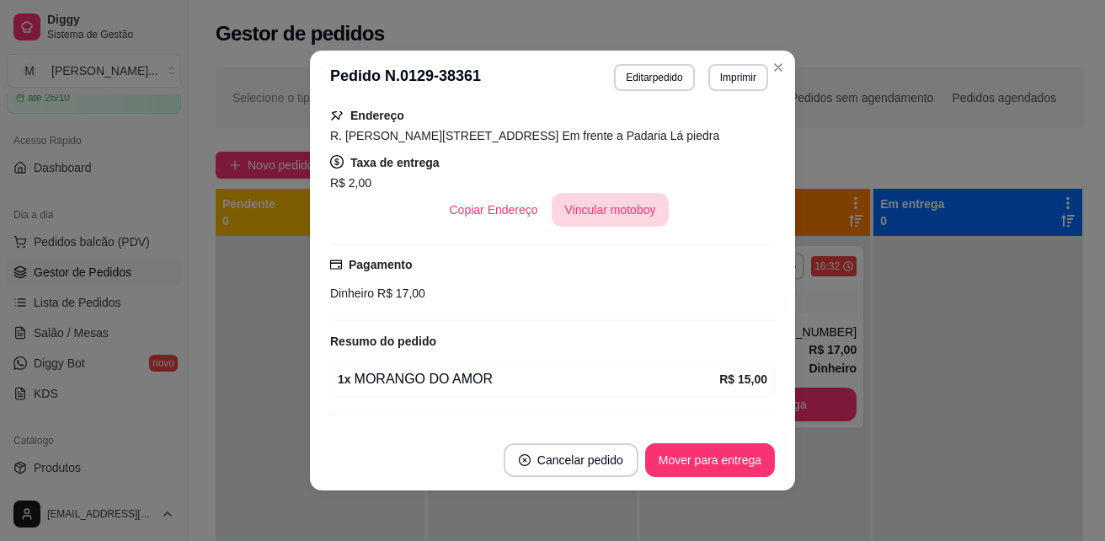
click at [568, 207] on button "Vincular motoboy" at bounding box center [611, 210] width 118 height 34
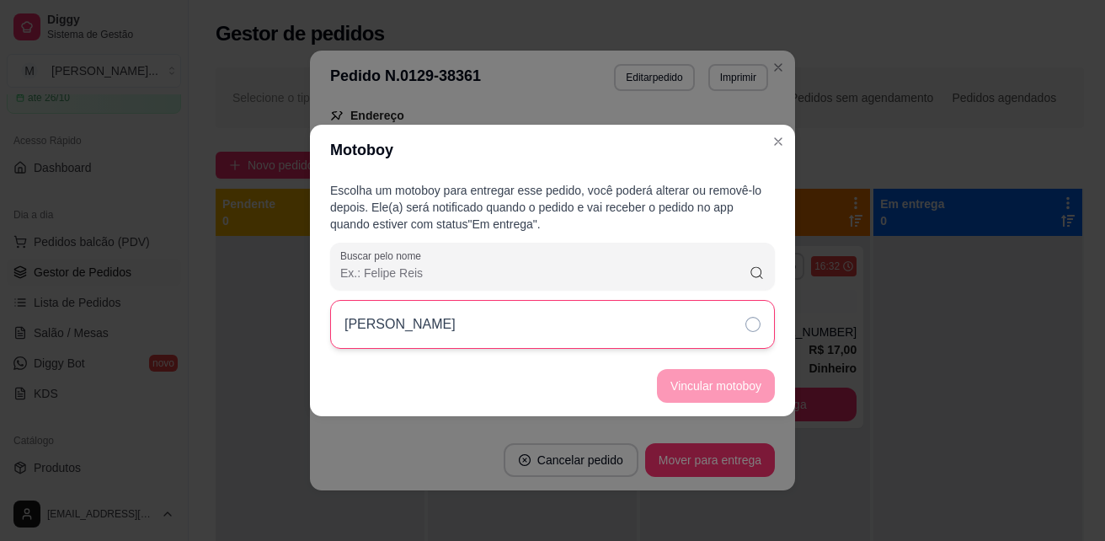
click at [749, 322] on icon at bounding box center [753, 324] width 15 height 15
click at [709, 385] on button "Vincular motoboy" at bounding box center [716, 386] width 118 height 34
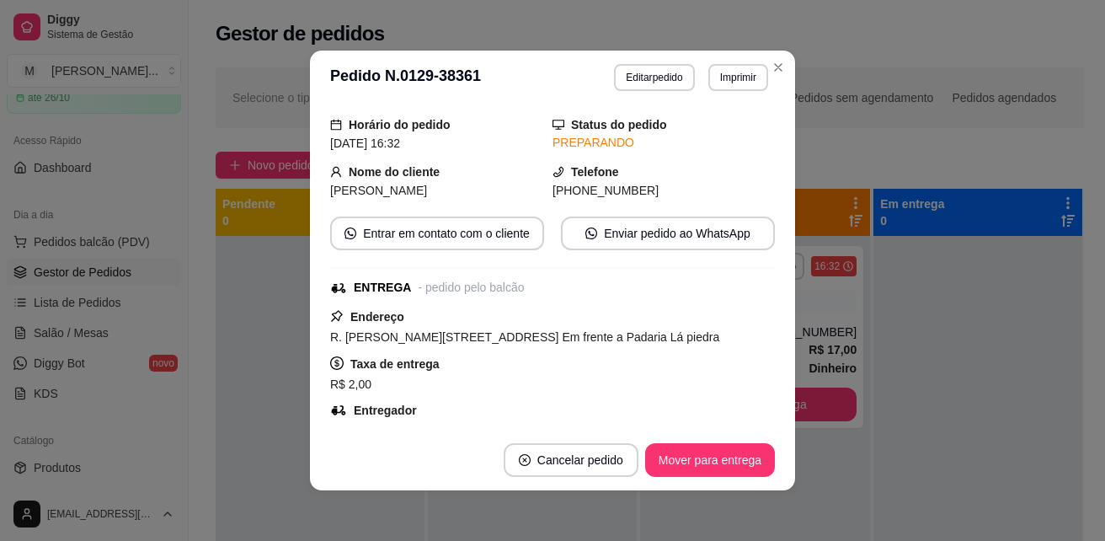
scroll to position [0, 0]
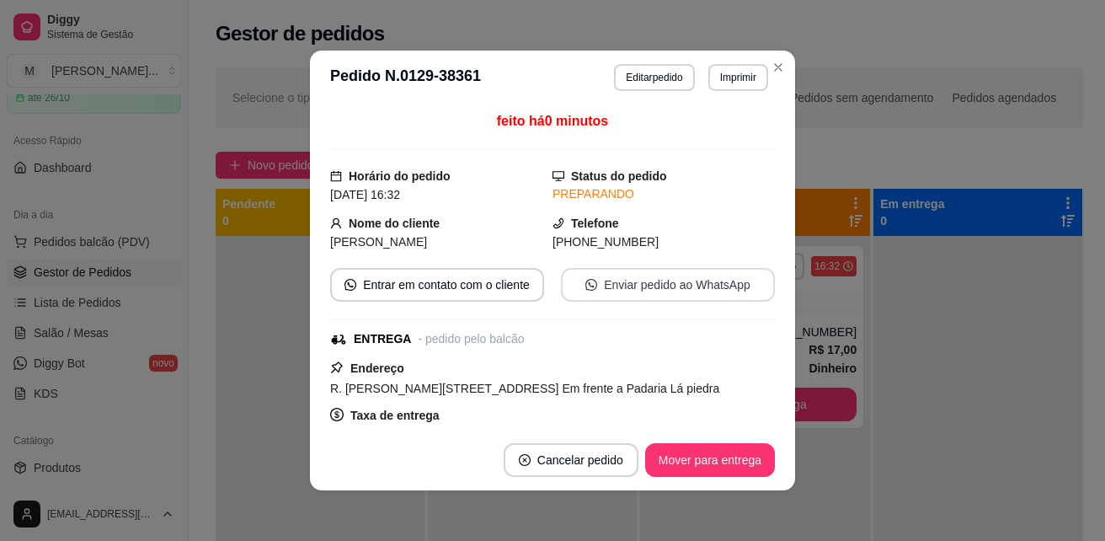
click at [612, 279] on button "Enviar pedido ao WhatsApp" at bounding box center [668, 285] width 214 height 34
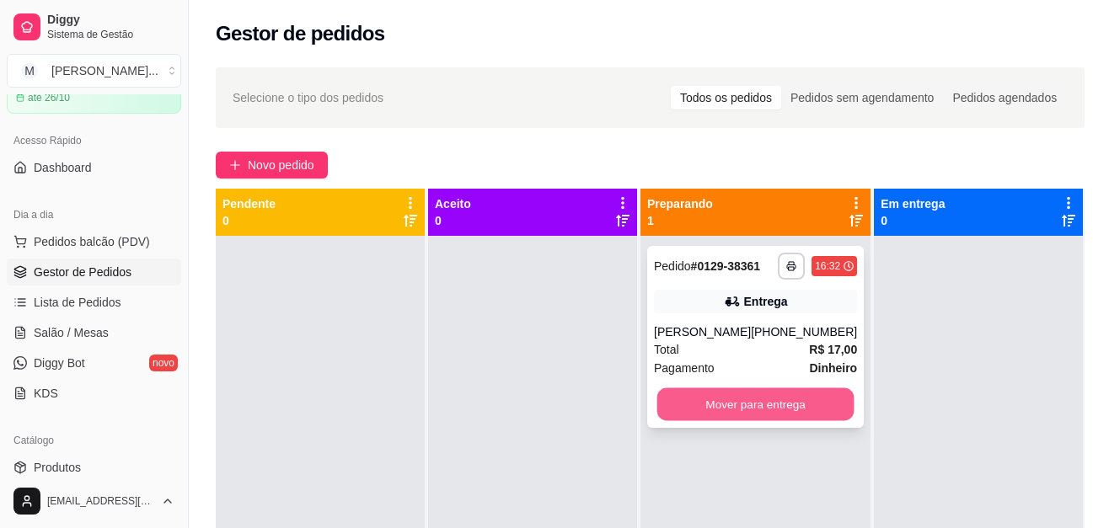
click at [790, 421] on button "Mover para entrega" at bounding box center [755, 404] width 197 height 33
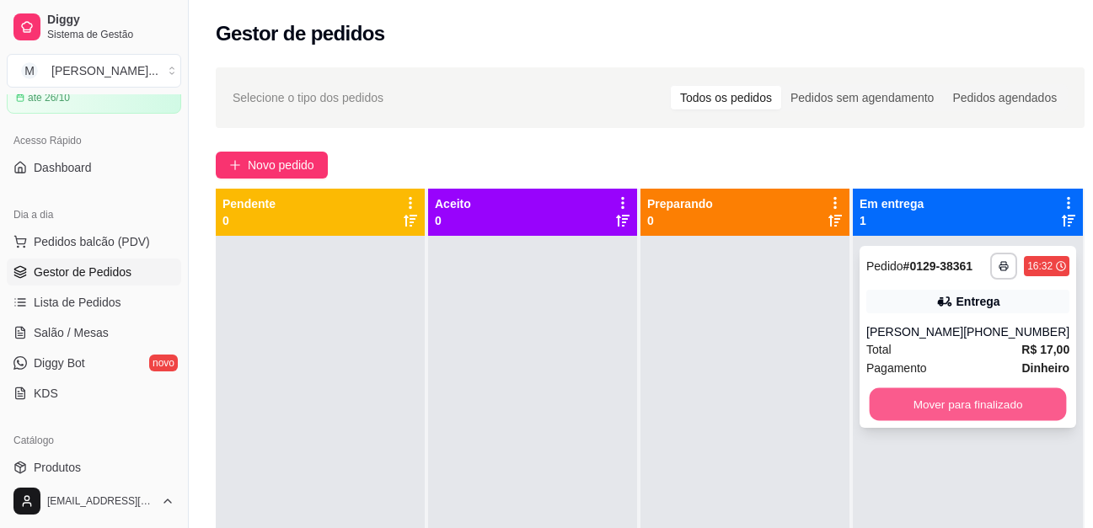
click at [953, 421] on button "Mover para finalizado" at bounding box center [967, 404] width 197 height 33
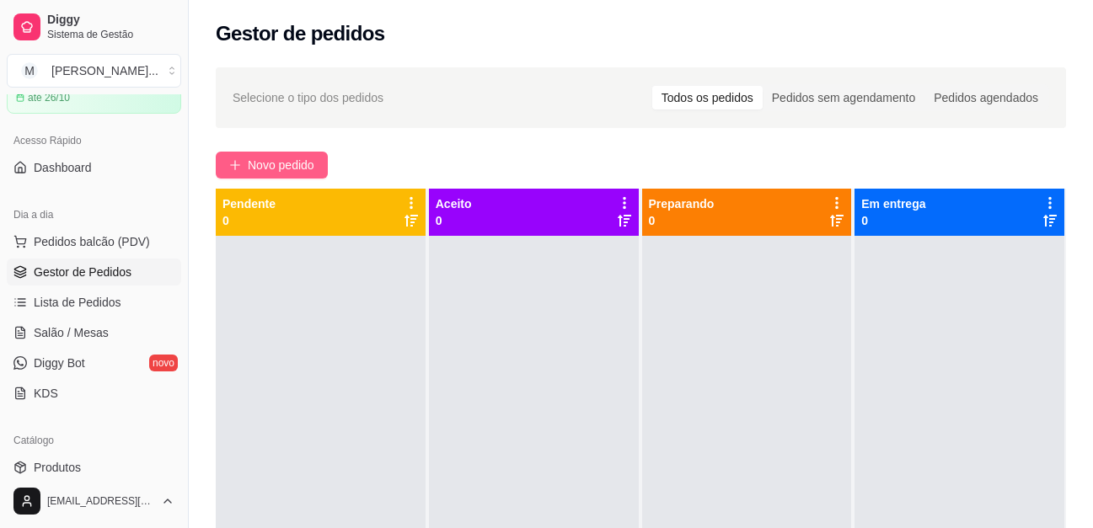
click at [287, 168] on span "Novo pedido" at bounding box center [281, 165] width 67 height 19
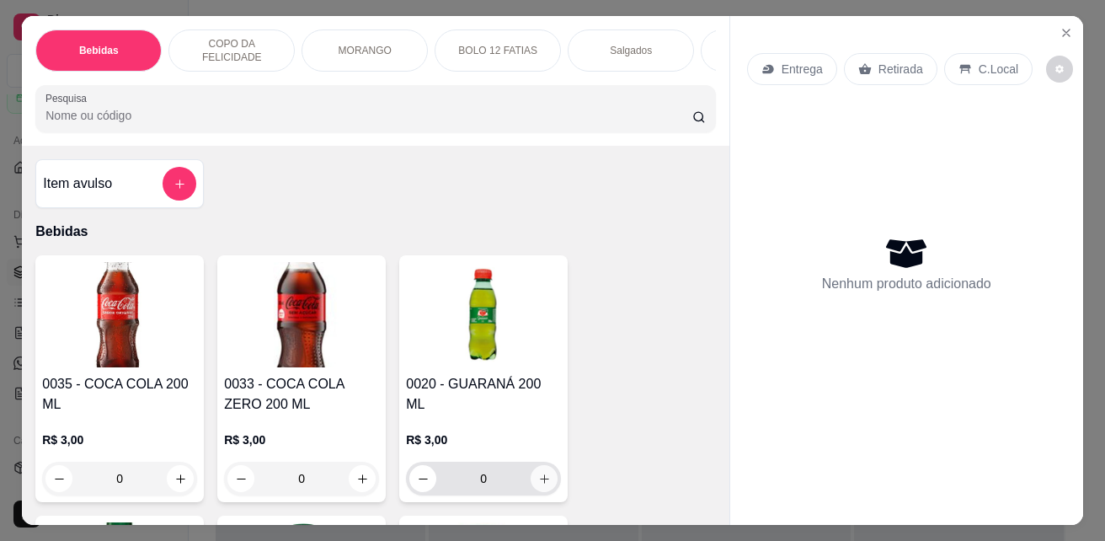
click at [543, 482] on icon "increase-product-quantity" at bounding box center [544, 479] width 13 height 13
type input "1"
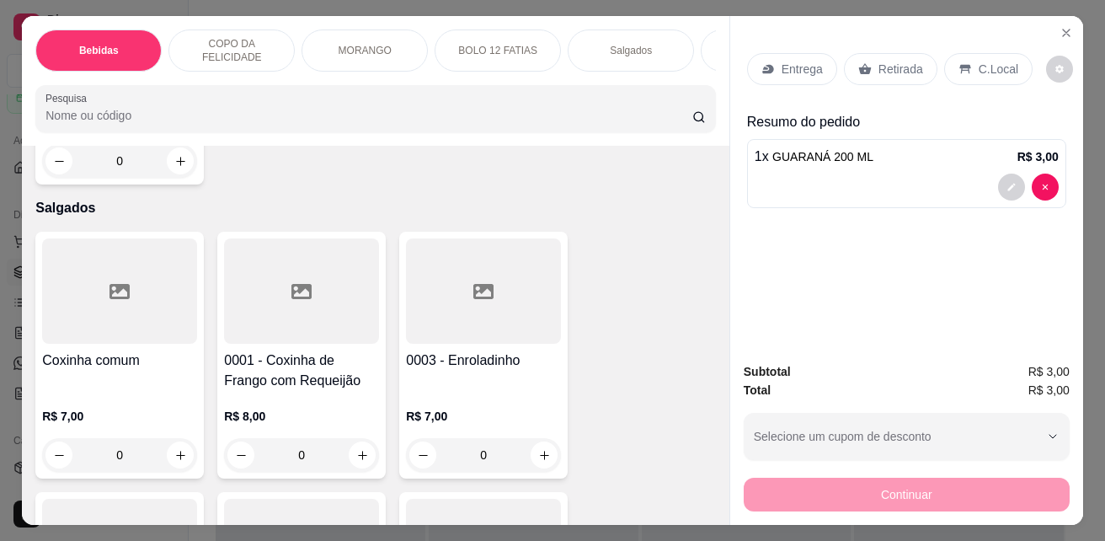
scroll to position [2948, 0]
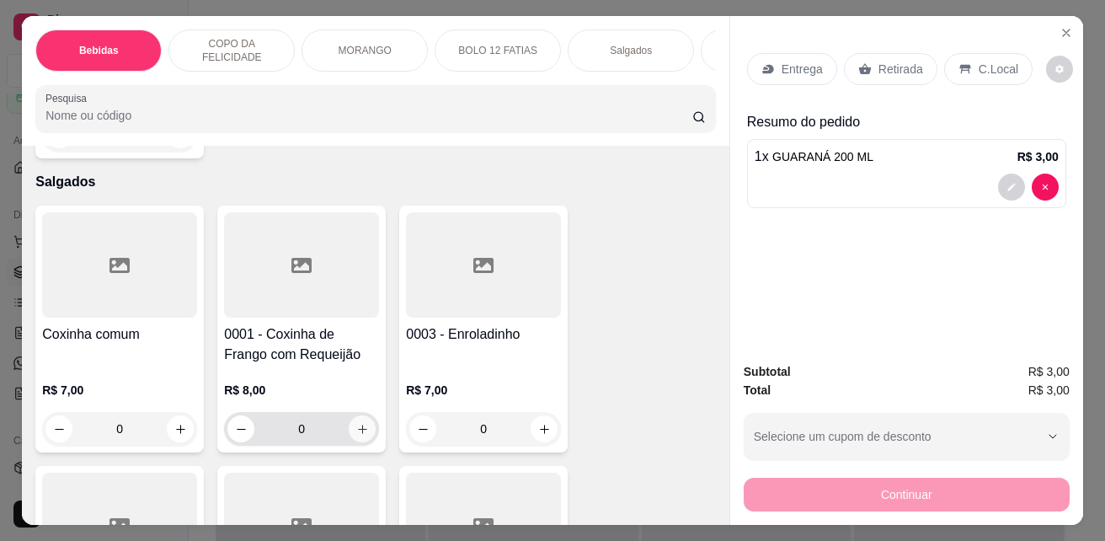
click at [359, 431] on icon "increase-product-quantity" at bounding box center [362, 429] width 13 height 13
type input "1"
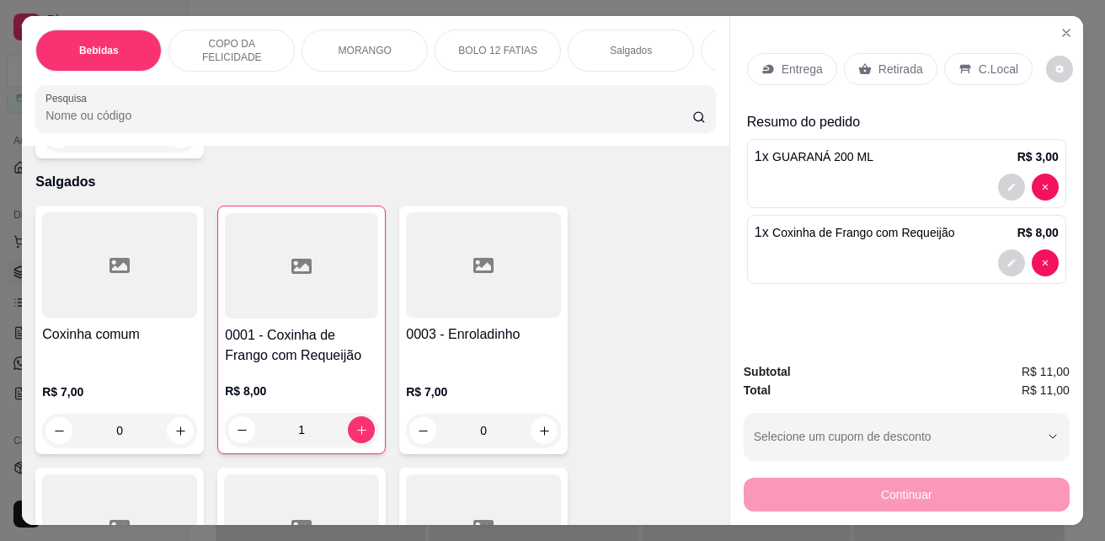
click at [1004, 66] on p "C.Local" at bounding box center [999, 69] width 40 height 17
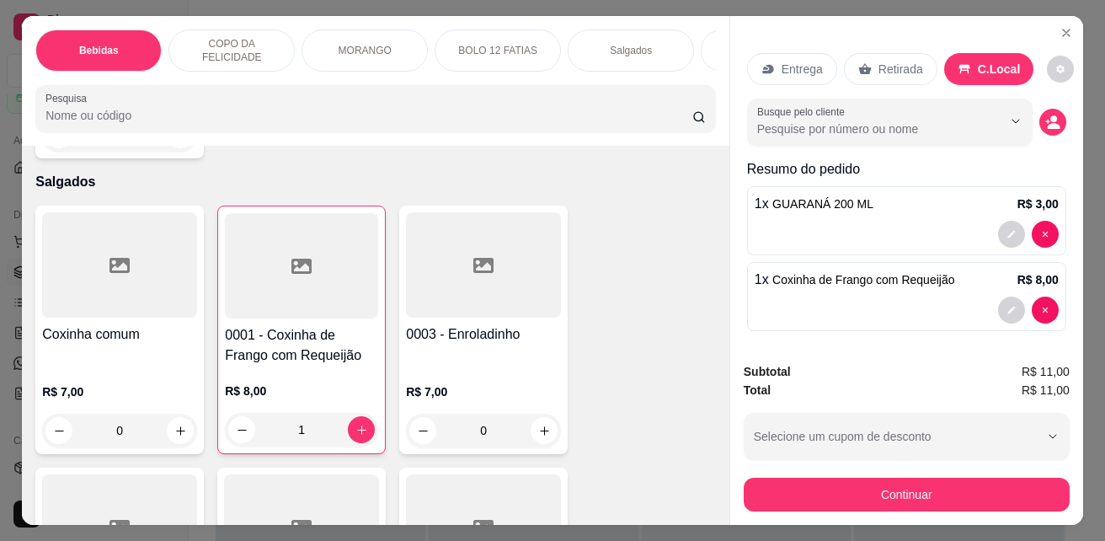
scroll to position [7, 0]
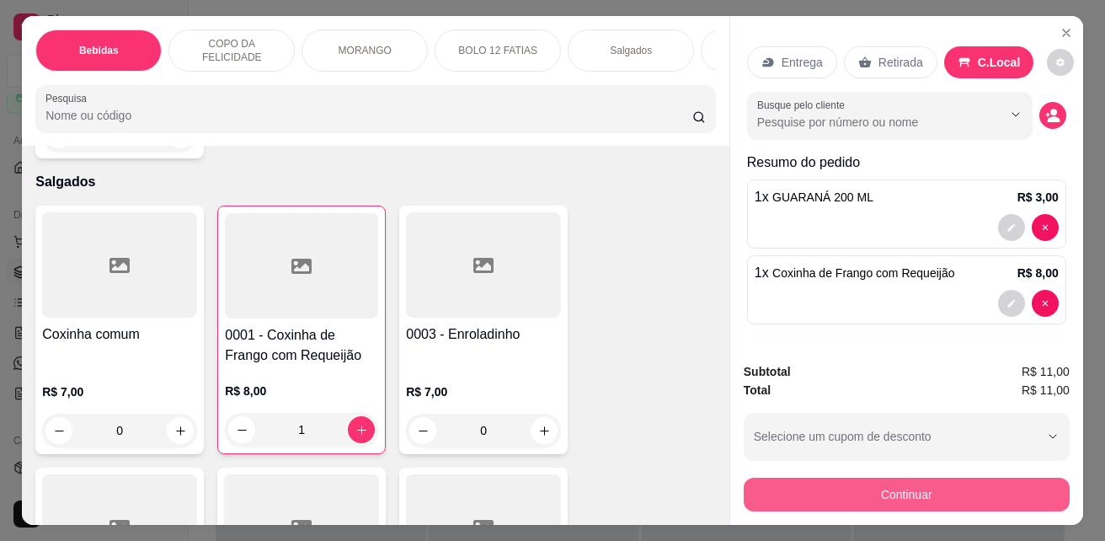
click at [935, 486] on button "Continuar" at bounding box center [907, 495] width 326 height 34
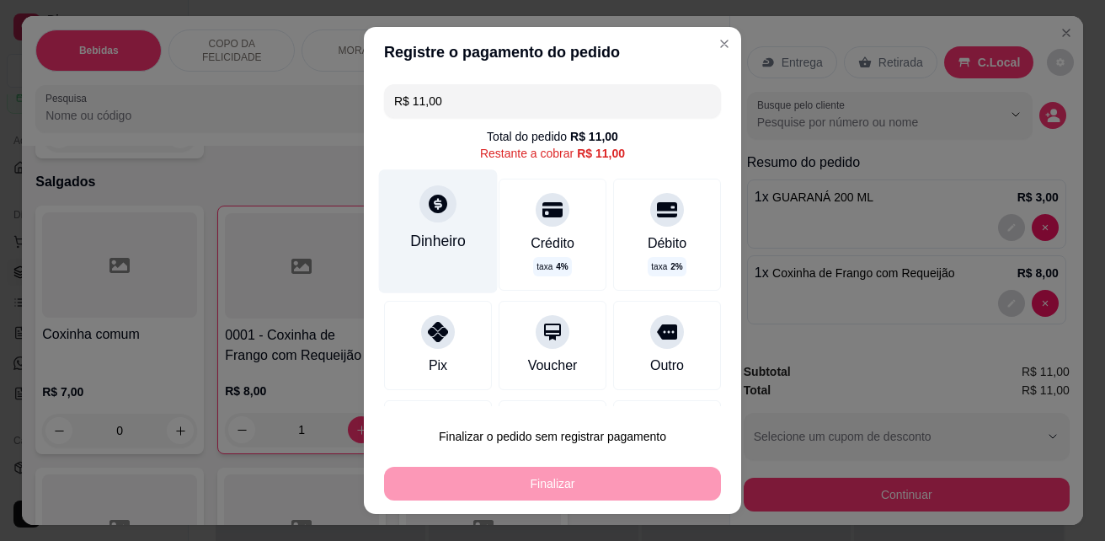
click at [436, 209] on icon at bounding box center [438, 204] width 22 height 22
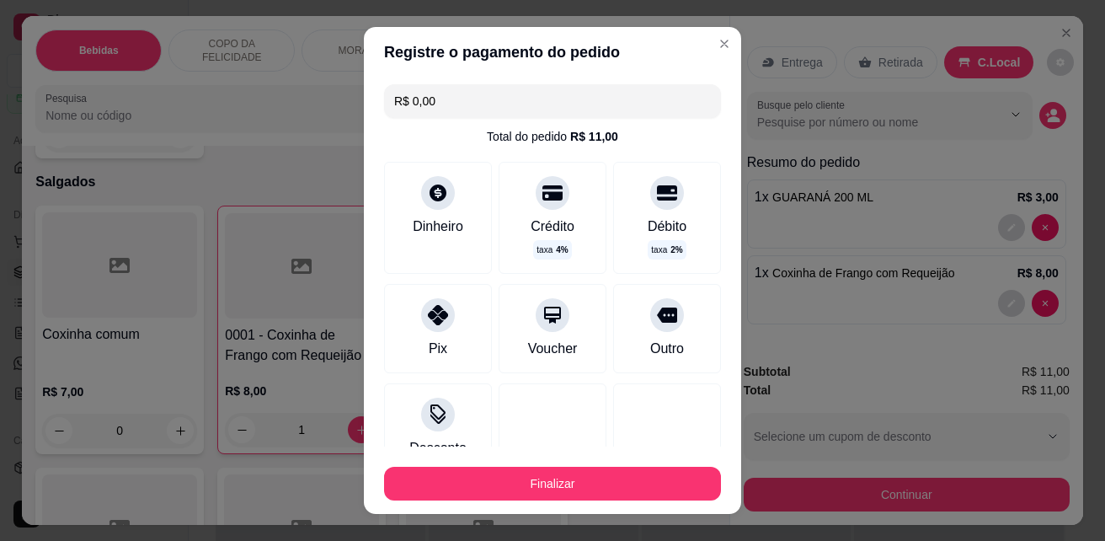
type input "R$ 0,00"
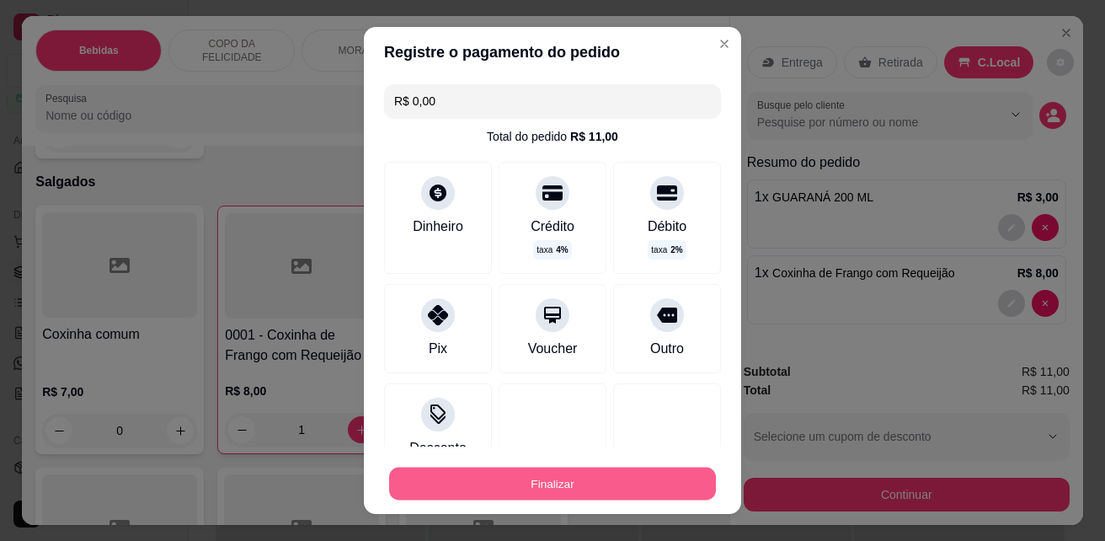
click at [597, 486] on button "Finalizar" at bounding box center [552, 484] width 327 height 33
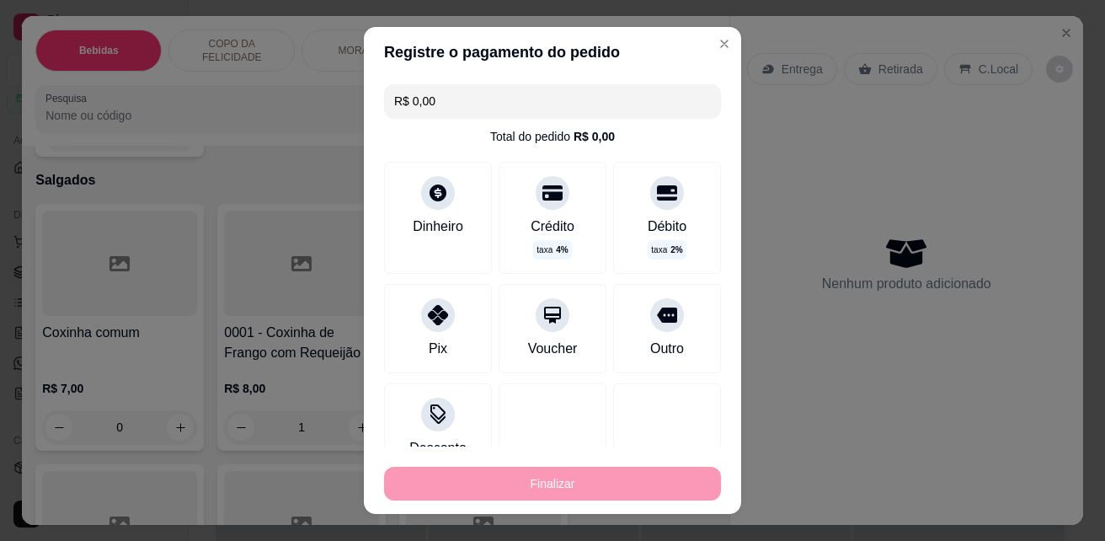
type input "0"
type input "-R$ 11,00"
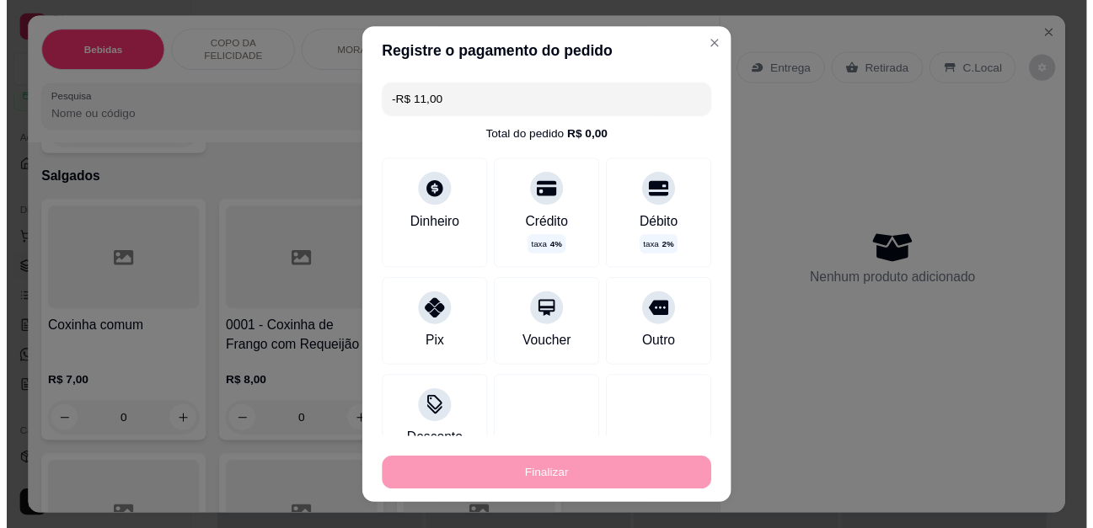
scroll to position [0, 0]
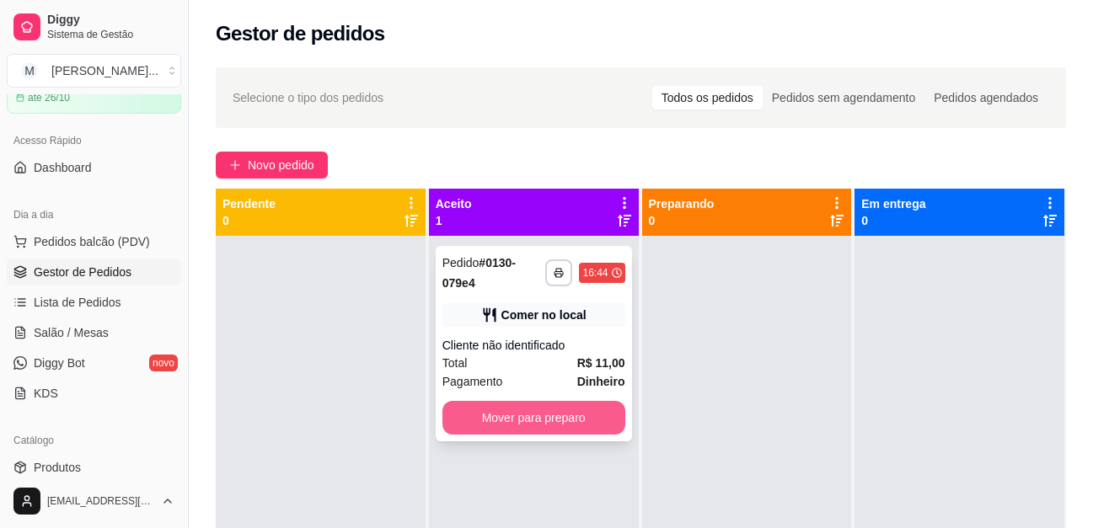
click at [584, 418] on button "Mover para preparo" at bounding box center [533, 418] width 183 height 34
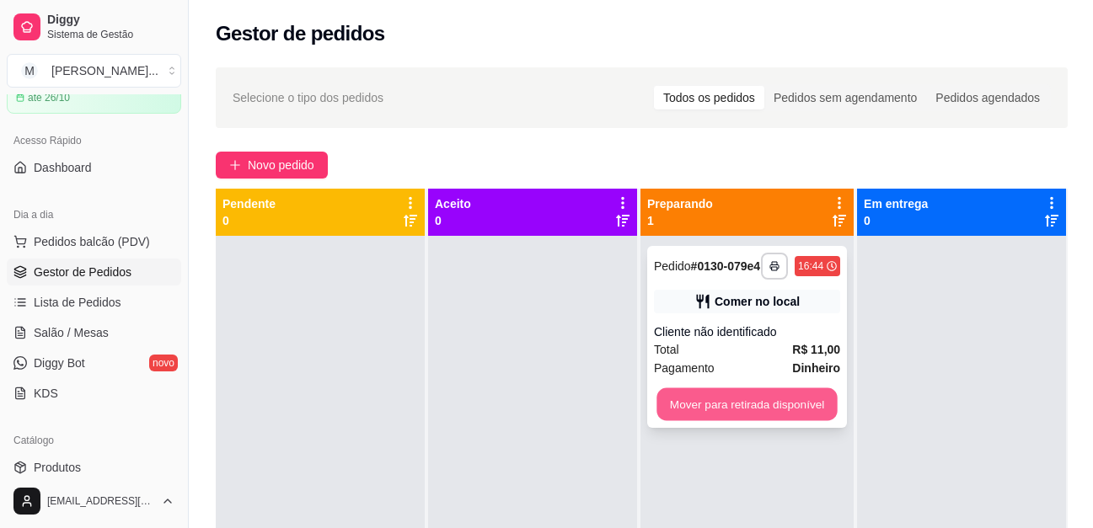
click at [712, 406] on button "Mover para retirada disponível" at bounding box center [746, 404] width 180 height 33
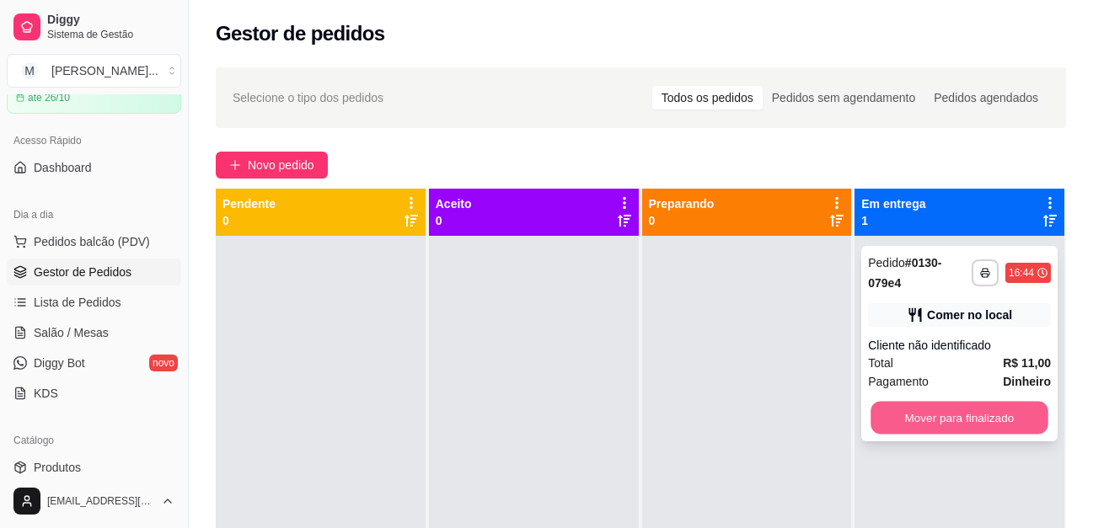
click at [1016, 417] on button "Mover para finalizado" at bounding box center [959, 418] width 177 height 33
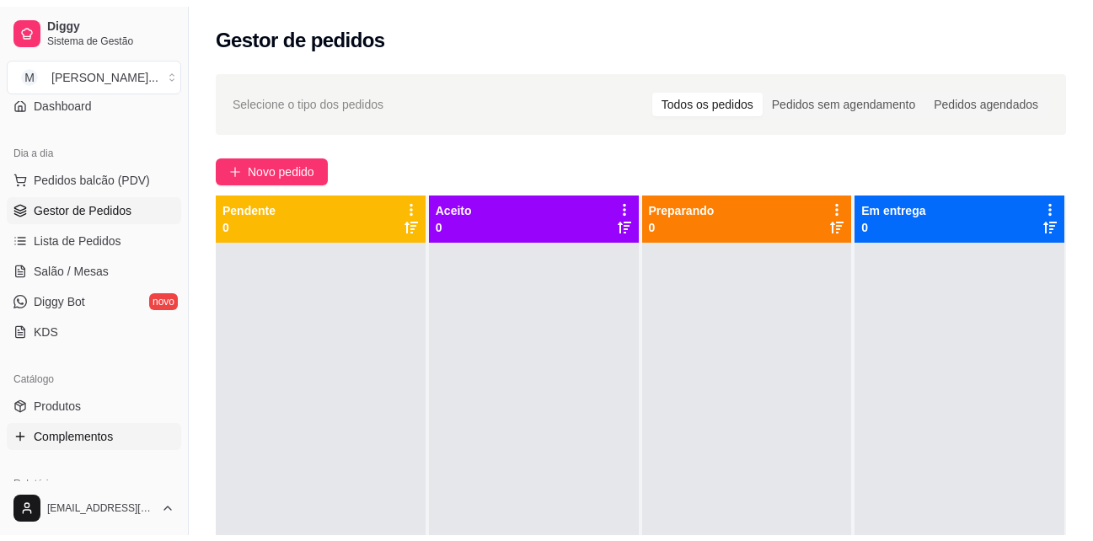
scroll to position [253, 0]
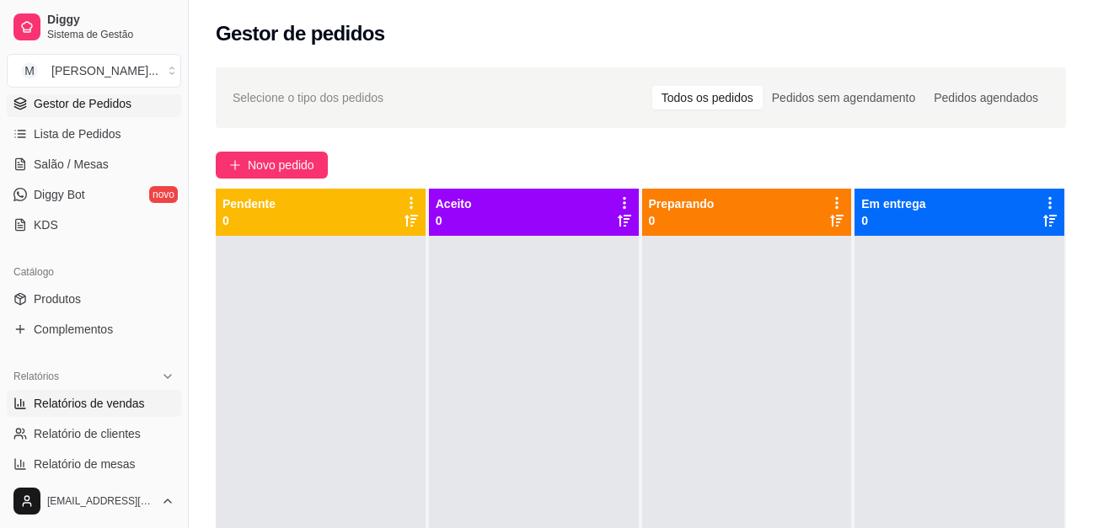
click at [101, 409] on span "Relatórios de vendas" at bounding box center [89, 403] width 111 height 17
select select "ALL"
select select "0"
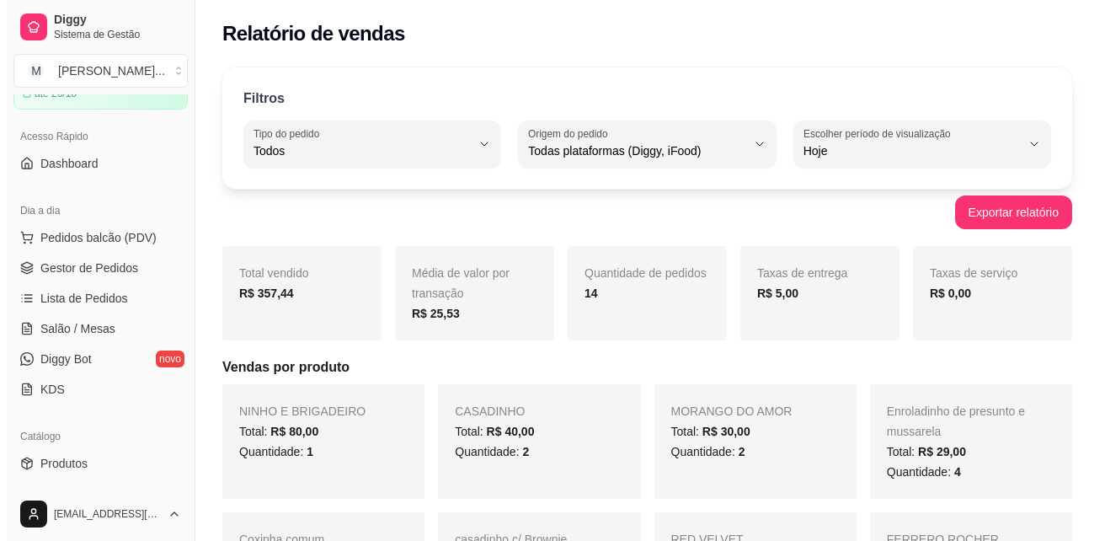
scroll to position [84, 0]
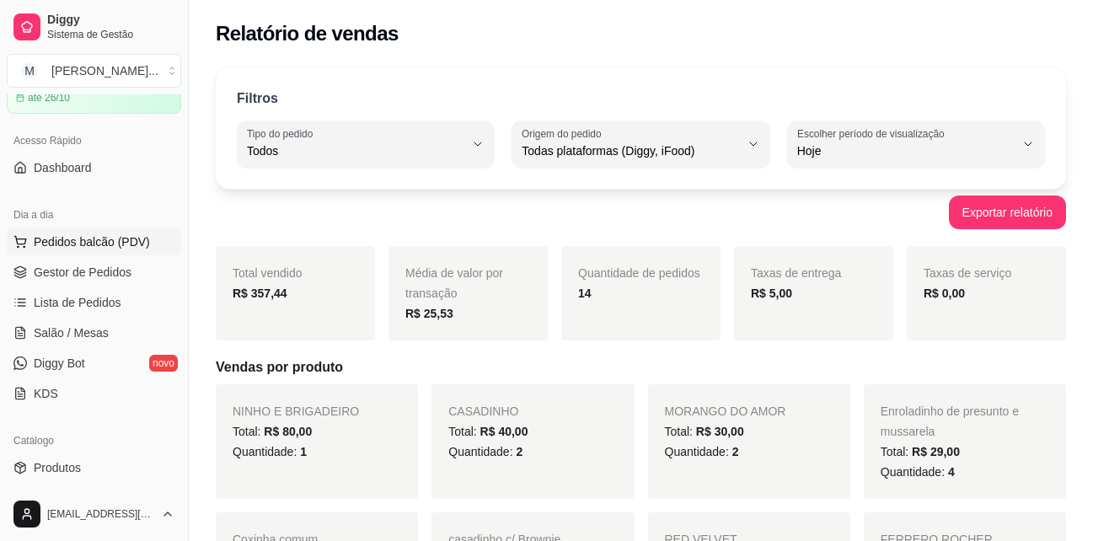
click at [86, 239] on span "Pedidos balcão (PDV)" at bounding box center [92, 241] width 116 height 17
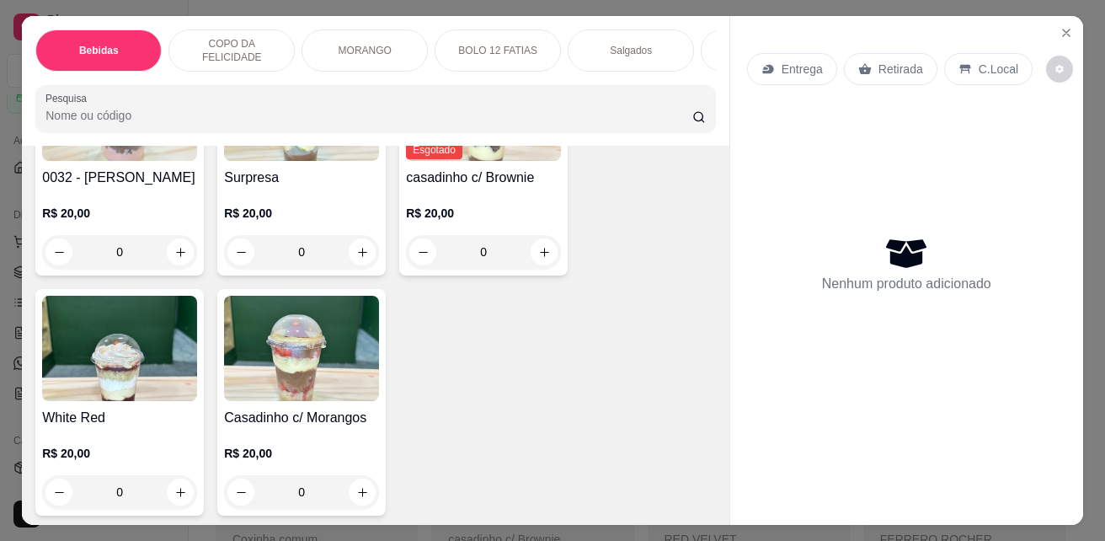
scroll to position [2359, 0]
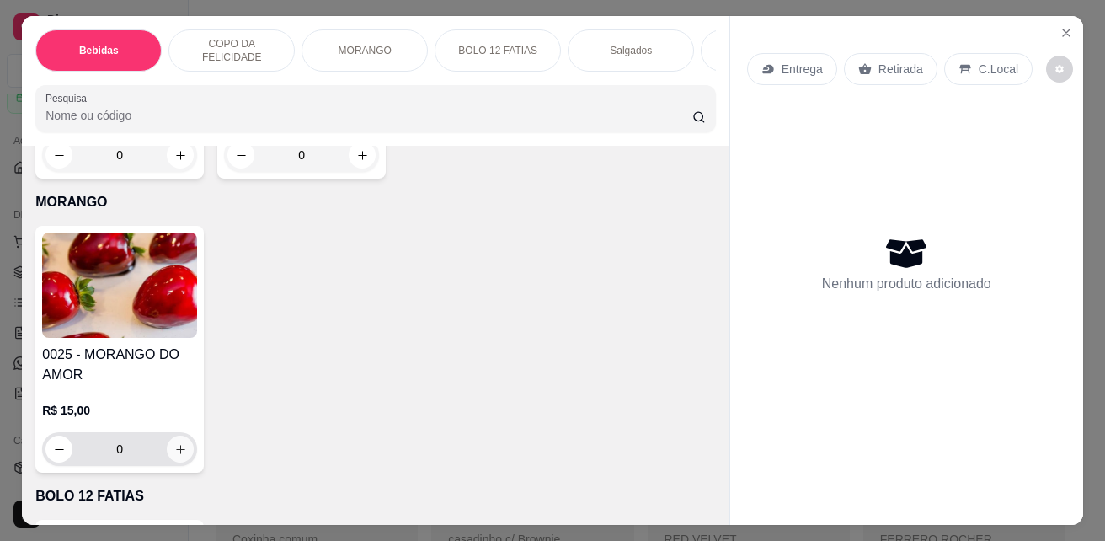
click at [179, 452] on icon "increase-product-quantity" at bounding box center [180, 449] width 13 height 13
type input "1"
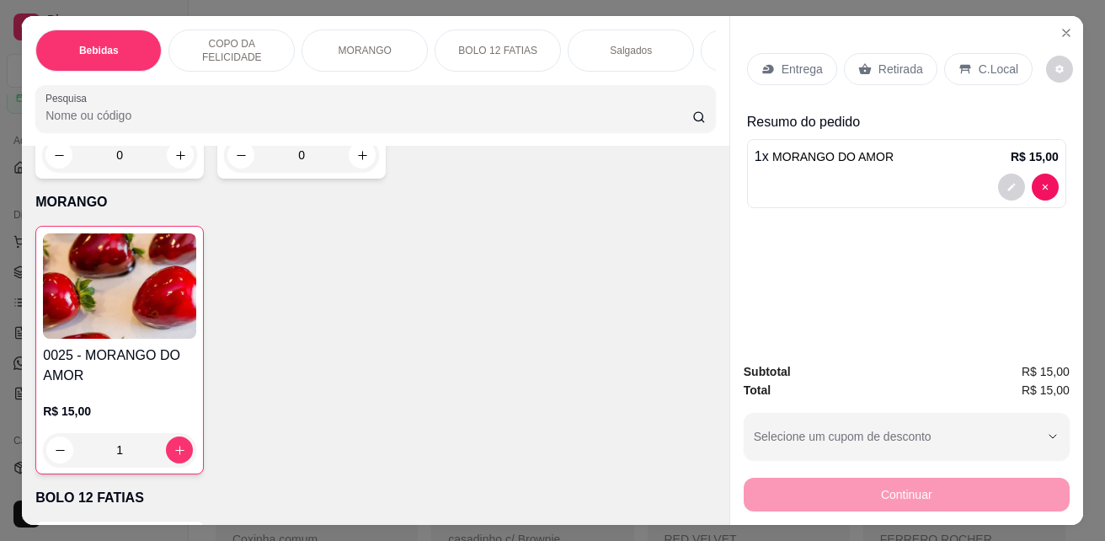
click at [800, 61] on p "Entrega" at bounding box center [802, 69] width 41 height 17
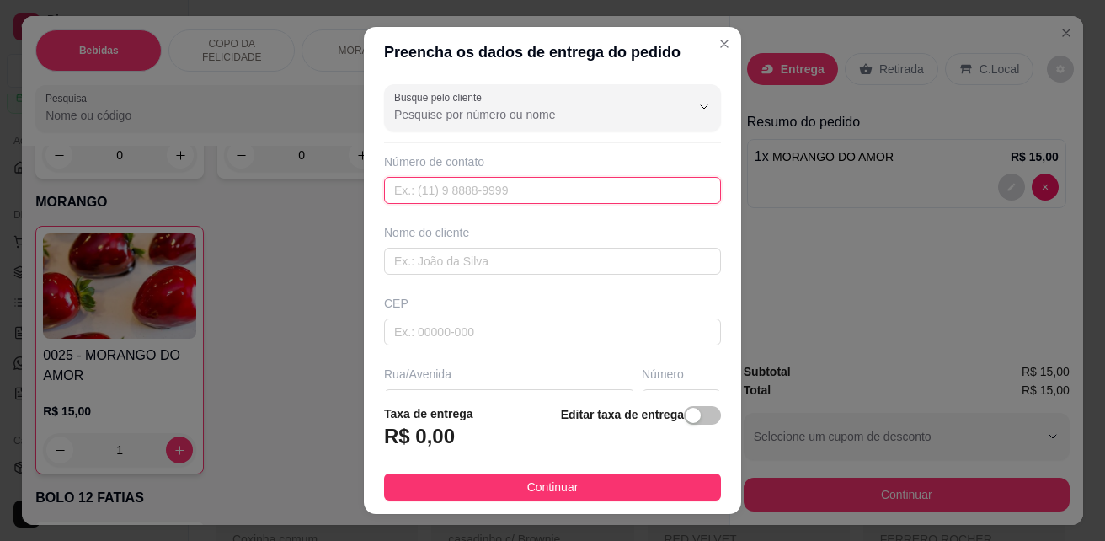
click at [440, 185] on input "text" at bounding box center [552, 190] width 337 height 27
type input "(33) 99839-2748"
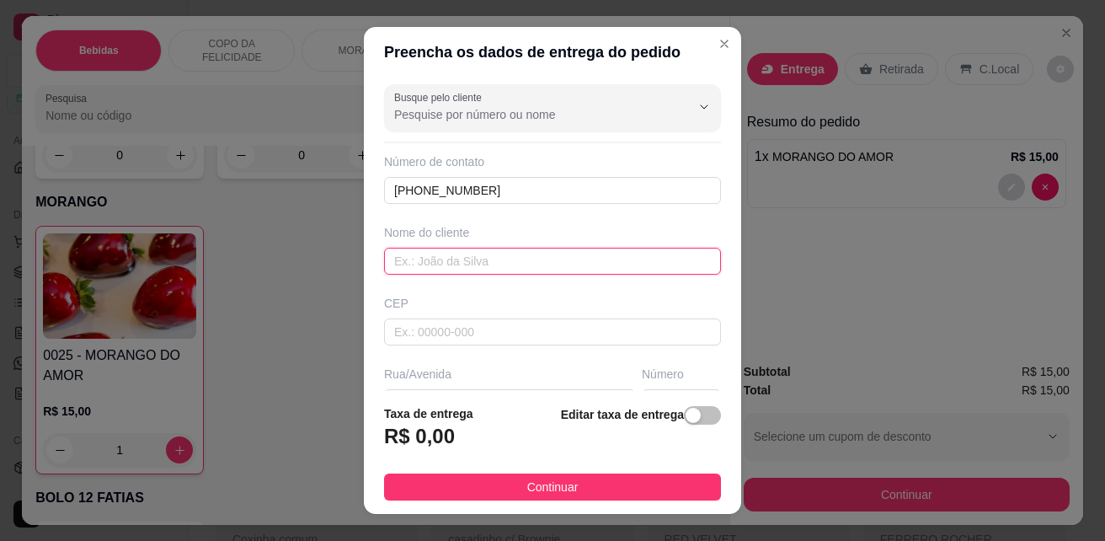
click at [443, 258] on input "text" at bounding box center [552, 261] width 337 height 27
type input "Av Prefeito Jorl Heringer"
drag, startPoint x: 539, startPoint y: 269, endPoint x: 521, endPoint y: 263, distance: 18.6
click at [387, 272] on input "Av Prefeito Jorl Heringer" at bounding box center [552, 261] width 337 height 27
click at [521, 263] on input "Av Prefeito Jorl Heringer" at bounding box center [552, 261] width 337 height 27
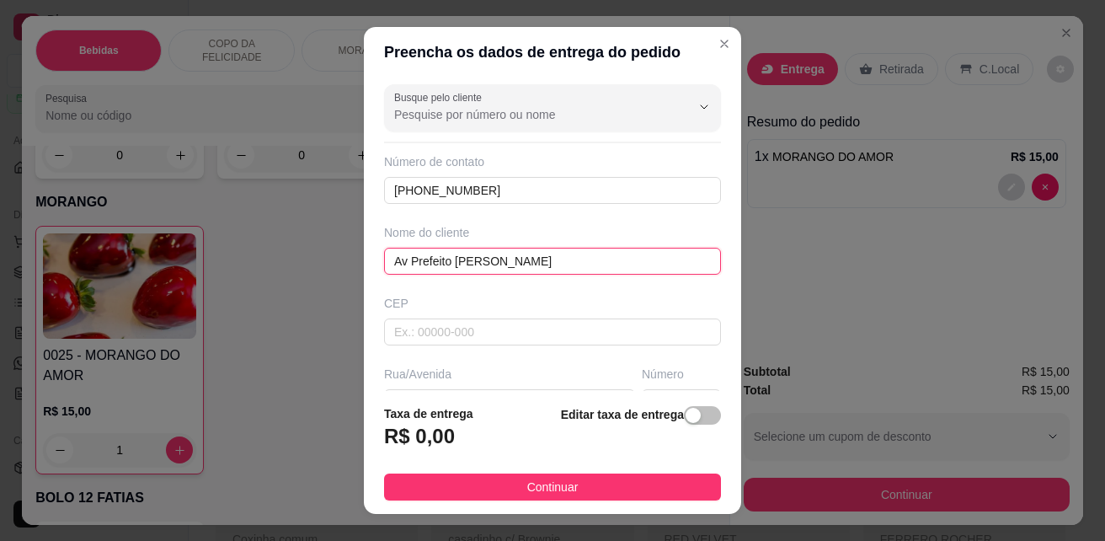
drag, startPoint x: 524, startPoint y: 260, endPoint x: 370, endPoint y: 262, distance: 154.2
click at [370, 262] on div "Busque pelo cliente Número de contato (33) 99839-2748 Nome do cliente Av Prefei…" at bounding box center [552, 233] width 377 height 313
type input "[PERSON_NAME]"
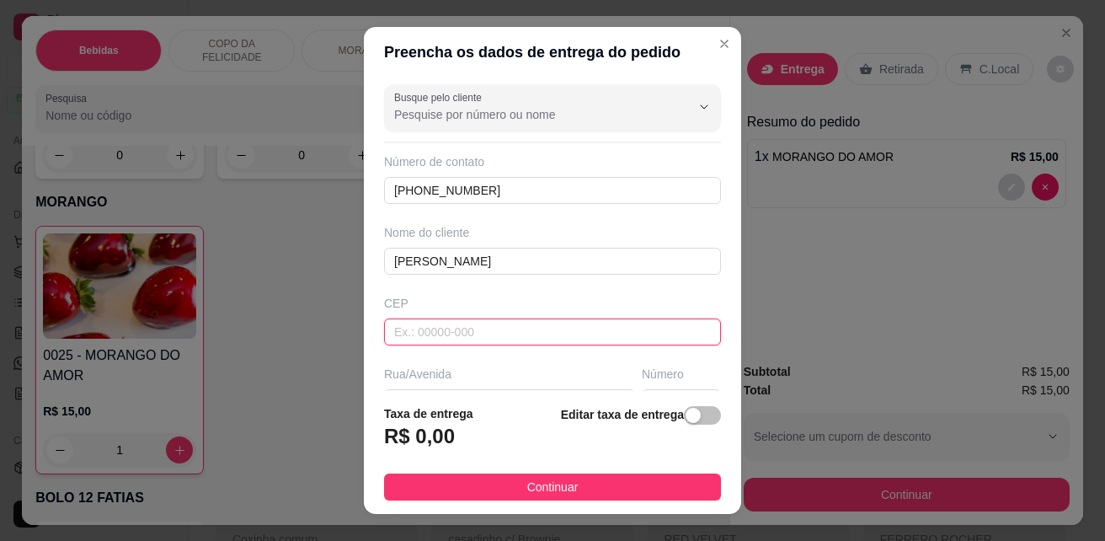
click at [562, 334] on input "text" at bounding box center [552, 331] width 337 height 27
type input "35280000"
click at [590, 299] on div "CEP" at bounding box center [552, 303] width 337 height 17
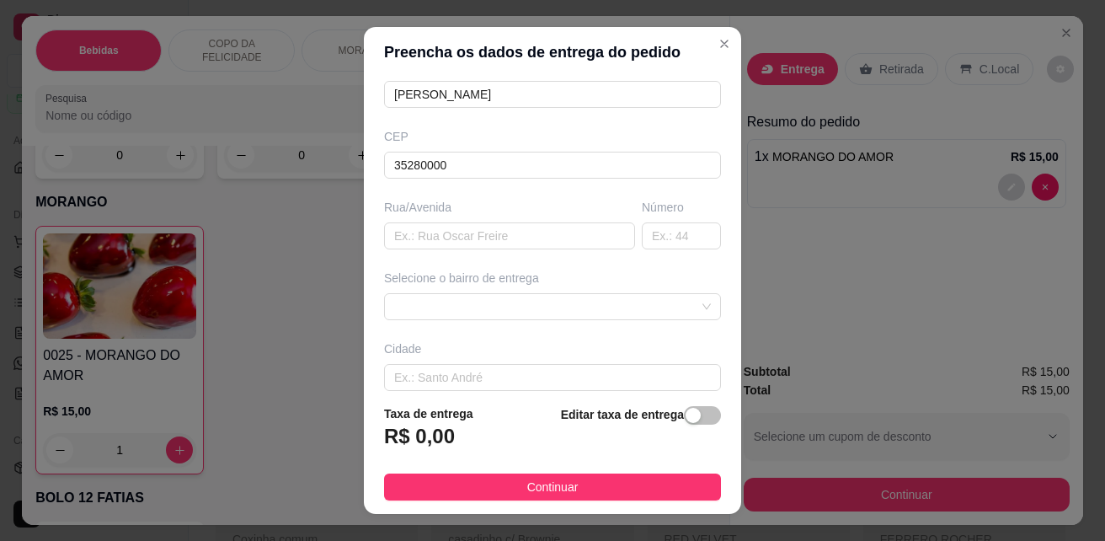
scroll to position [168, 0]
click at [503, 232] on input "text" at bounding box center [509, 234] width 251 height 27
paste input "Av Prefeito Jorl Heringer"
type input "Av Prefeito Jorl Heringer"
click at [642, 234] on input "text" at bounding box center [681, 234] width 79 height 27
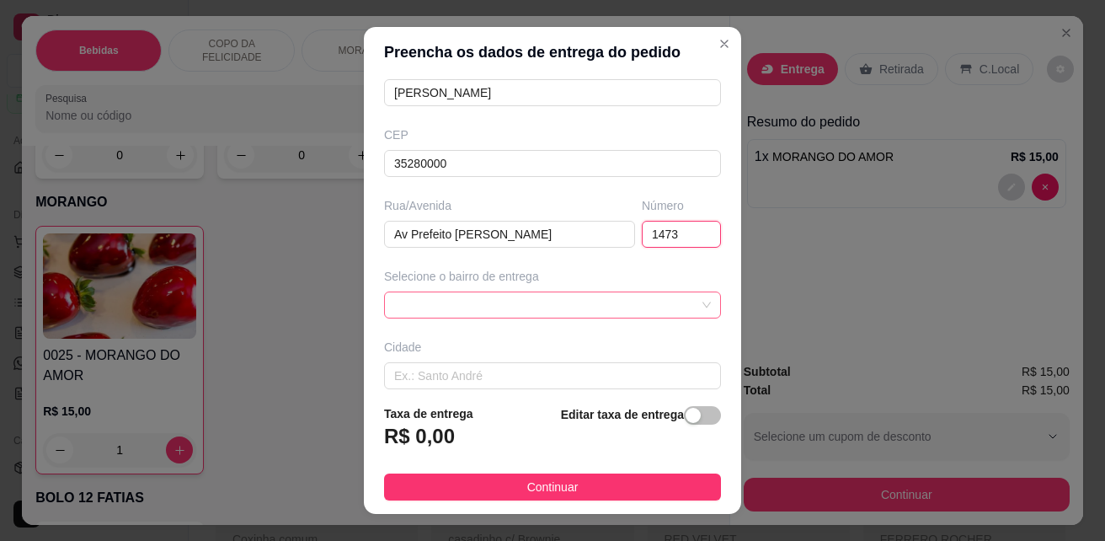
click at [623, 307] on span at bounding box center [552, 304] width 317 height 25
type input "1473"
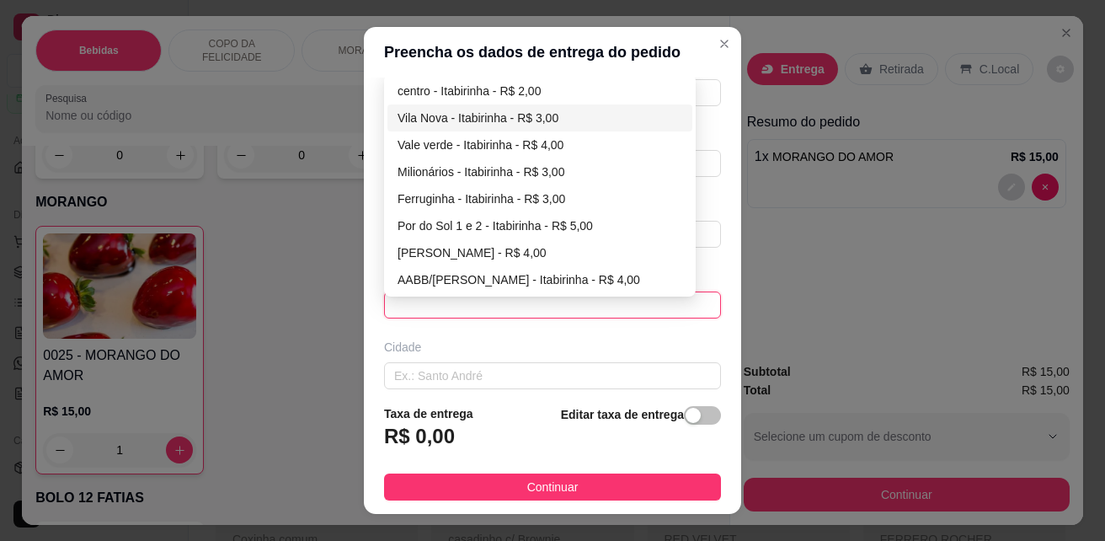
click at [505, 117] on div "Vila Nova - Itabirinha - R$ 3,00" at bounding box center [540, 118] width 285 height 19
type input "Itabirinha"
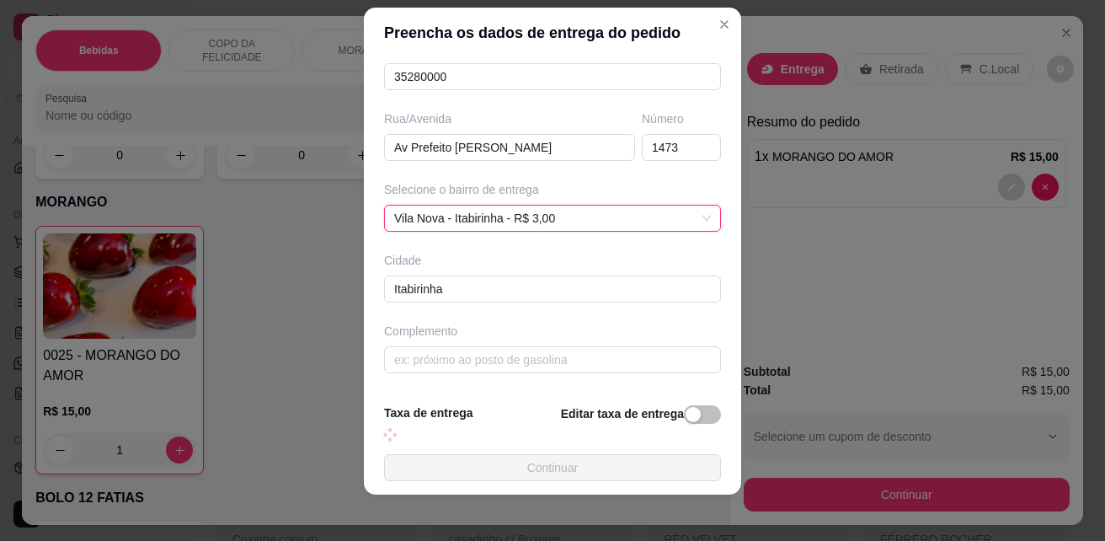
scroll to position [27, 0]
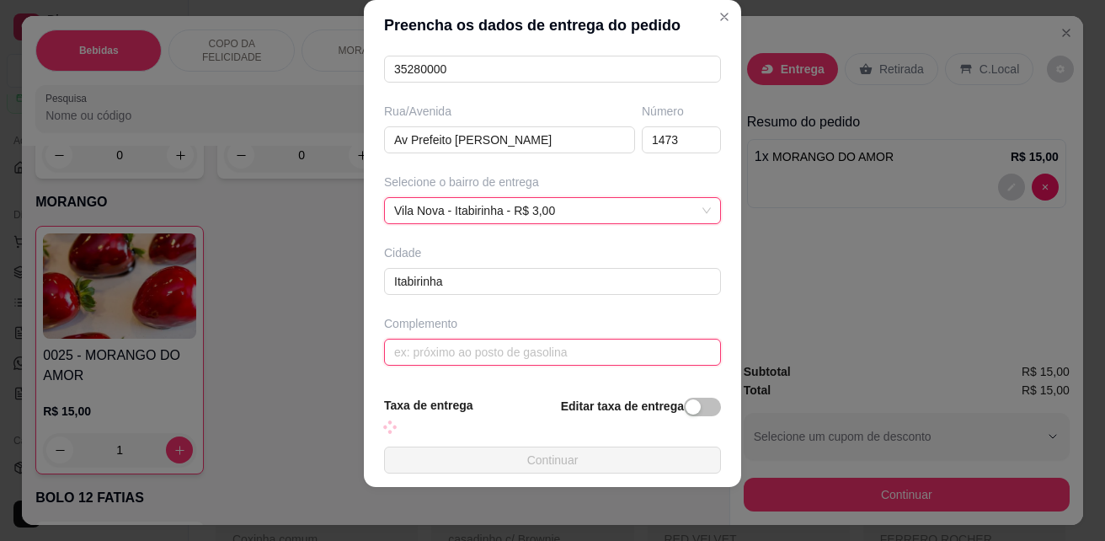
click at [592, 355] on input "text" at bounding box center [552, 352] width 337 height 27
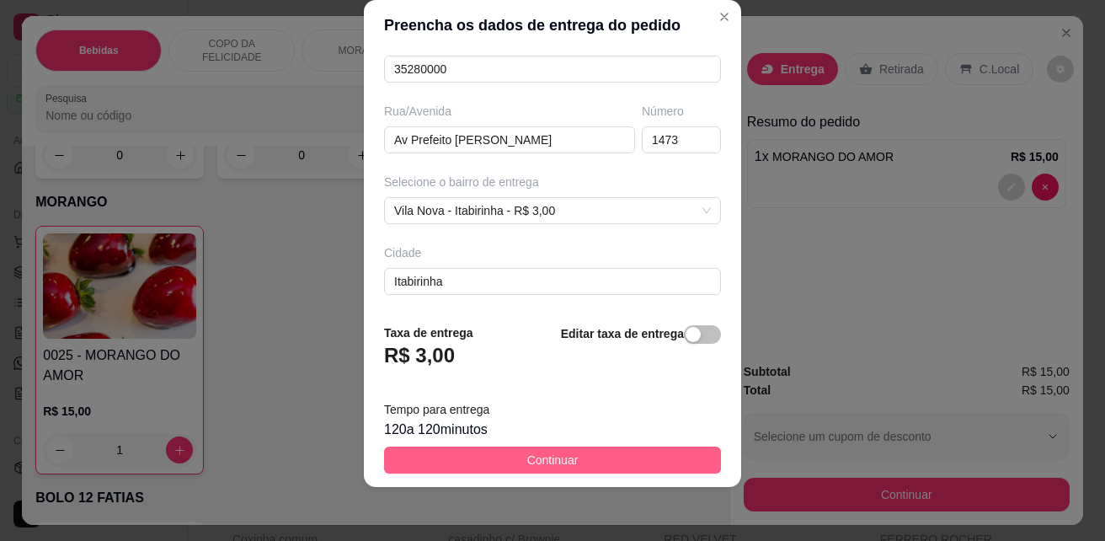
type input "ja pagou"
click at [601, 465] on button "Continuar" at bounding box center [552, 459] width 337 height 27
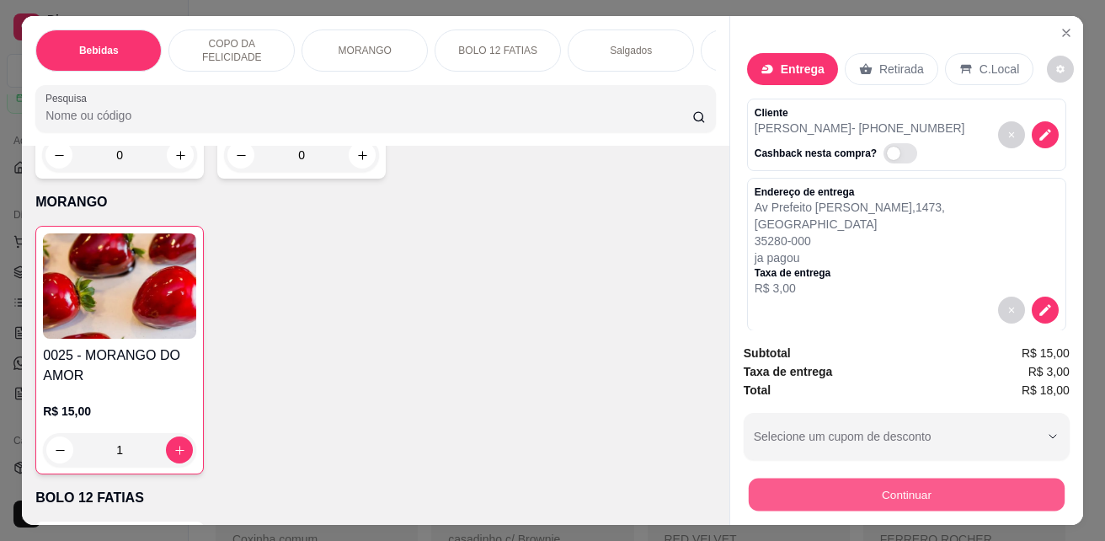
click at [925, 492] on button "Continuar" at bounding box center [907, 494] width 316 height 33
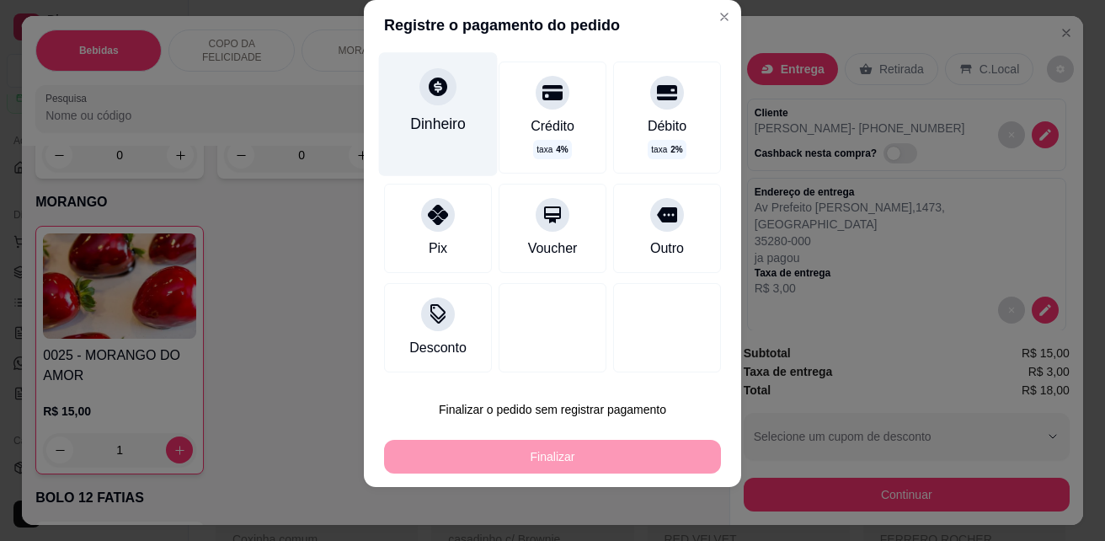
click at [434, 137] on div "Dinheiro" at bounding box center [438, 113] width 119 height 123
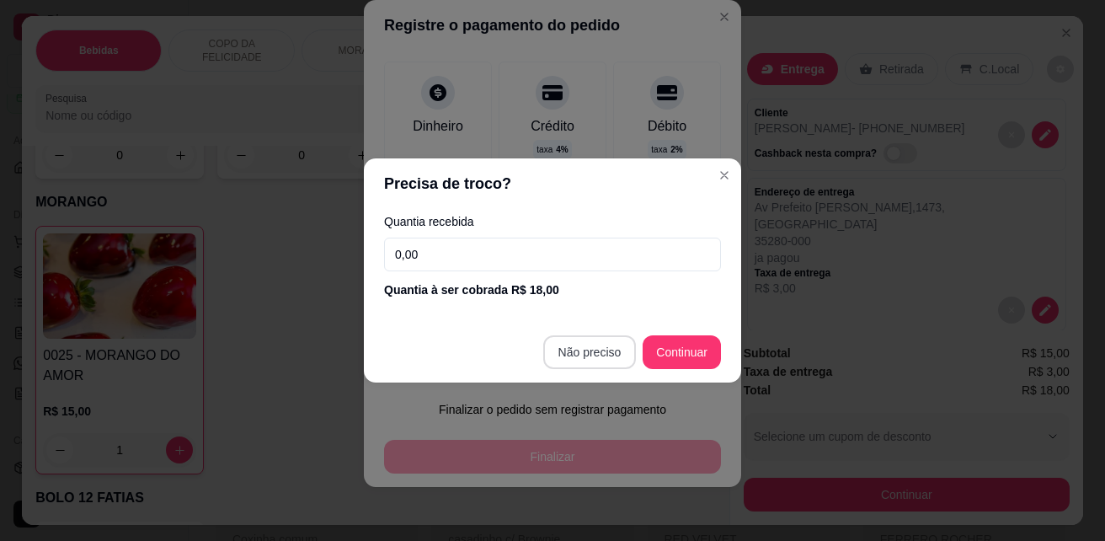
type input "R$ 0,00"
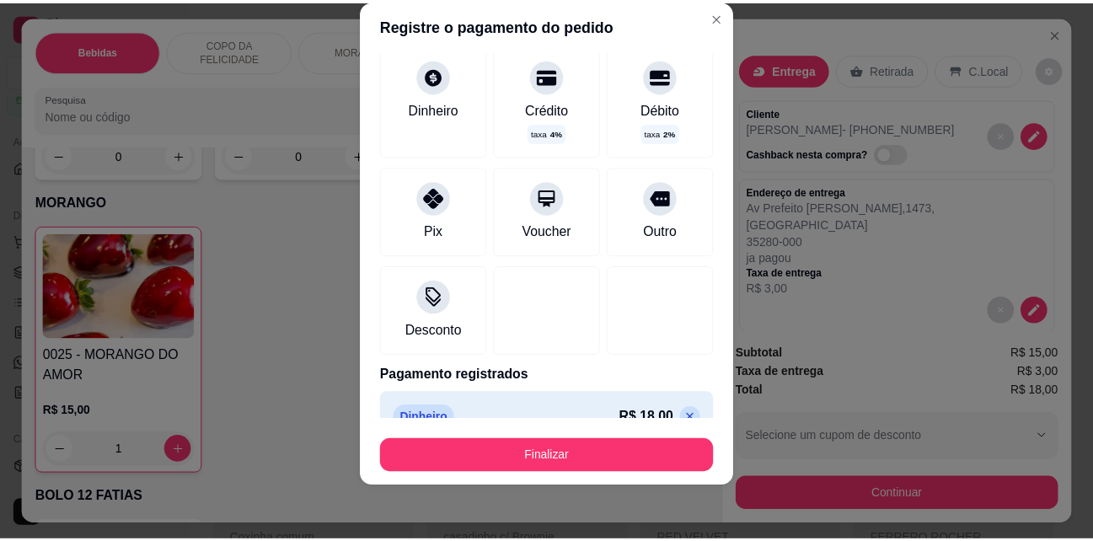
scroll to position [73, 0]
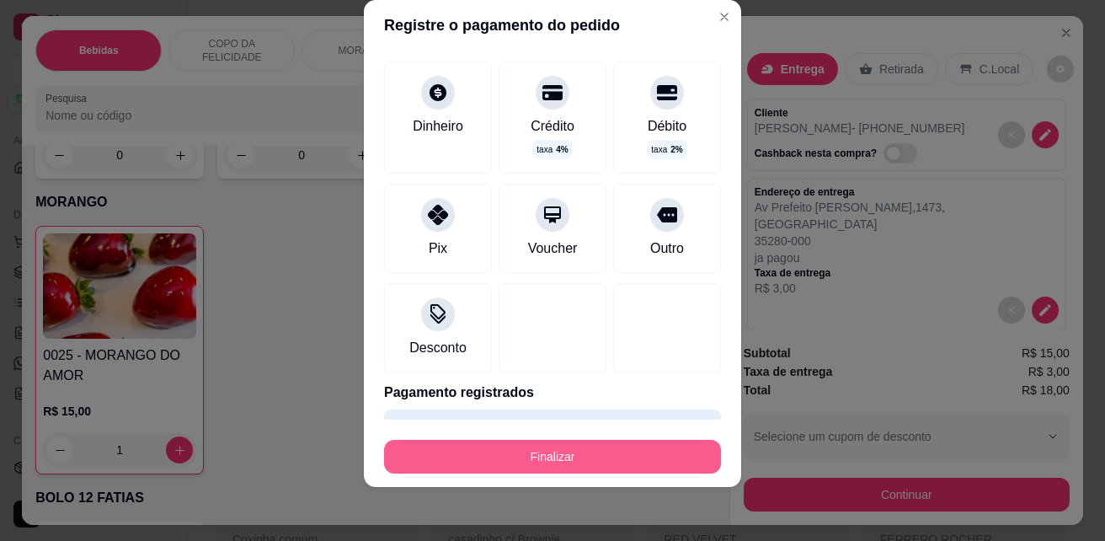
click at [607, 452] on button "Finalizar" at bounding box center [552, 457] width 337 height 34
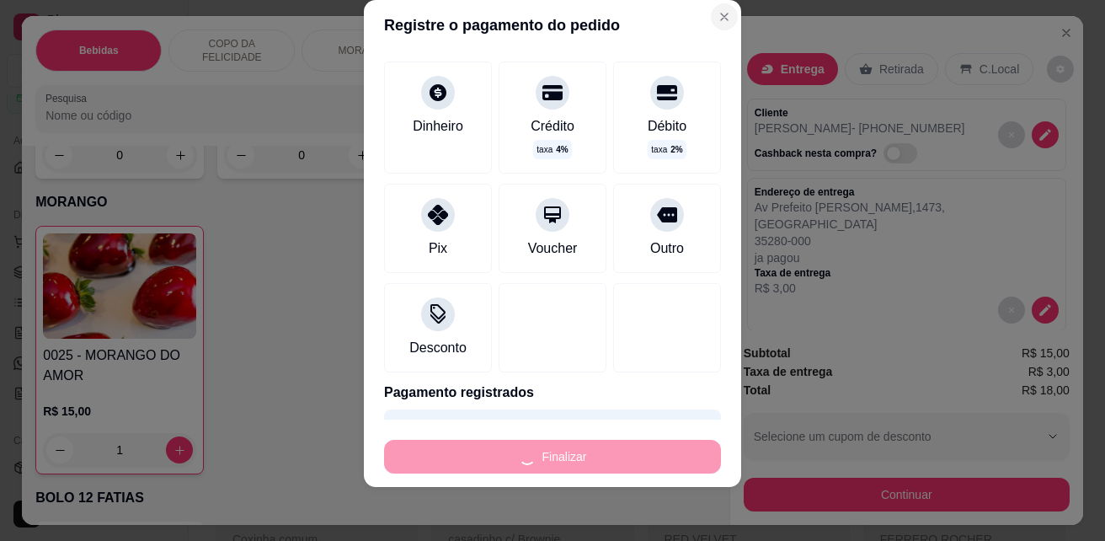
type input "0"
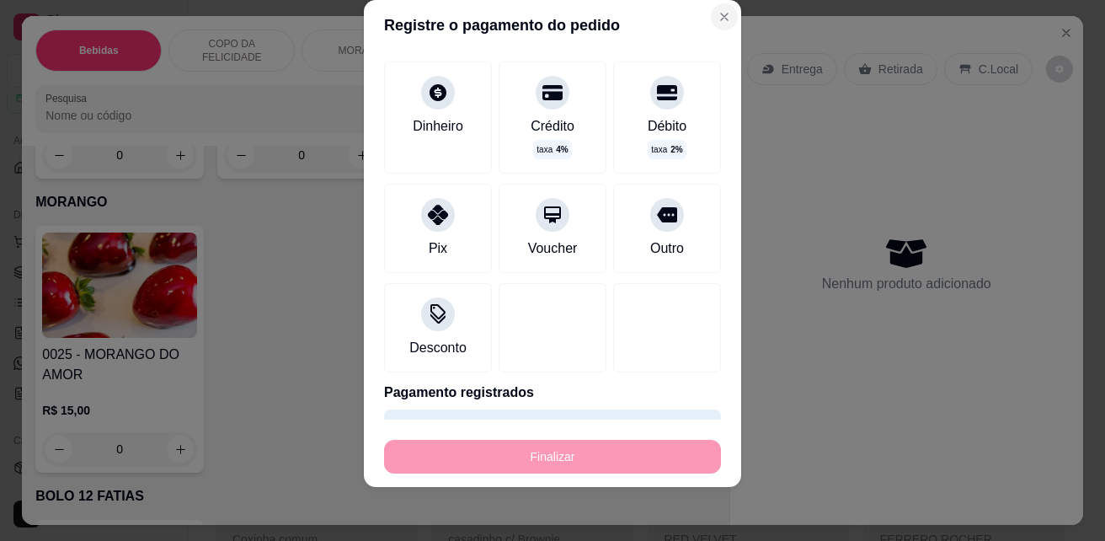
type input "-R$ 18,00"
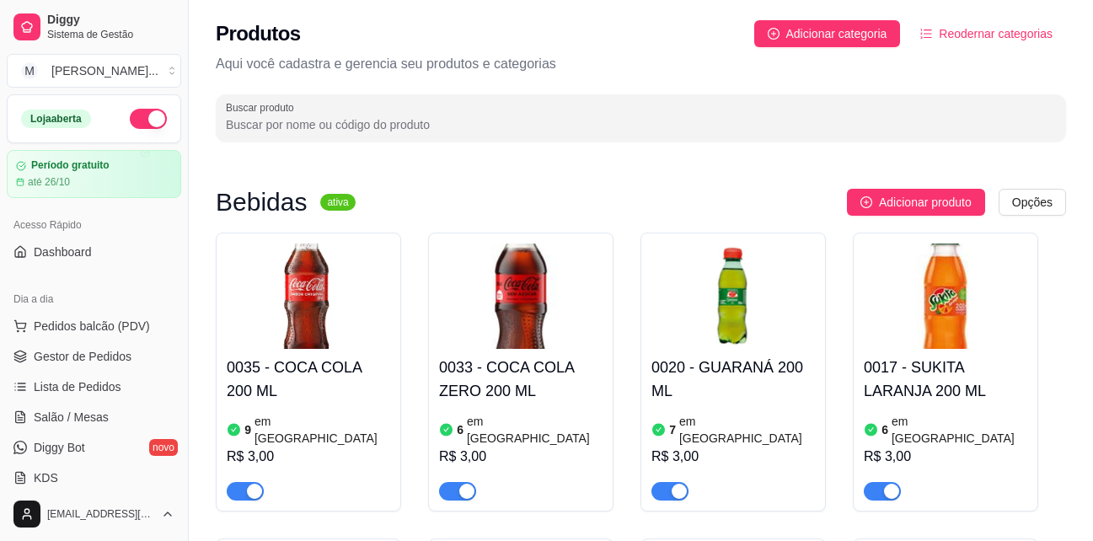
click at [99, 361] on span "Gestor de Pedidos" at bounding box center [83, 356] width 98 height 17
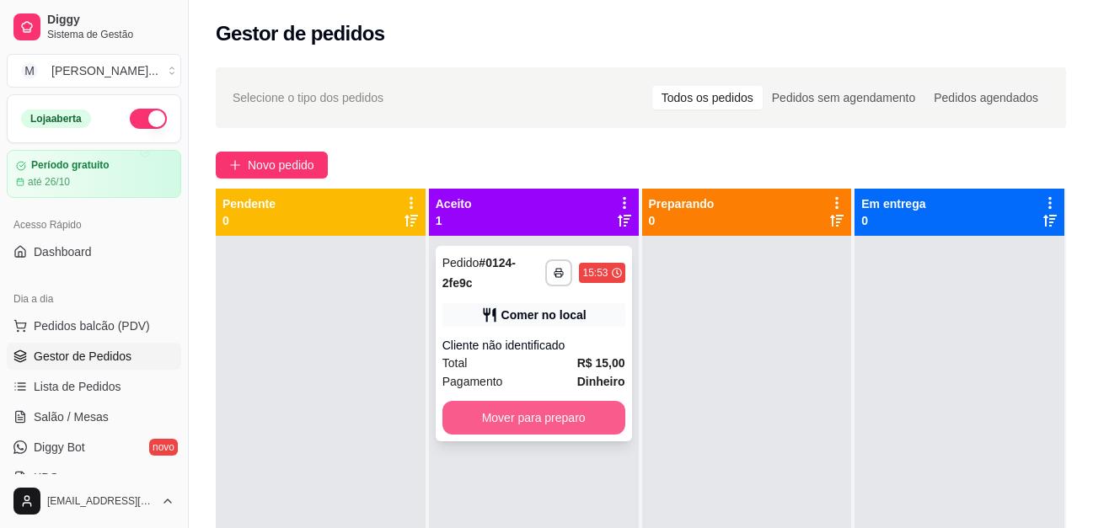
click at [553, 415] on button "Mover para preparo" at bounding box center [533, 418] width 183 height 34
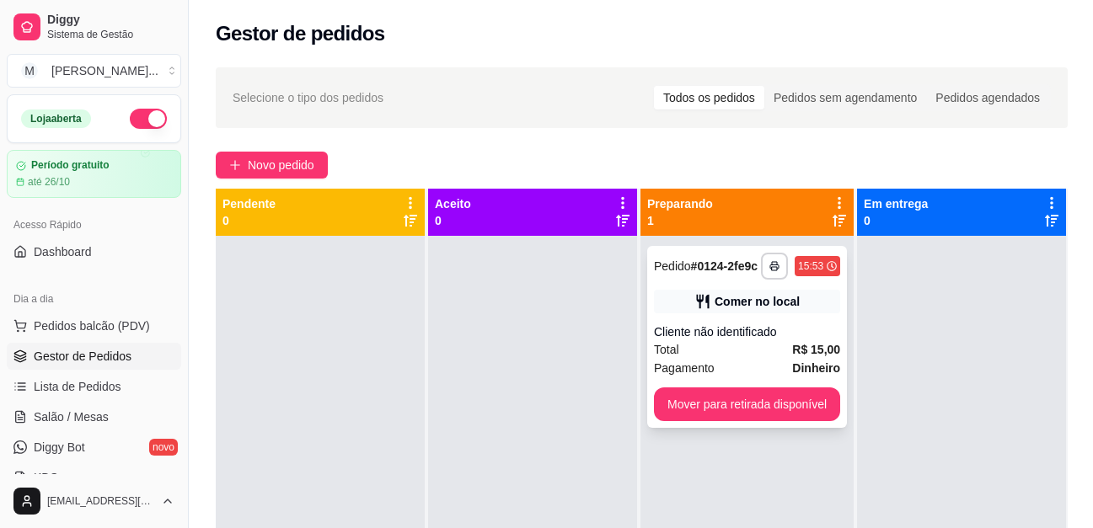
click at [715, 398] on button "Mover para retirada disponível" at bounding box center [747, 404] width 186 height 34
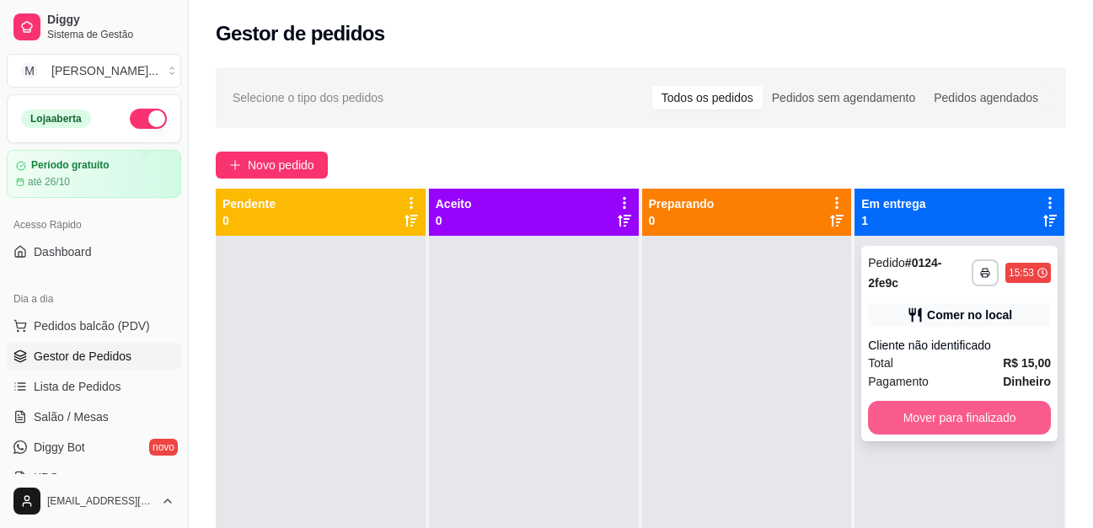
click at [923, 416] on button "Mover para finalizado" at bounding box center [959, 418] width 183 height 34
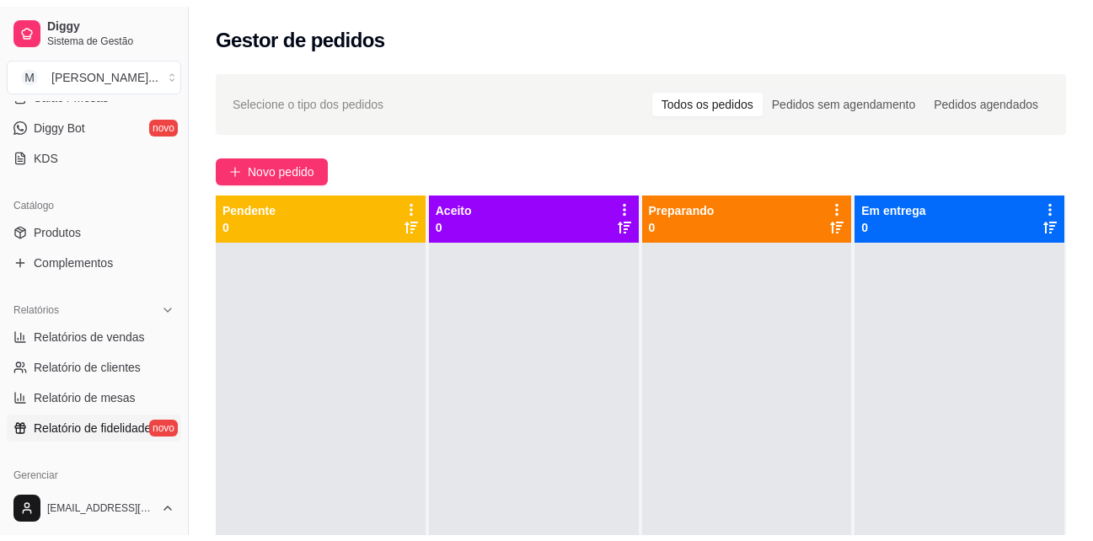
scroll to position [337, 0]
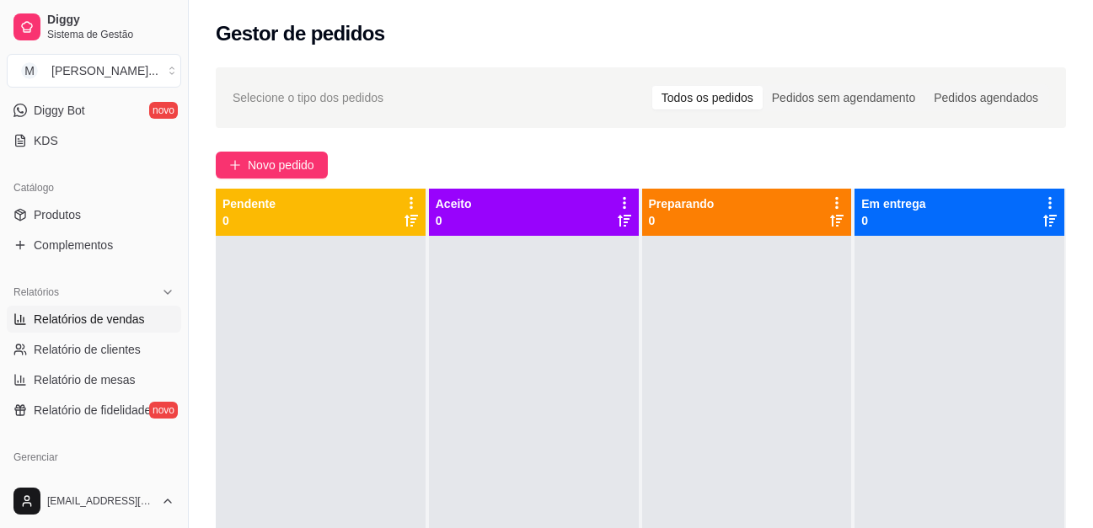
click at [133, 310] on link "Relatórios de vendas" at bounding box center [94, 319] width 174 height 27
select select "ALL"
select select "0"
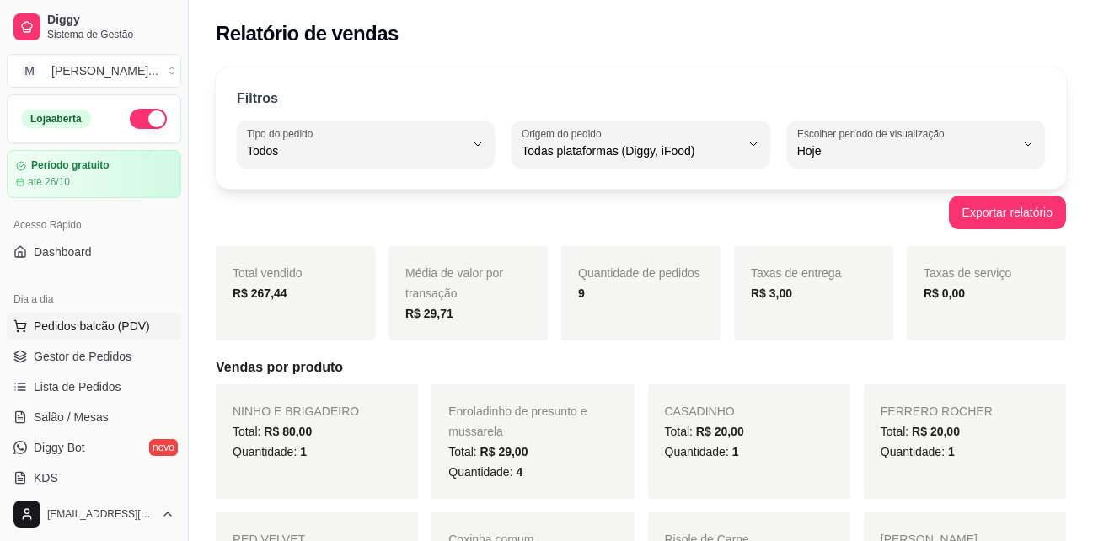
click at [81, 334] on span "Pedidos balcão (PDV)" at bounding box center [92, 326] width 116 height 17
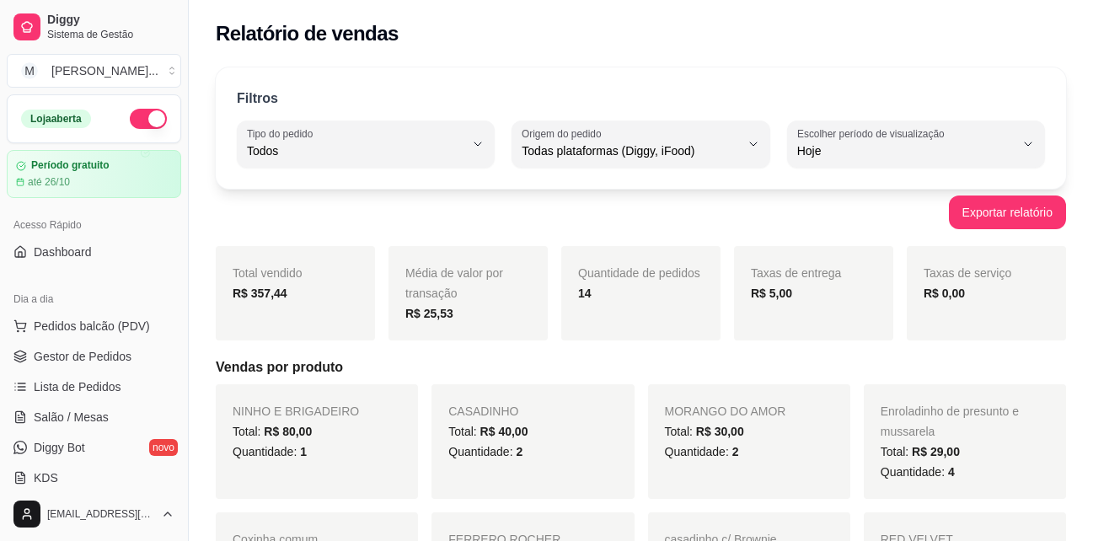
select select "ALL"
select select "0"
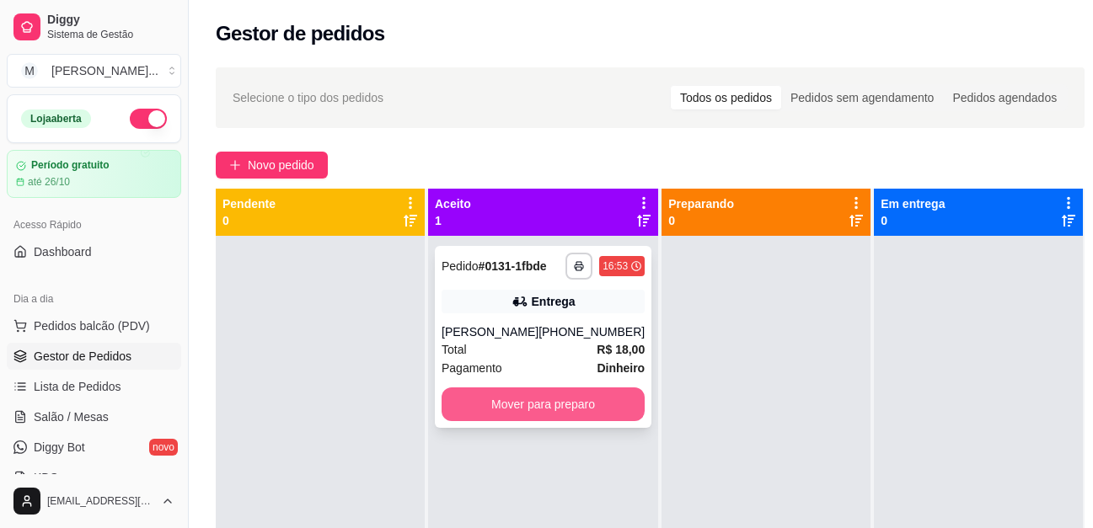
click at [583, 400] on button "Mover para preparo" at bounding box center [542, 404] width 203 height 34
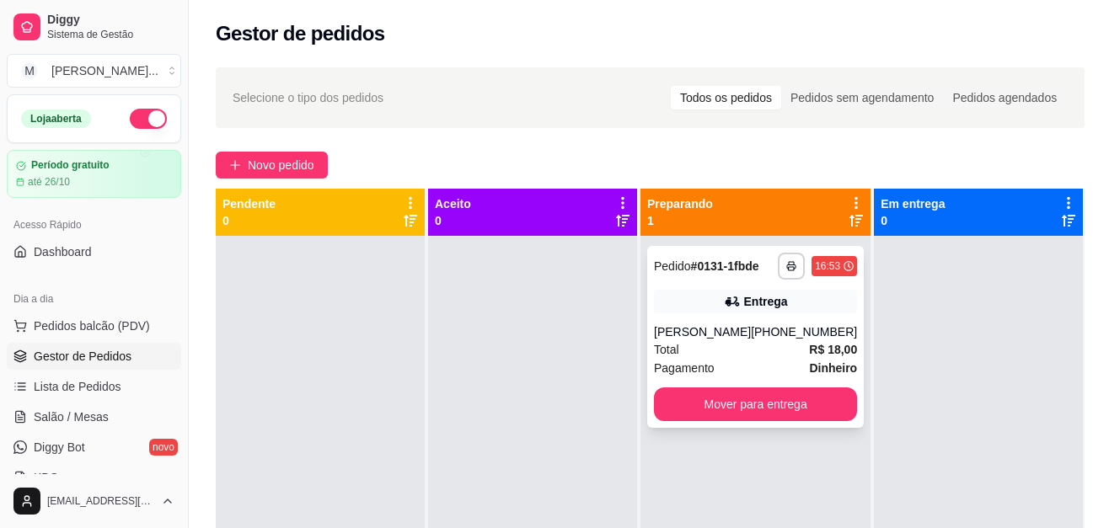
click at [749, 334] on div "[PERSON_NAME]" at bounding box center [702, 331] width 97 height 17
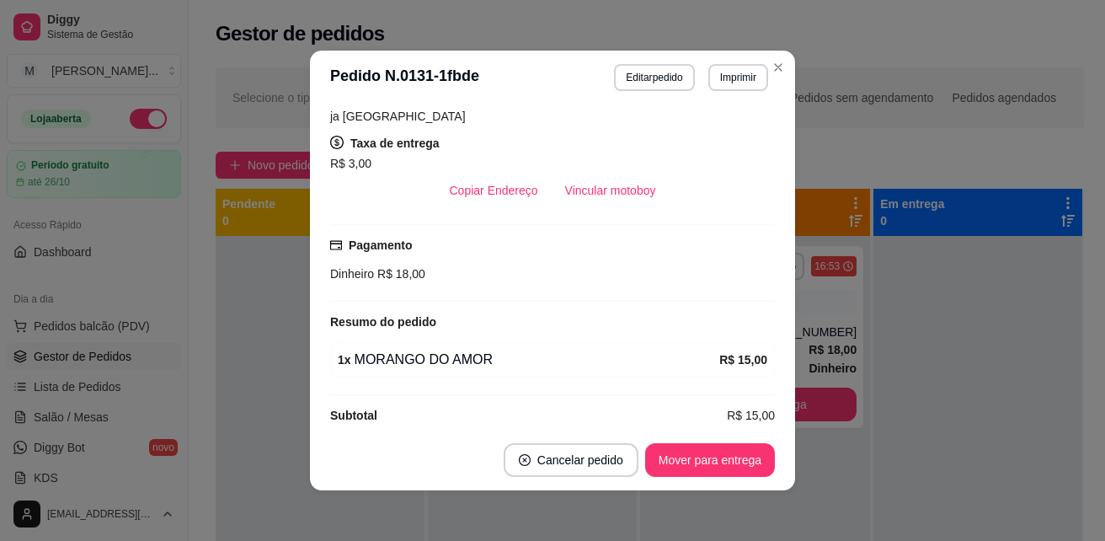
scroll to position [3, 0]
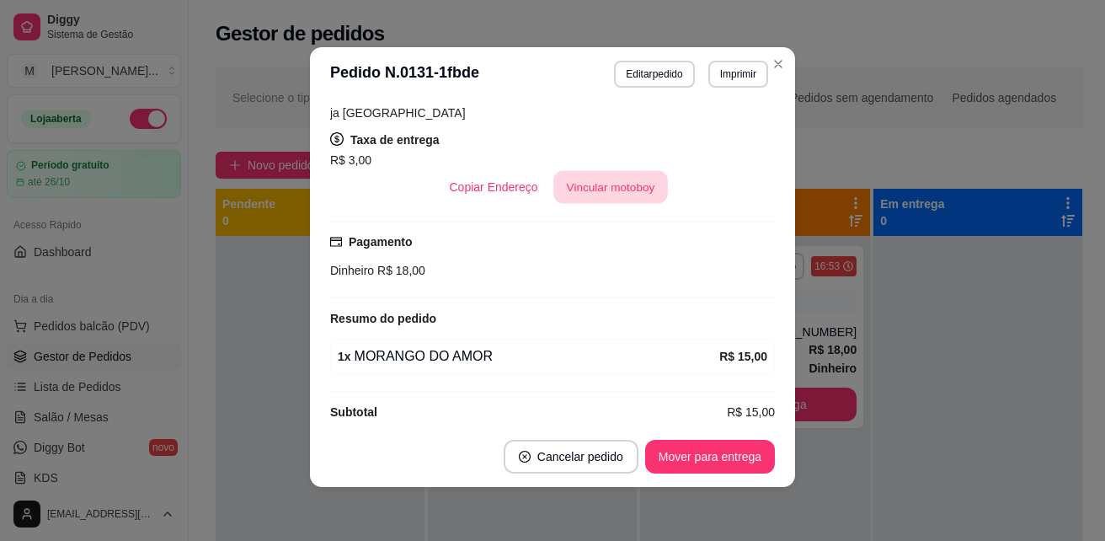
click at [618, 171] on button "Vincular motoboy" at bounding box center [610, 187] width 115 height 33
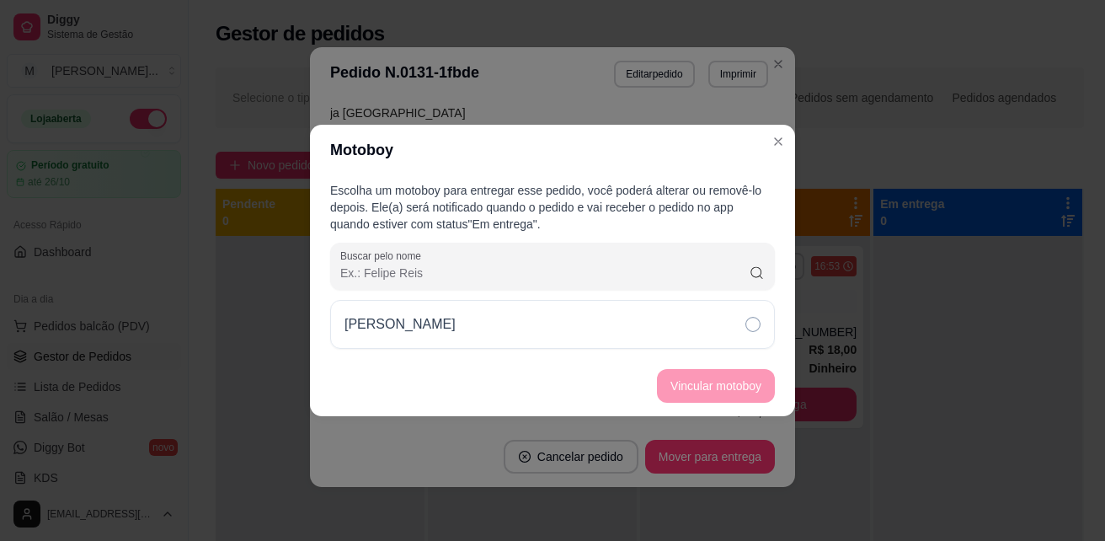
click at [750, 326] on icon at bounding box center [753, 324] width 15 height 15
click at [739, 387] on button "Vincular motoboy" at bounding box center [716, 386] width 118 height 34
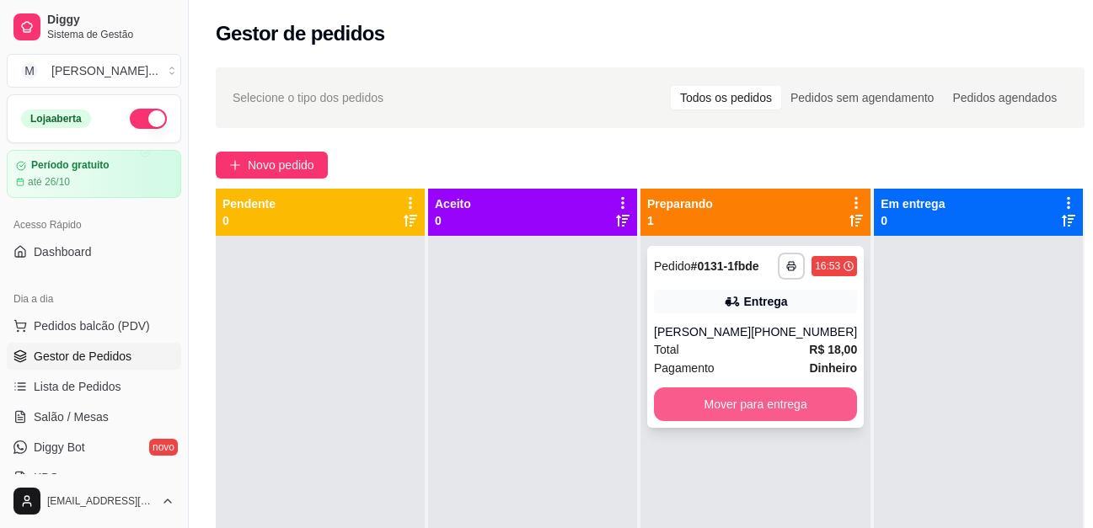
click at [790, 407] on button "Mover para entrega" at bounding box center [755, 404] width 203 height 34
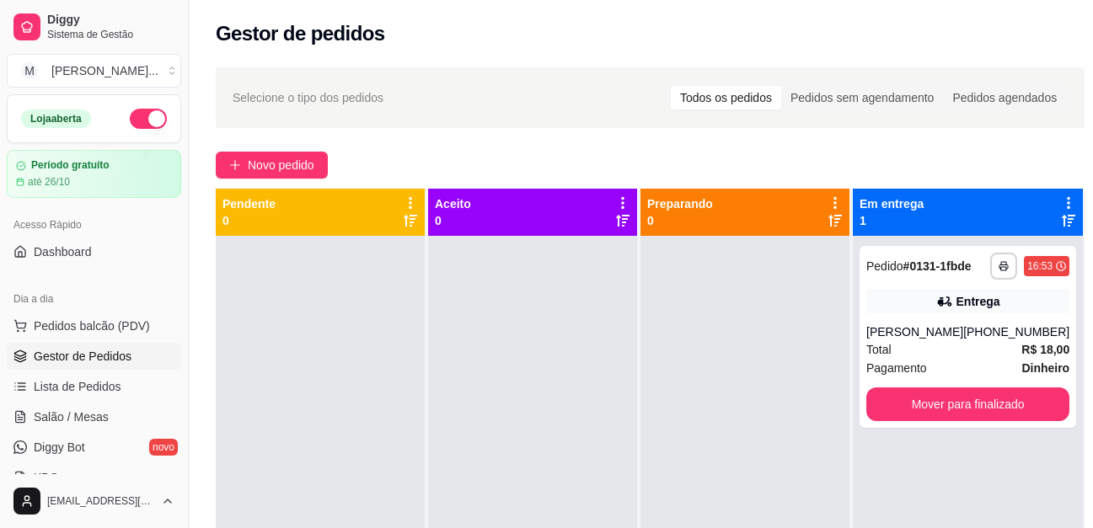
click at [244, 425] on div at bounding box center [320, 500] width 209 height 528
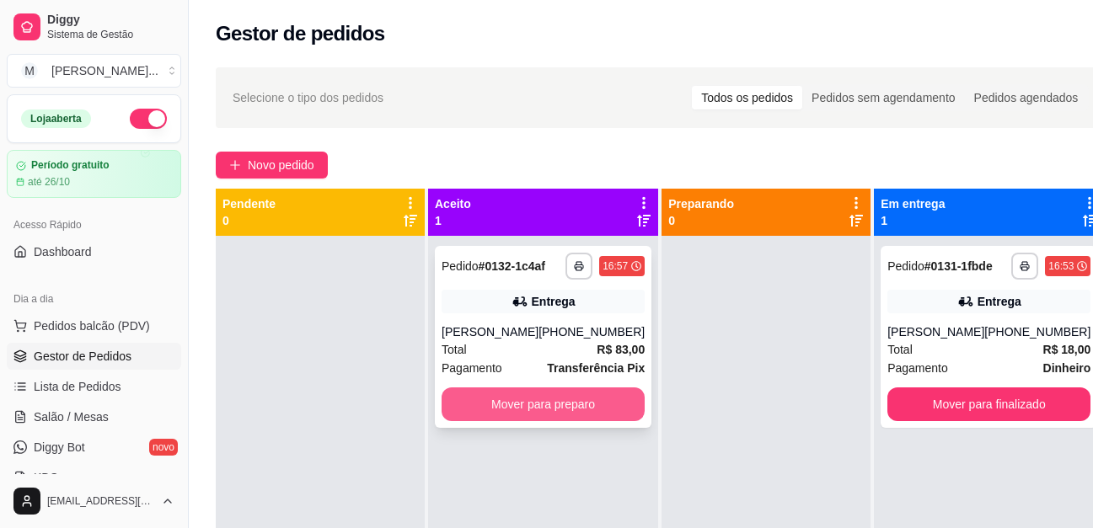
click at [573, 400] on button "Mover para preparo" at bounding box center [542, 404] width 203 height 34
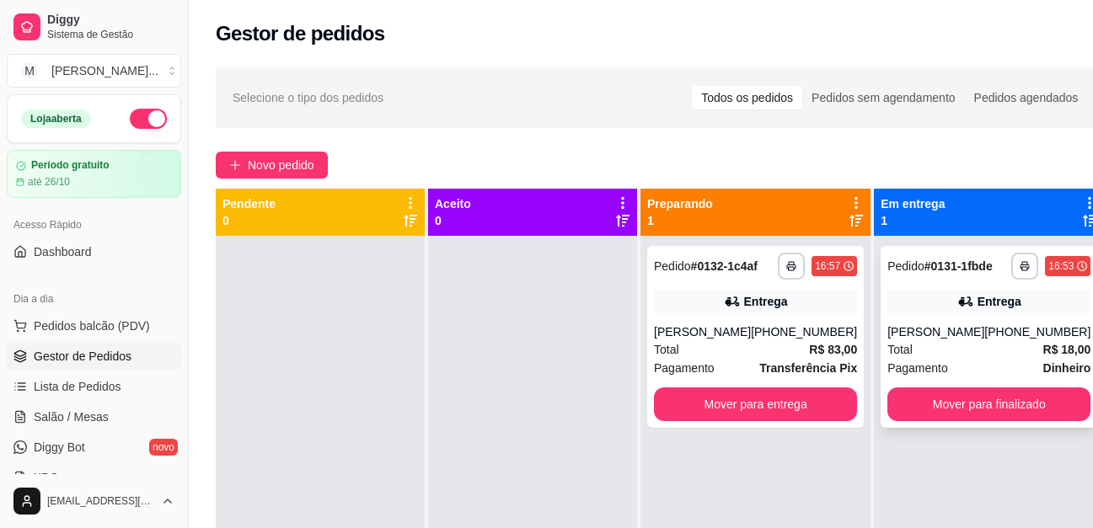
click at [933, 328] on div "[PERSON_NAME]" at bounding box center [935, 331] width 97 height 17
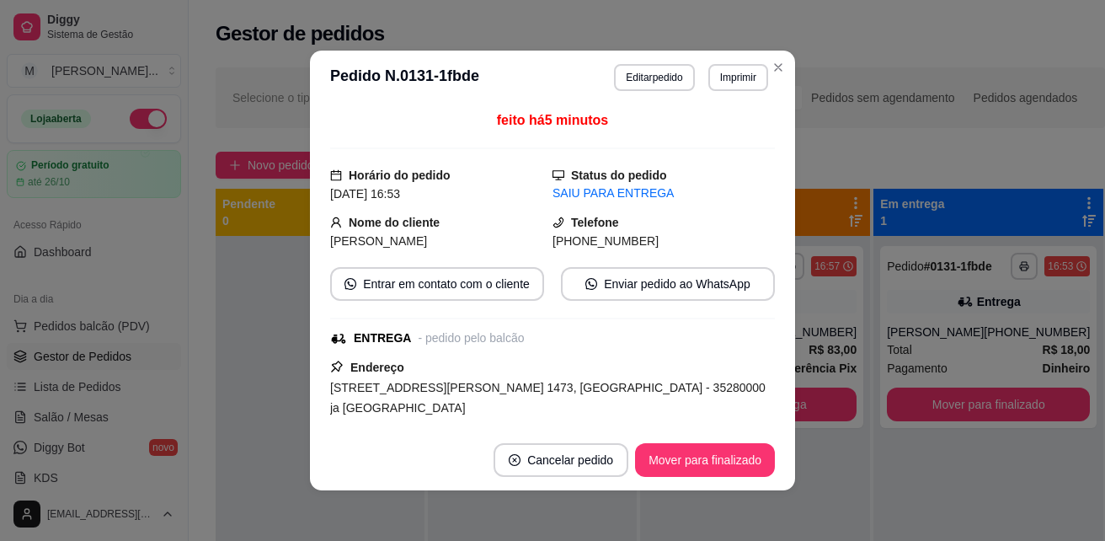
scroll to position [0, 0]
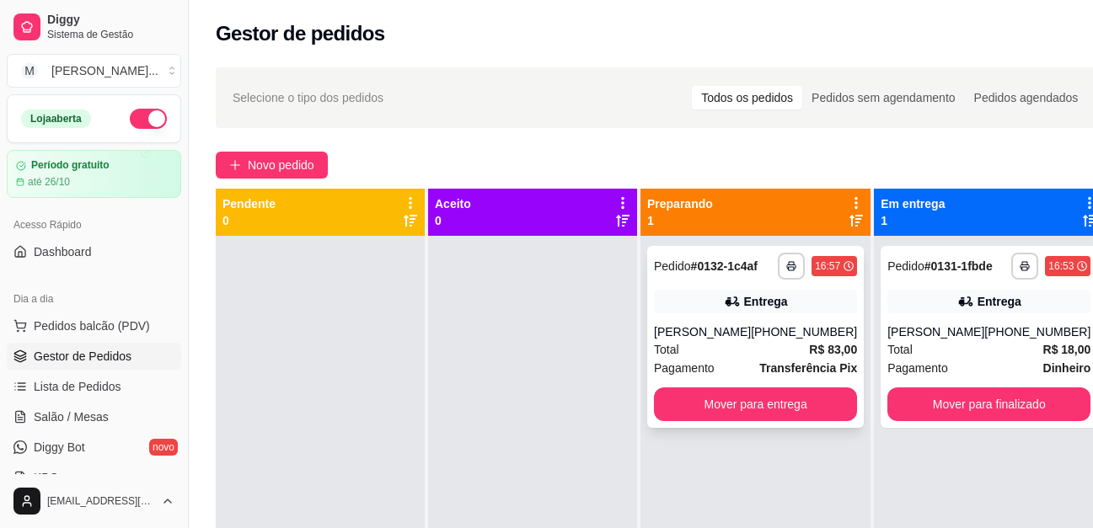
click at [759, 361] on strong "Transferência Pix" at bounding box center [808, 367] width 98 height 13
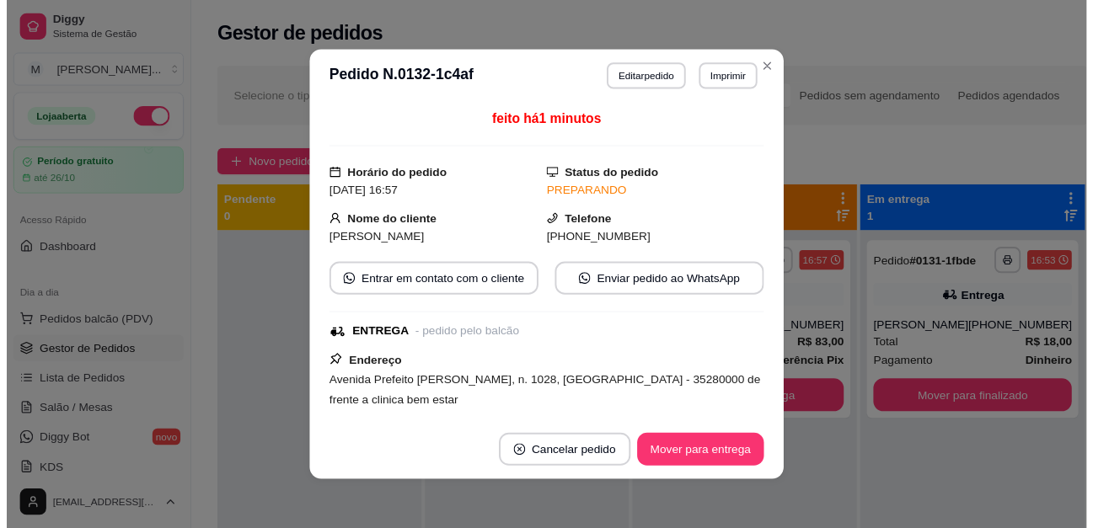
scroll to position [168, 0]
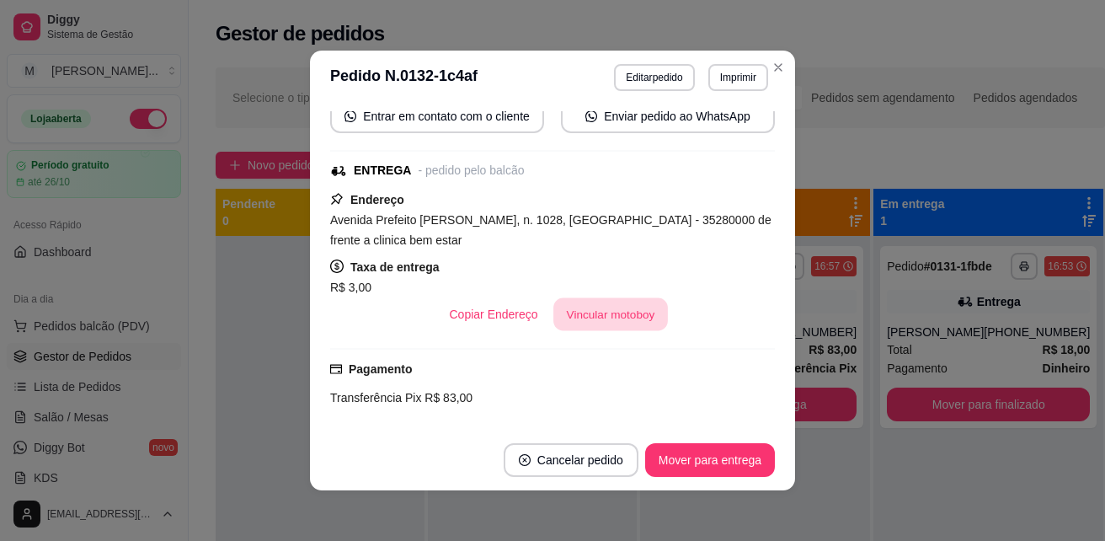
click at [608, 313] on button "Vincular motoboy" at bounding box center [610, 314] width 115 height 33
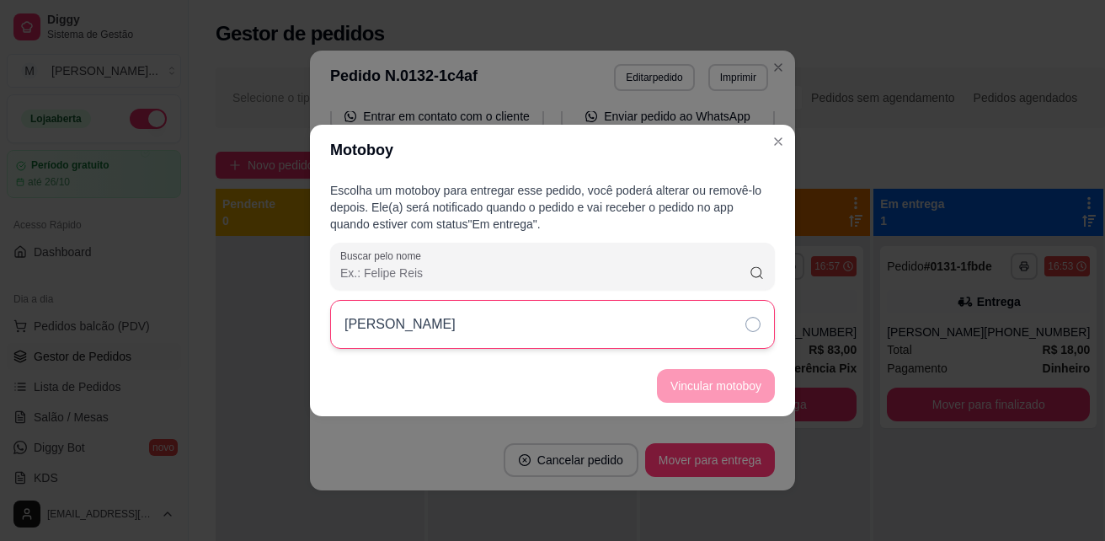
click at [760, 327] on icon at bounding box center [753, 324] width 15 height 15
click at [749, 386] on button "Vincular motoboy" at bounding box center [716, 386] width 118 height 34
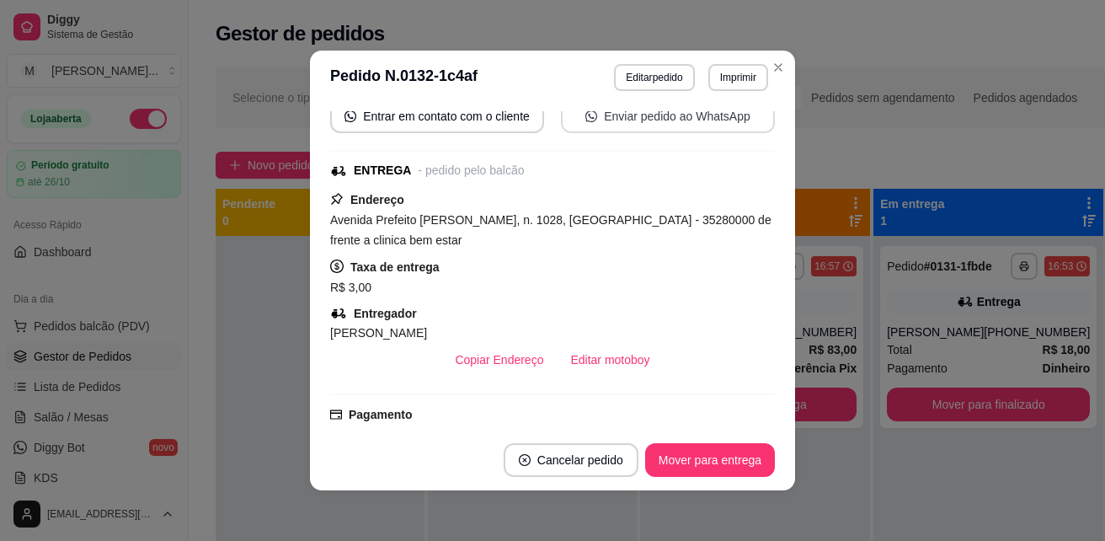
click at [669, 120] on button "Enviar pedido ao WhatsApp" at bounding box center [668, 116] width 214 height 34
click at [697, 468] on button "Mover para entrega" at bounding box center [710, 460] width 130 height 34
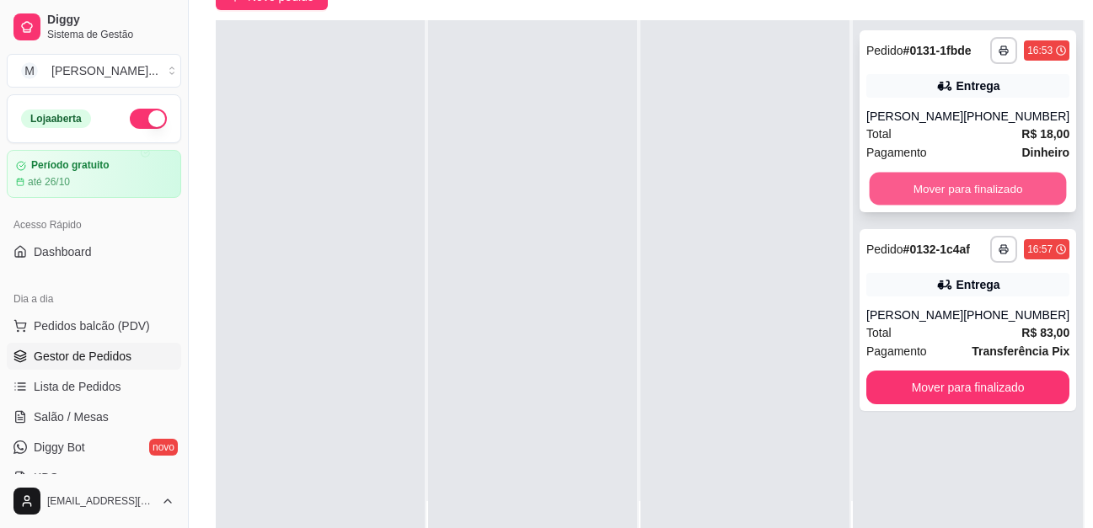
click at [982, 177] on button "Mover para finalizado" at bounding box center [967, 189] width 197 height 33
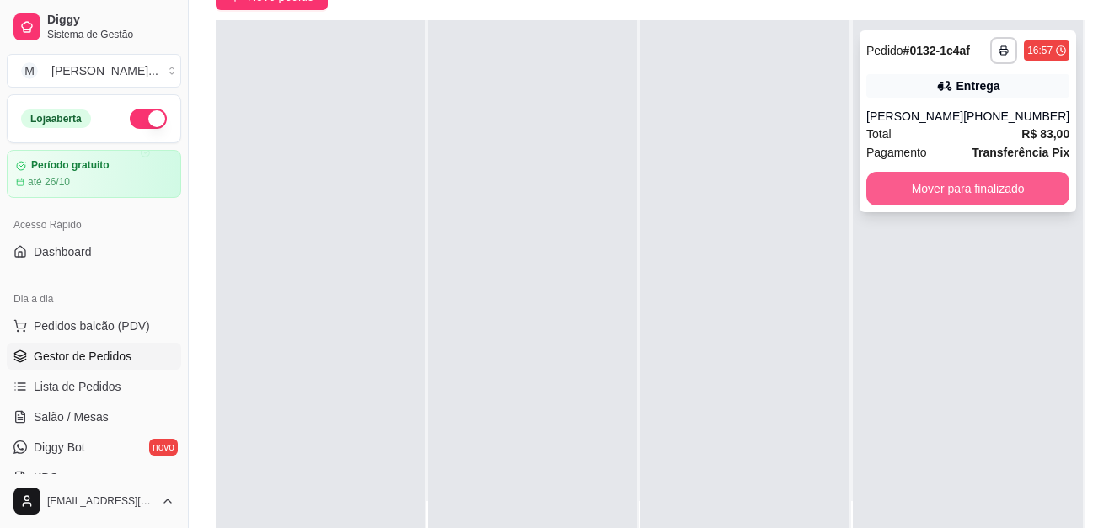
click at [944, 186] on button "Mover para finalizado" at bounding box center [967, 189] width 203 height 34
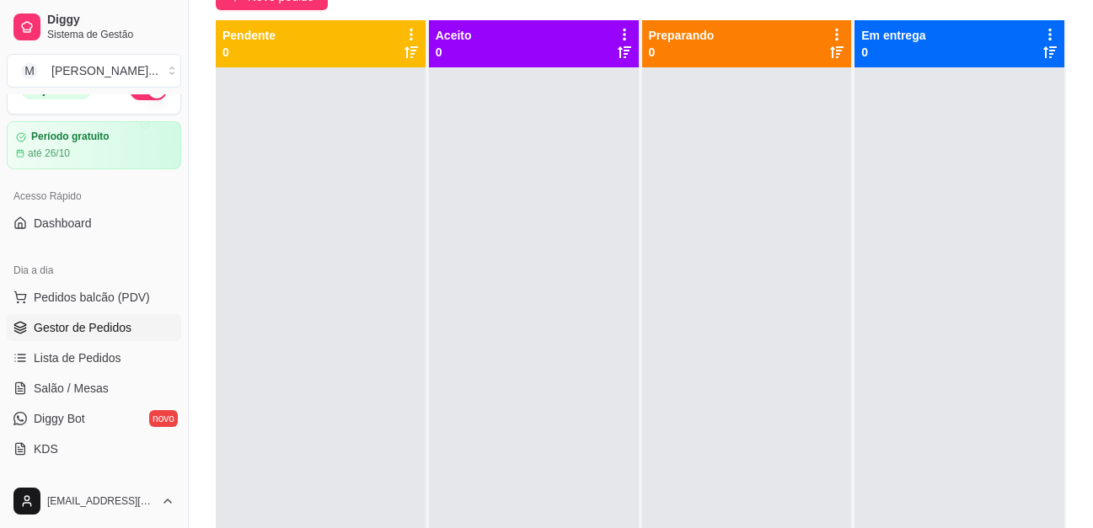
scroll to position [0, 0]
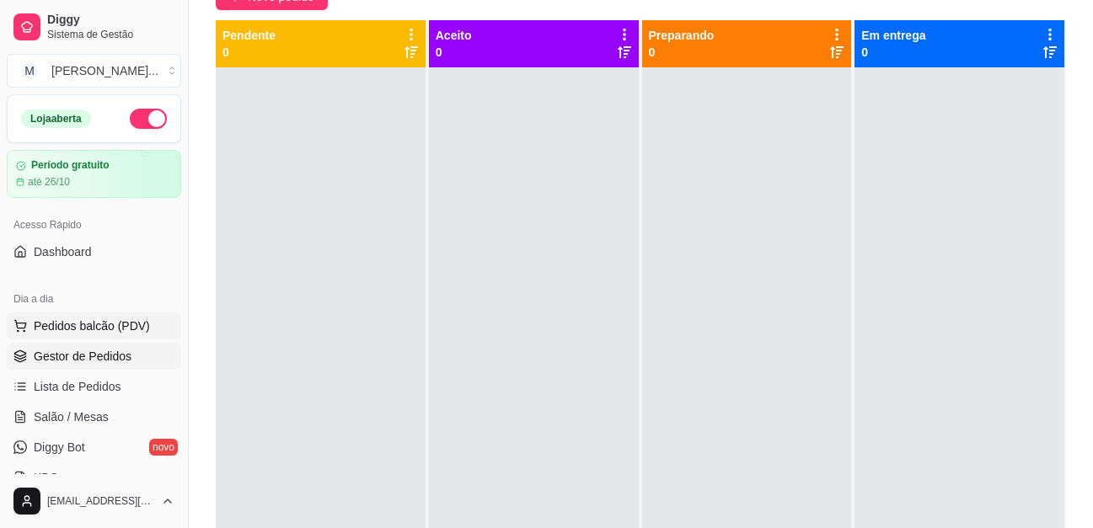
click at [110, 332] on span "Pedidos balcão (PDV)" at bounding box center [92, 326] width 116 height 17
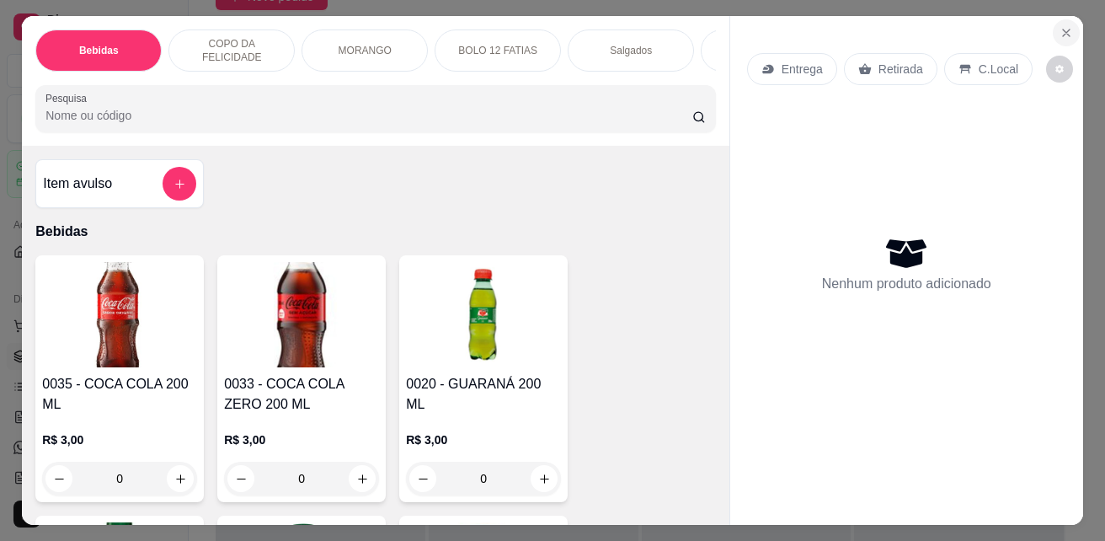
click at [1060, 26] on icon "Close" at bounding box center [1066, 32] width 13 height 13
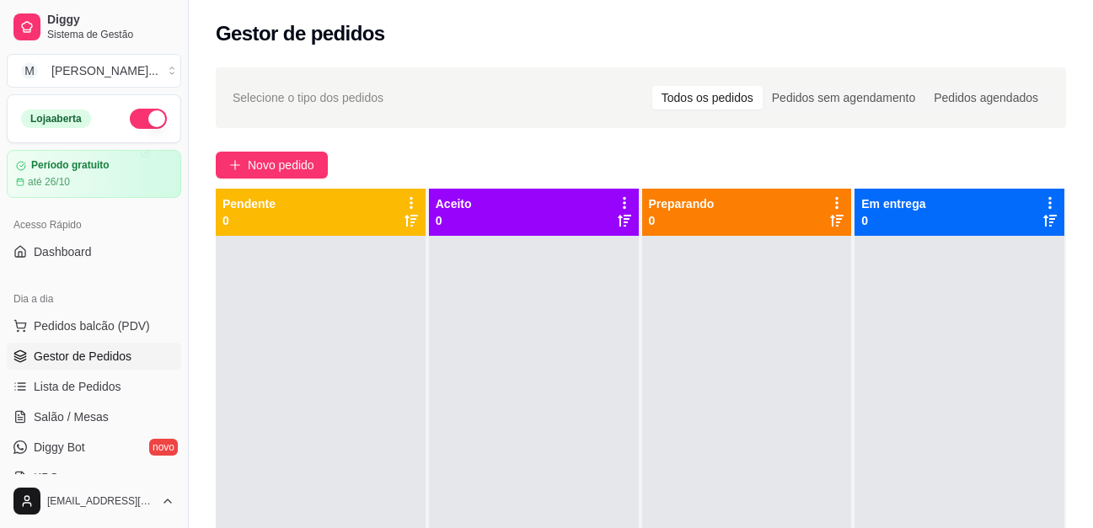
click at [374, 125] on div "Selecione o tipo dos pedidos Todos os pedidos Pedidos sem agendamento Pedidos a…" at bounding box center [641, 97] width 850 height 61
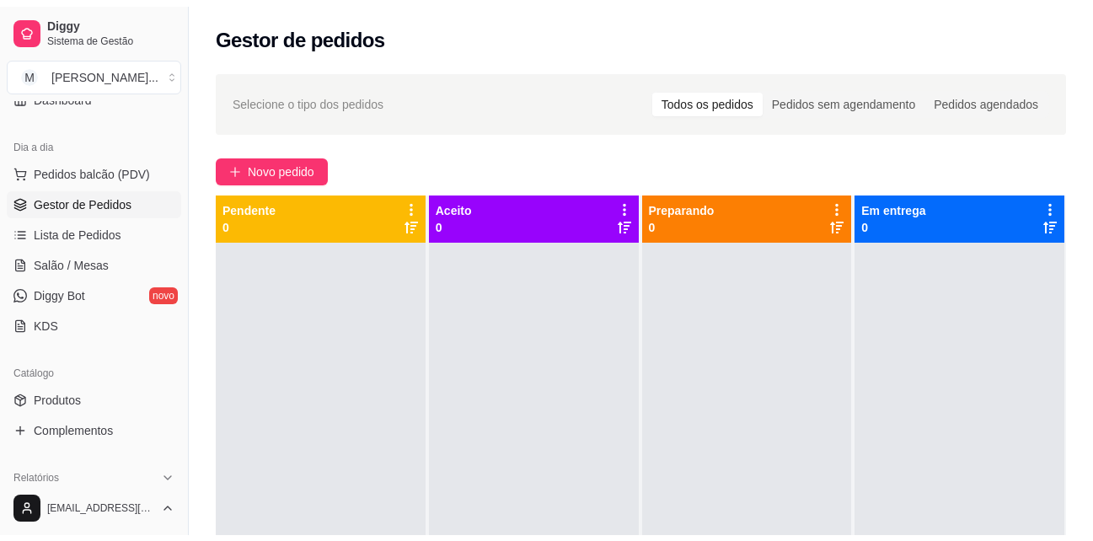
scroll to position [253, 0]
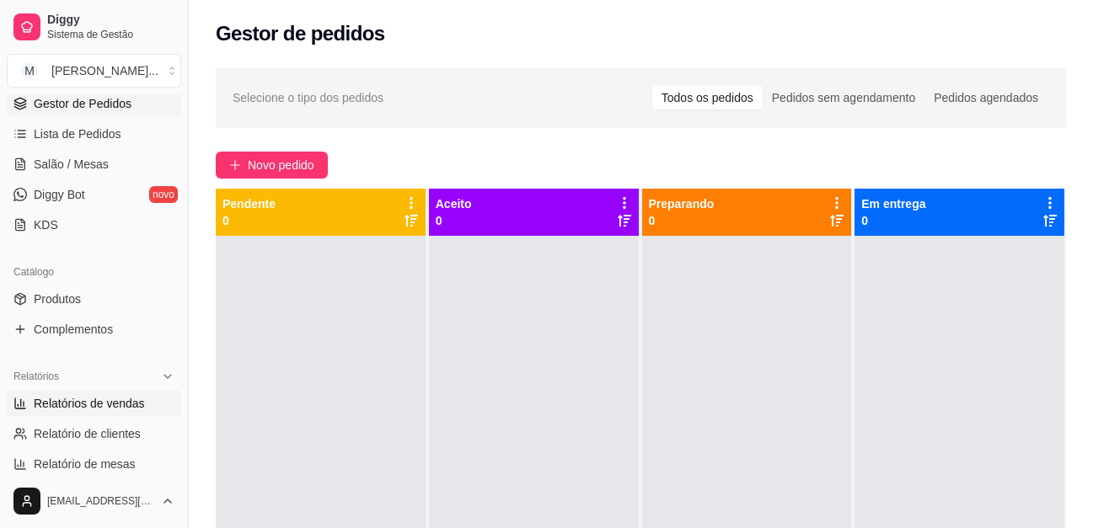
click at [96, 403] on span "Relatórios de vendas" at bounding box center [89, 403] width 111 height 17
select select "ALL"
select select "0"
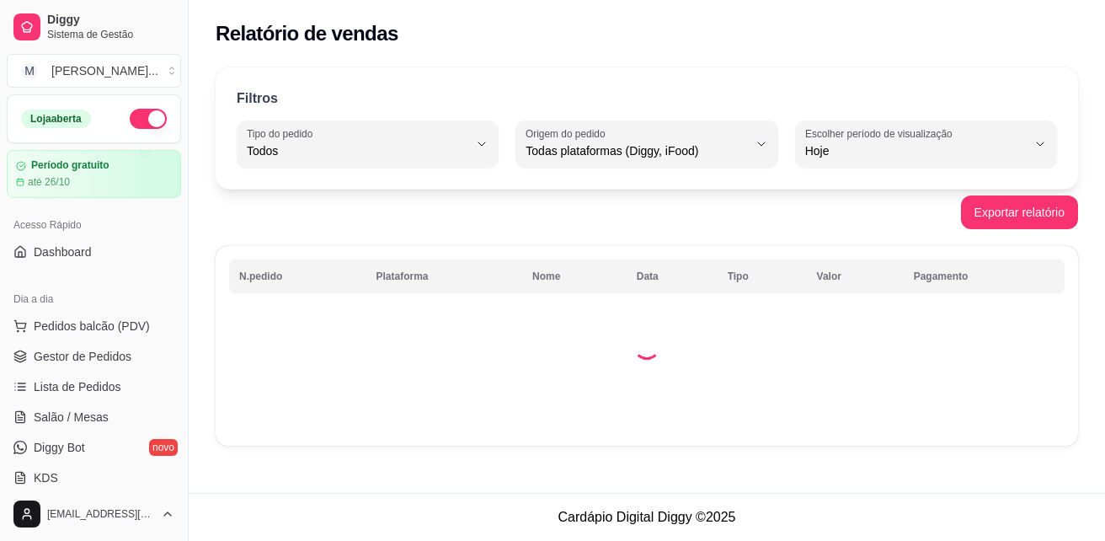
select select "ALL"
select select "0"
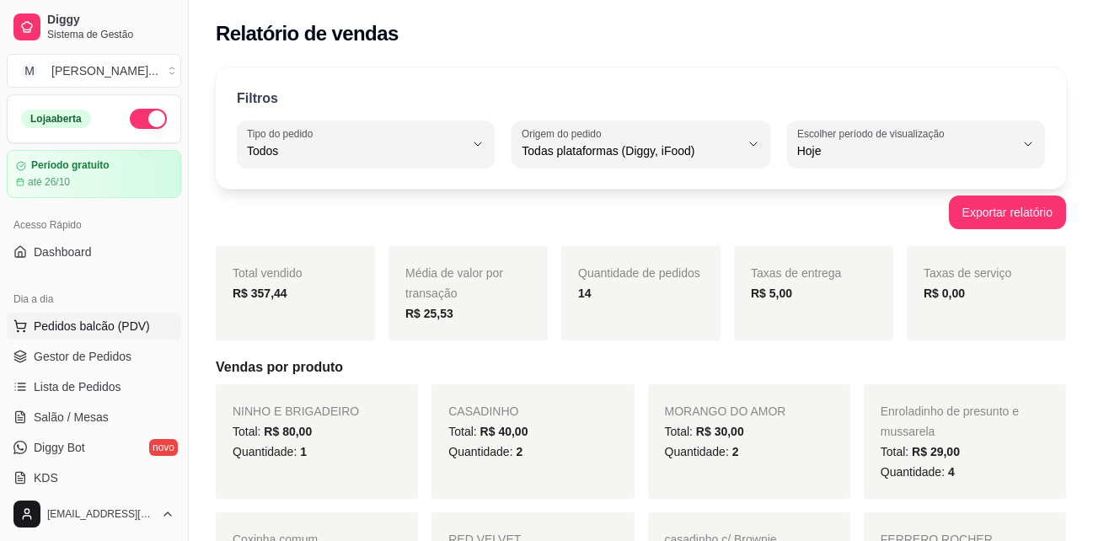
click at [73, 329] on span "Pedidos balcão (PDV)" at bounding box center [92, 326] width 116 height 17
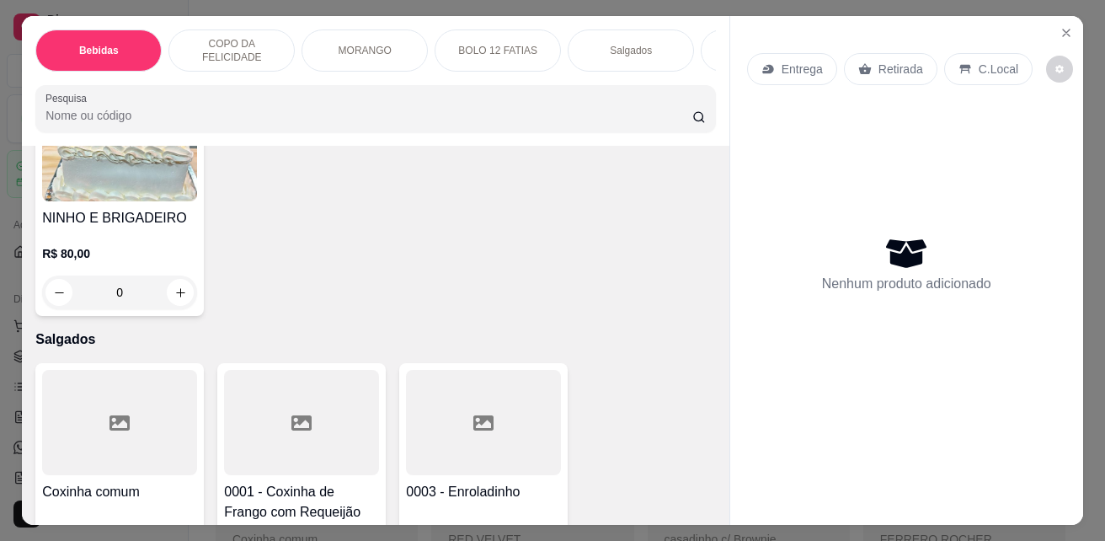
scroll to position [2696, 0]
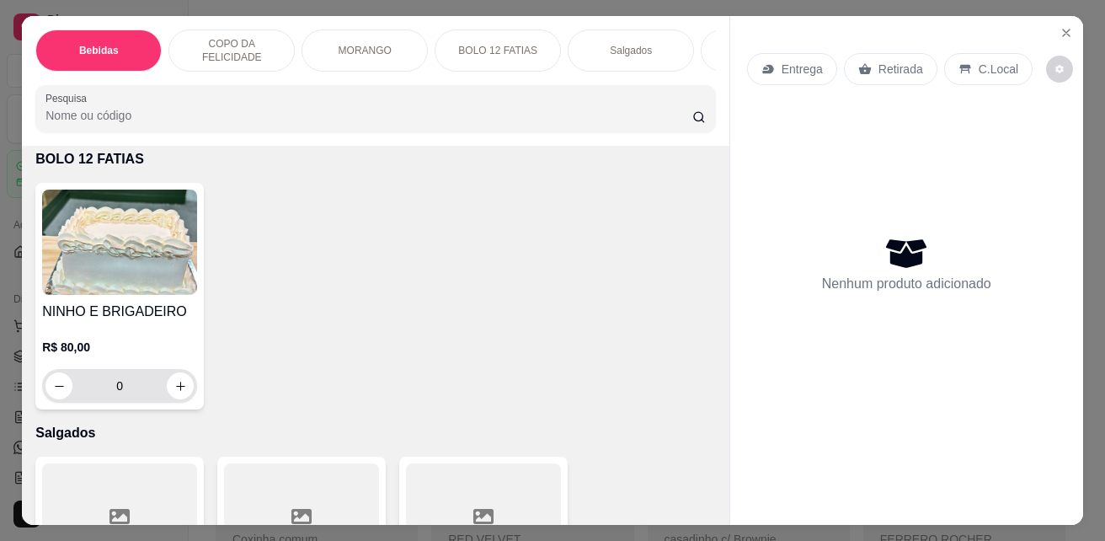
click at [182, 391] on button "increase-product-quantity" at bounding box center [180, 385] width 27 height 27
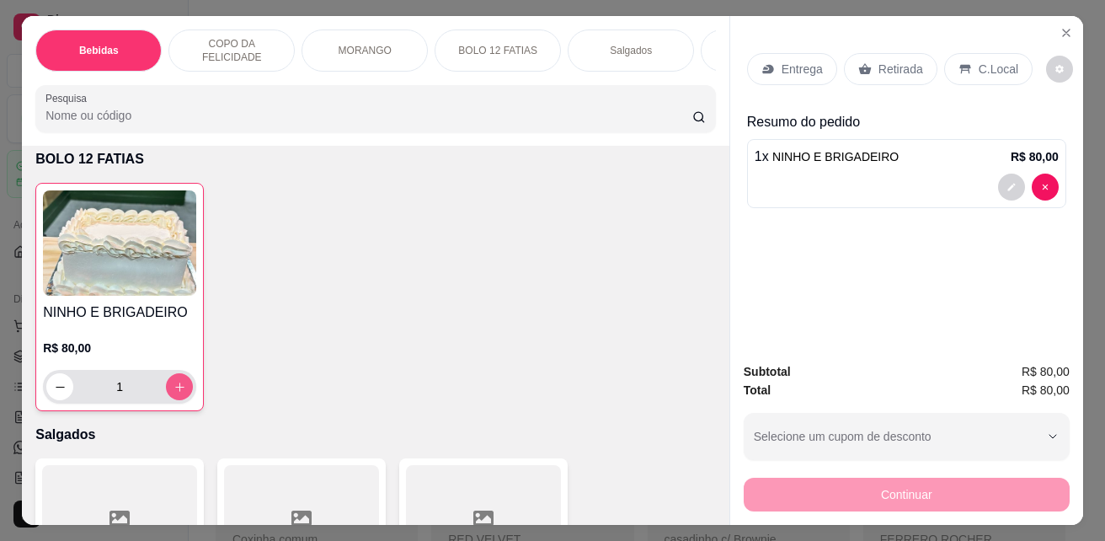
type input "1"
click at [799, 61] on p "Entrega" at bounding box center [802, 69] width 41 height 17
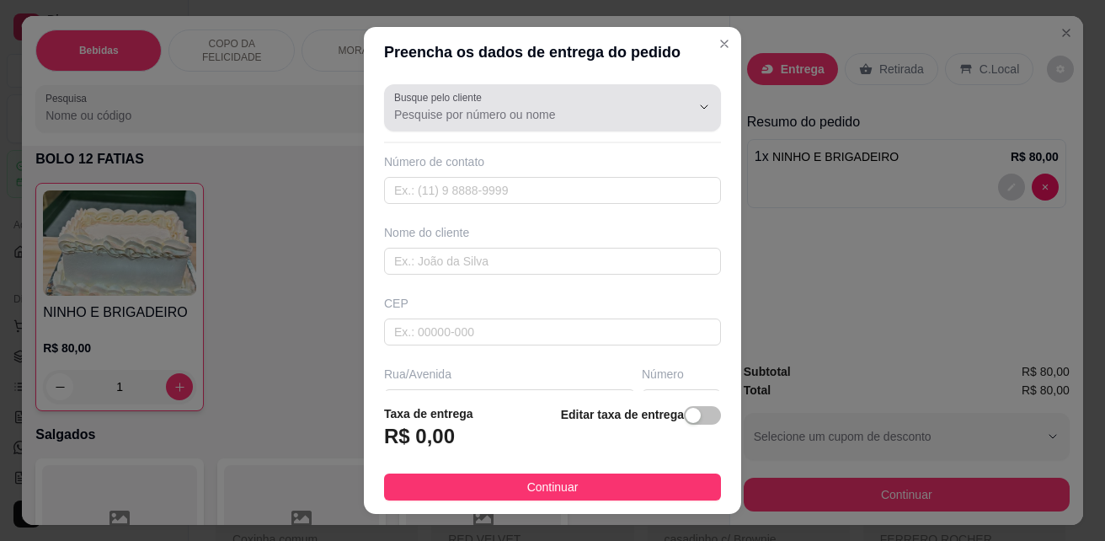
click at [547, 115] on input "Busque pelo cliente" at bounding box center [529, 114] width 270 height 17
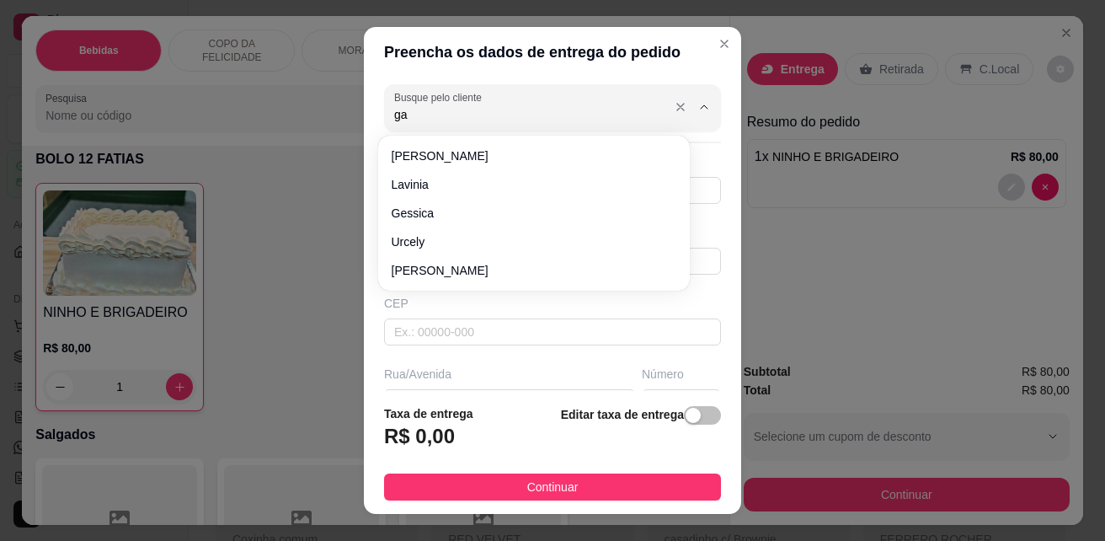
type input "g"
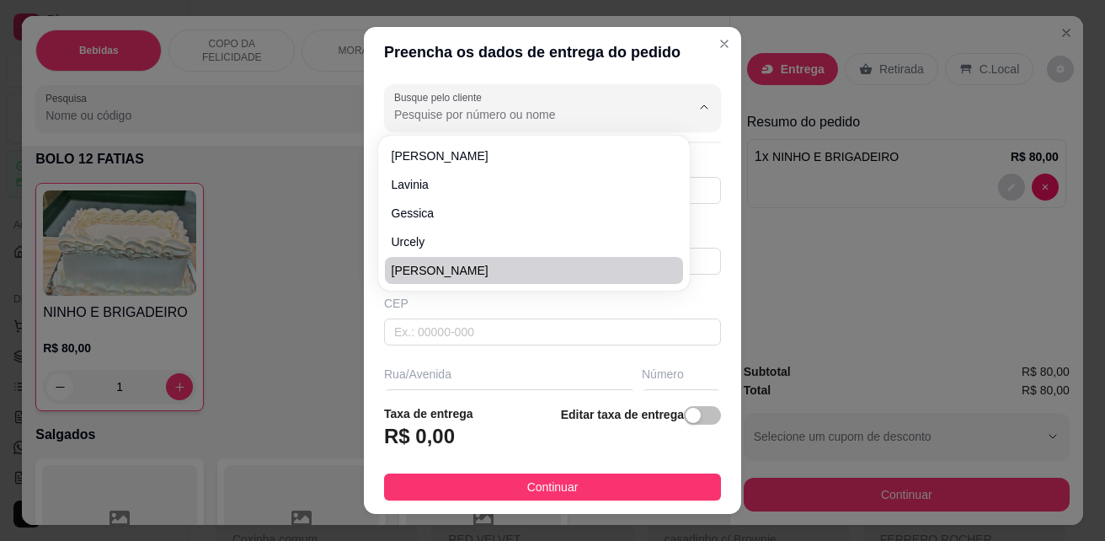
click at [708, 286] on div "Busque pelo cliente Número de contato Nome do cliente CEP Rua/[GEOGRAPHIC_DATA]…" at bounding box center [552, 233] width 377 height 313
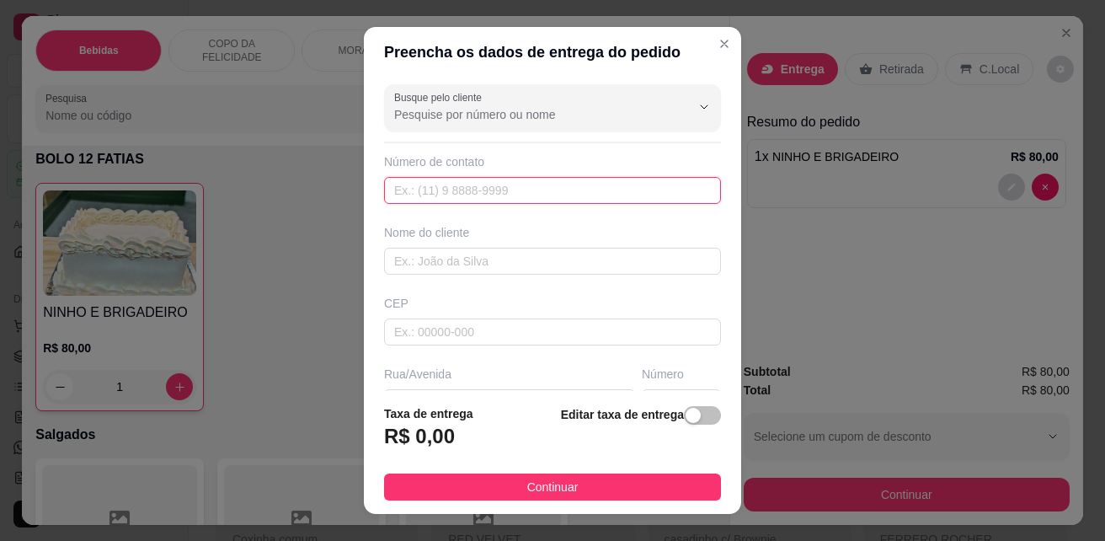
click at [515, 190] on input "text" at bounding box center [552, 190] width 337 height 27
type input "[PHONE_NUMBER]"
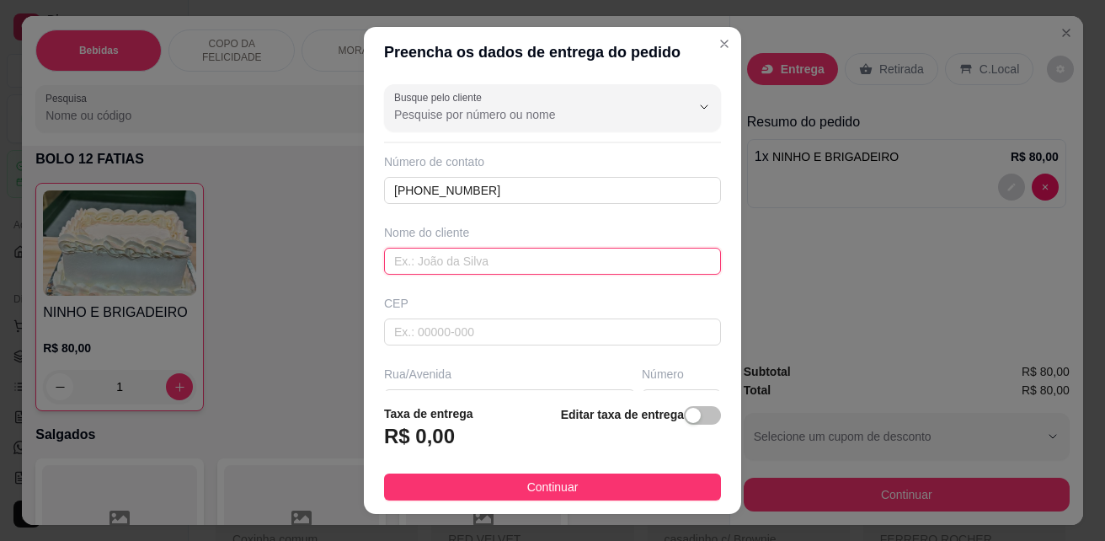
click at [511, 258] on input "text" at bounding box center [552, 261] width 337 height 27
type input "g"
type input "[PERSON_NAME]"
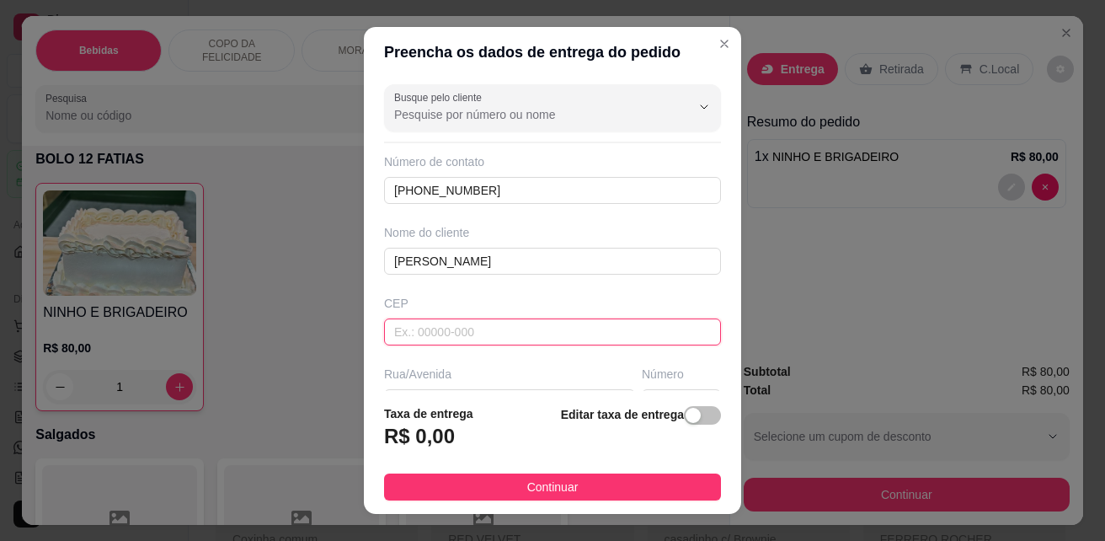
click at [516, 324] on input "text" at bounding box center [552, 331] width 337 height 27
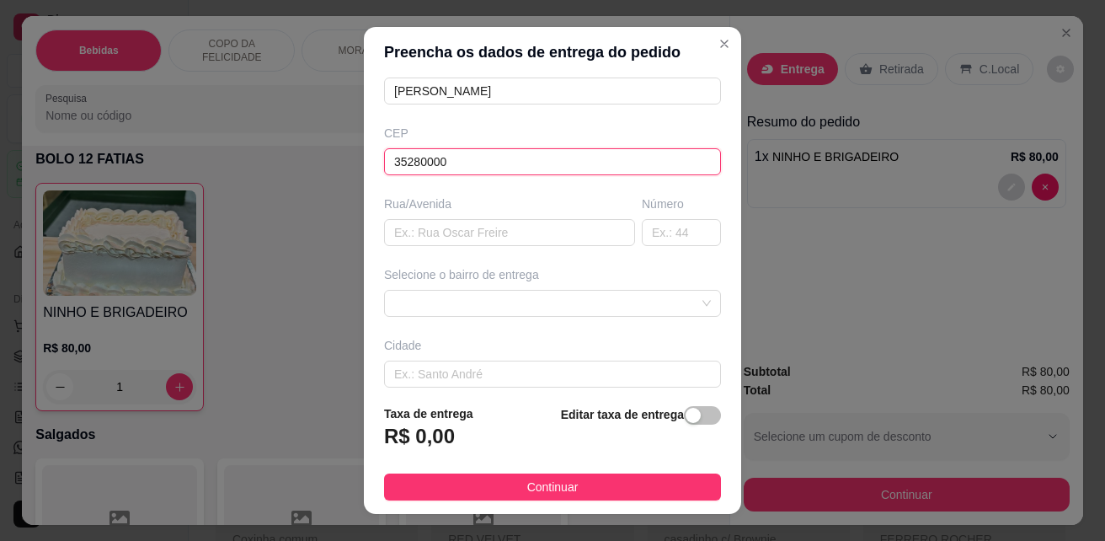
scroll to position [253, 0]
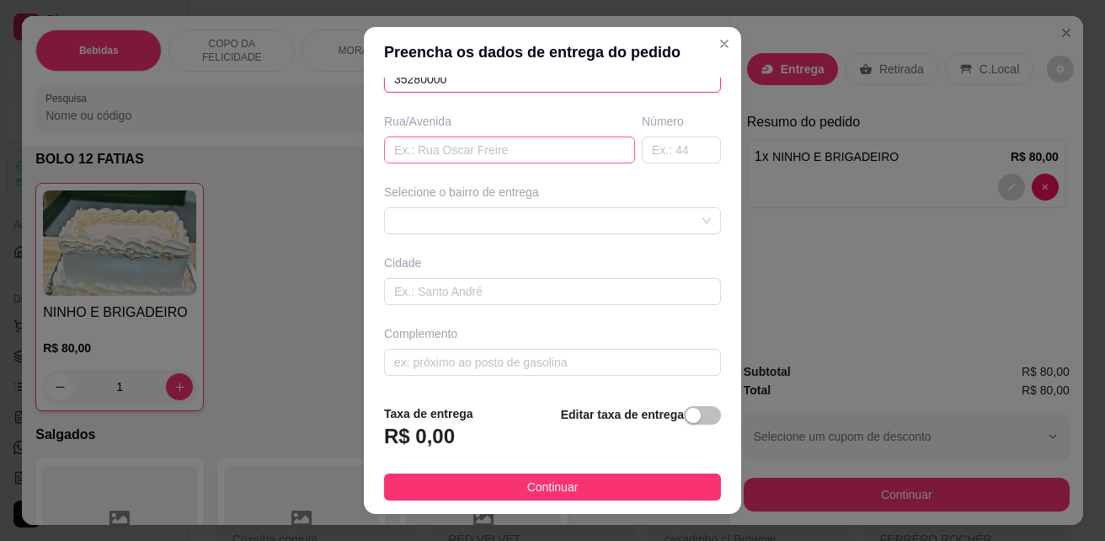
type input "35280000"
click at [466, 154] on input "text" at bounding box center [509, 149] width 251 height 27
type input "Avenida Prefeito [PERSON_NAME]"
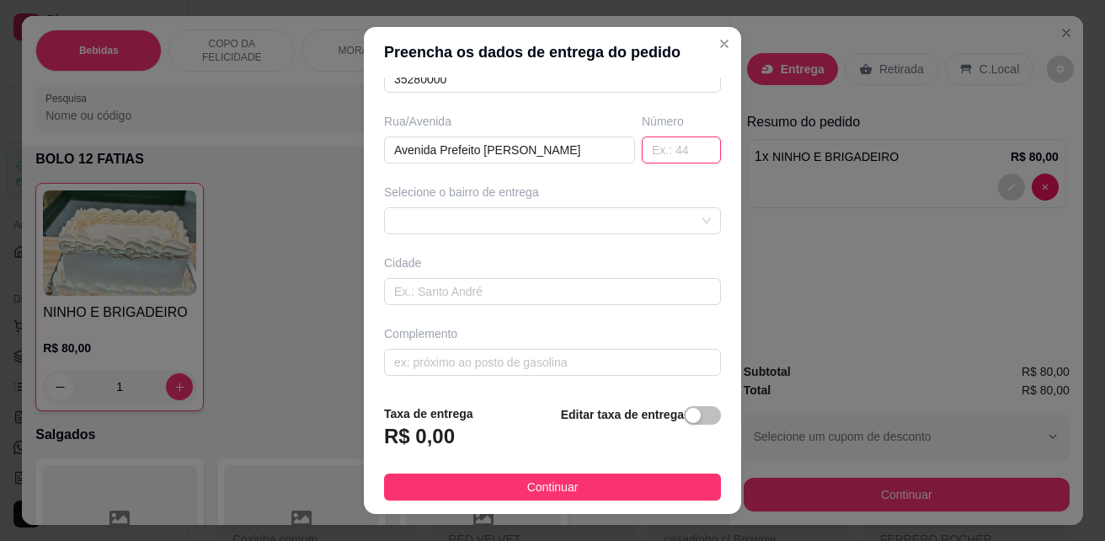
click at [662, 152] on input "text" at bounding box center [681, 149] width 79 height 27
click at [555, 226] on div at bounding box center [552, 220] width 337 height 27
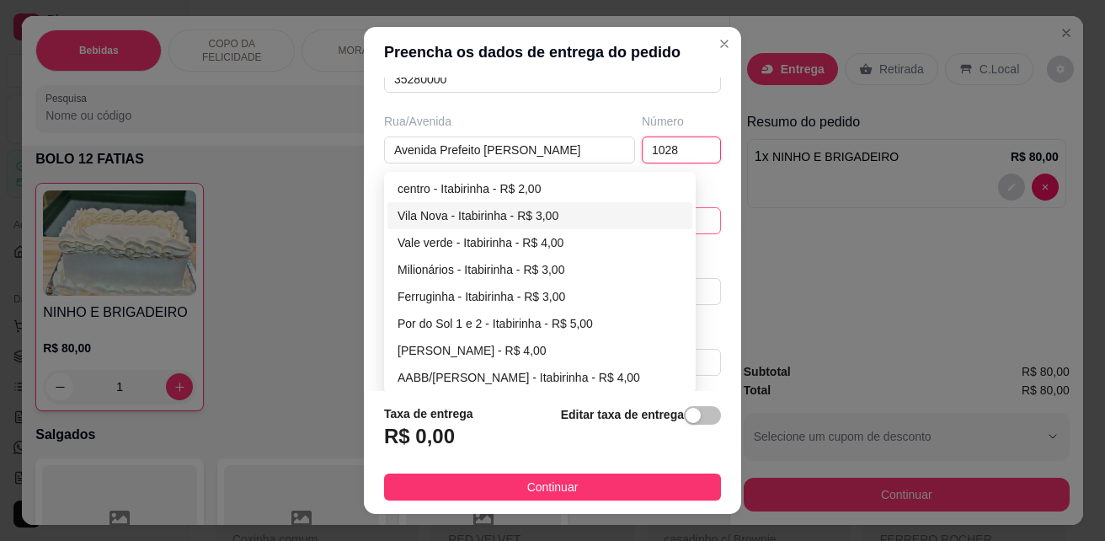
type input "1028"
click at [454, 211] on div "Vila Nova - Itabirinha - R$ 3,00" at bounding box center [540, 215] width 285 height 19
type input "Itabirinha"
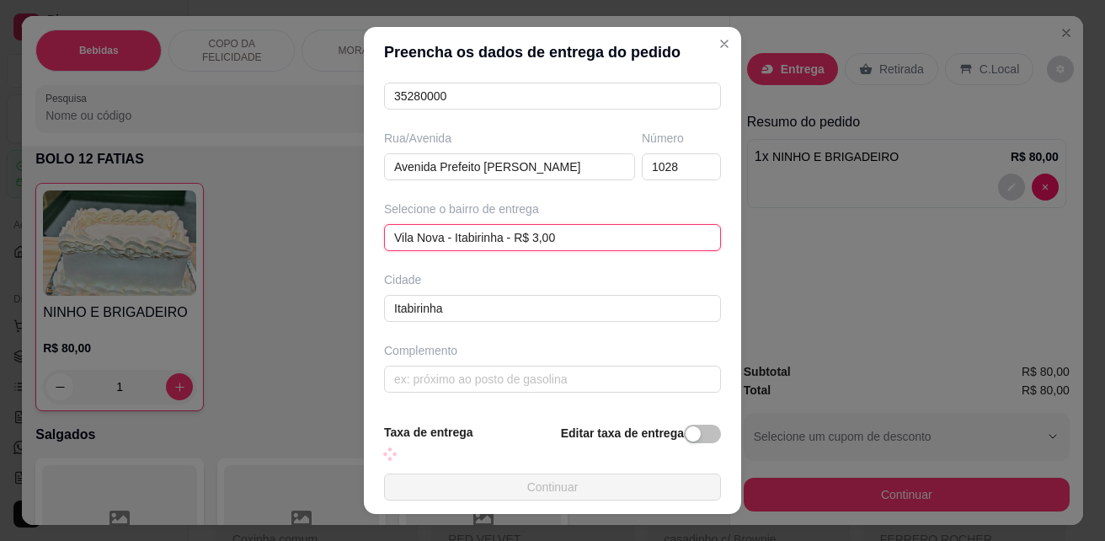
scroll to position [236, 0]
click at [460, 384] on input "text" at bounding box center [552, 379] width 337 height 27
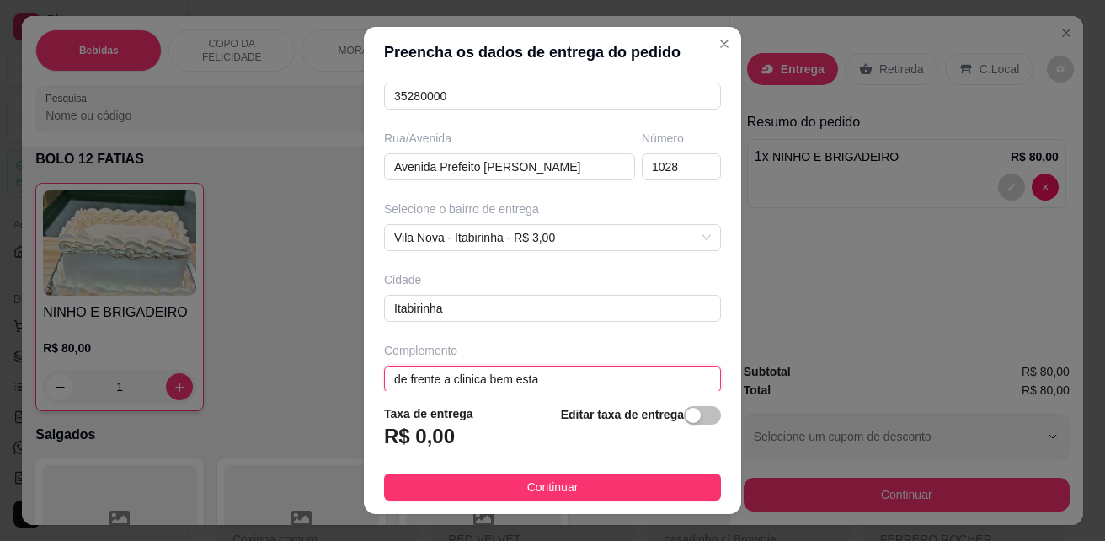
type input "de frente a clinica bem estar"
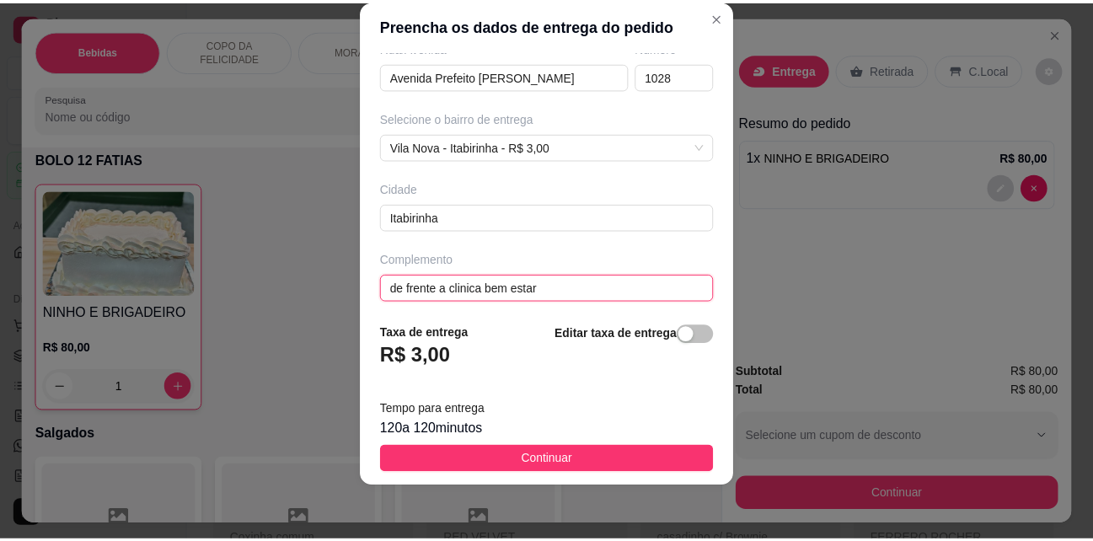
scroll to position [308, 0]
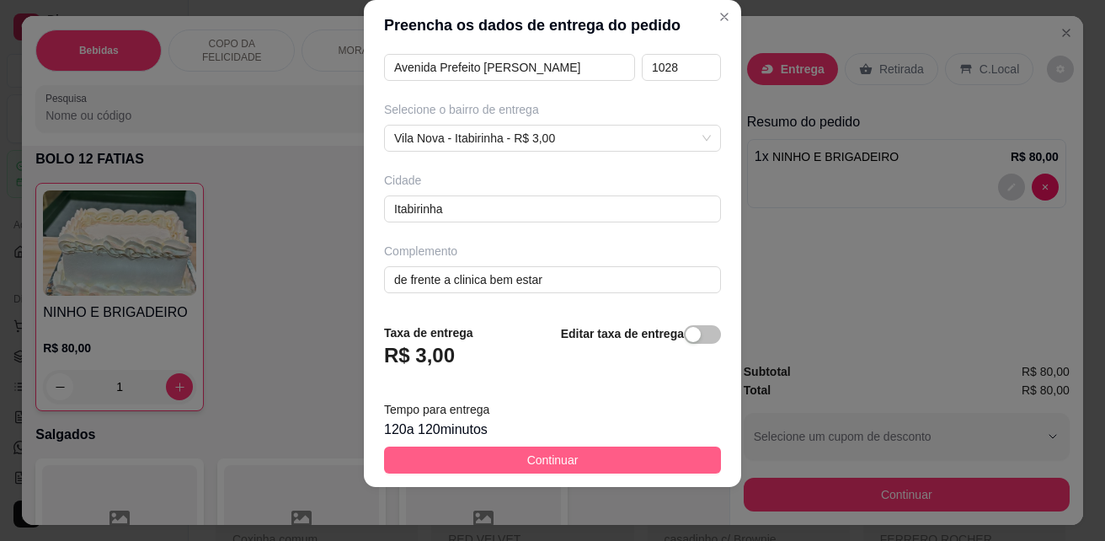
click at [532, 457] on span "Continuar" at bounding box center [552, 460] width 51 height 19
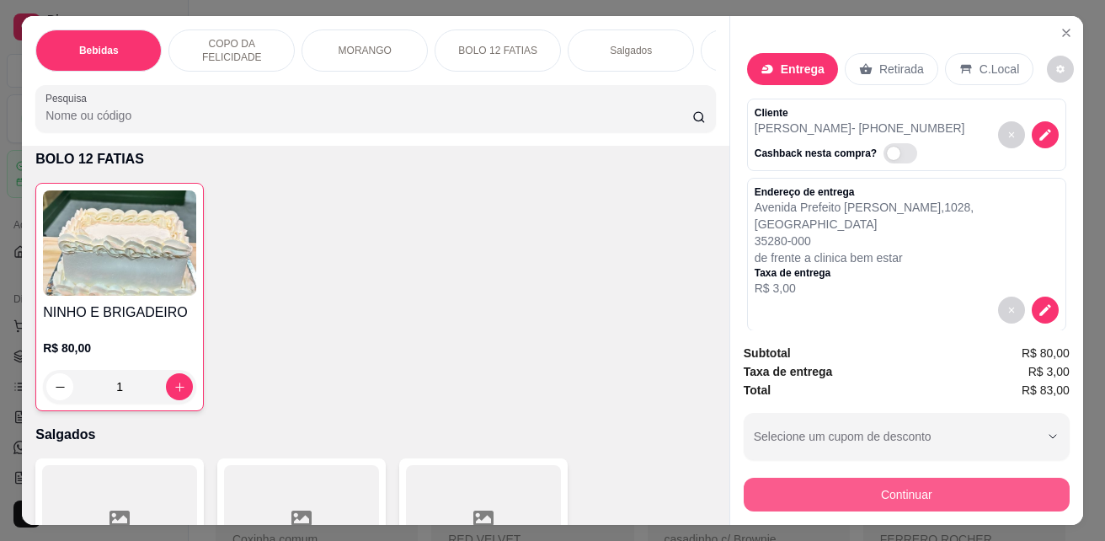
click at [979, 479] on button "Continuar" at bounding box center [907, 495] width 326 height 34
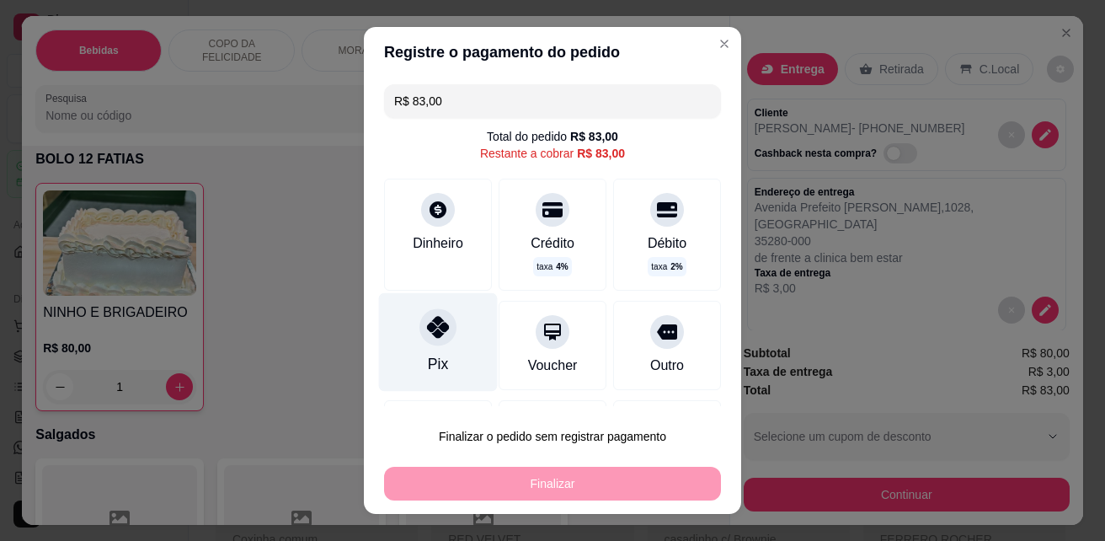
click at [435, 322] on icon at bounding box center [438, 327] width 22 height 22
type input "R$ 0,00"
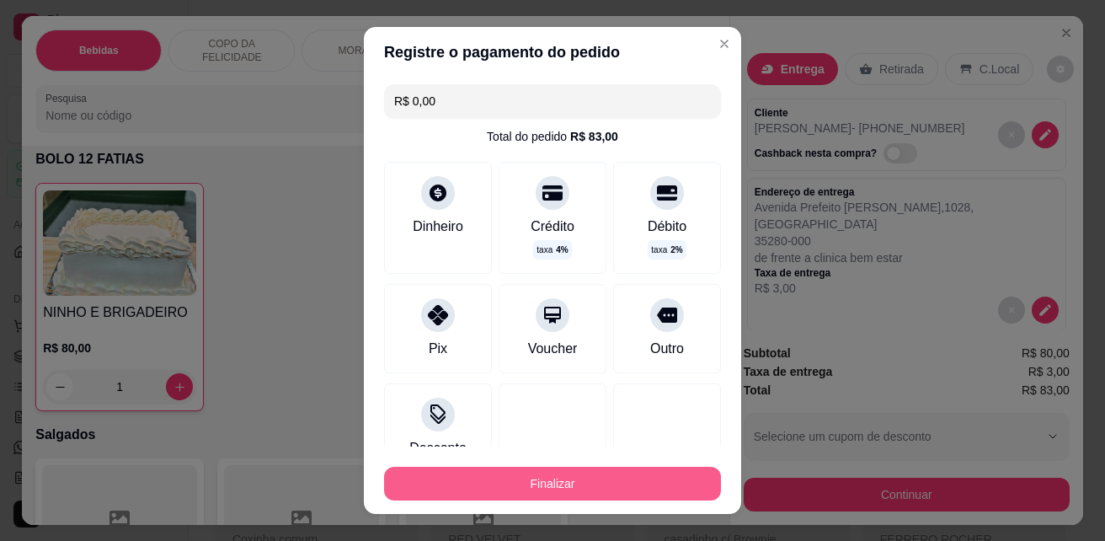
click at [575, 485] on button "Finalizar" at bounding box center [552, 484] width 337 height 34
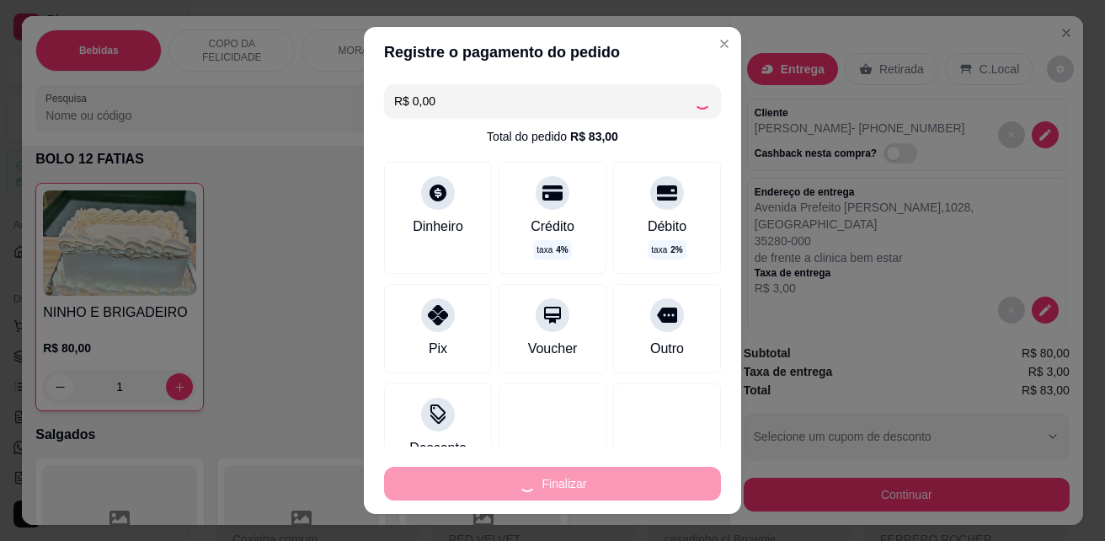
type input "0"
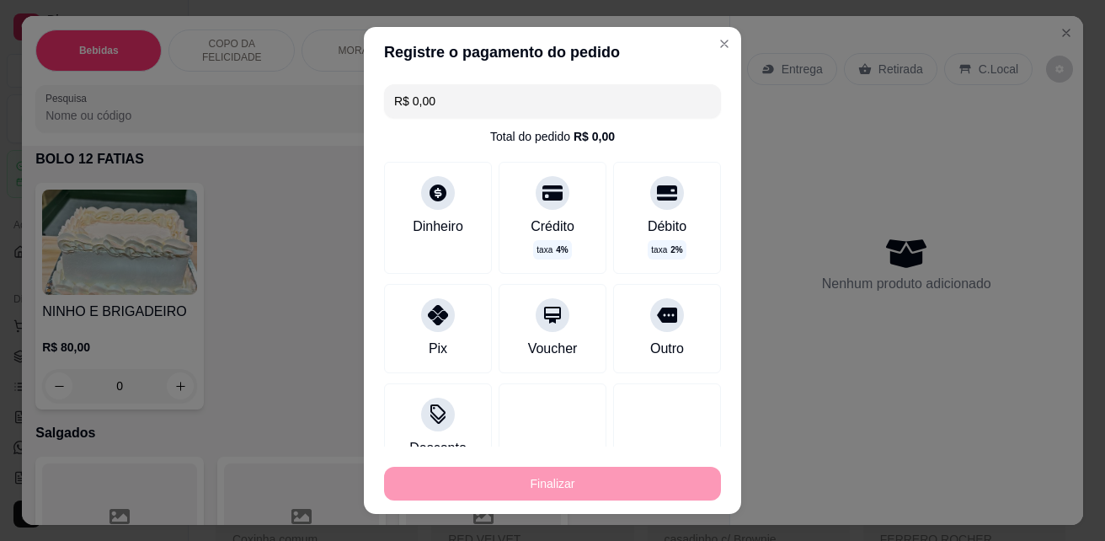
type input "-R$ 83,00"
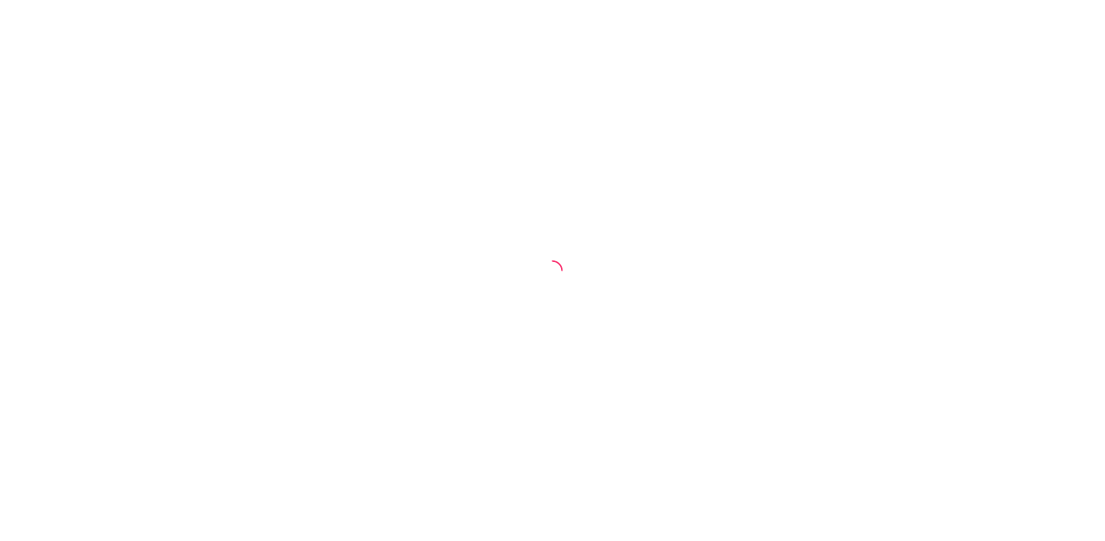
select select "ALL"
select select "0"
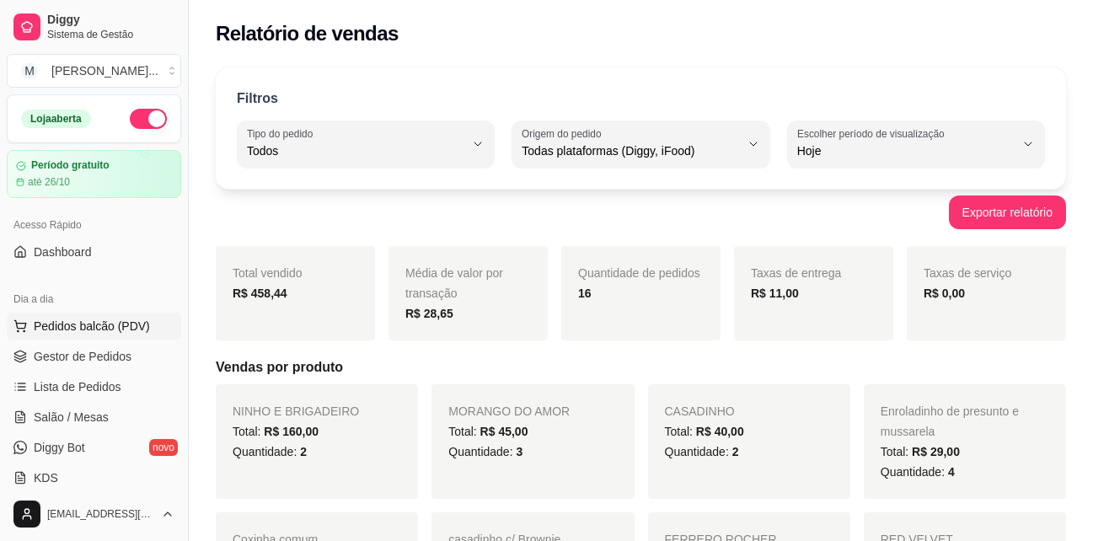
click at [110, 326] on span "Pedidos balcão (PDV)" at bounding box center [92, 326] width 116 height 17
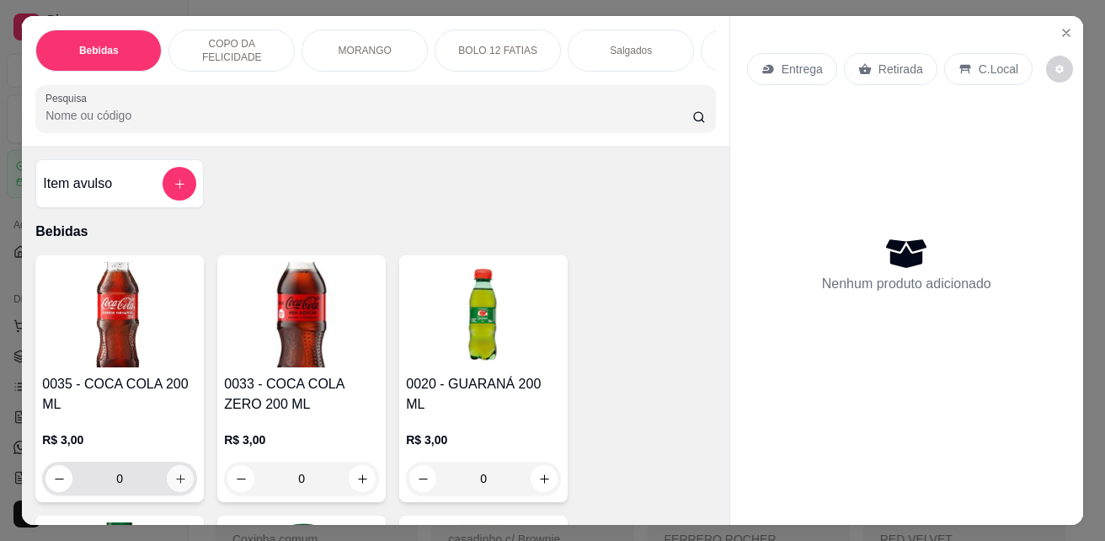
click at [174, 481] on icon "increase-product-quantity" at bounding box center [180, 479] width 13 height 13
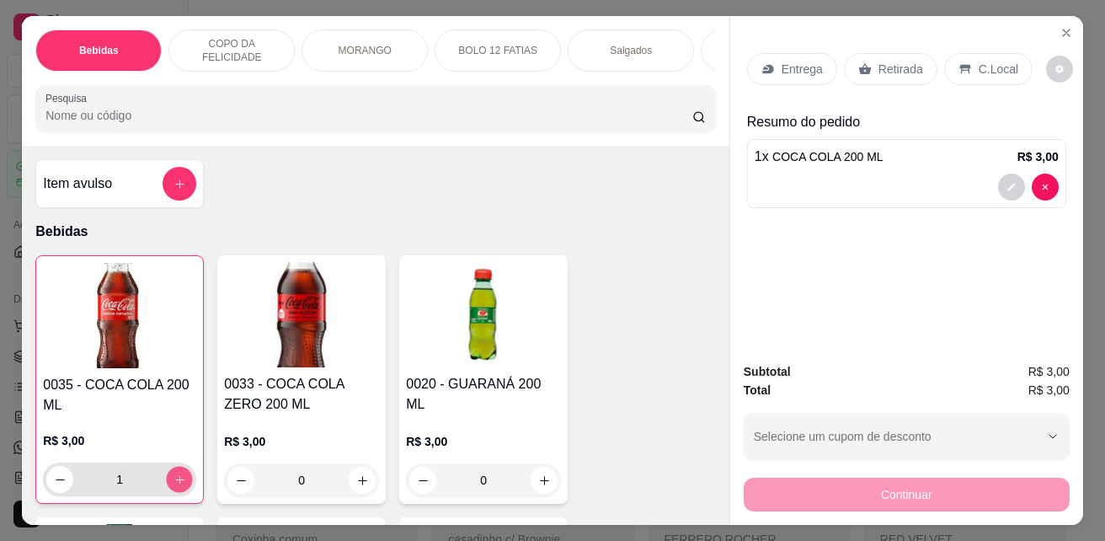
click at [176, 480] on icon "increase-product-quantity" at bounding box center [180, 479] width 13 height 13
type input "2"
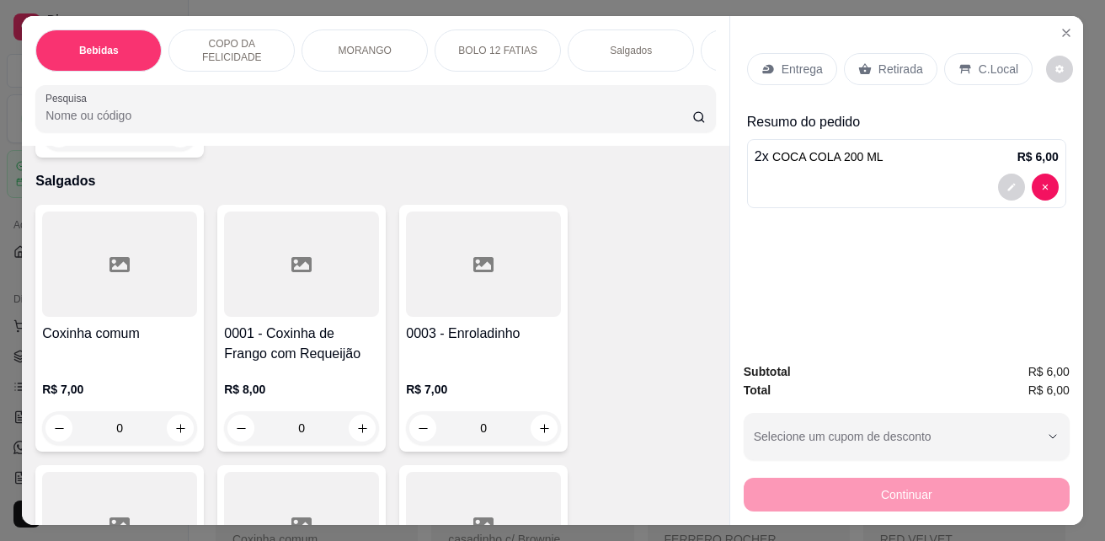
scroll to position [3033, 0]
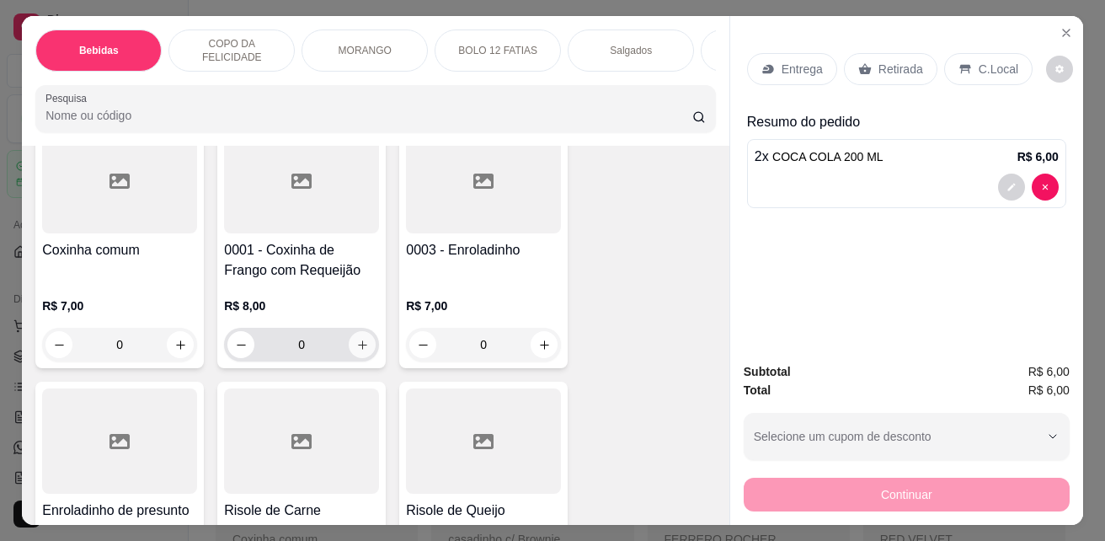
click at [363, 357] on button "increase-product-quantity" at bounding box center [362, 344] width 27 height 27
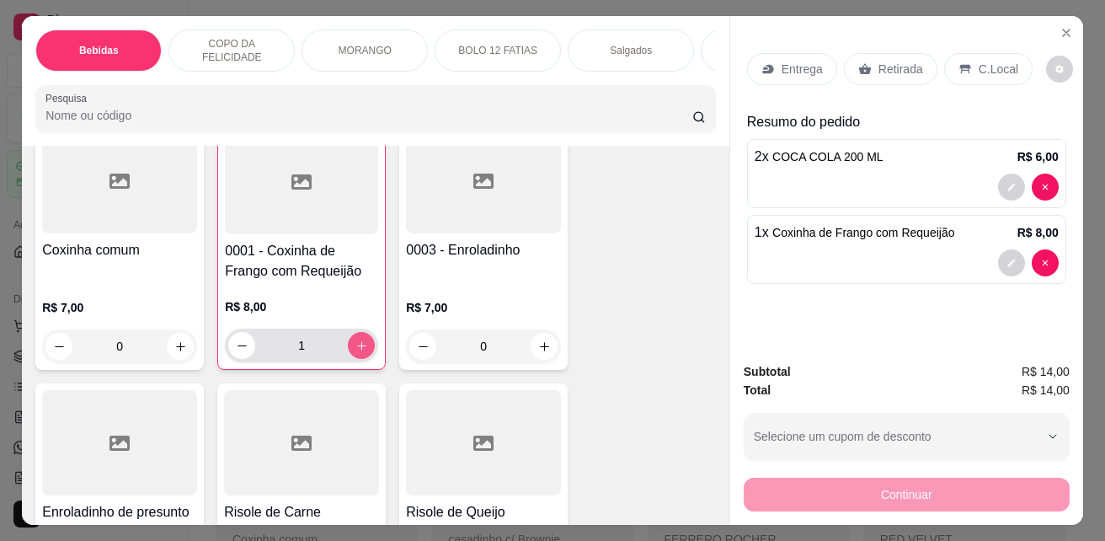
type input "1"
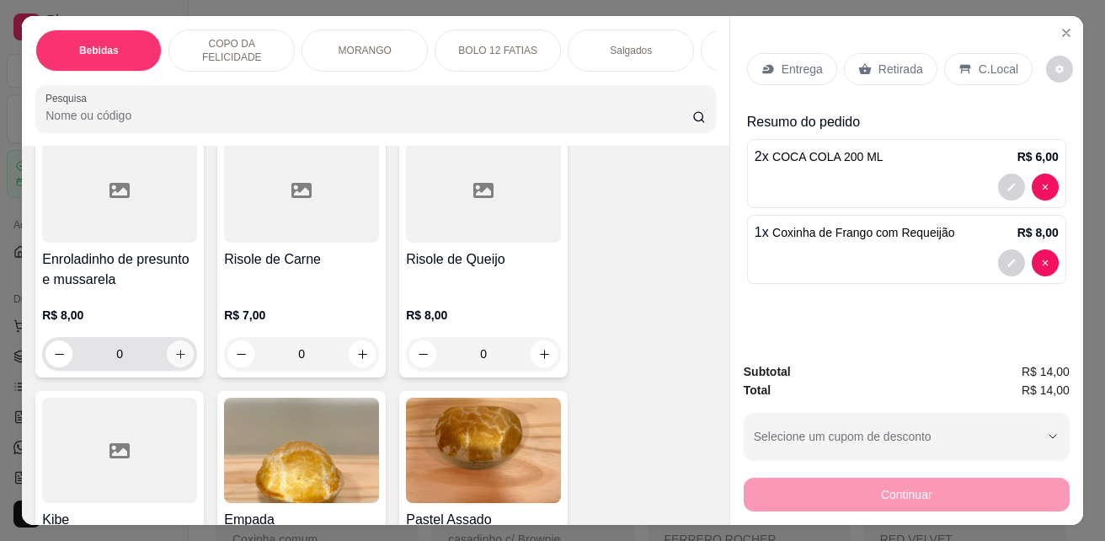
click at [174, 361] on icon "increase-product-quantity" at bounding box center [180, 354] width 13 height 13
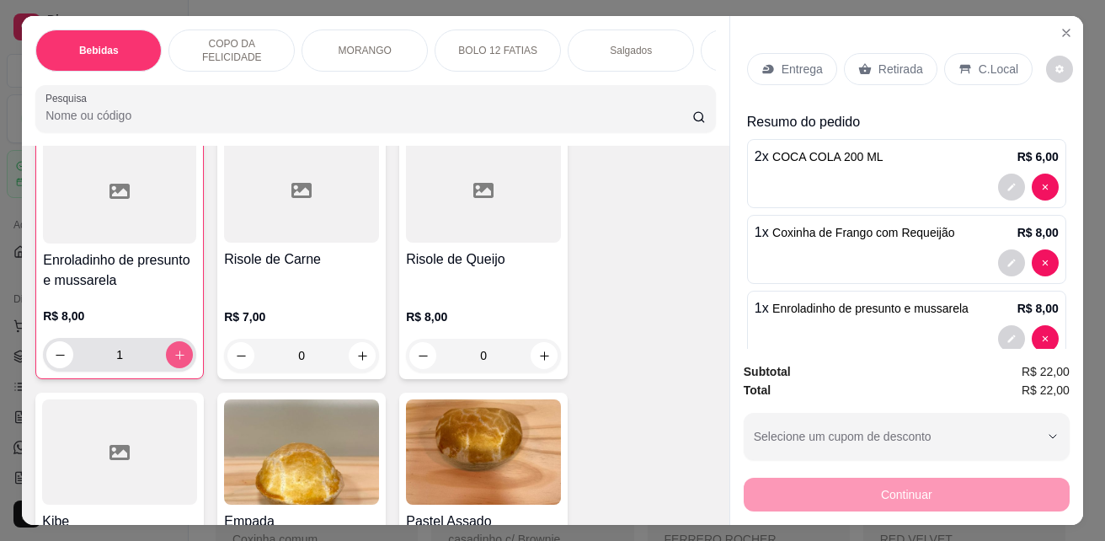
type input "1"
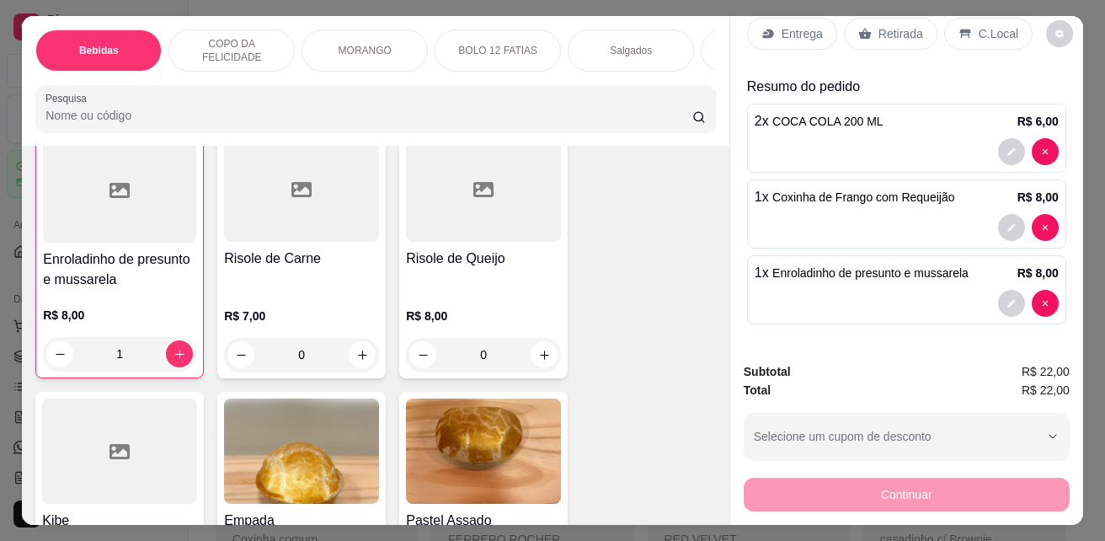
scroll to position [2949, 0]
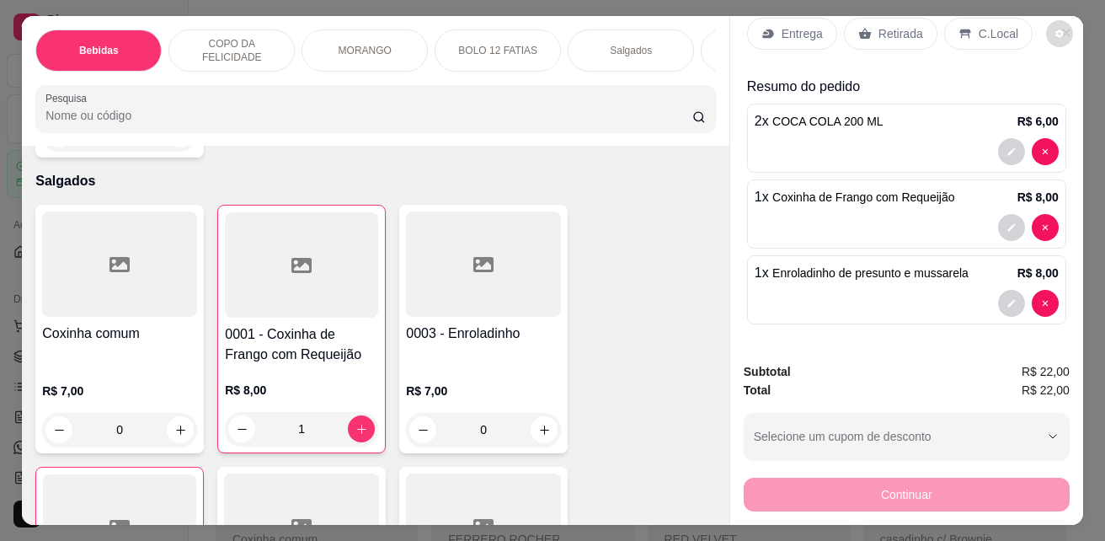
click at [1056, 29] on icon "decrease-product-quantity" at bounding box center [1060, 33] width 8 height 8
click at [1047, 21] on button "decrease-product-quantity" at bounding box center [1060, 34] width 26 height 26
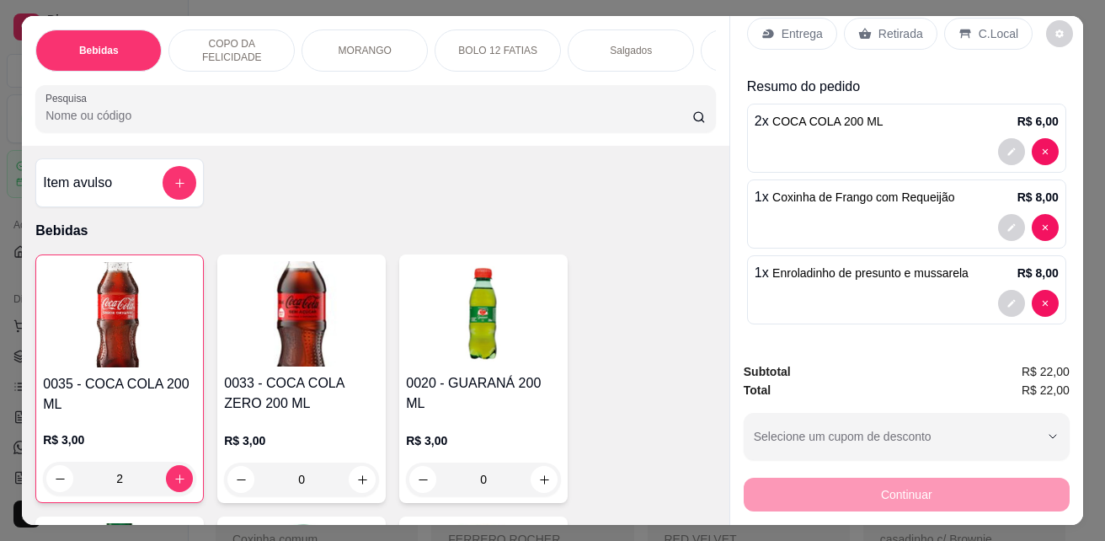
scroll to position [0, 0]
click at [1080, 11] on div "Bebidas COPO DA FELICIDADE MORANGO BOLO 12 FATIAS Salgados BALAS Pesquisa Item …" at bounding box center [552, 270] width 1105 height 541
click at [1061, 26] on icon "Close" at bounding box center [1066, 32] width 13 height 13
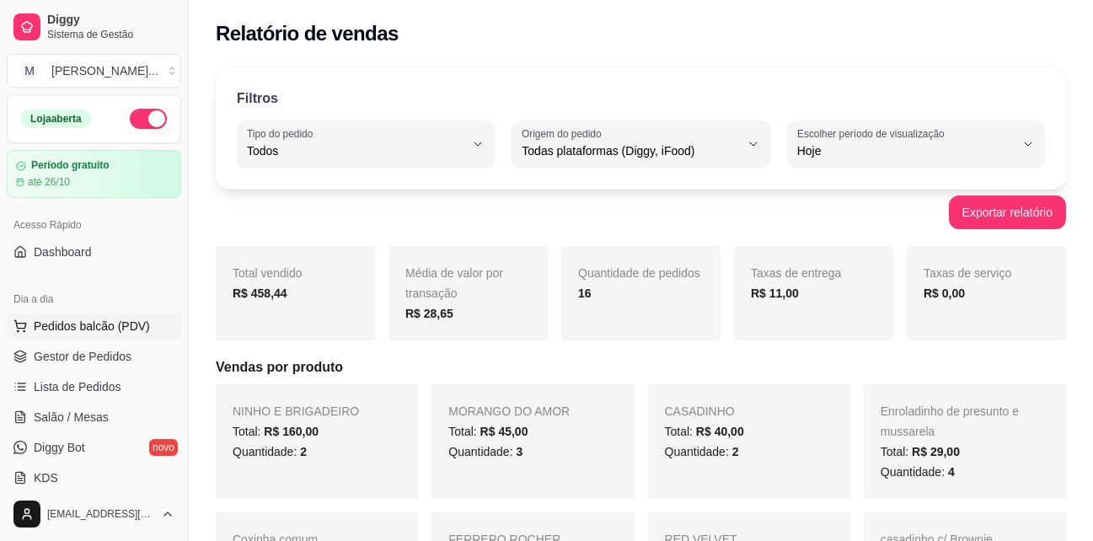
click at [83, 327] on span "Pedidos balcão (PDV)" at bounding box center [92, 326] width 116 height 17
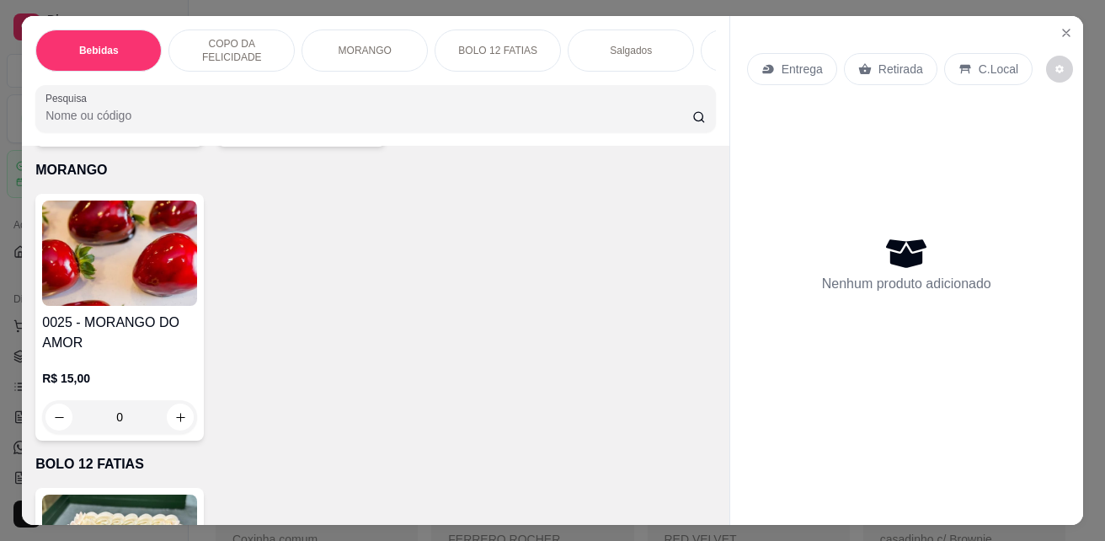
scroll to position [2443, 0]
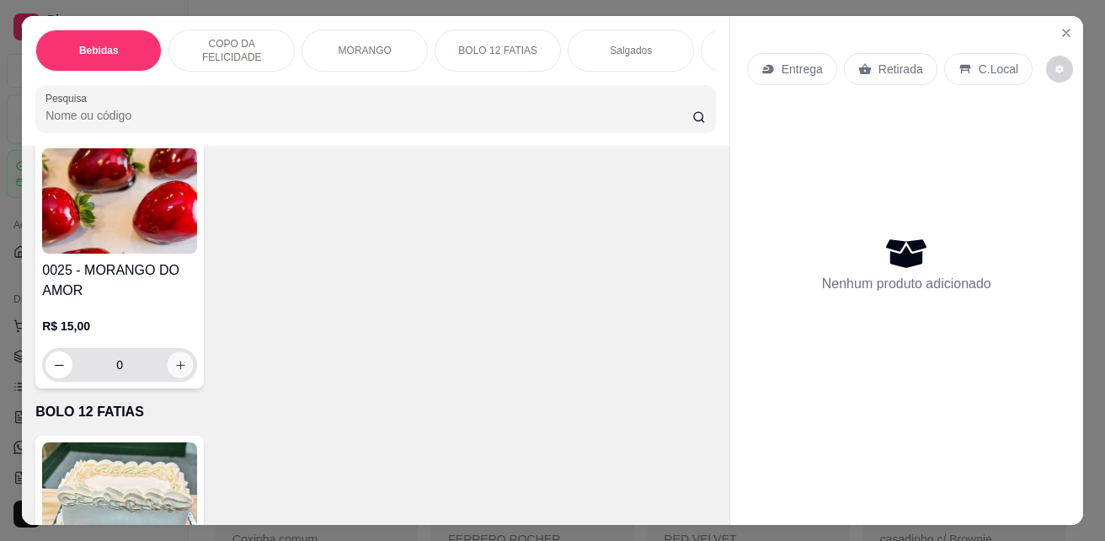
click at [174, 371] on icon "increase-product-quantity" at bounding box center [180, 365] width 13 height 13
click at [174, 368] on icon "increase-product-quantity" at bounding box center [180, 365] width 13 height 13
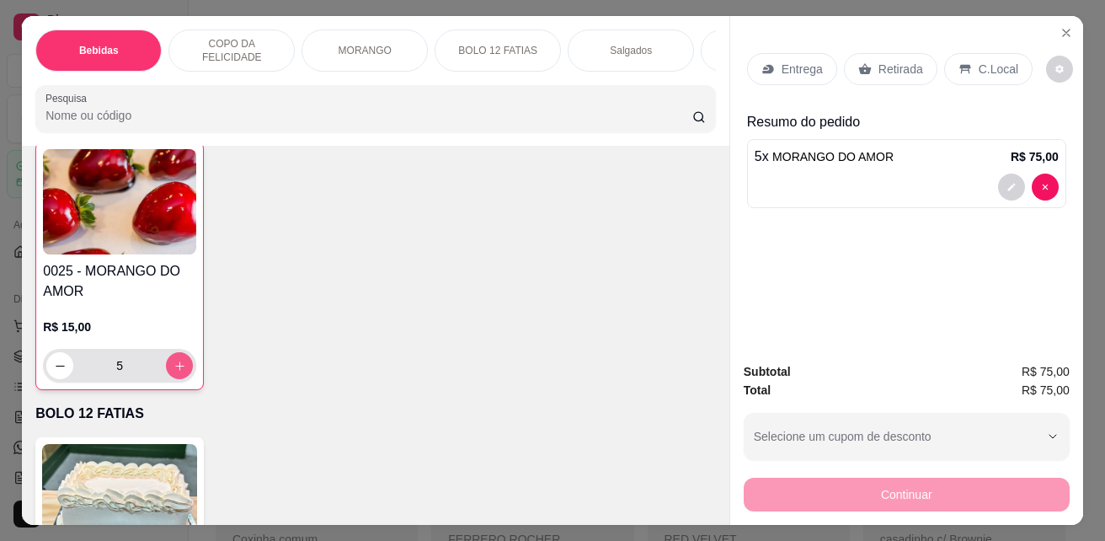
scroll to position [2444, 0]
click at [46, 376] on button "decrease-product-quantity" at bounding box center [59, 364] width 27 height 27
type input "4"
click at [873, 72] on div "Retirada" at bounding box center [891, 69] width 94 height 32
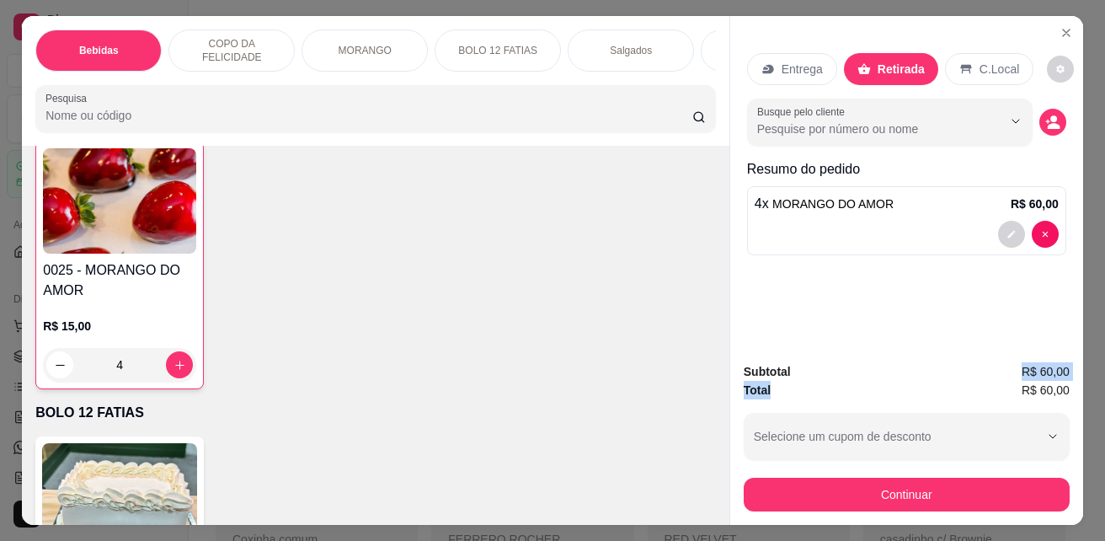
drag, startPoint x: 820, startPoint y: 387, endPoint x: 834, endPoint y: 372, distance: 20.3
click at [821, 387] on div "Subtotal R$ 60,00 Total R$ 60,00 Selecione um cupom de desconto Selecione um cu…" at bounding box center [907, 436] width 326 height 149
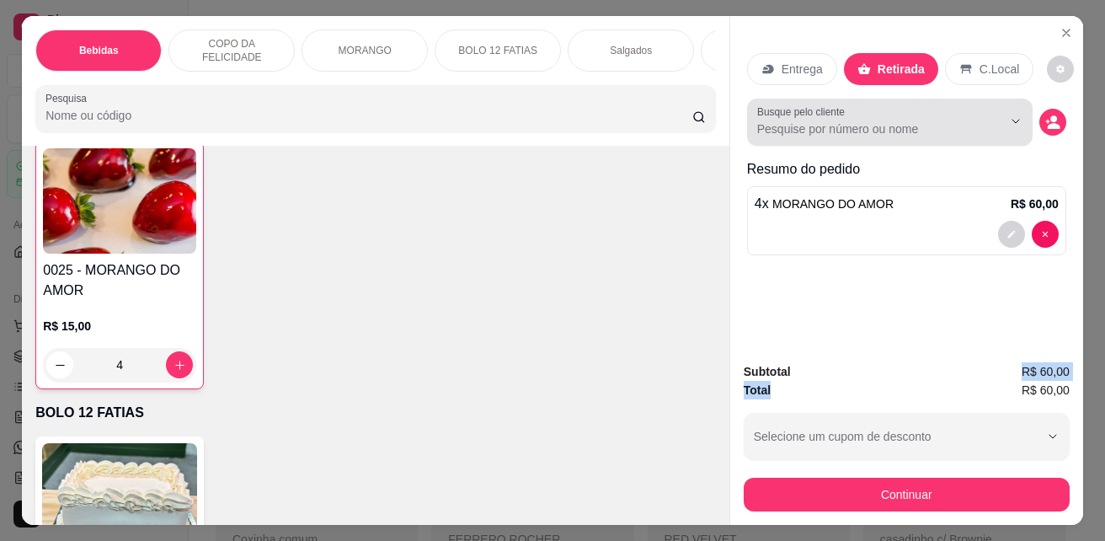
click at [881, 136] on div "Busque pelo cliente" at bounding box center [890, 122] width 286 height 47
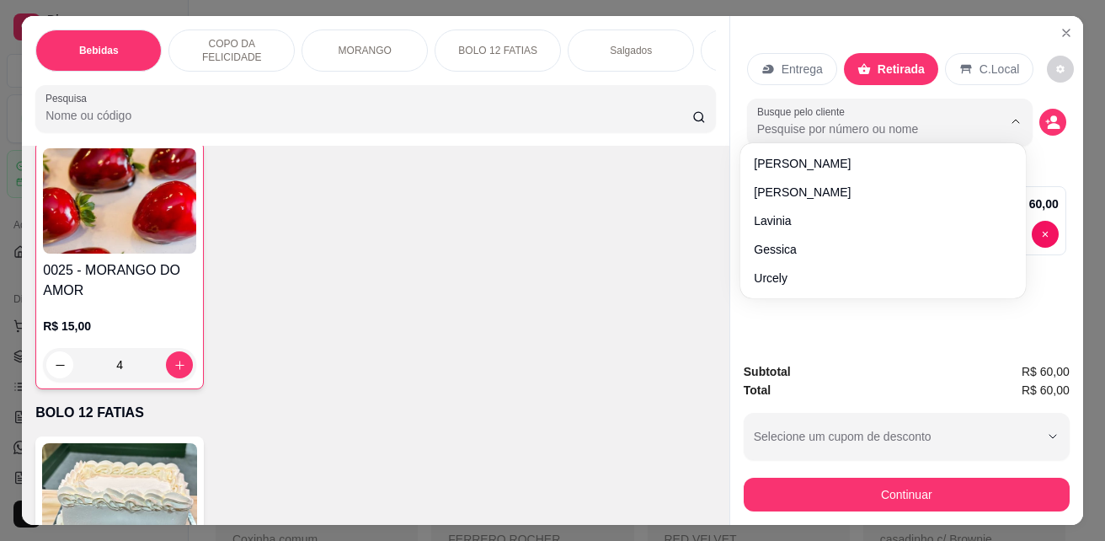
click at [879, 129] on input "Busque pelo cliente" at bounding box center [866, 128] width 218 height 17
type input "bia"
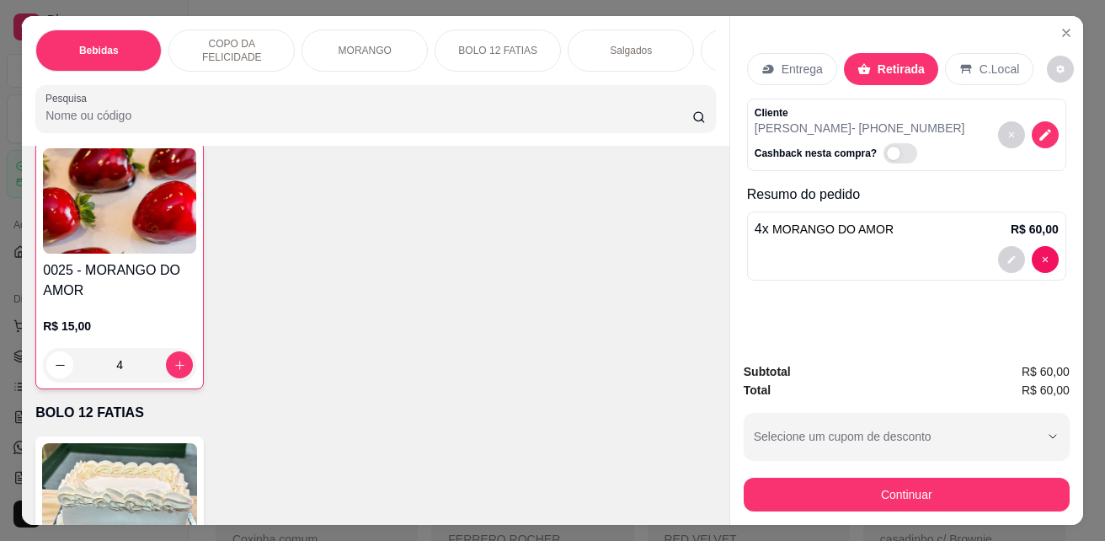
click at [886, 148] on span "Automatic updates" at bounding box center [901, 153] width 34 height 20
click at [886, 157] on input "Automatic updates" at bounding box center [888, 162] width 11 height 11
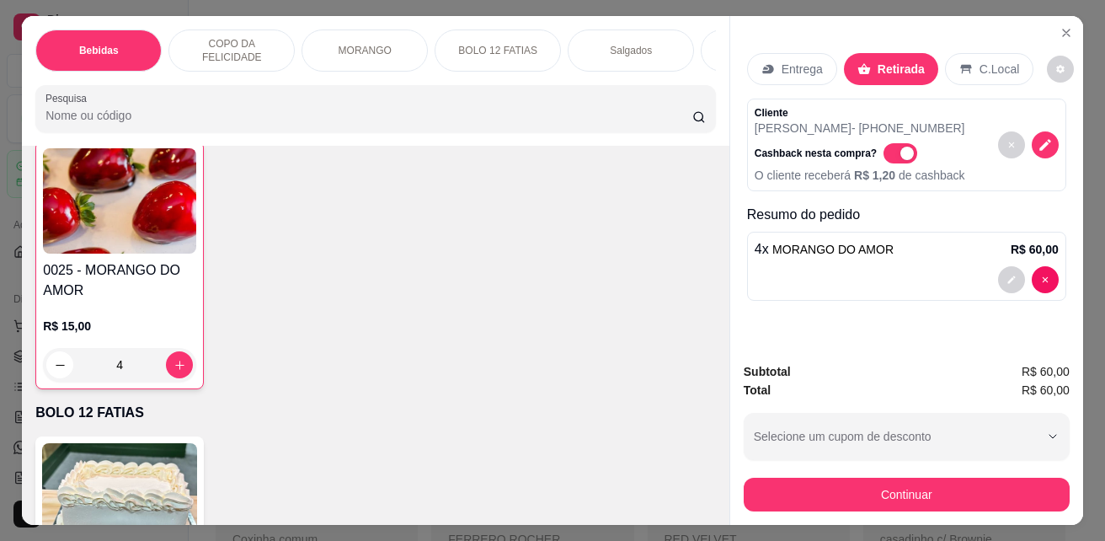
click at [901, 148] on span "Automatic updates" at bounding box center [907, 153] width 13 height 13
click at [886, 157] on input "Automatic updates" at bounding box center [888, 162] width 11 height 11
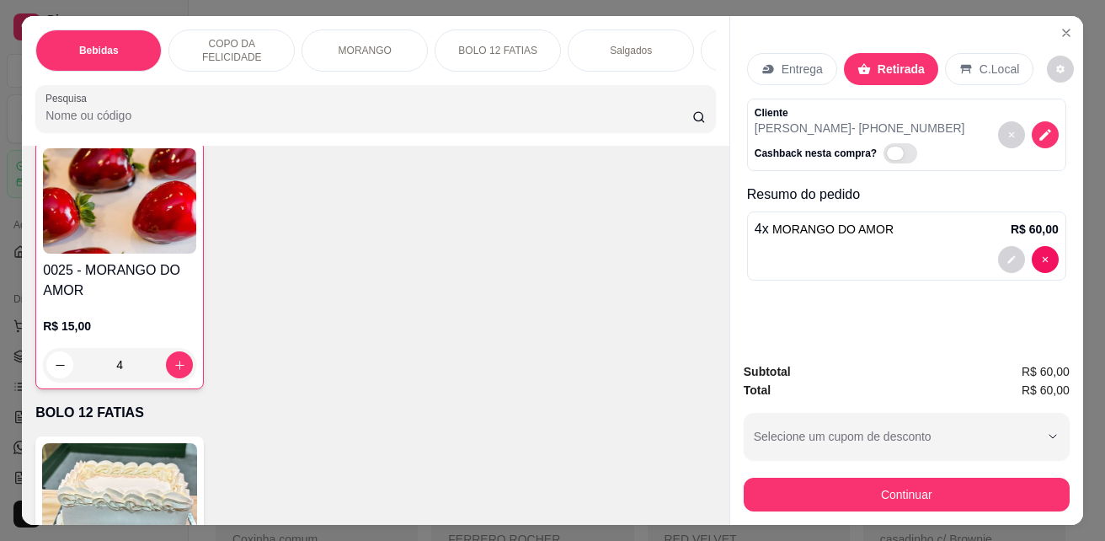
click at [886, 148] on span "Automatic updates" at bounding box center [901, 153] width 34 height 20
click at [886, 157] on input "Automatic updates" at bounding box center [888, 162] width 11 height 11
checkbox input "true"
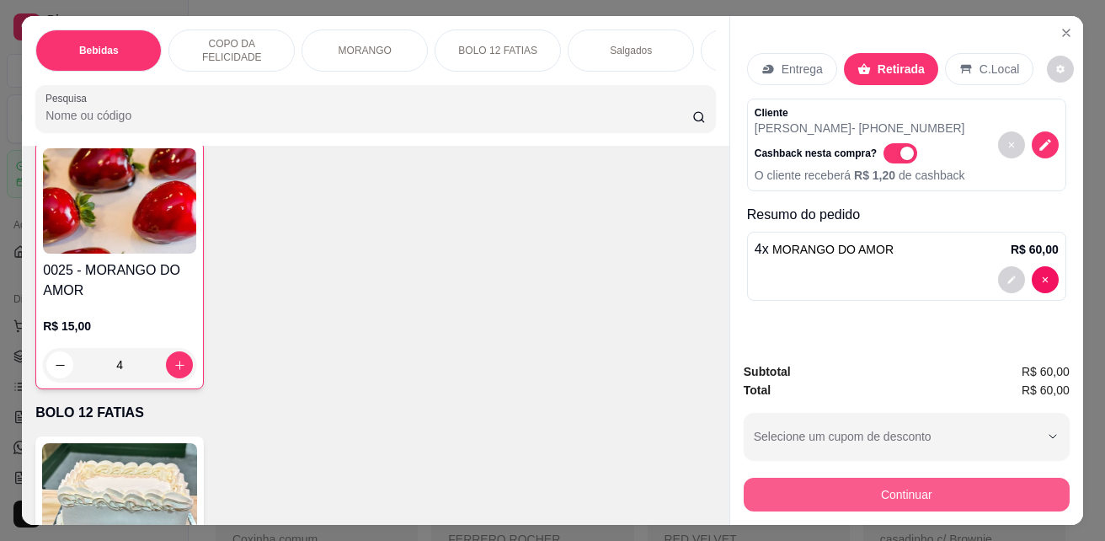
click at [826, 479] on button "Continuar" at bounding box center [907, 495] width 326 height 34
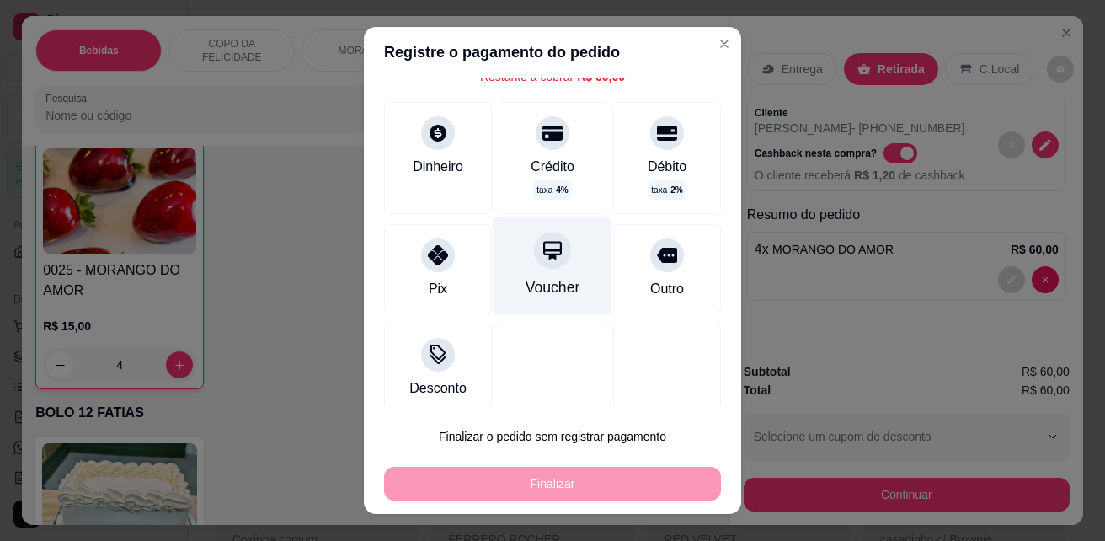
scroll to position [90, 0]
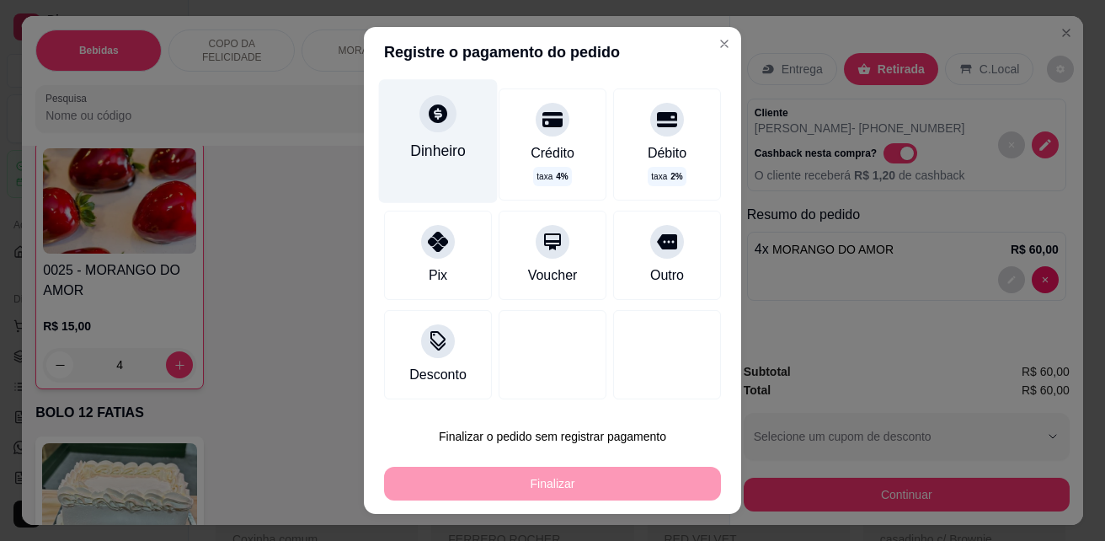
click at [431, 142] on div "Dinheiro" at bounding box center [438, 140] width 119 height 123
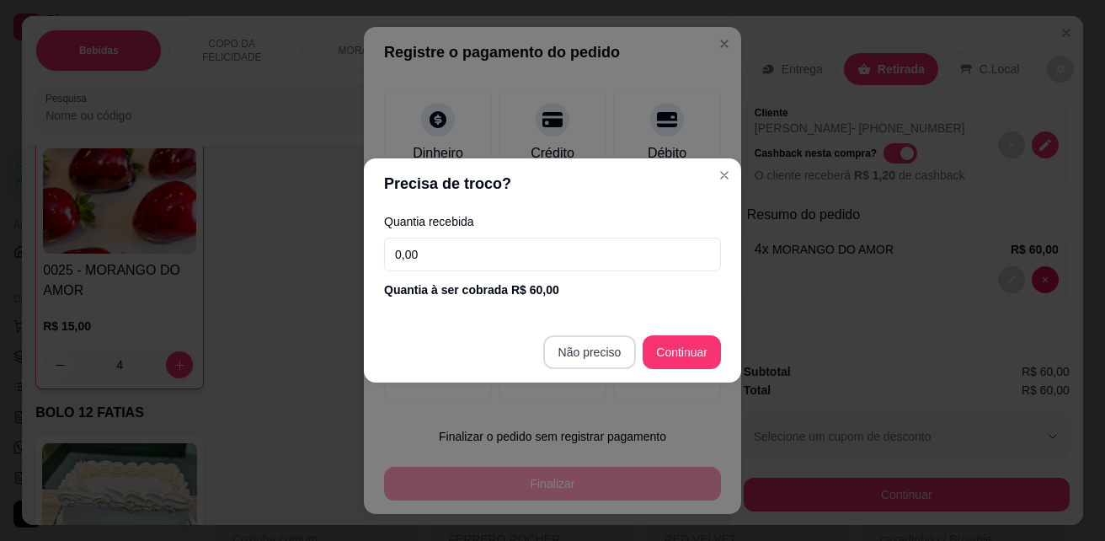
type input "R$ 0,00"
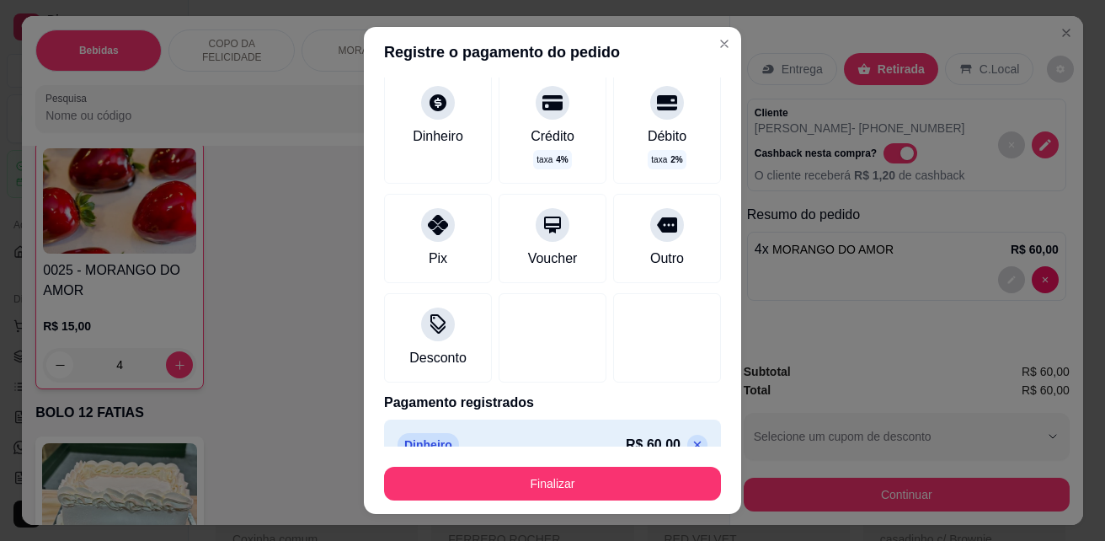
scroll to position [73, 0]
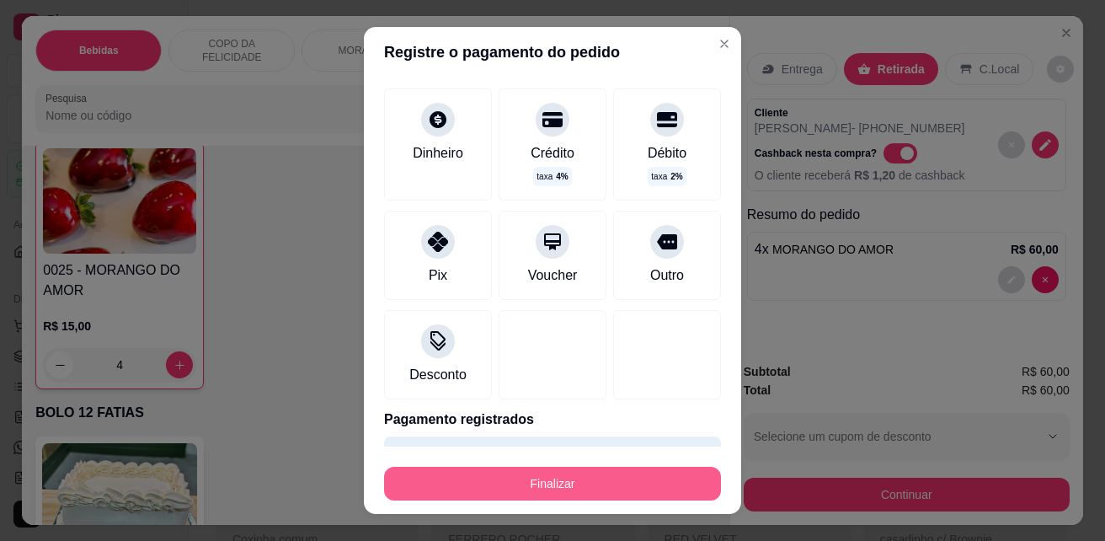
click at [529, 483] on button "Finalizar" at bounding box center [552, 484] width 337 height 34
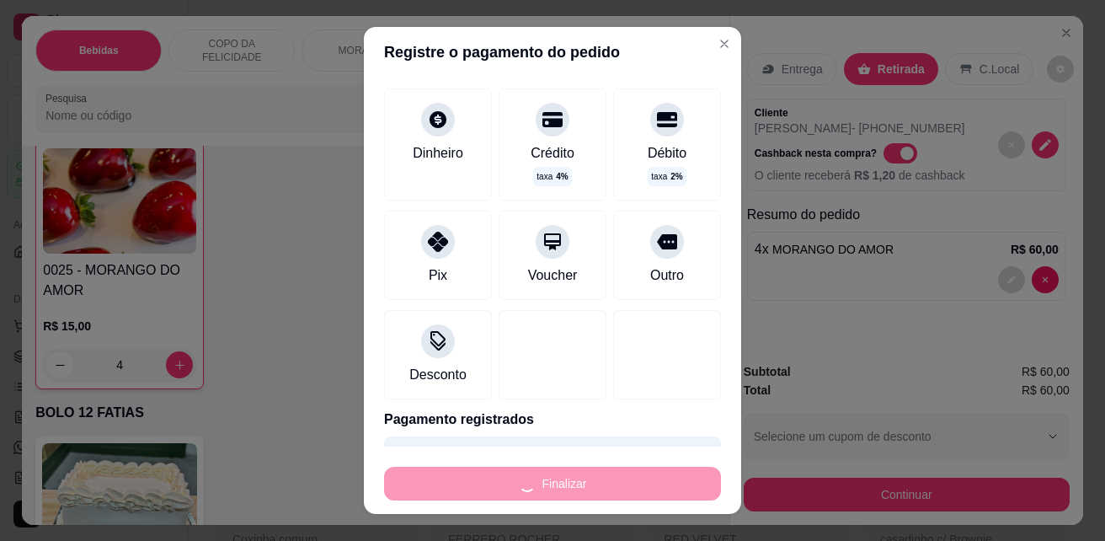
type input "0"
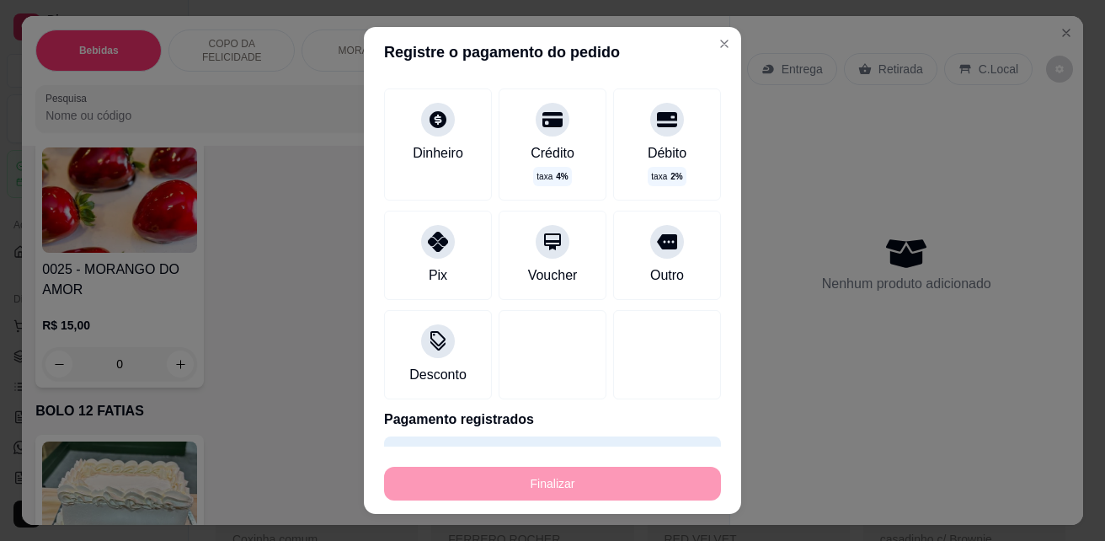
type input "-R$ 60,00"
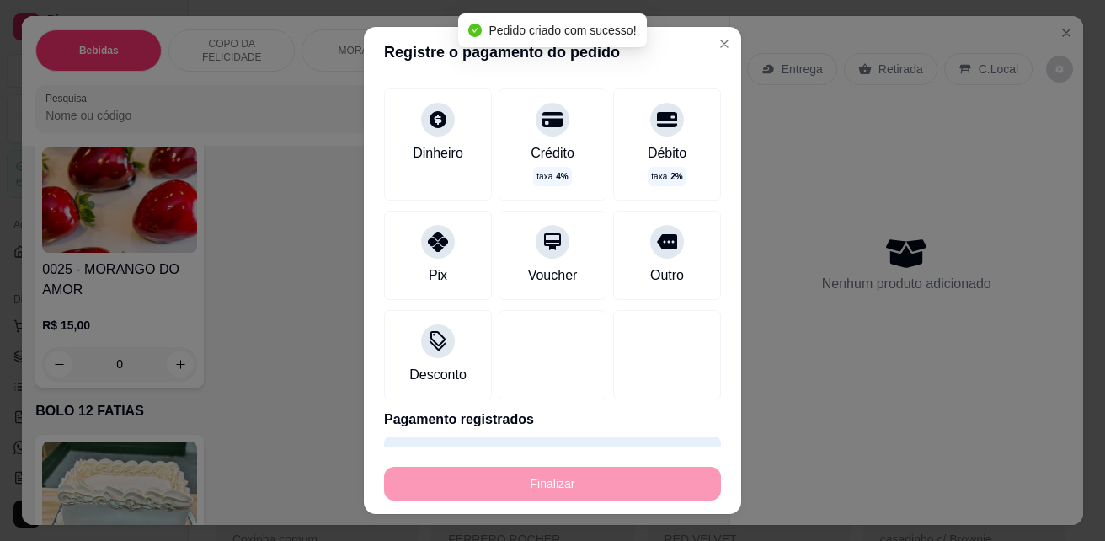
scroll to position [2443, 0]
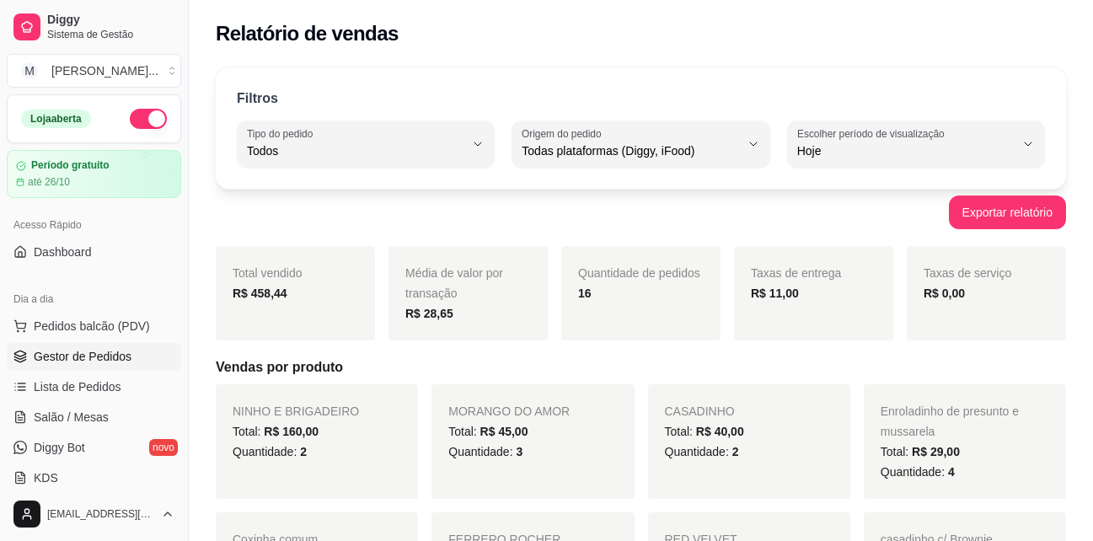
click at [83, 355] on span "Gestor de Pedidos" at bounding box center [83, 356] width 98 height 17
